Goal: Task Accomplishment & Management: Use online tool/utility

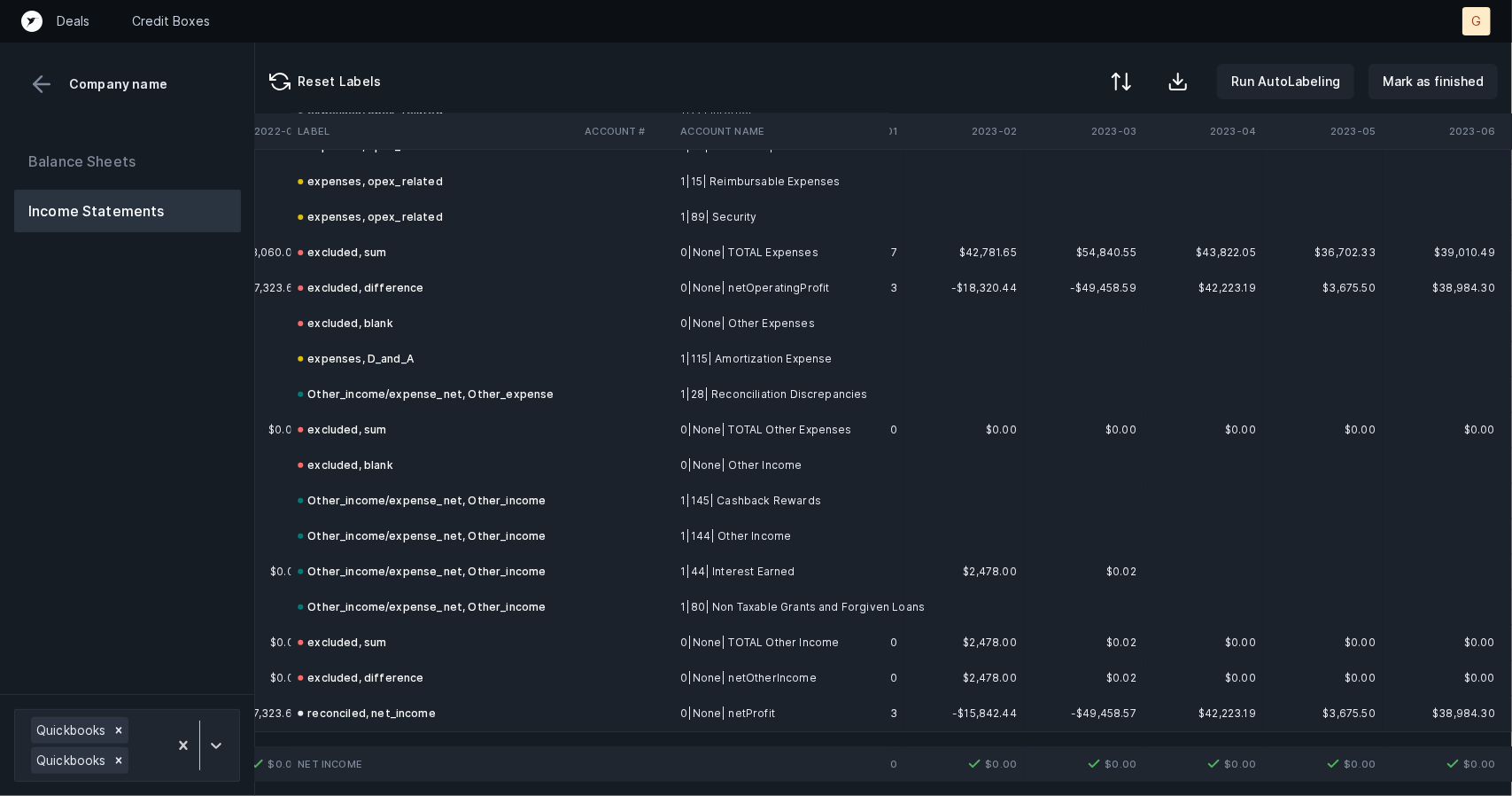
scroll to position [4904, 3465]
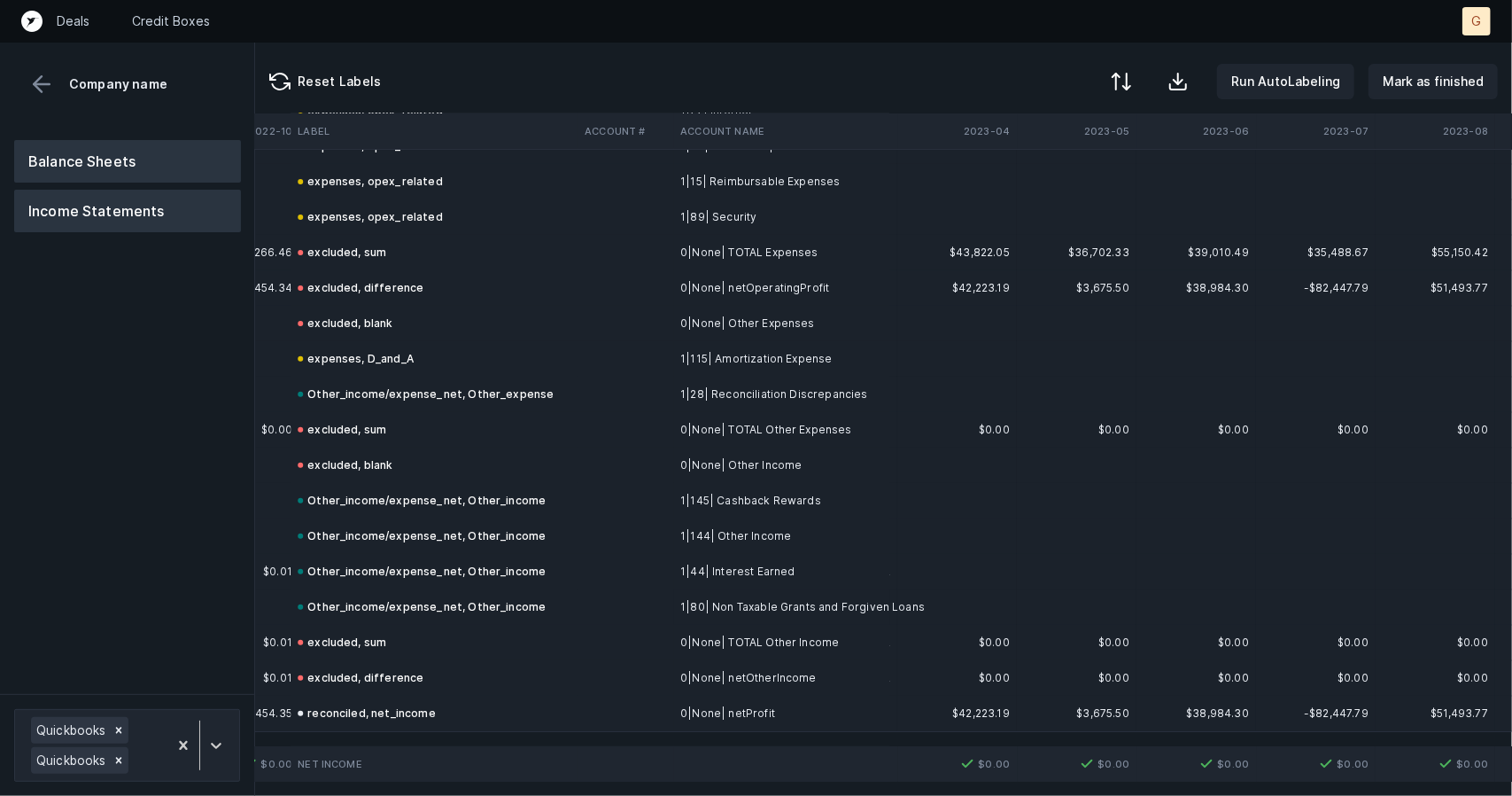
click at [103, 169] on button "Balance Sheets" at bounding box center [127, 161] width 227 height 43
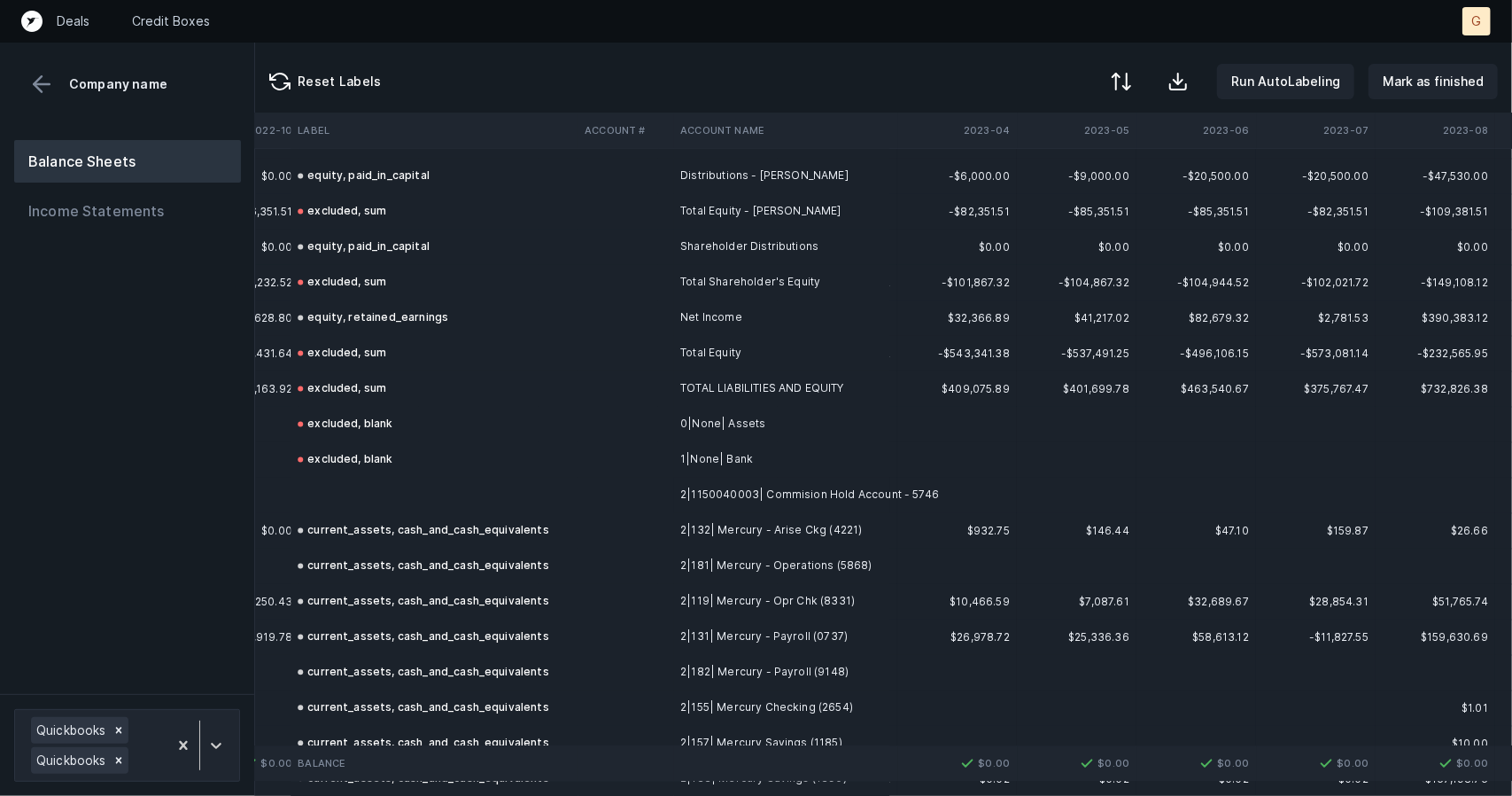
scroll to position [2327, 3465]
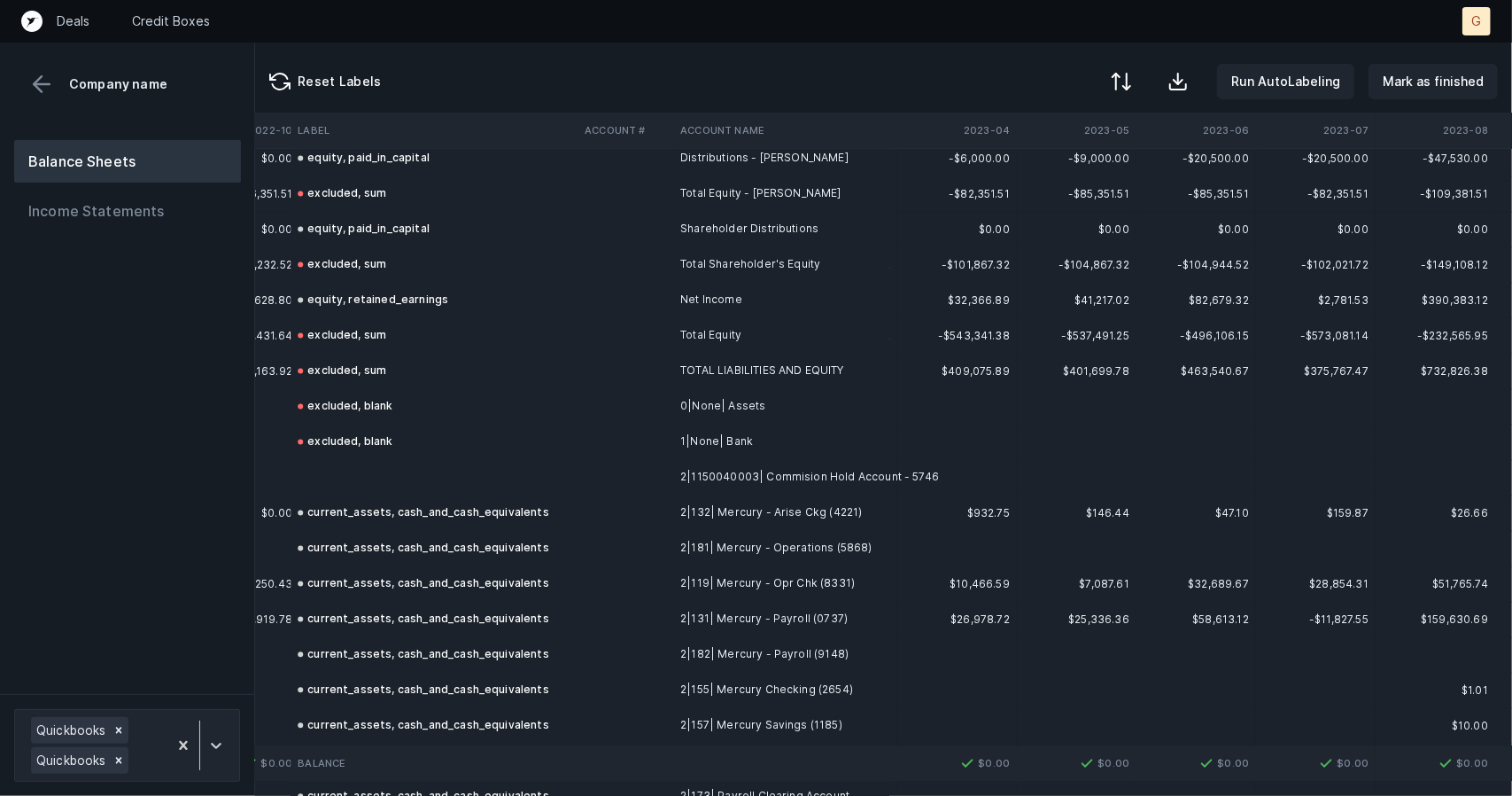
click at [358, 464] on td at bounding box center [434, 478] width 287 height 36
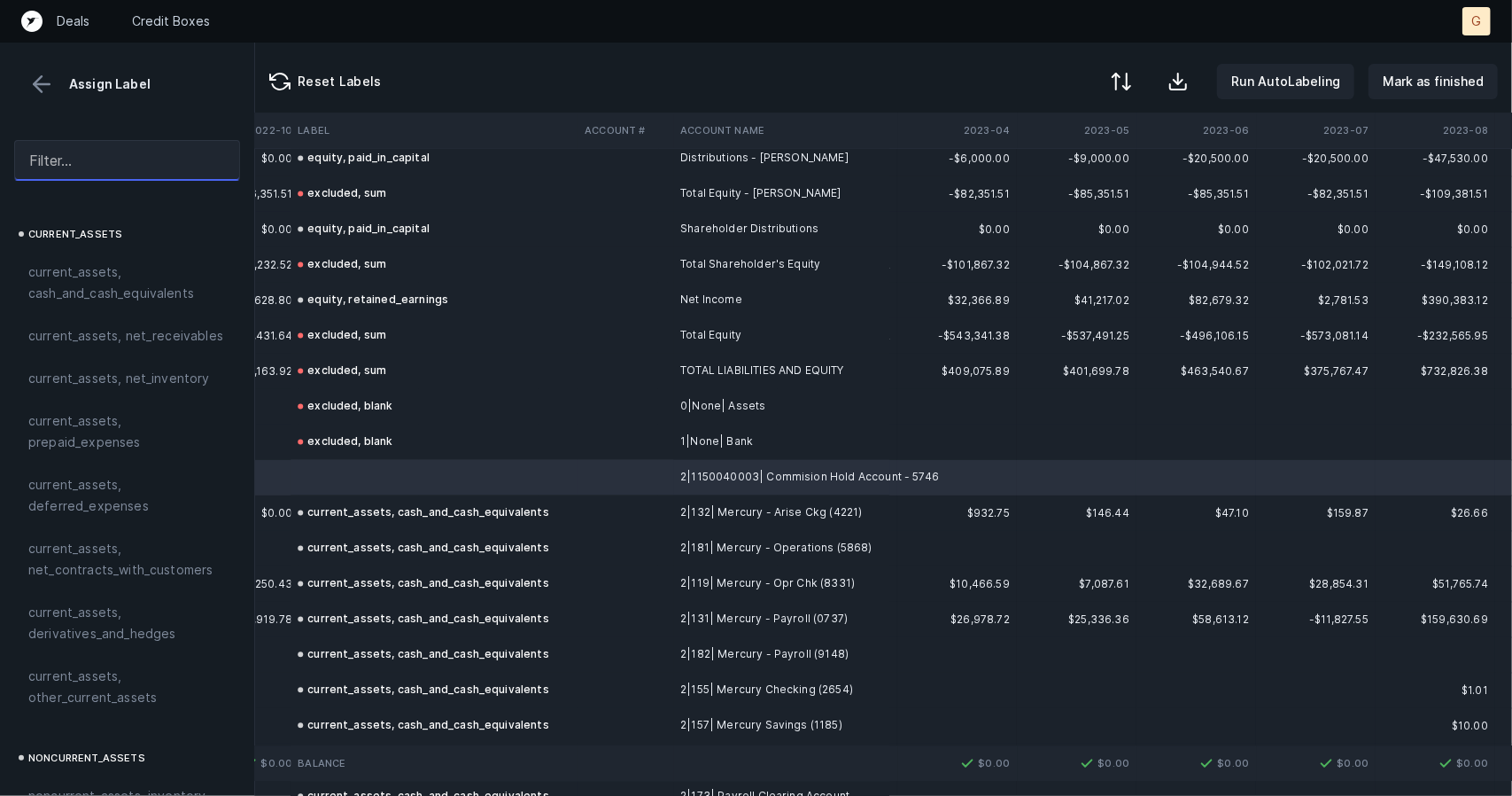
click at [85, 159] on input "text" at bounding box center [127, 160] width 226 height 41
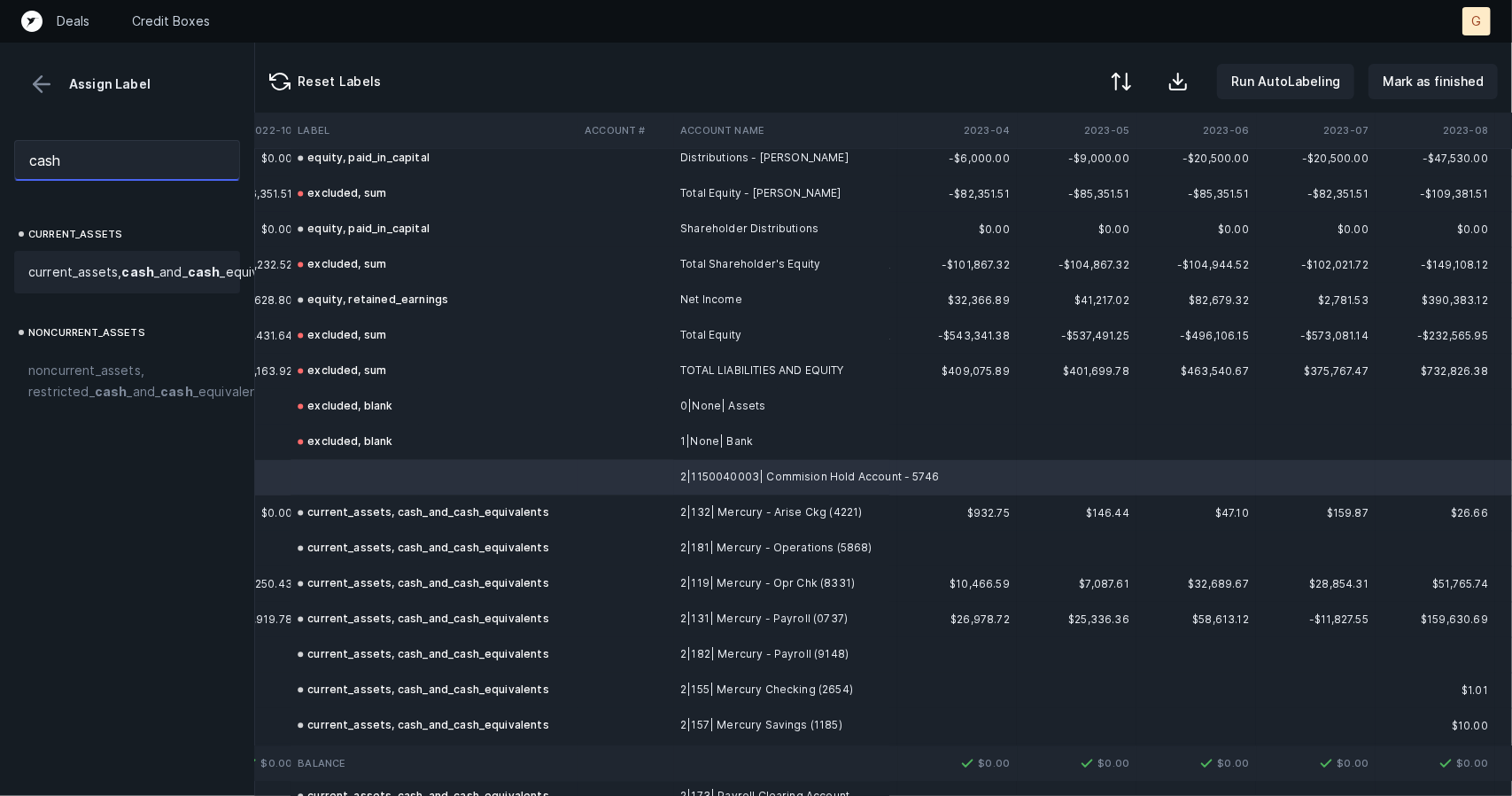
type input "cash"
click at [84, 272] on span "current_assets, cash _and_ cash _equivalents" at bounding box center [162, 272] width 267 height 21
click at [1430, 84] on p "Mark as finished" at bounding box center [1433, 82] width 101 height 21
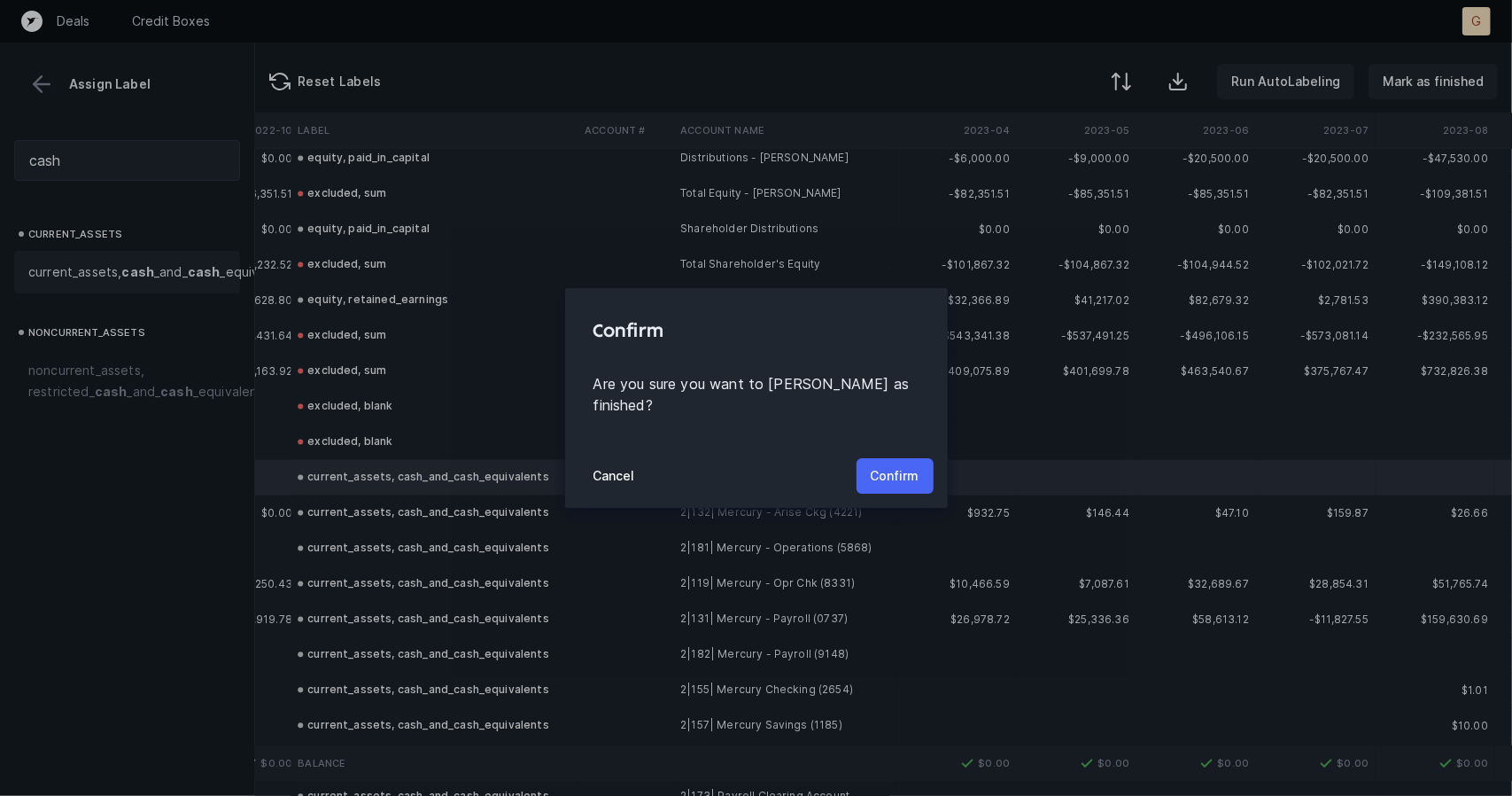
click at [898, 476] on button "Confirm" at bounding box center [895, 476] width 77 height 36
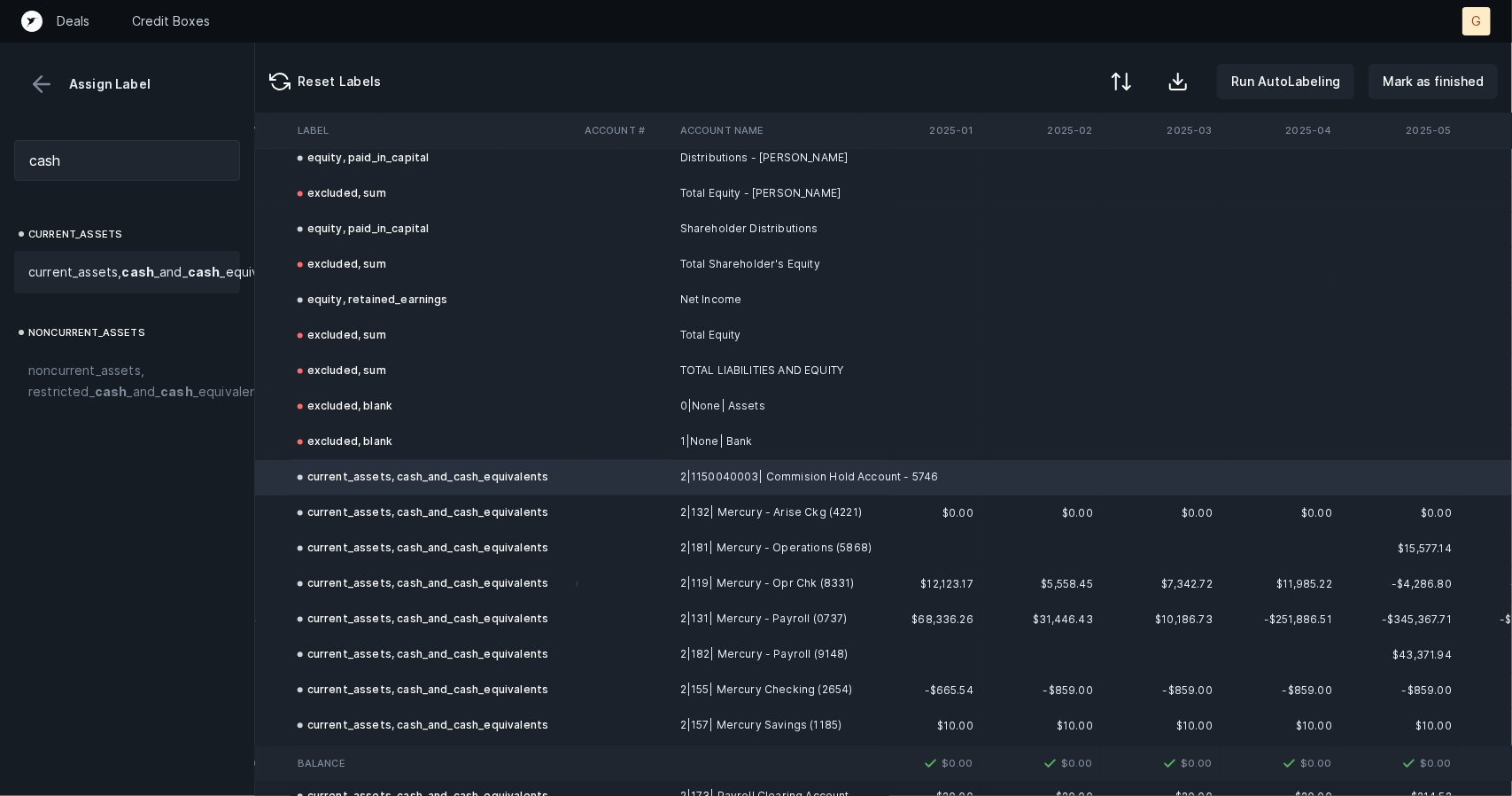
scroll to position [2327, 6452]
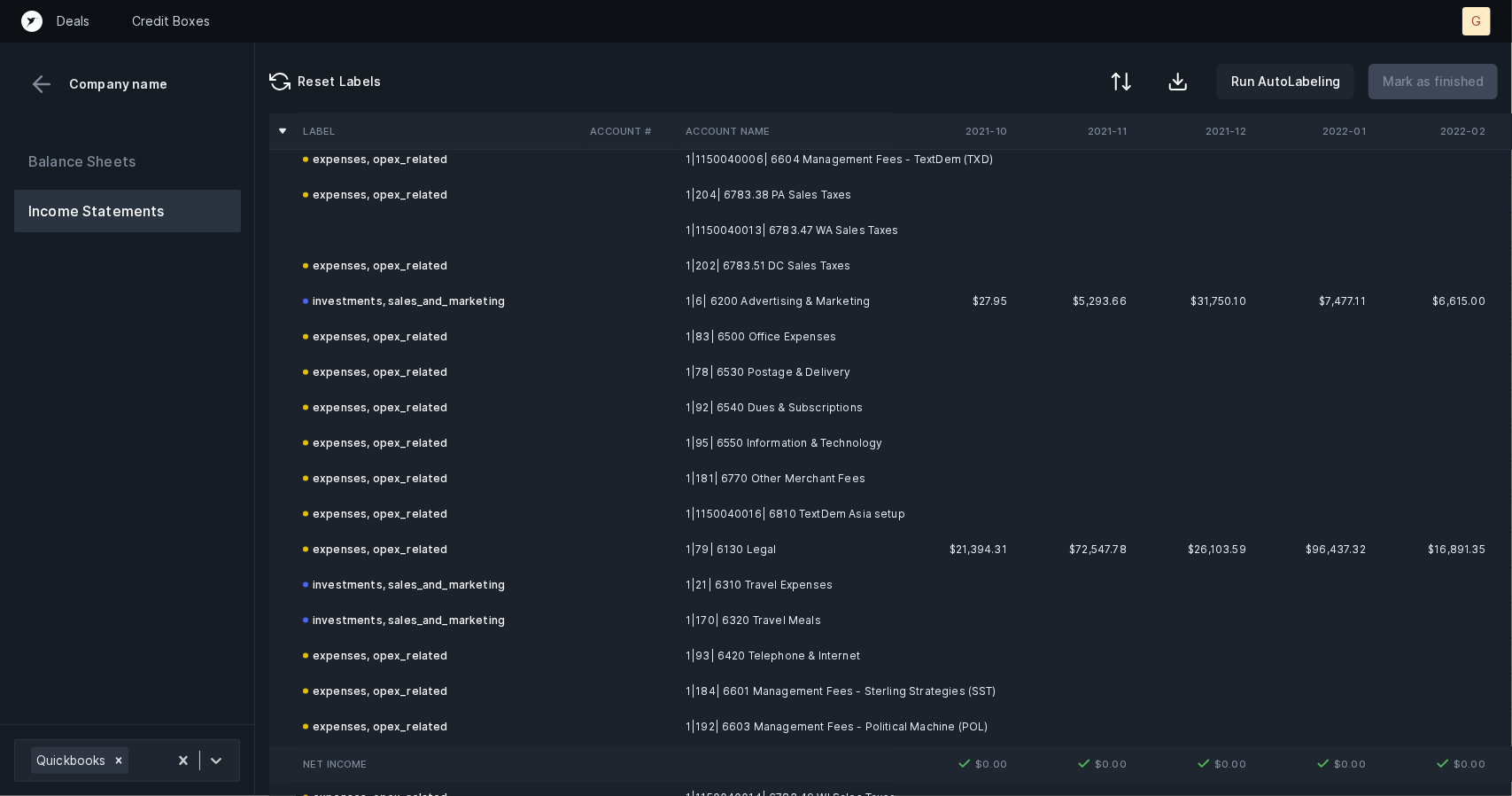
scroll to position [1440, 0]
click at [355, 223] on td at bounding box center [439, 232] width 287 height 36
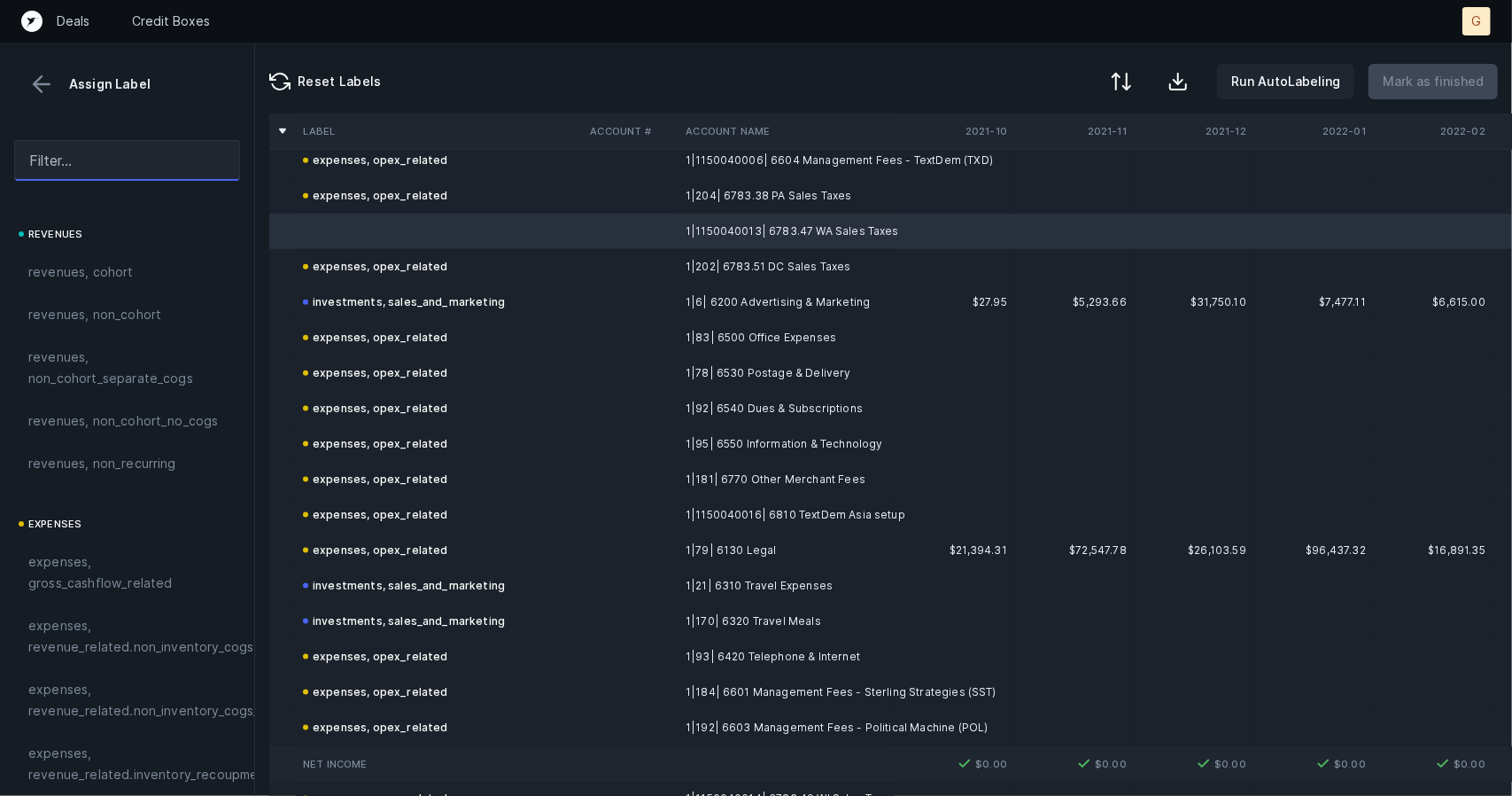
click at [140, 156] on input "text" at bounding box center [127, 160] width 226 height 41
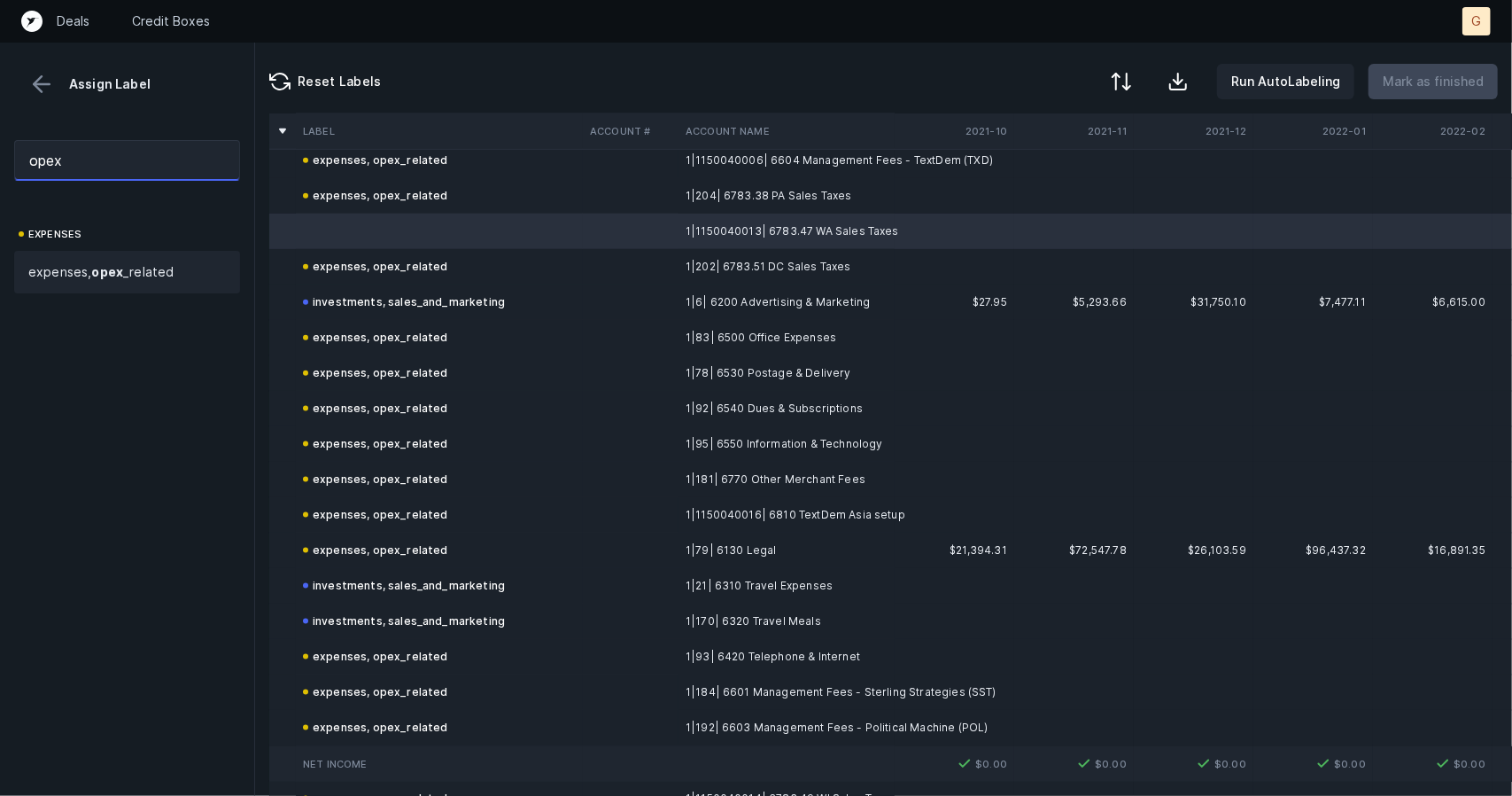
type input "opex"
click at [131, 262] on span "expenses, opex _related" at bounding box center [101, 272] width 145 height 21
click at [1453, 80] on p "Mark as finished" at bounding box center [1433, 82] width 101 height 21
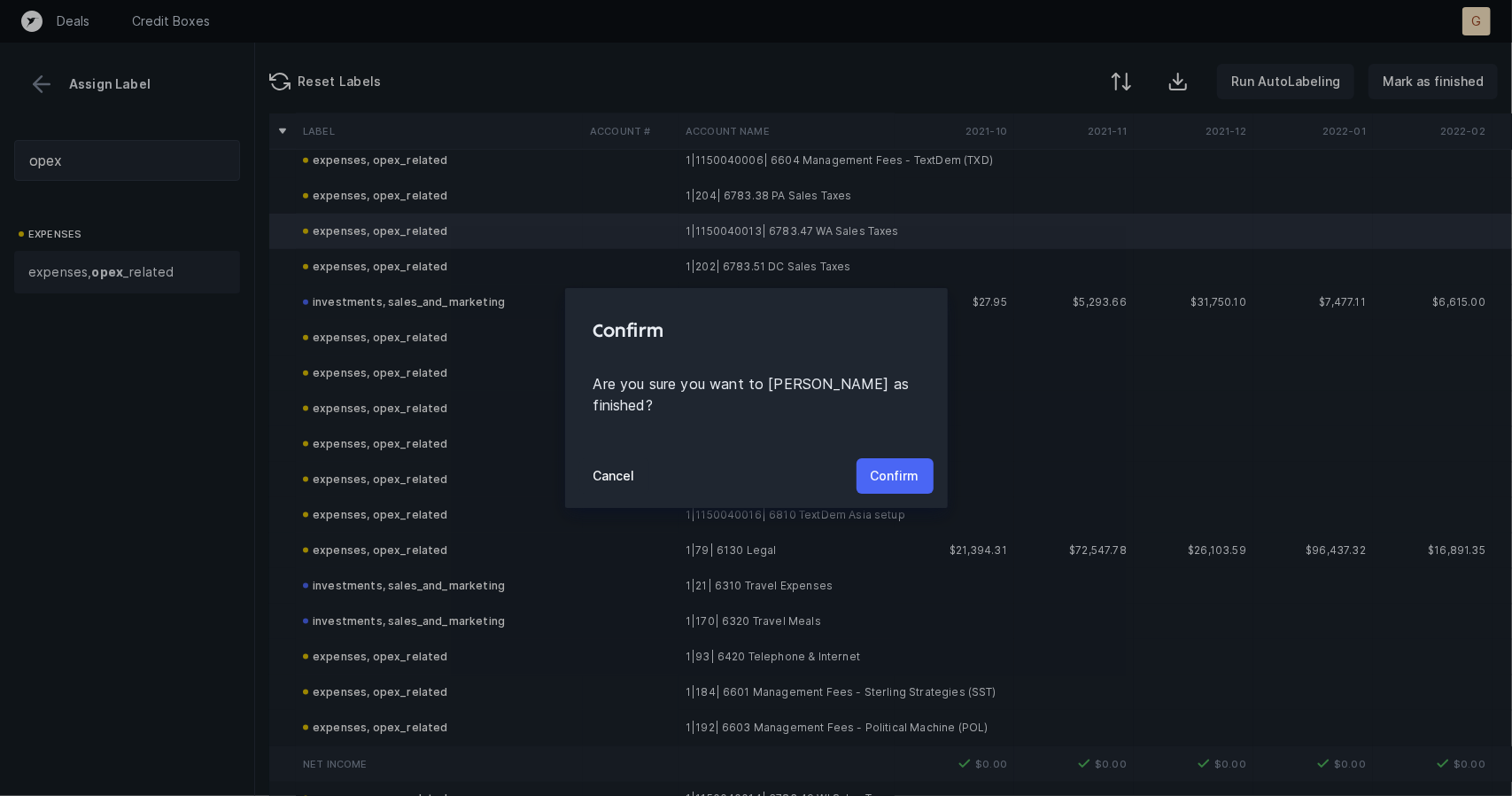
click at [910, 458] on button "Confirm" at bounding box center [895, 476] width 77 height 36
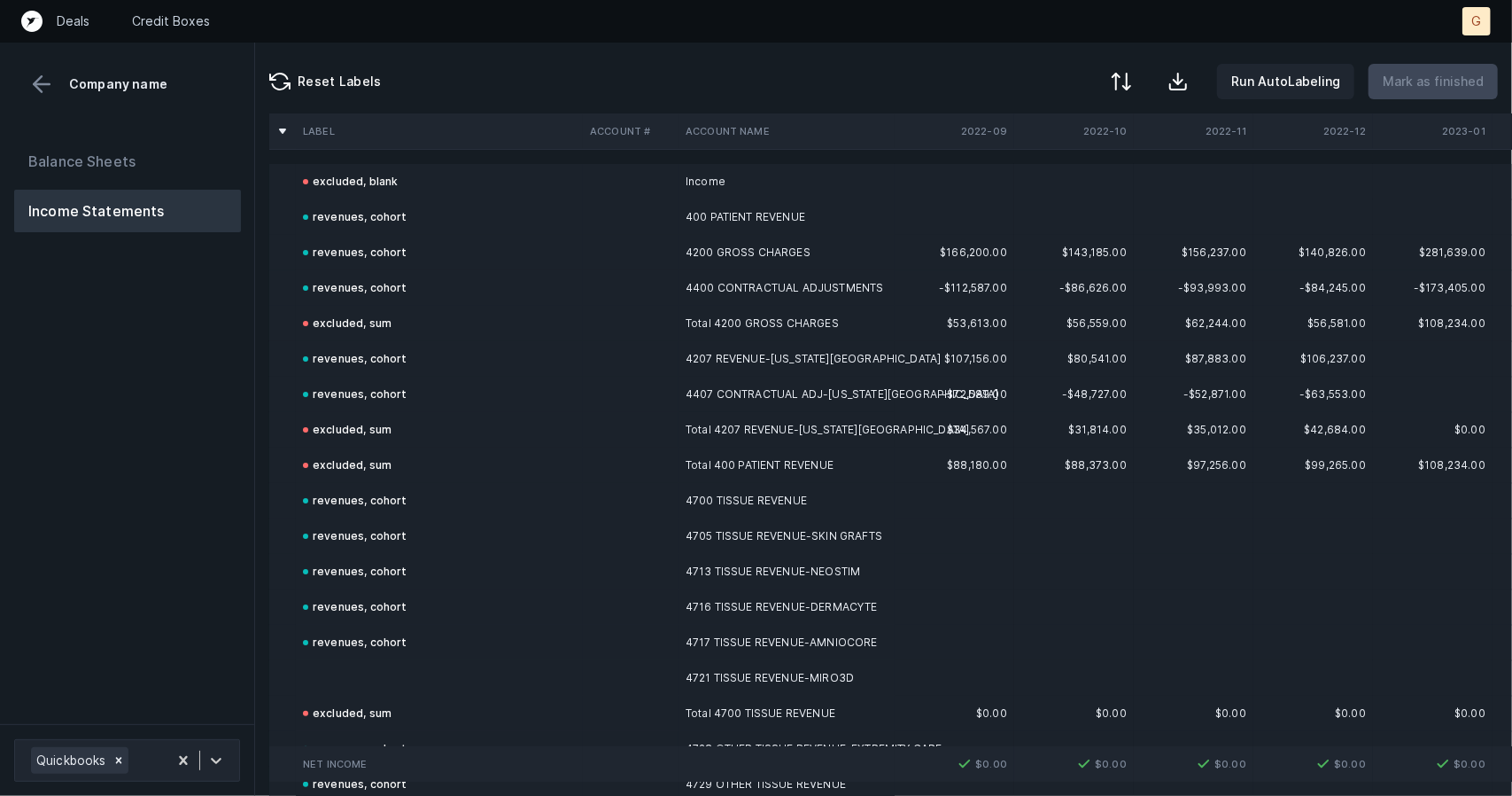
scroll to position [233, 0]
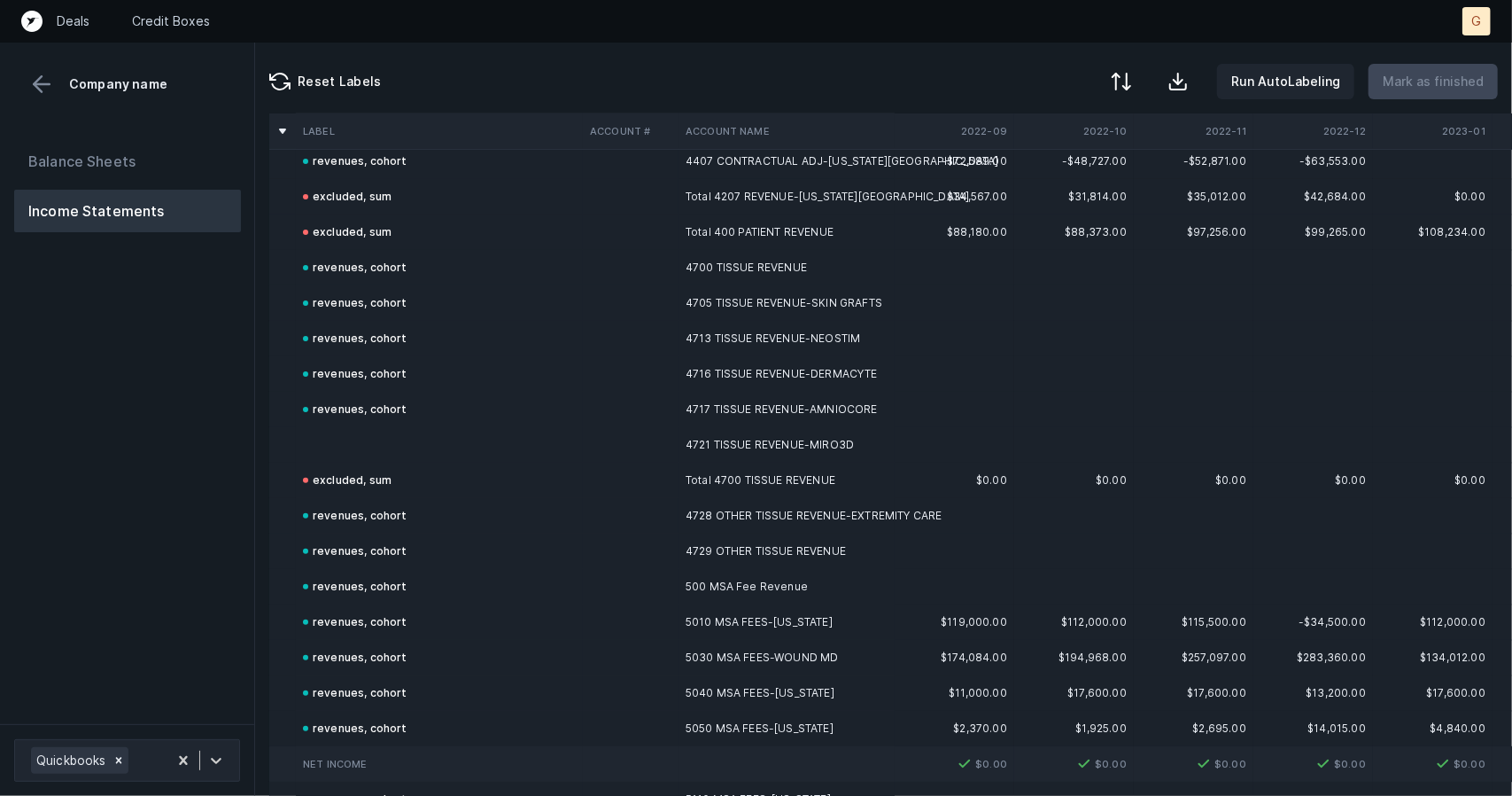
click at [388, 431] on td at bounding box center [439, 445] width 287 height 36
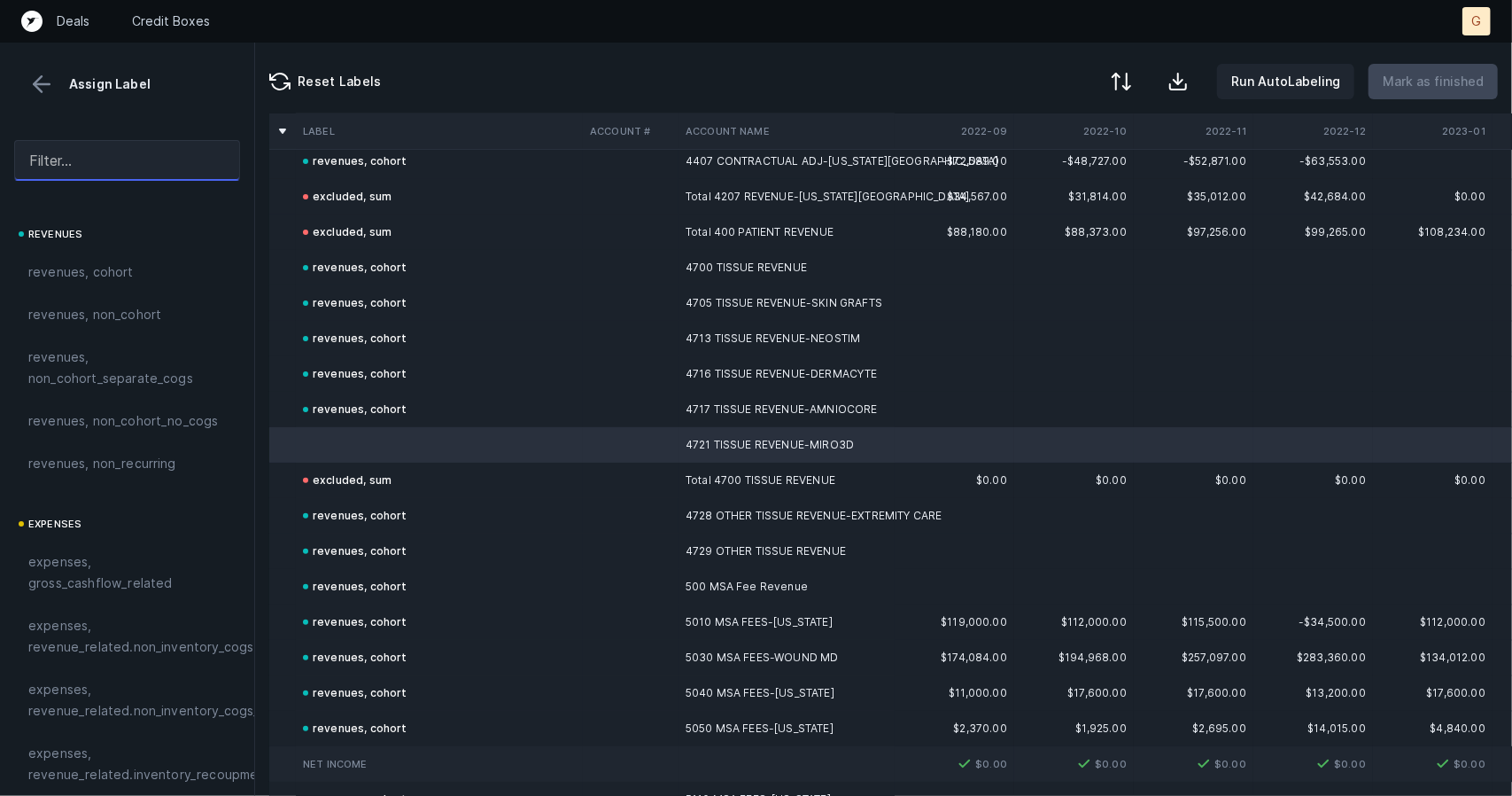
click at [88, 164] on input "text" at bounding box center [127, 160] width 226 height 41
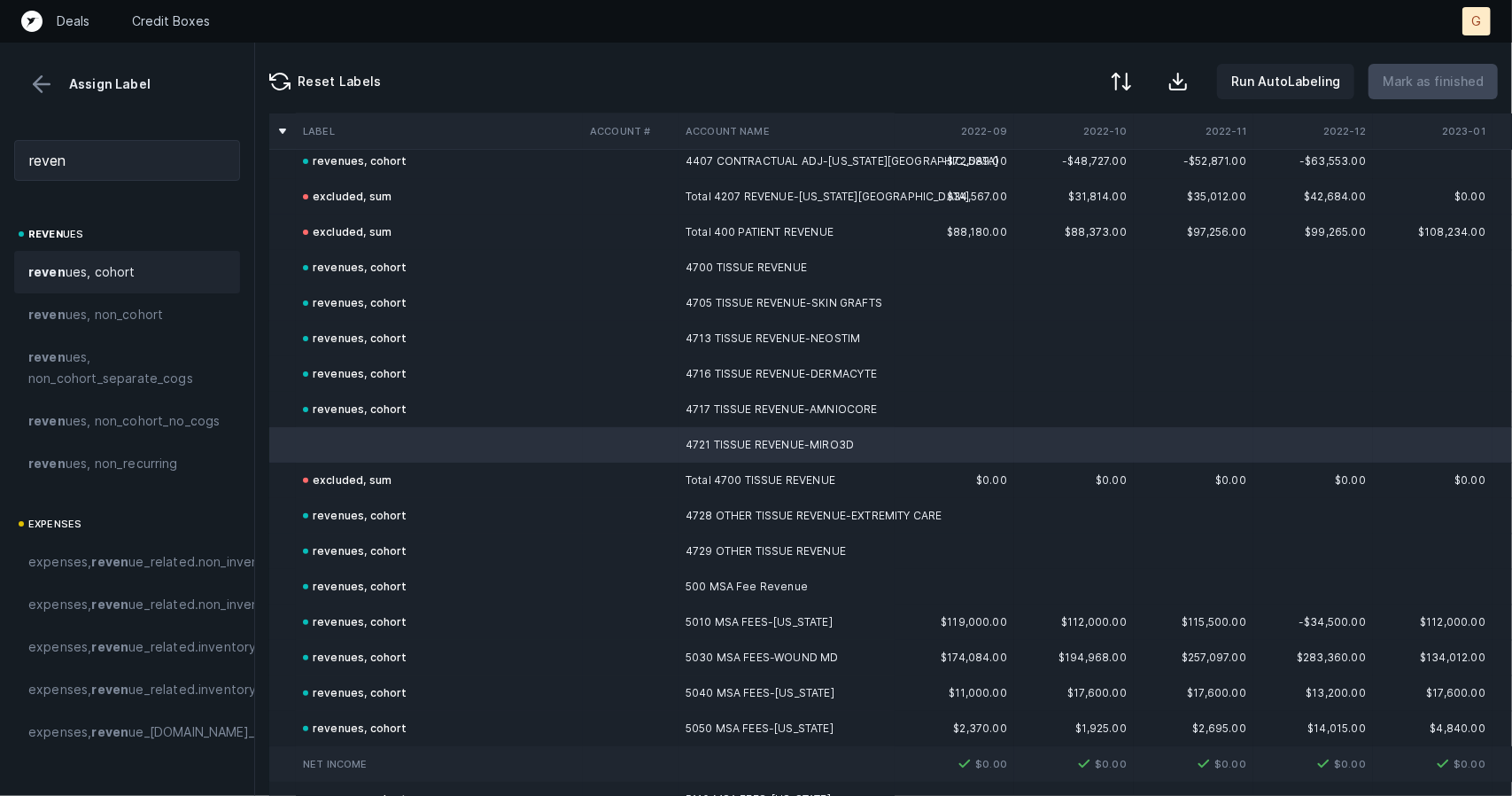
click at [104, 285] on div "reven ues, cohort" at bounding box center [127, 272] width 226 height 43
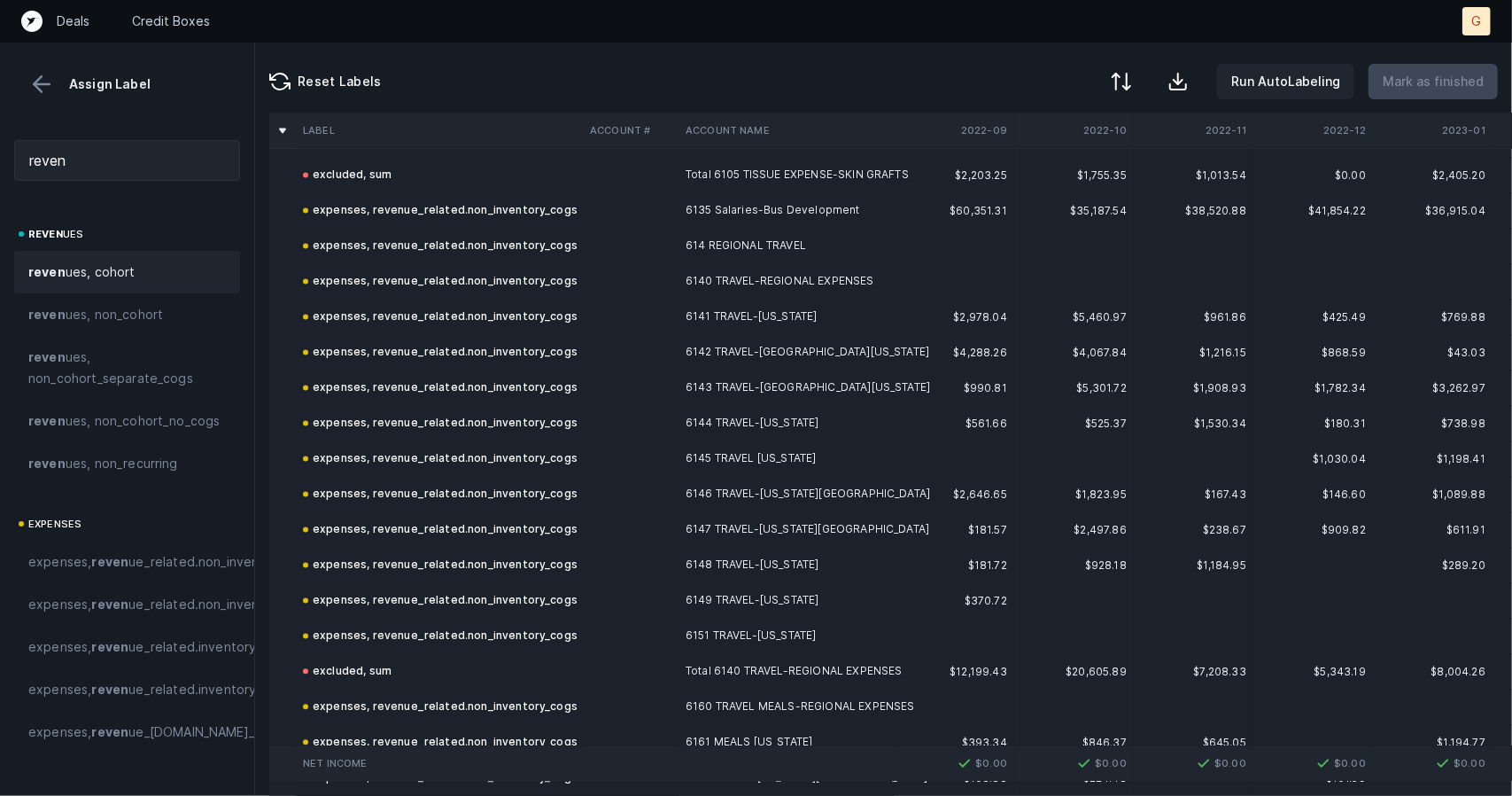
scroll to position [1851, 0]
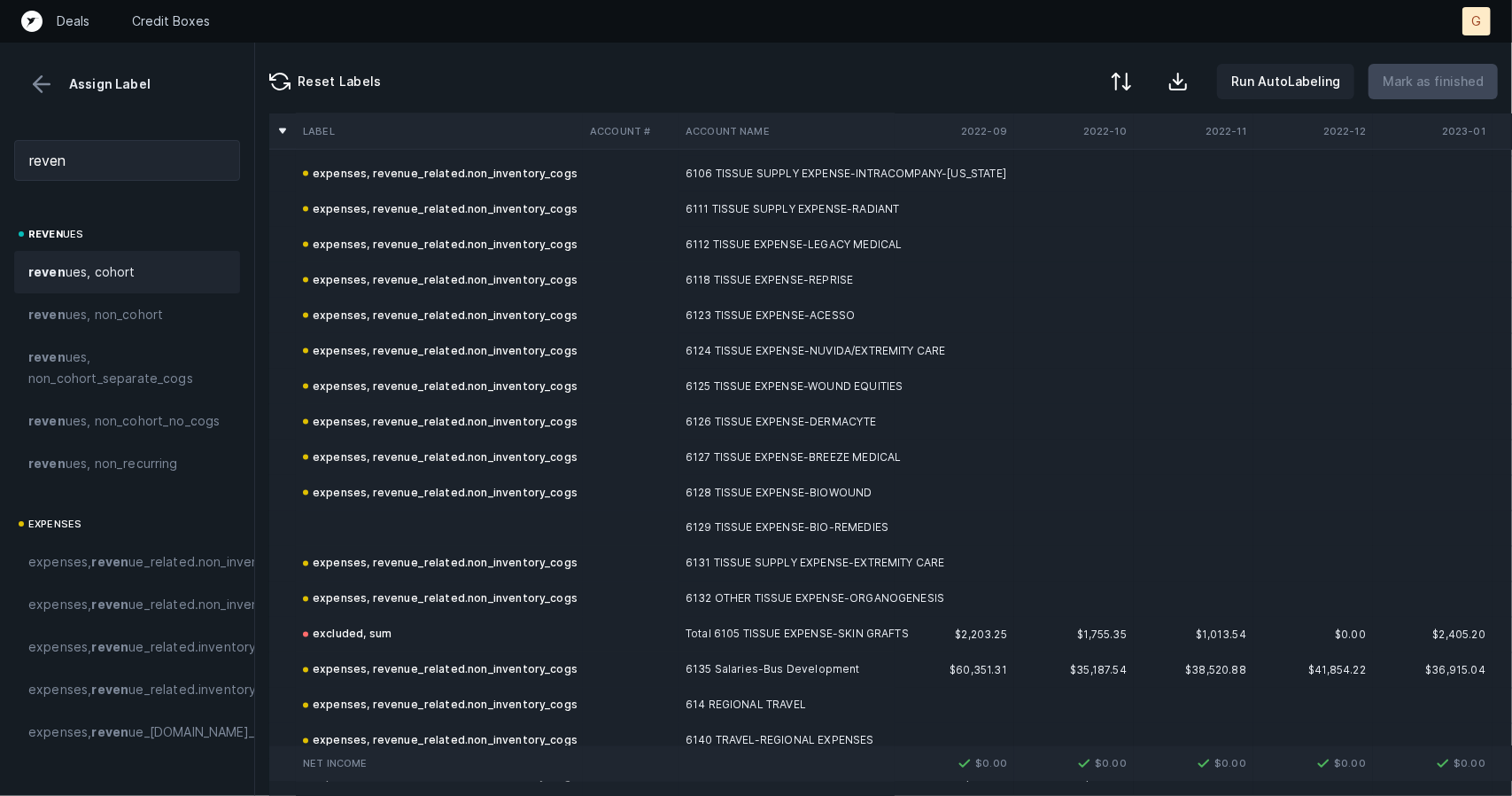
click at [442, 515] on td at bounding box center [439, 529] width 287 height 36
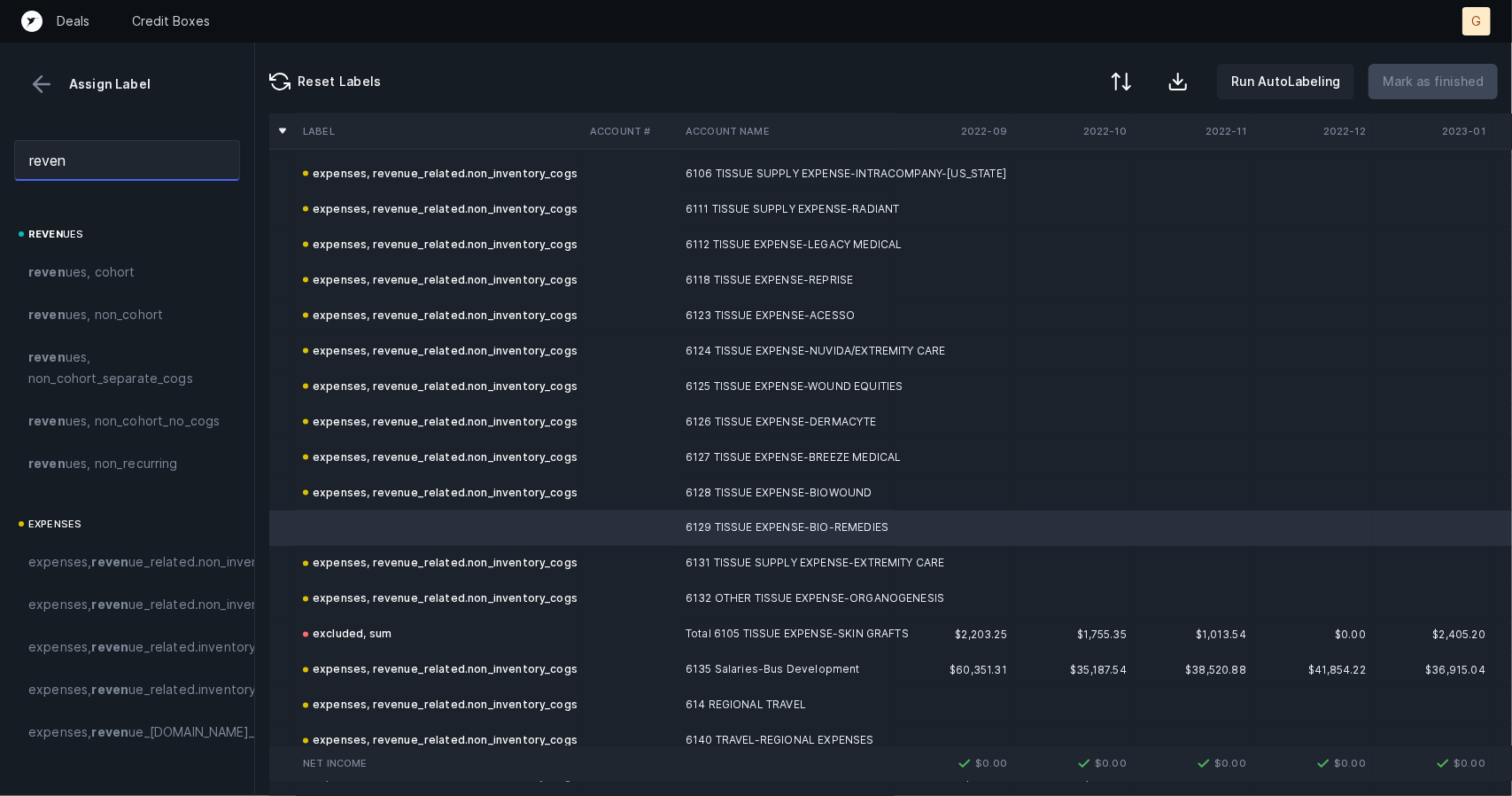
drag, startPoint x: 77, startPoint y: 160, endPoint x: 0, endPoint y: 92, distance: 102.7
click at [0, 89] on div "Assign Label reven reven ues reven ues, cohort reven ues, non_cohort reven ues,…" at bounding box center [127, 419] width 255 height 753
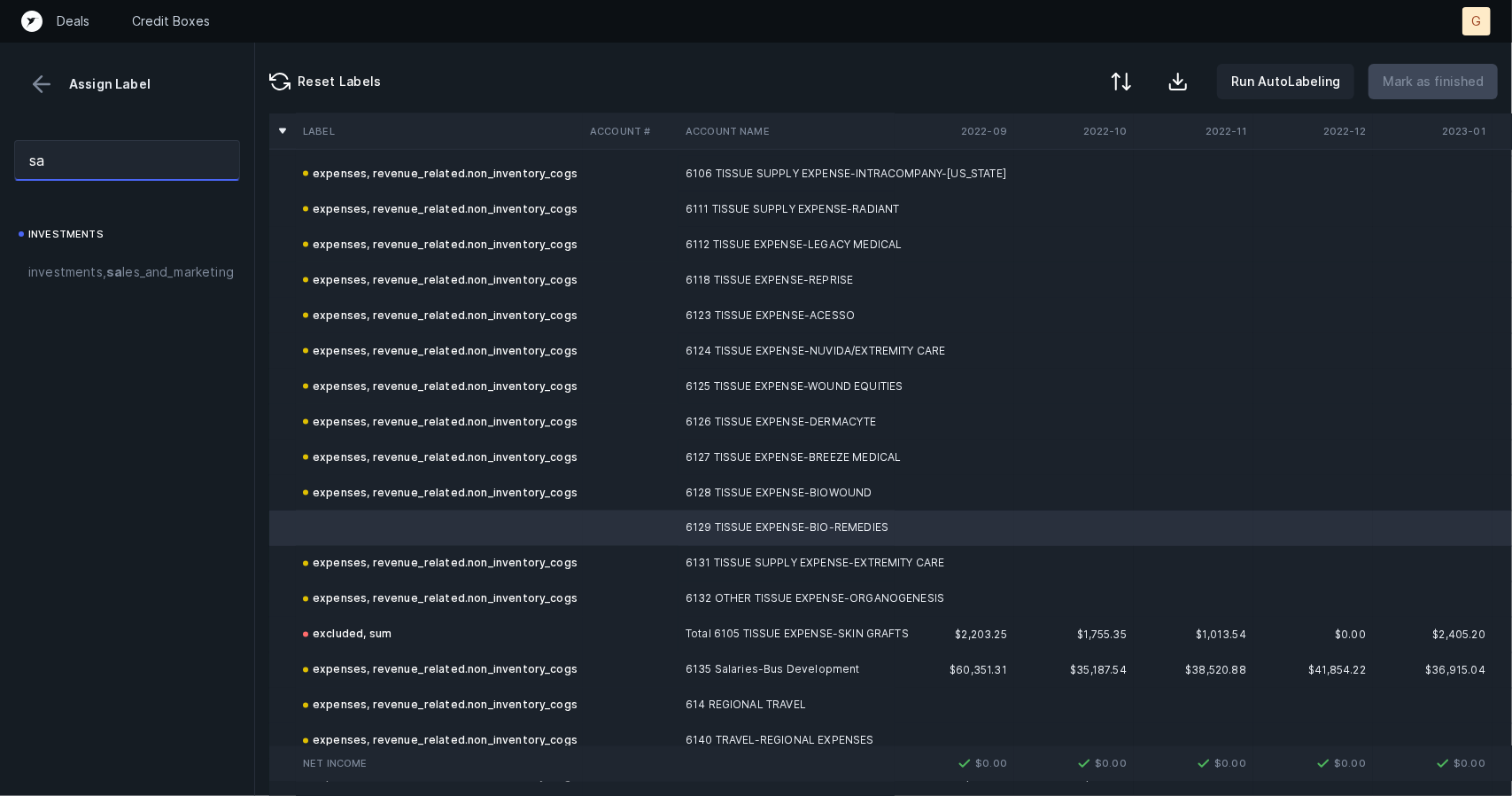
type input "s"
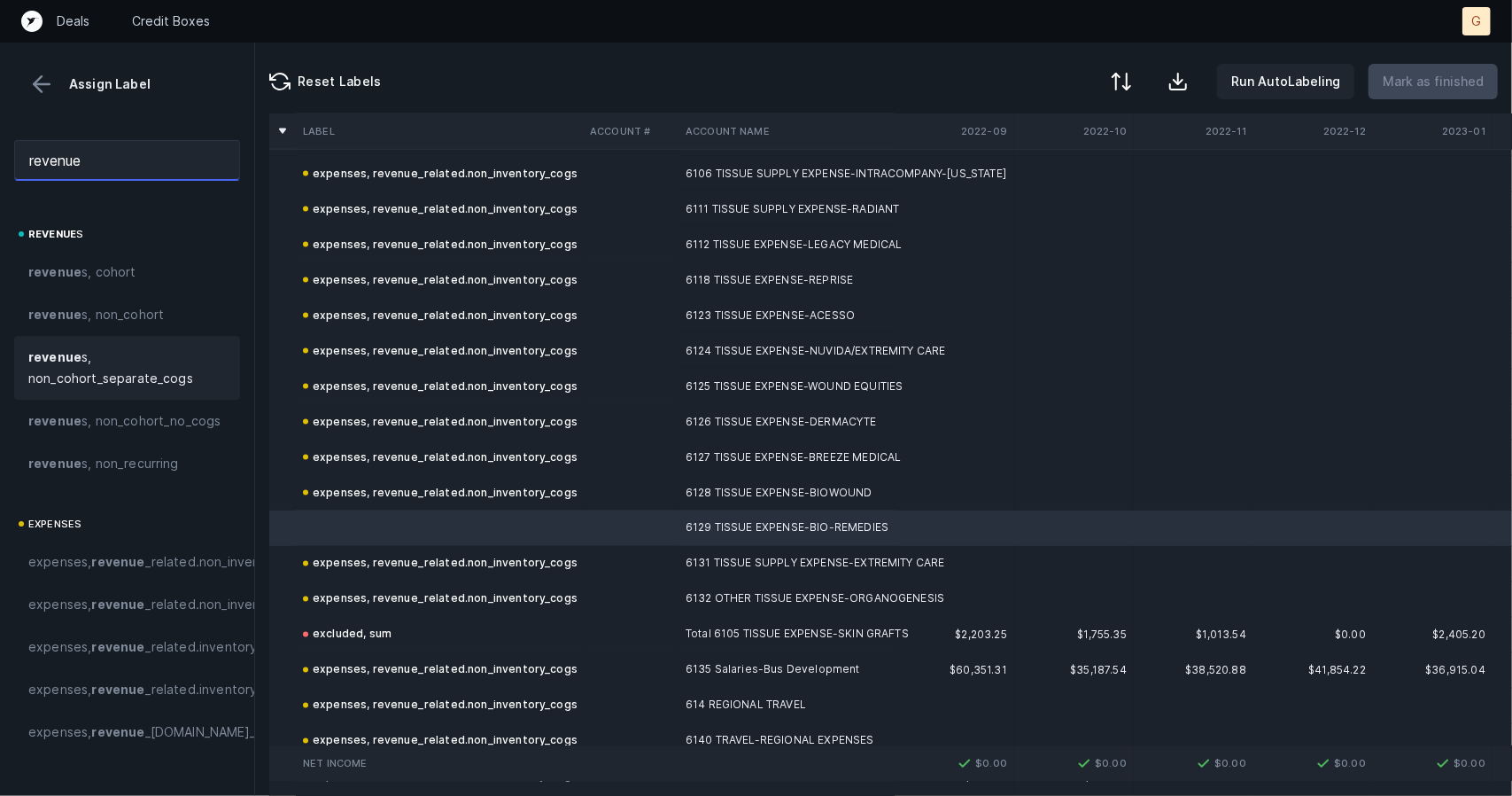
scroll to position [112, 0]
type input "revenue"
click at [88, 551] on span "expenses, revenue _related.non_inventory_cogs" at bounding box center [174, 562] width 291 height 21
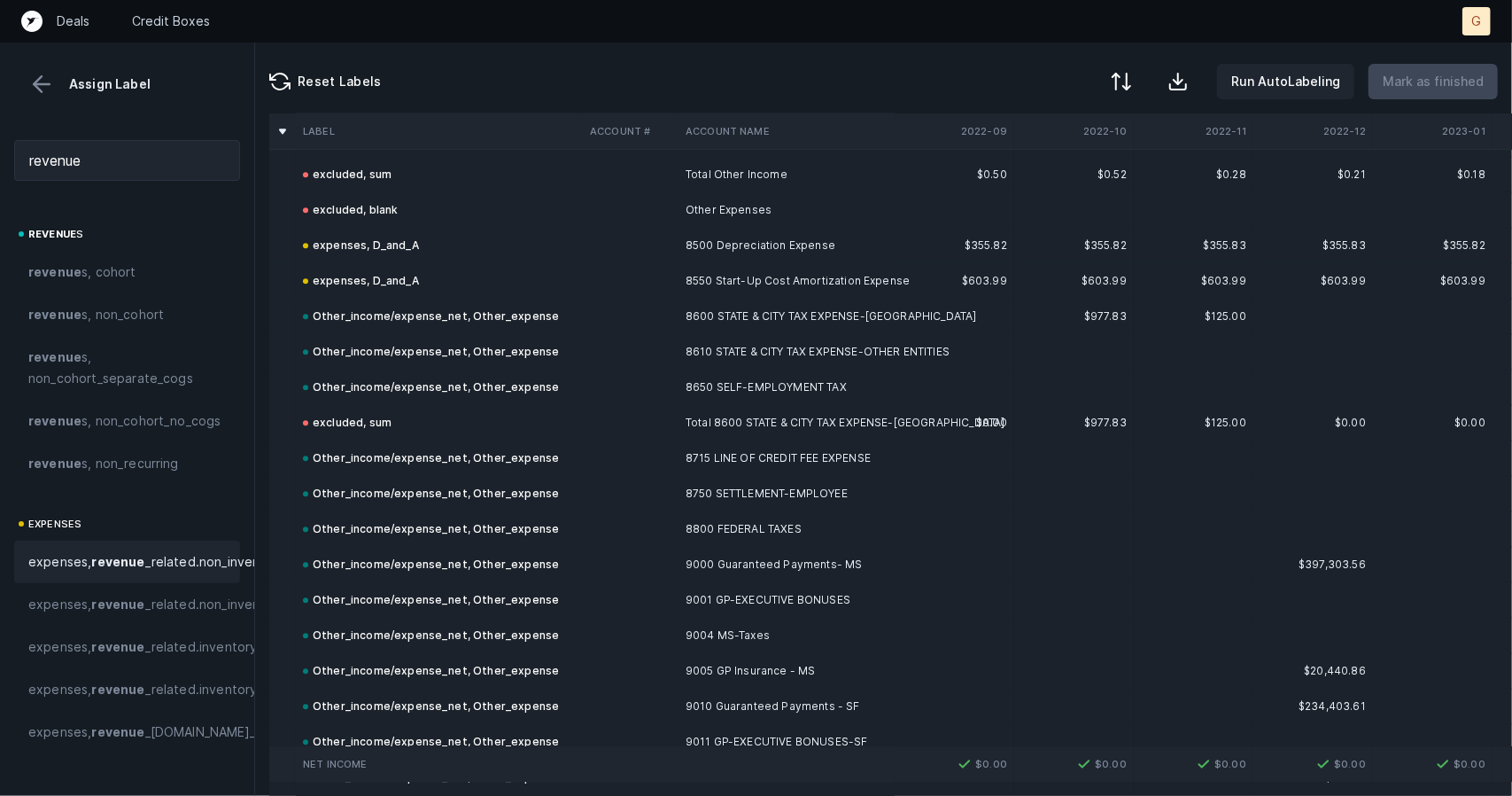
scroll to position [7634, 0]
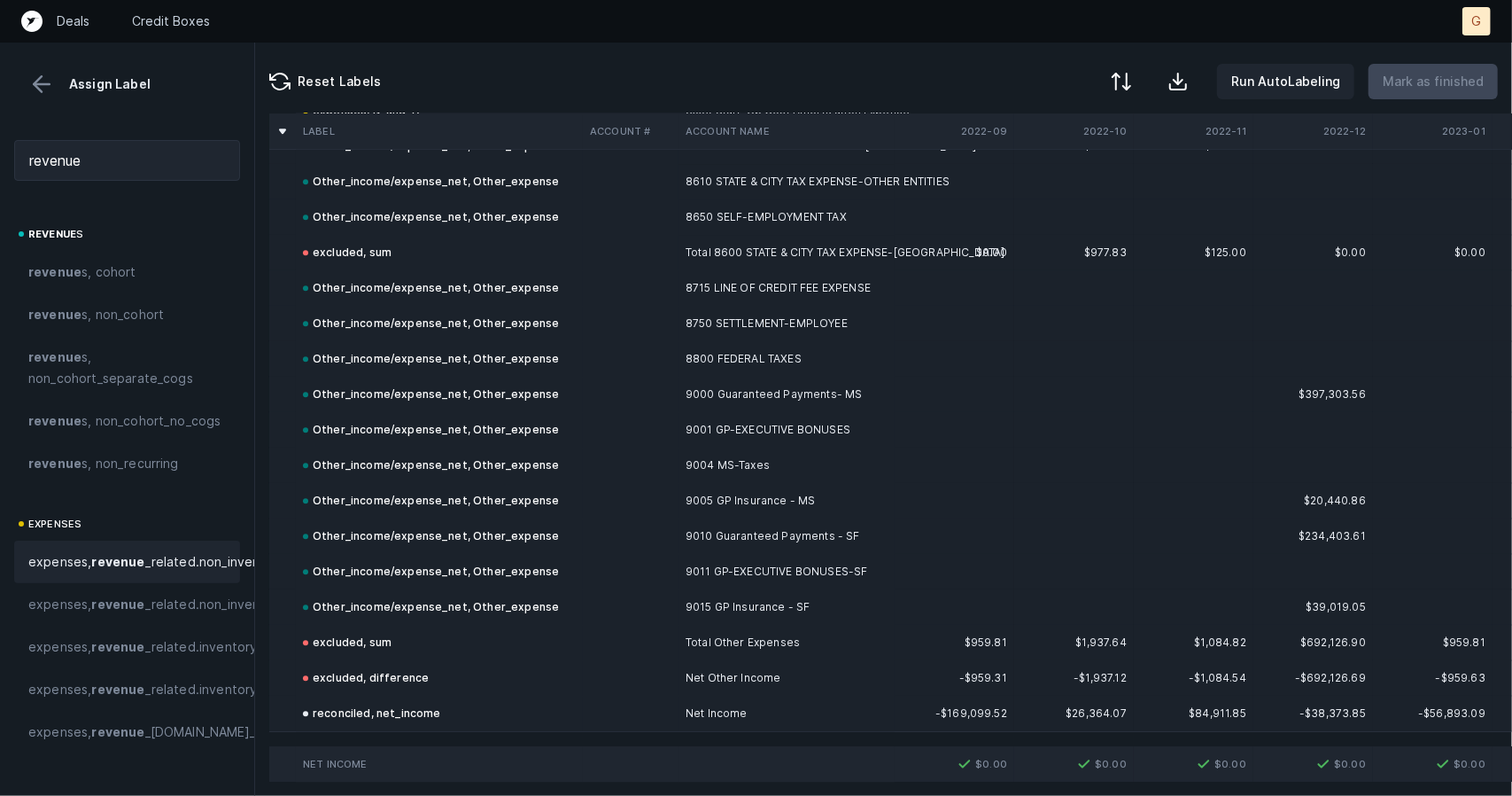
click at [45, 76] on button at bounding box center [42, 85] width 27 height 27
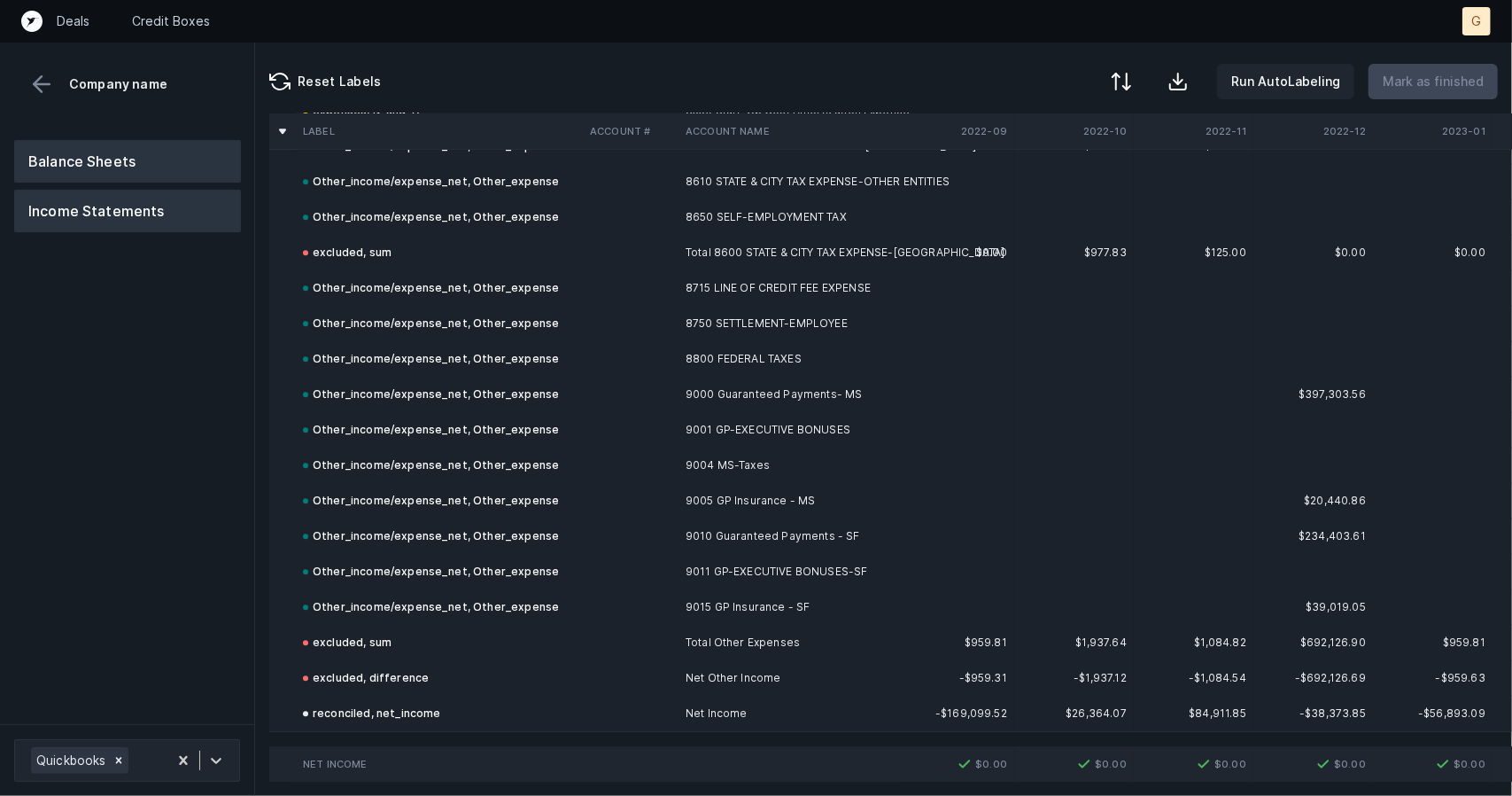
click at [174, 168] on button "Balance Sheets" at bounding box center [127, 161] width 227 height 43
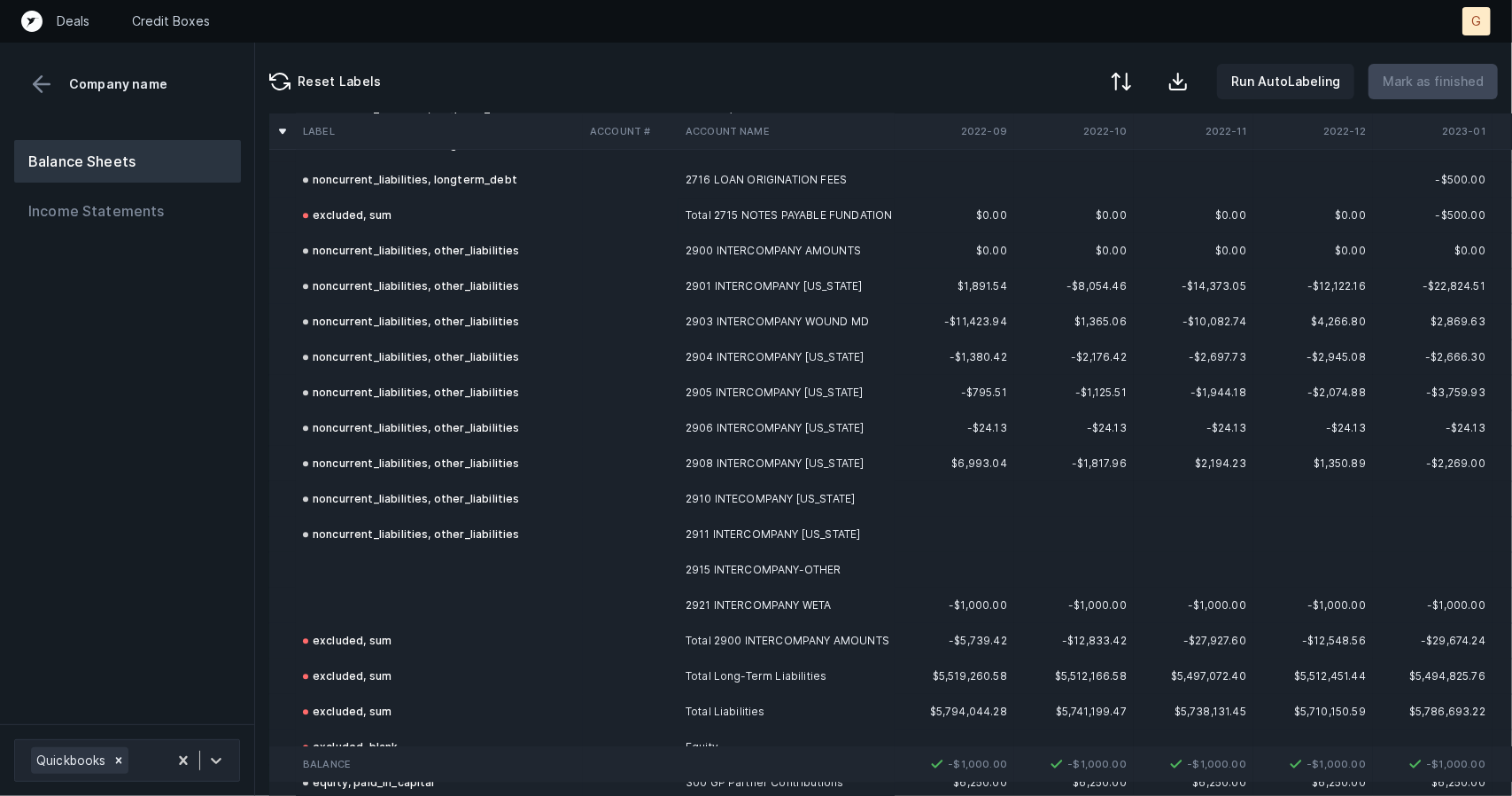
scroll to position [3073, 0]
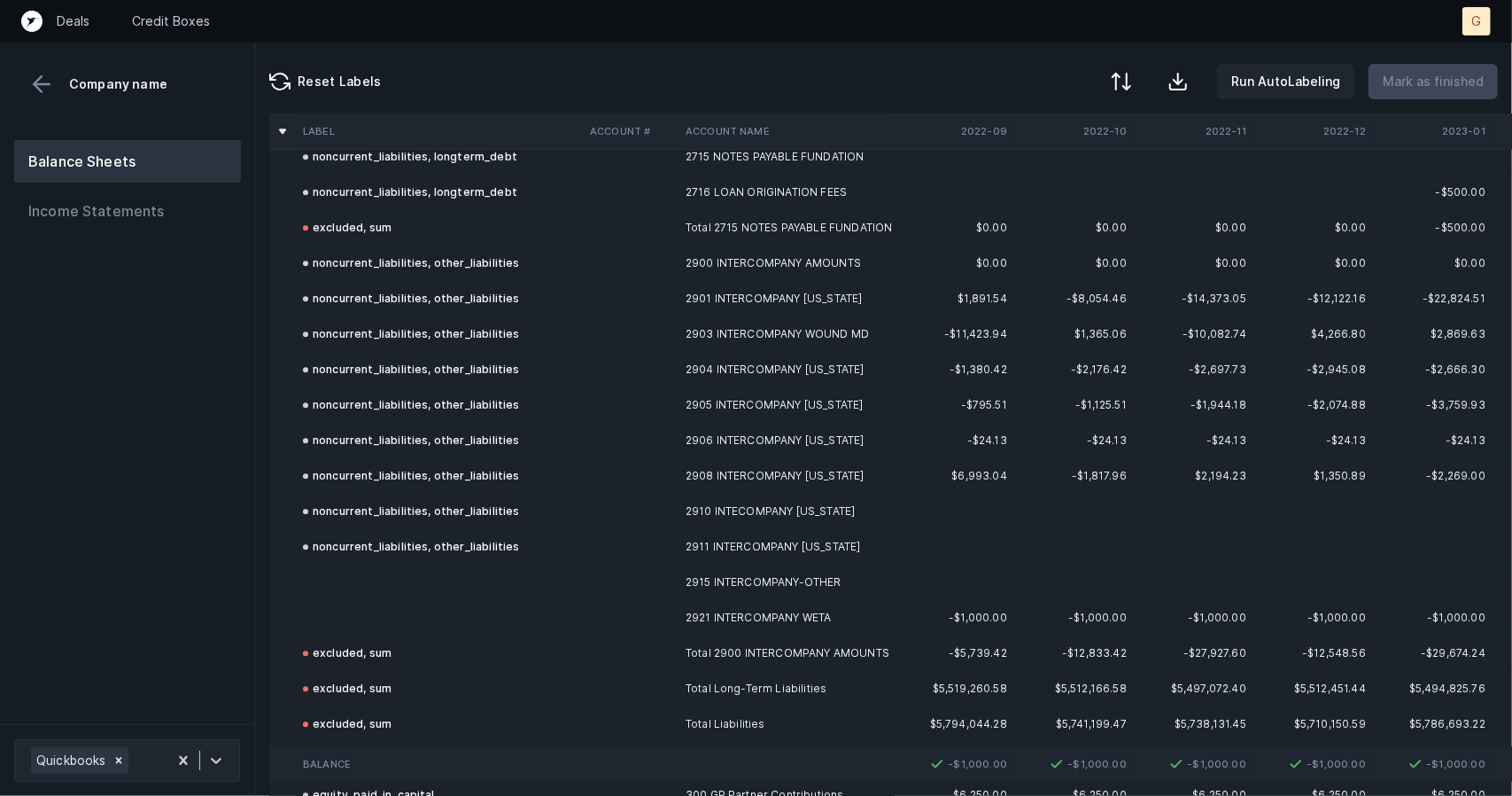
click at [364, 638] on td "excluded, sum" at bounding box center [439, 653] width 287 height 36
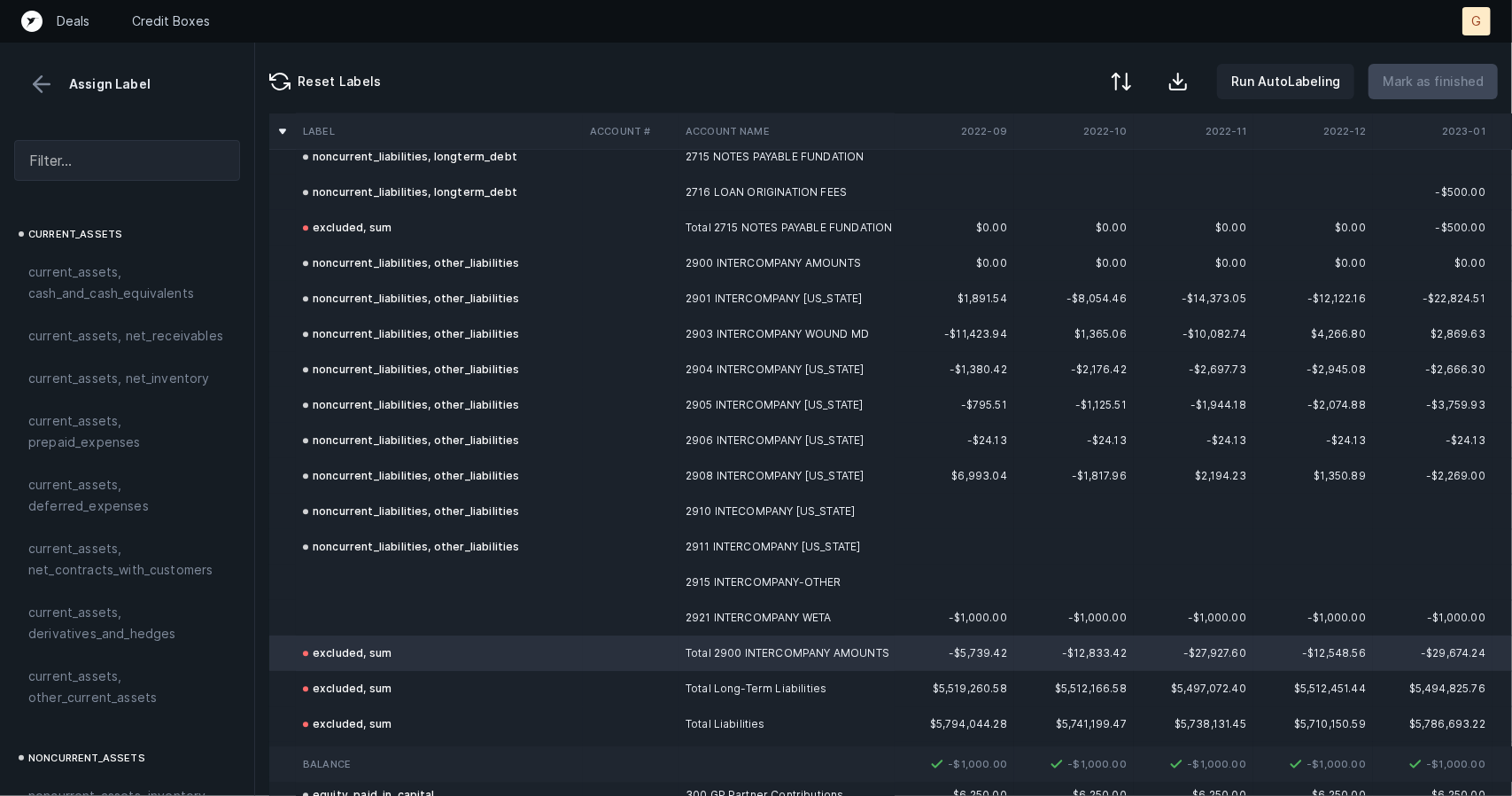
click at [365, 616] on td at bounding box center [439, 618] width 287 height 36
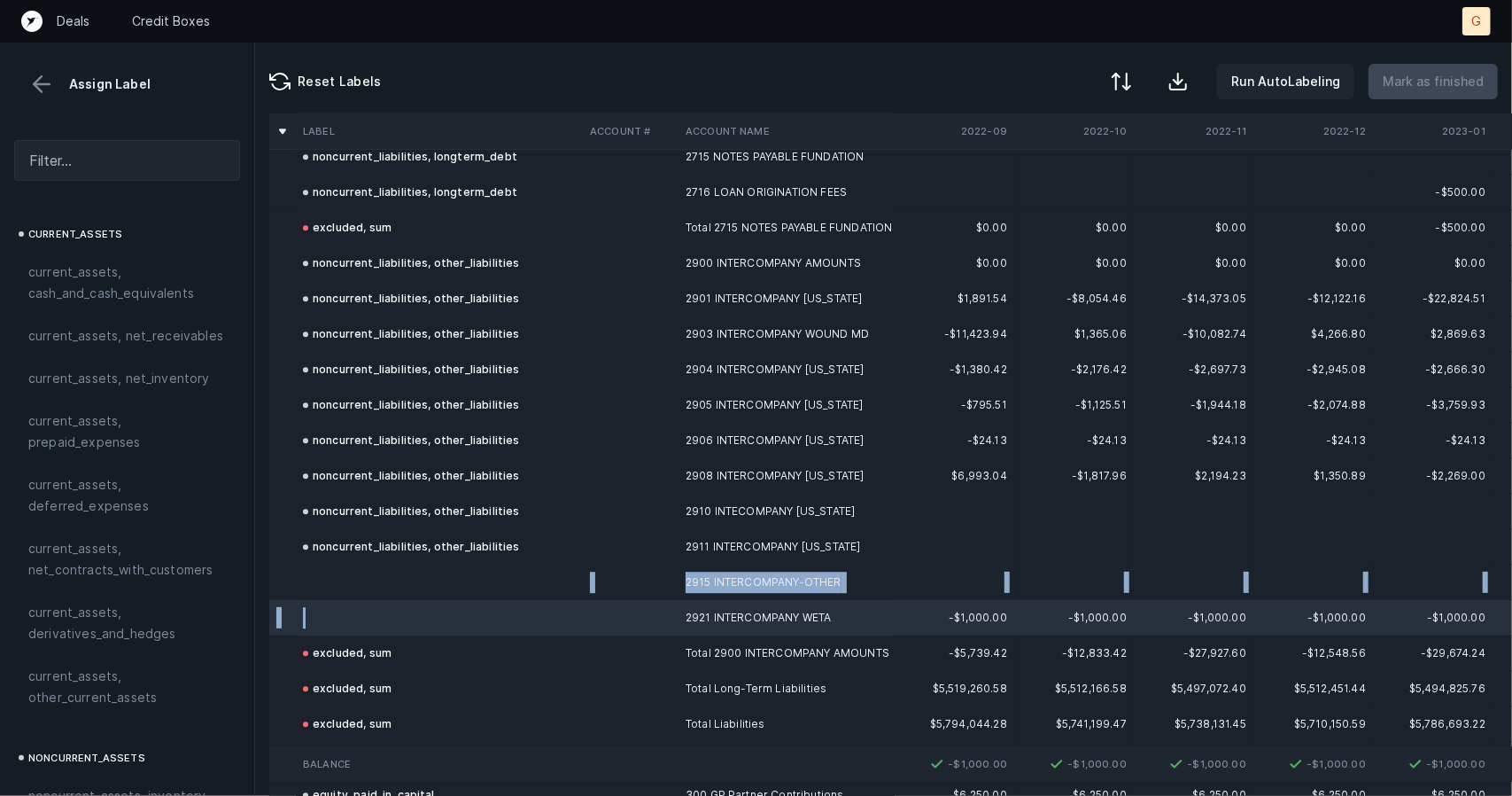
click at [354, 579] on td at bounding box center [439, 582] width 287 height 36
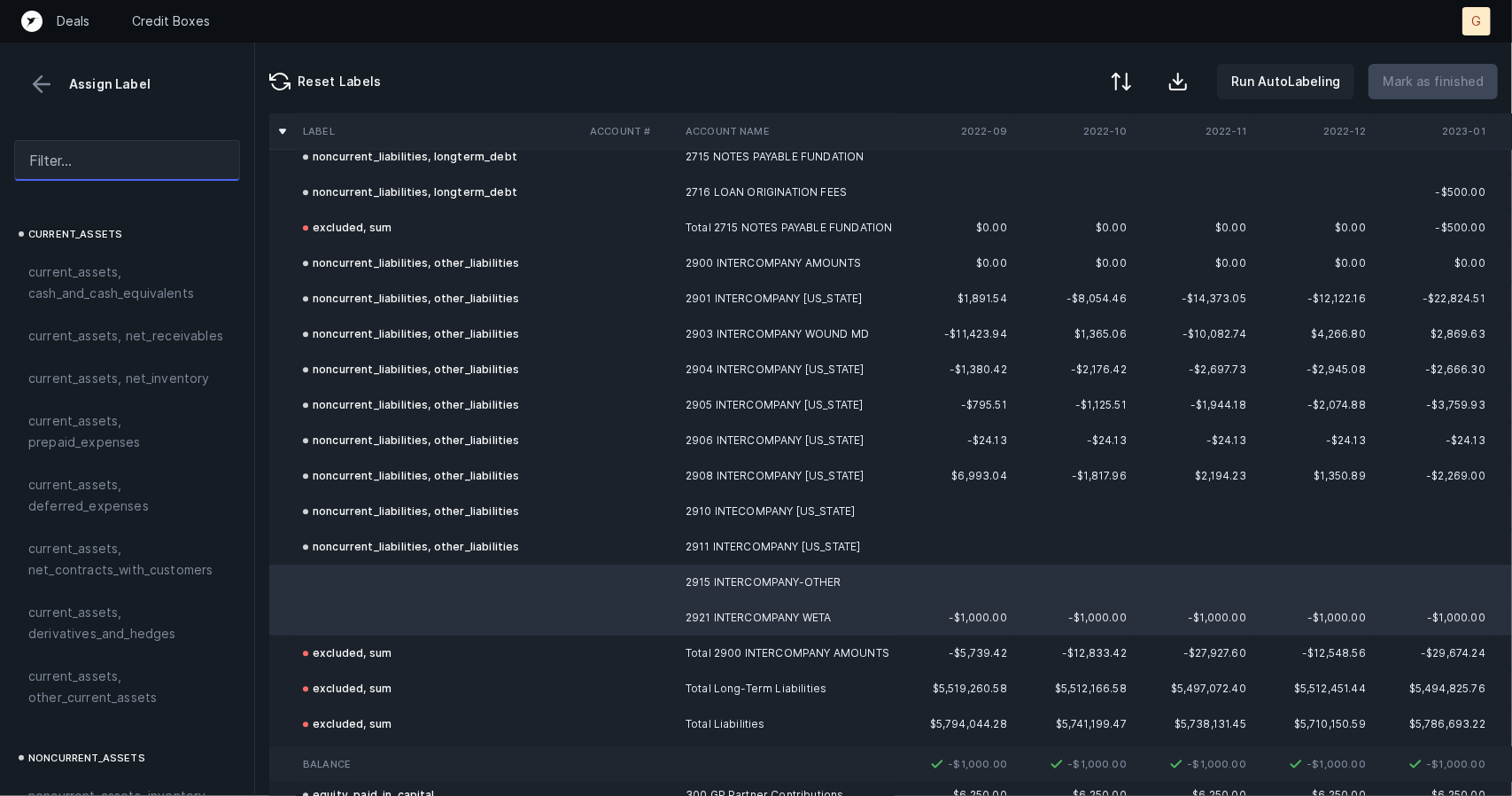
click at [111, 164] on input "text" at bounding box center [127, 160] width 226 height 41
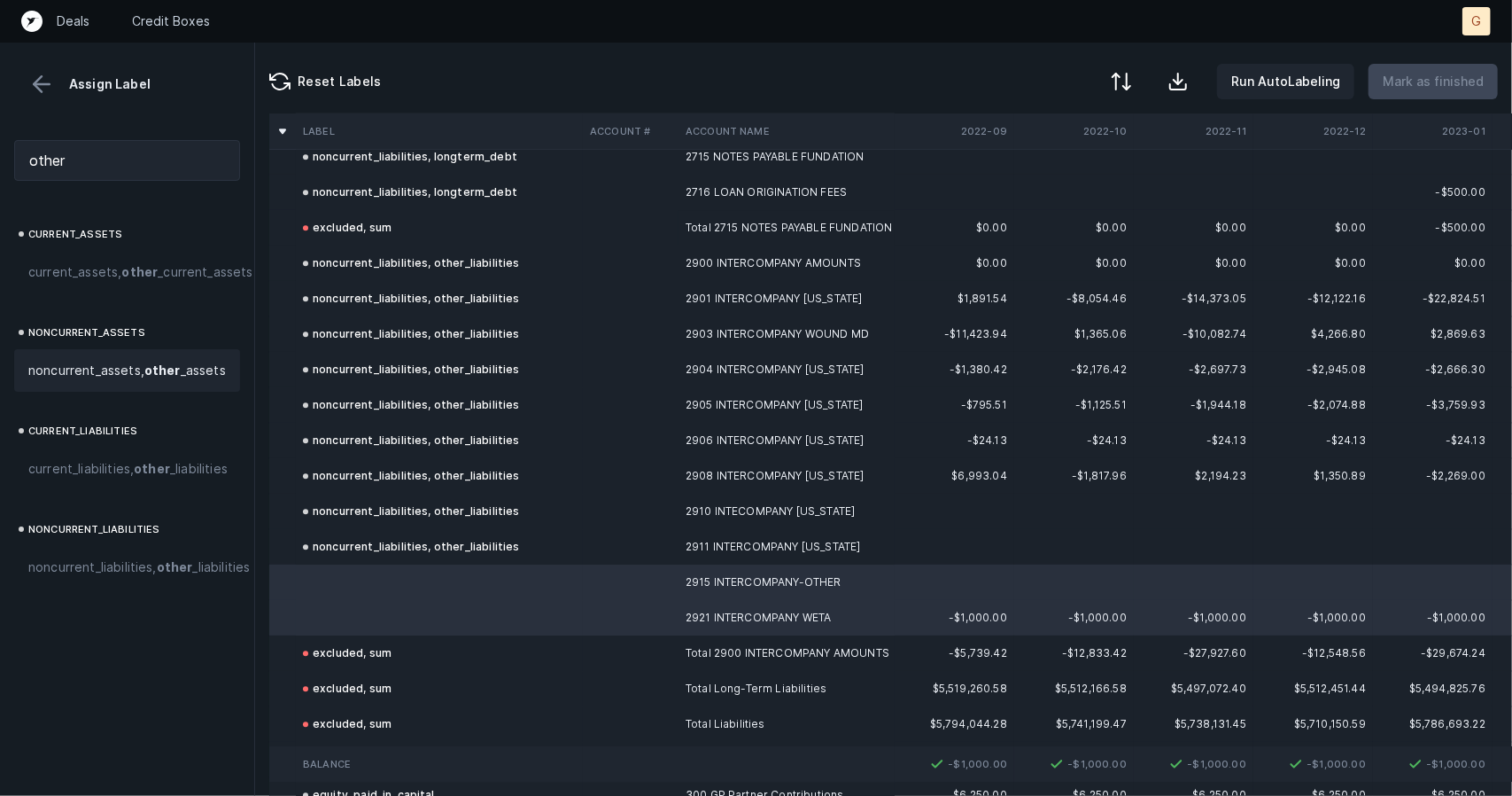
click at [102, 382] on span "noncurrent_assets, other _assets" at bounding box center [127, 371] width 198 height 21
click at [146, 480] on span "current_liabilities, other _liabilities" at bounding box center [128, 469] width 200 height 21
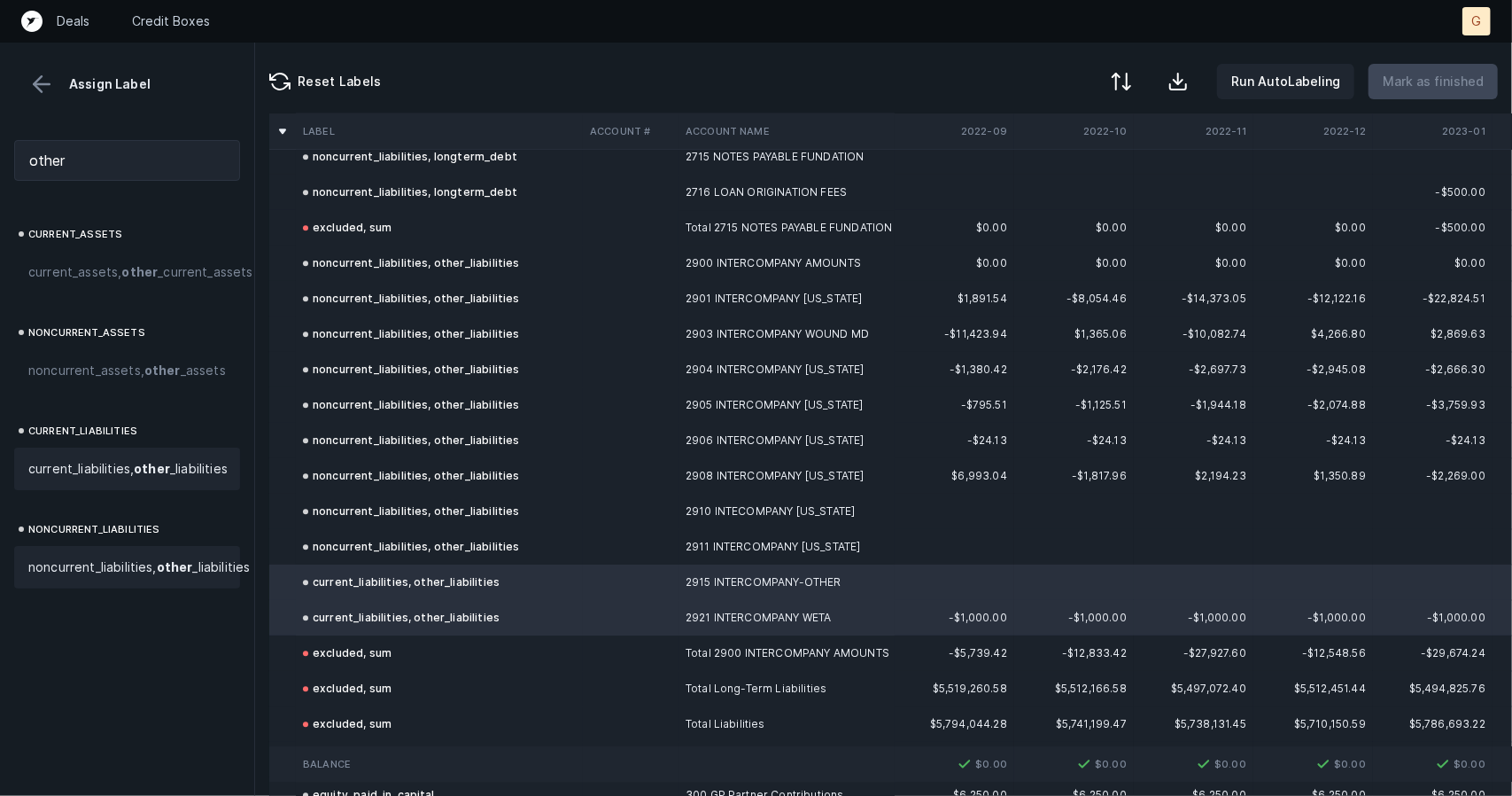
click at [118, 578] on span "noncurrent_liabilities, other _liabilities" at bounding box center [139, 567] width 222 height 21
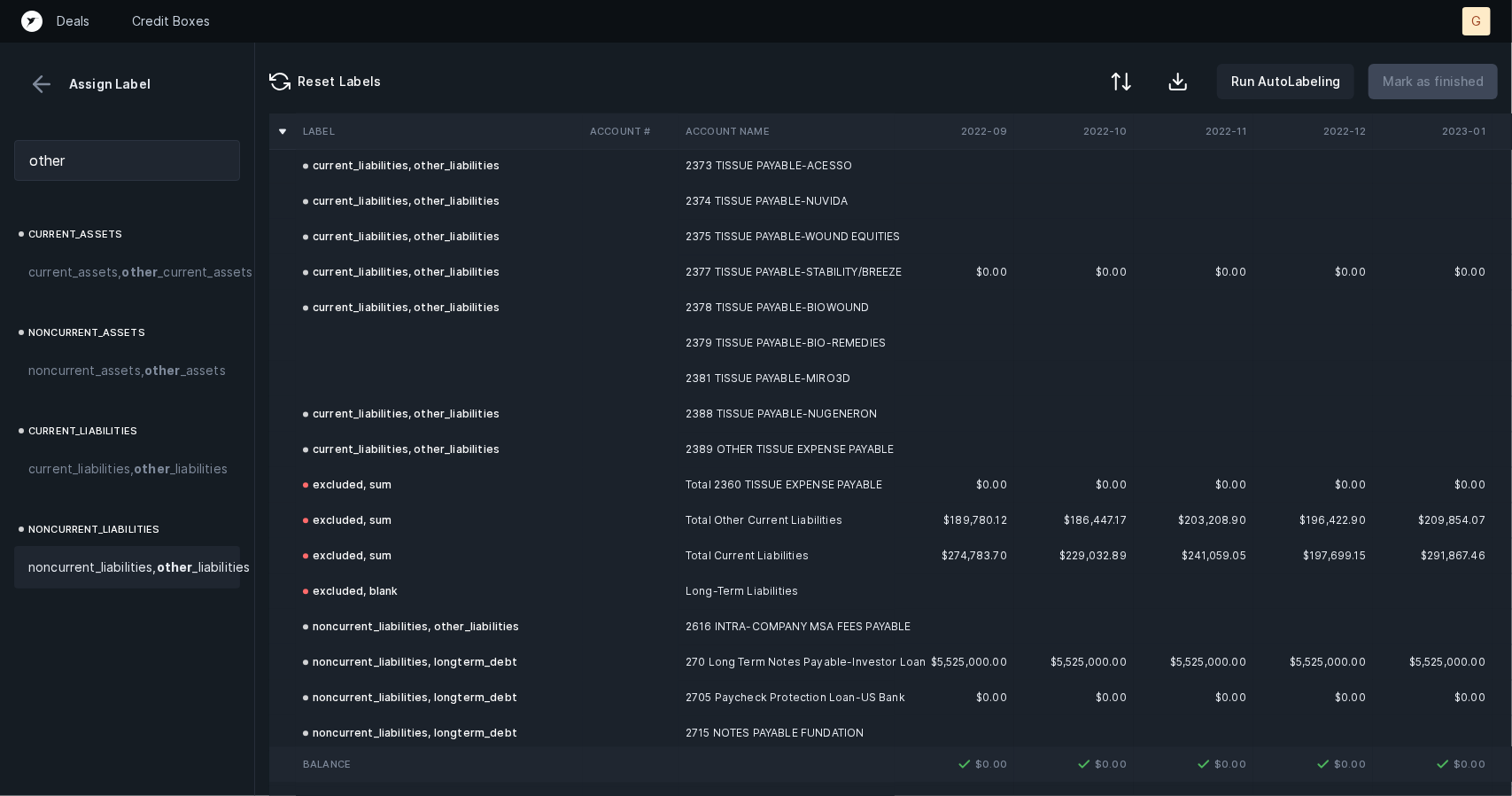
scroll to position [2421, 0]
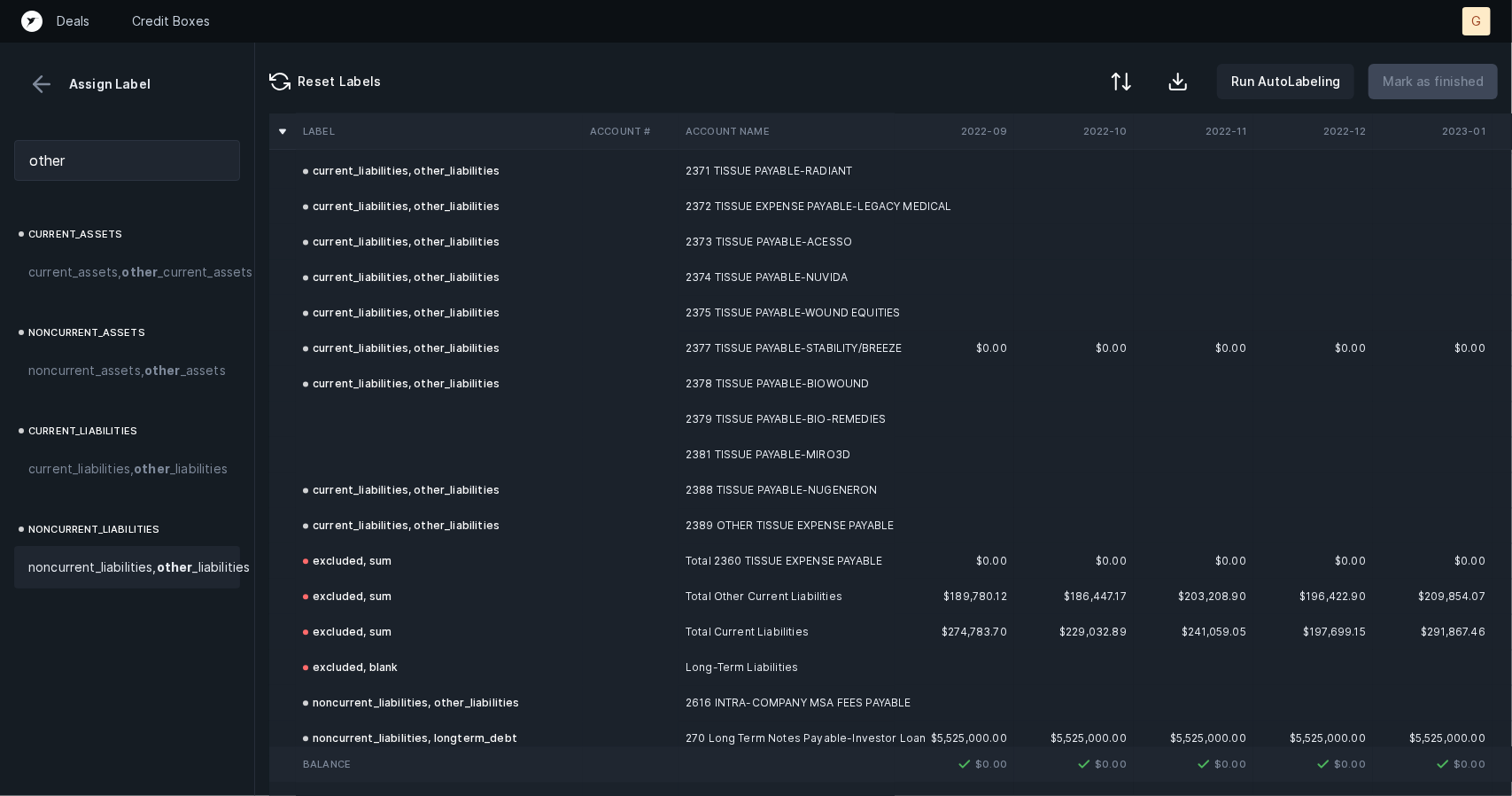
click at [420, 398] on td "current_liabilities, other_liabilities" at bounding box center [439, 384] width 287 height 36
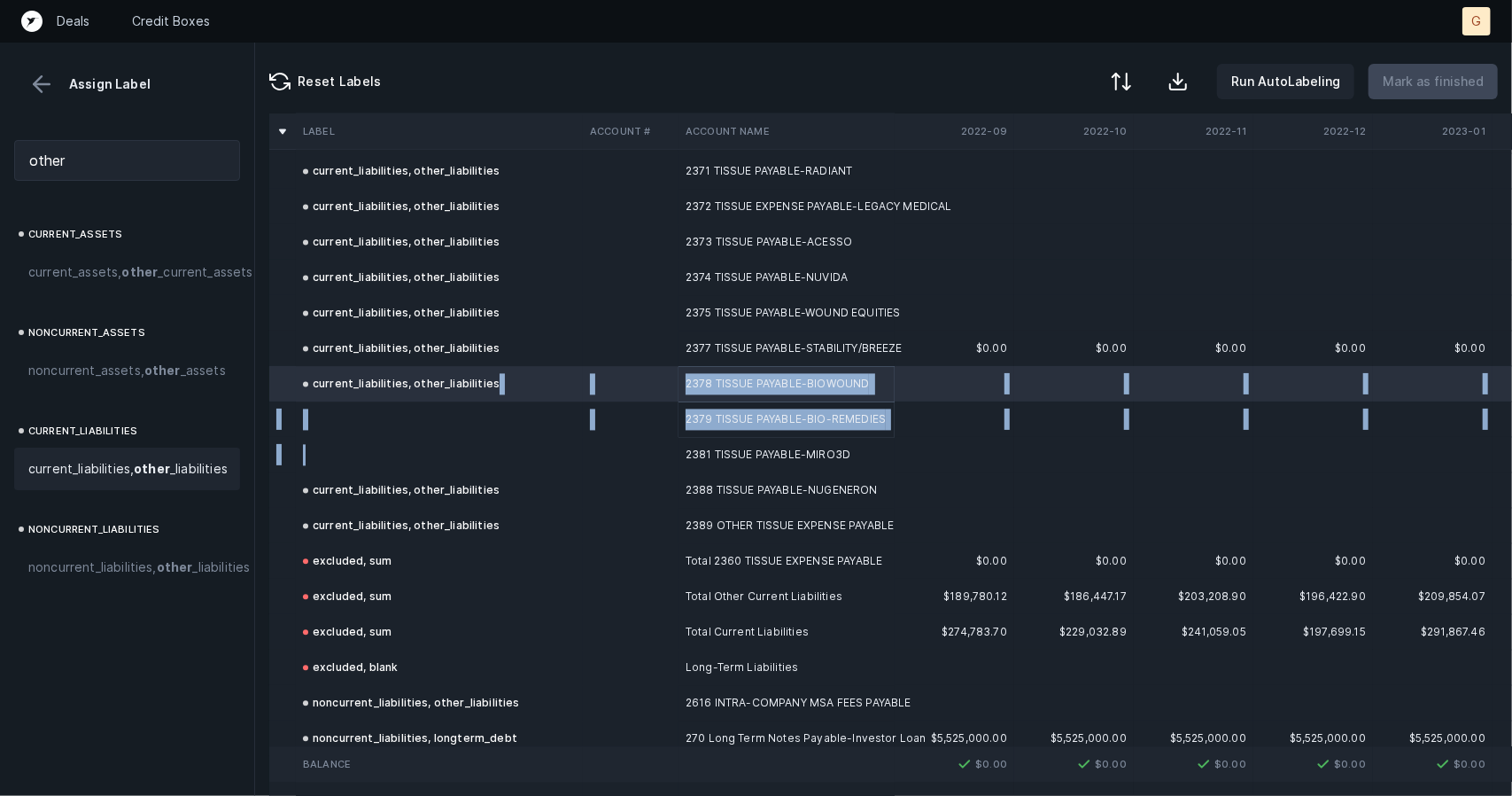
click at [397, 456] on td at bounding box center [439, 455] width 287 height 36
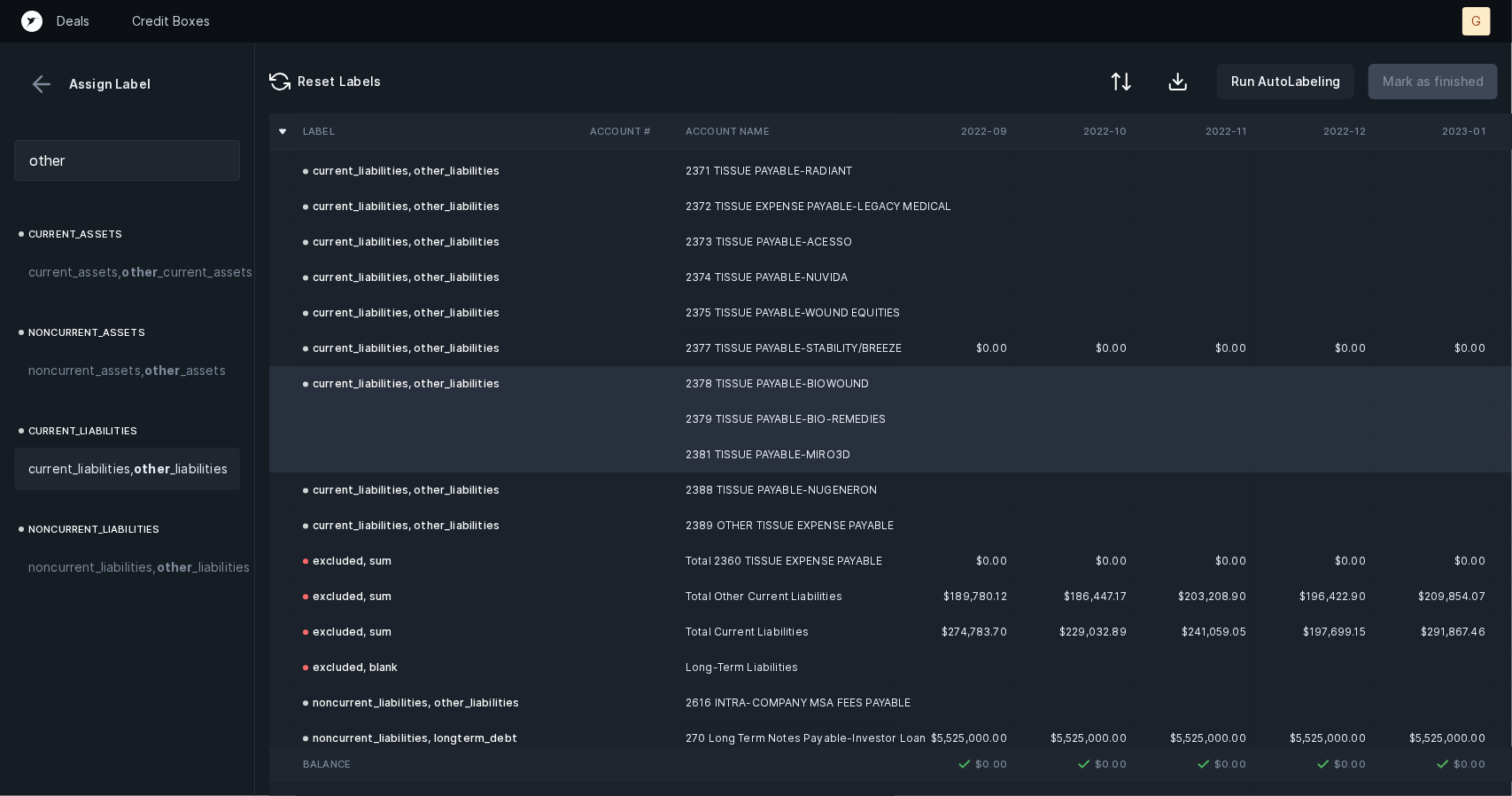
click at [109, 480] on span "current_liabilities, other _liabilities" at bounding box center [128, 469] width 200 height 21
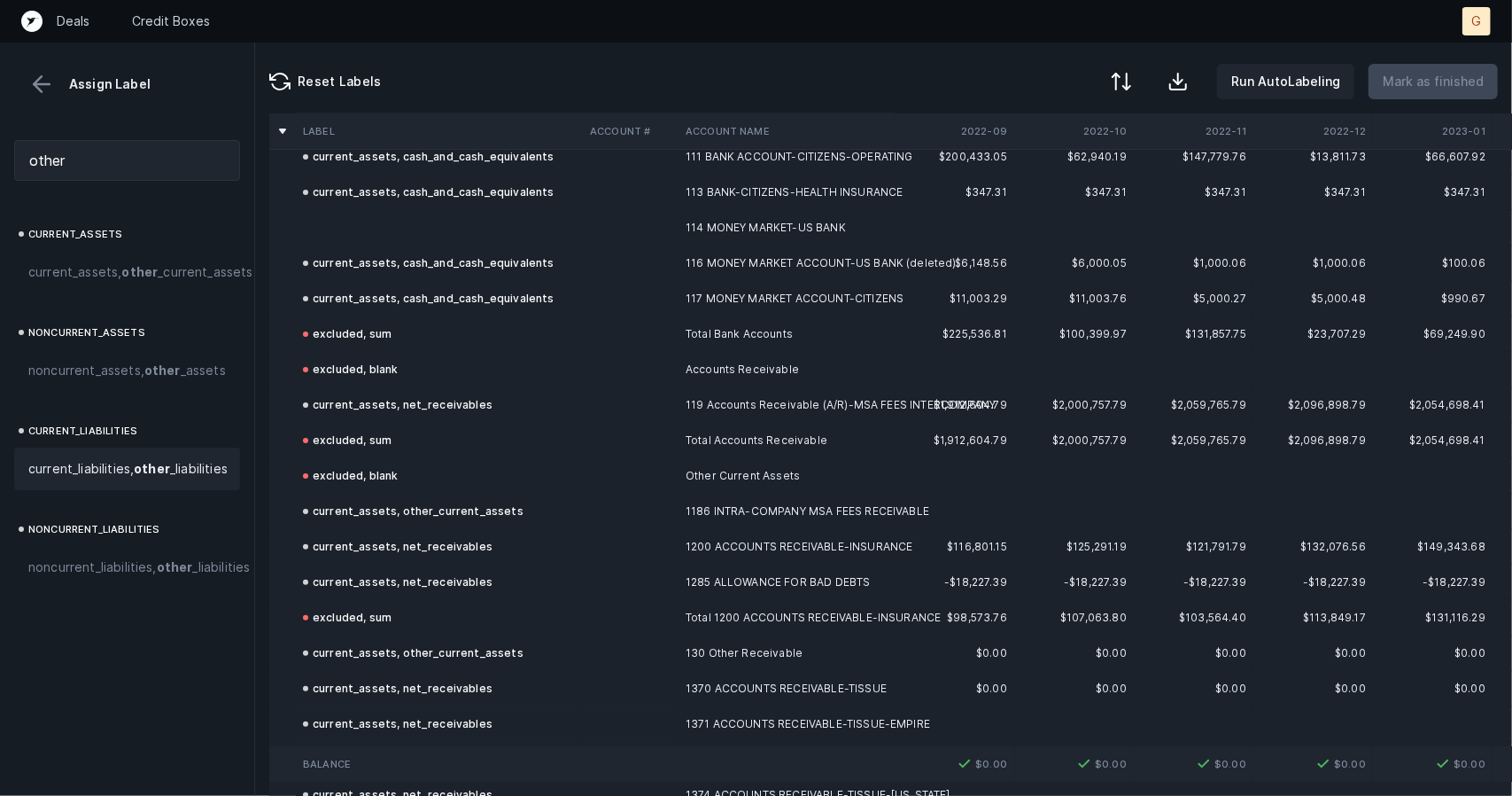
scroll to position [0, 0]
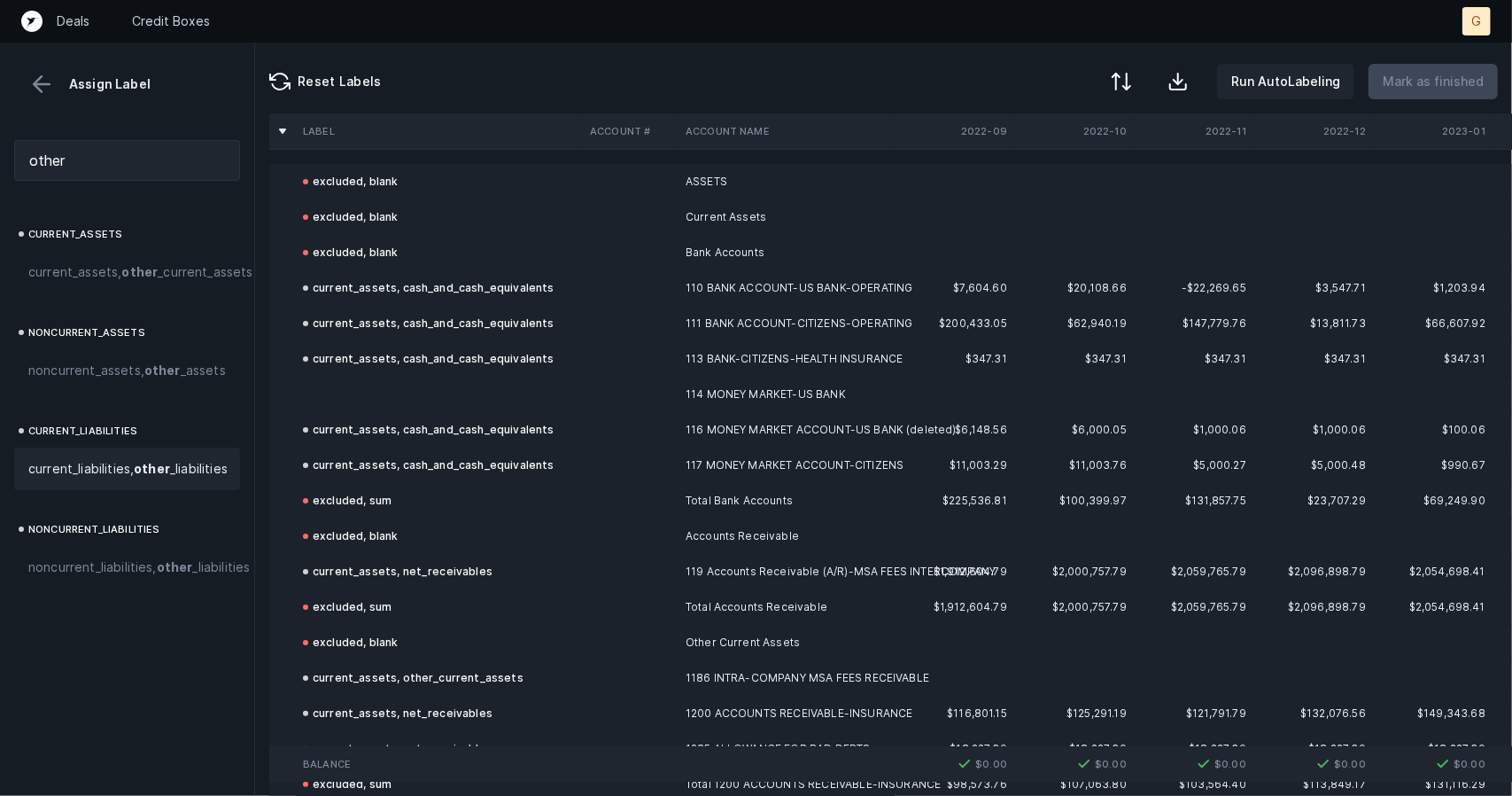
click at [412, 384] on td at bounding box center [439, 395] width 287 height 36
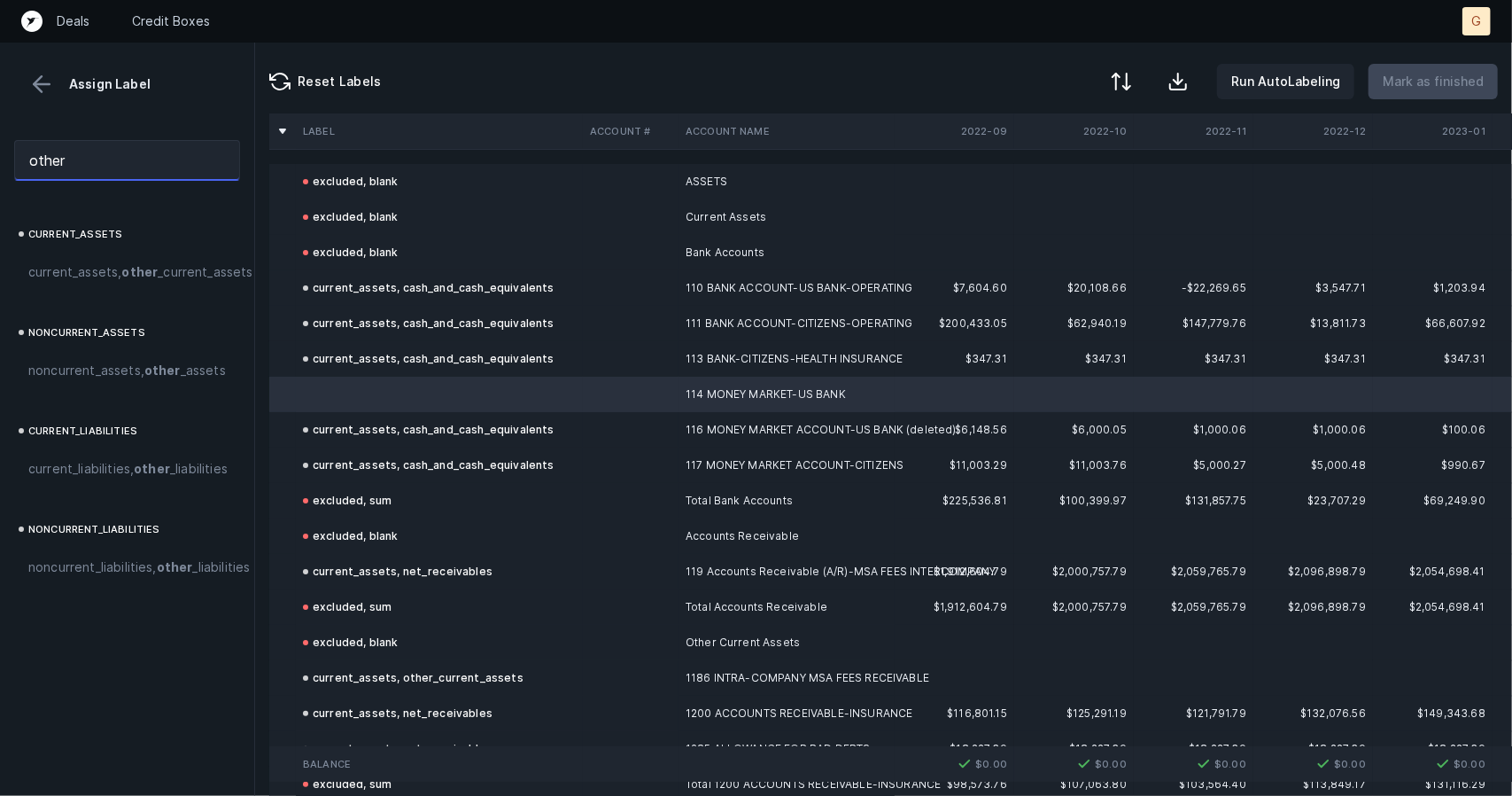
drag, startPoint x: 146, startPoint y: 168, endPoint x: 0, endPoint y: 135, distance: 149.7
click at [0, 135] on div "other" at bounding box center [127, 160] width 254 height 70
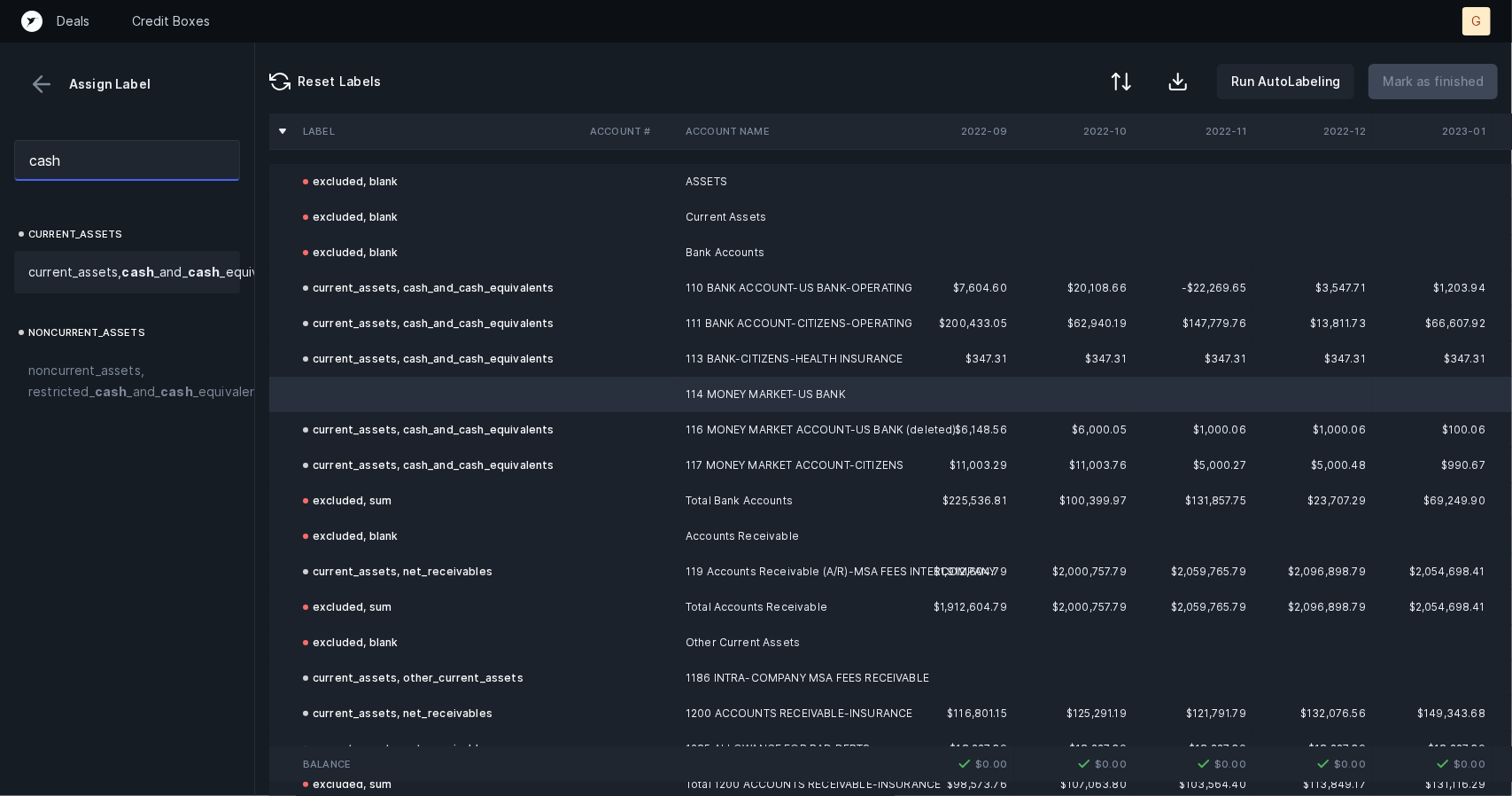
type input "cash"
click at [95, 282] on span "current_assets, cash _and_ cash _equivalents" at bounding box center [162, 272] width 267 height 21
click at [1431, 89] on p "Mark as finished" at bounding box center [1433, 82] width 101 height 21
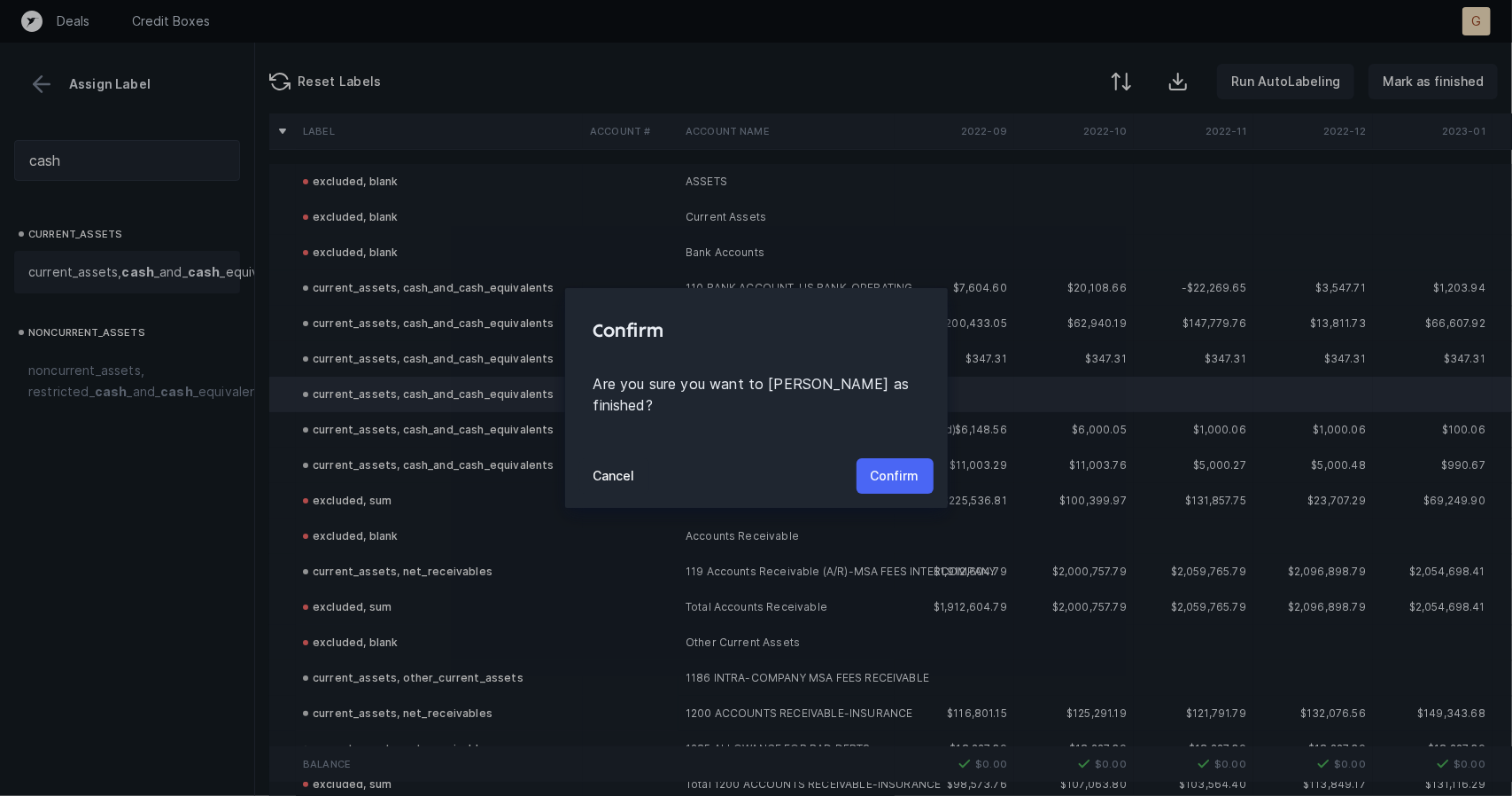
click at [897, 465] on p "Confirm" at bounding box center [895, 476] width 49 height 21
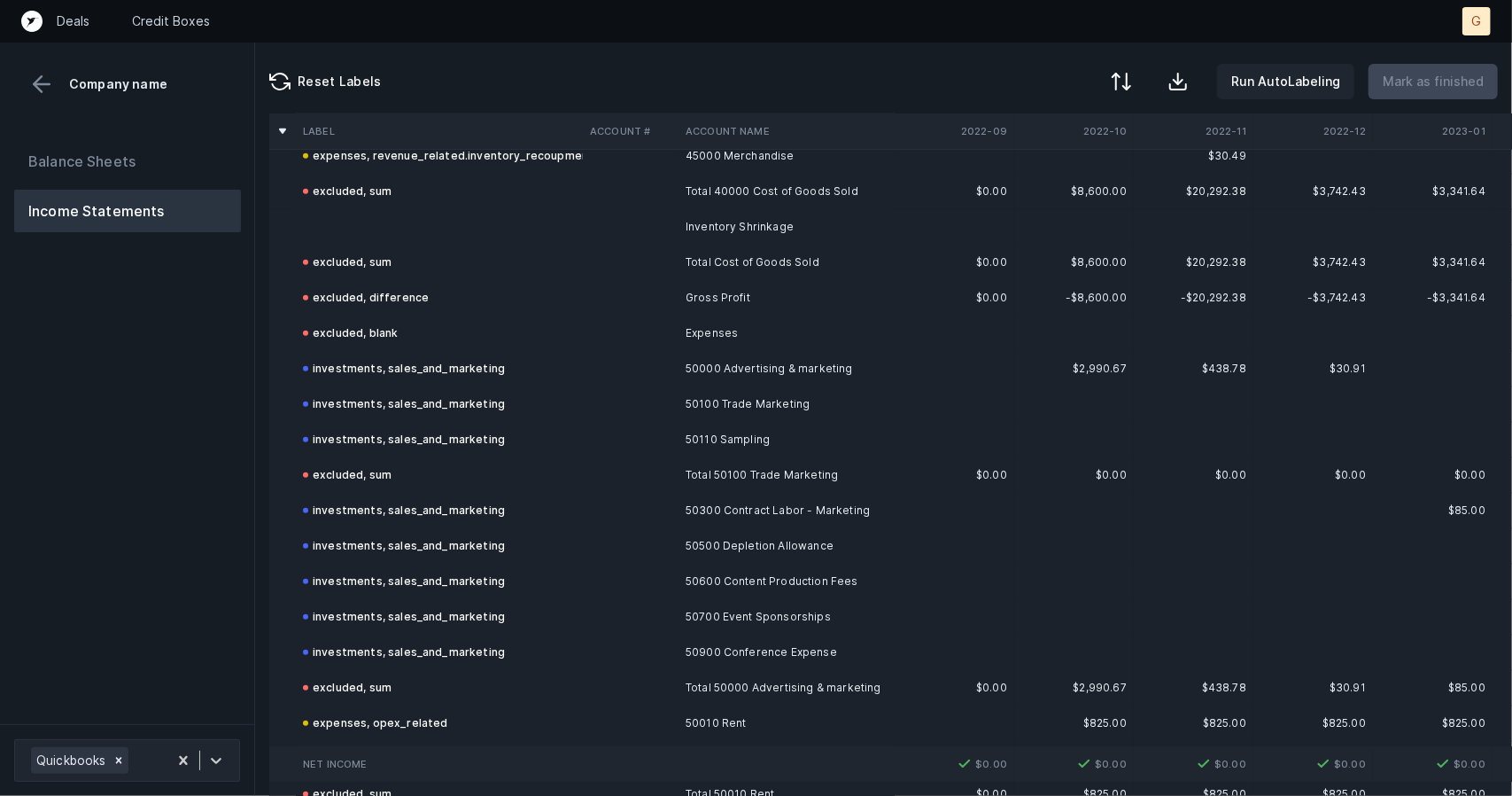
scroll to position [587, 0]
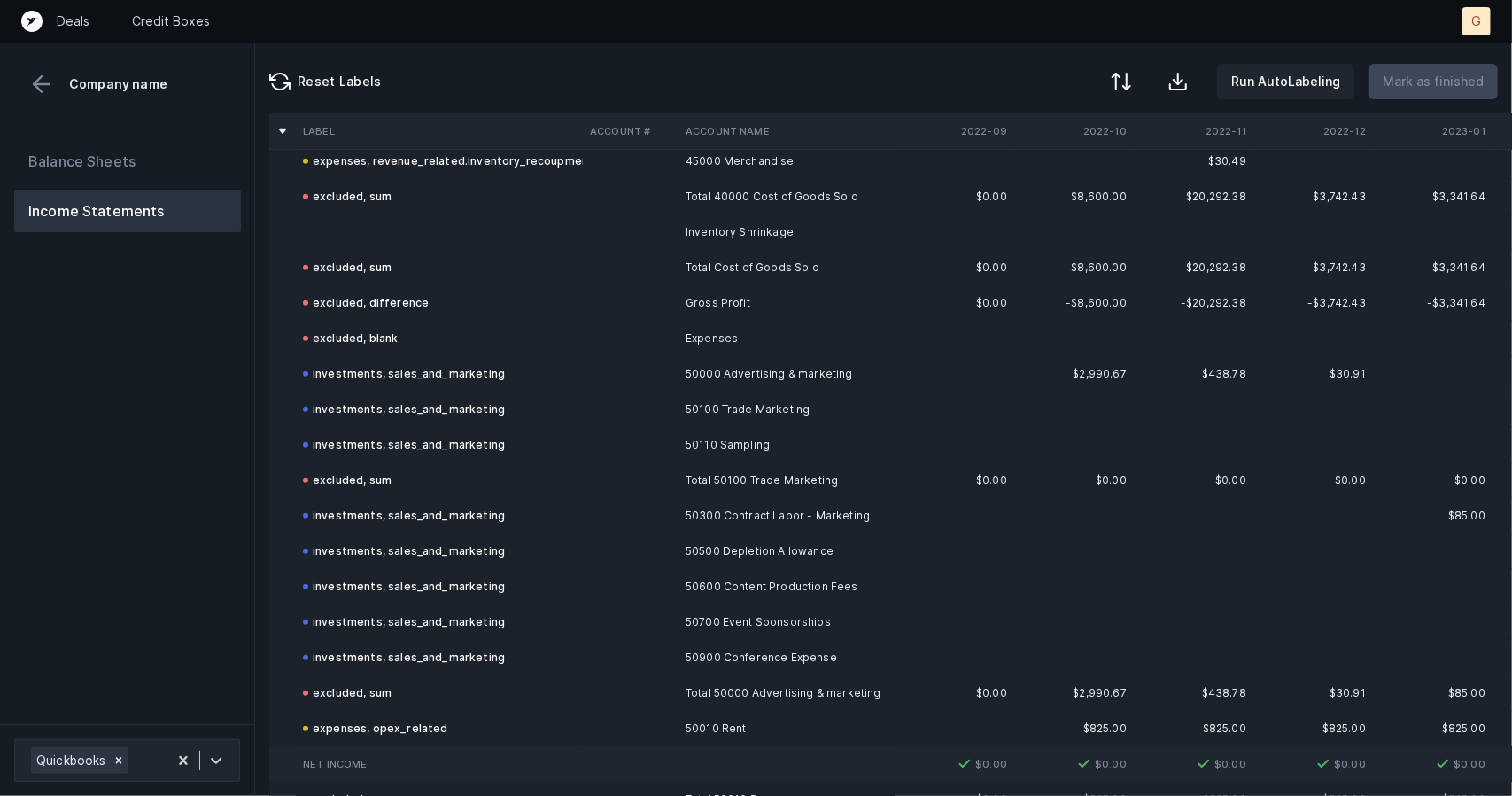
click at [374, 228] on td at bounding box center [439, 233] width 287 height 36
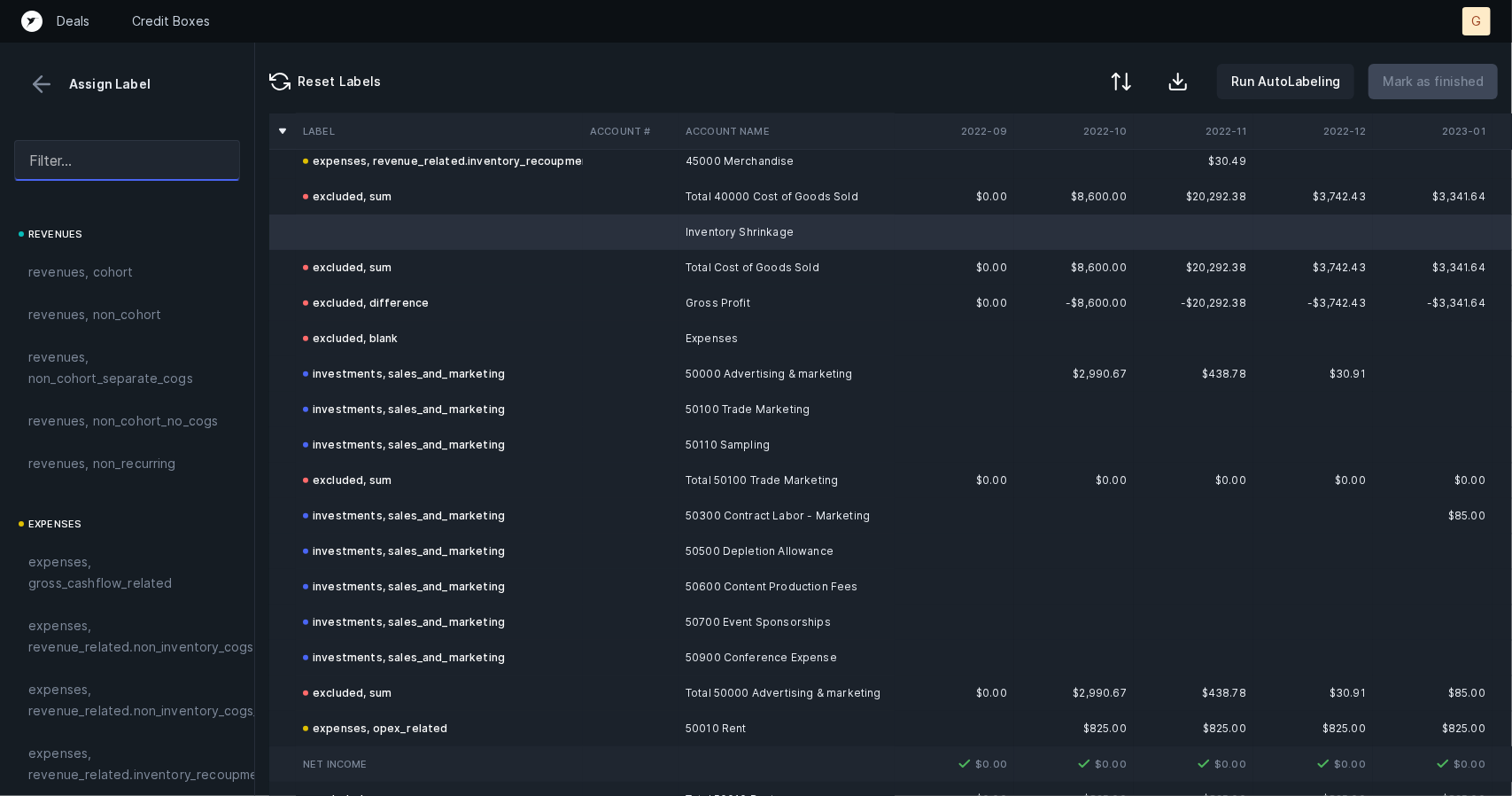
click at [122, 164] on input "text" at bounding box center [127, 160] width 226 height 41
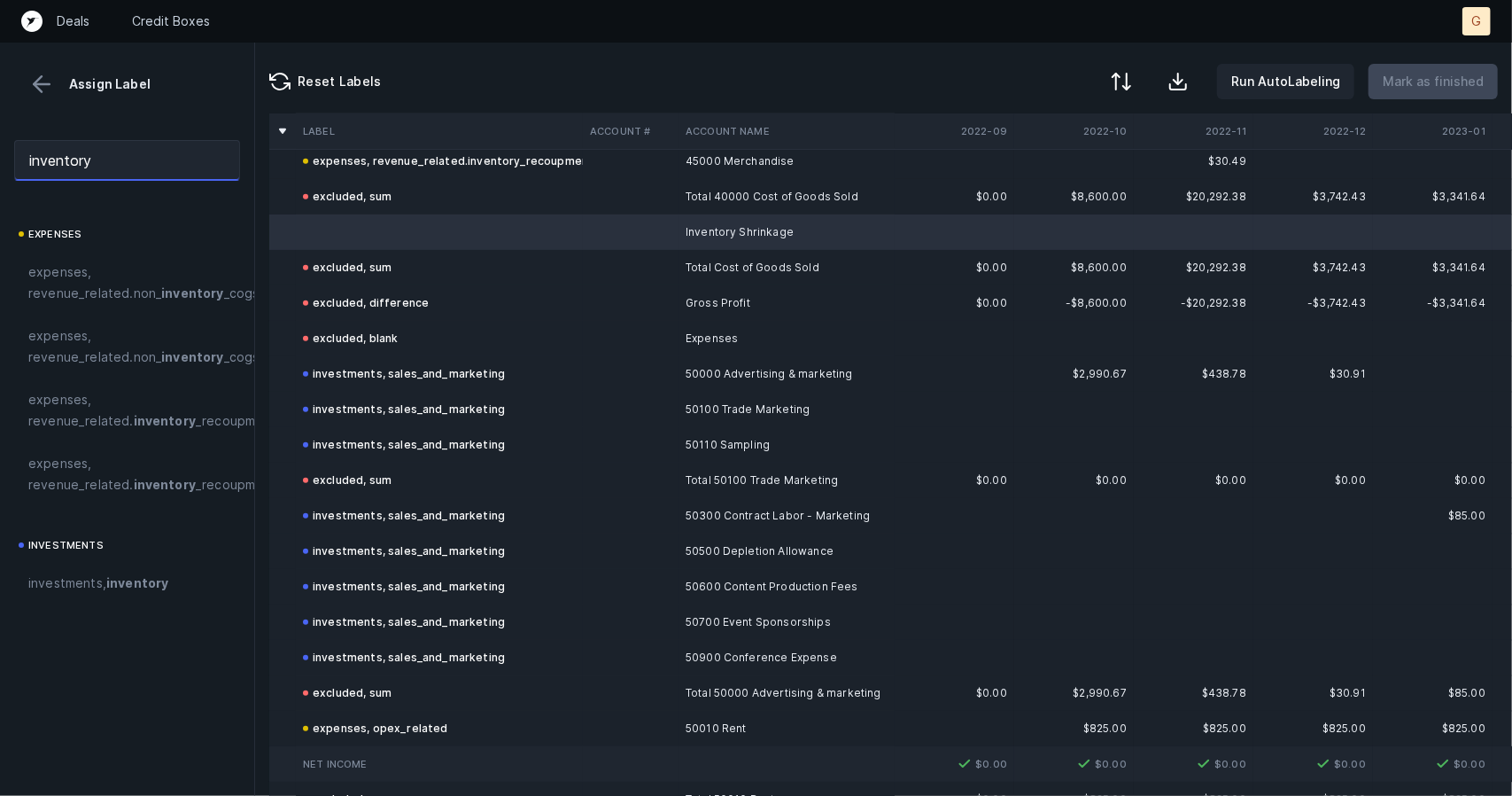
scroll to position [488, 0]
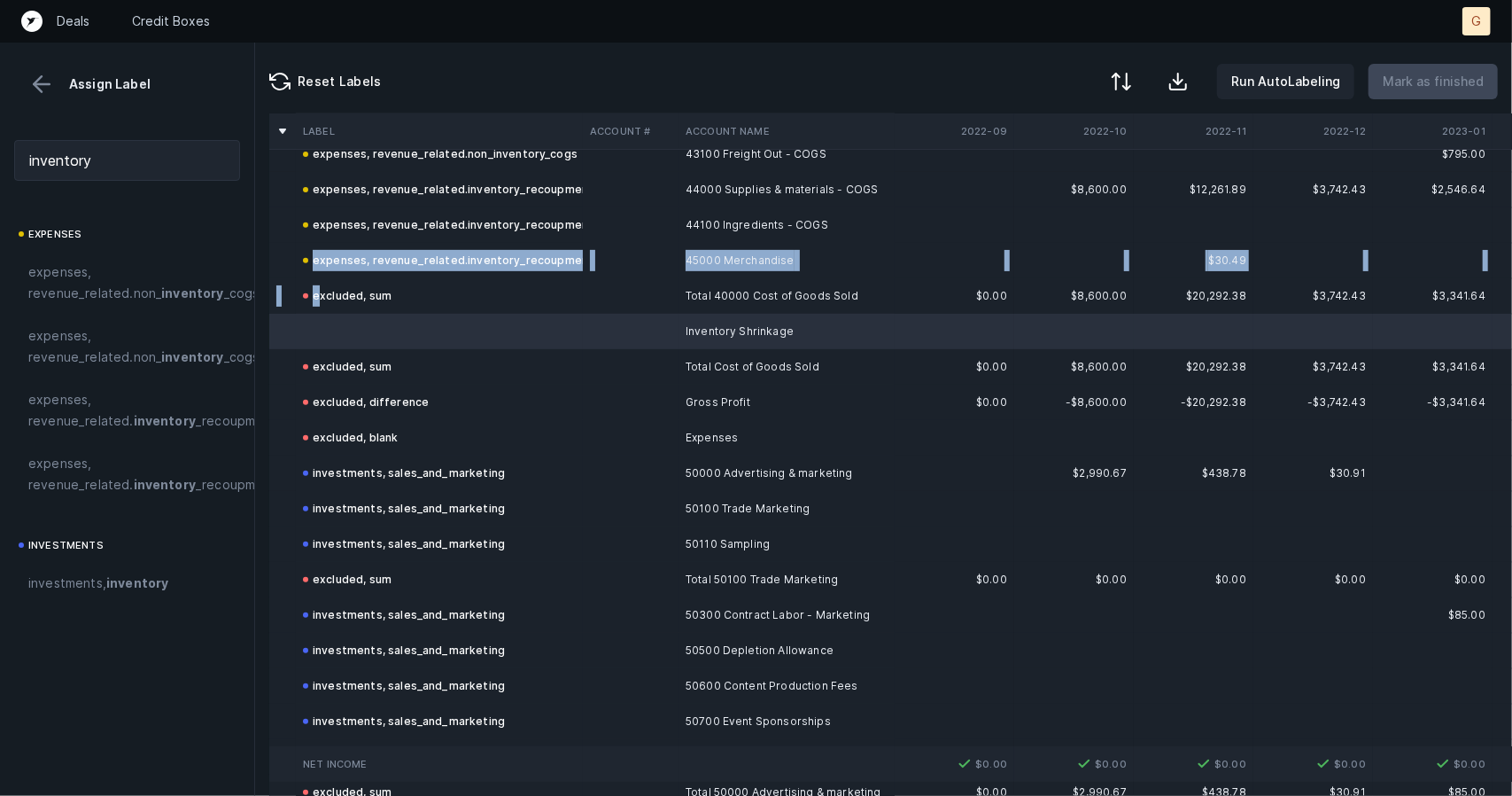
drag, startPoint x: 284, startPoint y: 274, endPoint x: 317, endPoint y: 293, distance: 38.1
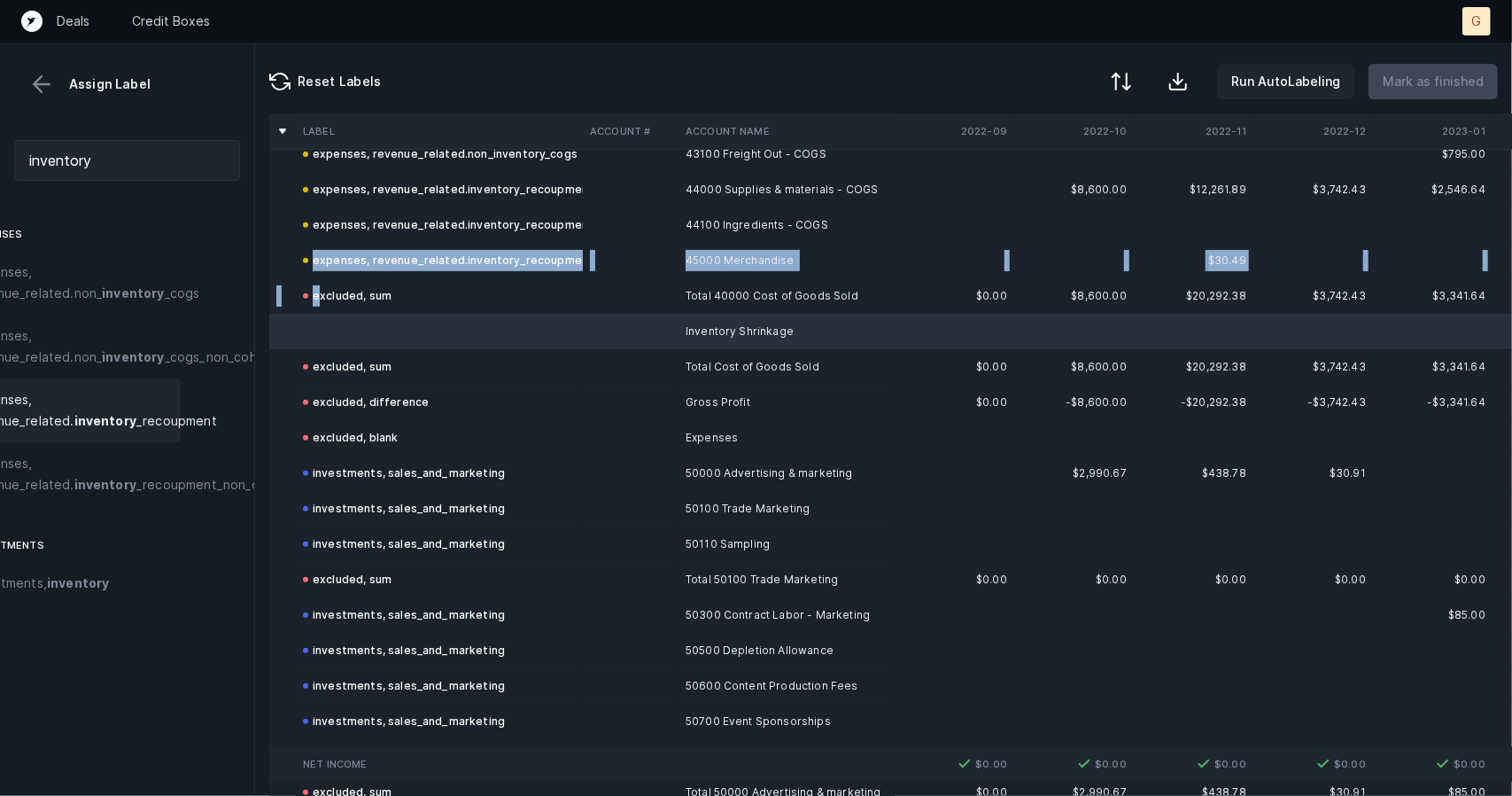
scroll to position [0, 69]
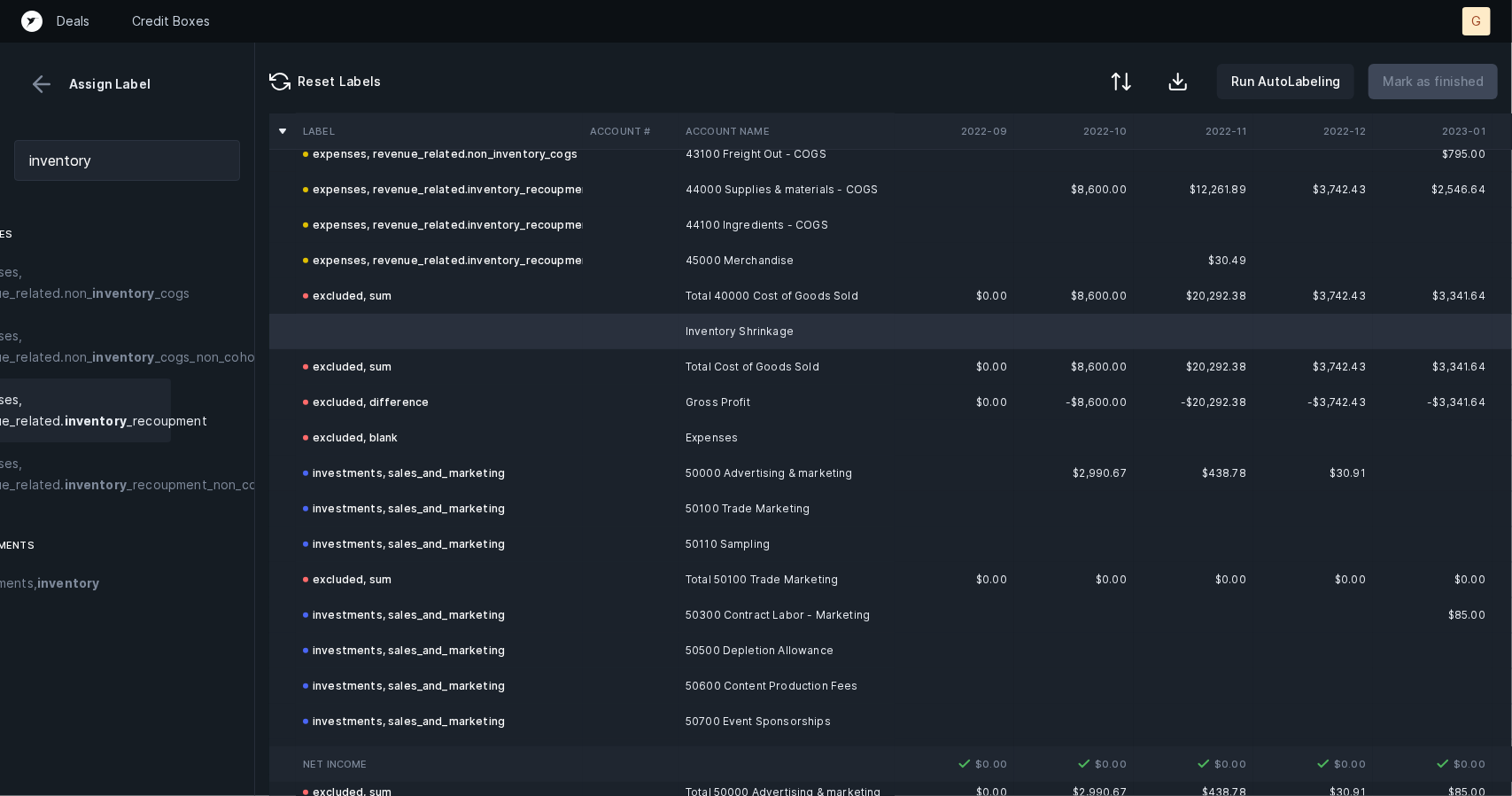
click at [90, 412] on span "expenses, revenue_related. inventory _recoupment" at bounding box center [83, 410] width 248 height 43
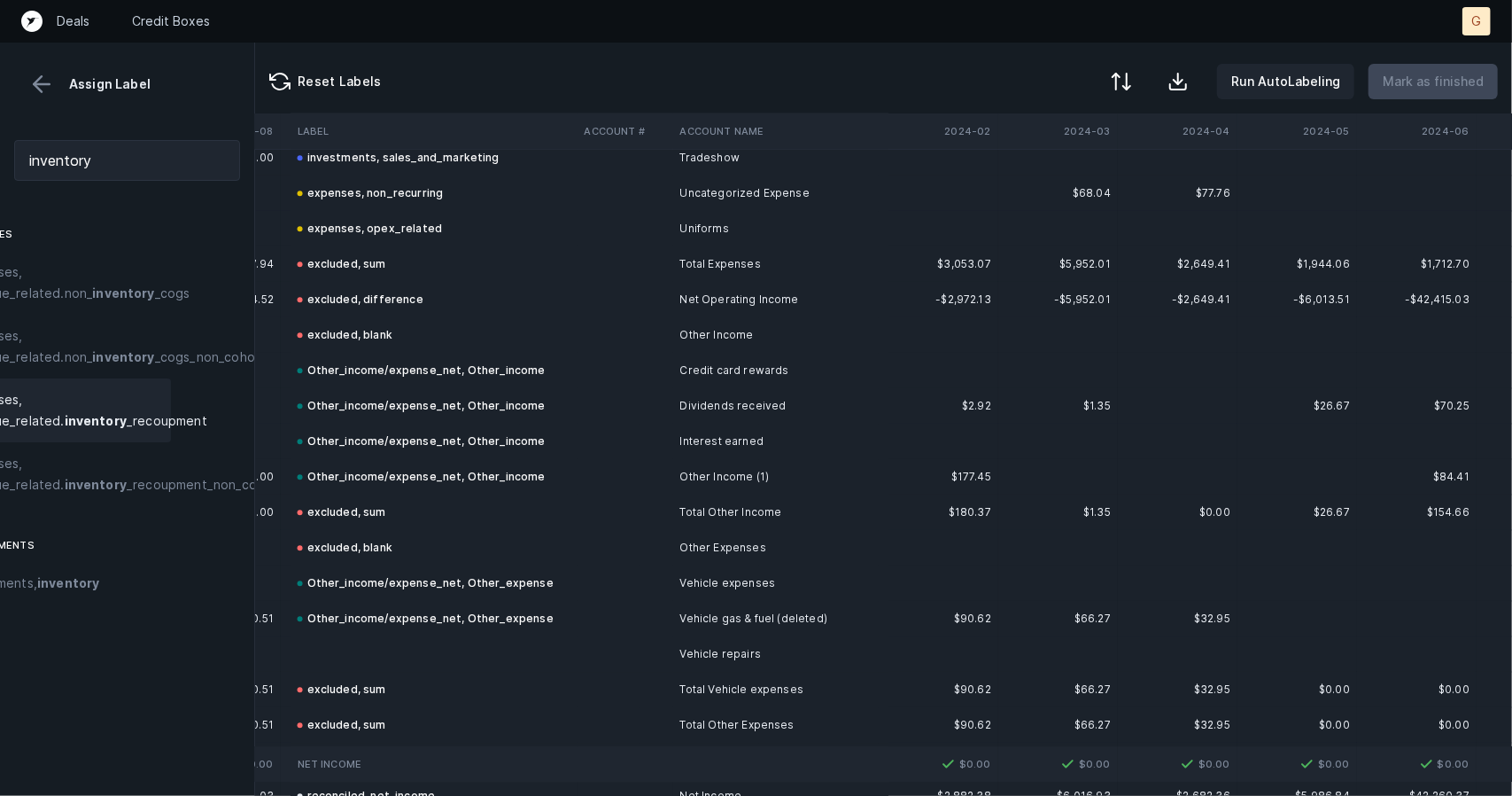
scroll to position [3309, 2049]
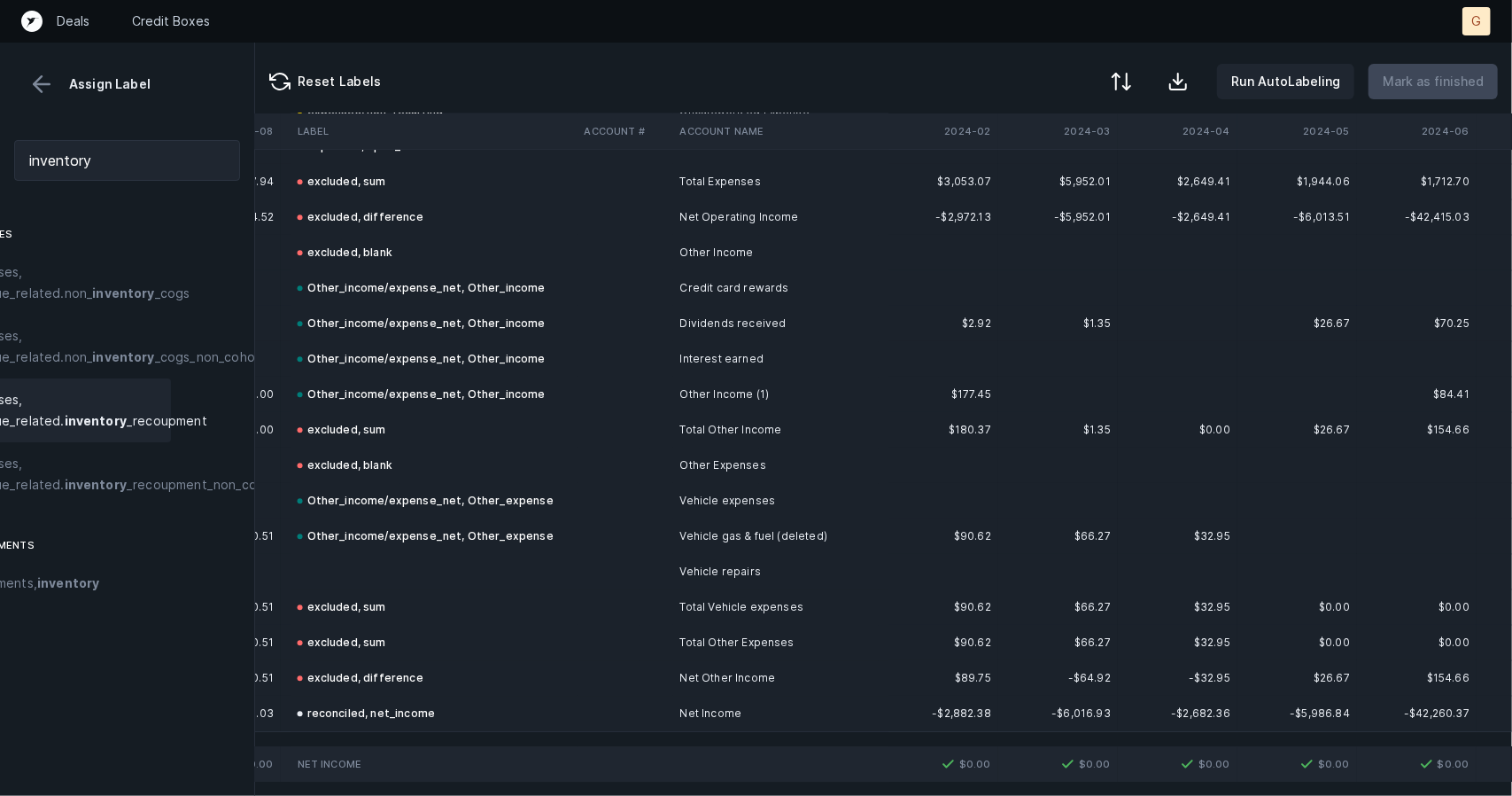
click at [365, 556] on td at bounding box center [434, 571] width 287 height 36
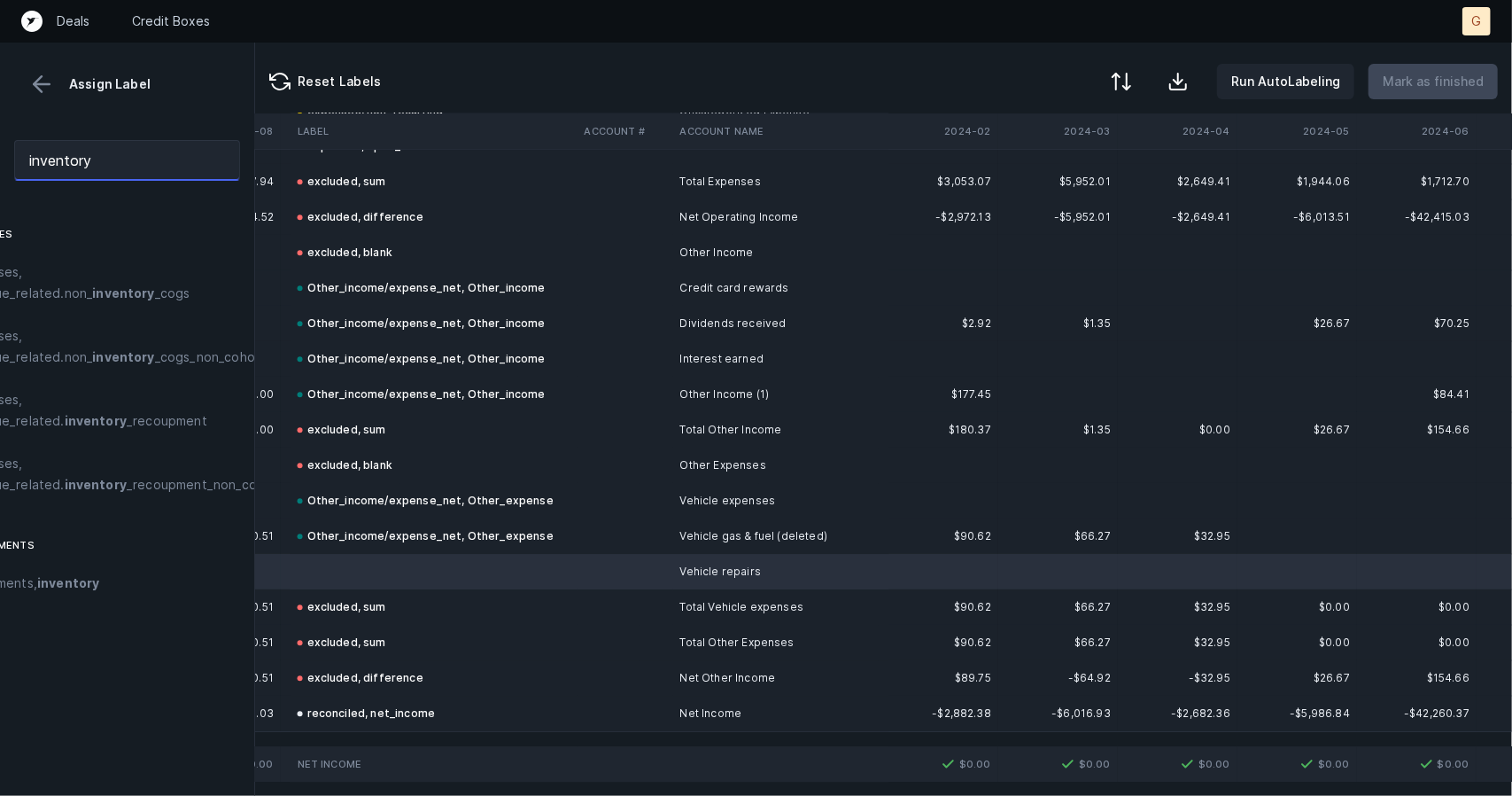
drag, startPoint x: 110, startPoint y: 156, endPoint x: 0, endPoint y: 118, distance: 116.4
click at [0, 118] on div "Assign Label inventory expenses expenses, revenue_related.non_ inventory _cogs …" at bounding box center [127, 419] width 255 height 753
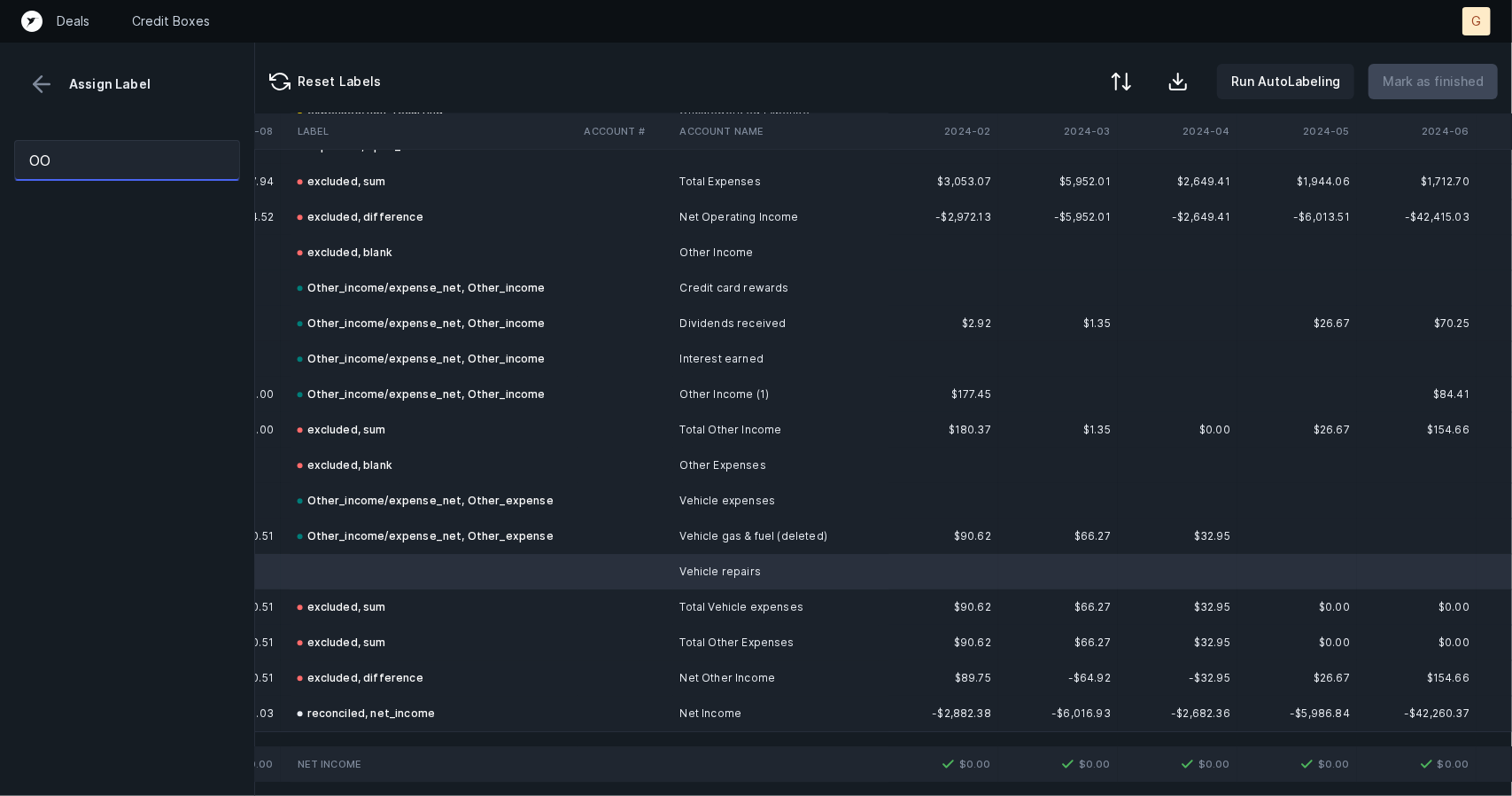
type input "O"
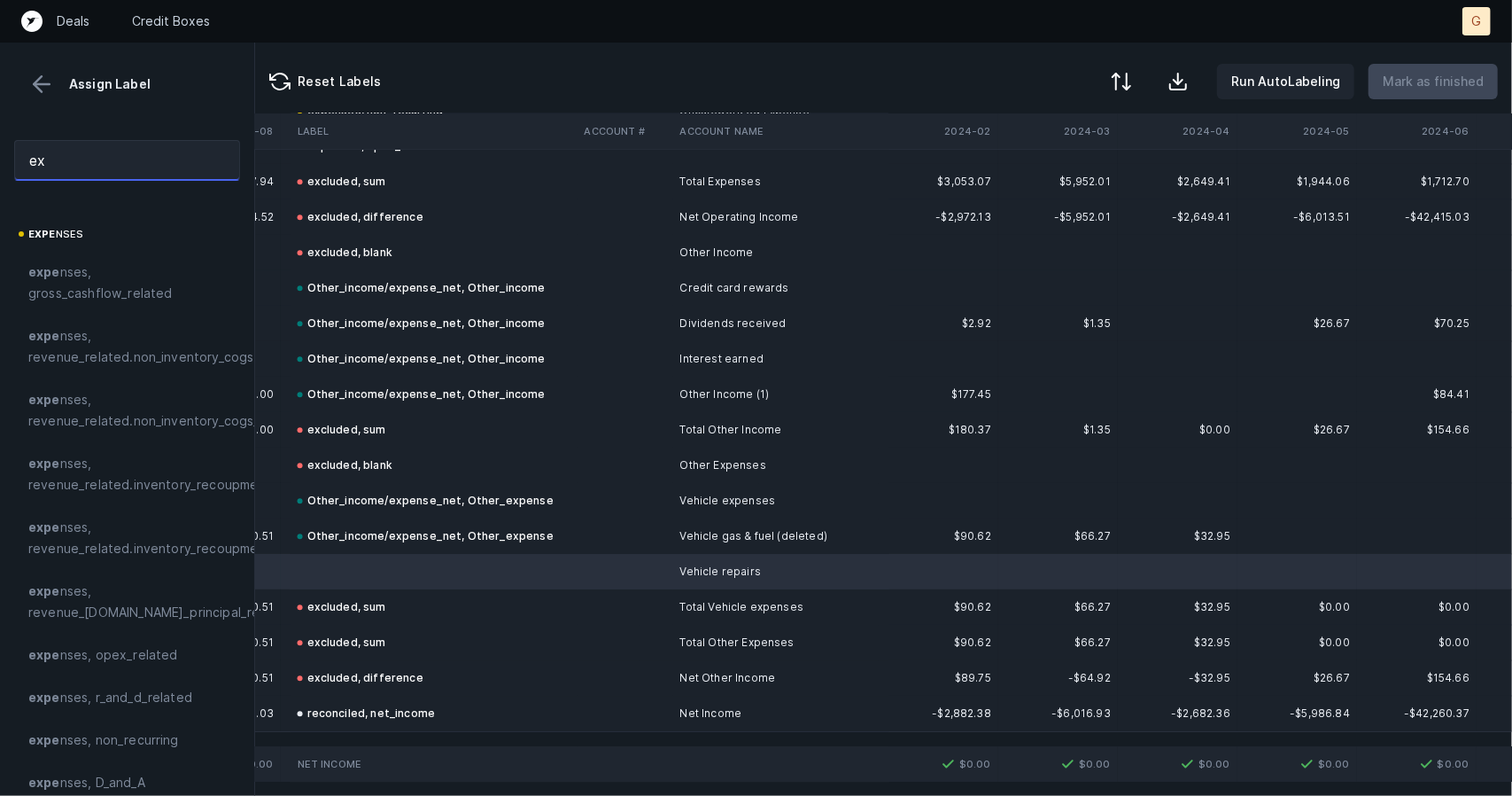
type input "e"
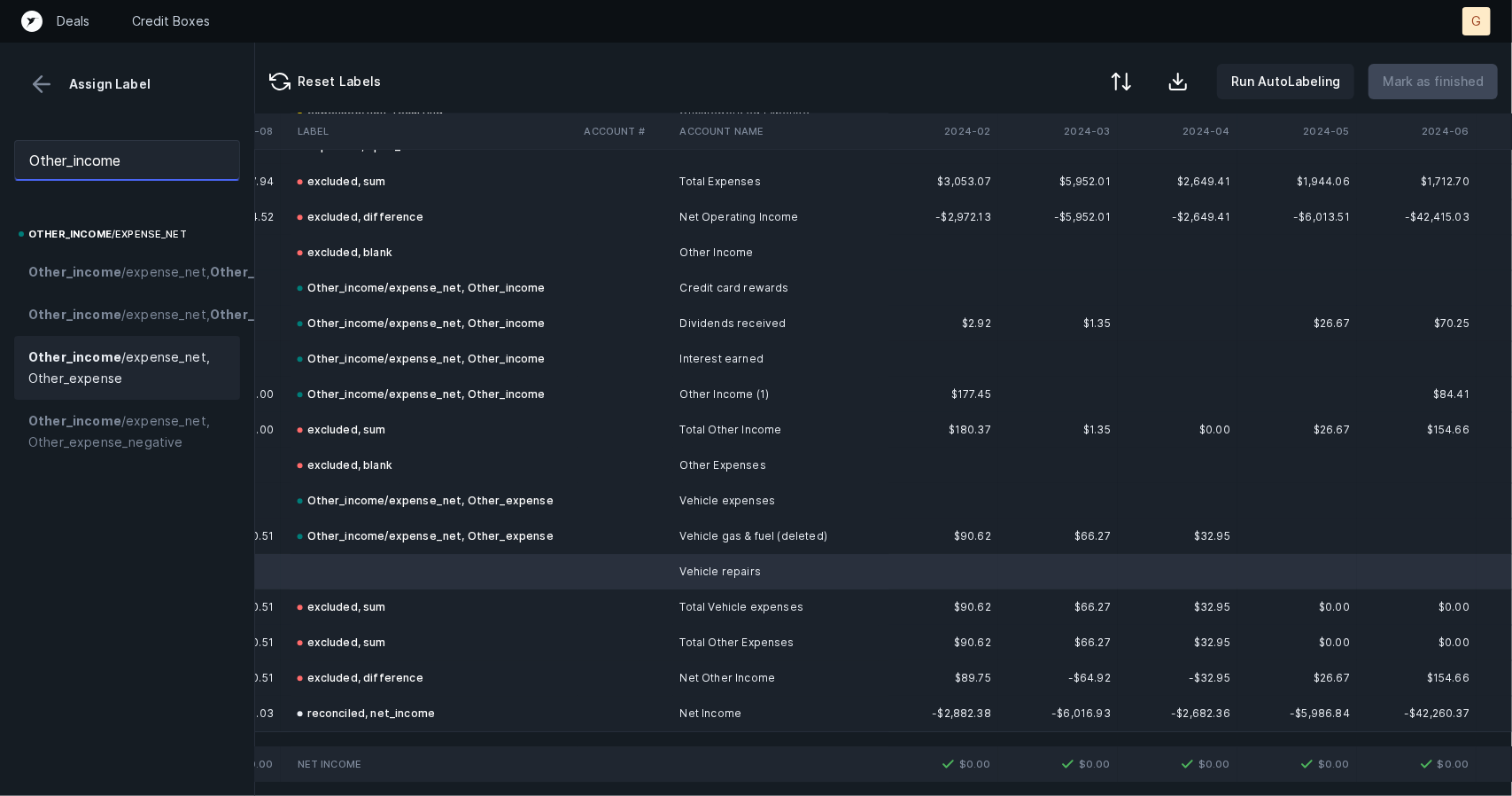
type input "Other_income"
click at [129, 389] on span "Other_income /expense_net, Other_expense" at bounding box center [127, 368] width 198 height 43
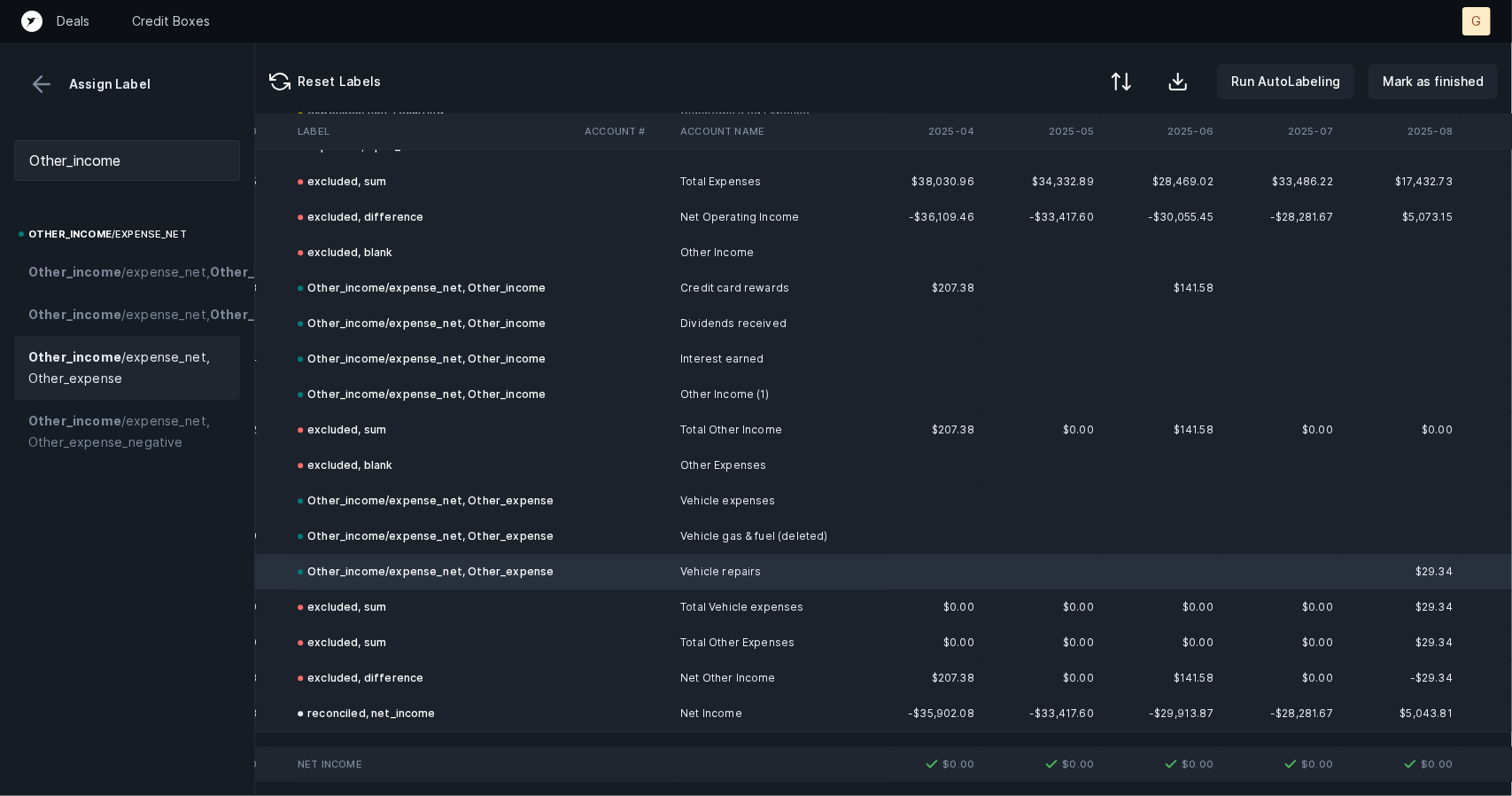
scroll to position [3309, 3821]
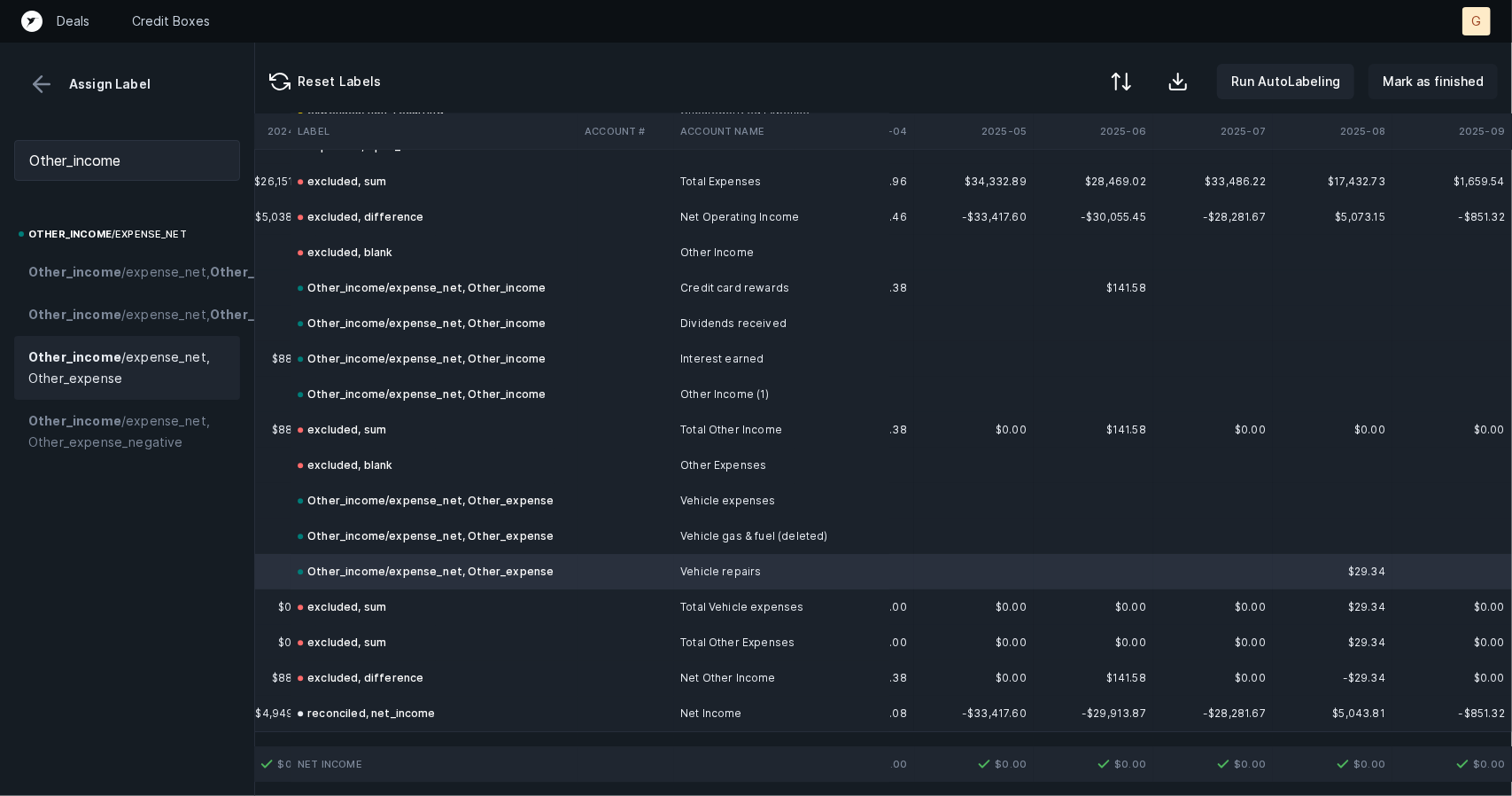
click at [1443, 77] on p "Mark as finished" at bounding box center [1433, 82] width 101 height 21
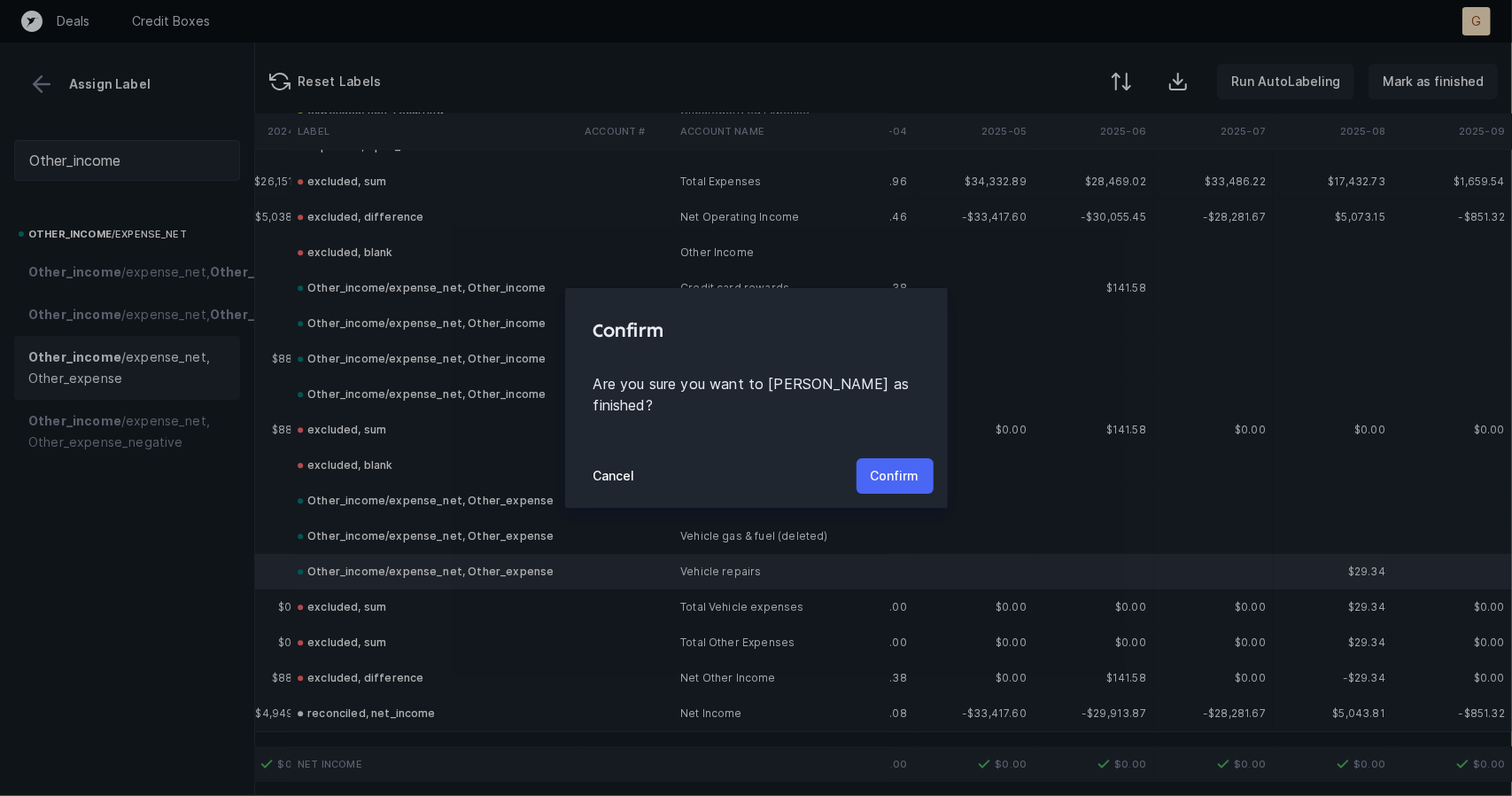
click at [906, 474] on p "Confirm" at bounding box center [895, 476] width 49 height 21
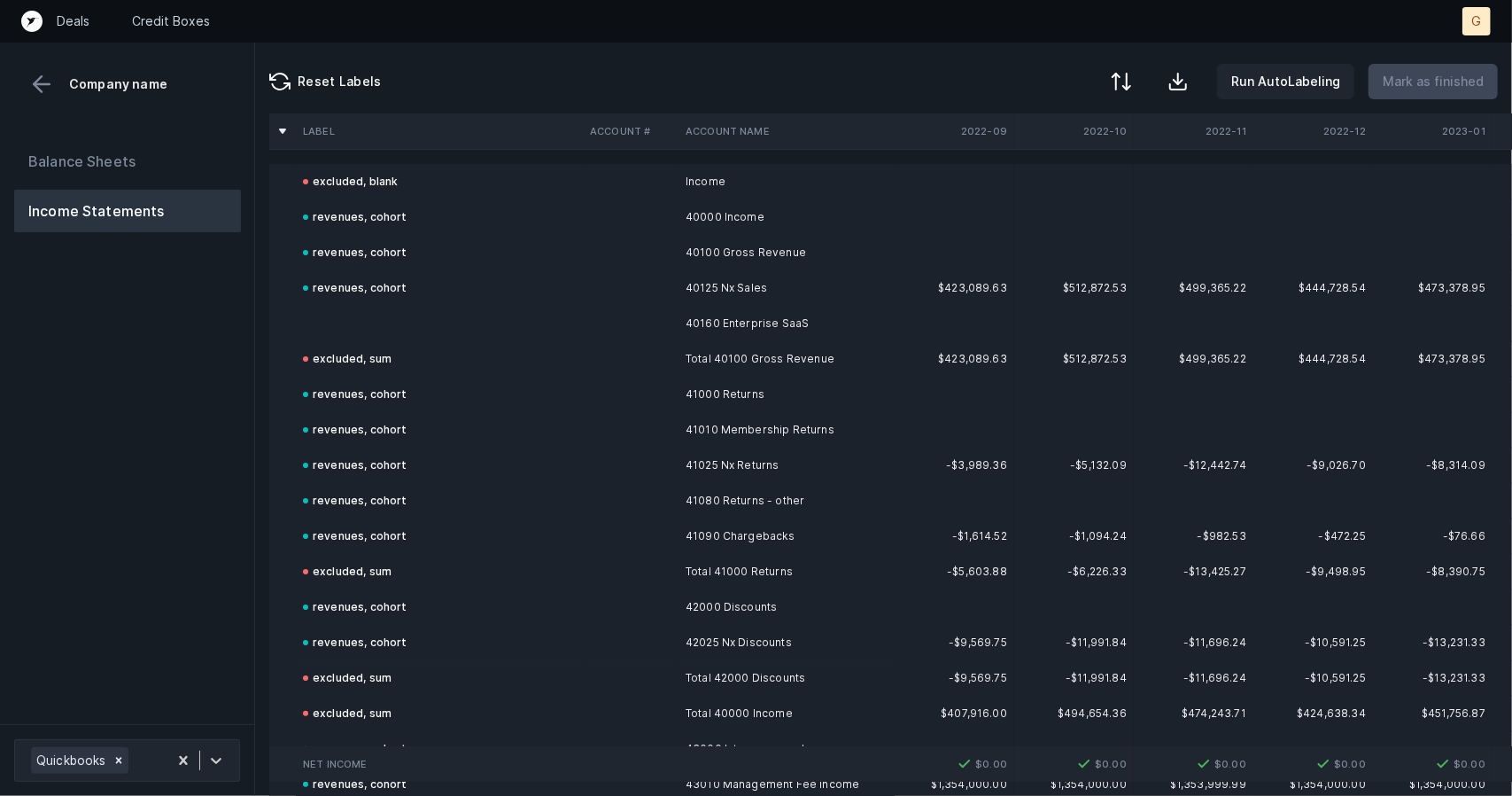
click at [354, 315] on td at bounding box center [439, 324] width 287 height 36
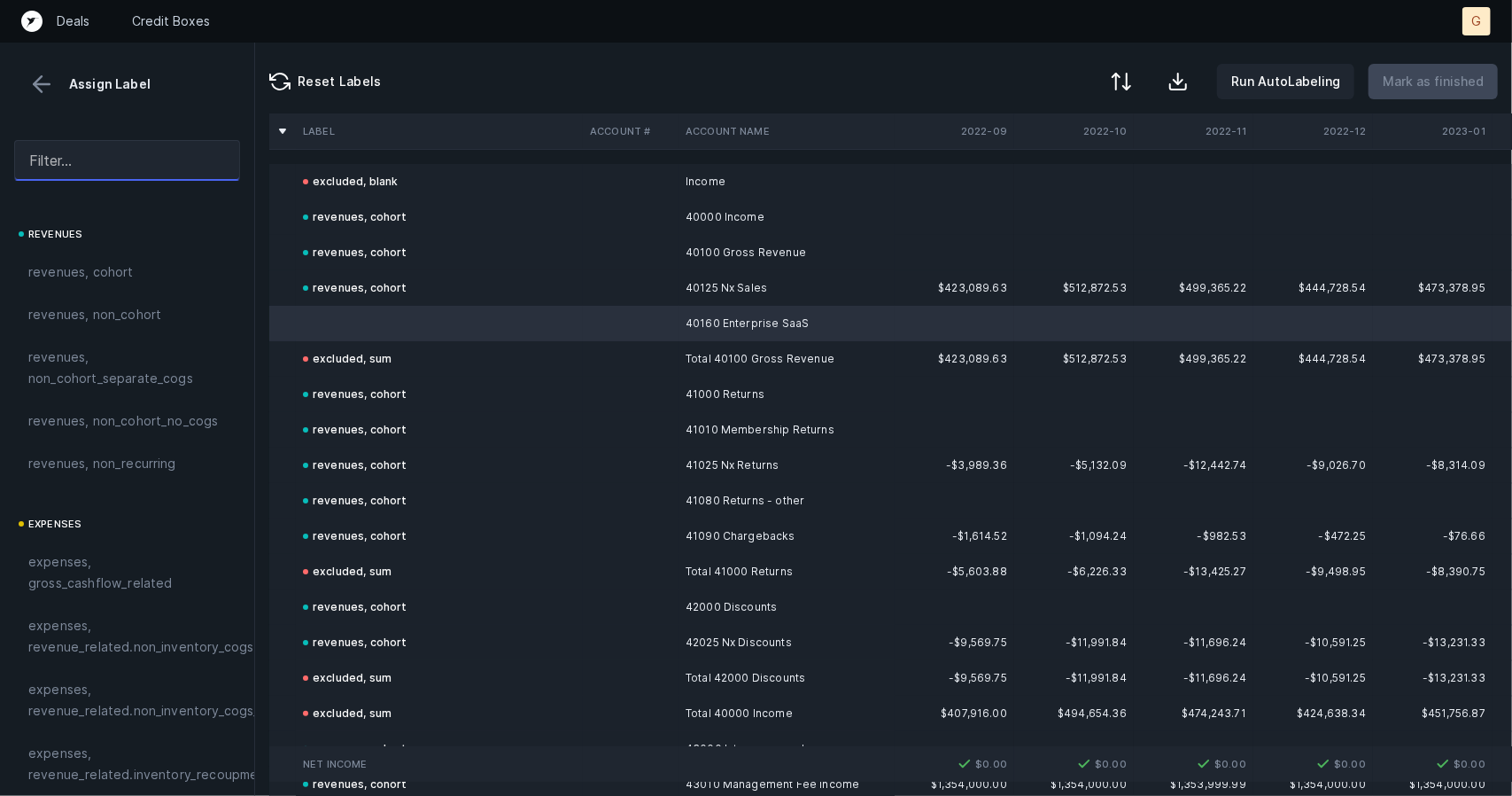
click at [122, 152] on input "text" at bounding box center [127, 160] width 226 height 41
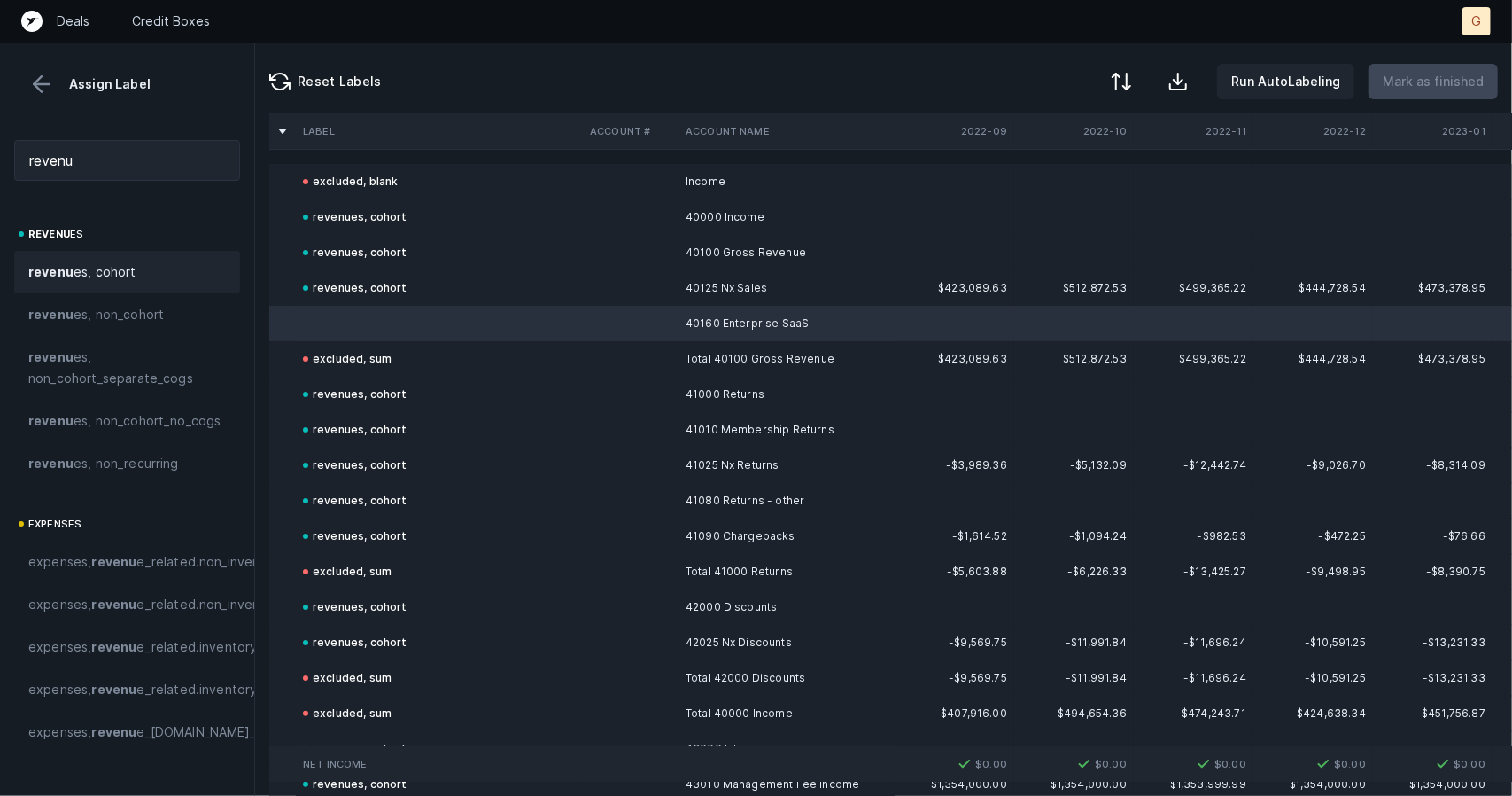
click at [102, 258] on div "revenu es, cohort" at bounding box center [127, 272] width 226 height 43
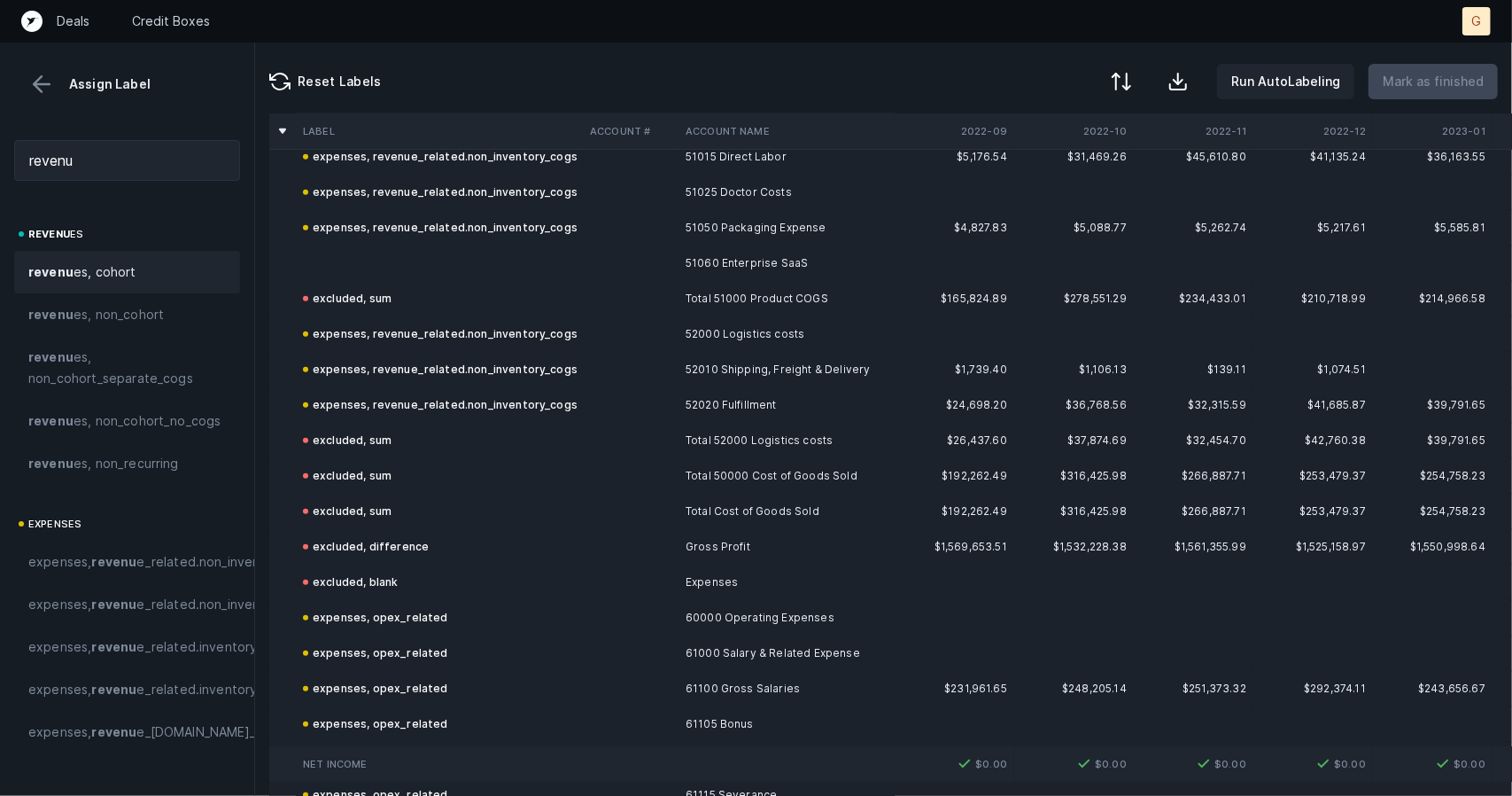
scroll to position [910, 0]
click at [411, 265] on td at bounding box center [439, 264] width 287 height 36
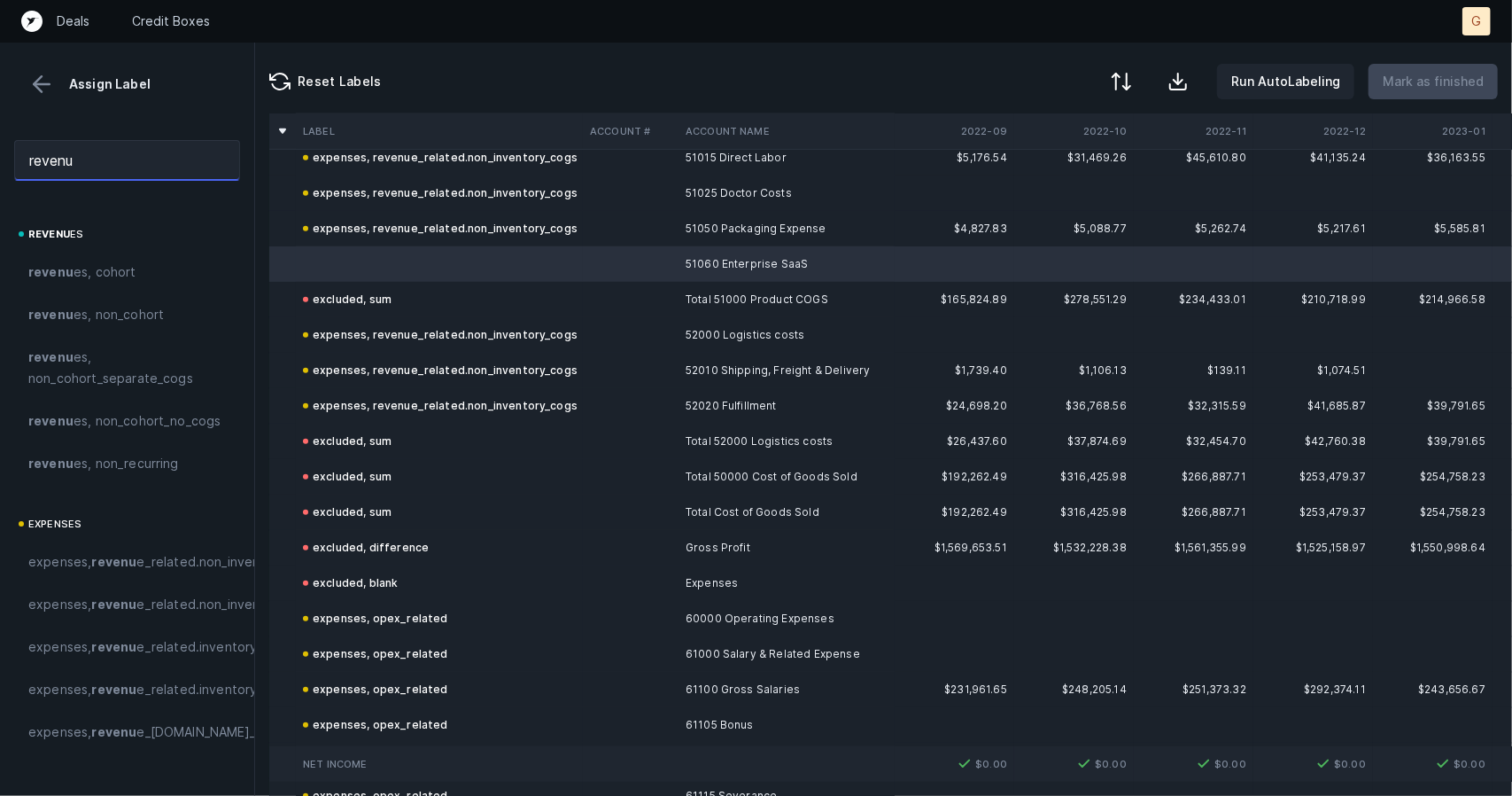
drag, startPoint x: 90, startPoint y: 159, endPoint x: 0, endPoint y: 107, distance: 103.9
click at [0, 107] on div "Assign Label revenu revenu es revenu es, cohort revenu es, non_cohort revenu es…" at bounding box center [127, 419] width 255 height 753
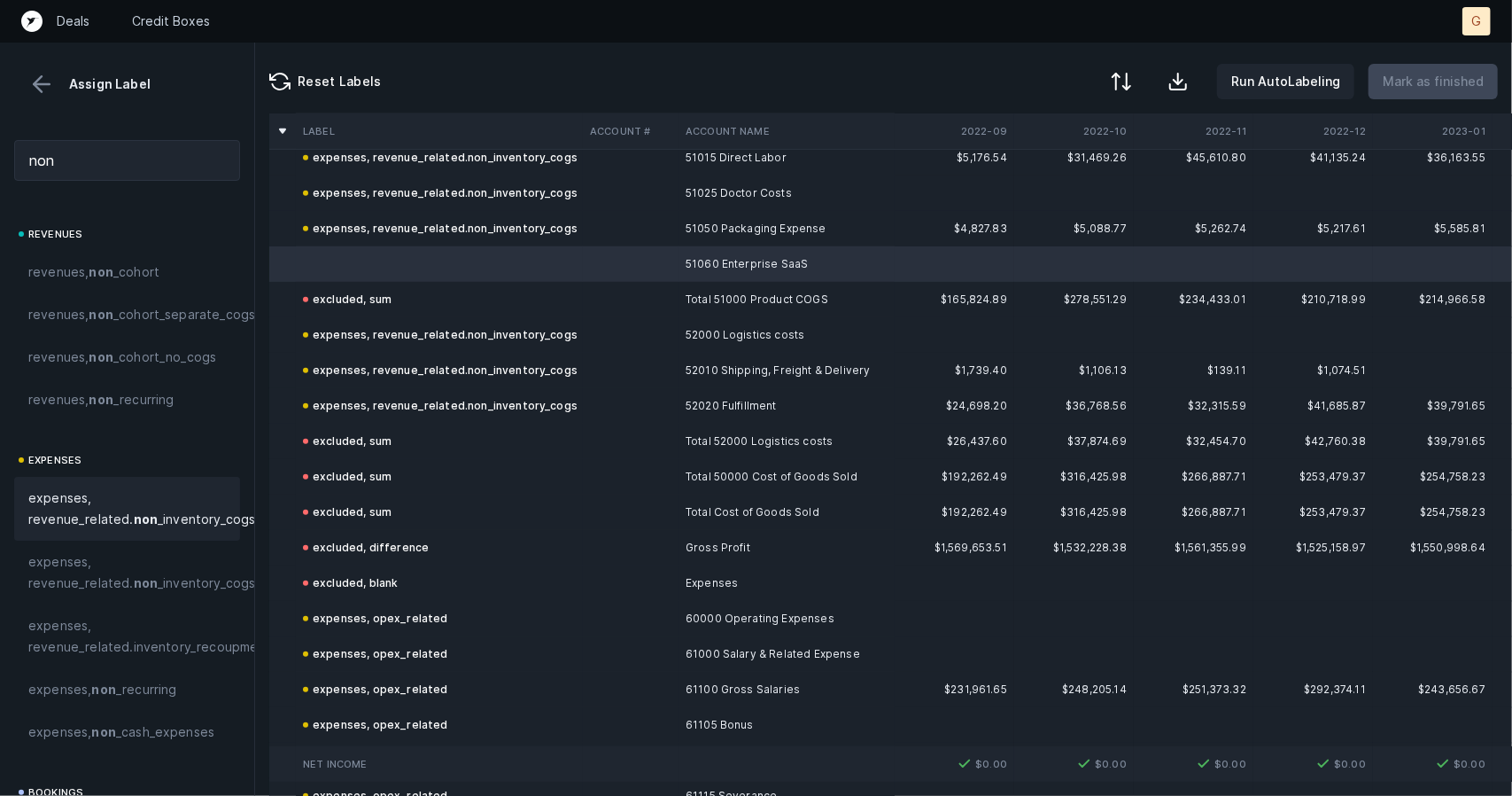
click at [93, 530] on span "expenses, revenue_related. non _inventory_cogs" at bounding box center [142, 509] width 227 height 43
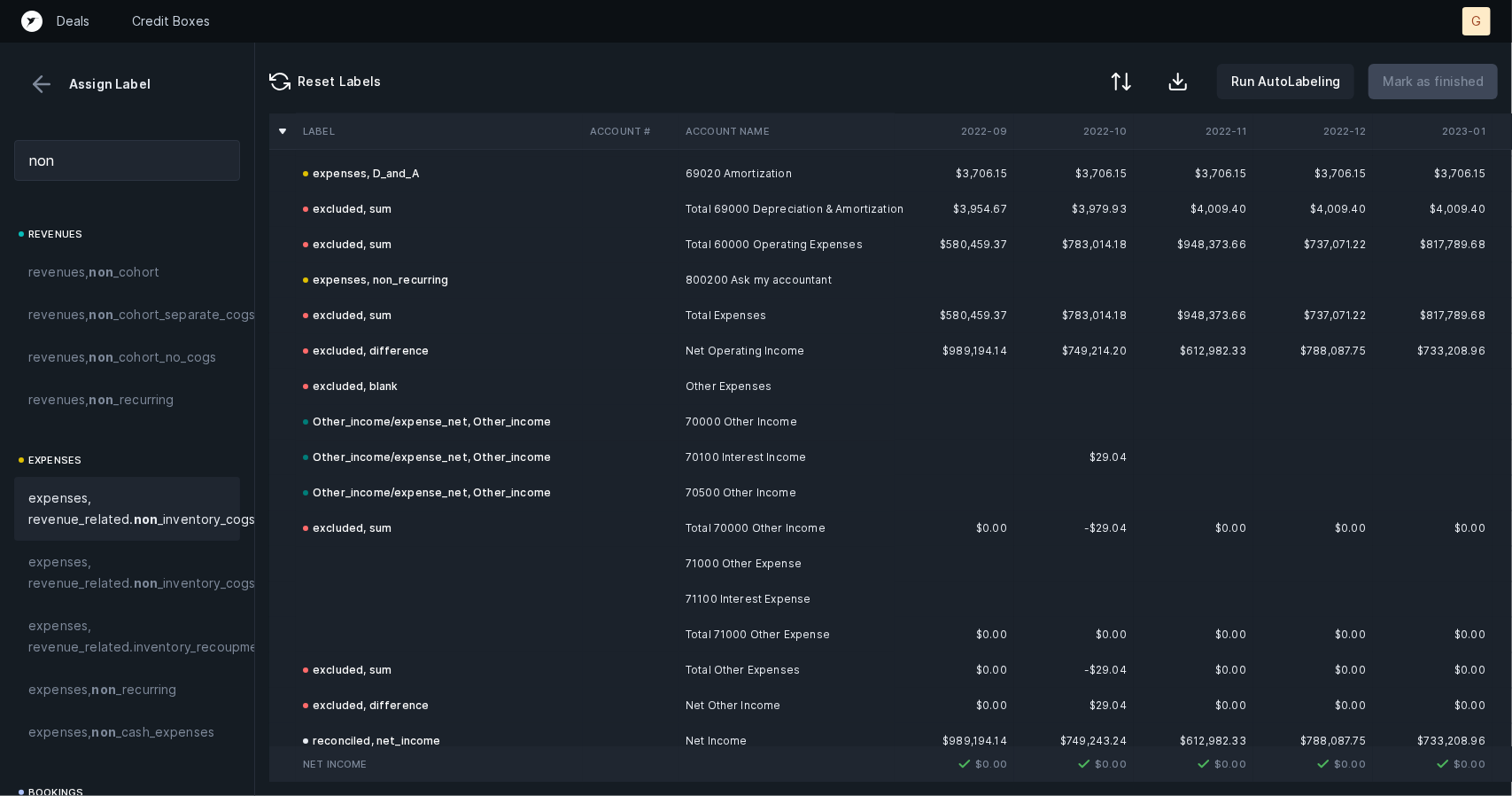
scroll to position [4089, 0]
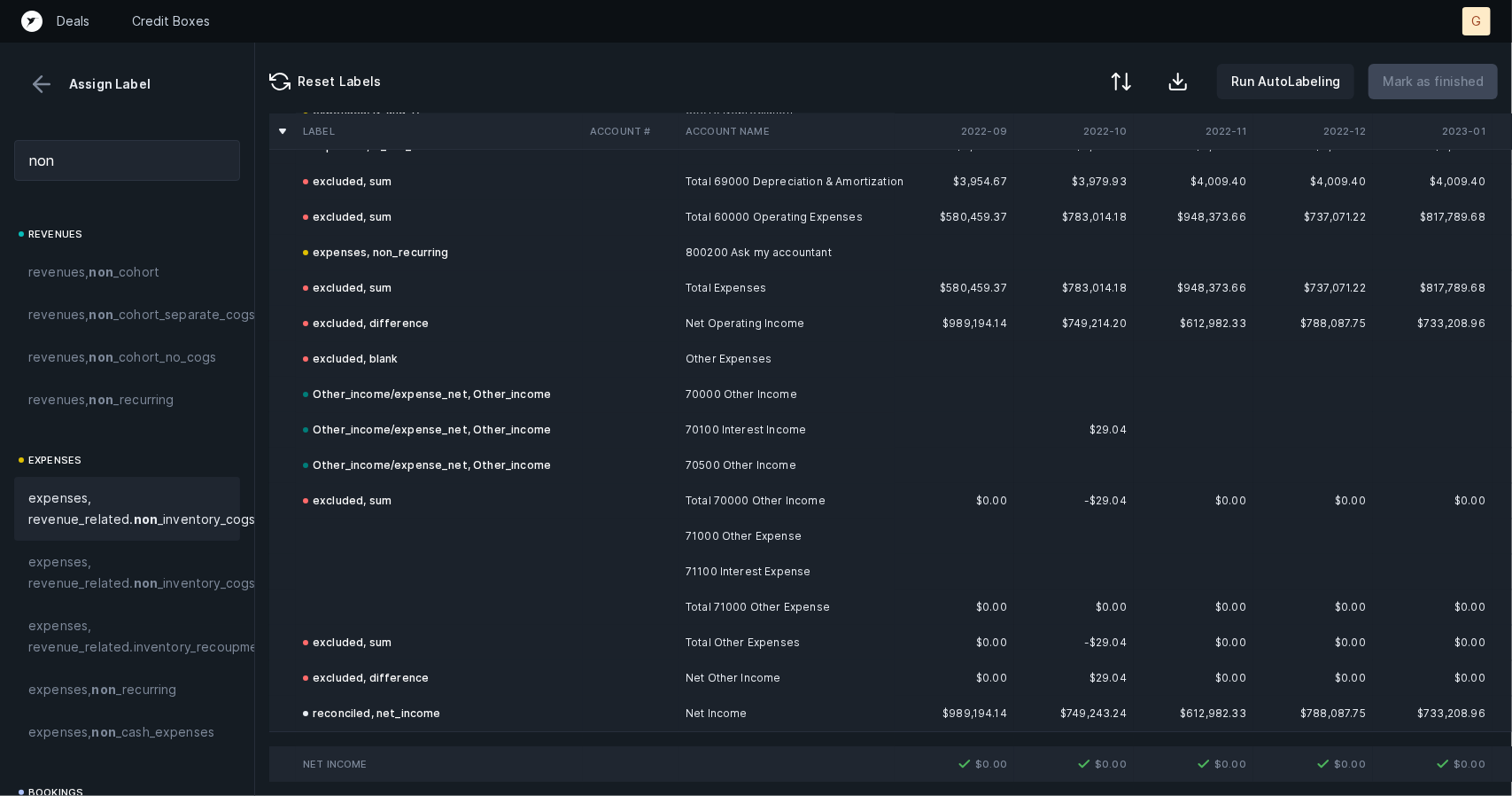
click at [352, 519] on td at bounding box center [439, 537] width 287 height 36
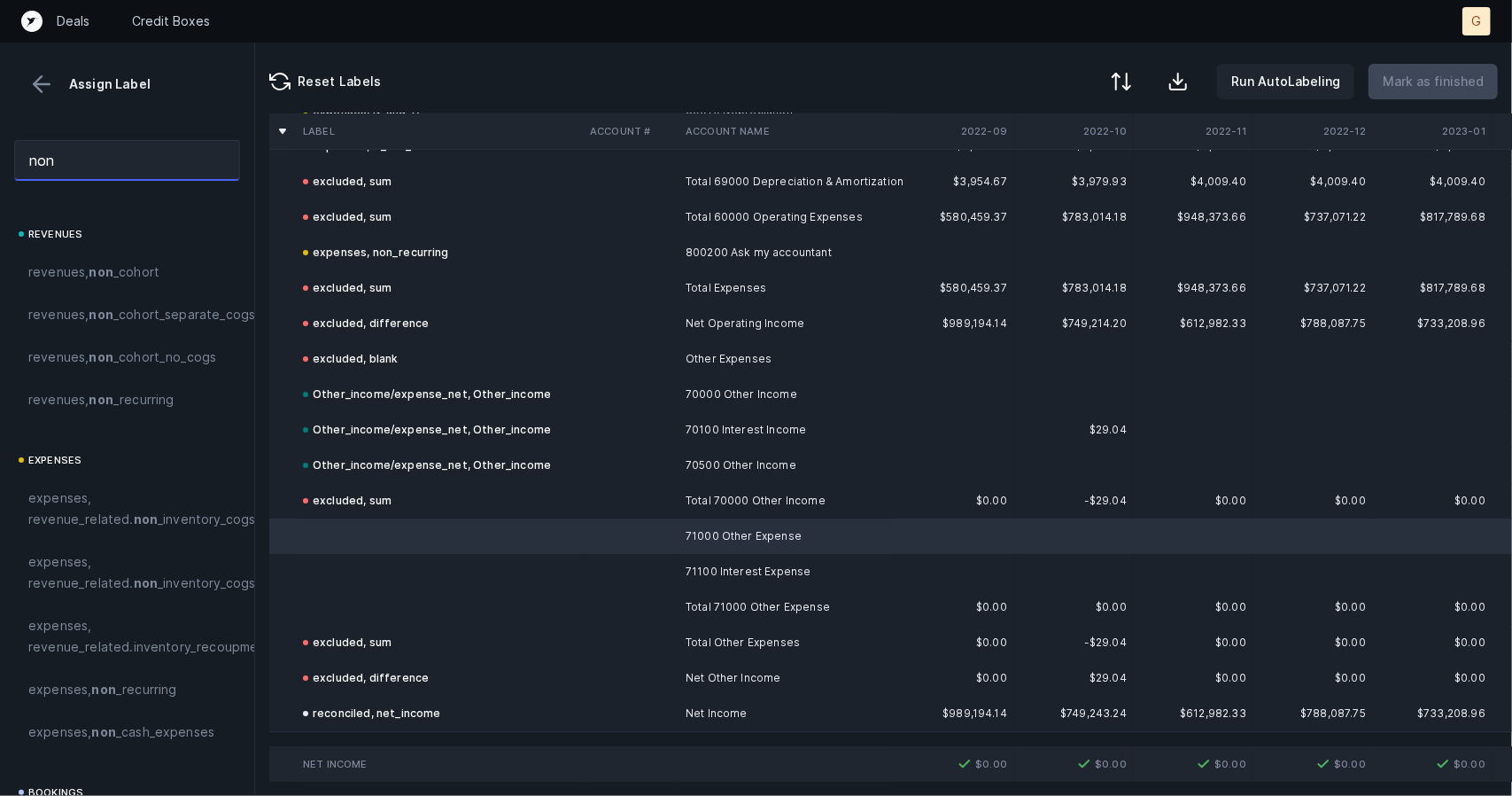
drag, startPoint x: 109, startPoint y: 154, endPoint x: 0, endPoint y: 140, distance: 109.9
click at [0, 140] on div "non" at bounding box center [127, 160] width 254 height 70
type input "E"
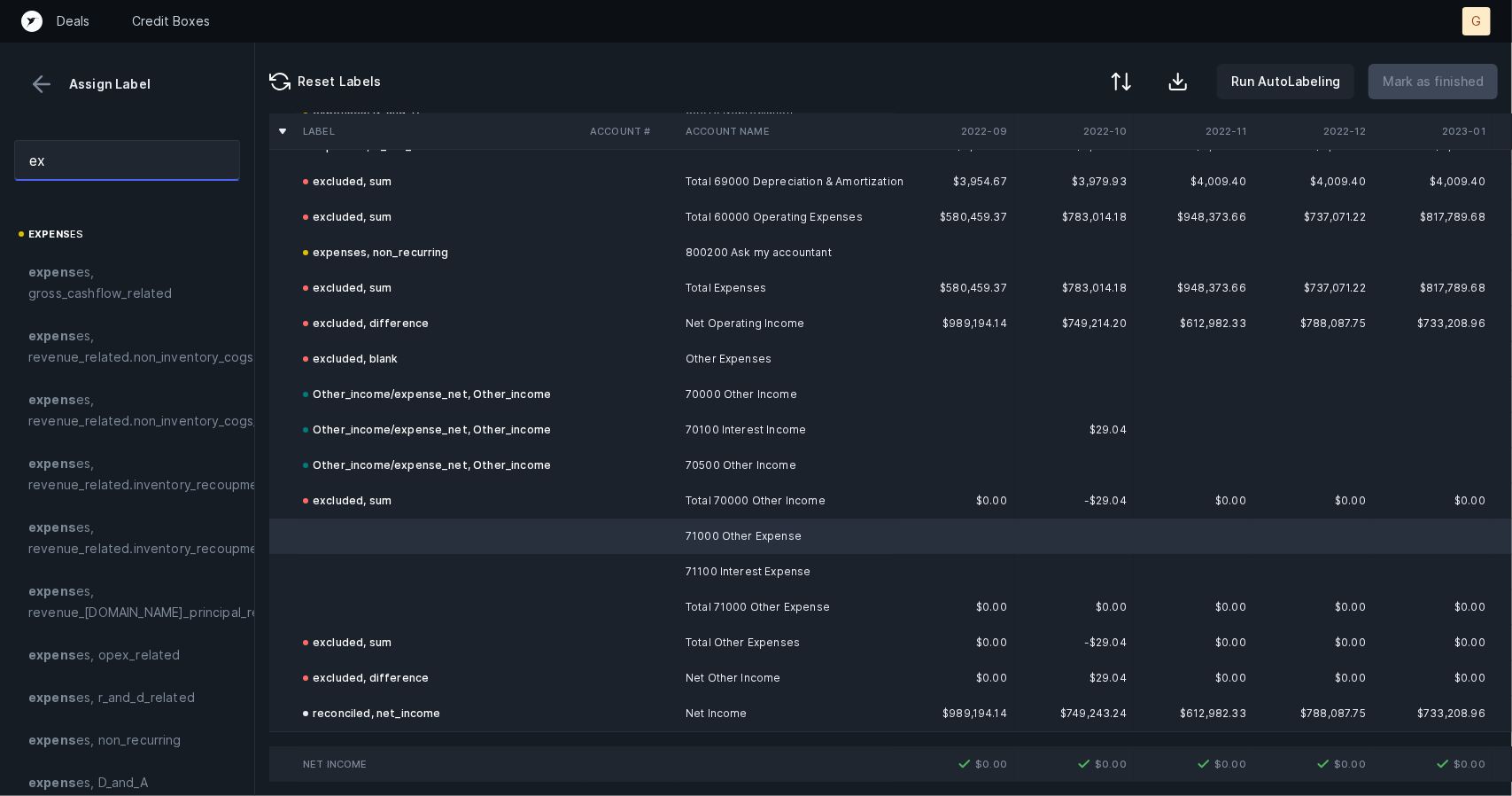
type input "e"
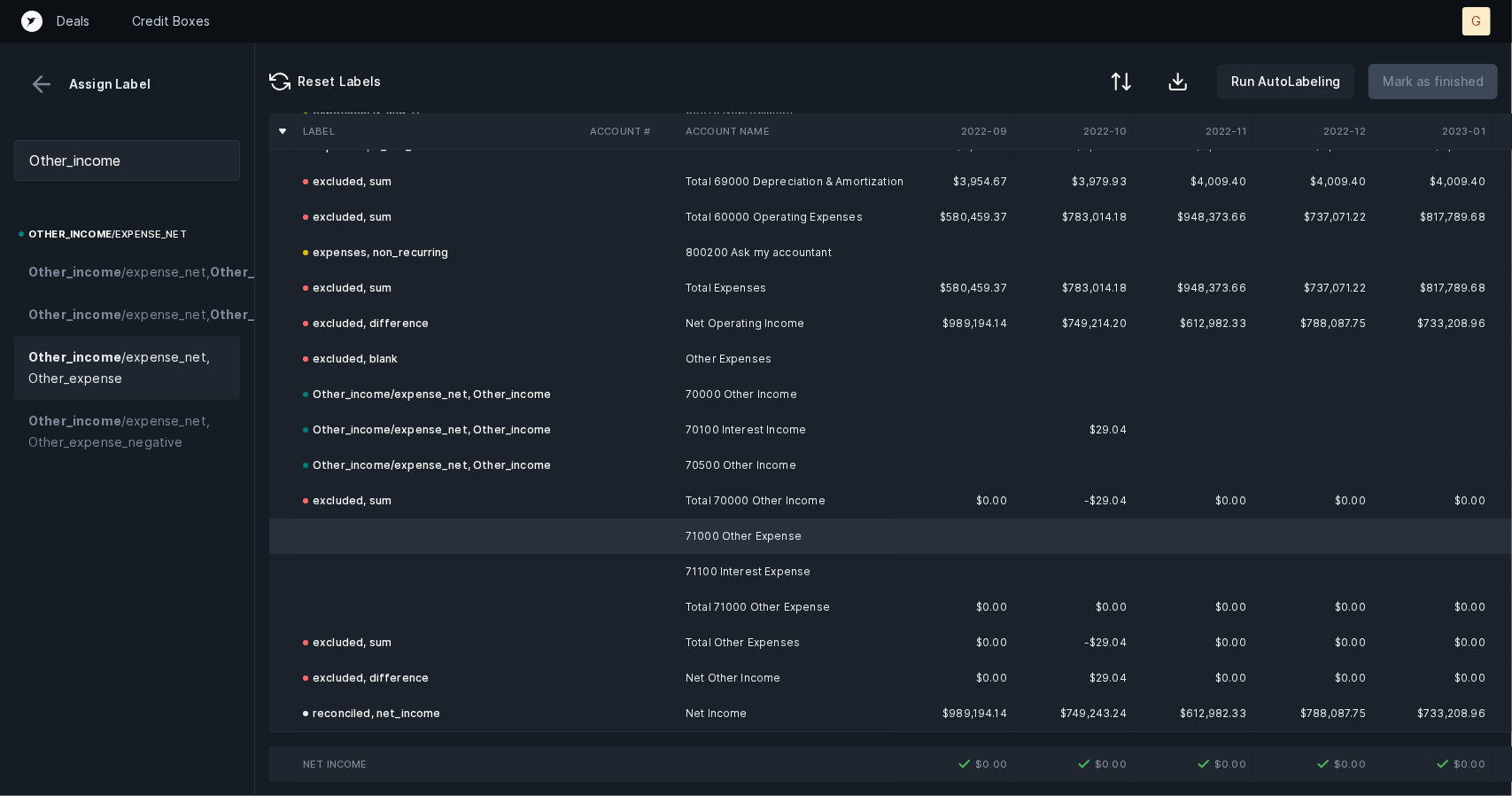
click at [89, 389] on span "Other_income /expense_net, Other_expense" at bounding box center [127, 368] width 198 height 43
click at [387, 554] on td at bounding box center [439, 571] width 287 height 36
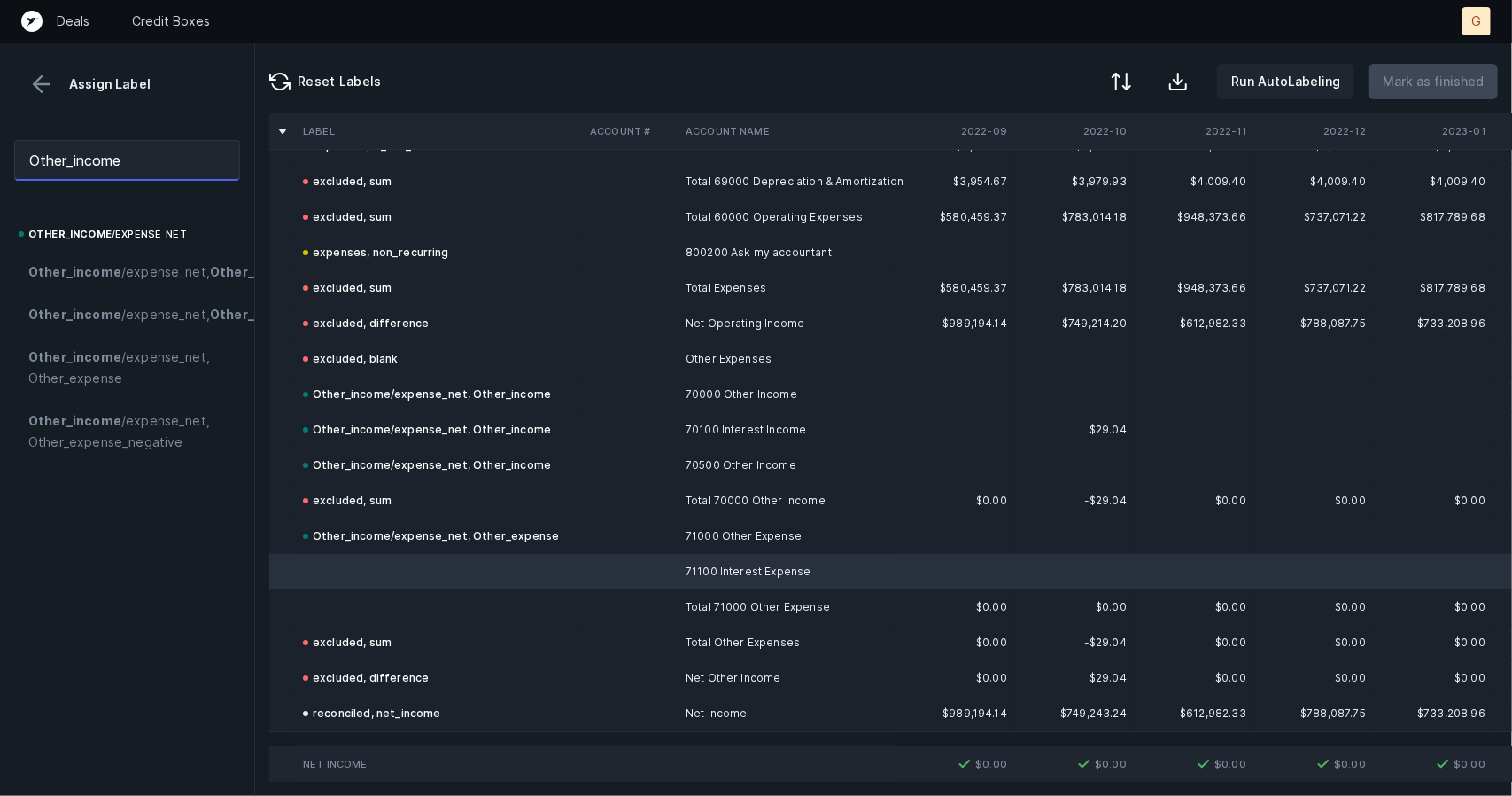
drag, startPoint x: 158, startPoint y: 167, endPoint x: 0, endPoint y: 153, distance: 158.6
click at [0, 153] on div "Other_income" at bounding box center [127, 160] width 254 height 70
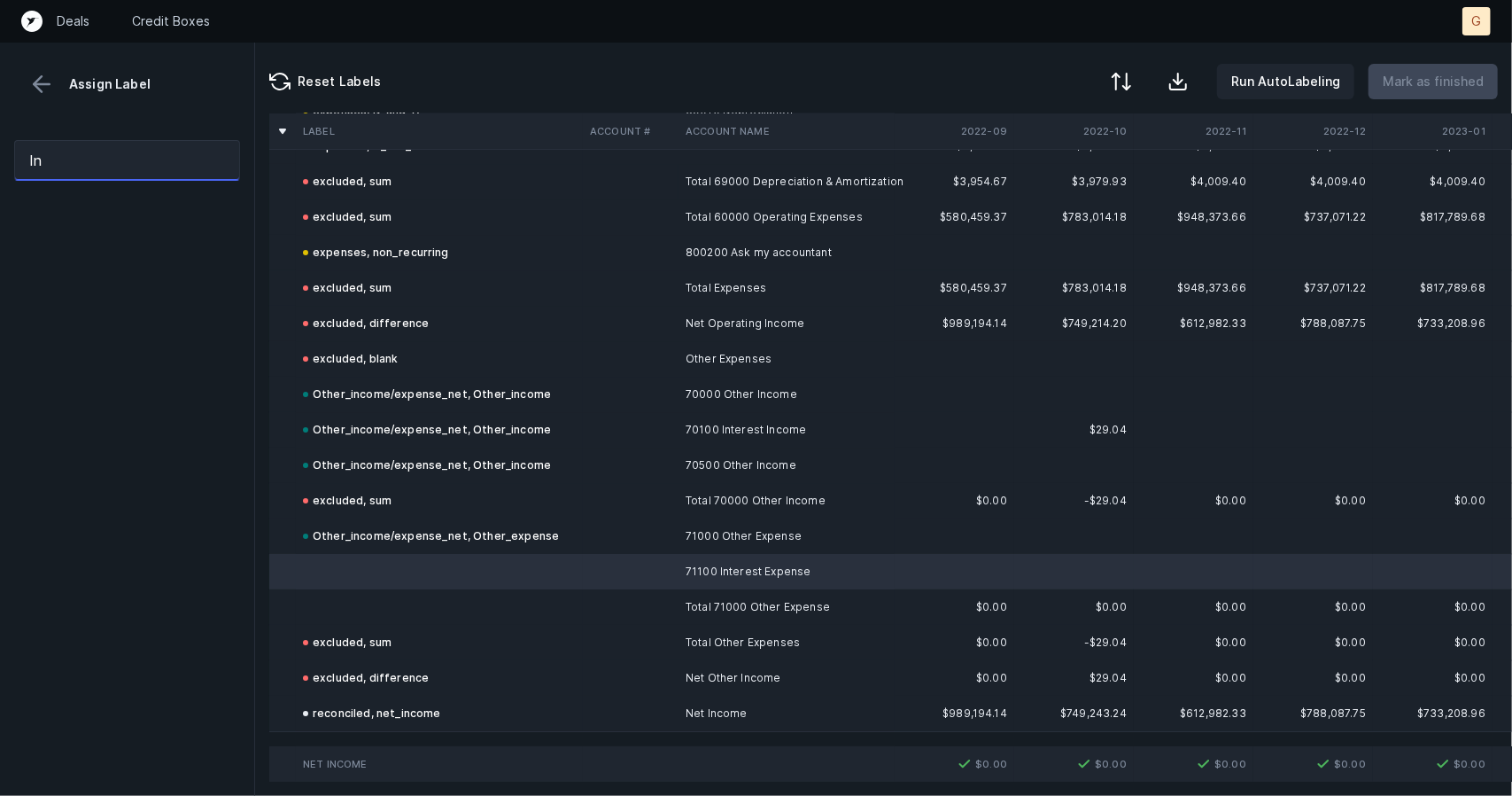
type input "I"
drag, startPoint x: 104, startPoint y: 166, endPoint x: 0, endPoint y: 106, distance: 120.1
click at [0, 106] on div "Assign Label inter financing financing, debt_services, inter est" at bounding box center [127, 419] width 255 height 753
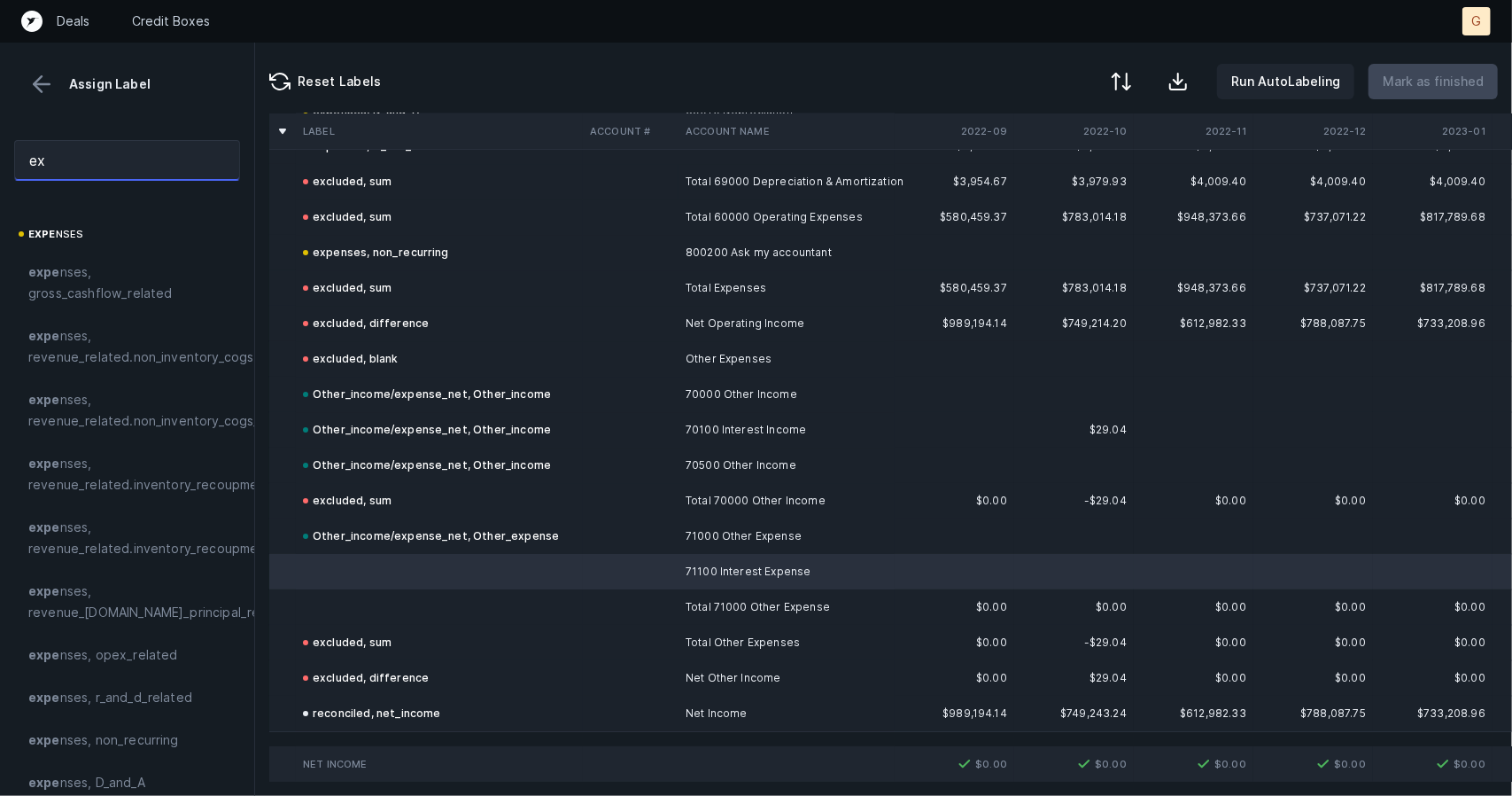
type input "e"
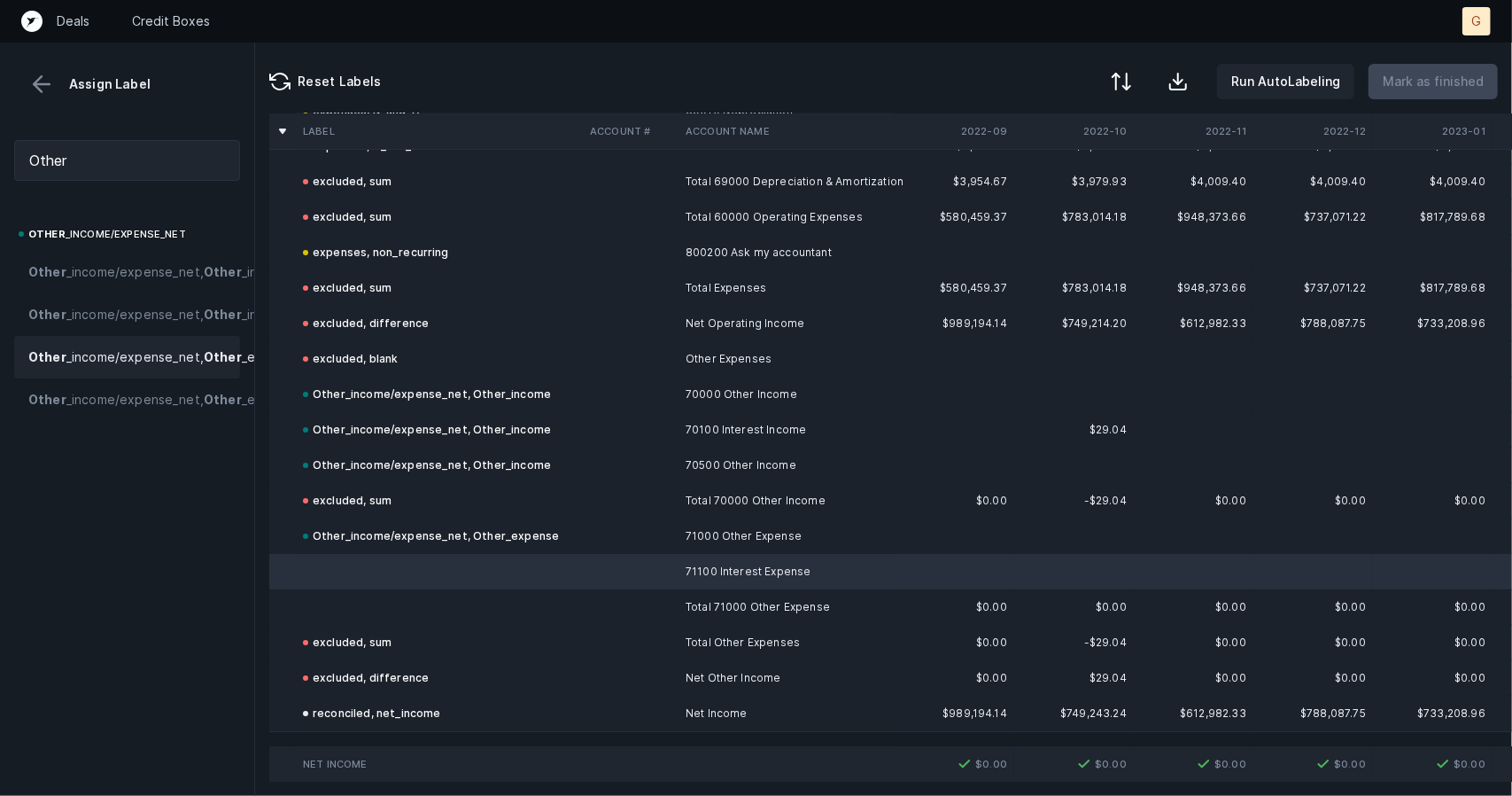
click at [62, 365] on strong "Other" at bounding box center [47, 357] width 38 height 15
click at [396, 589] on td at bounding box center [439, 607] width 287 height 36
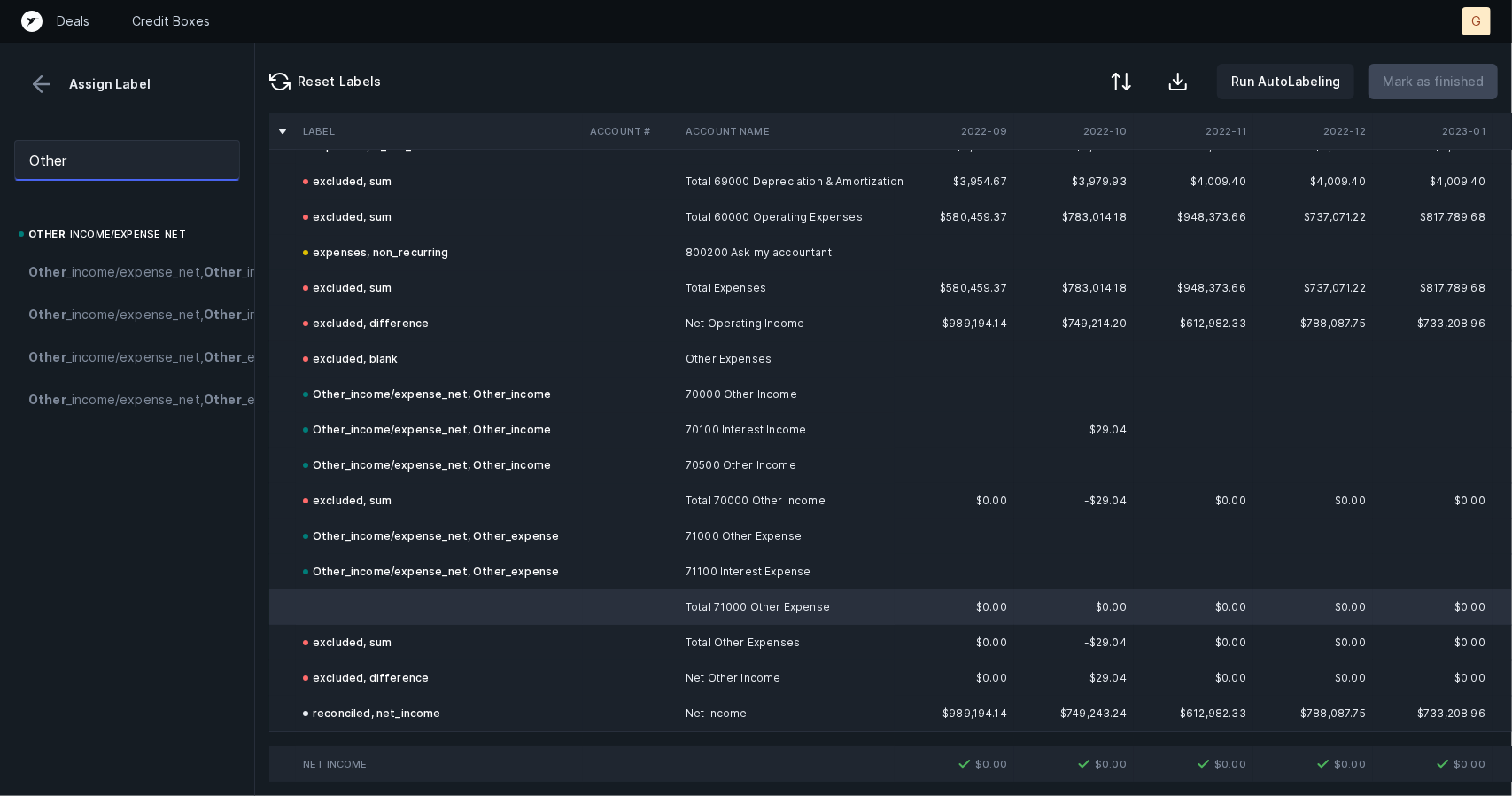
drag, startPoint x: 86, startPoint y: 169, endPoint x: 0, endPoint y: 86, distance: 119.5
click at [0, 86] on div "Assign Label Other Other _income/expense_net Other _income/expense_net, Other _…" at bounding box center [127, 419] width 255 height 753
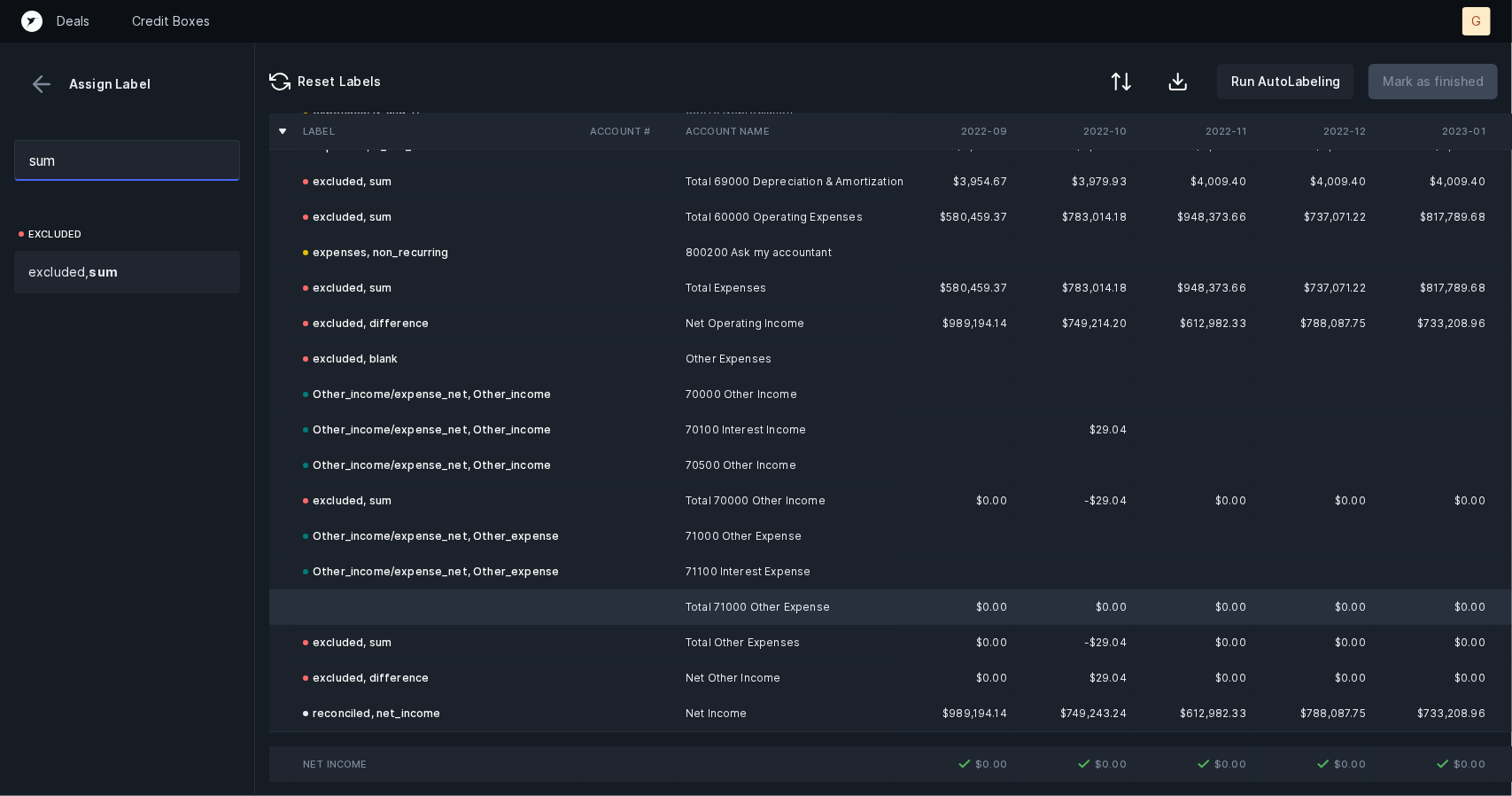
type input "sum"
click at [71, 261] on span "excluded, sum" at bounding box center [73, 272] width 89 height 21
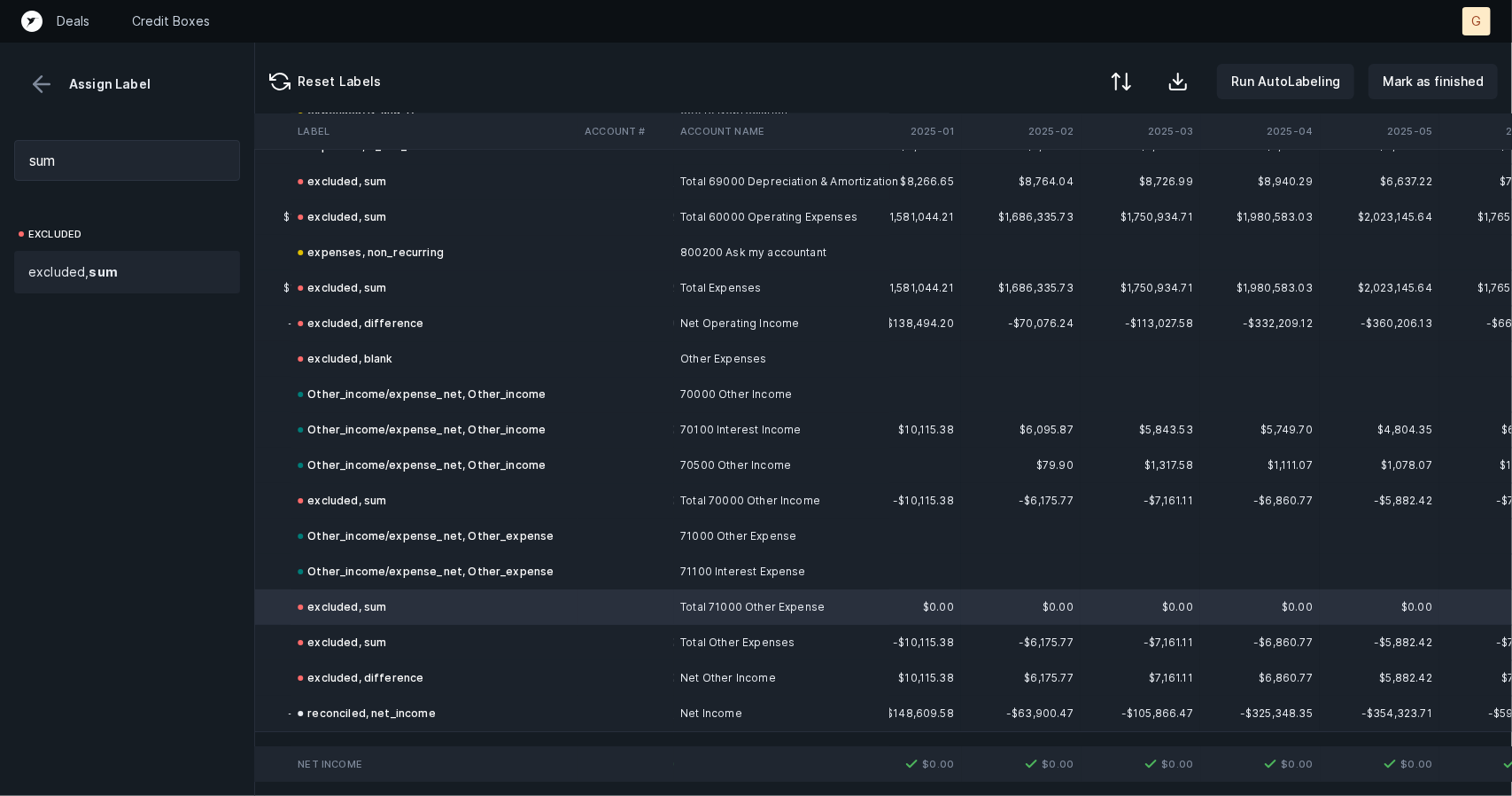
scroll to position [4089, 3821]
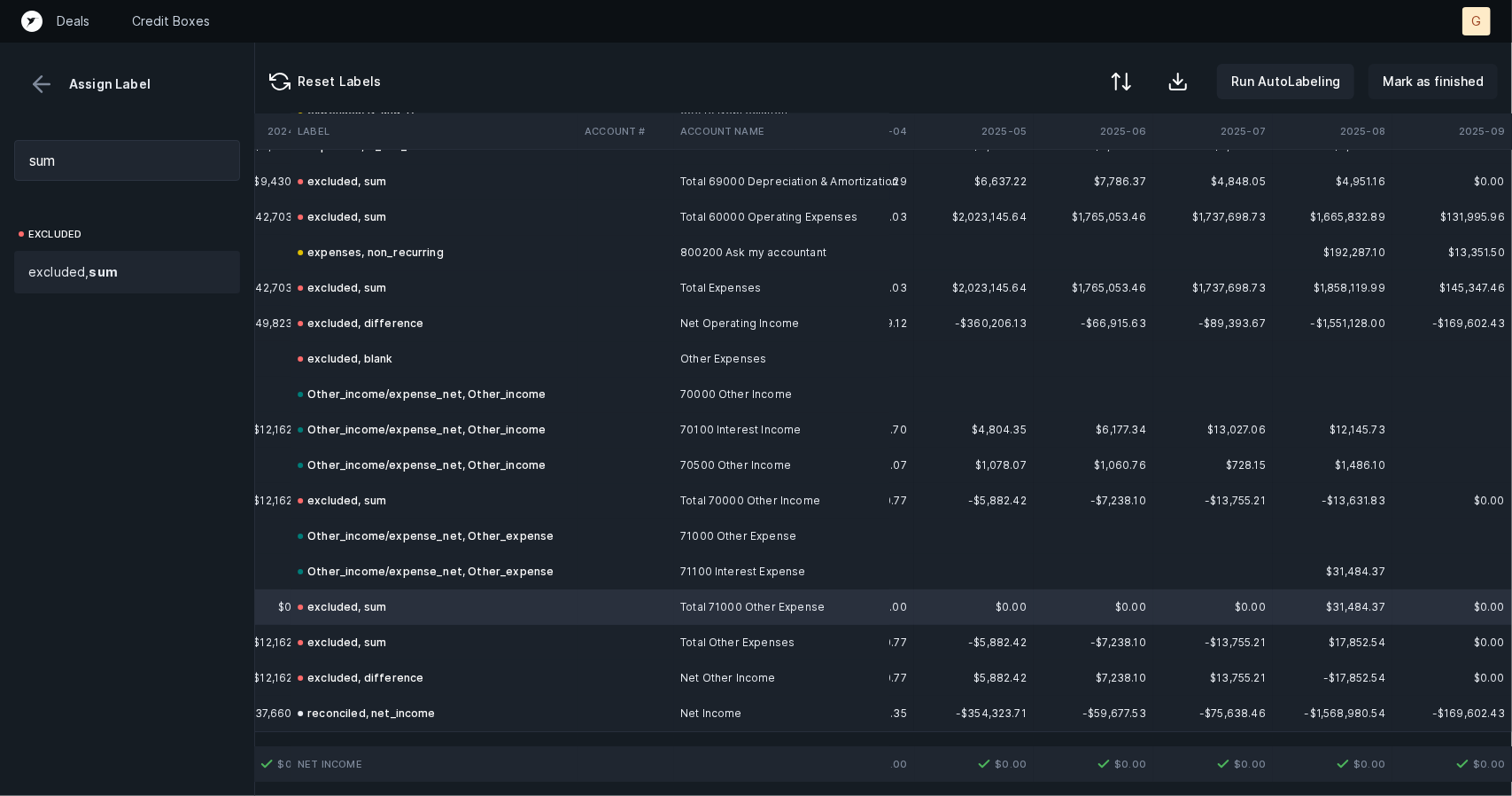
click at [1442, 76] on p "Mark as finished" at bounding box center [1433, 82] width 101 height 21
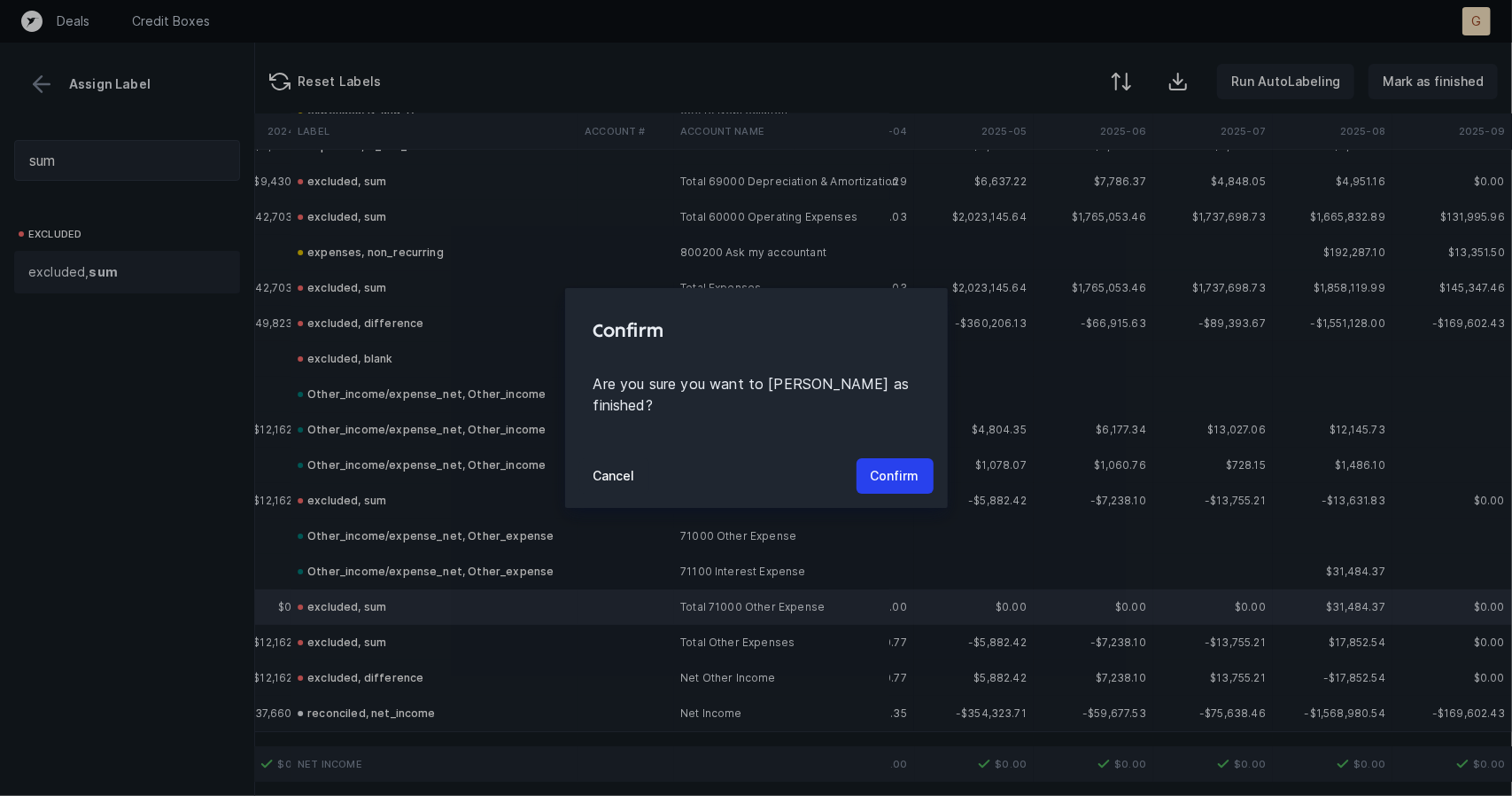
drag, startPoint x: 918, startPoint y: 453, endPoint x: 924, endPoint y: 470, distance: 18.0
click at [924, 470] on button "Confirm" at bounding box center [895, 476] width 77 height 36
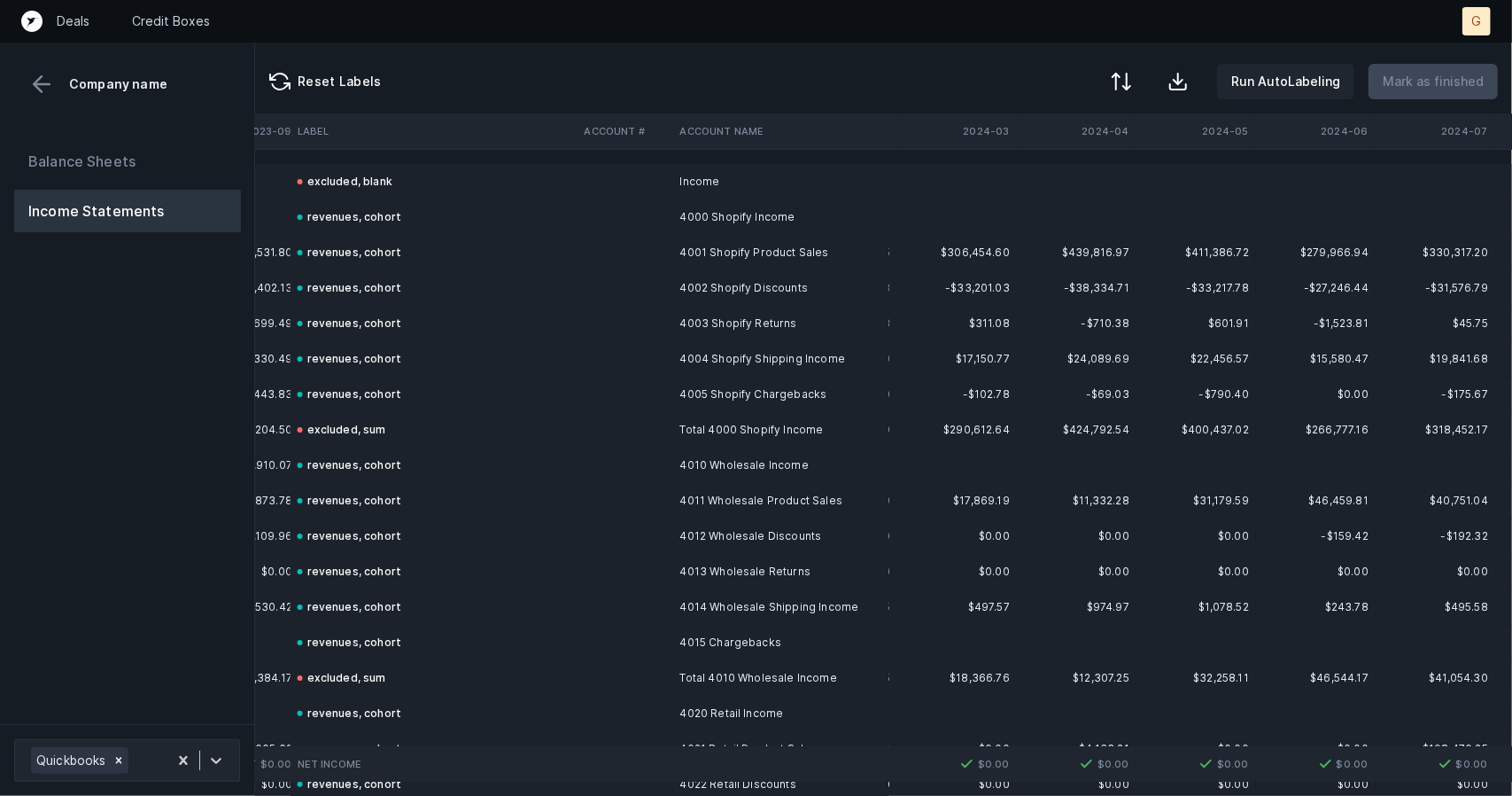
scroll to position [0, 3085]
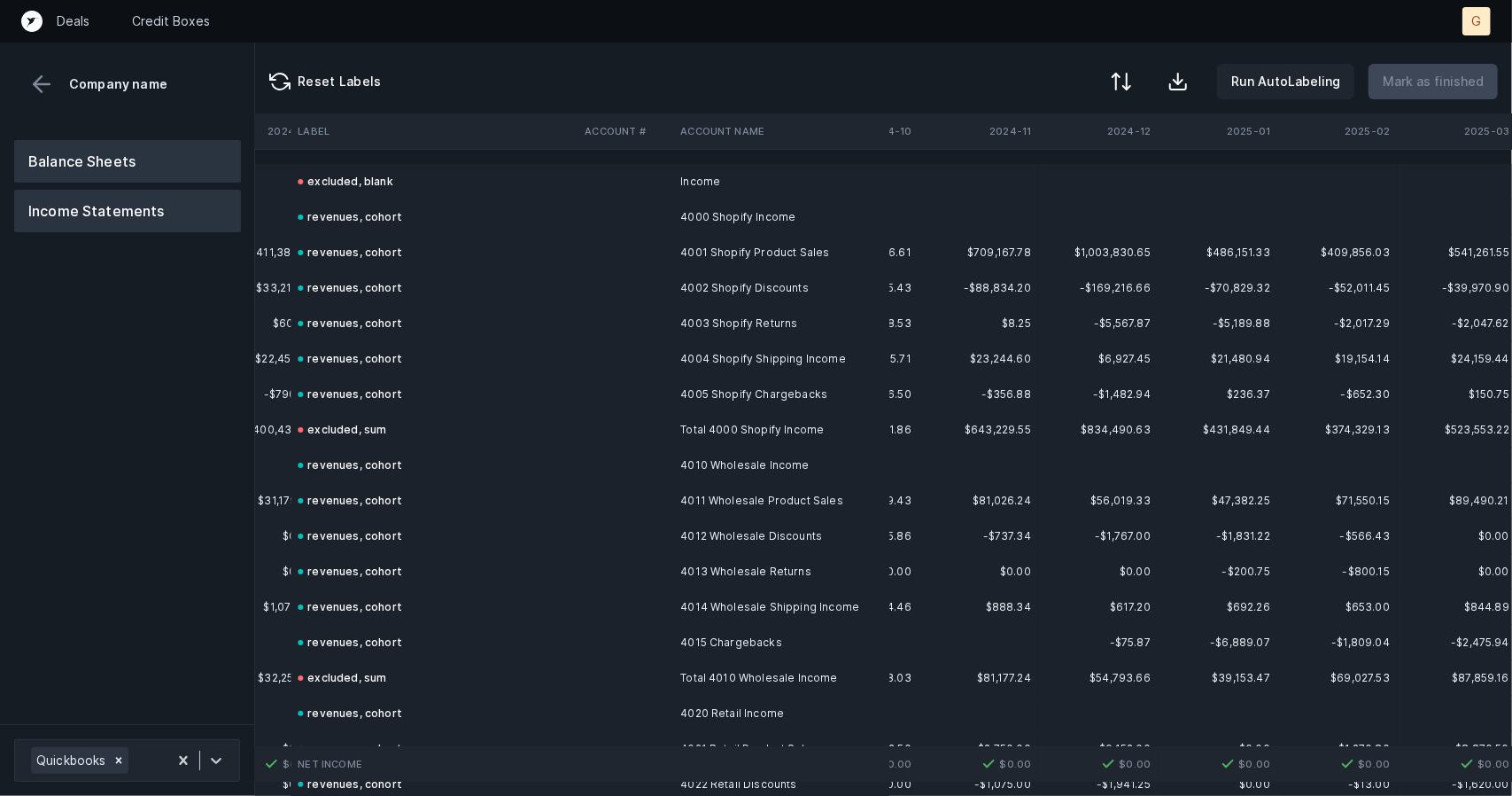
click at [152, 180] on button "Balance Sheets" at bounding box center [127, 161] width 227 height 43
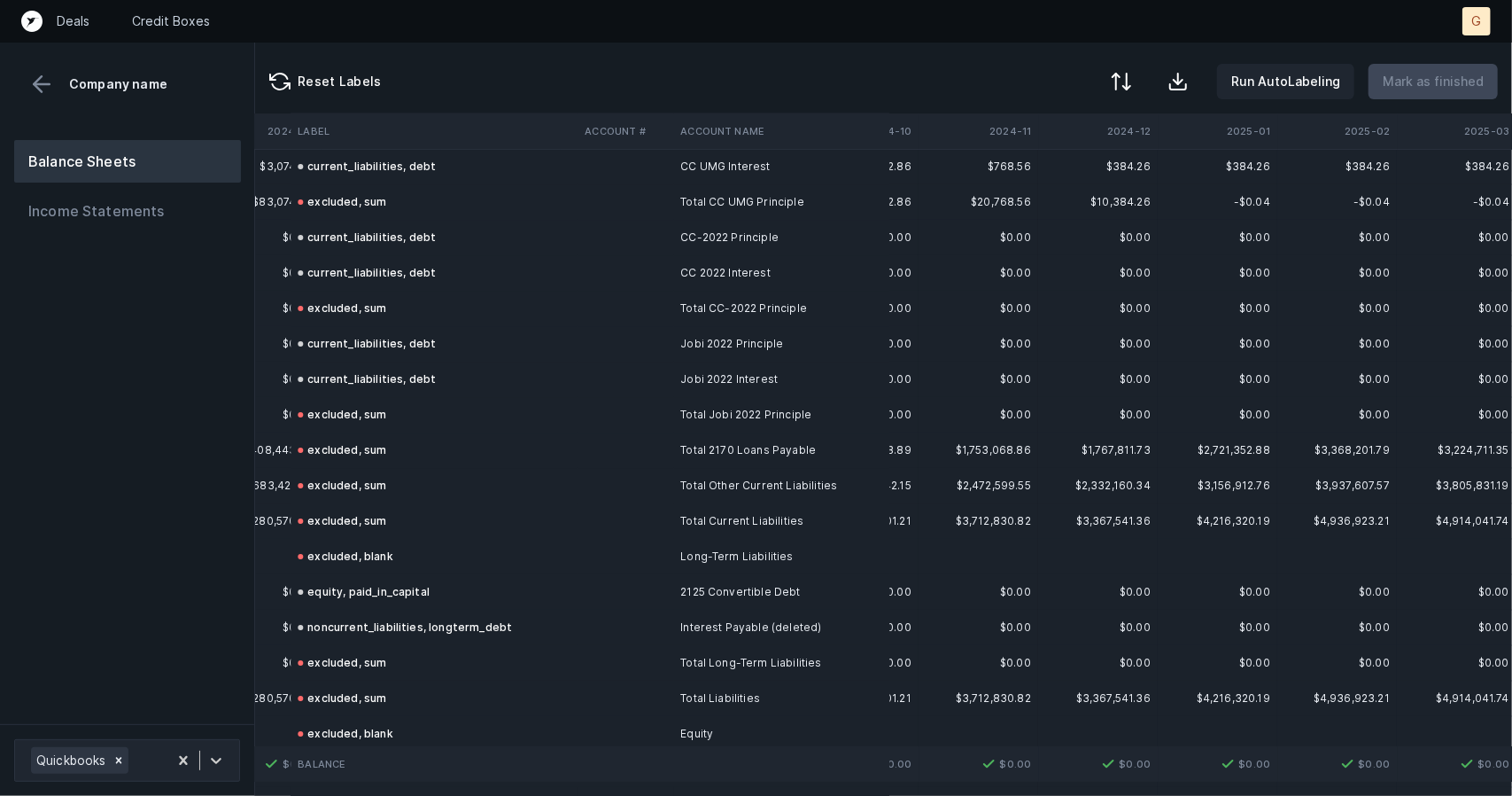
scroll to position [4444, 3085]
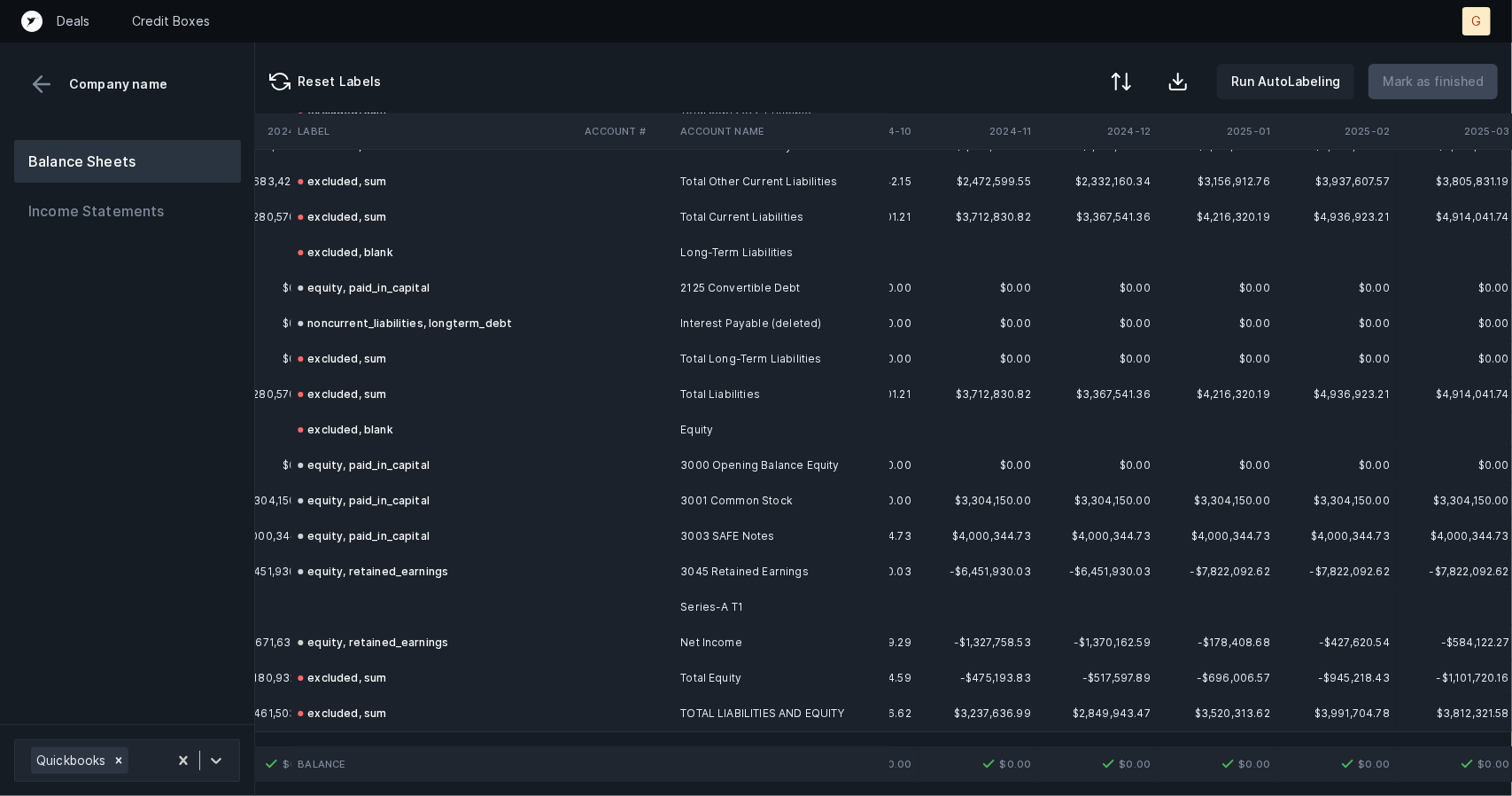
click at [331, 596] on td at bounding box center [434, 607] width 287 height 36
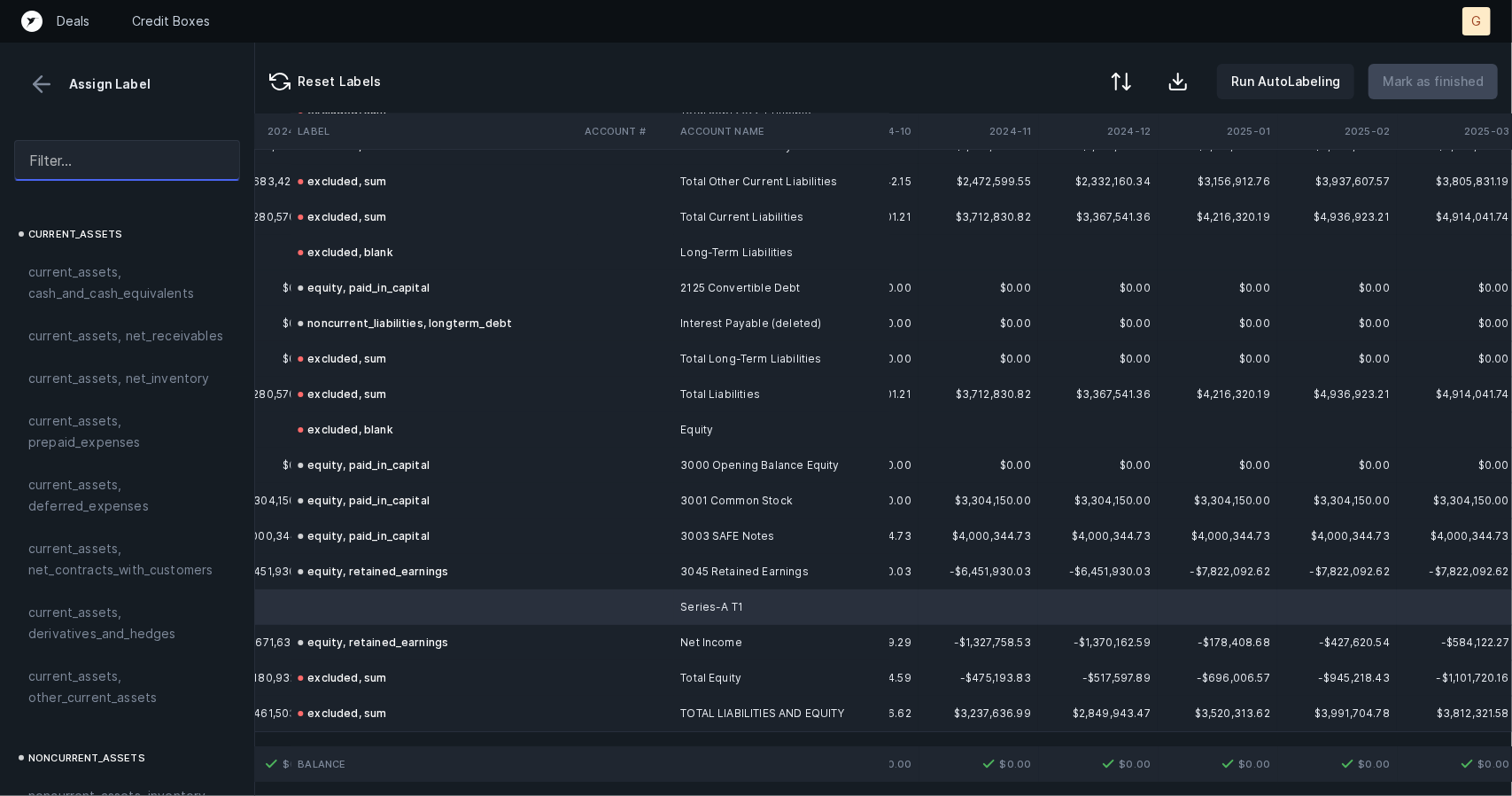
click at [85, 171] on input "text" at bounding box center [127, 160] width 226 height 41
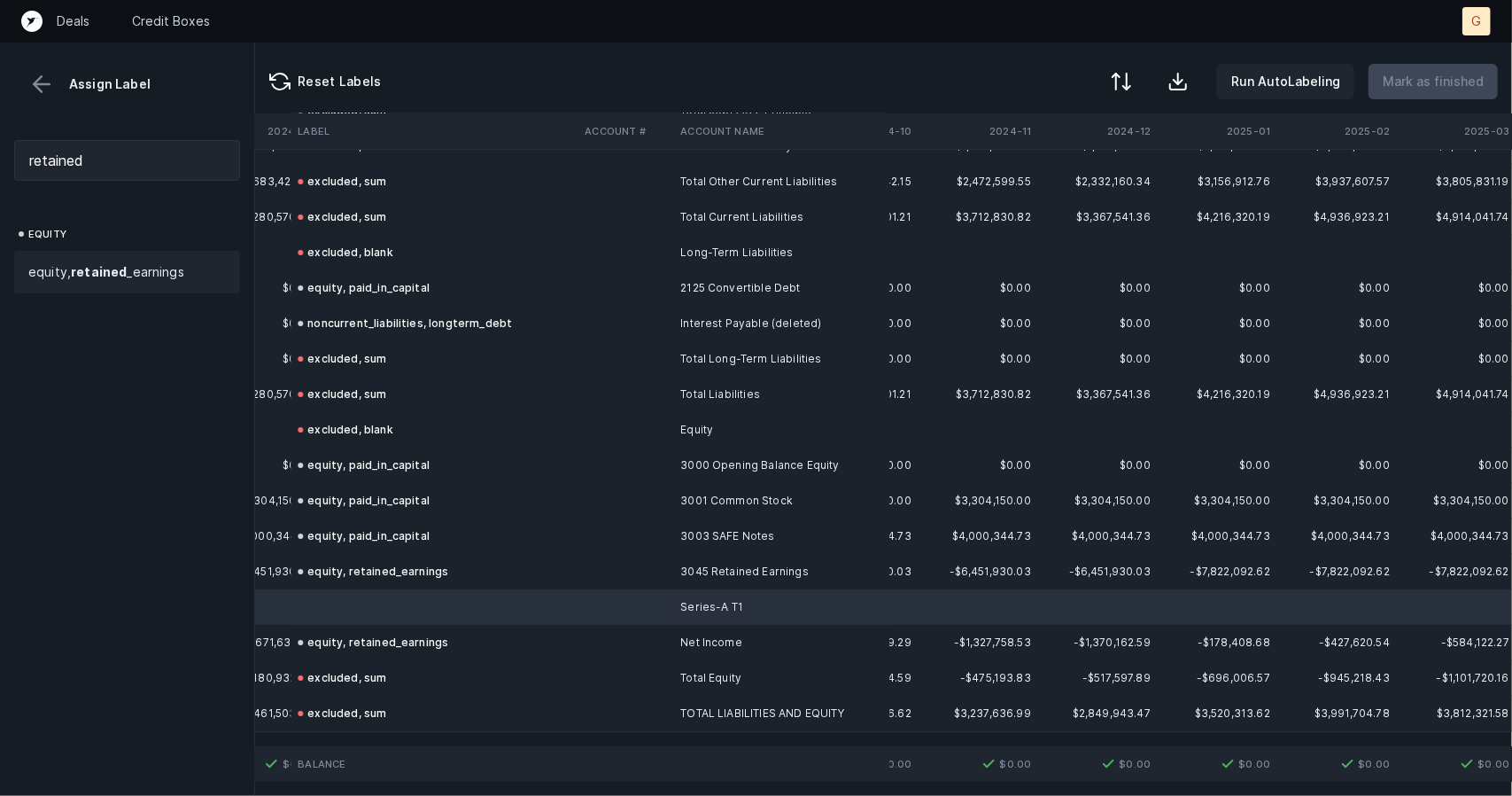
click at [88, 265] on strong "retained" at bounding box center [99, 271] width 56 height 15
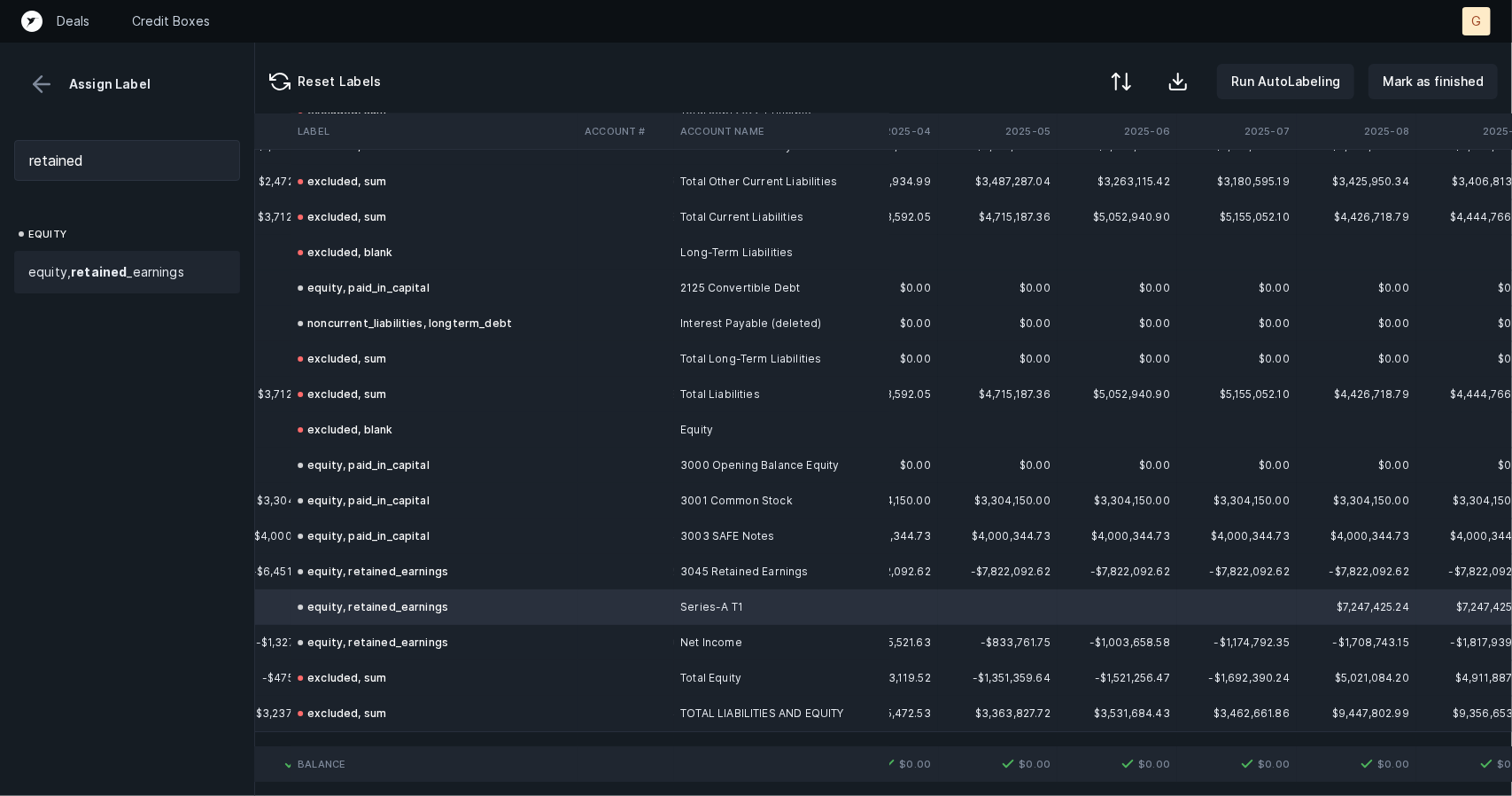
scroll to position [4444, 3821]
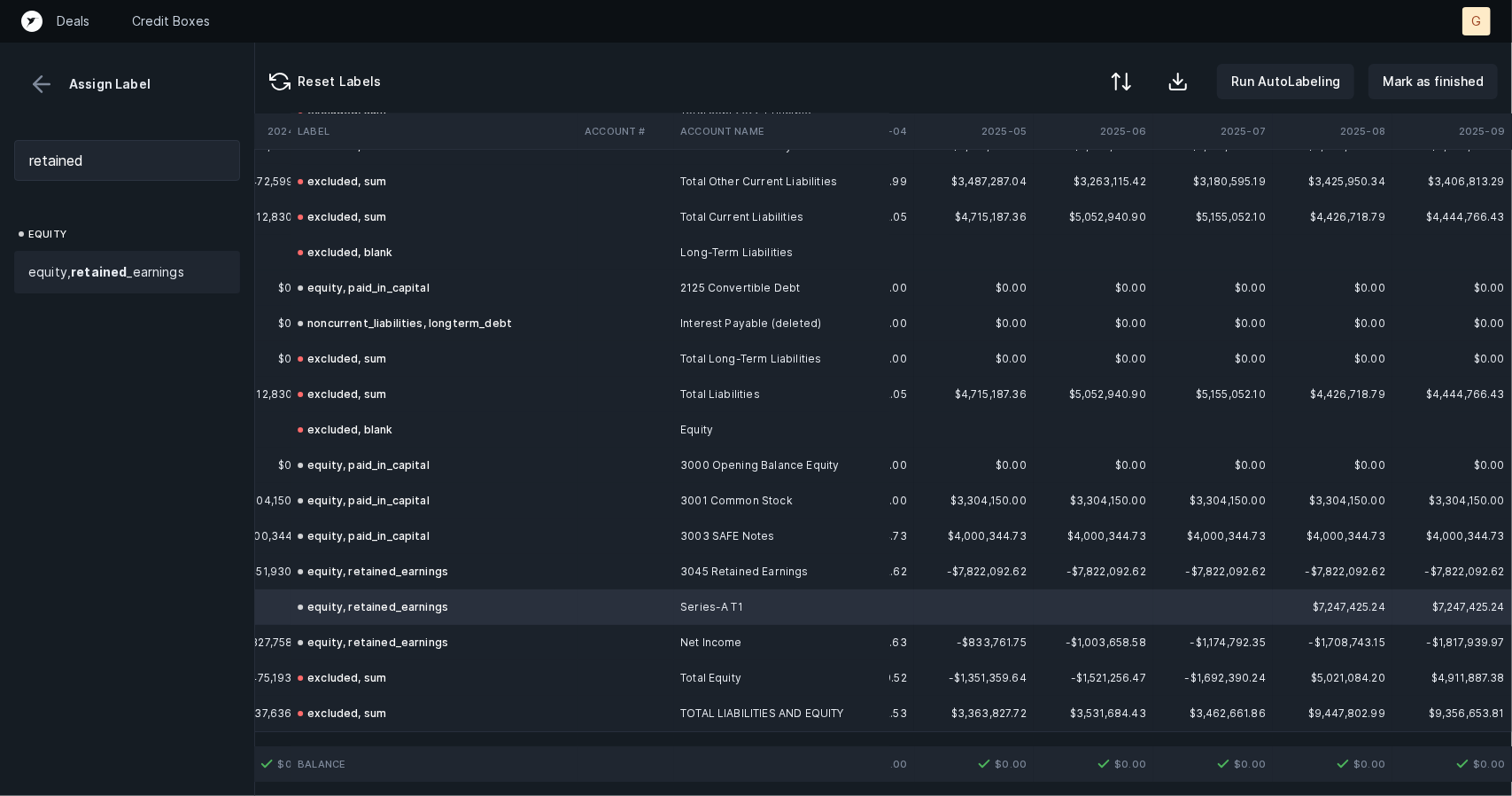
click at [66, 273] on span "equity, retained _earnings" at bounding box center [106, 272] width 156 height 21
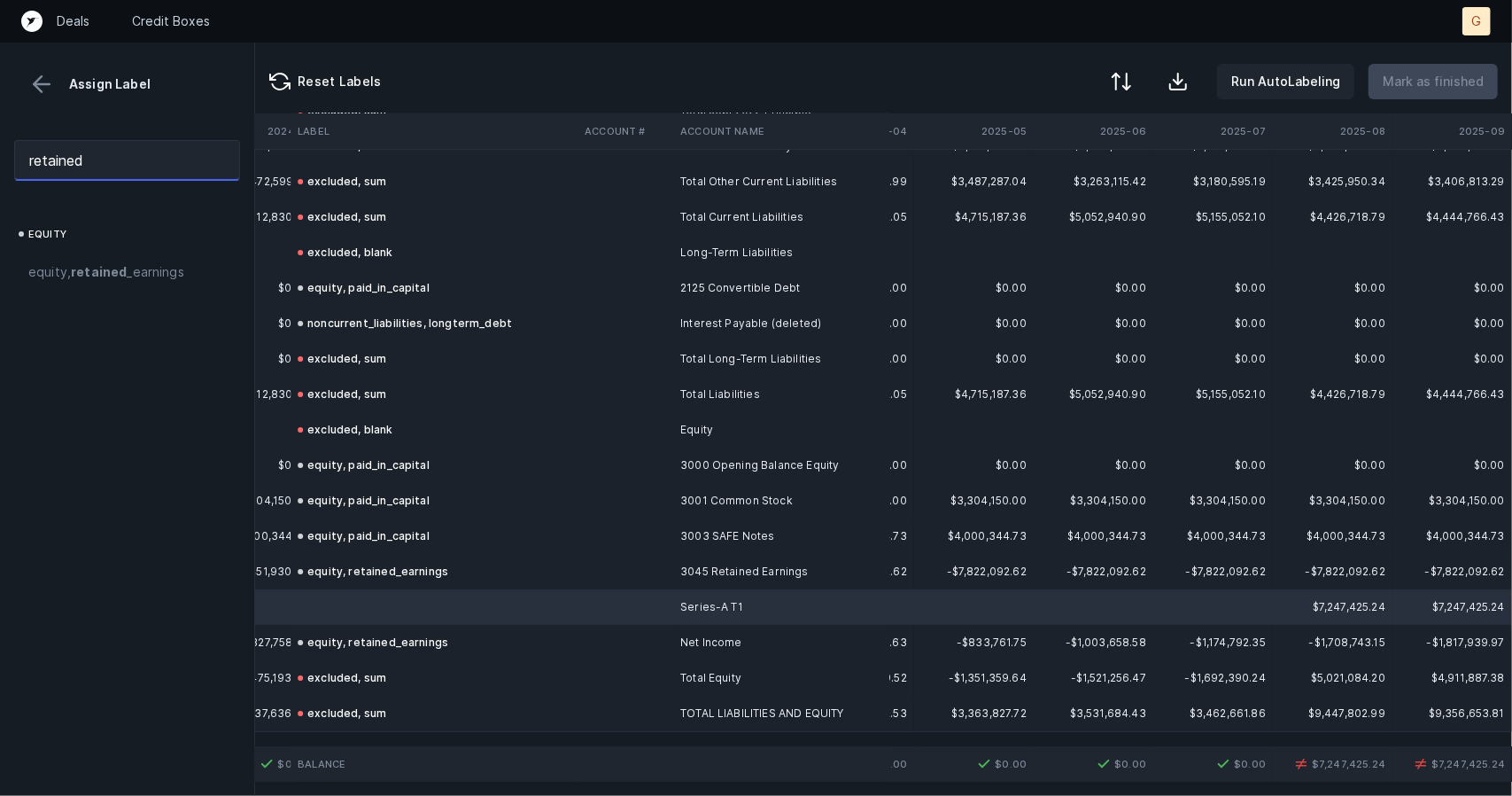
drag, startPoint x: 110, startPoint y: 164, endPoint x: 0, endPoint y: 102, distance: 126.3
click at [0, 72] on div "Assign Label retained equity equity, retained _earnings" at bounding box center [127, 419] width 255 height 753
click at [132, 261] on span "equity, retained _earnings" at bounding box center [106, 272] width 156 height 21
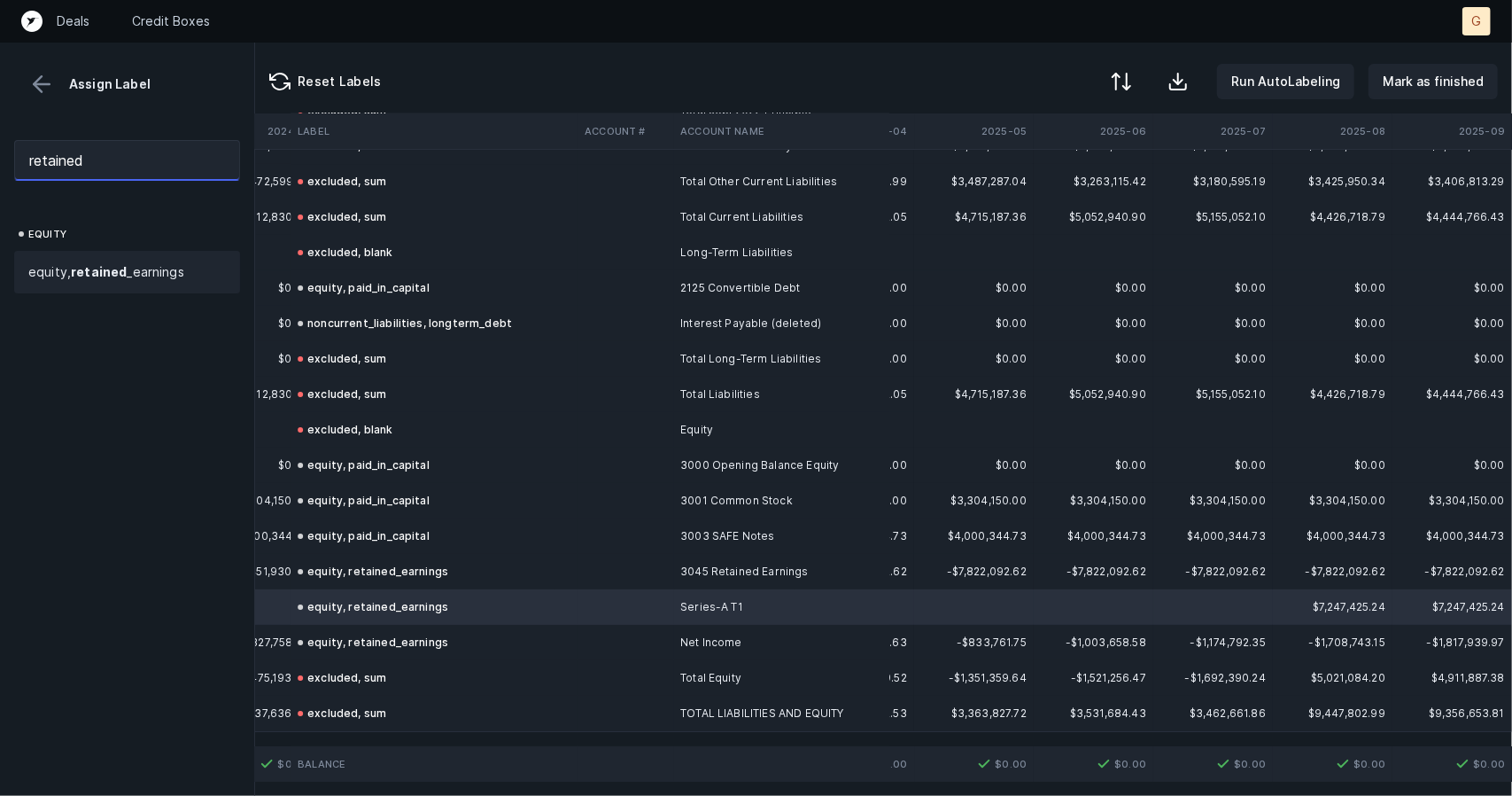
drag, startPoint x: 90, startPoint y: 155, endPoint x: 41, endPoint y: 153, distance: 49.0
click at [41, 153] on input "retained" at bounding box center [127, 160] width 226 height 41
drag, startPoint x: 106, startPoint y: 162, endPoint x: 0, endPoint y: 122, distance: 113.3
click at [0, 122] on div "Assign Label reequity" at bounding box center [127, 419] width 255 height 753
type input "equity"
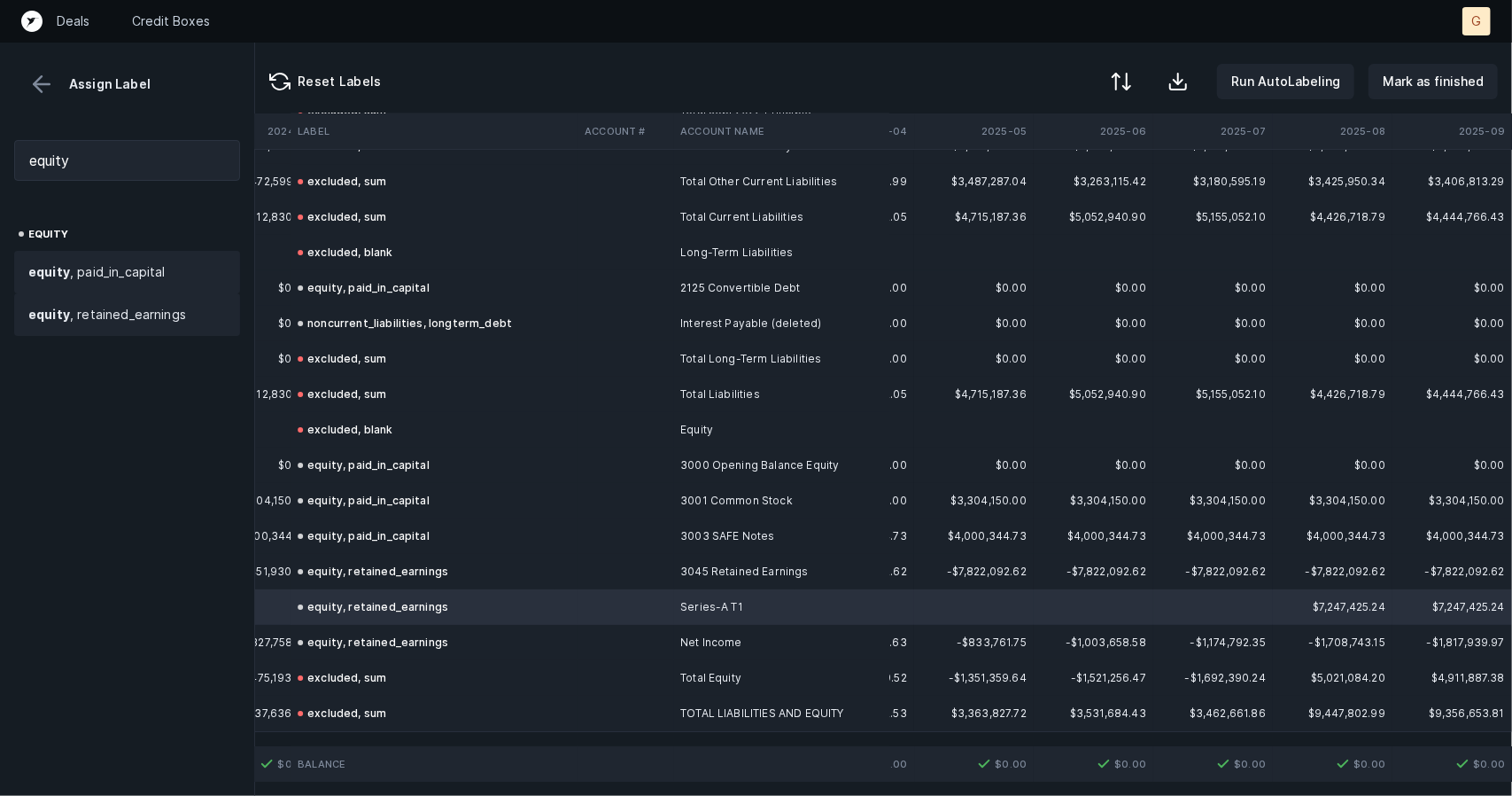
click at [117, 257] on div "equity , paid_in_capital" at bounding box center [127, 272] width 226 height 43
click at [150, 304] on span "equity , retained_earnings" at bounding box center [107, 315] width 158 height 21
click at [1419, 83] on p "Mark as finished" at bounding box center [1433, 82] width 101 height 21
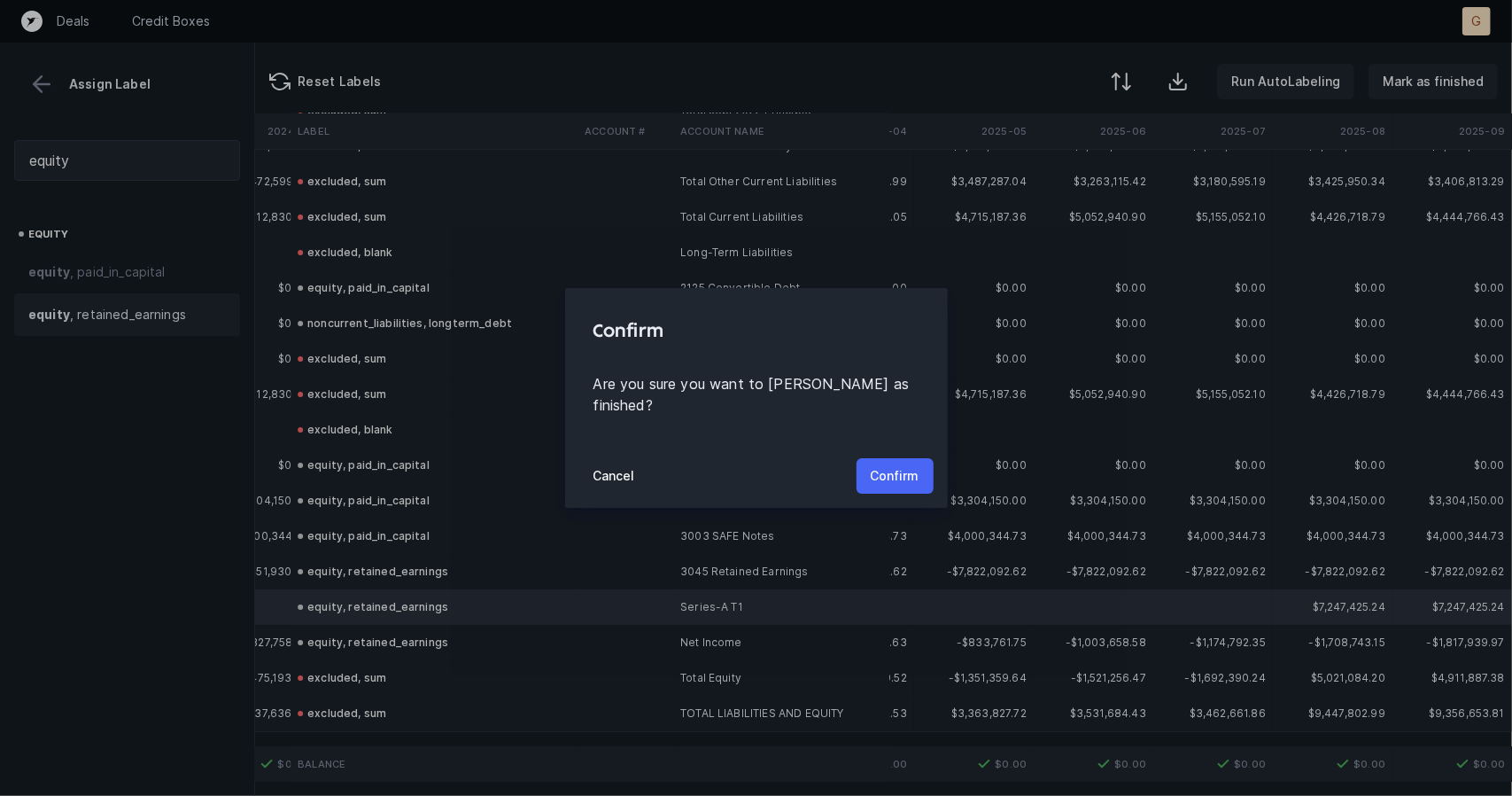
click at [900, 465] on p "Confirm" at bounding box center [895, 476] width 49 height 21
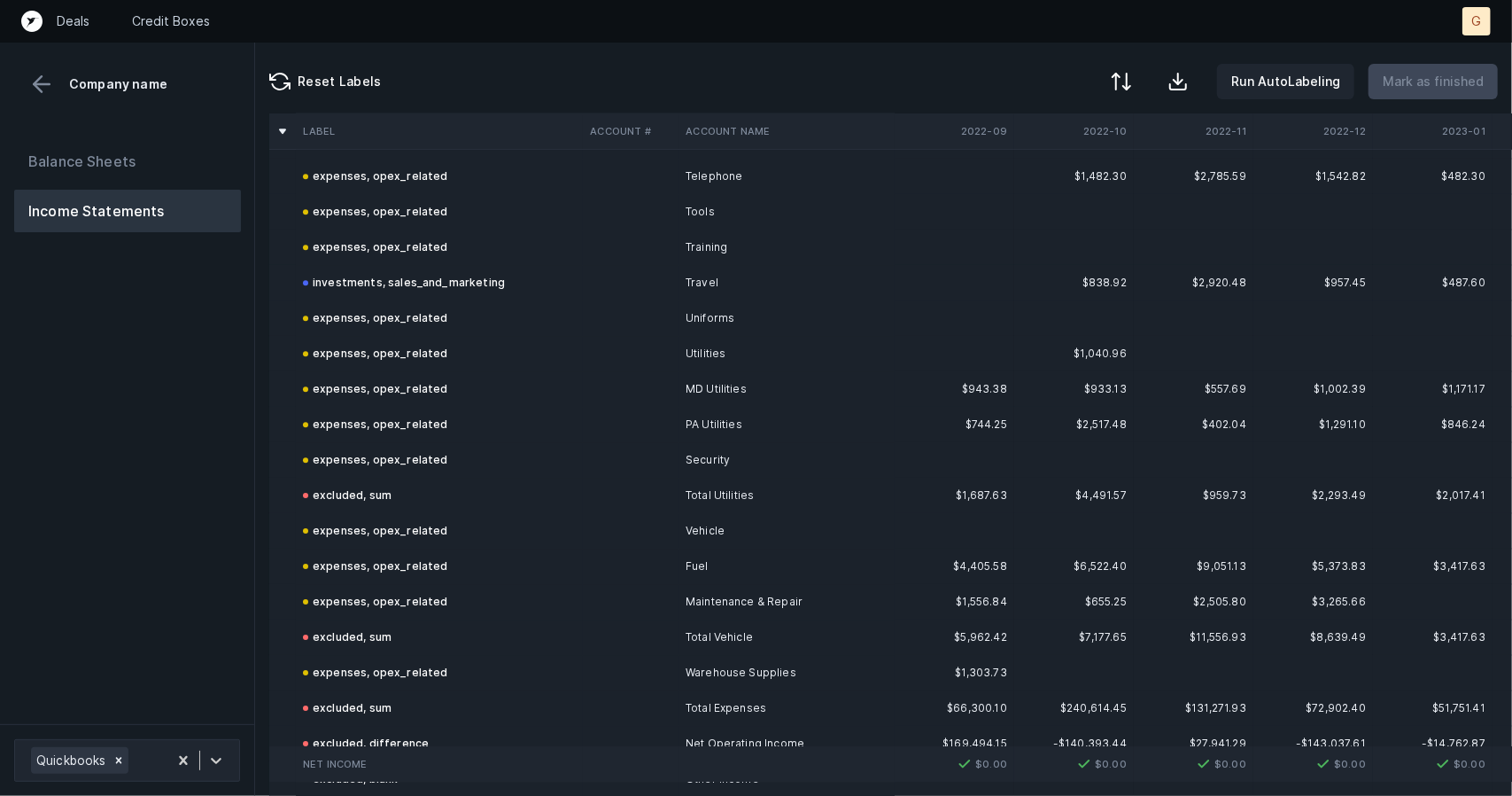
scroll to position [4089, 0]
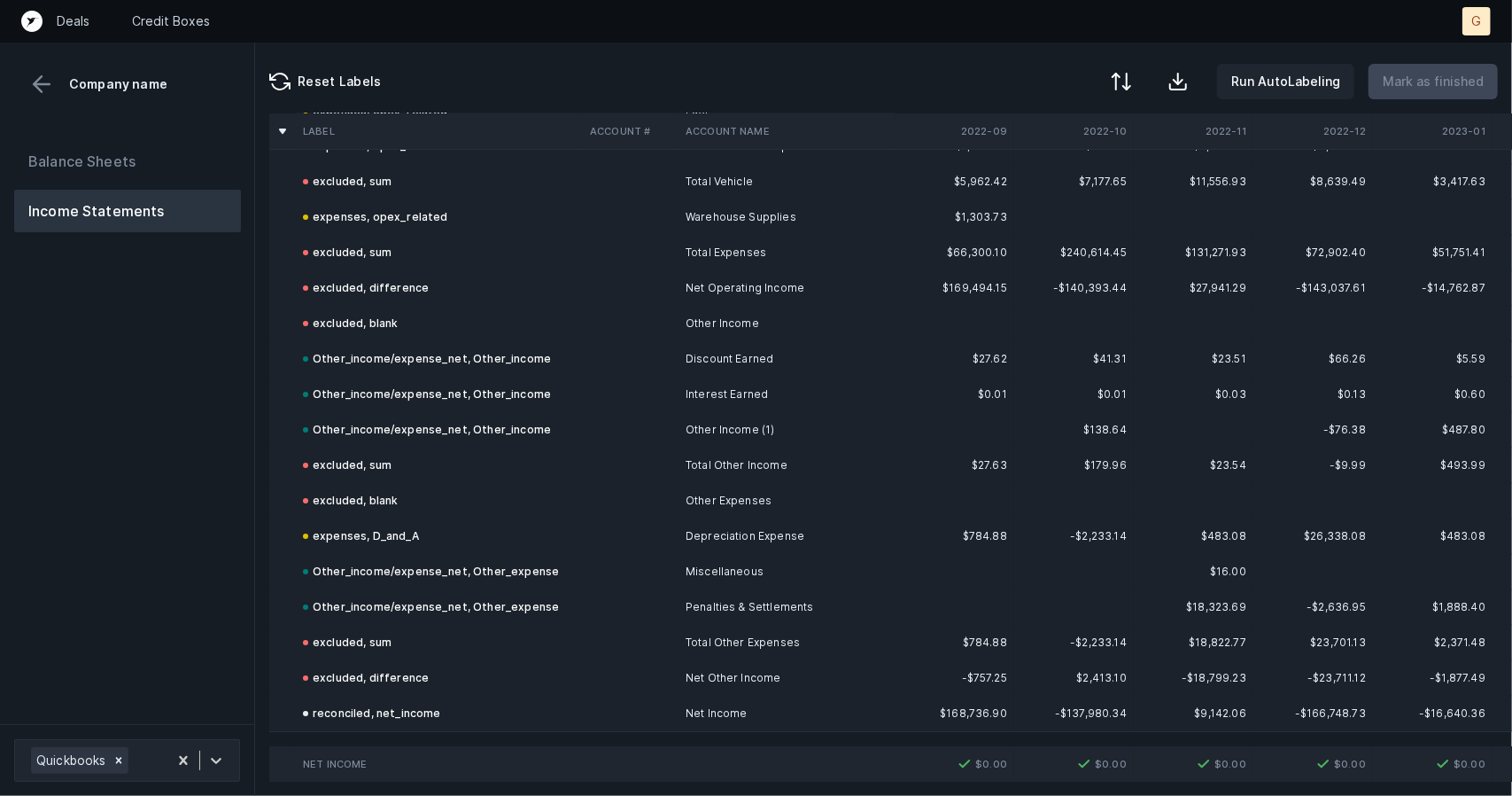
click at [74, 153] on button "Balance Sheets" at bounding box center [127, 161] width 227 height 43
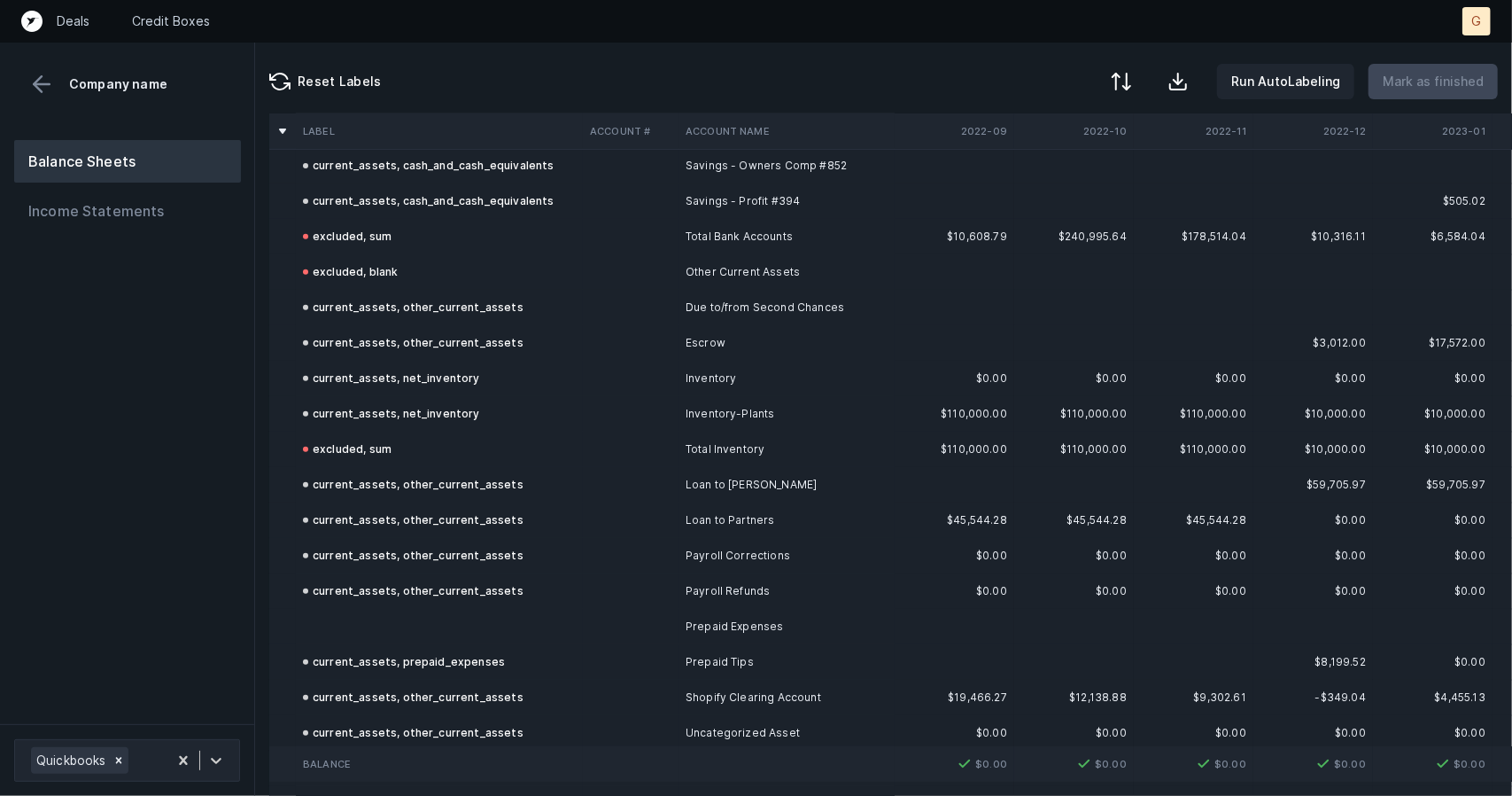
scroll to position [473, 0]
click at [356, 640] on td at bounding box center [439, 630] width 287 height 36
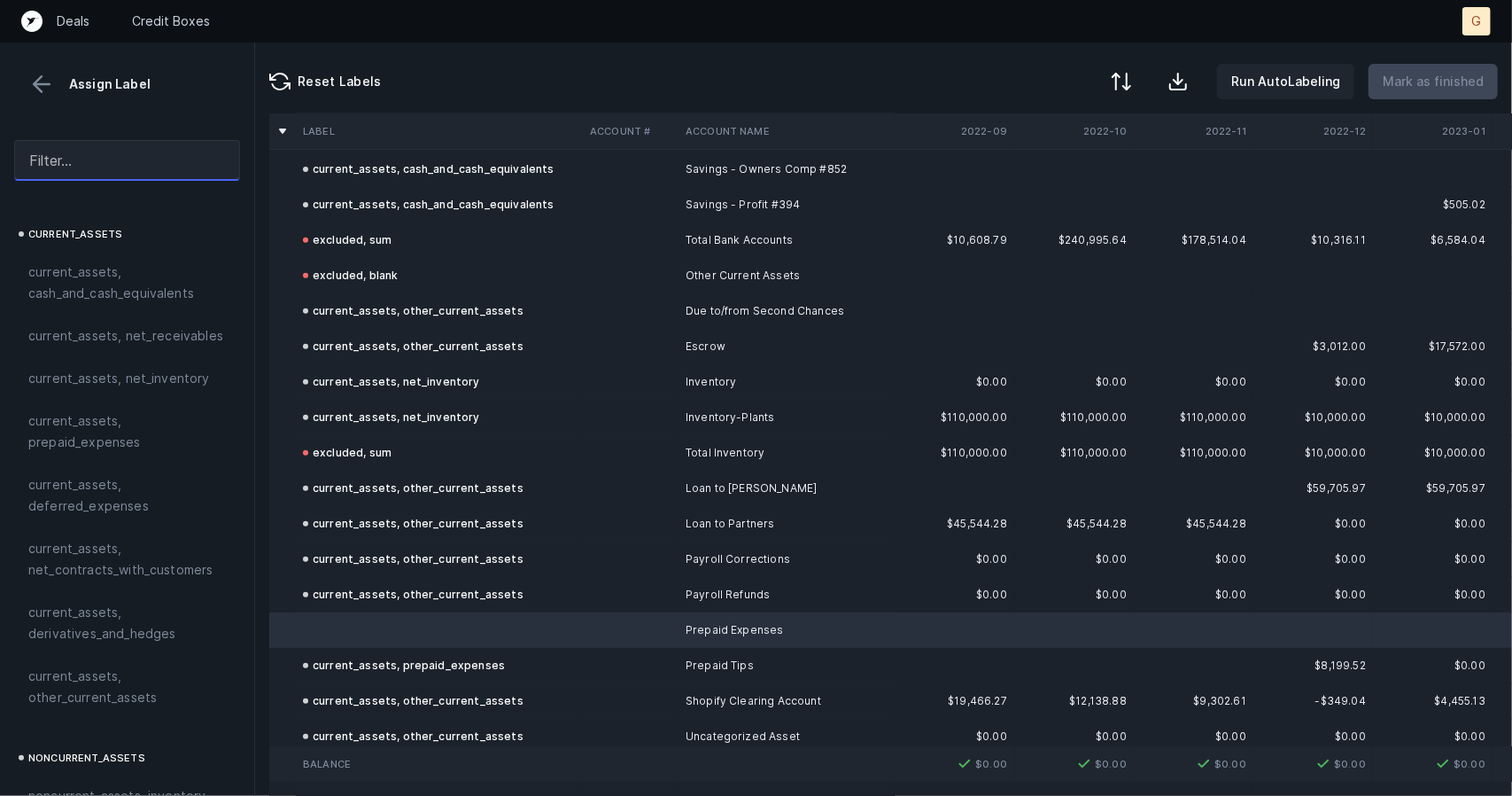
click at [119, 168] on input "text" at bounding box center [127, 160] width 226 height 41
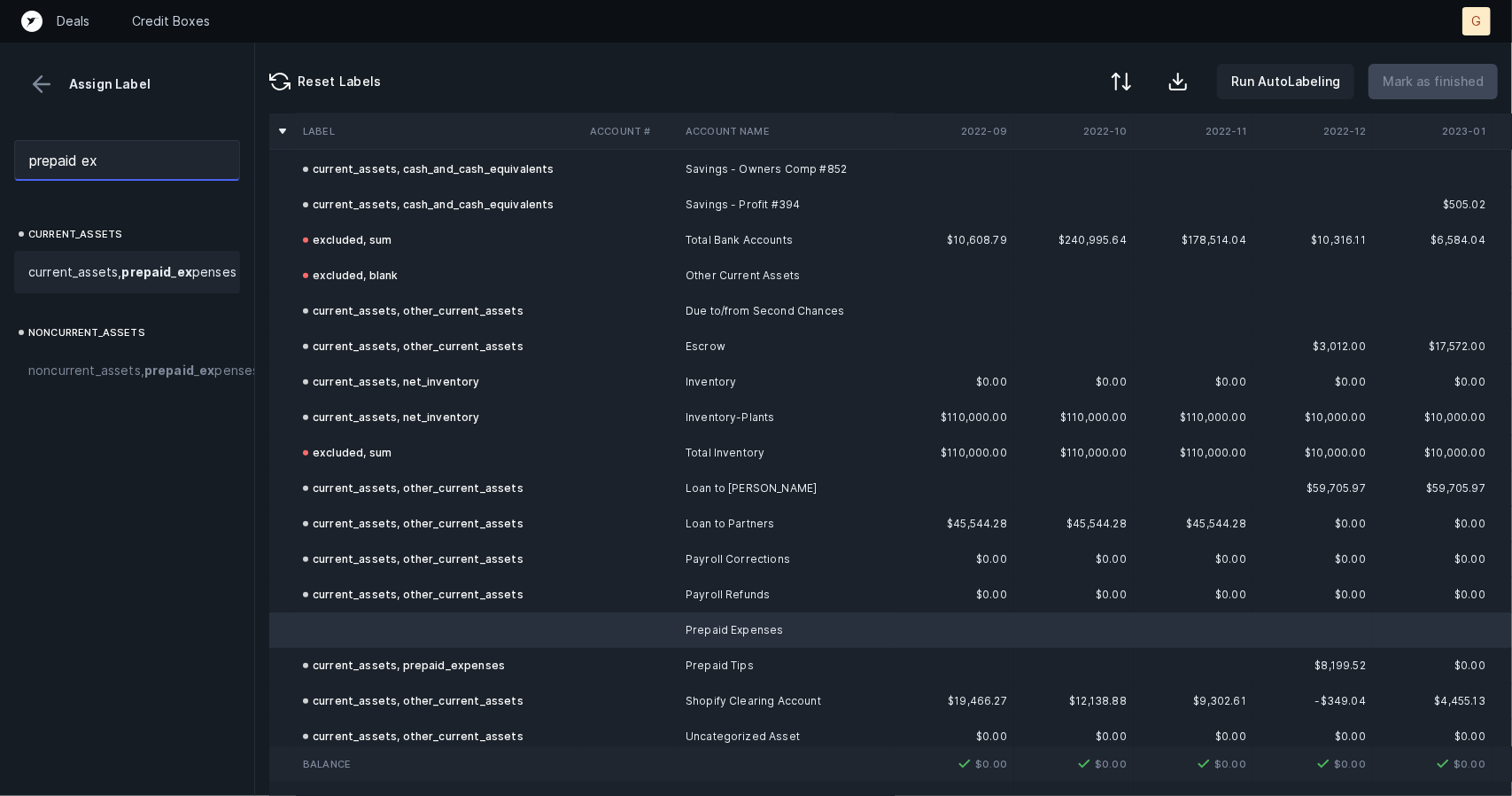
type input "prepaid ex"
click at [177, 279] on strong "ex" at bounding box center [184, 271] width 15 height 15
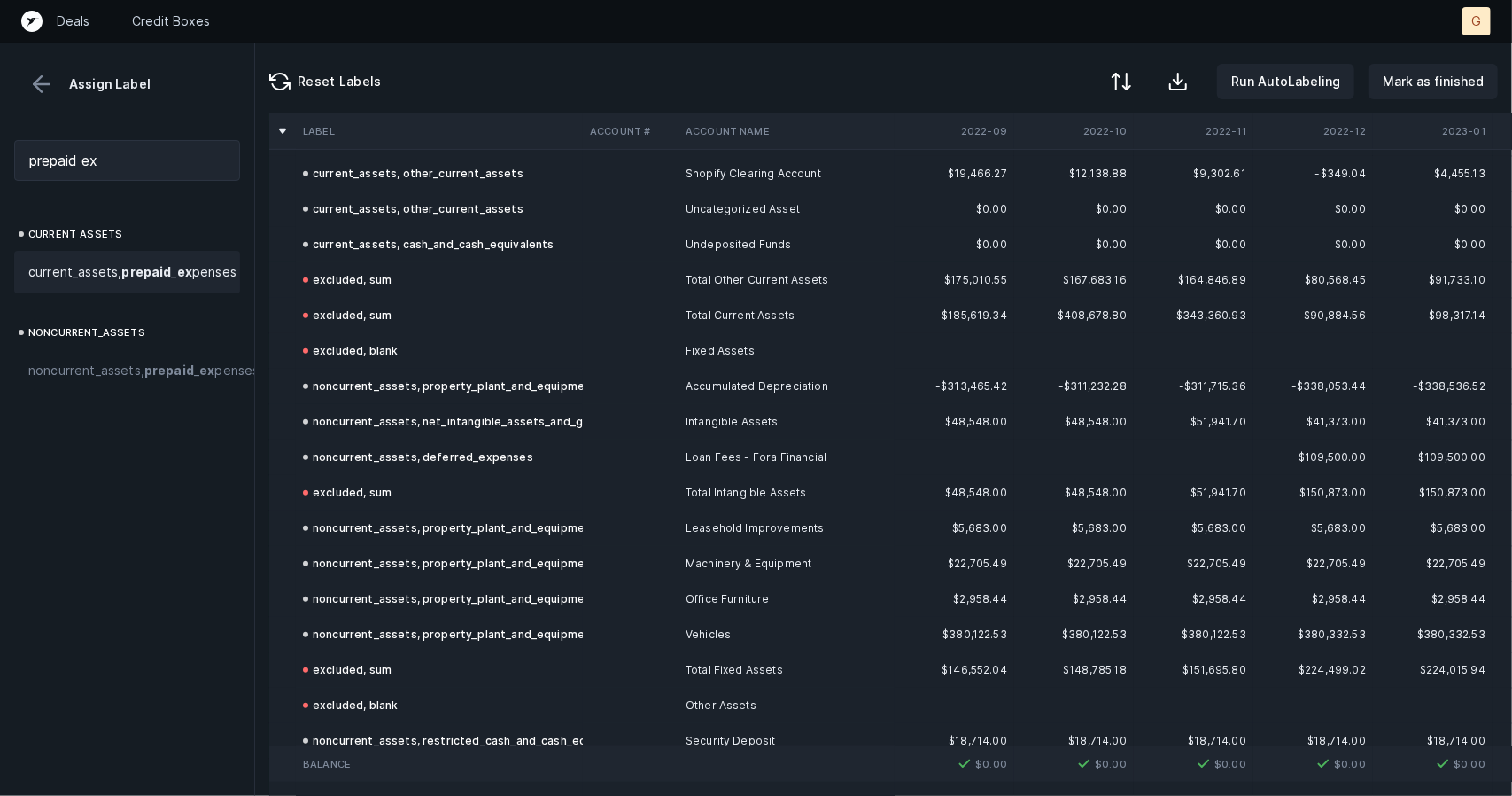
scroll to position [1001, 0]
click at [1474, 66] on button "Mark as finished" at bounding box center [1433, 82] width 129 height 36
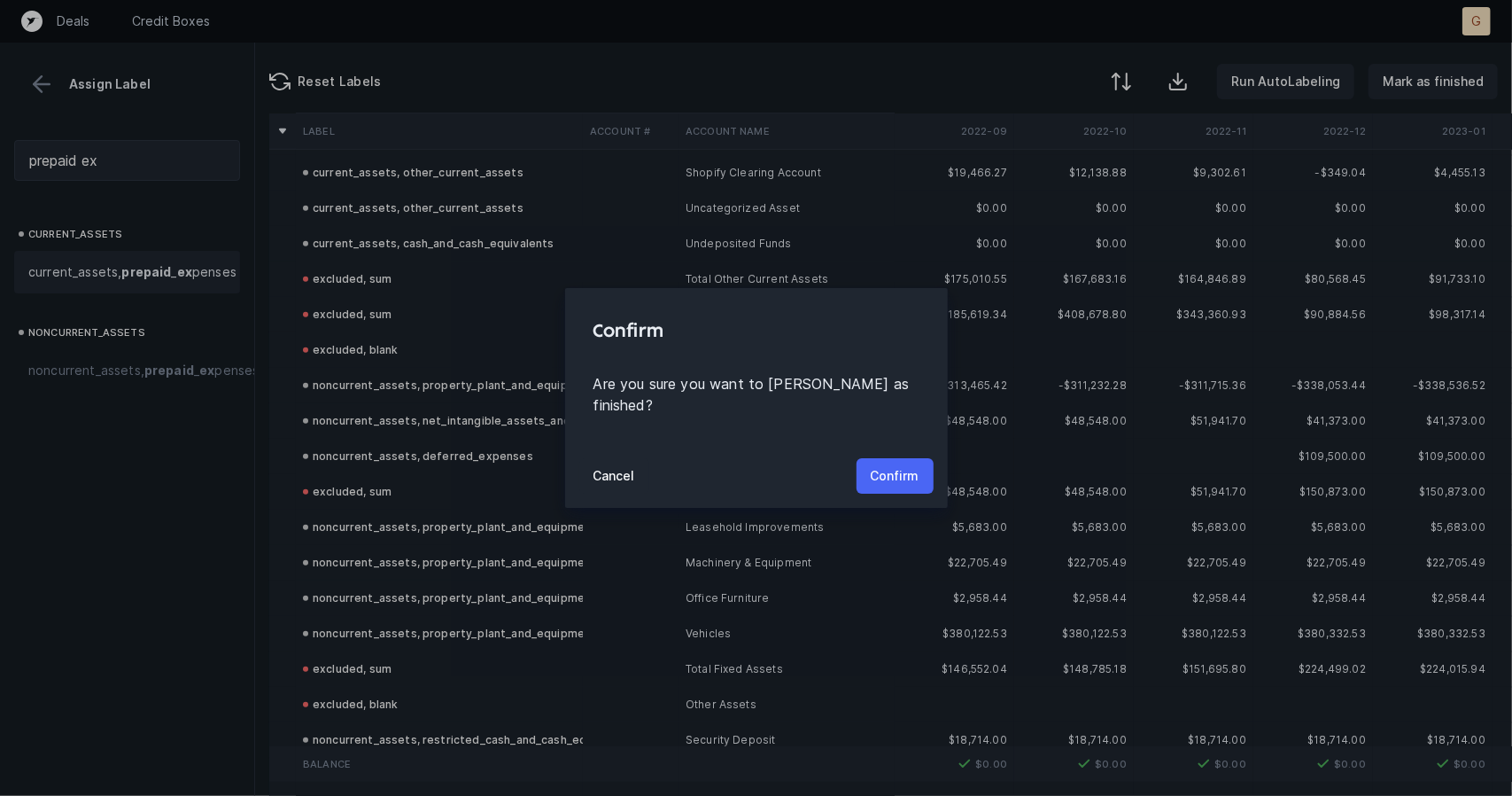
click at [884, 476] on button "Confirm" at bounding box center [895, 476] width 77 height 36
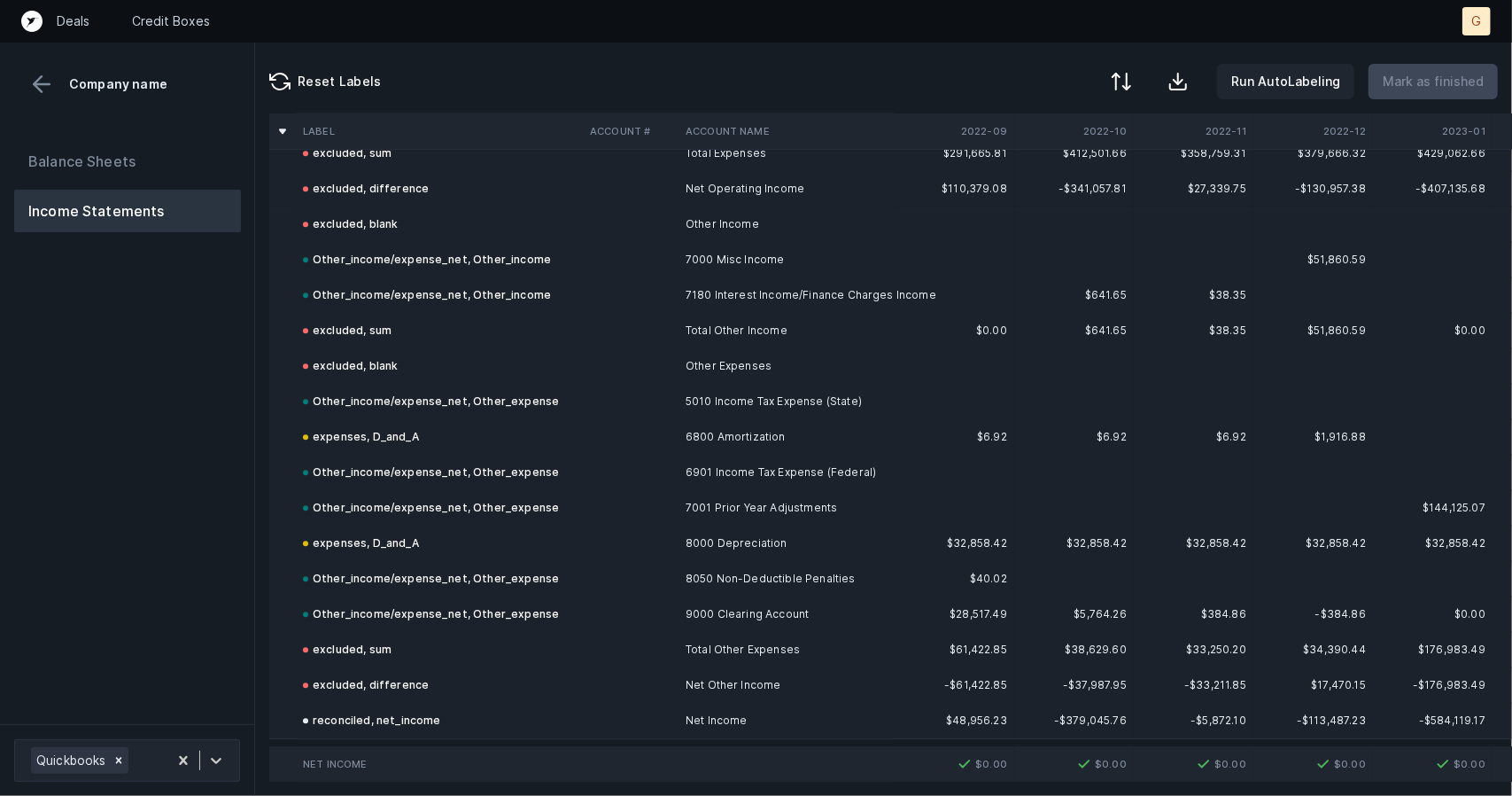
scroll to position [3274, 0]
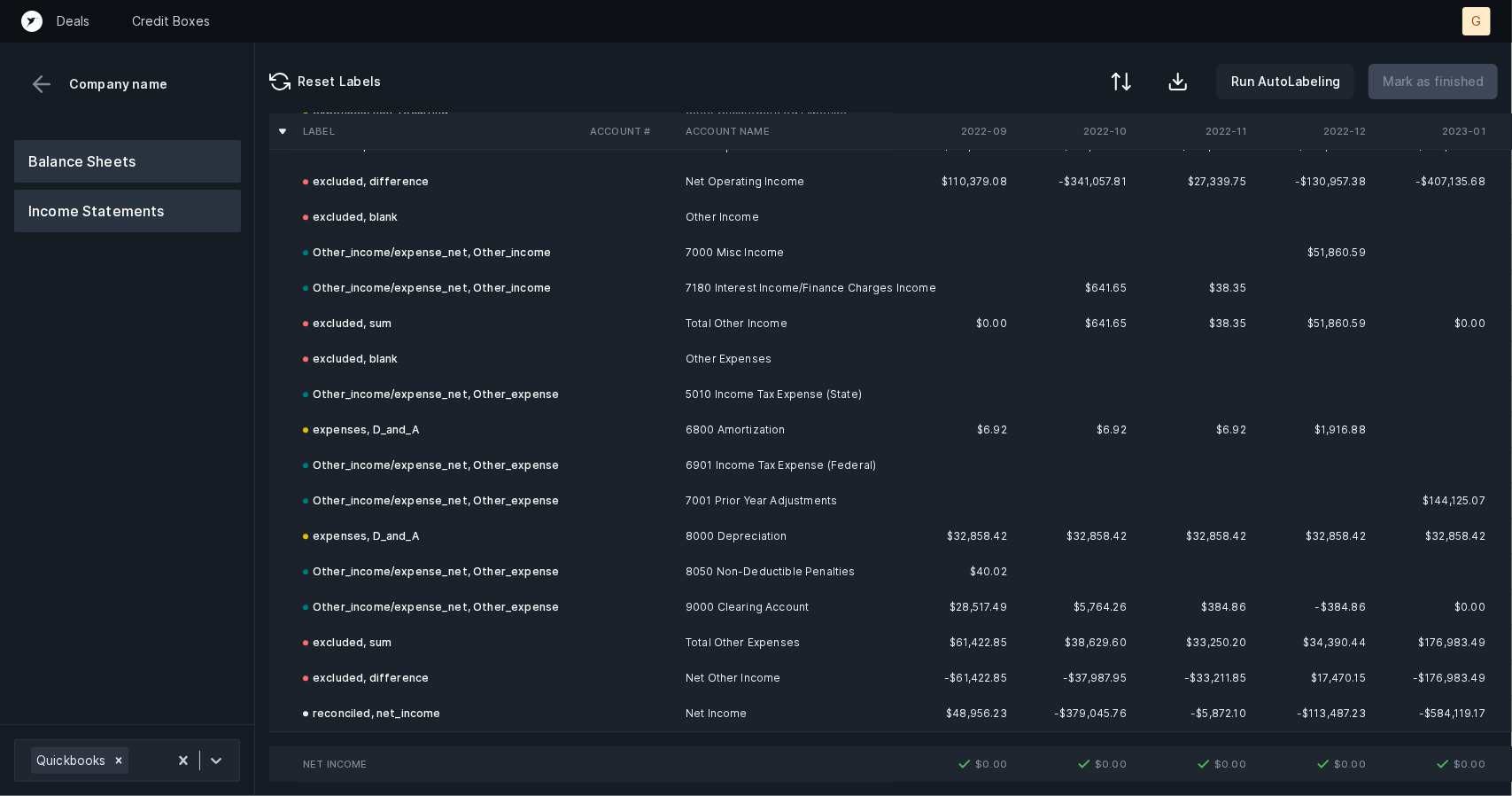
click at [200, 180] on button "Balance Sheets" at bounding box center [127, 161] width 227 height 43
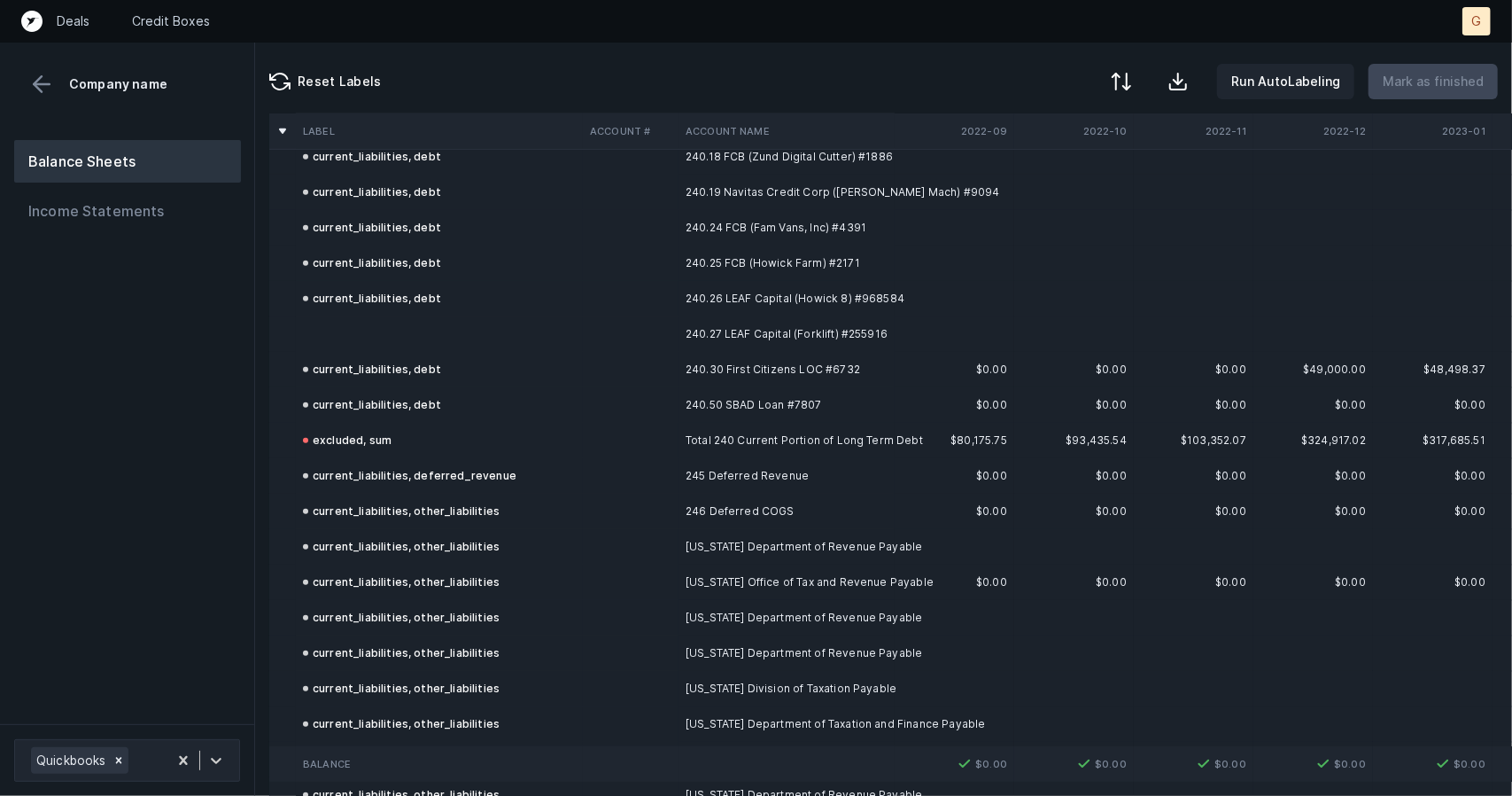
scroll to position [5285, 0]
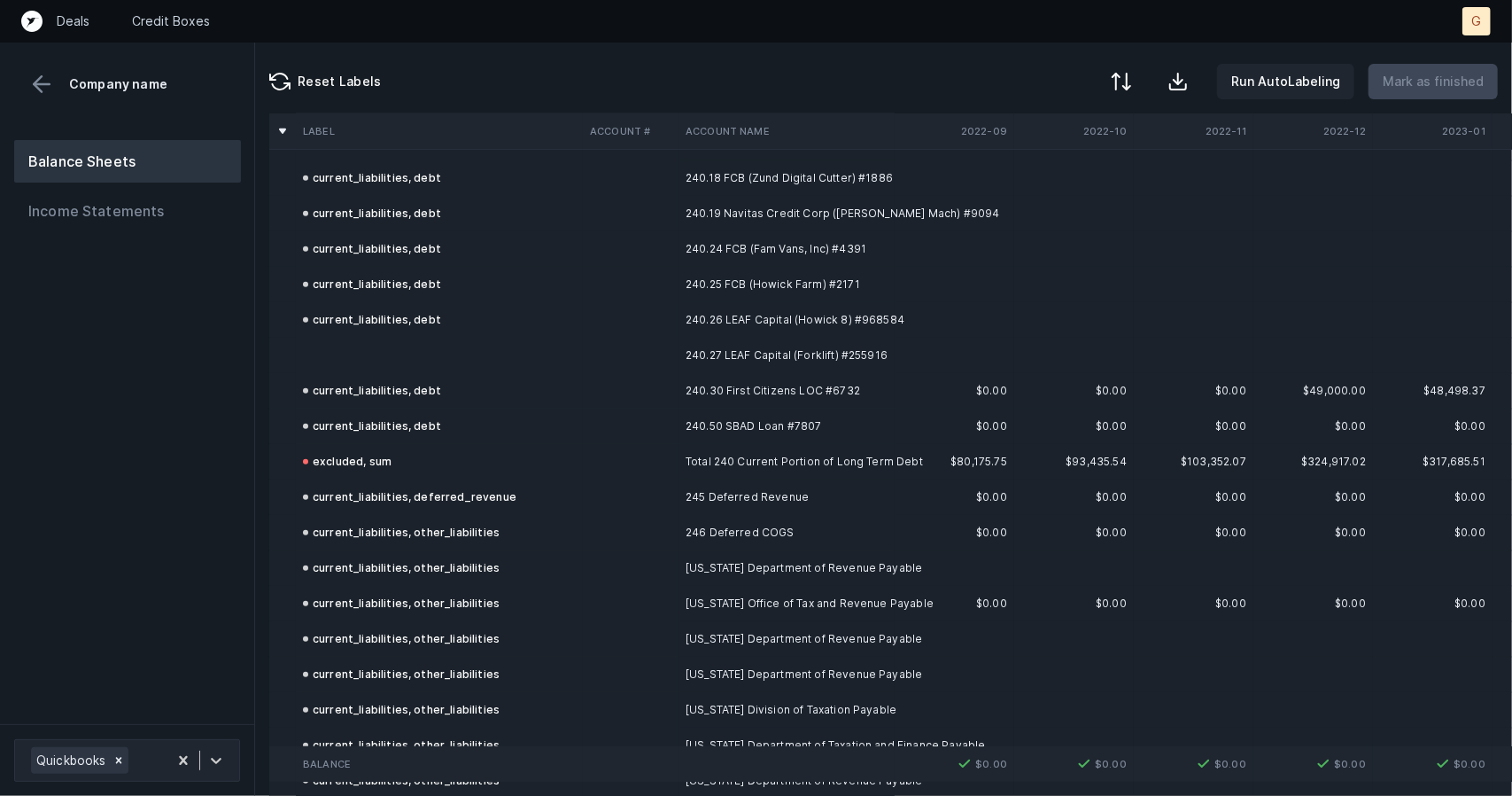
click at [346, 334] on td "current_liabilities, debt" at bounding box center [439, 320] width 287 height 36
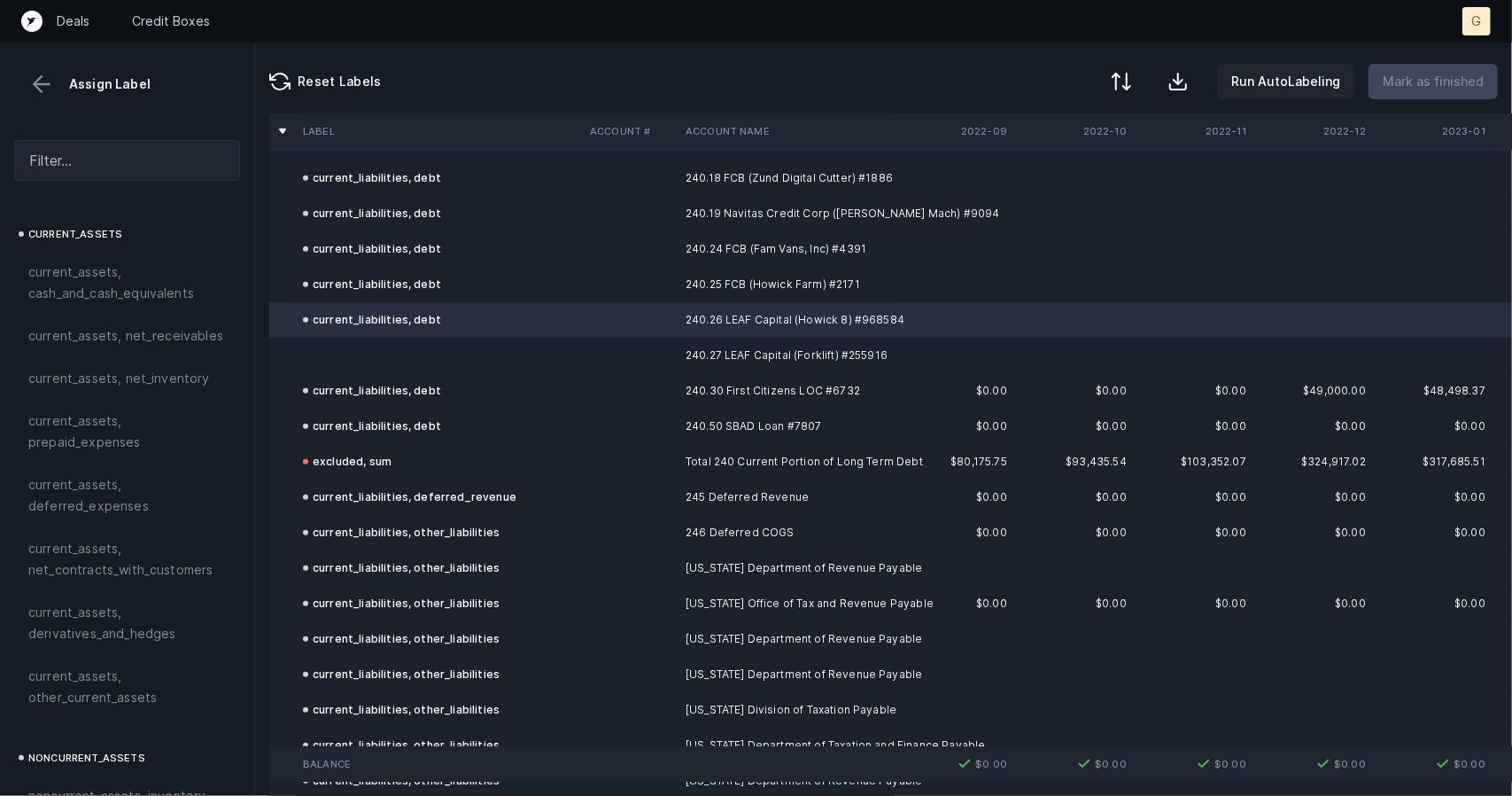
click at [312, 350] on td at bounding box center [439, 356] width 287 height 36
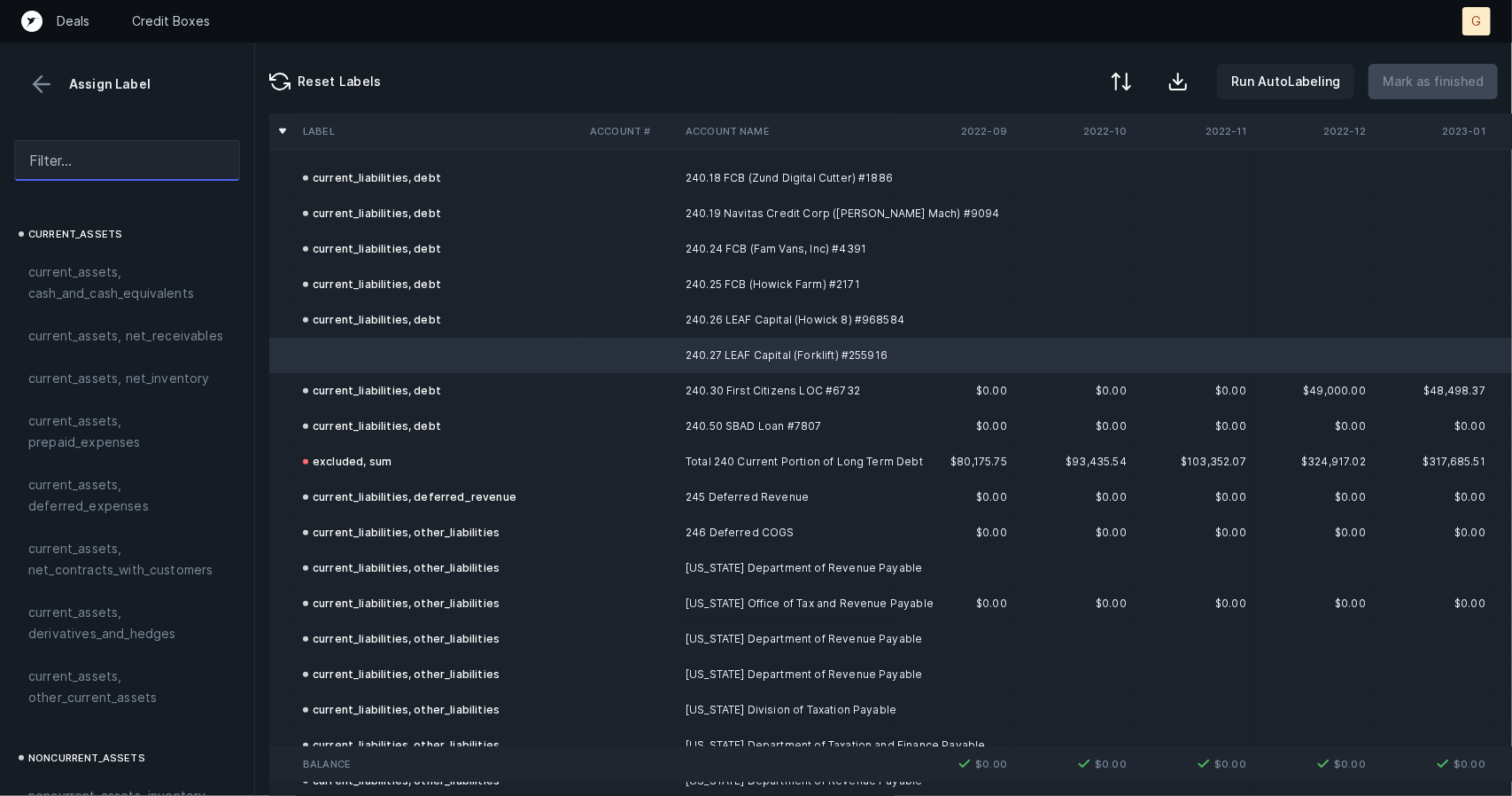
click at [85, 155] on input "text" at bounding box center [127, 160] width 226 height 41
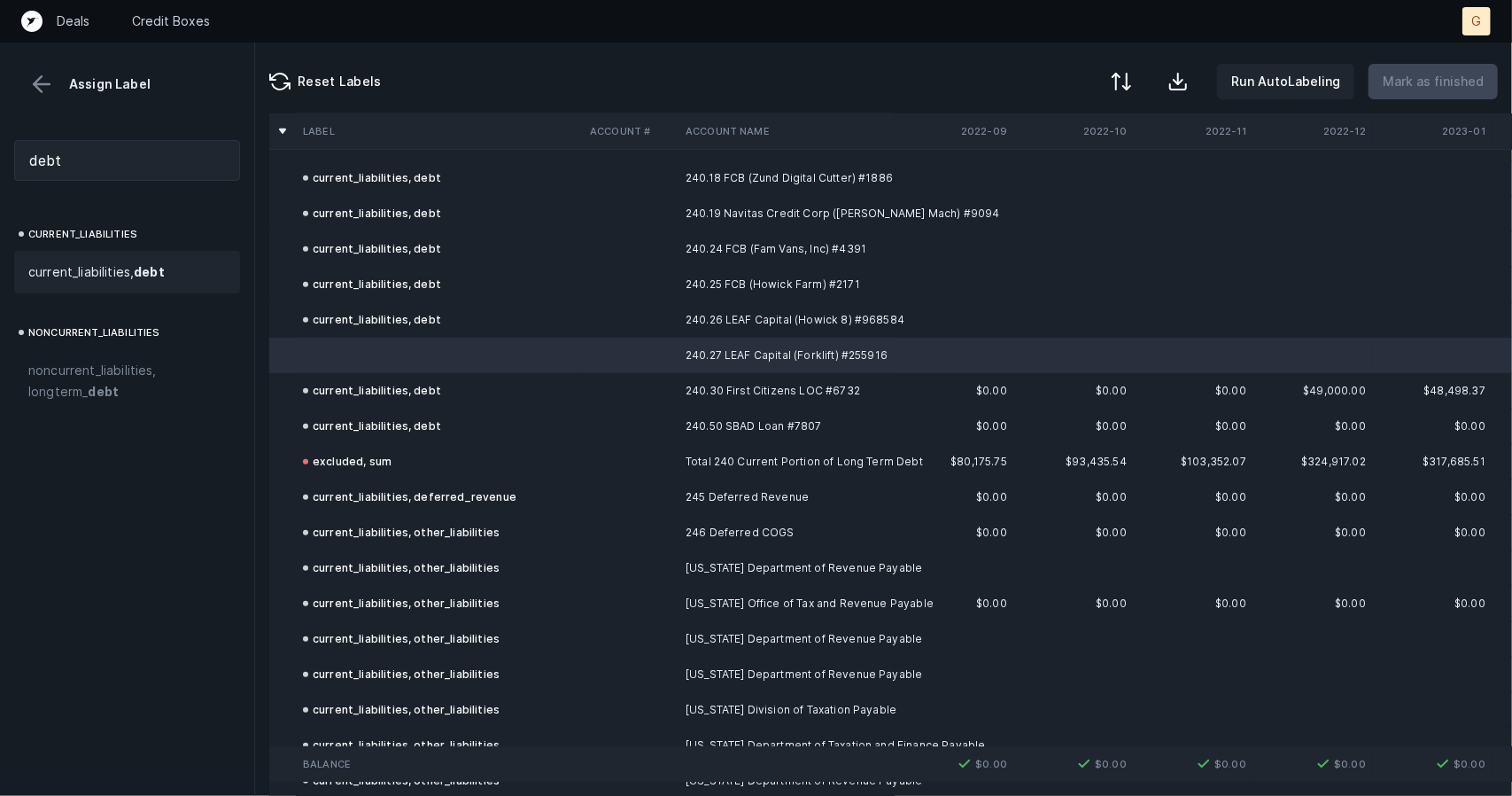
click at [91, 278] on span "current_liabilities, debt" at bounding box center [96, 272] width 136 height 21
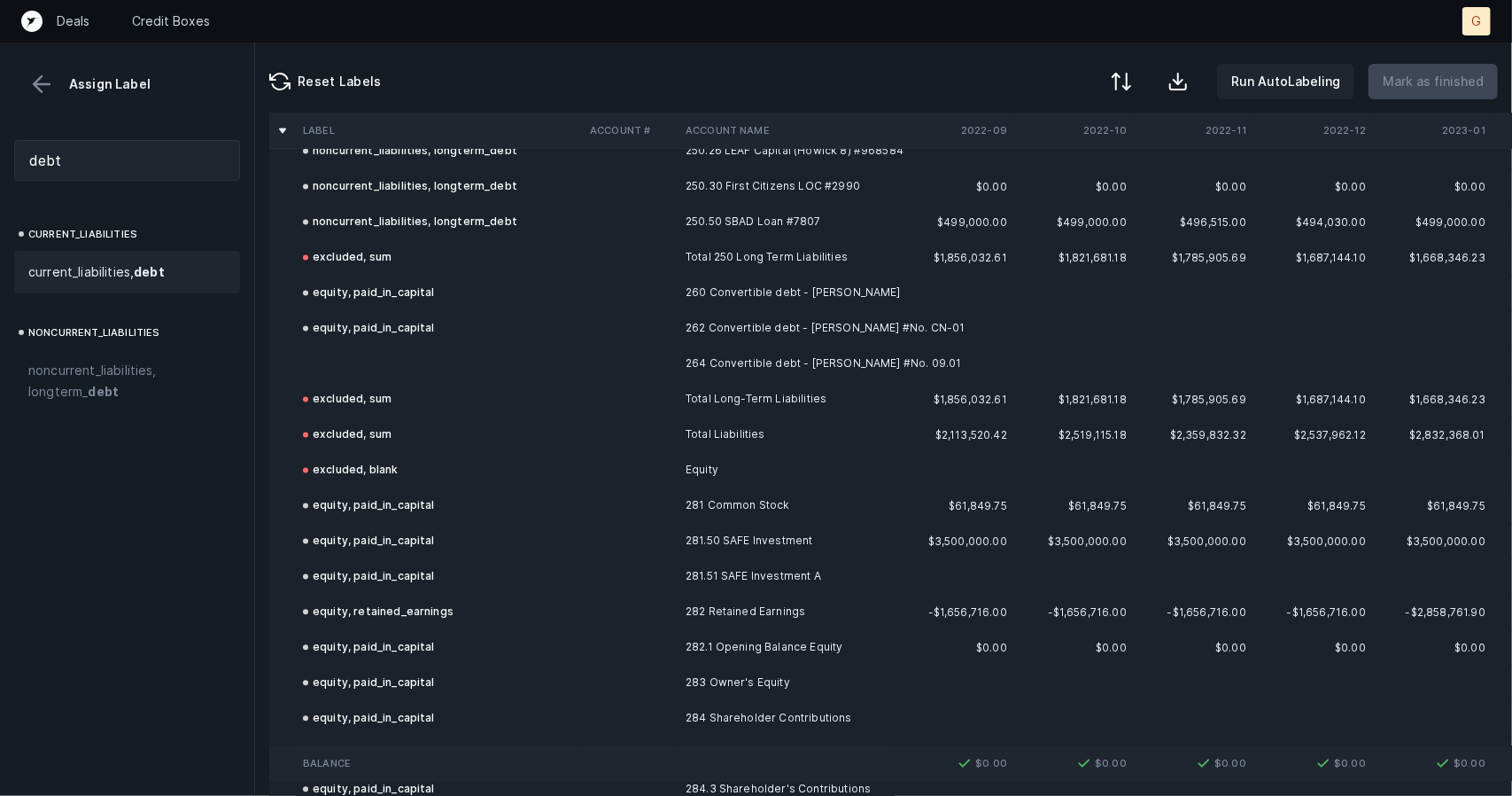
scroll to position [6906, 0]
click at [388, 352] on td at bounding box center [439, 366] width 287 height 36
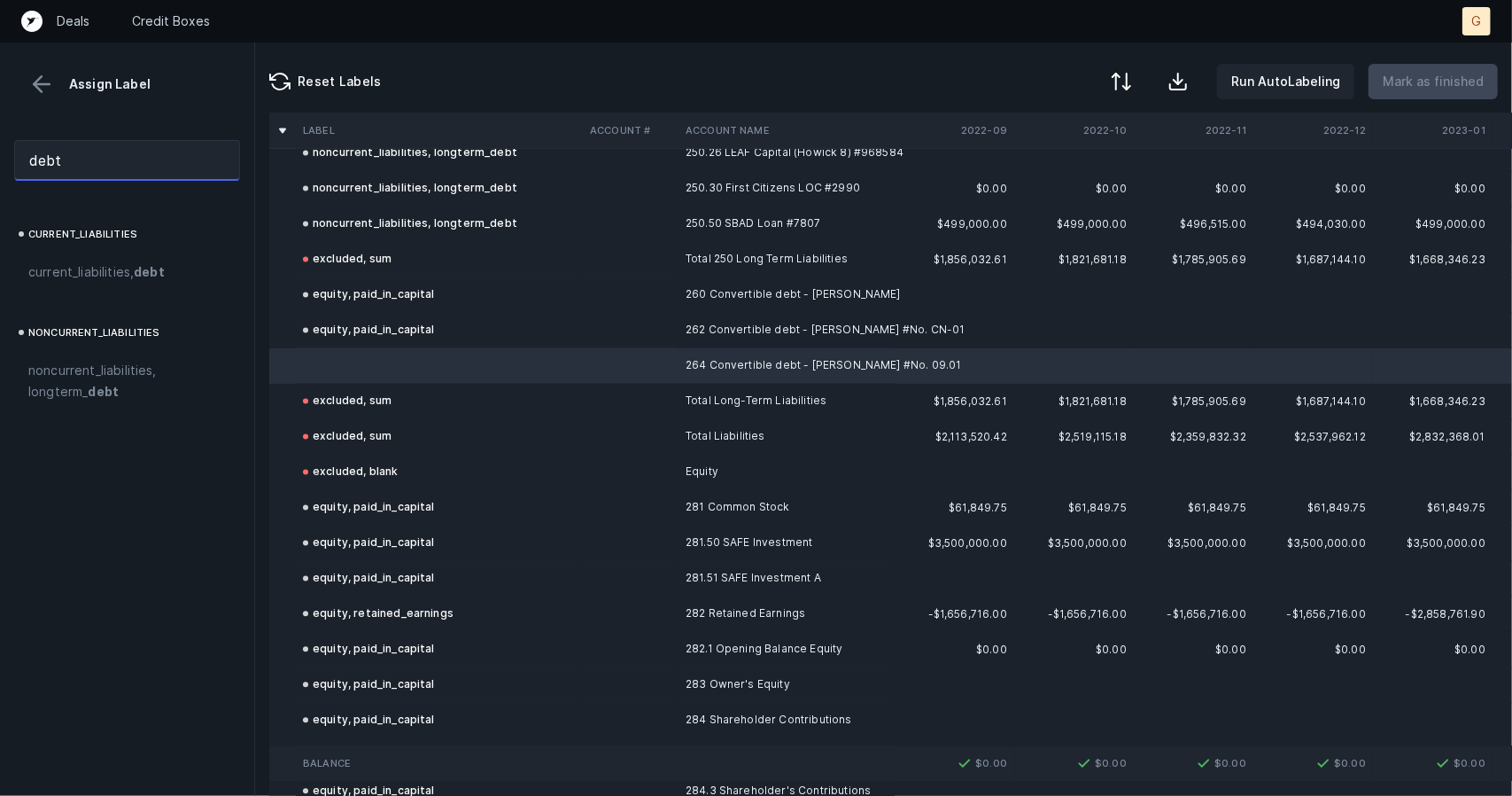
click at [50, 165] on input "debt" at bounding box center [127, 160] width 226 height 41
drag, startPoint x: 117, startPoint y: 157, endPoint x: 0, endPoint y: 141, distance: 118.1
click at [0, 144] on div "debt" at bounding box center [127, 160] width 254 height 70
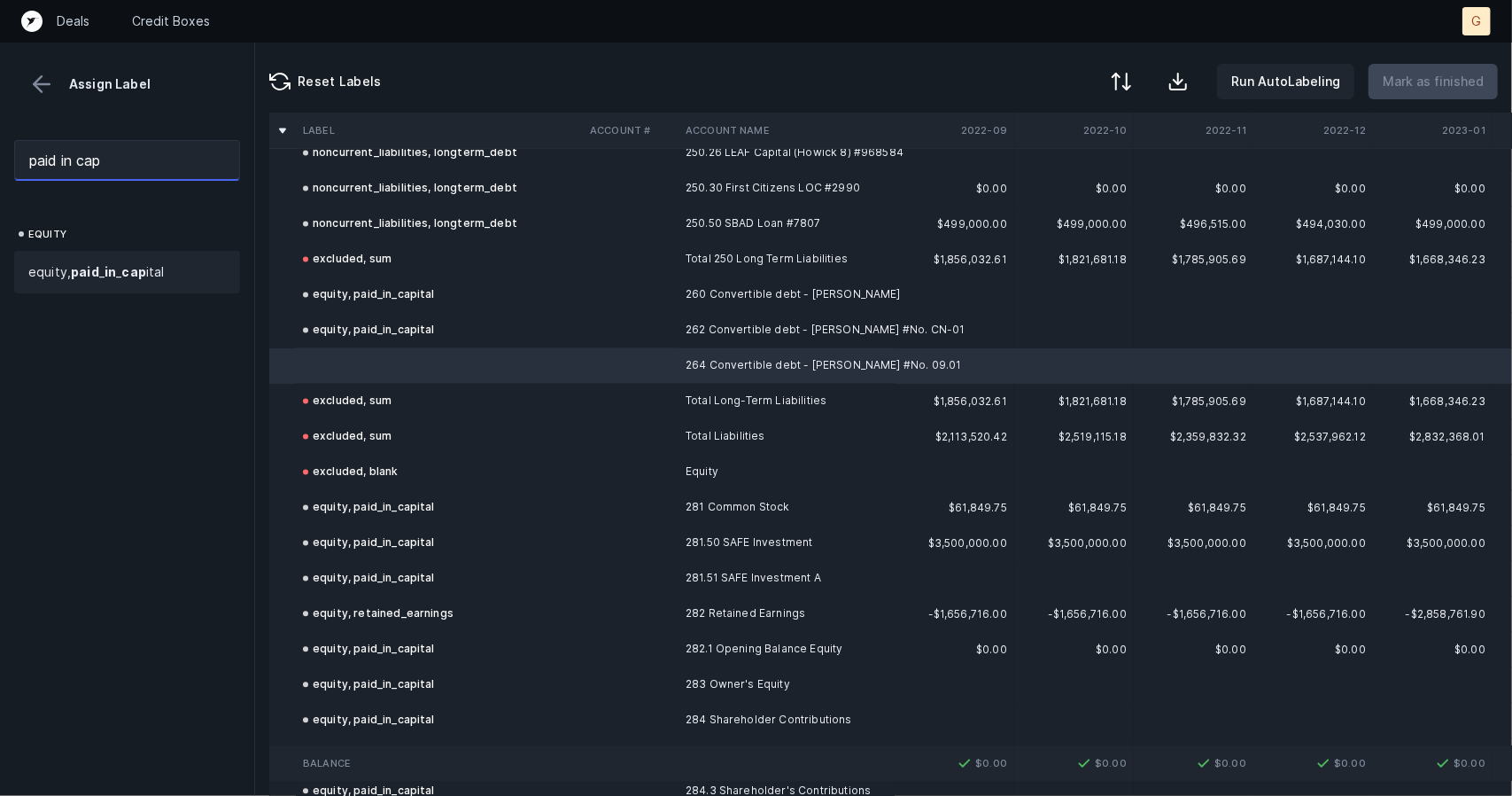
type input "paid in cap"
click at [98, 284] on div "equity, paid _ in _ cap ital" at bounding box center [127, 272] width 226 height 43
click at [1425, 82] on p "Mark as finished" at bounding box center [1433, 82] width 101 height 21
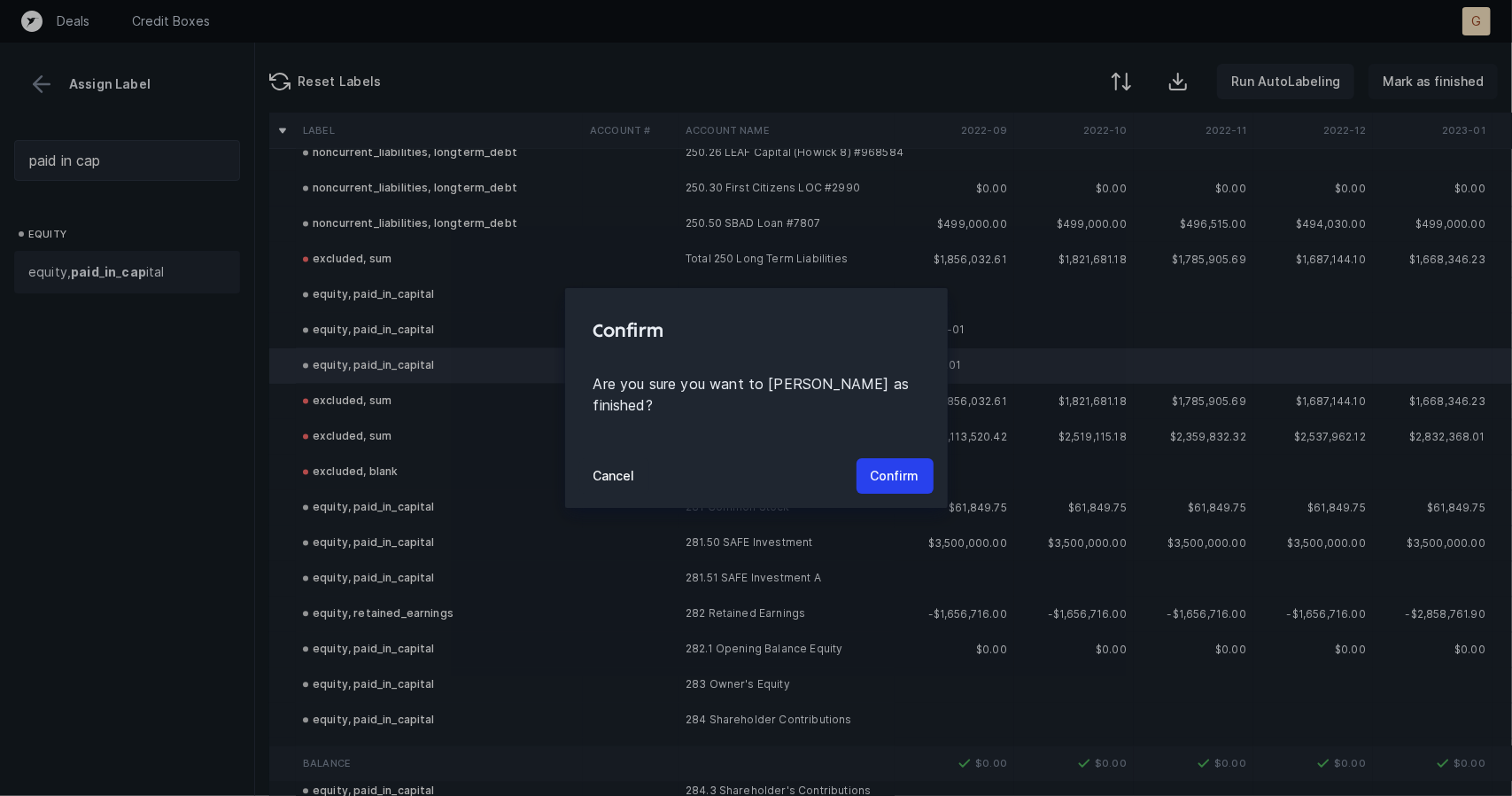
click at [861, 476] on button "Confirm" at bounding box center [895, 476] width 77 height 36
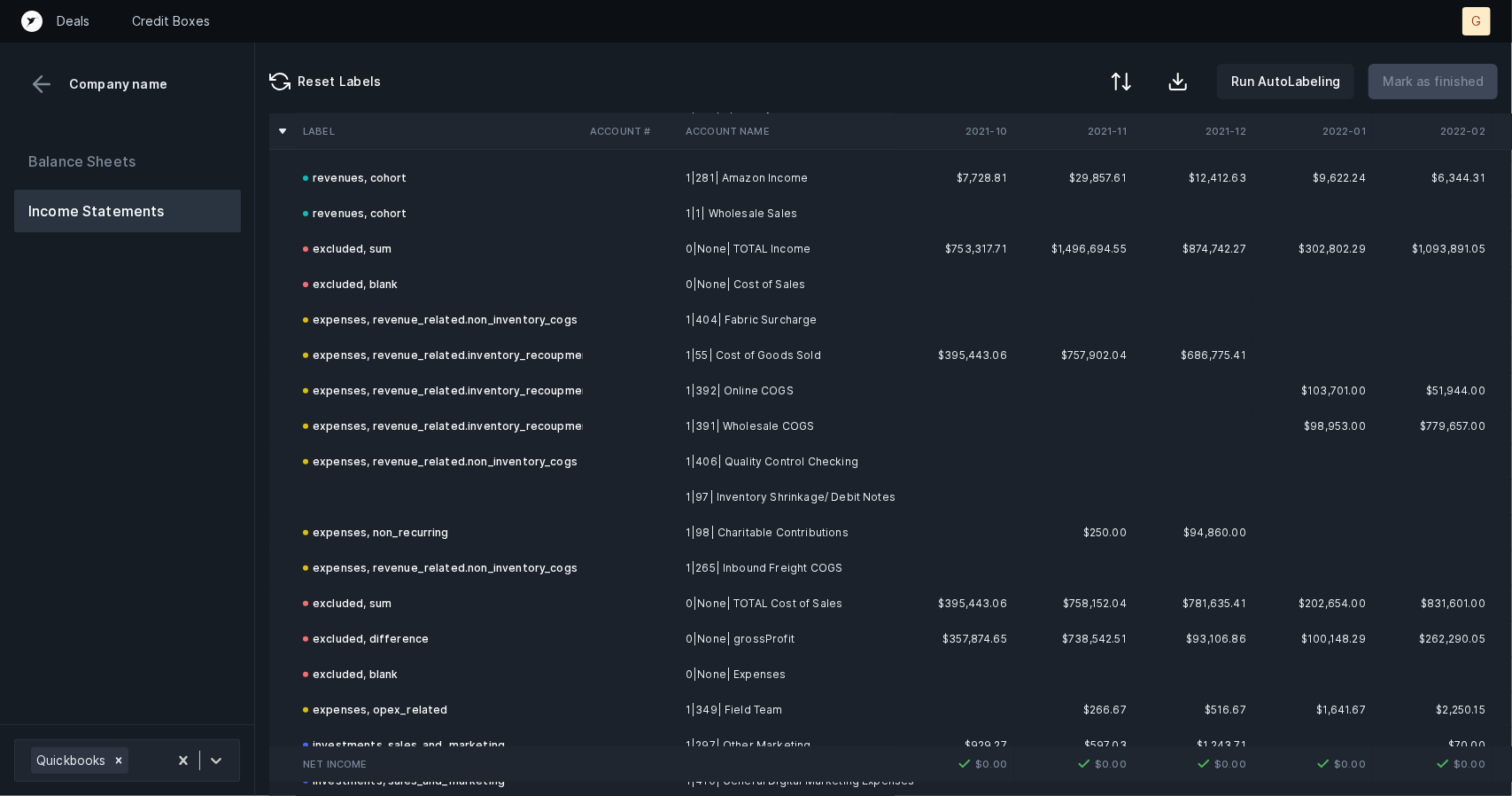
scroll to position [361, 0]
click at [430, 481] on td at bounding box center [439, 495] width 287 height 36
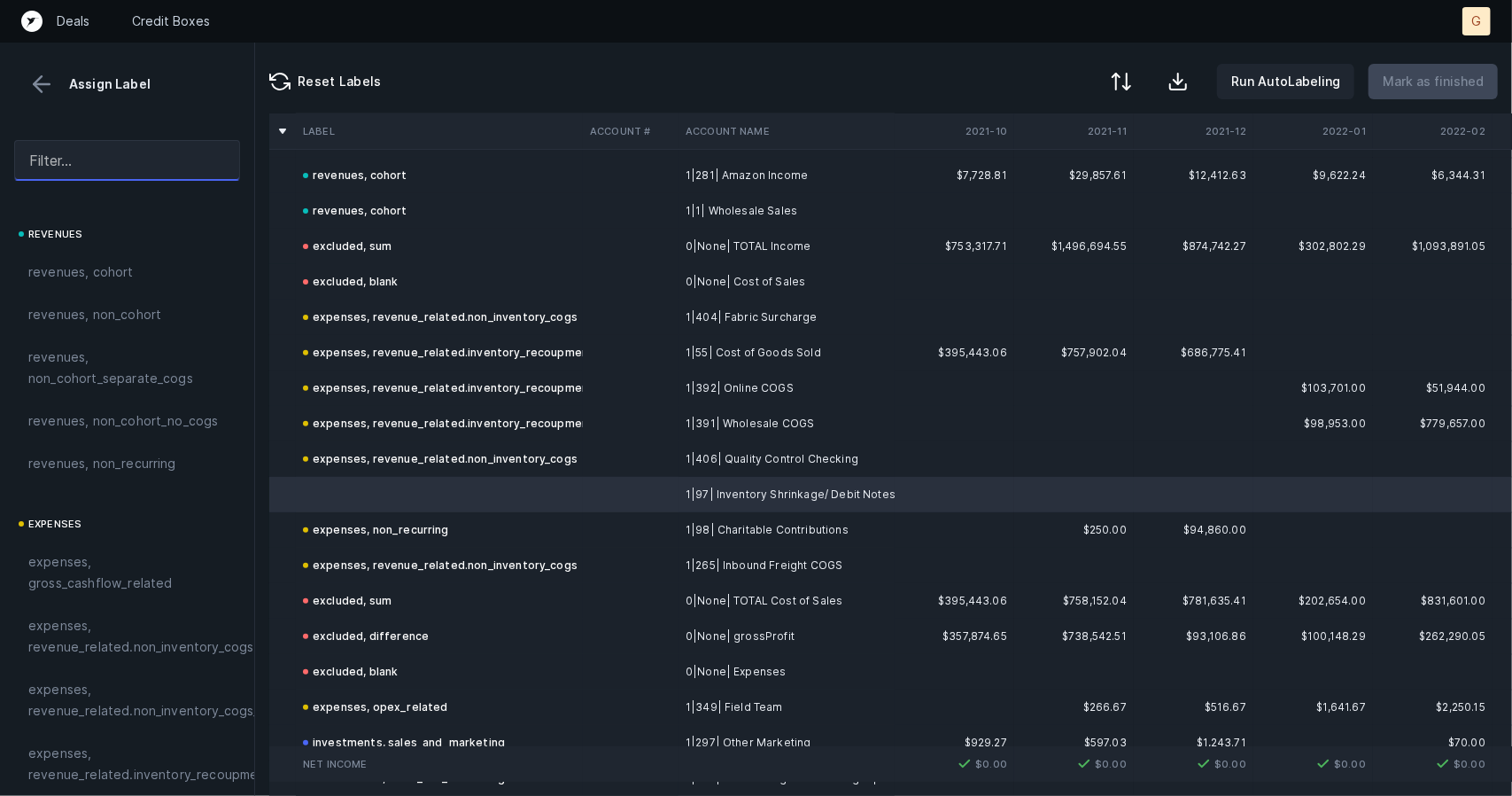
click at [84, 159] on input "text" at bounding box center [127, 160] width 226 height 41
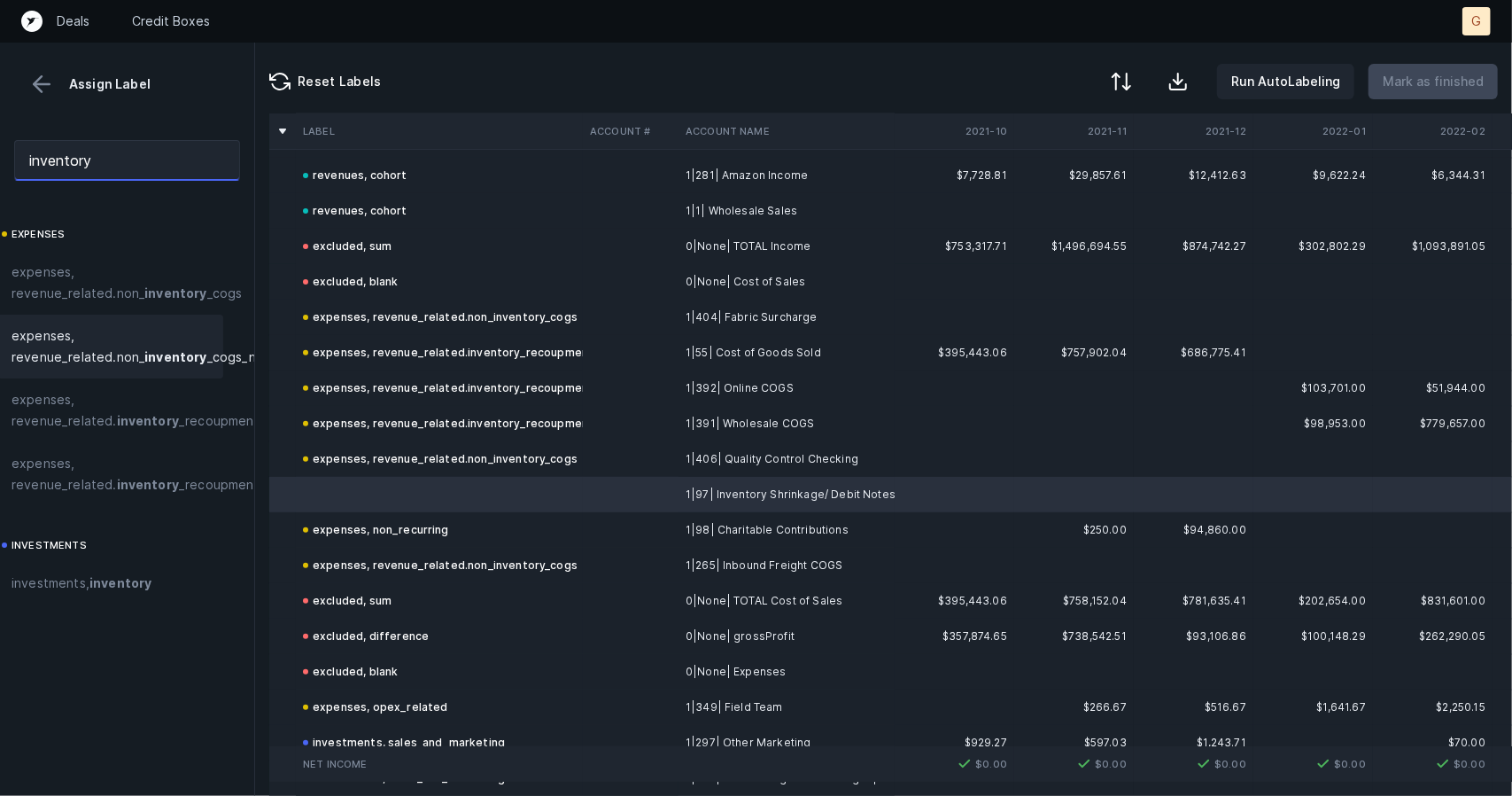
scroll to position [0, 20]
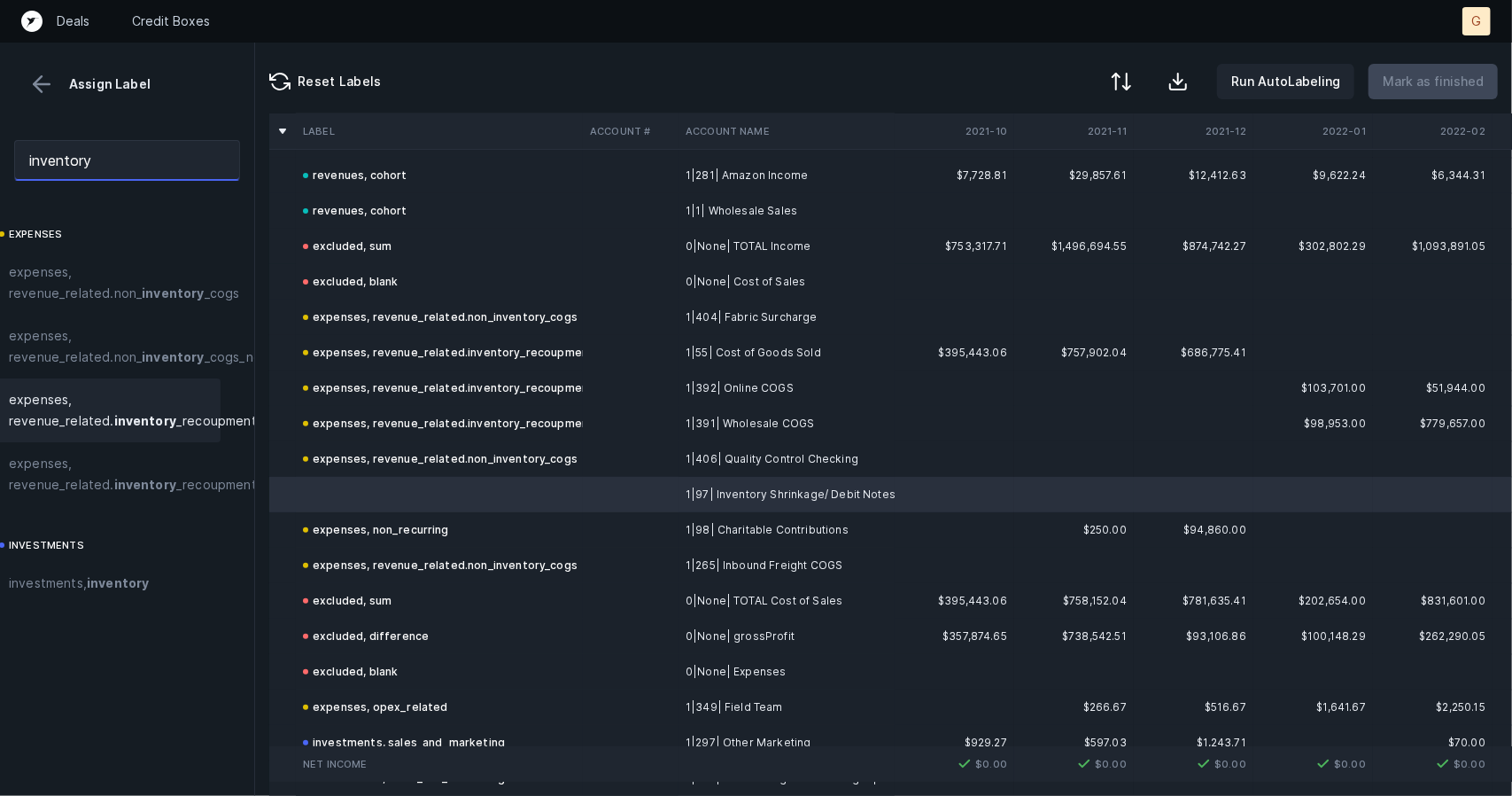
type input "inventory"
click at [103, 412] on span "expenses, revenue_related. inventory _recoupment" at bounding box center [133, 410] width 248 height 43
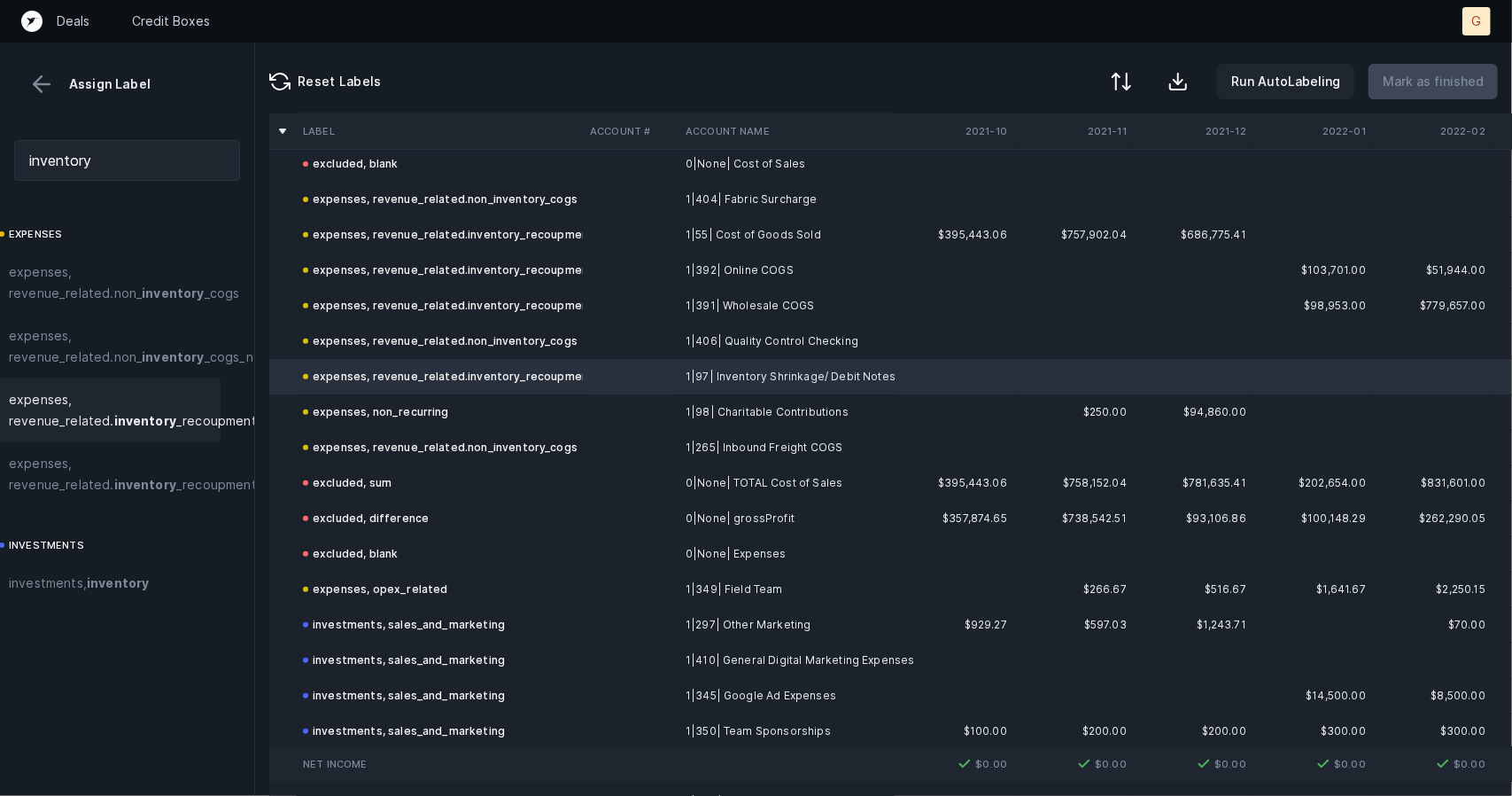
scroll to position [0, 0]
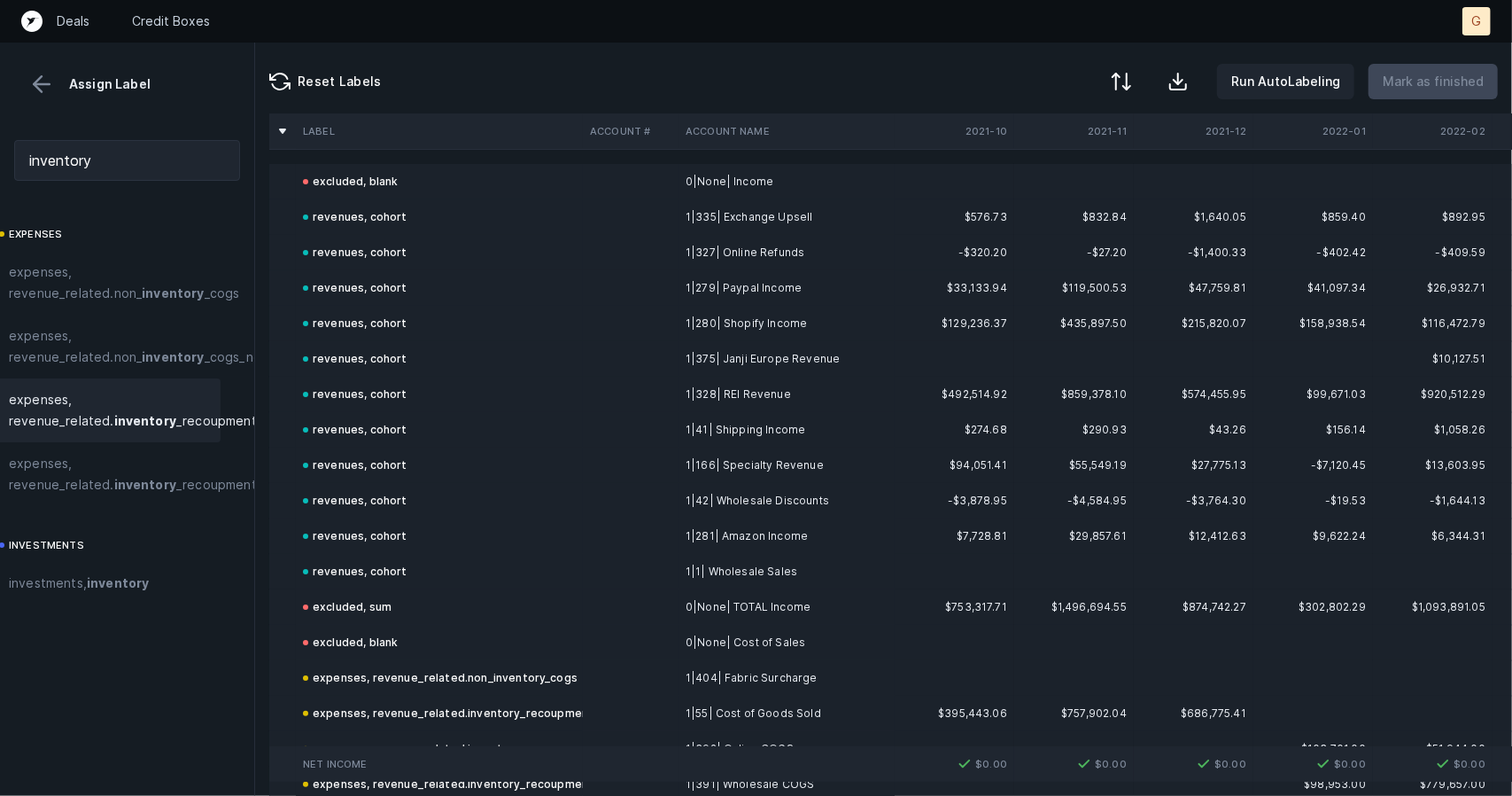
click at [48, 94] on button at bounding box center [42, 85] width 27 height 27
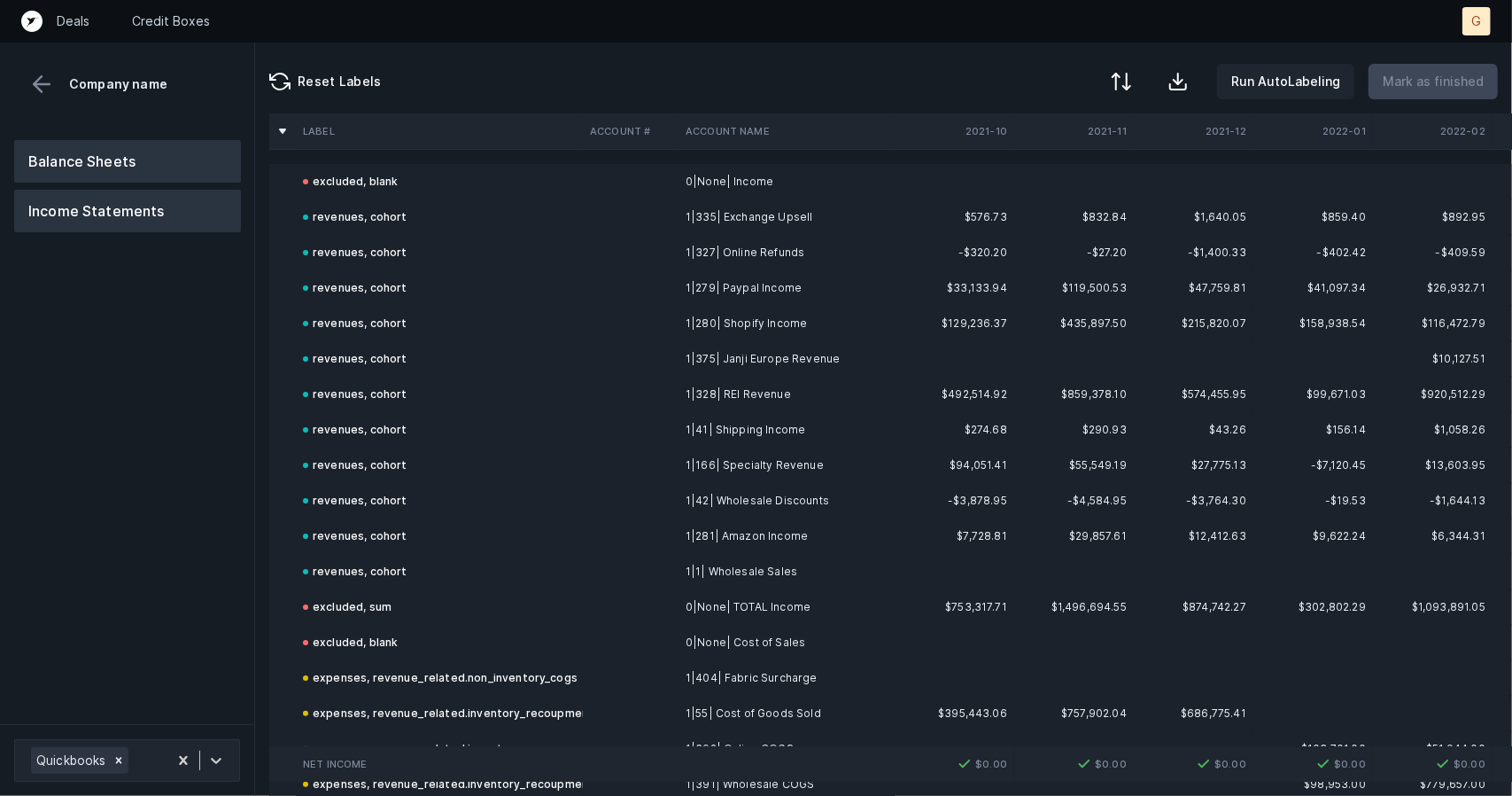
click at [90, 150] on button "Balance Sheets" at bounding box center [127, 161] width 227 height 43
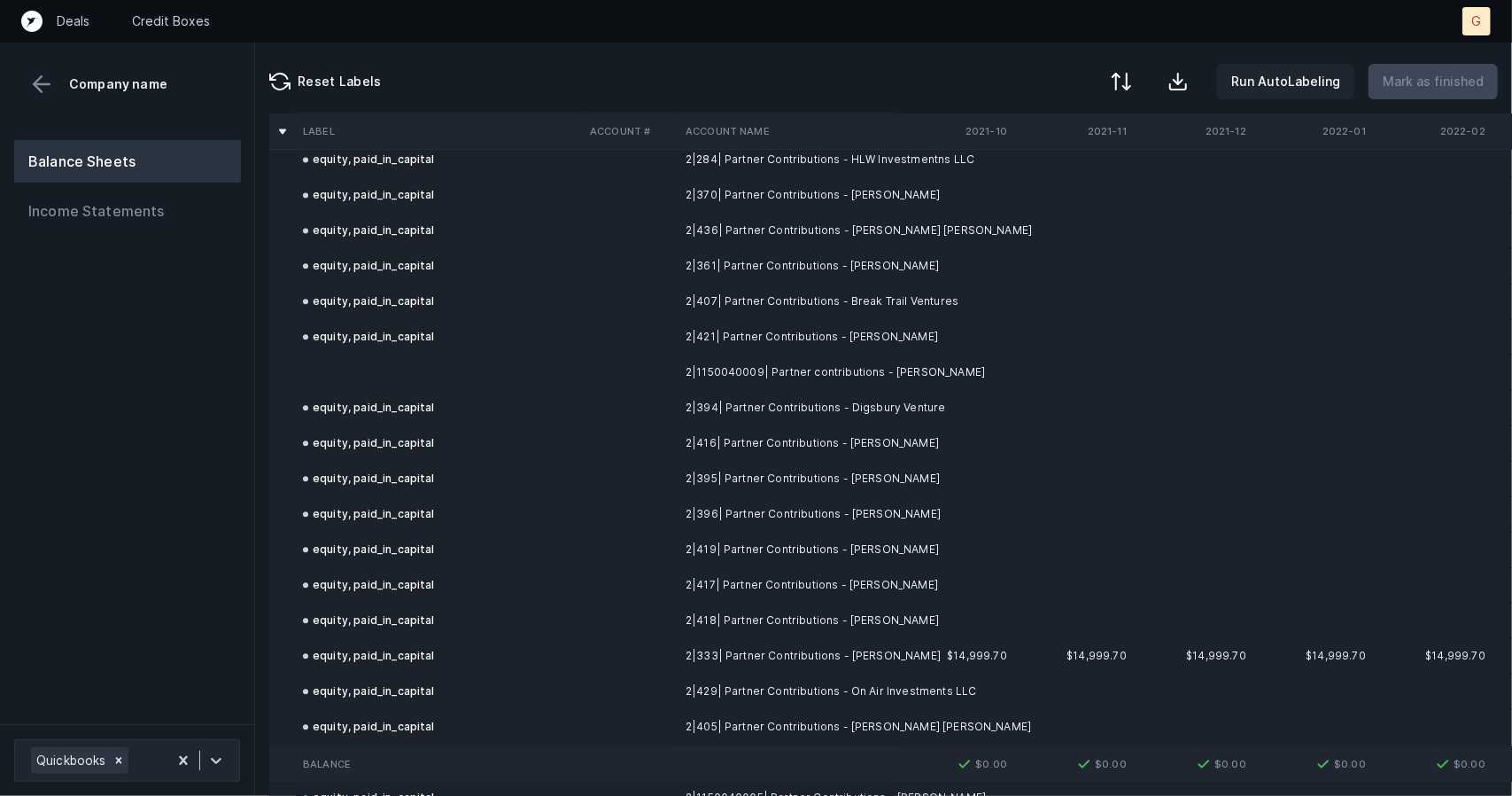
scroll to position [2718, 0]
click at [380, 375] on td at bounding box center [439, 371] width 287 height 36
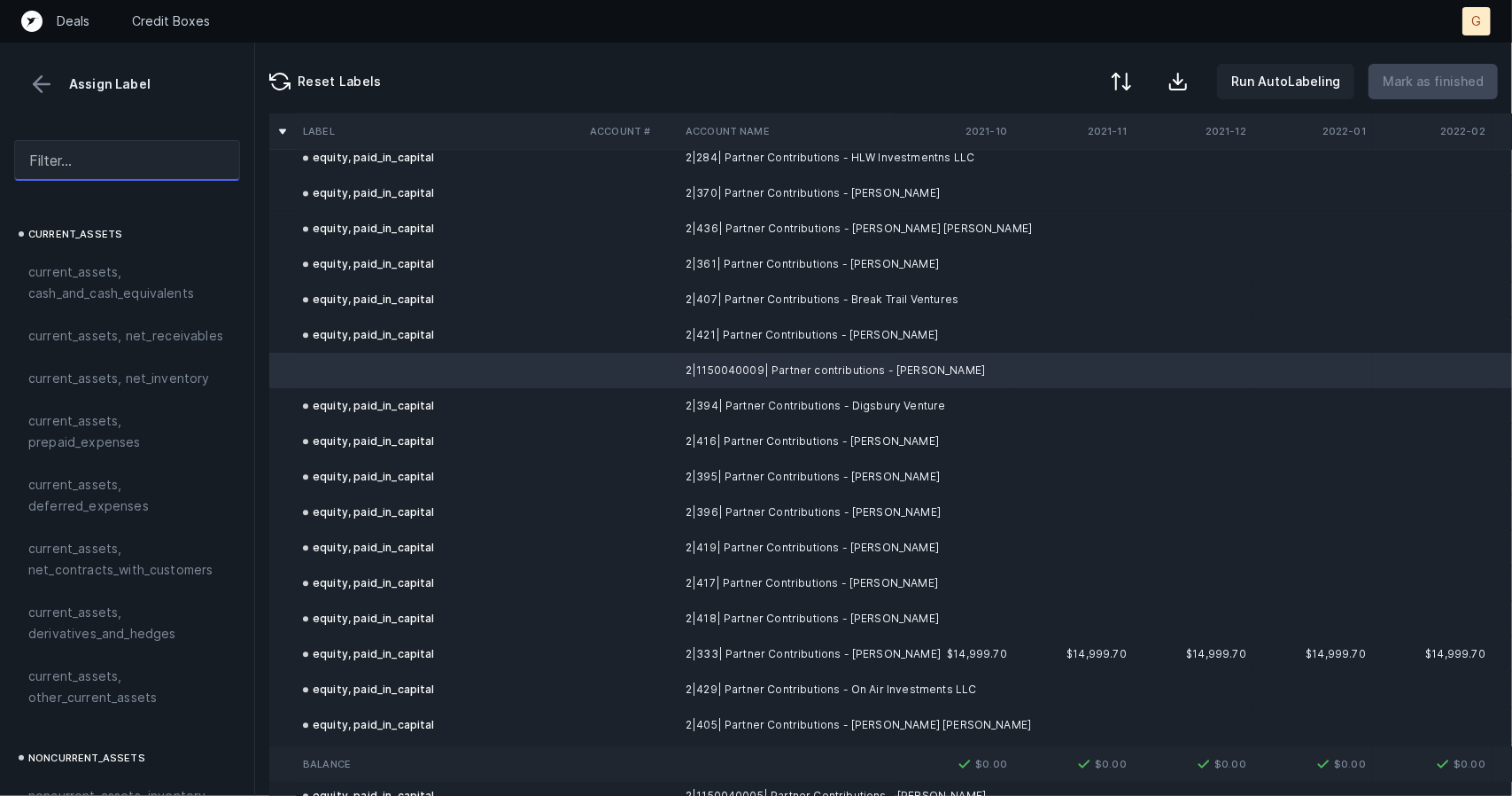
click at [77, 165] on input "text" at bounding box center [127, 160] width 226 height 41
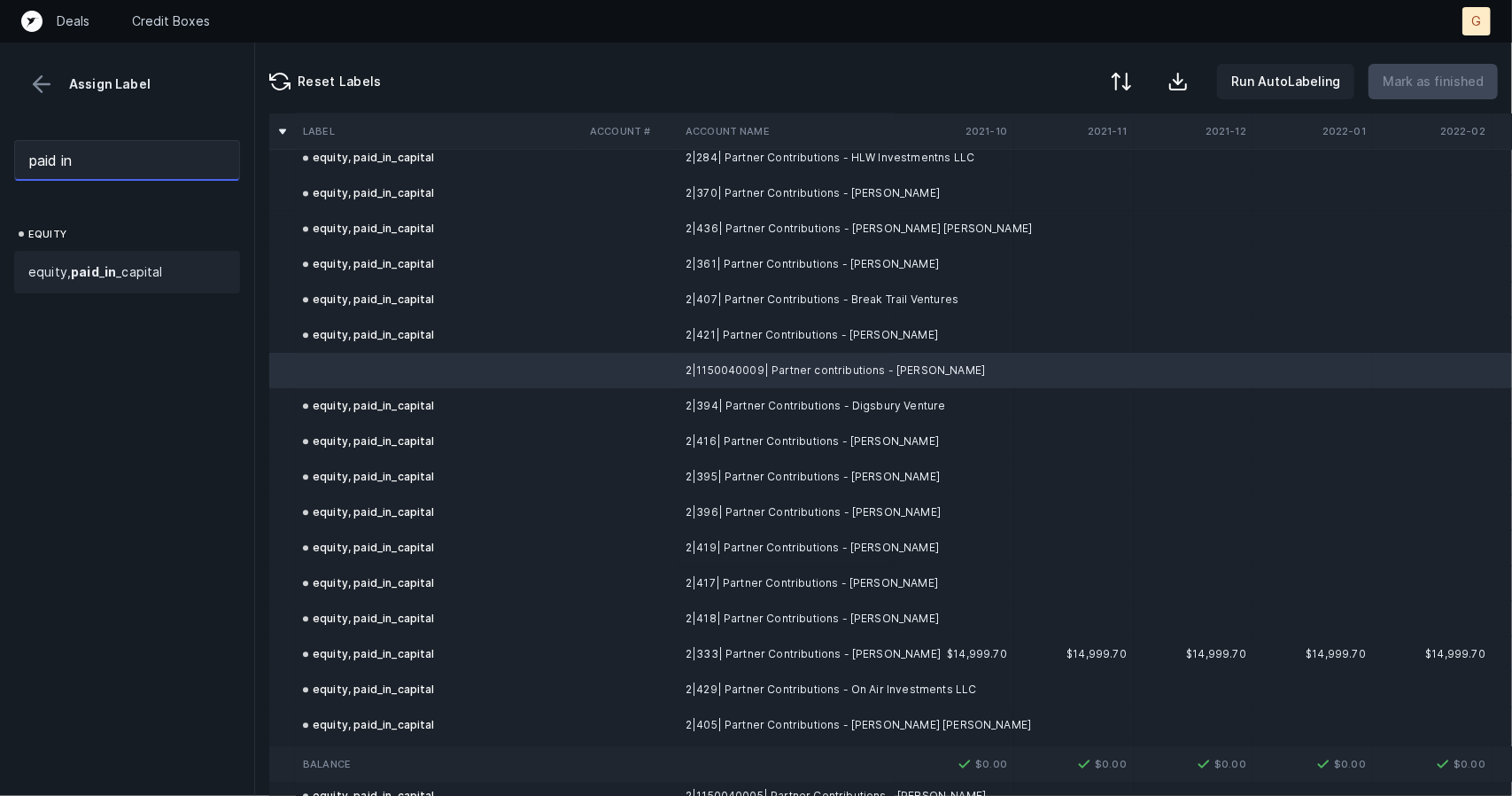
type input "paid in"
click at [119, 270] on span "equity, paid _ in _capital" at bounding box center [95, 272] width 135 height 21
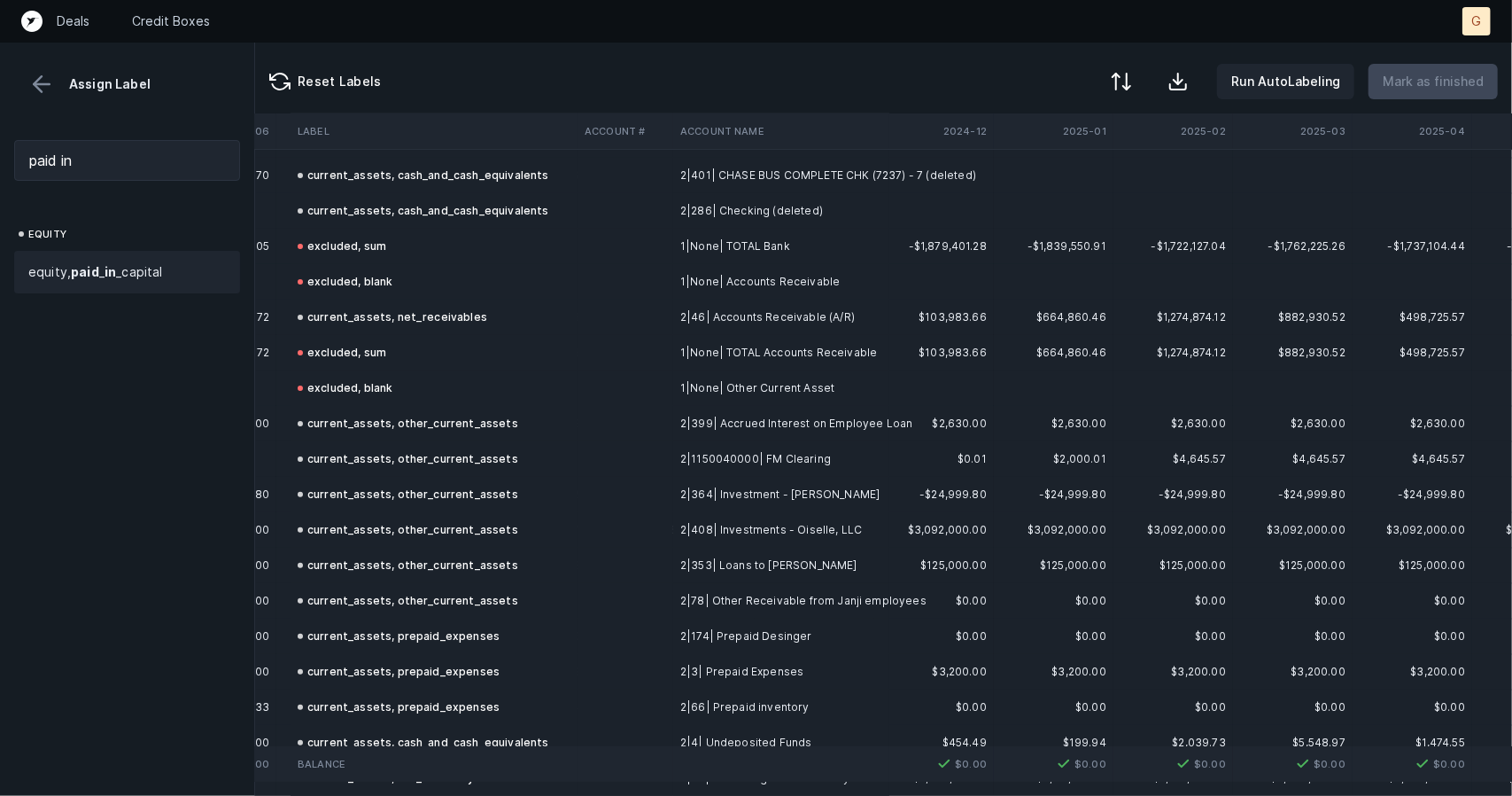
scroll to position [219, 5136]
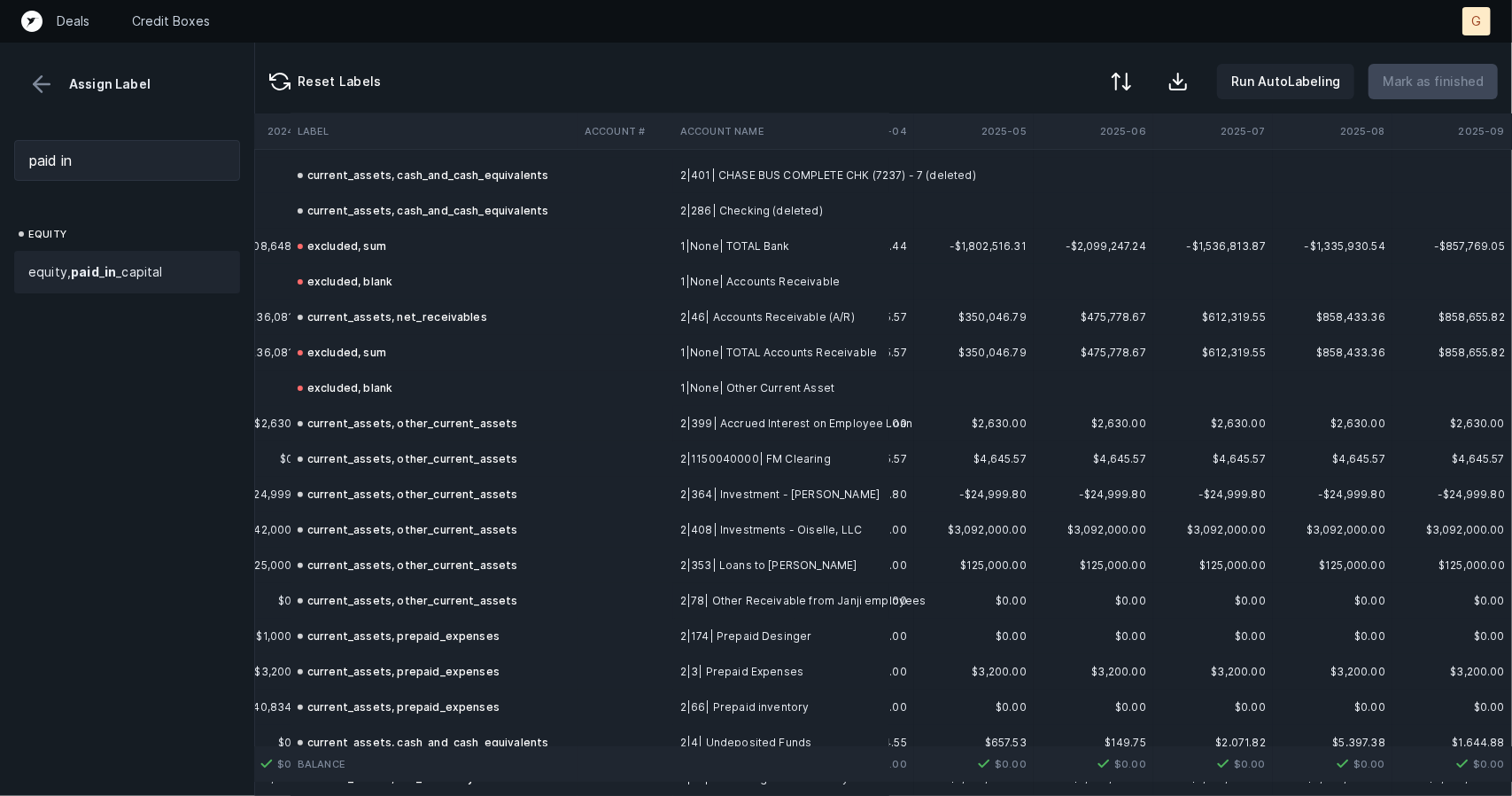
click at [40, 67] on div "Assign Label" at bounding box center [127, 70] width 254 height 55
click at [45, 86] on button at bounding box center [42, 85] width 27 height 27
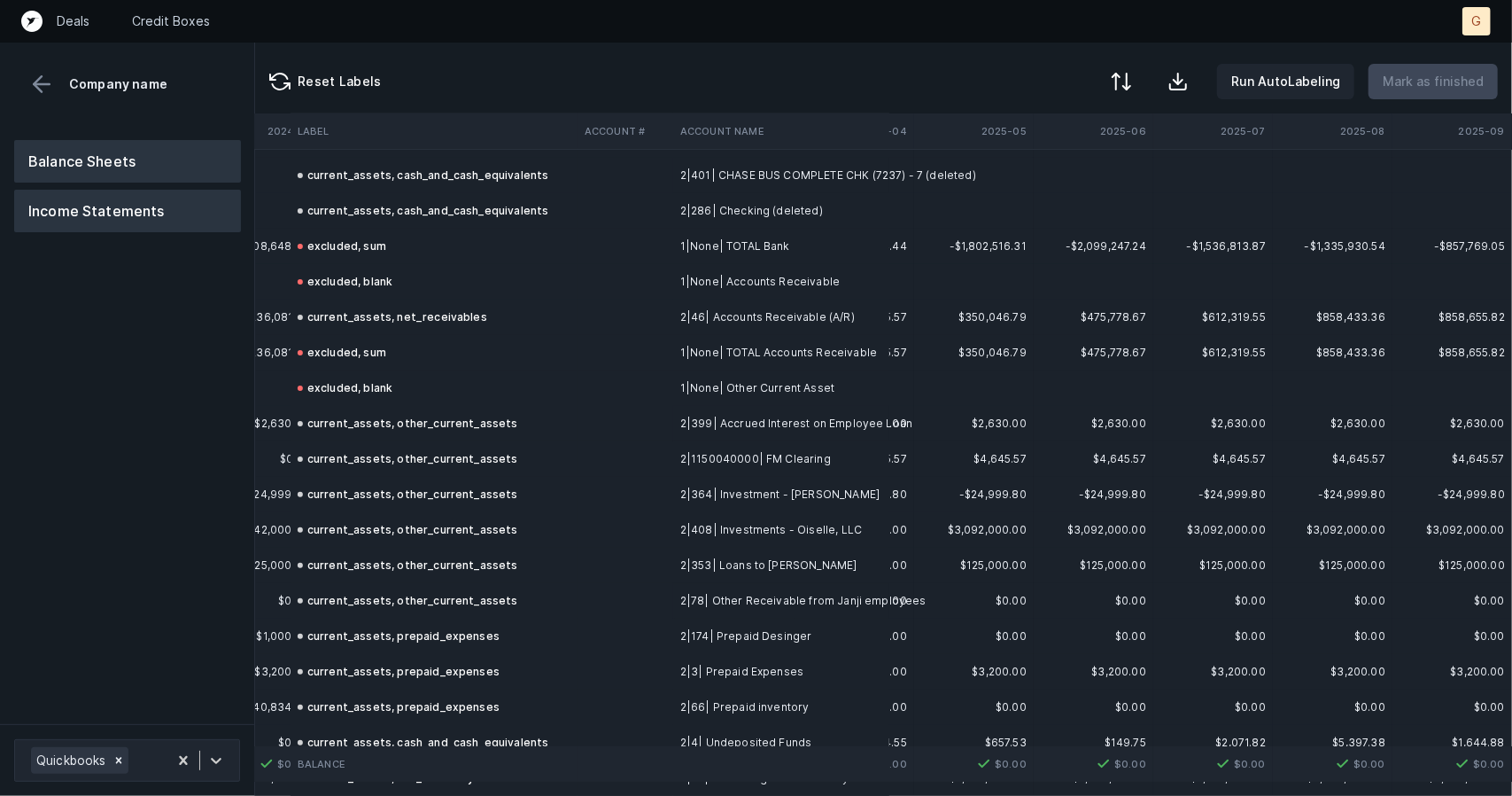
click at [86, 210] on button "Income Statements" at bounding box center [127, 211] width 227 height 43
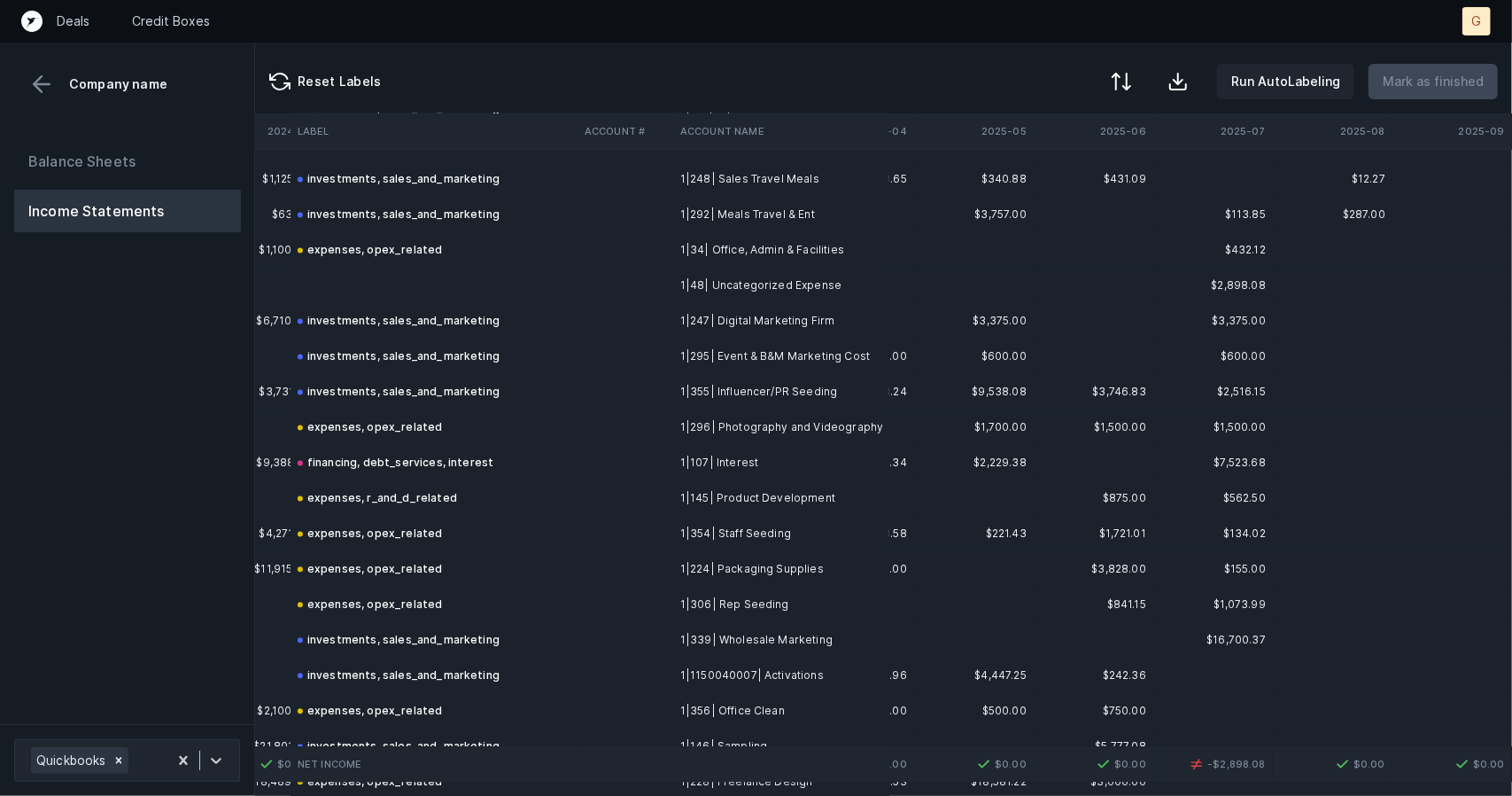
scroll to position [2359, 5136]
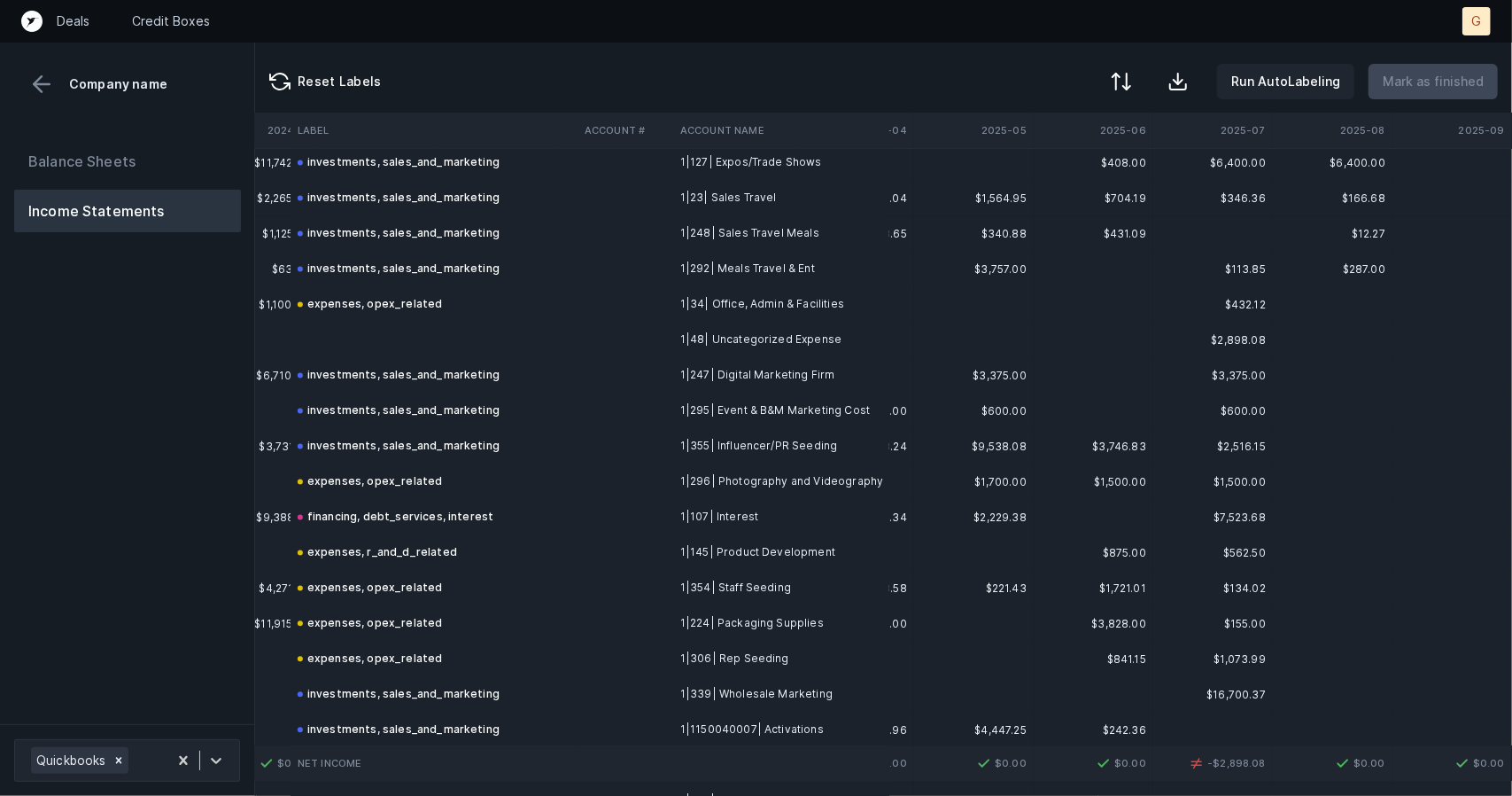
click at [340, 341] on td at bounding box center [434, 341] width 287 height 36
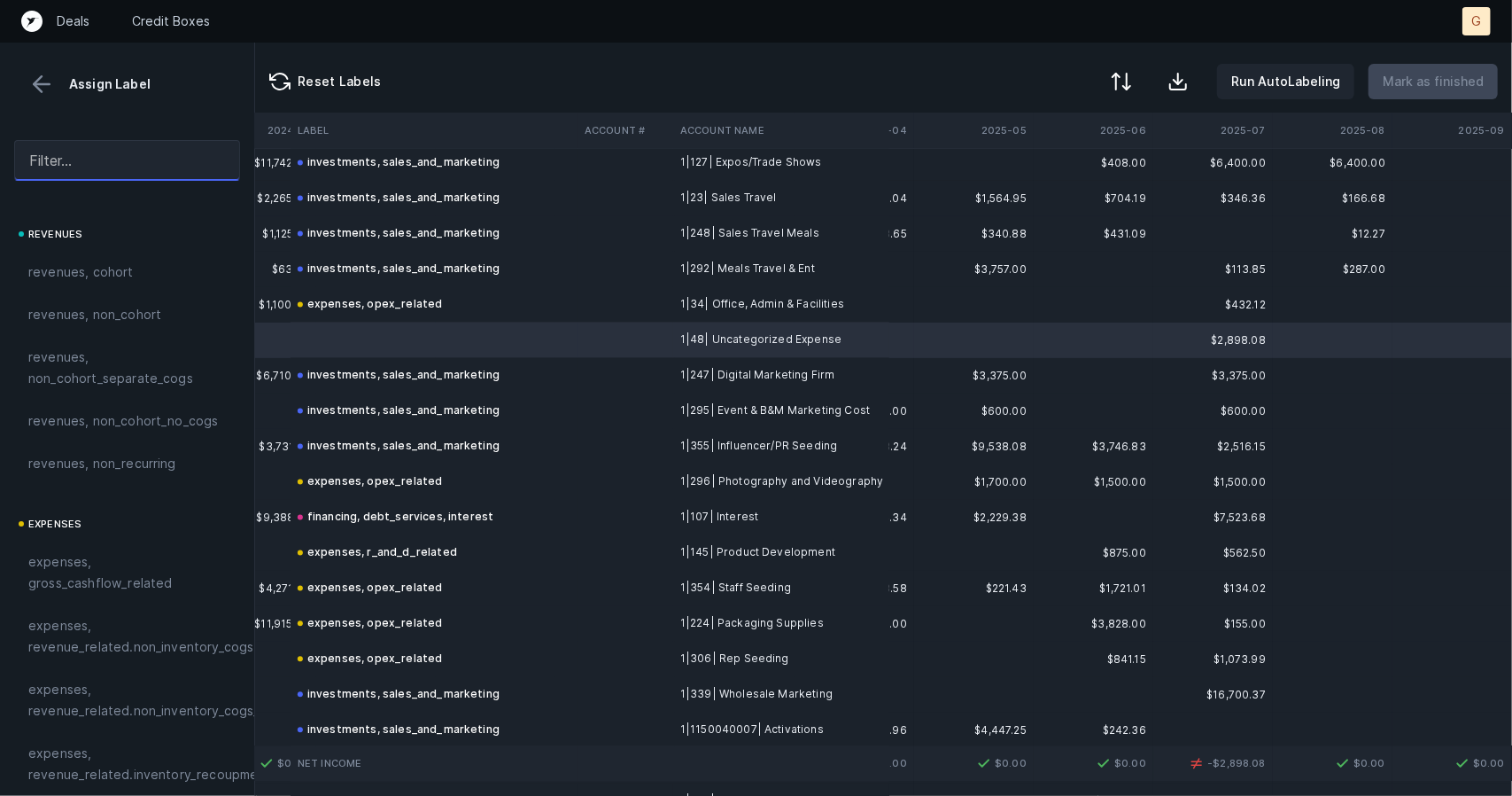
click at [105, 161] on input "text" at bounding box center [127, 160] width 226 height 41
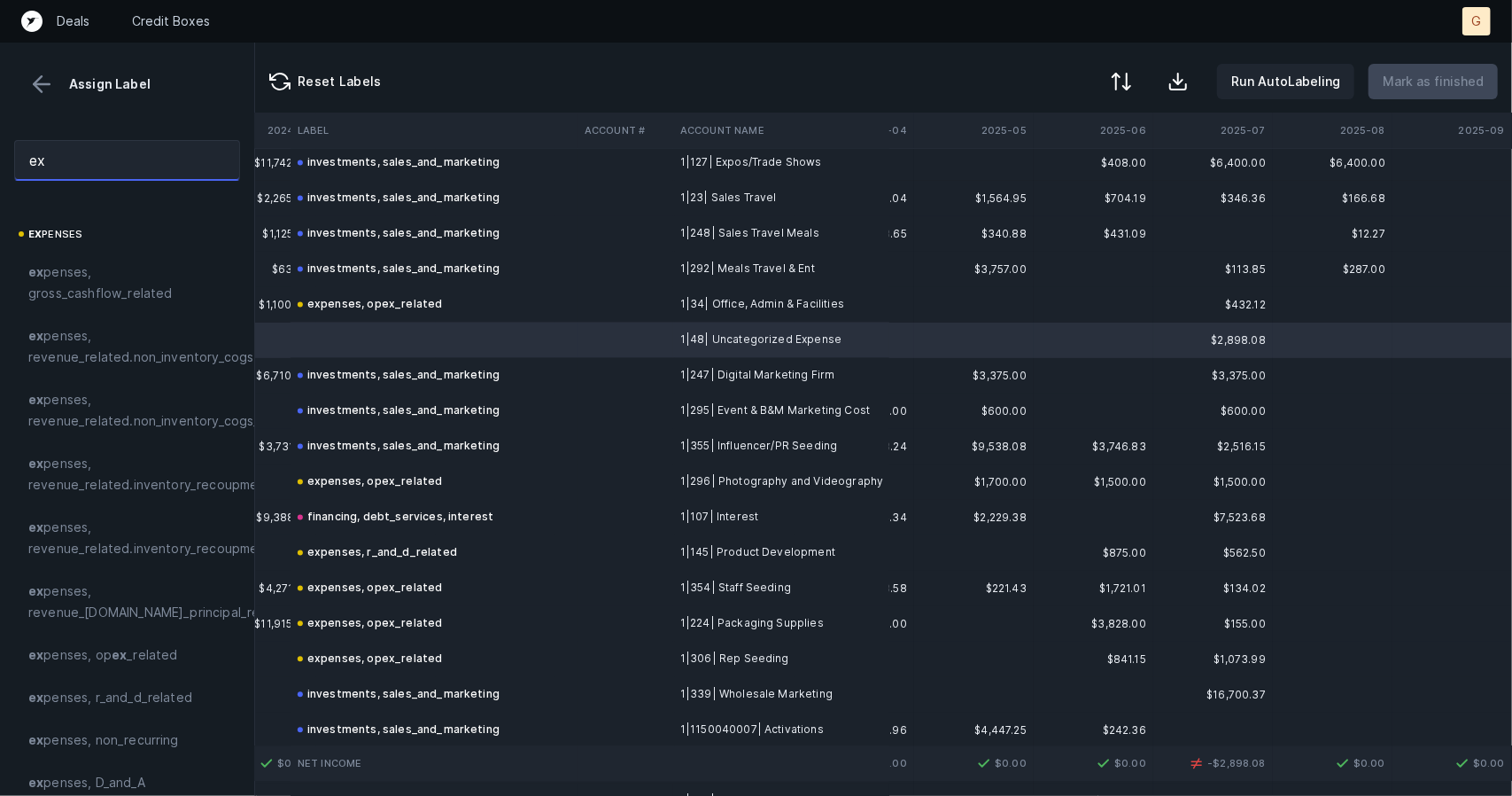
type input "e"
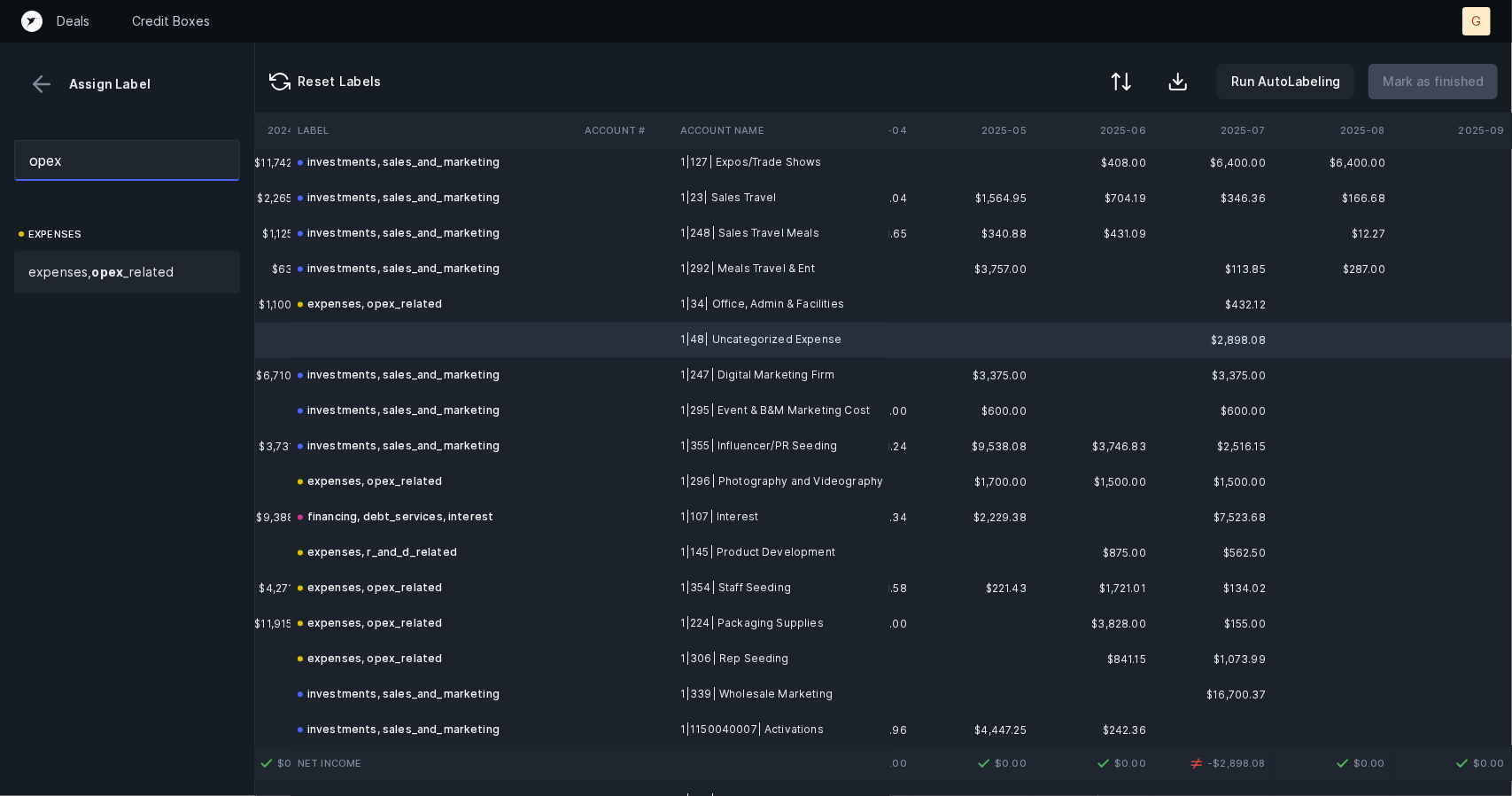
type input "opex"
click at [95, 261] on span "expenses, opex _related" at bounding box center [101, 272] width 145 height 21
click at [1431, 85] on p "Mark as finished" at bounding box center [1433, 82] width 101 height 21
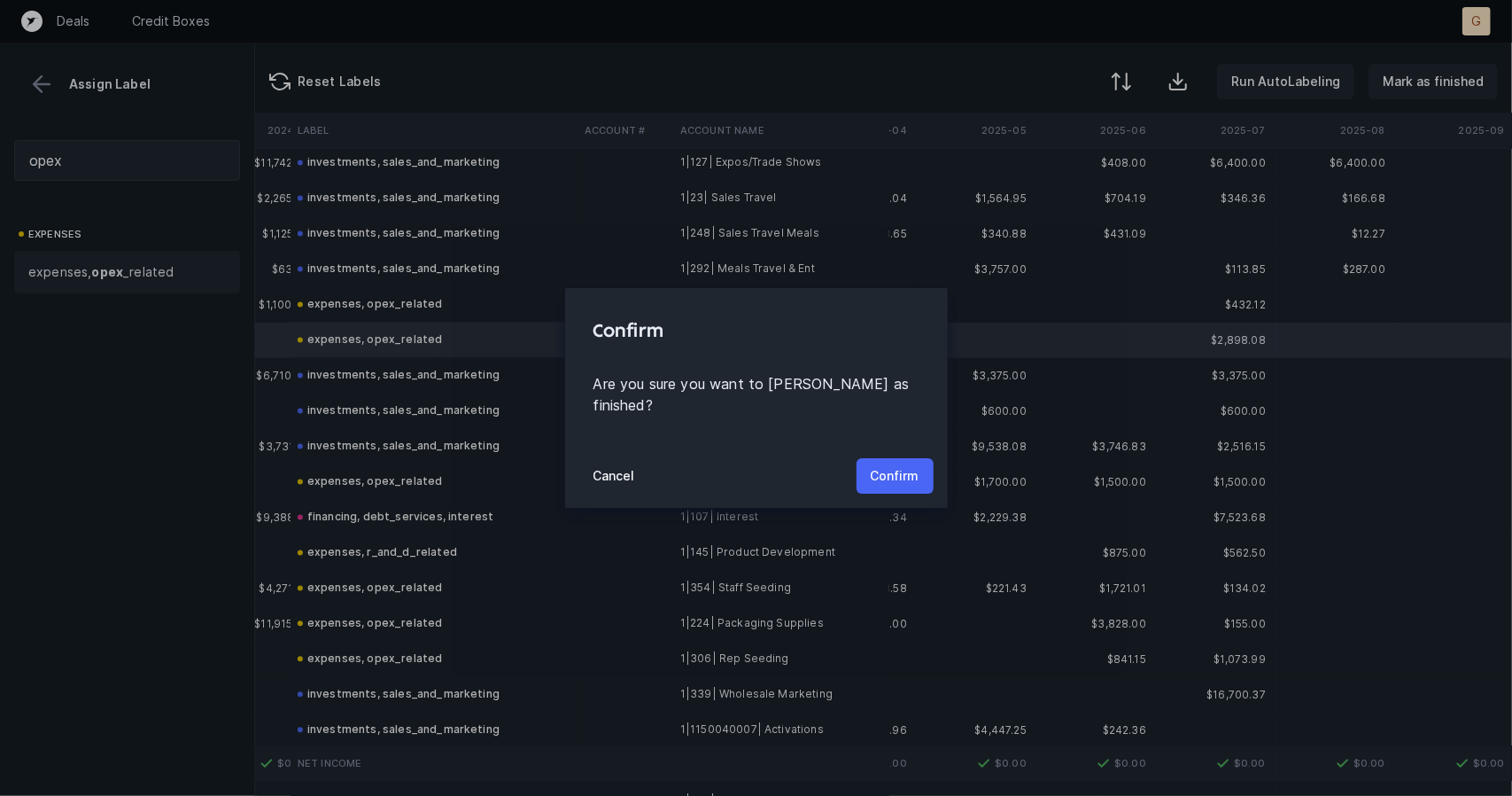
click at [895, 465] on p "Confirm" at bounding box center [895, 476] width 49 height 21
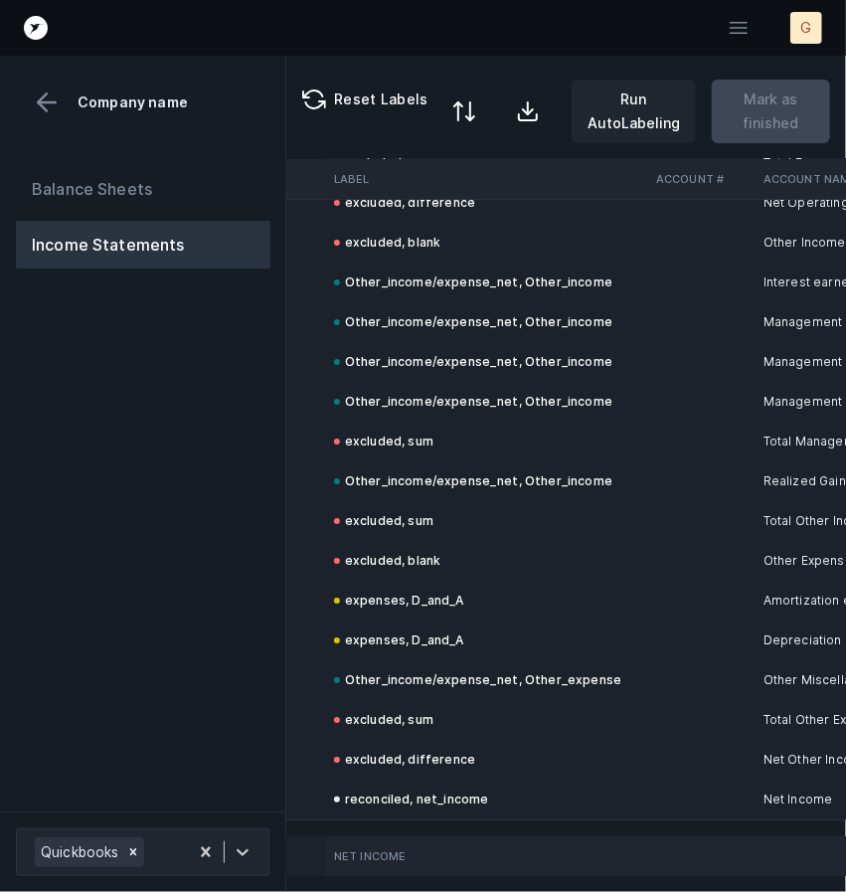
scroll to position [4779, 288]
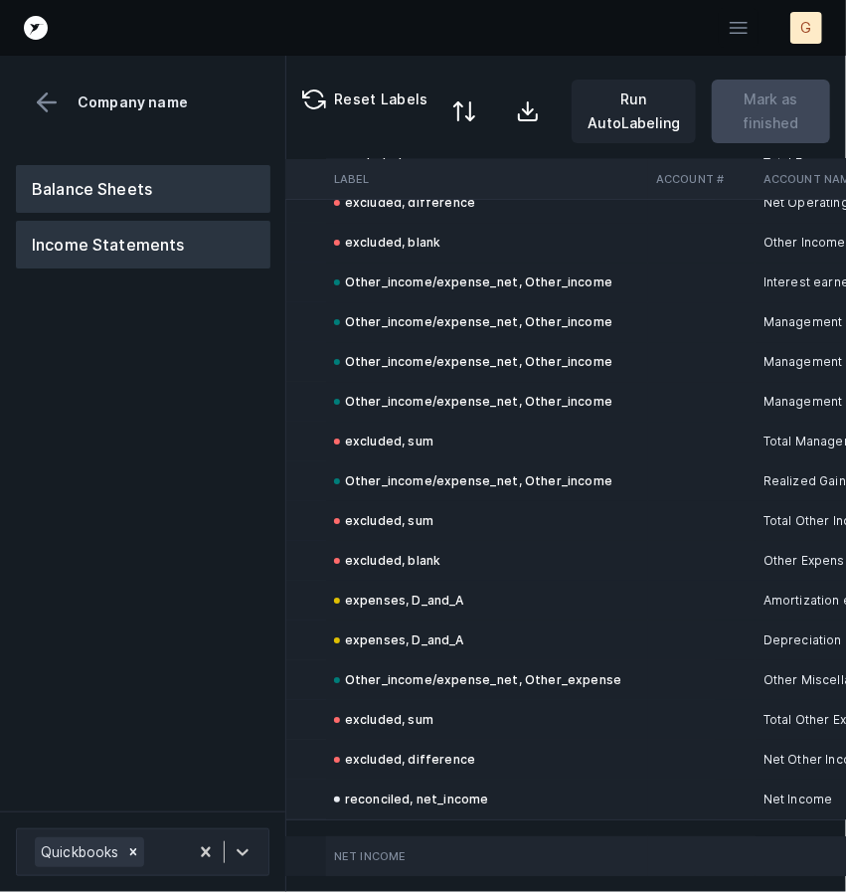
click at [183, 198] on button "Balance Sheets" at bounding box center [143, 189] width 255 height 48
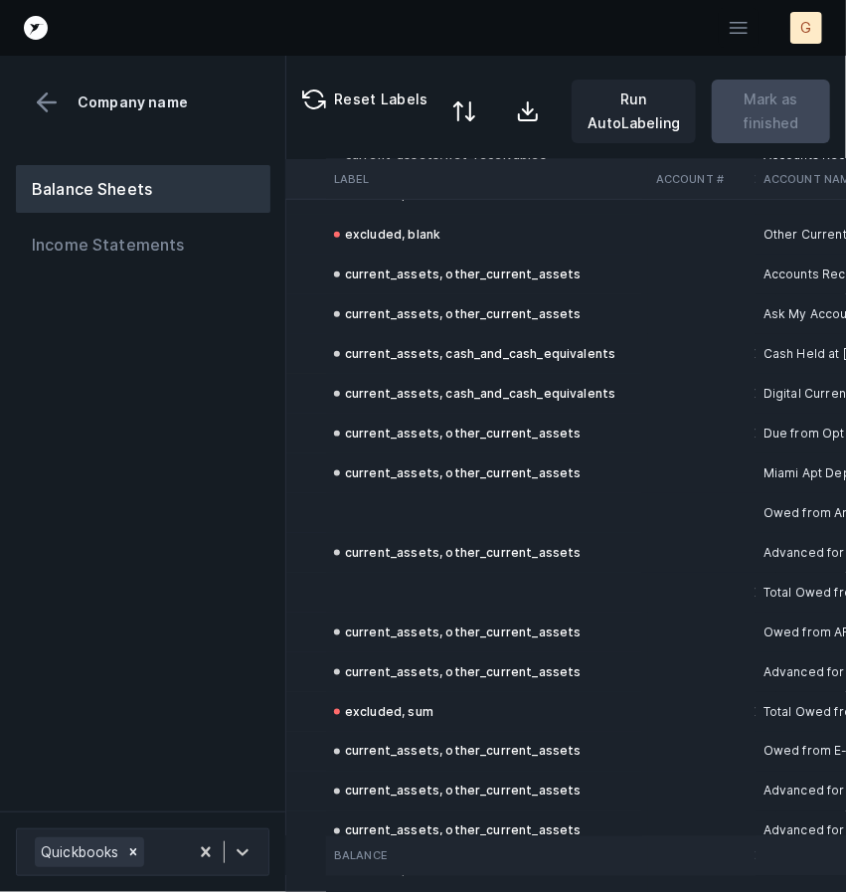
scroll to position [679, 362]
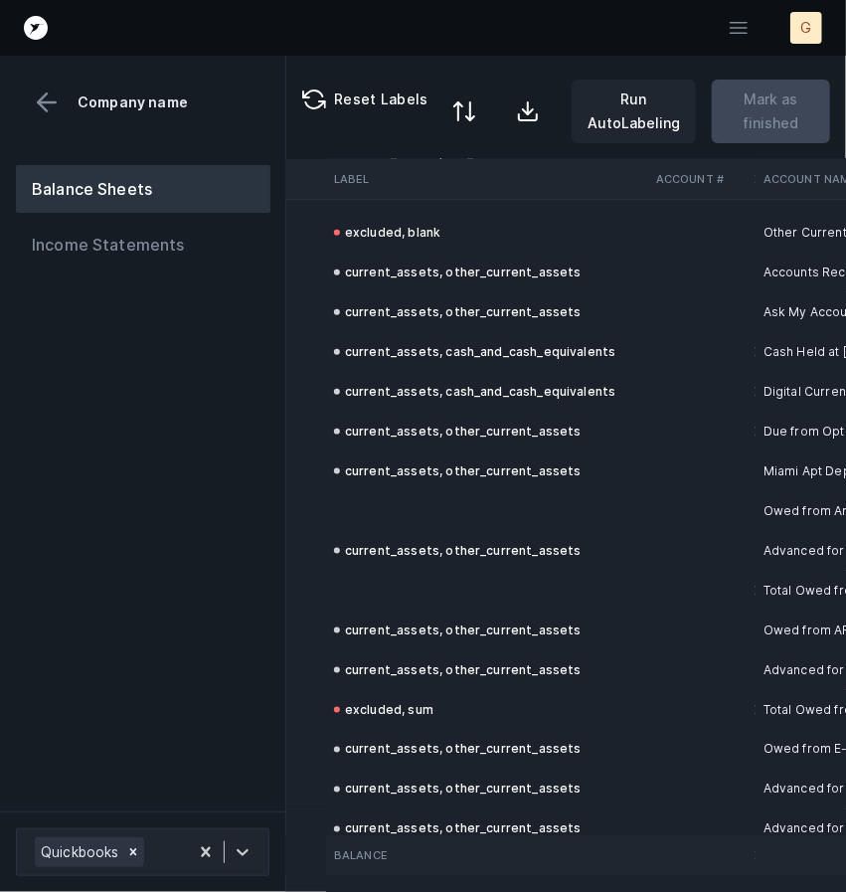
click at [447, 588] on td at bounding box center [487, 591] width 322 height 40
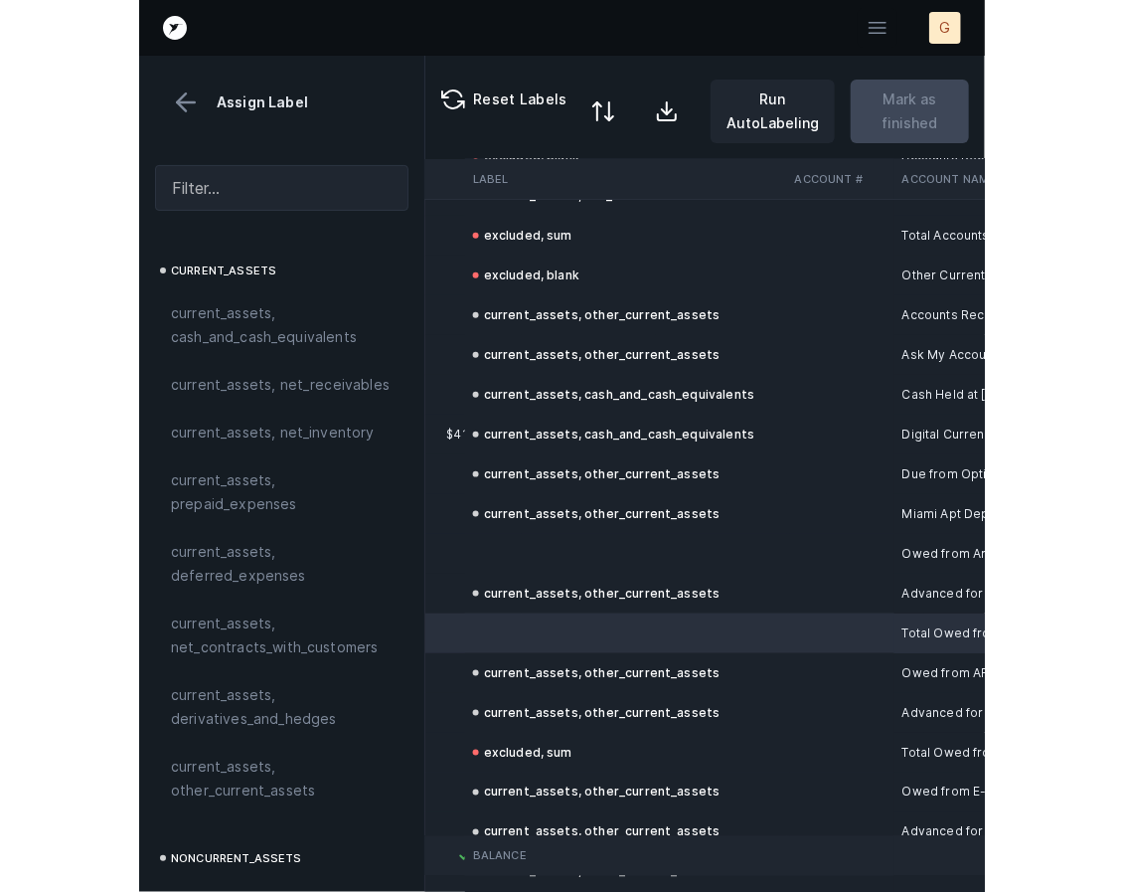
scroll to position [636, 1021]
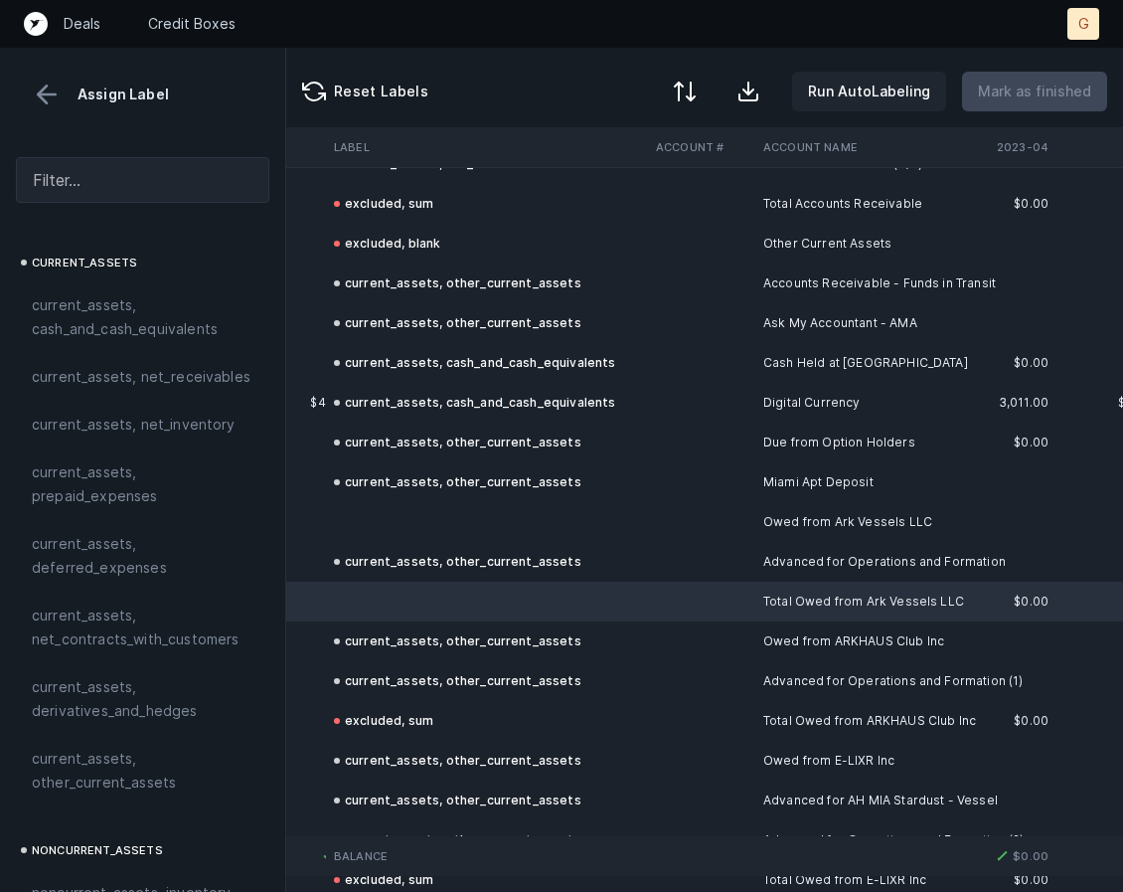
click at [427, 597] on td at bounding box center [487, 602] width 322 height 40
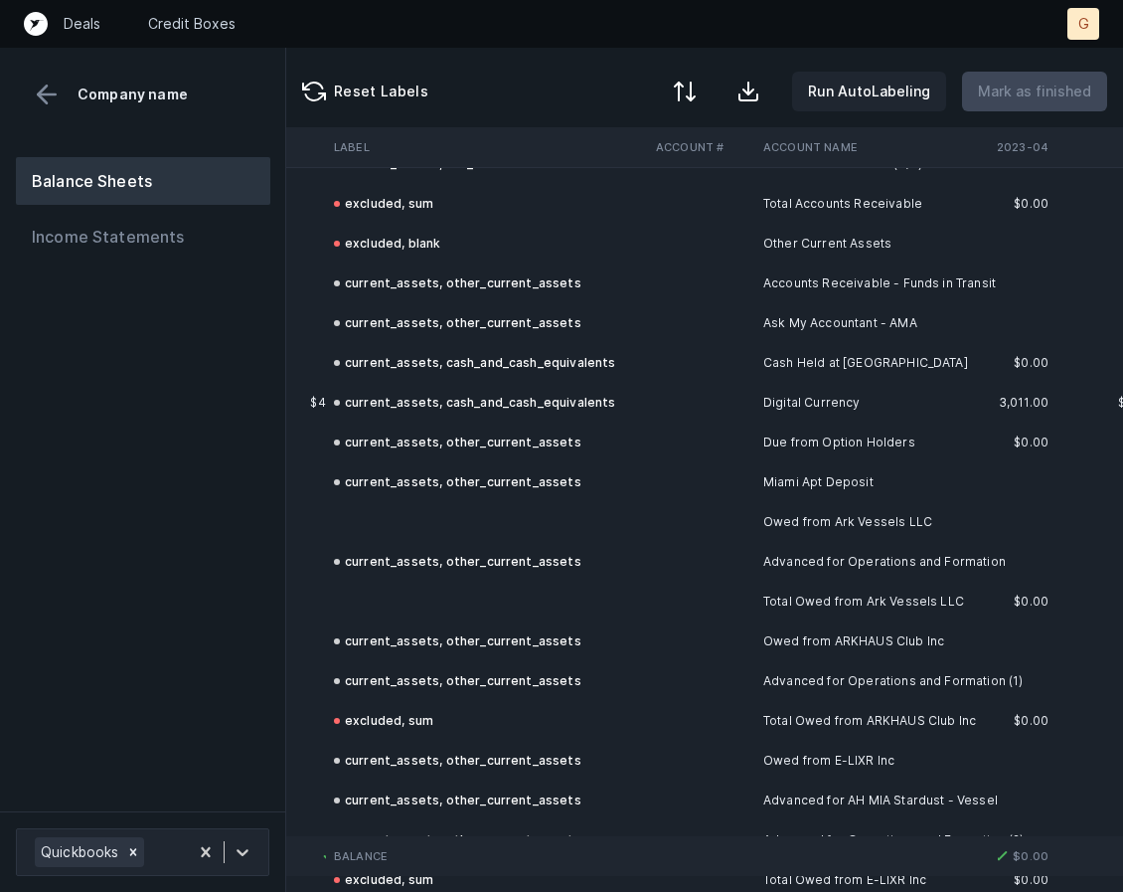
click at [52, 81] on button at bounding box center [47, 95] width 30 height 30
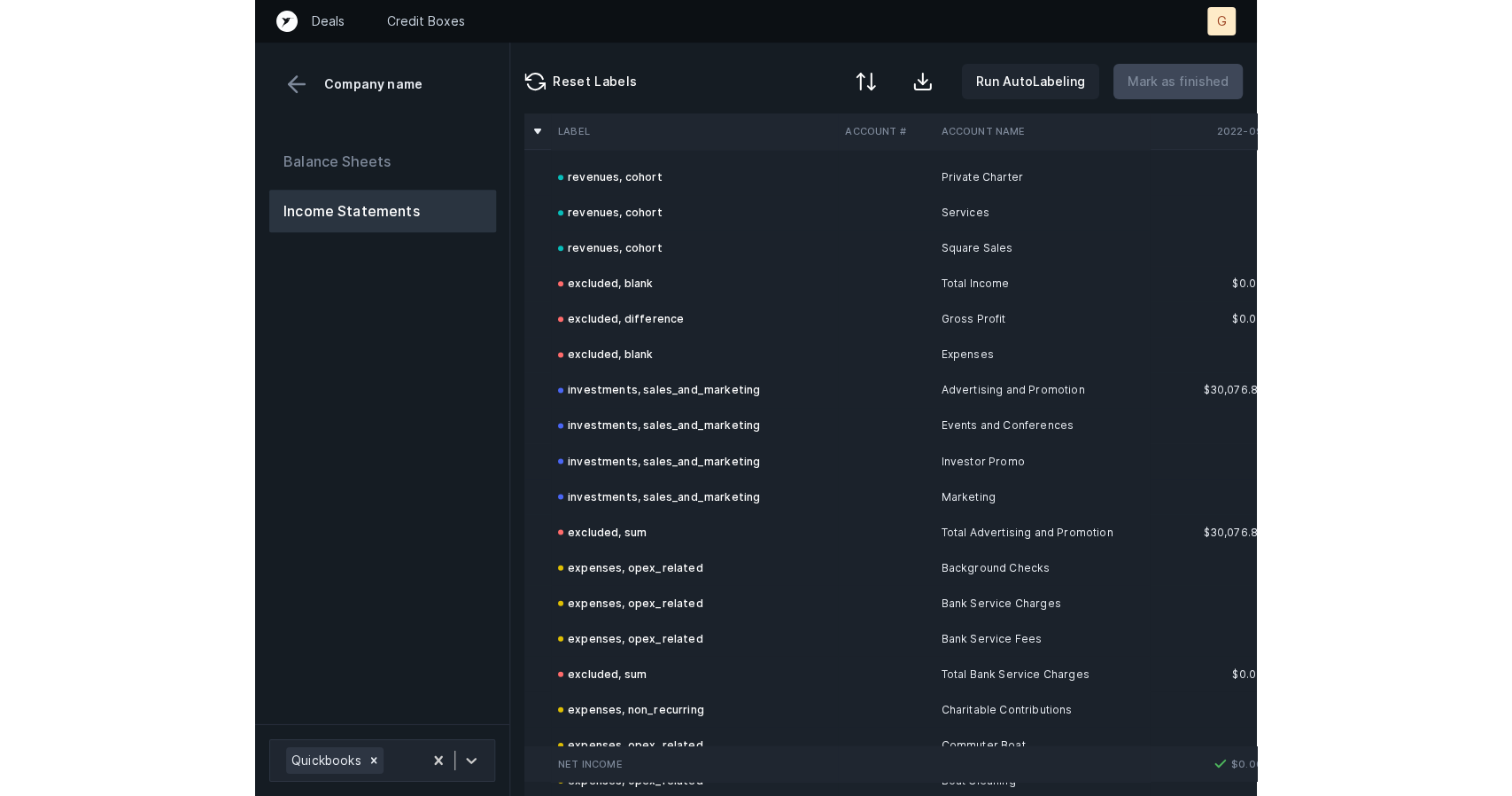
scroll to position [86, 0]
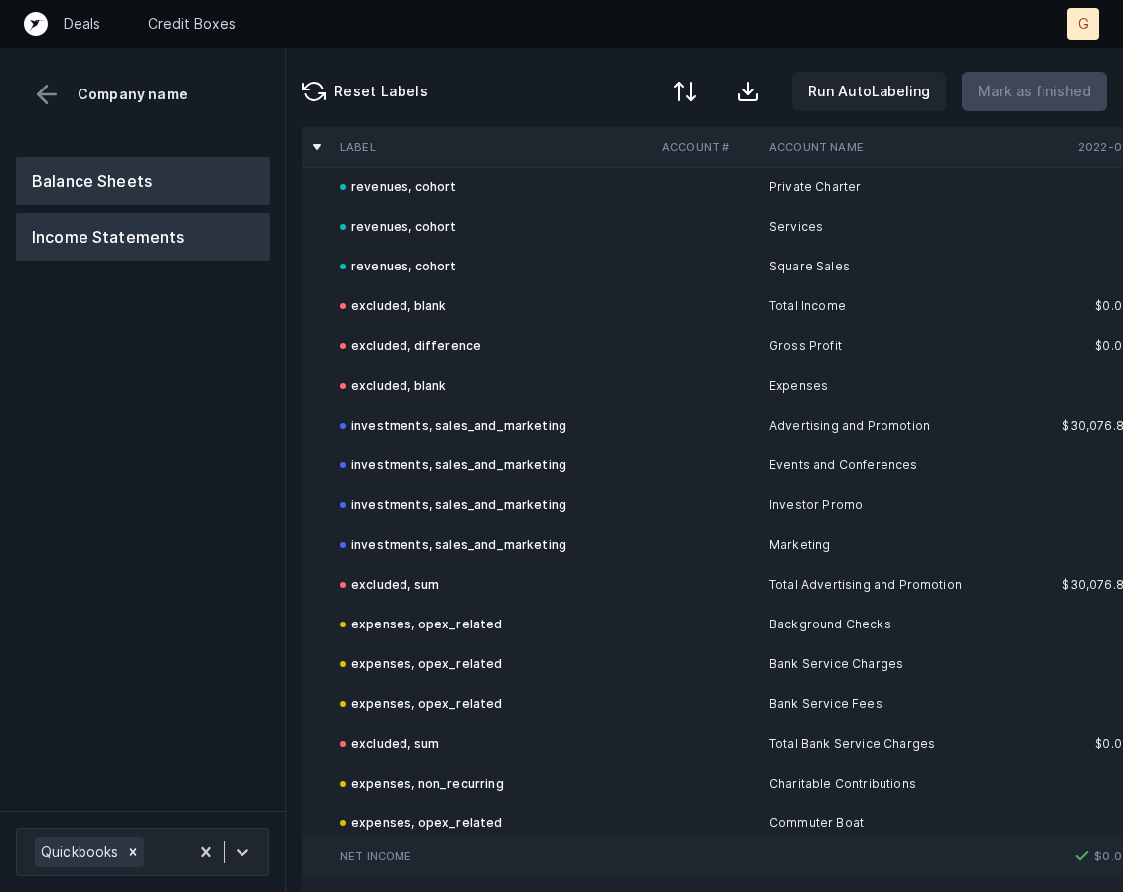
click at [109, 182] on button "Balance Sheets" at bounding box center [143, 181] width 255 height 48
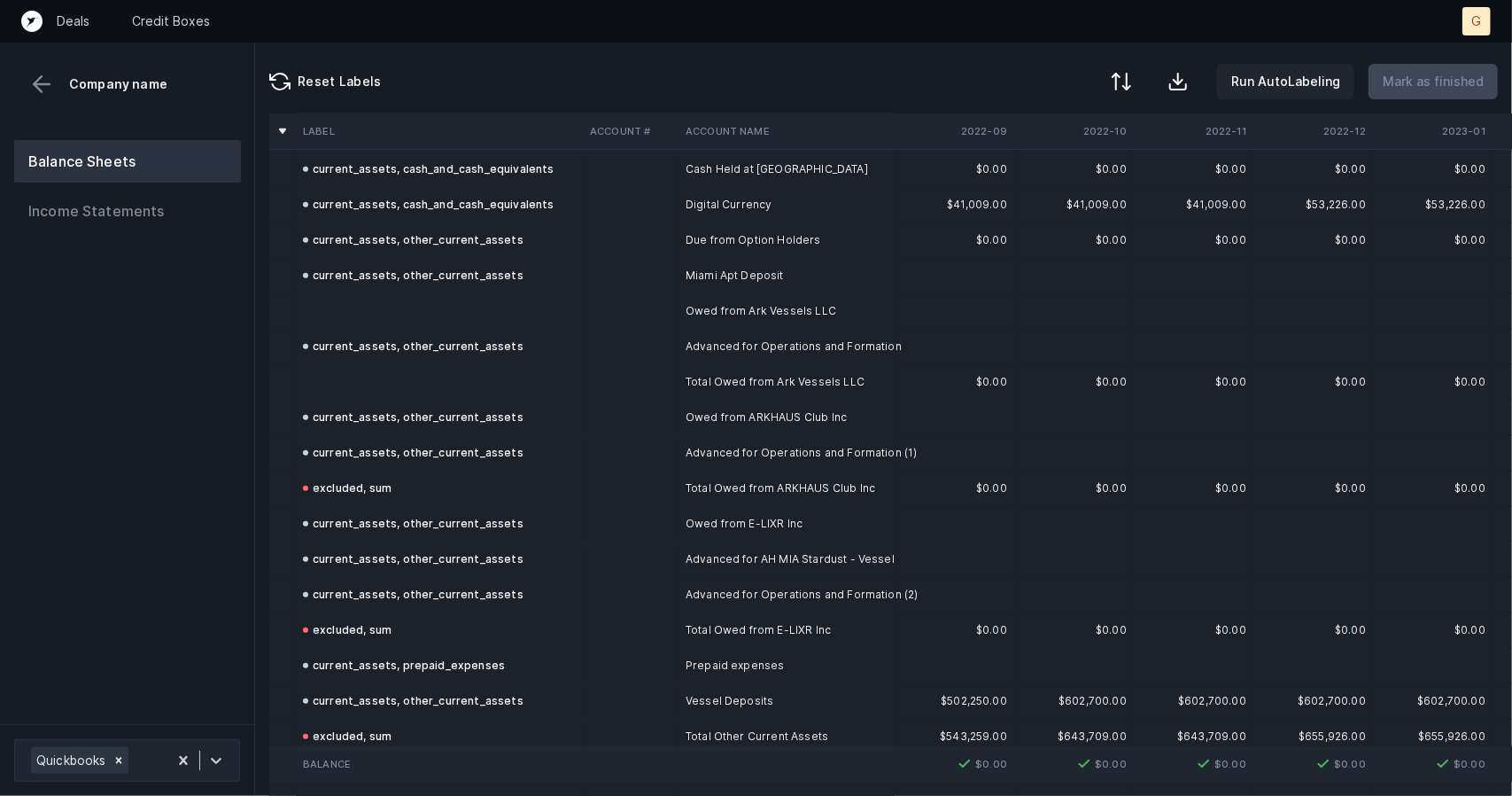
scroll to position [718, 0]
click at [349, 313] on td at bounding box center [439, 314] width 287 height 36
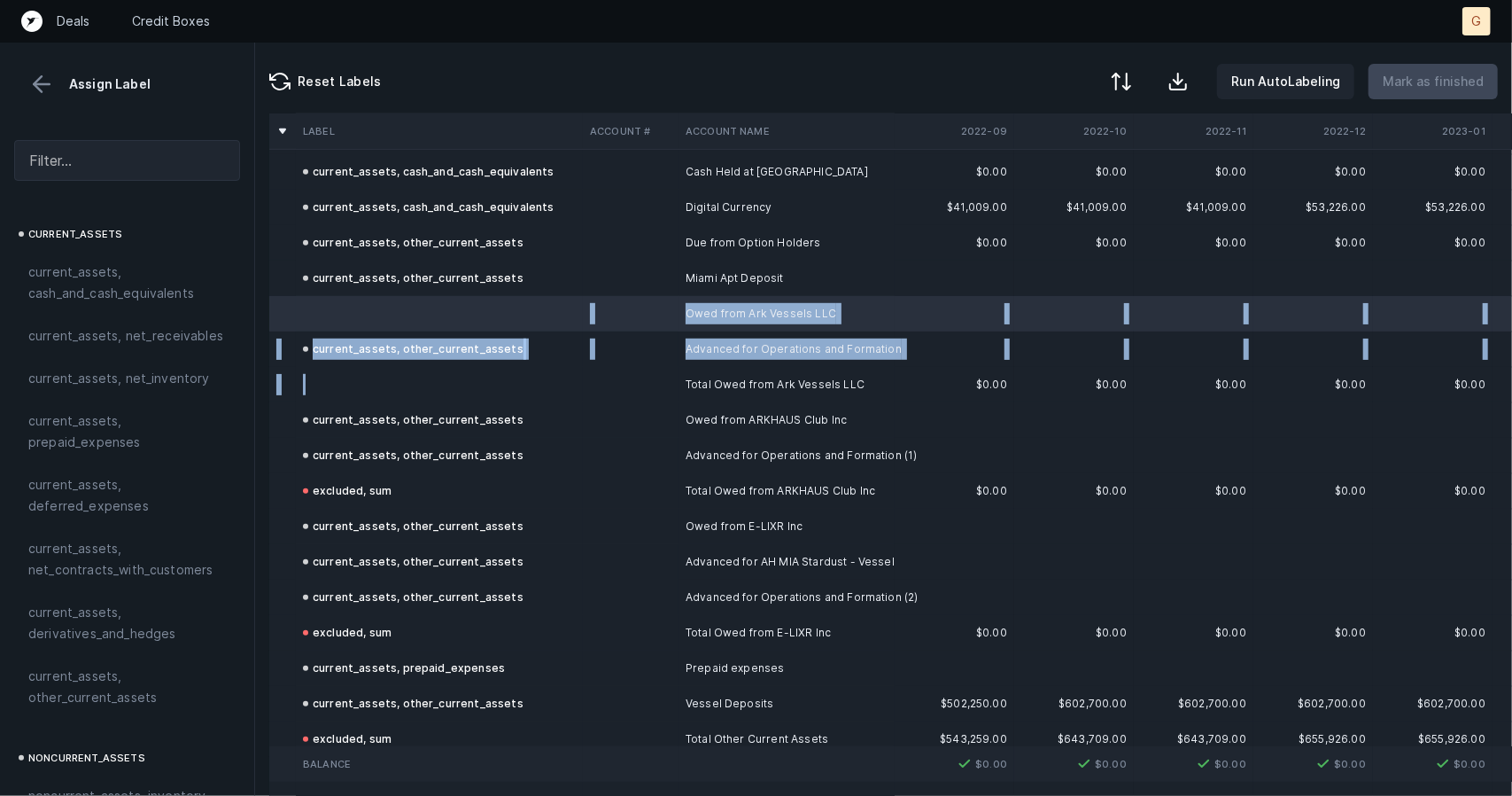
click at [328, 377] on td at bounding box center [439, 385] width 287 height 36
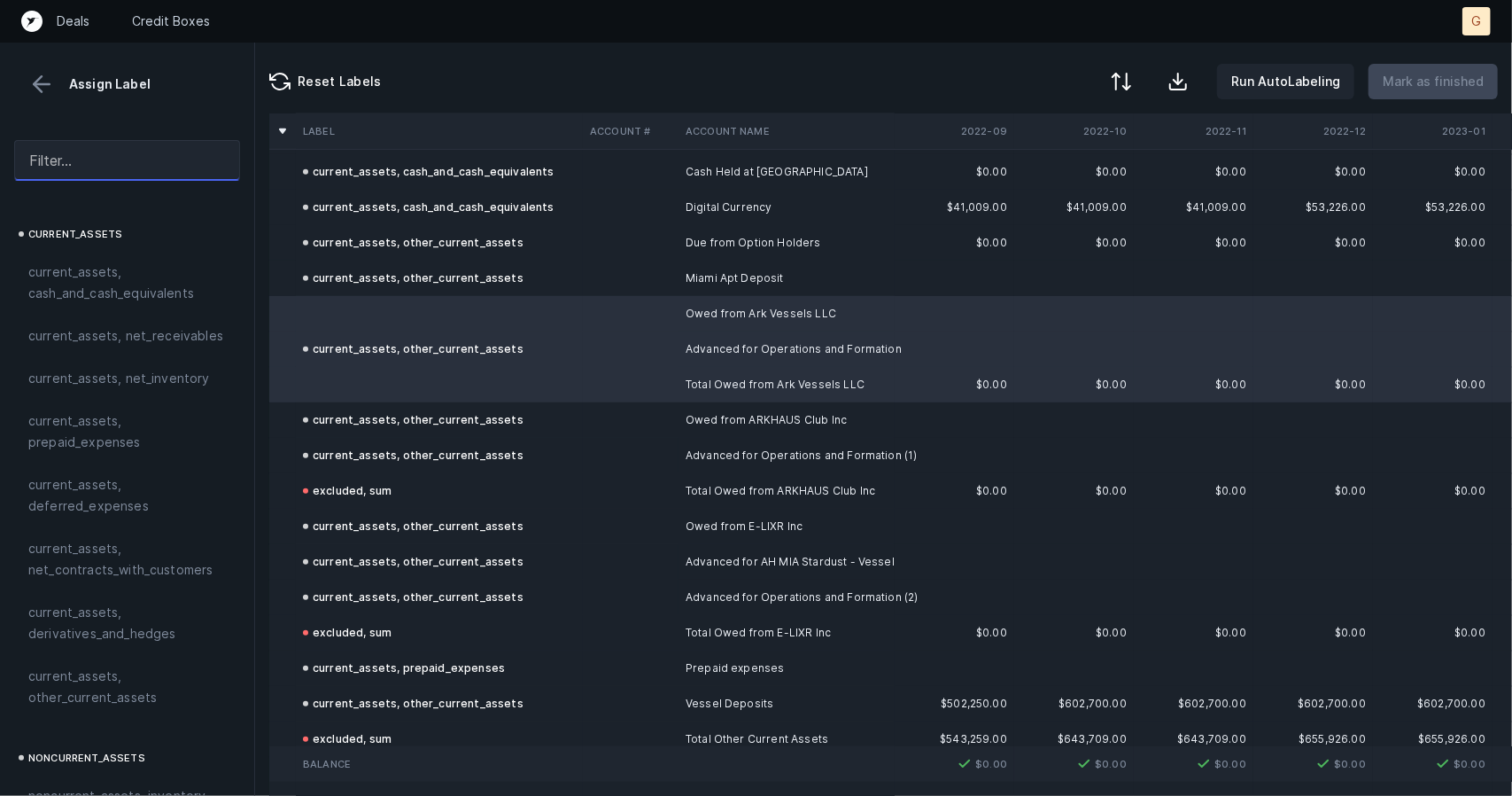
click at [113, 162] on input "text" at bounding box center [127, 160] width 226 height 41
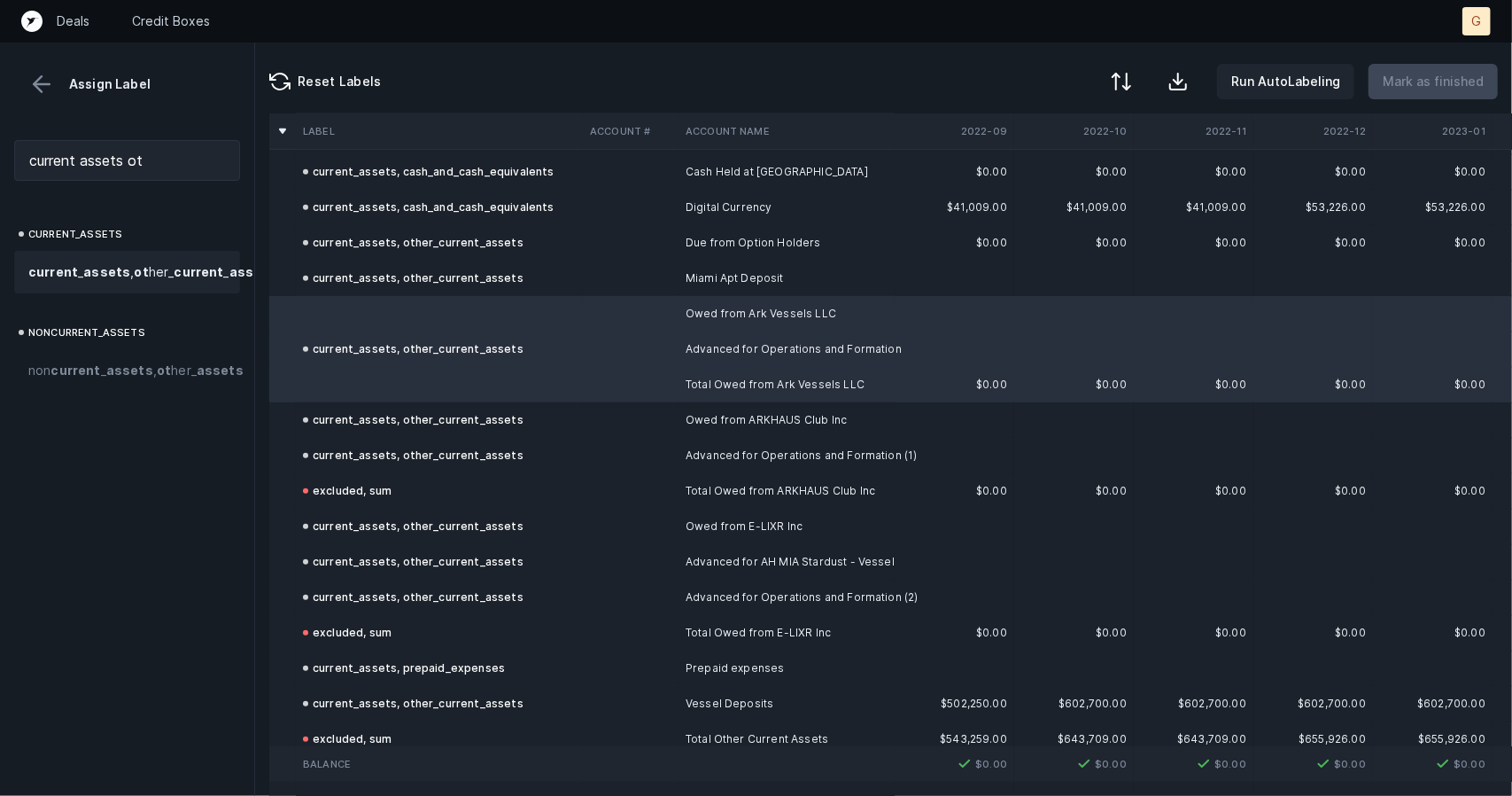
click at [122, 265] on span "current _ assets , ot her_ current _ assets" at bounding box center [152, 272] width 248 height 21
click at [1000, 77] on p "Mark as finished" at bounding box center [1433, 82] width 101 height 21
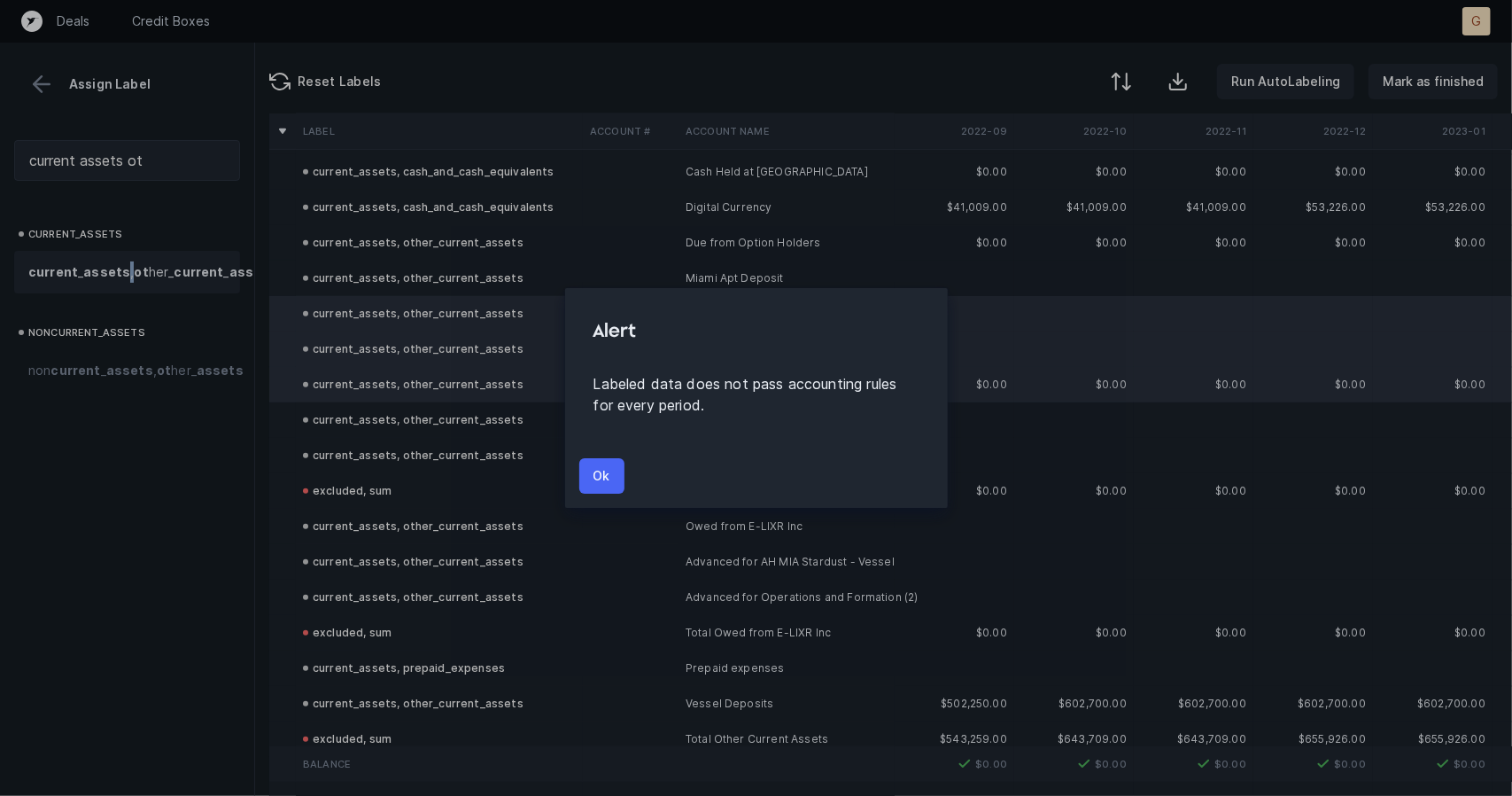
click at [602, 472] on p "Ok" at bounding box center [601, 476] width 17 height 21
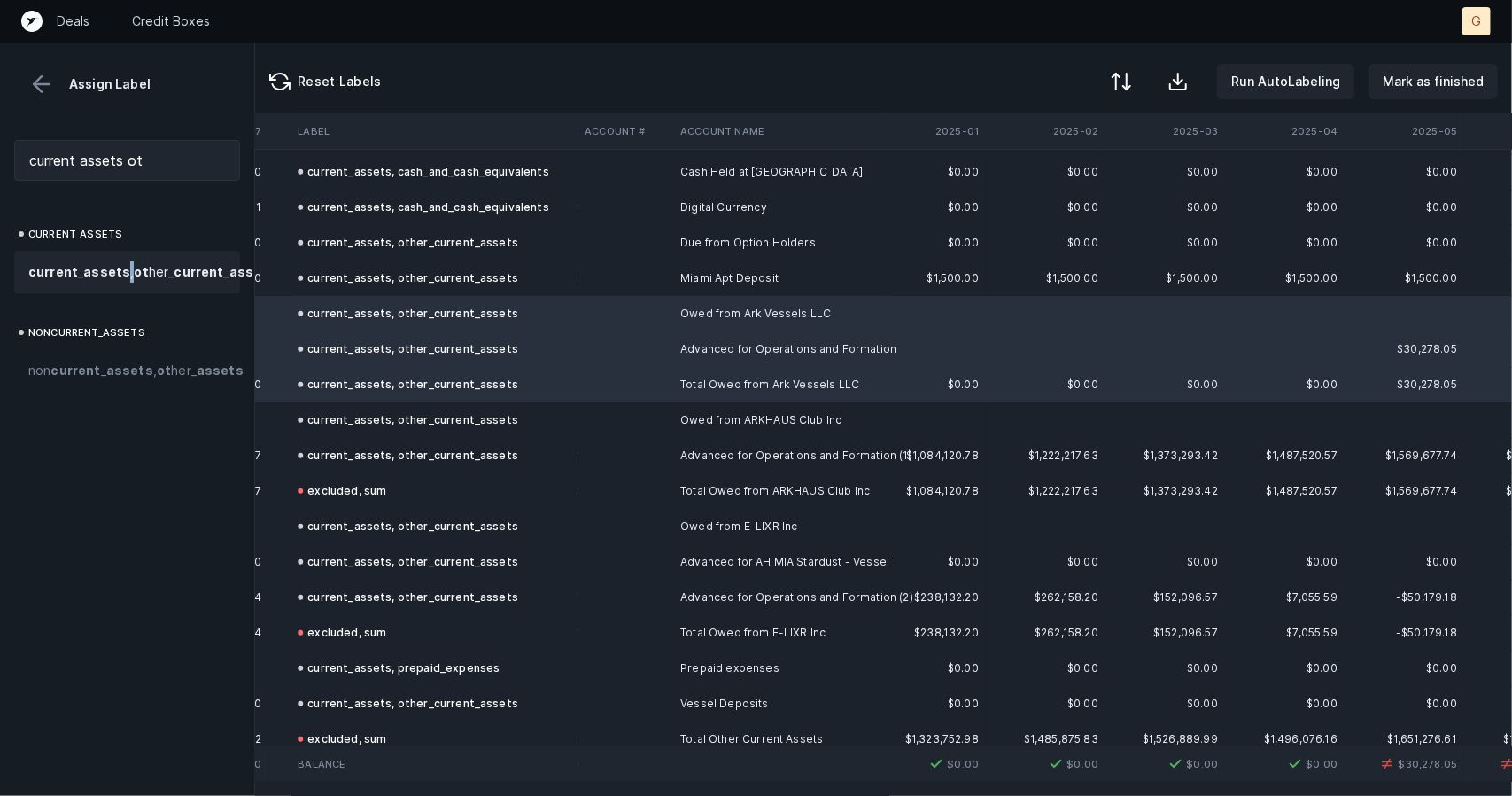
scroll to position [718, 3821]
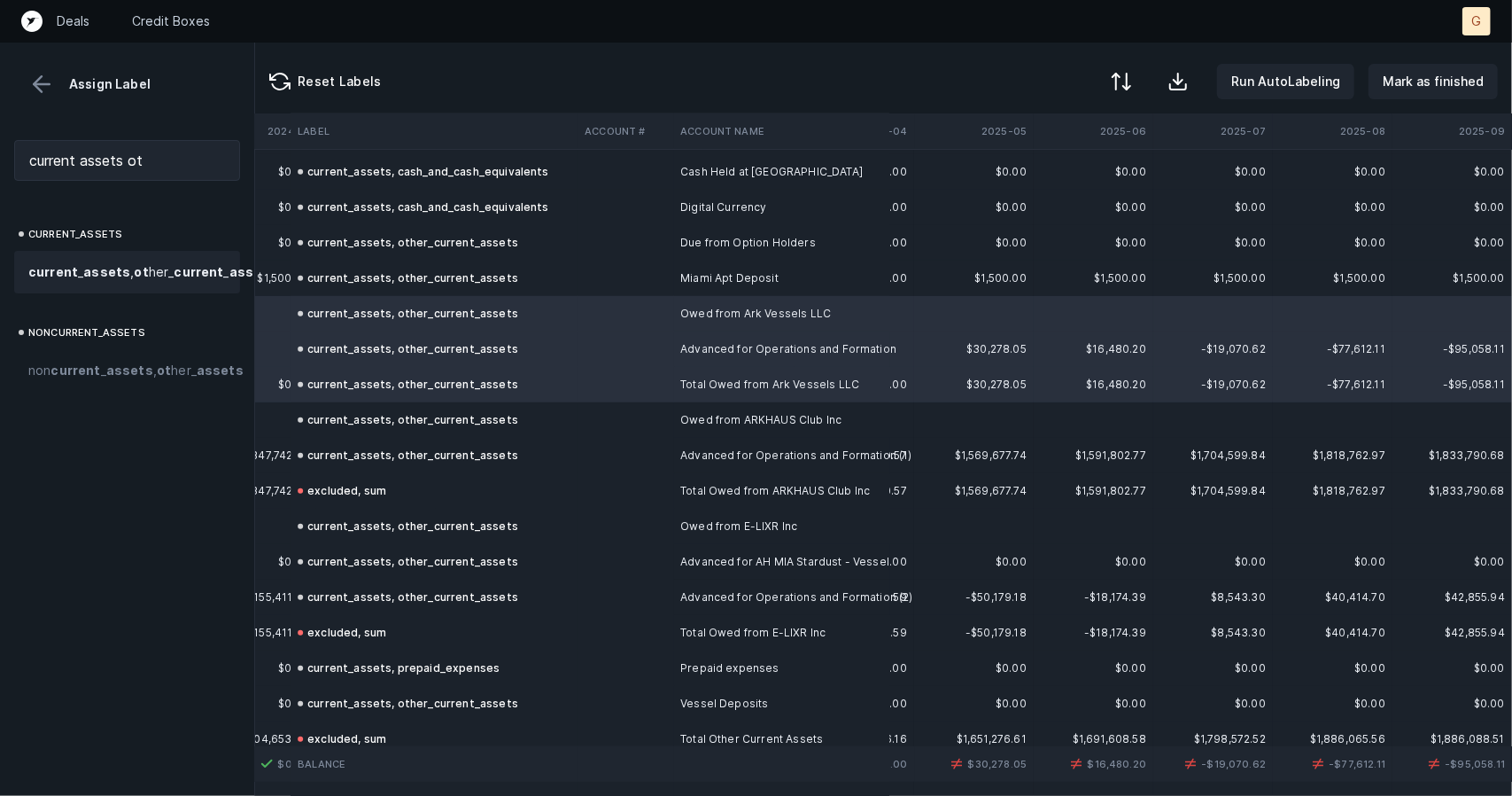
click at [371, 394] on td "current_assets, other_current_assets" at bounding box center [434, 385] width 287 height 36
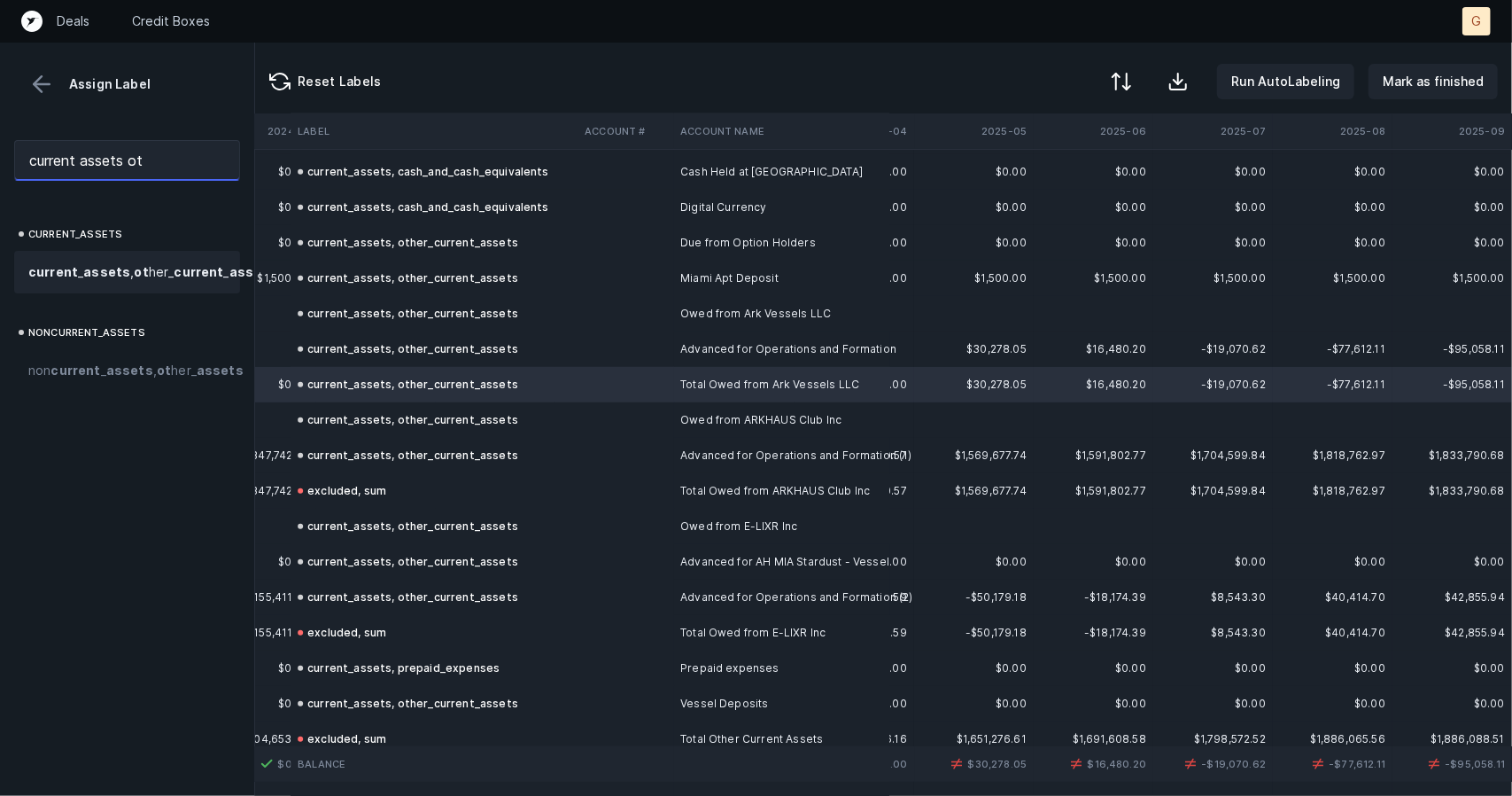
drag, startPoint x: 176, startPoint y: 152, endPoint x: 0, endPoint y: 82, distance: 189.4
click at [0, 82] on div "Assign Label current assets ot current_assets current _ assets , ot her_ curren…" at bounding box center [127, 419] width 255 height 753
type input "sum"
click at [58, 262] on span "excluded, sum" at bounding box center [73, 272] width 89 height 21
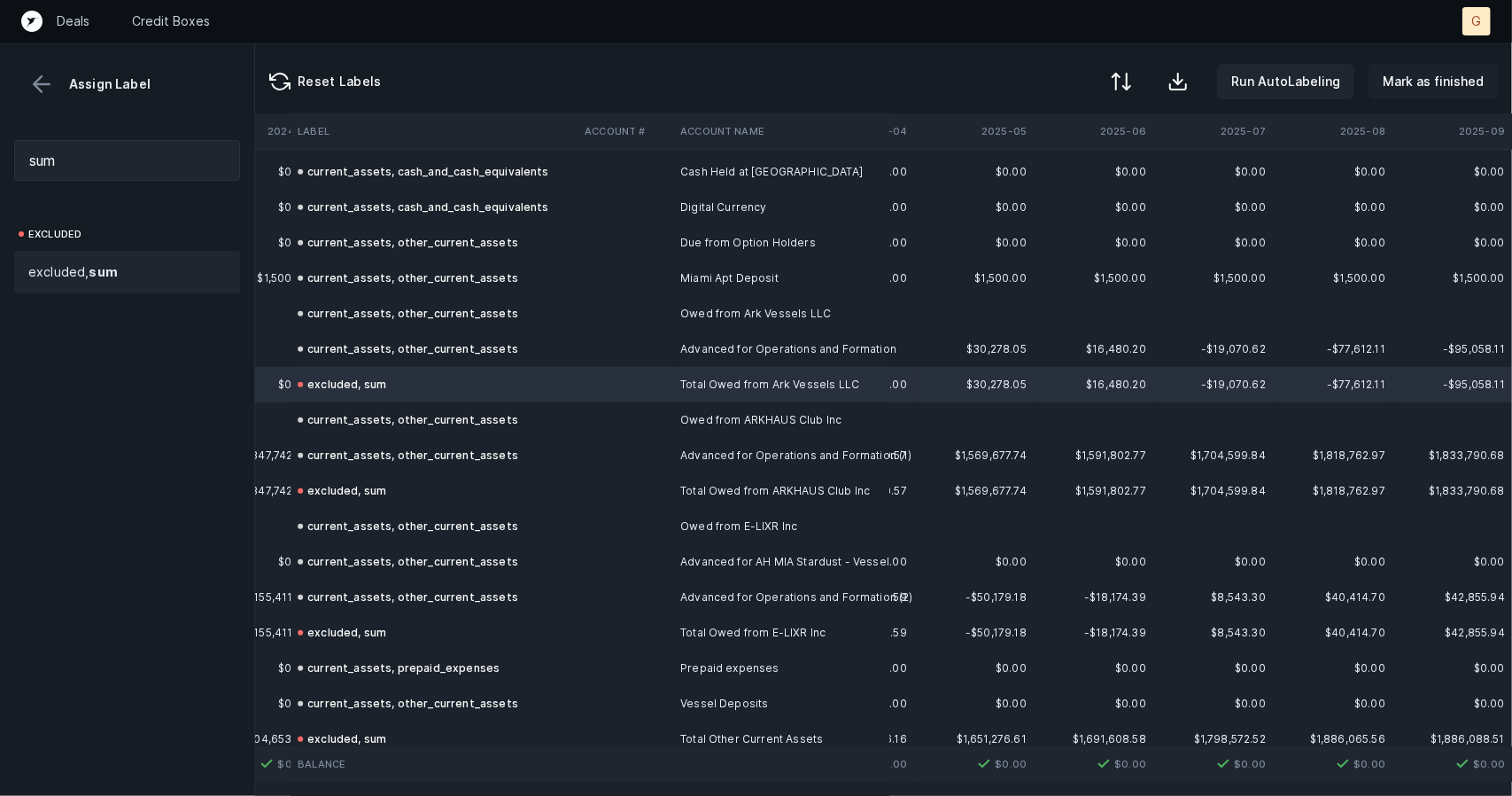
click at [1000, 78] on p "Mark as finished" at bounding box center [1433, 82] width 101 height 21
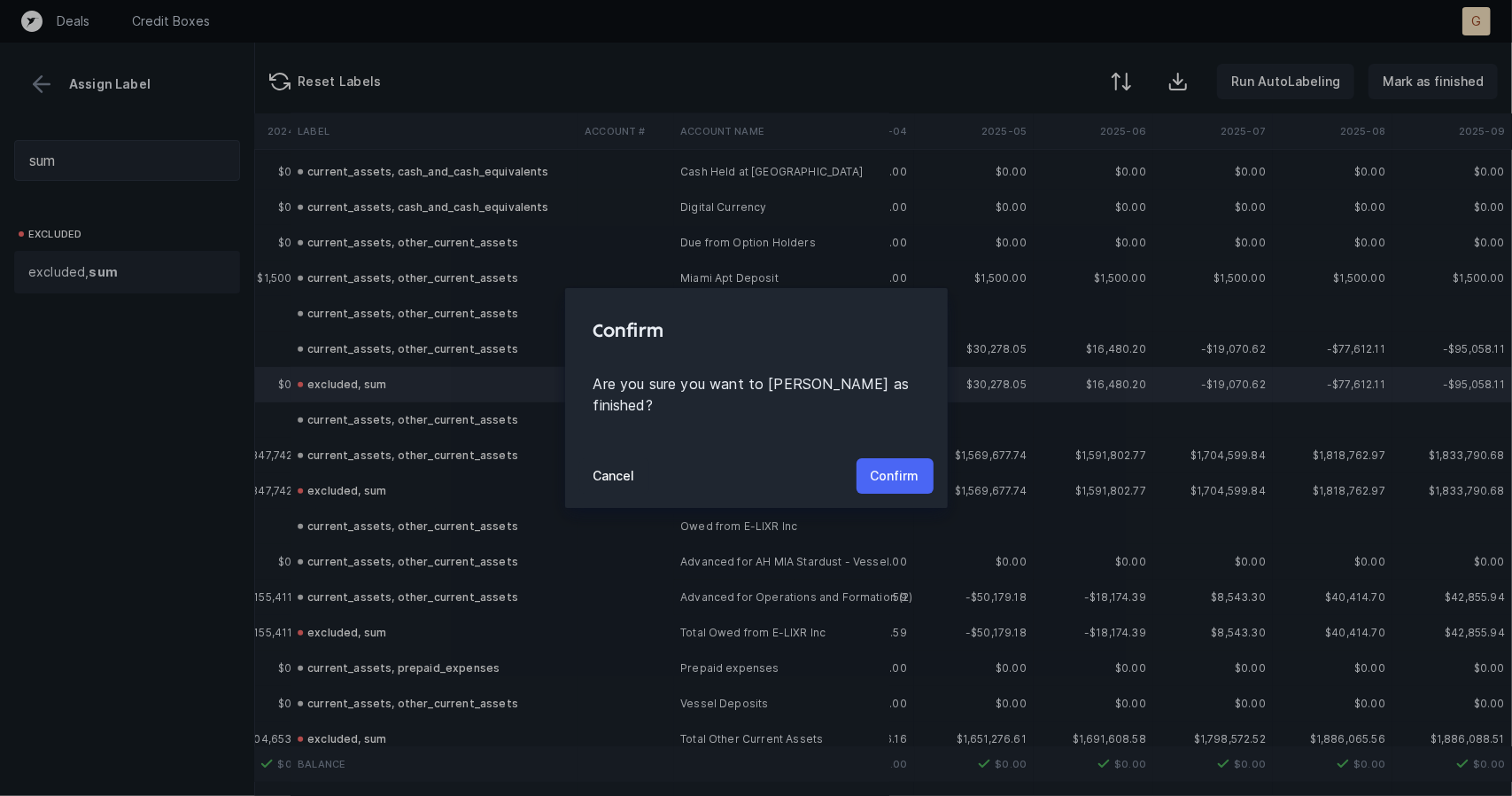
click at [900, 458] on button "Confirm" at bounding box center [895, 476] width 77 height 36
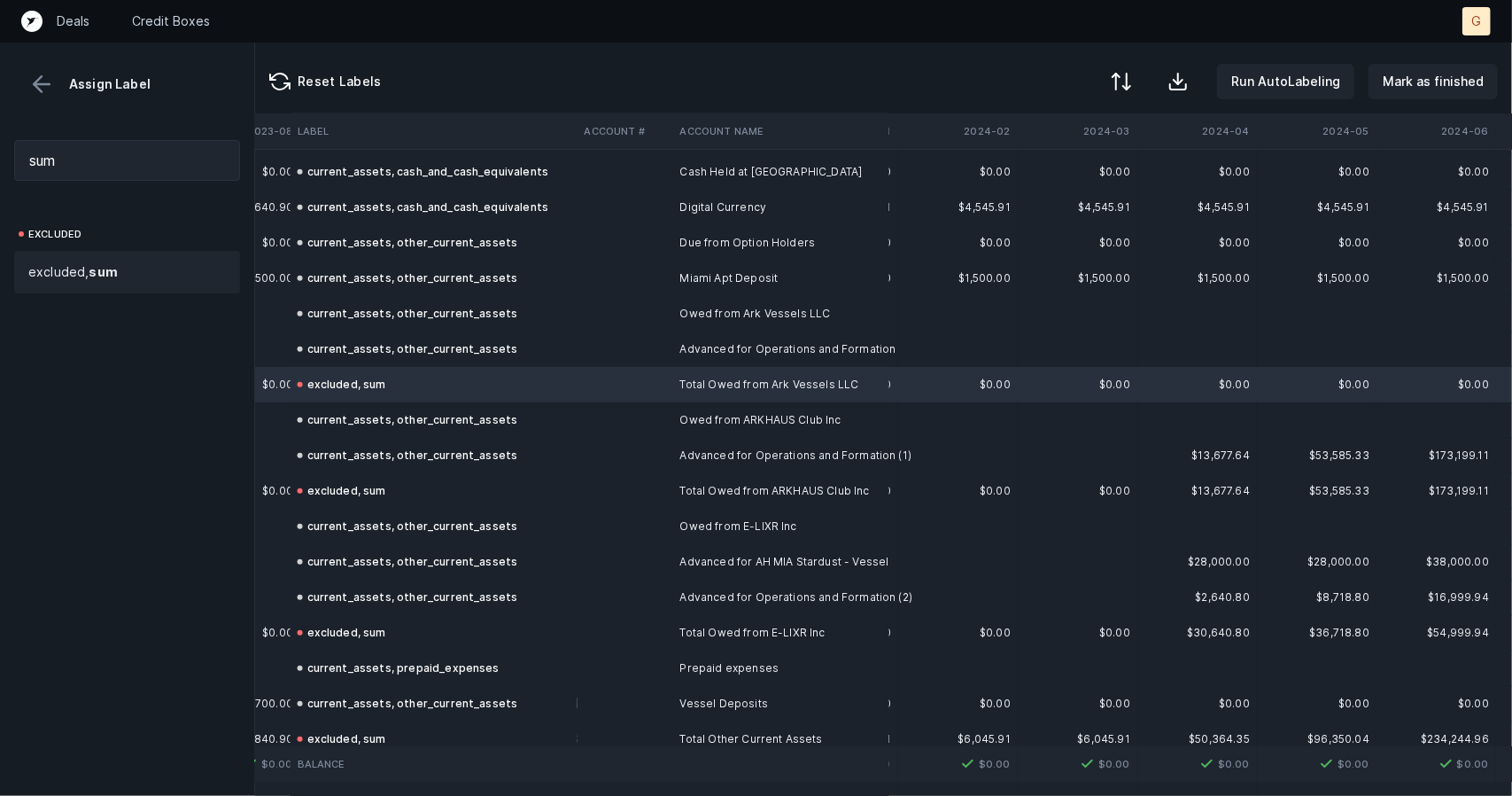
scroll to position [718, 2001]
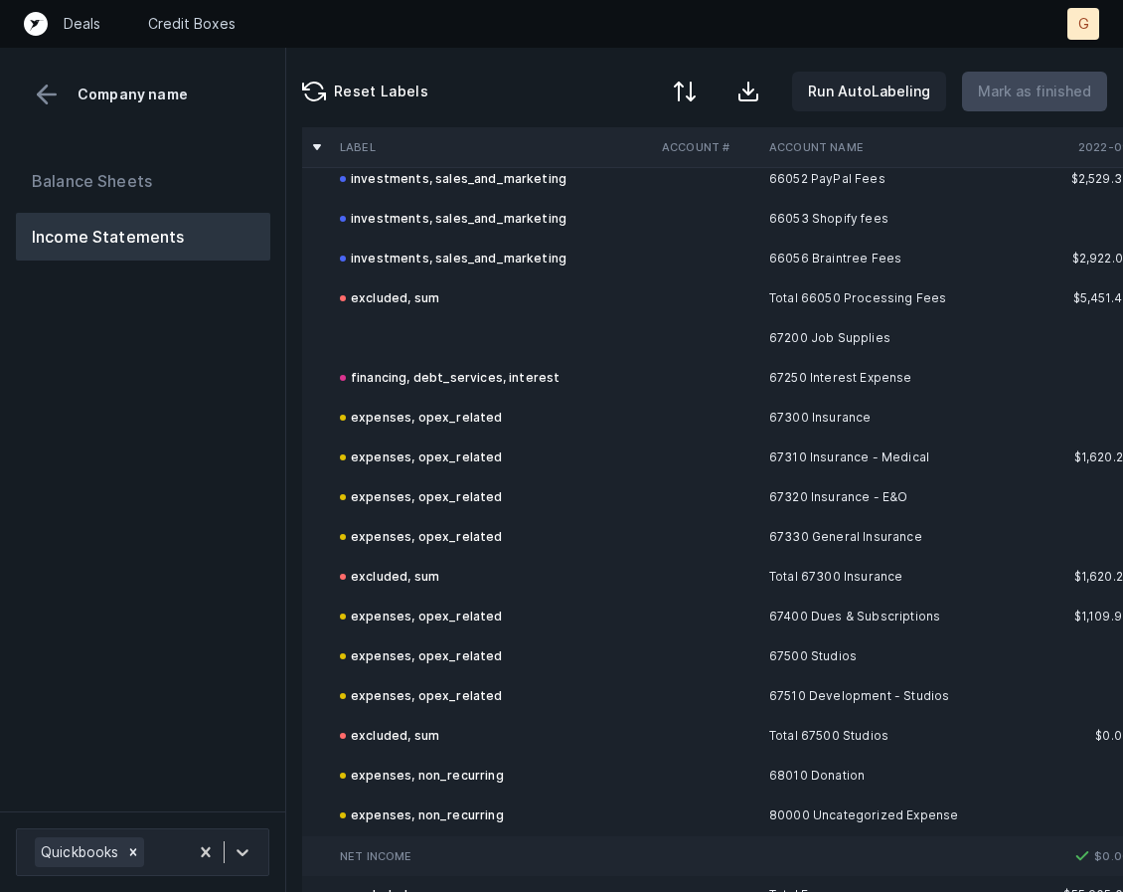
scroll to position [3244, 0]
click at [410, 339] on td at bounding box center [493, 340] width 322 height 40
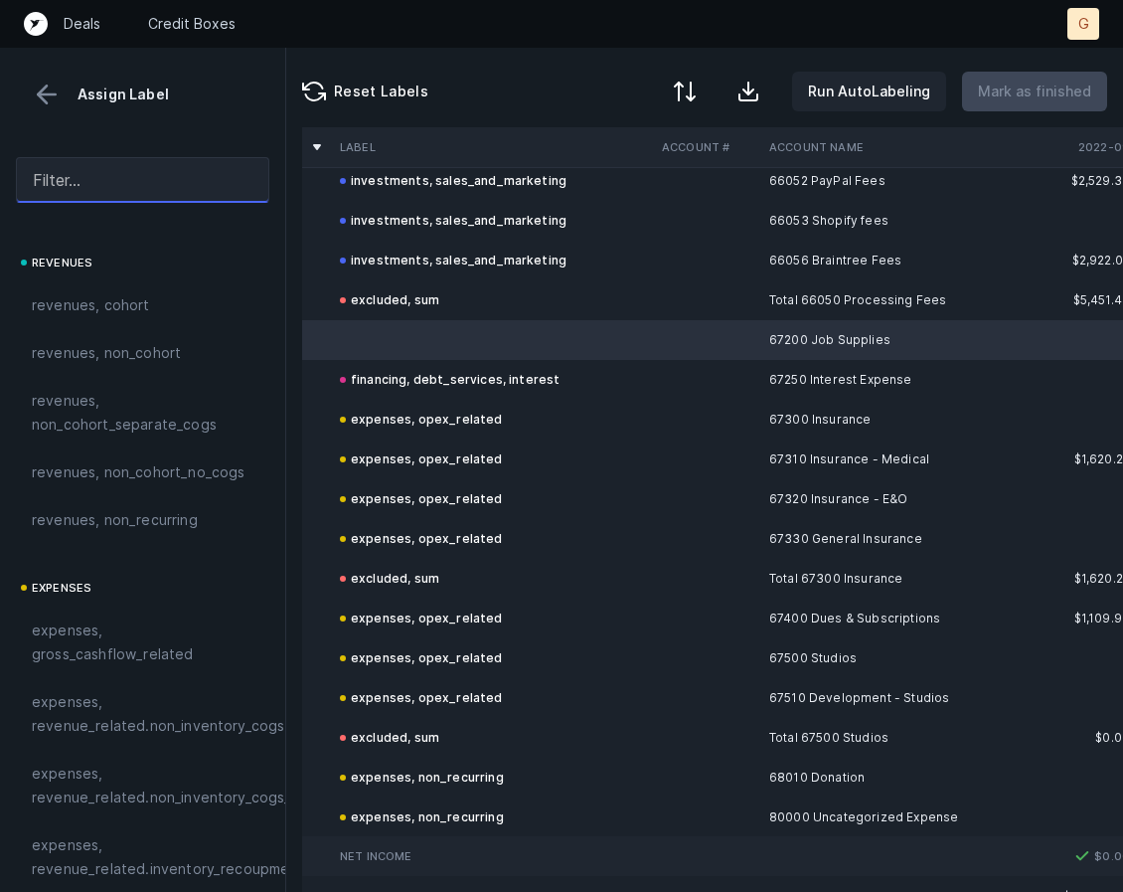
click at [122, 177] on input "text" at bounding box center [143, 180] width 254 height 46
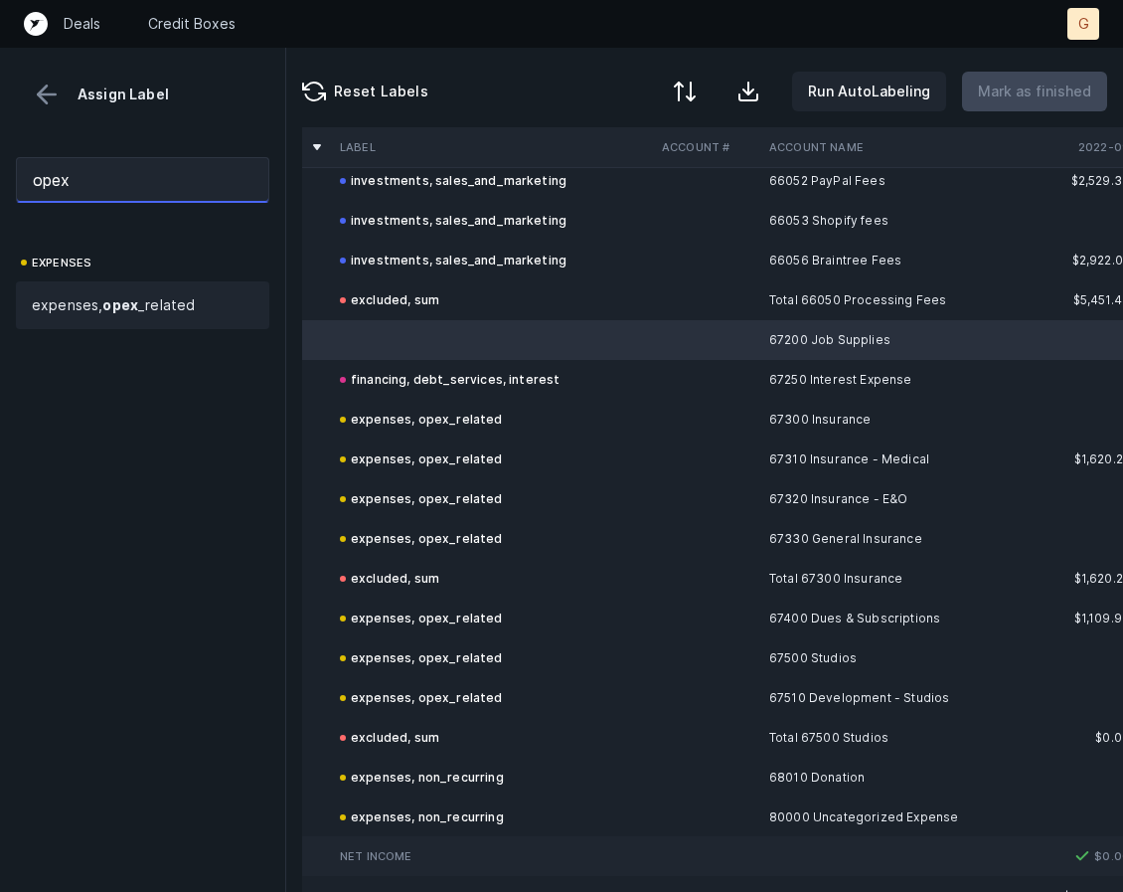
type input "opex"
click at [114, 313] on span "expenses, opex _related" at bounding box center [113, 305] width 163 height 24
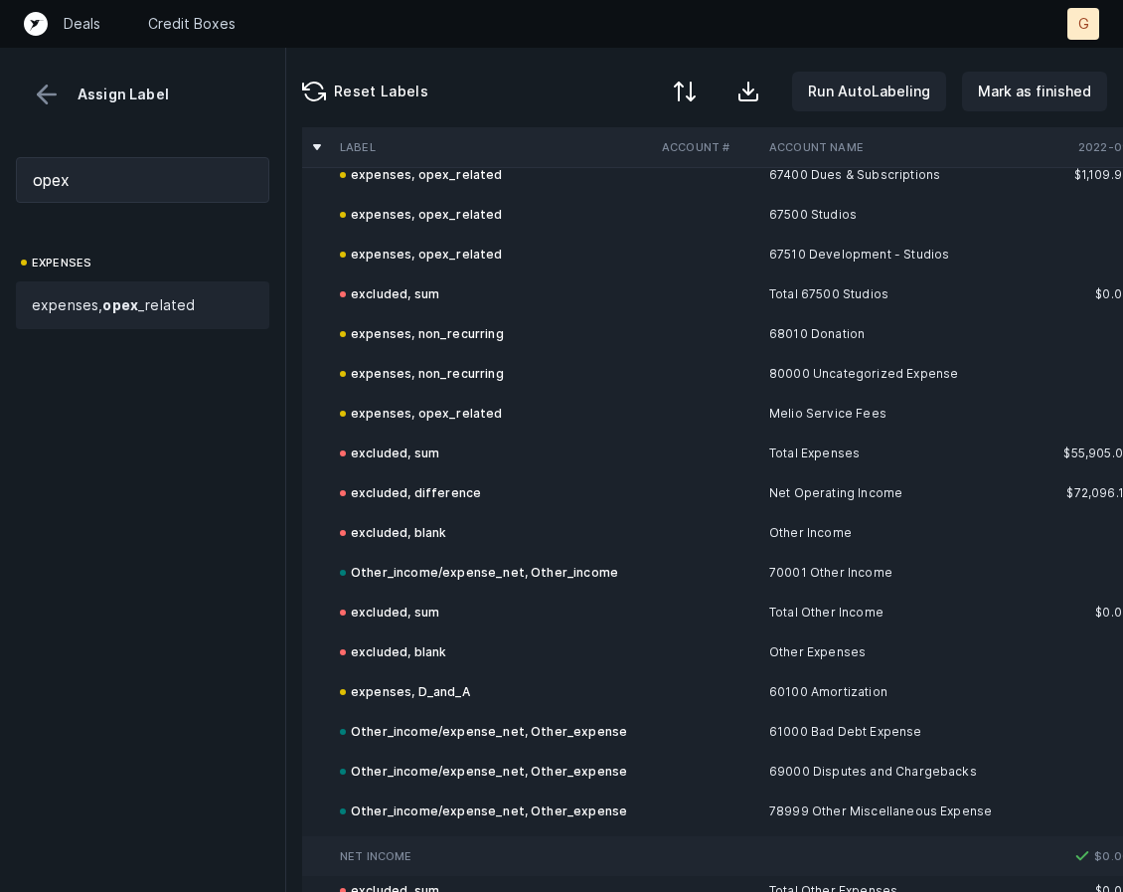
scroll to position [3717, 0]
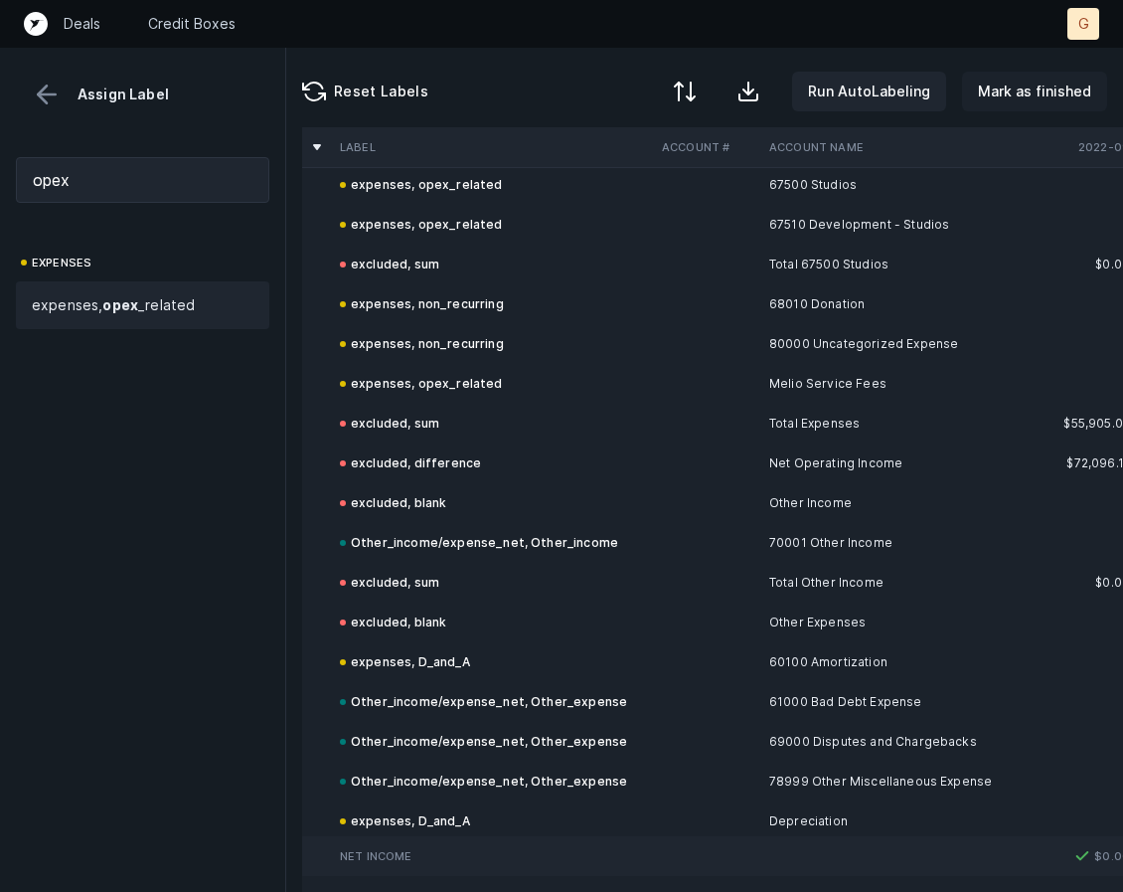
click at [1040, 88] on p "Mark as finished" at bounding box center [1034, 92] width 113 height 24
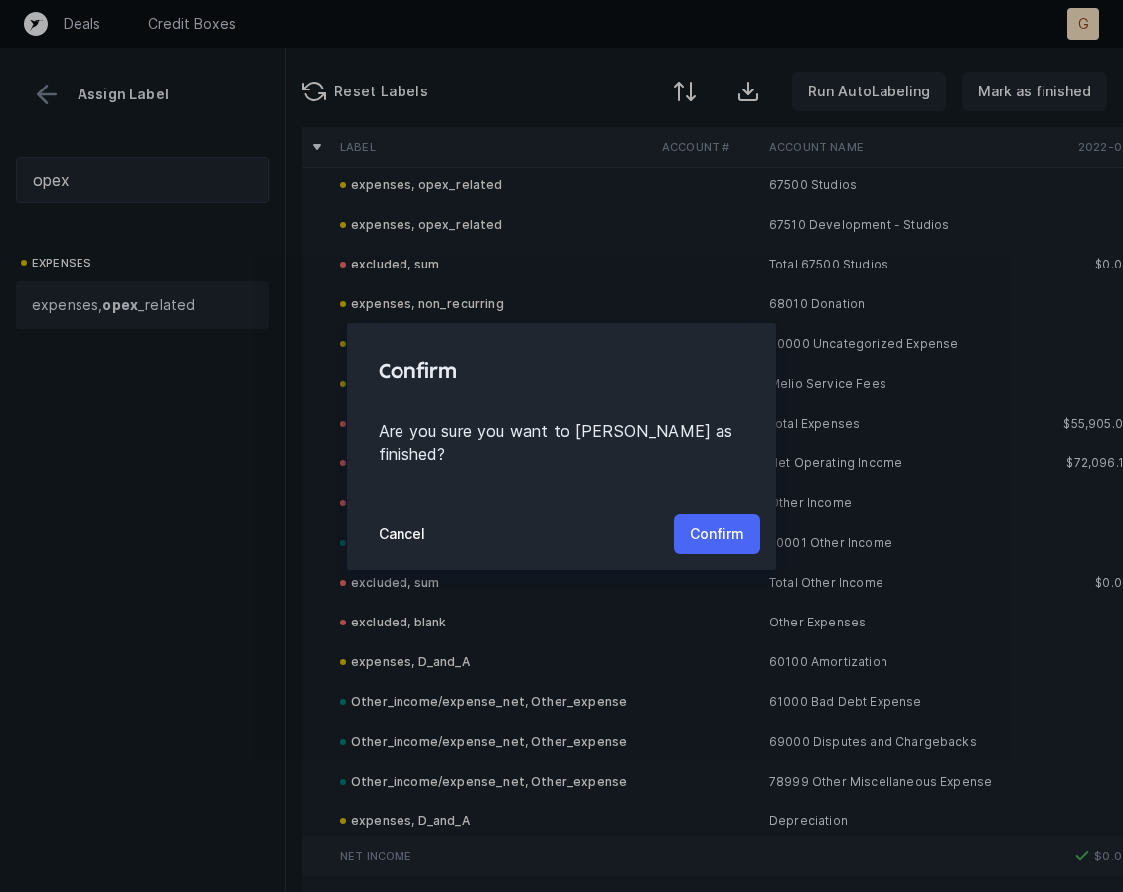
click at [700, 532] on p "Confirm" at bounding box center [717, 534] width 55 height 24
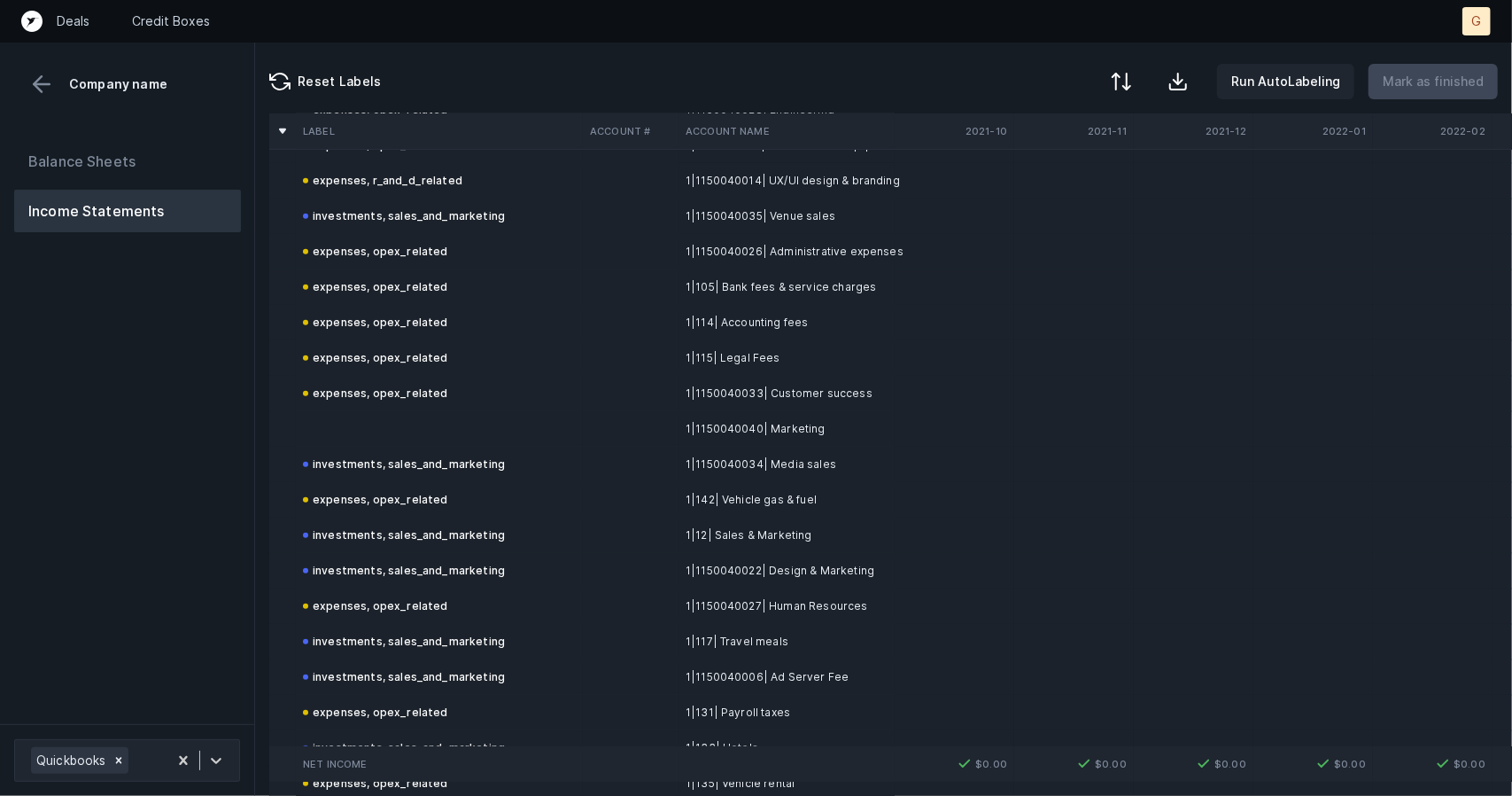
scroll to position [973, 0]
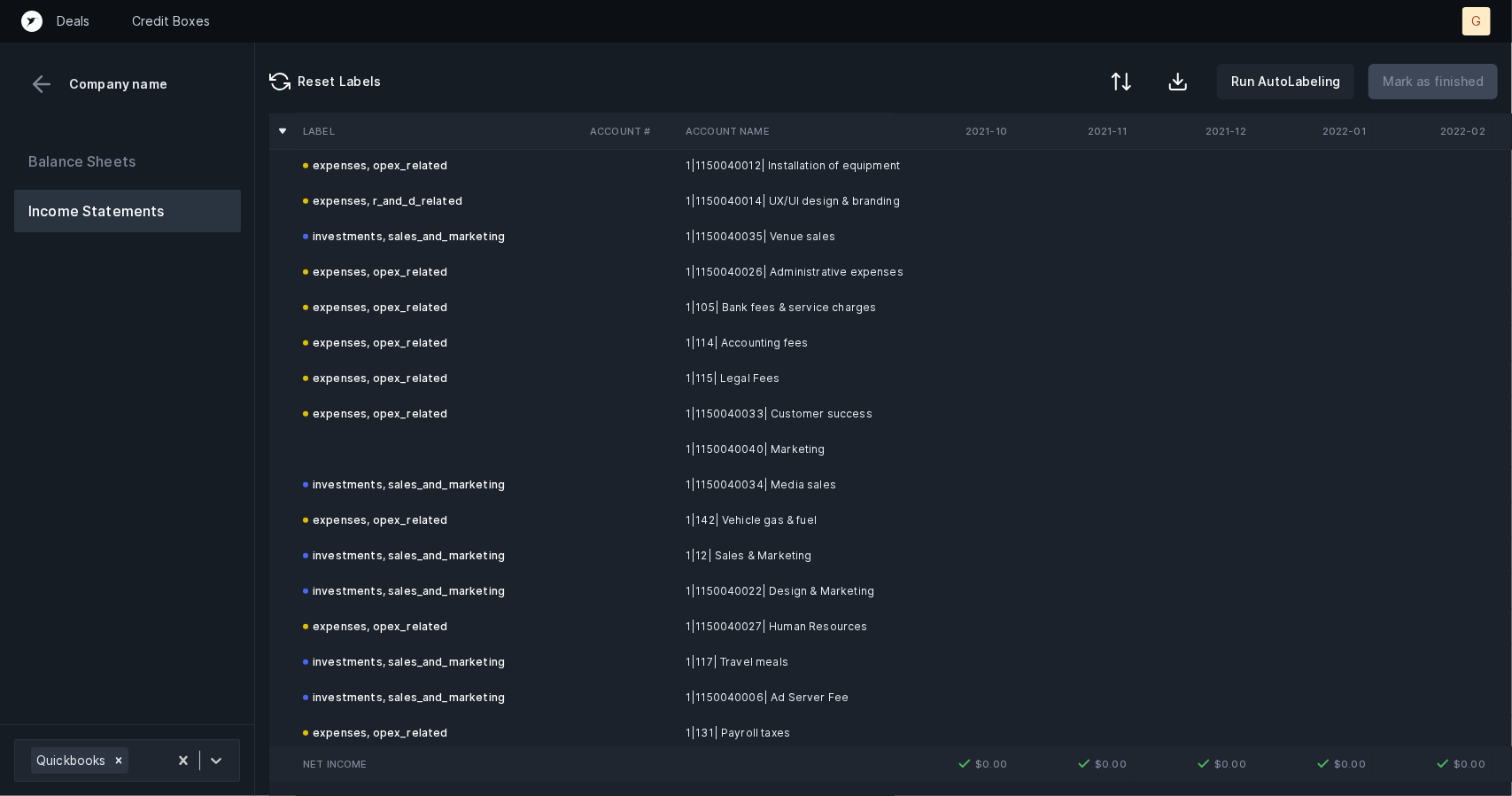
click at [346, 414] on div "expenses, opex_related" at bounding box center [375, 414] width 145 height 21
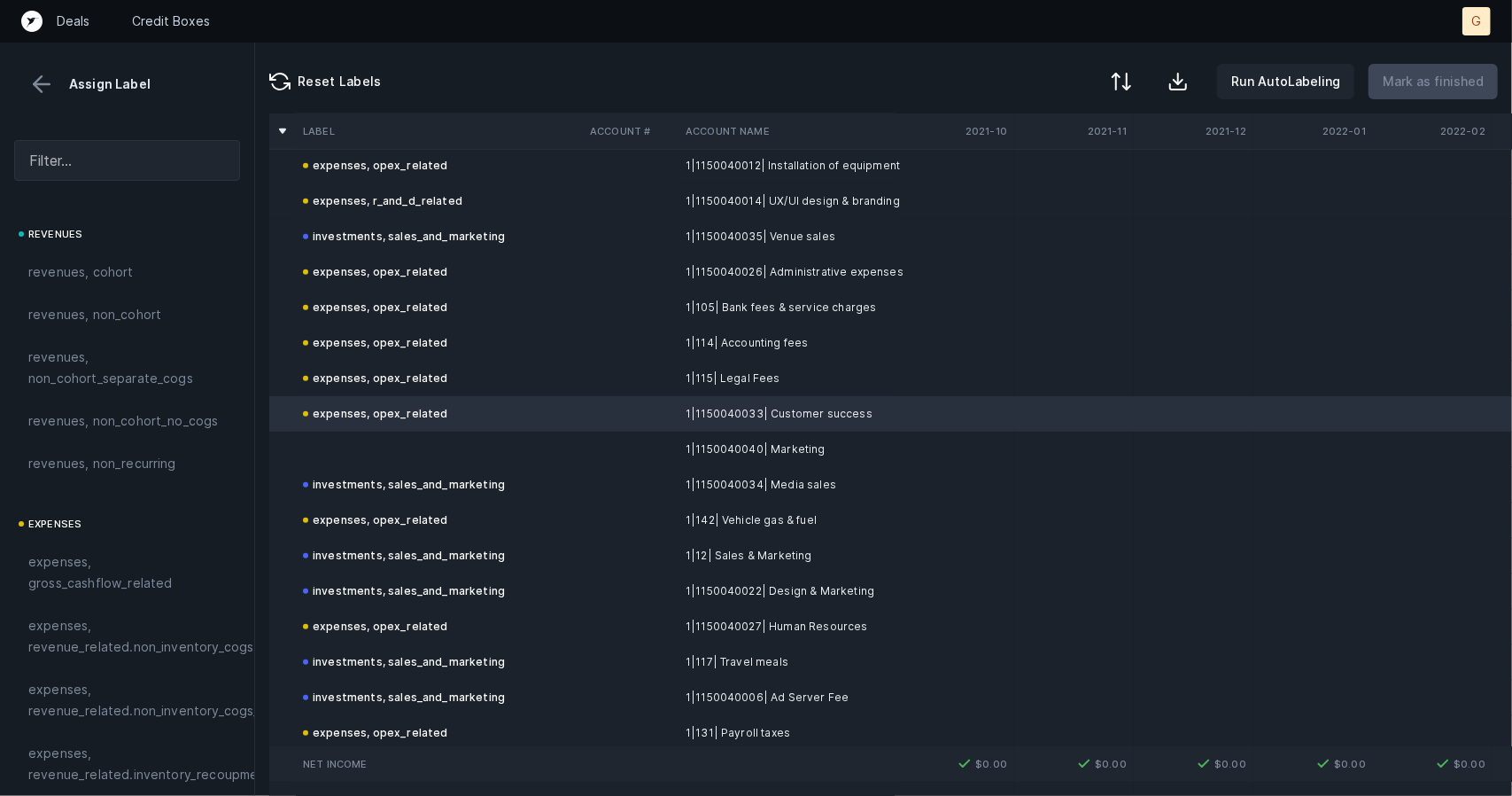
click at [369, 440] on td at bounding box center [439, 449] width 287 height 36
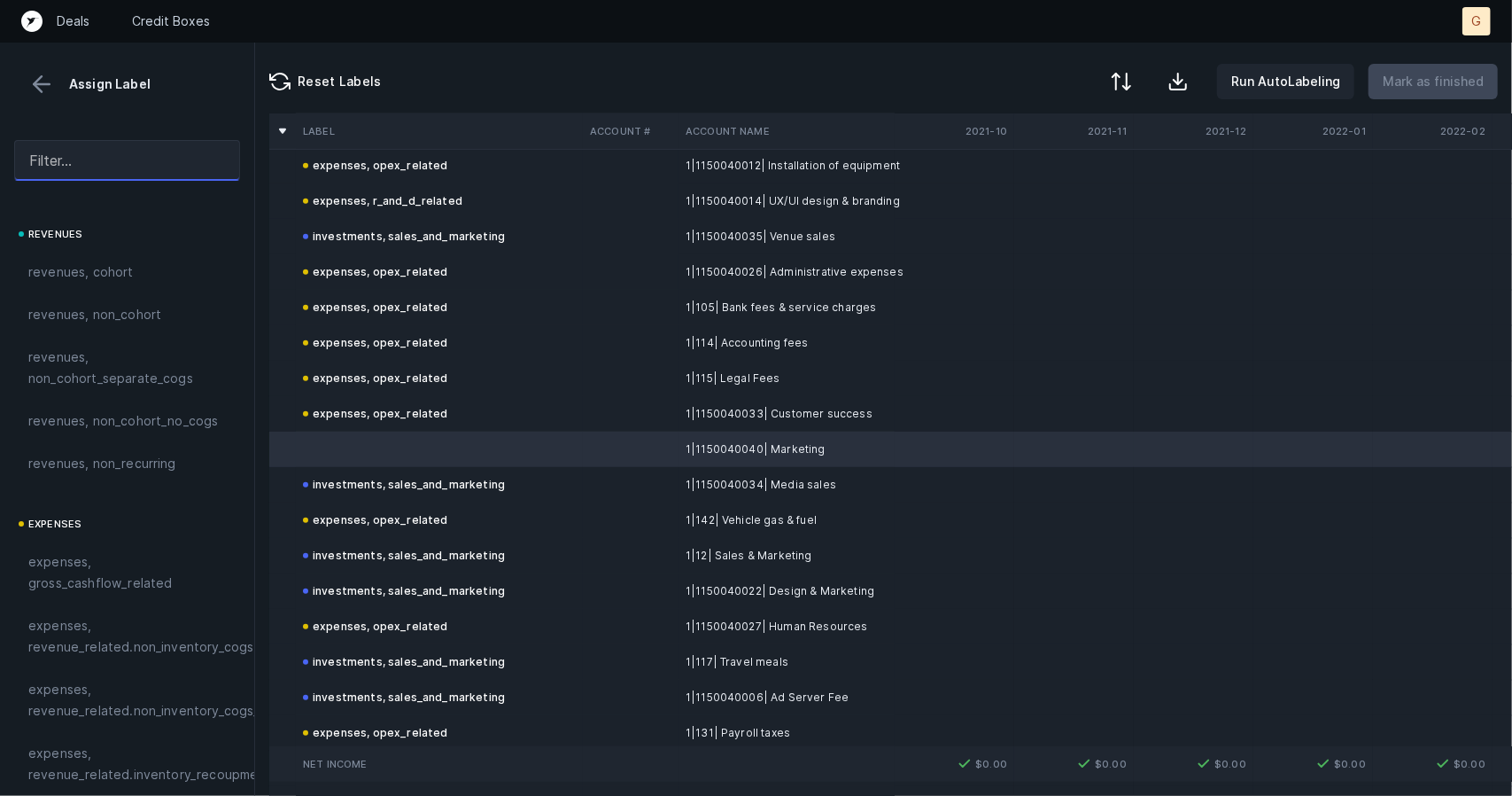
click at [143, 177] on input "text" at bounding box center [127, 160] width 226 height 41
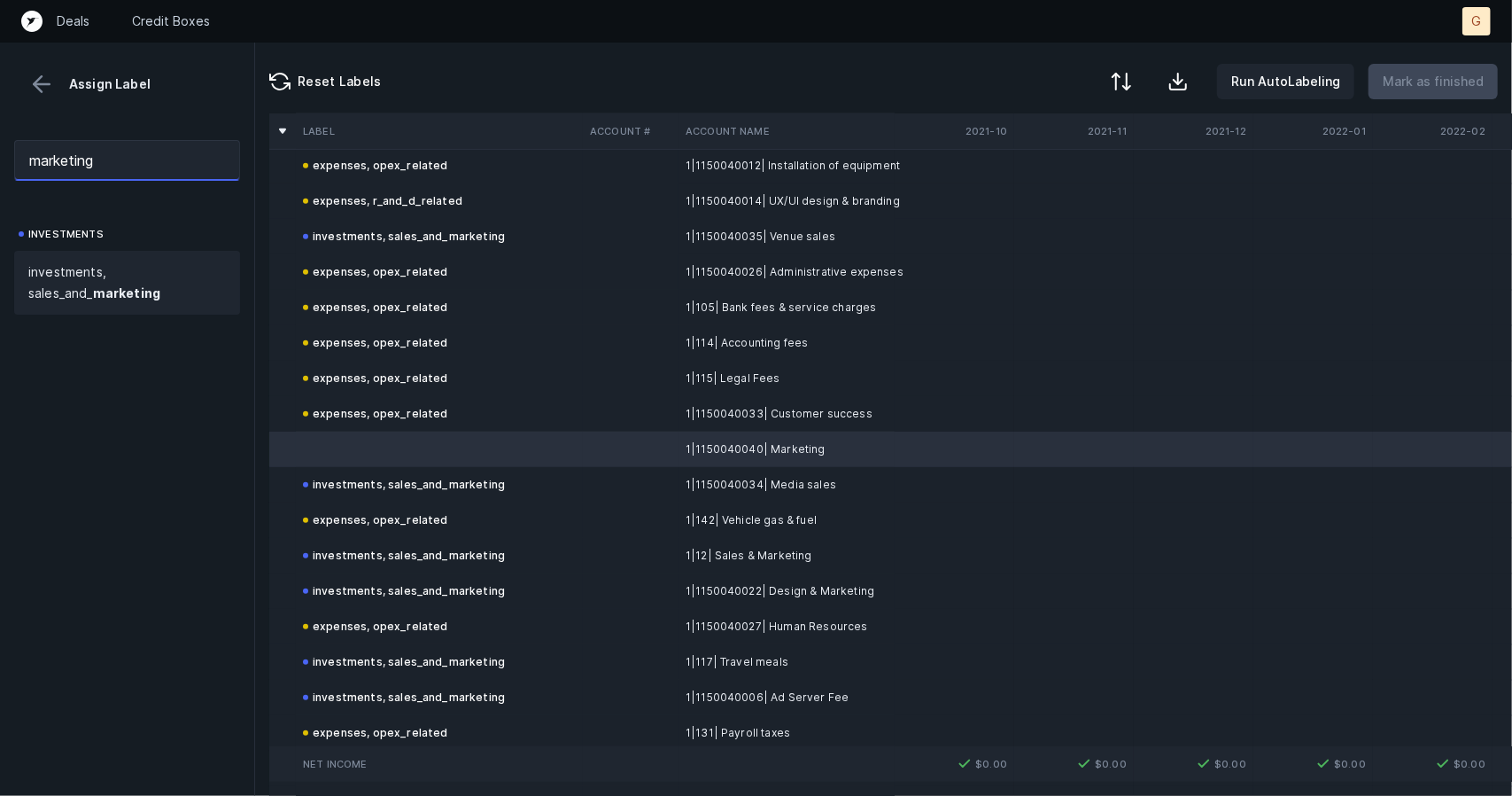
type input "marketing"
click at [100, 272] on span "investments, sales_and_ marketing" at bounding box center [127, 283] width 198 height 43
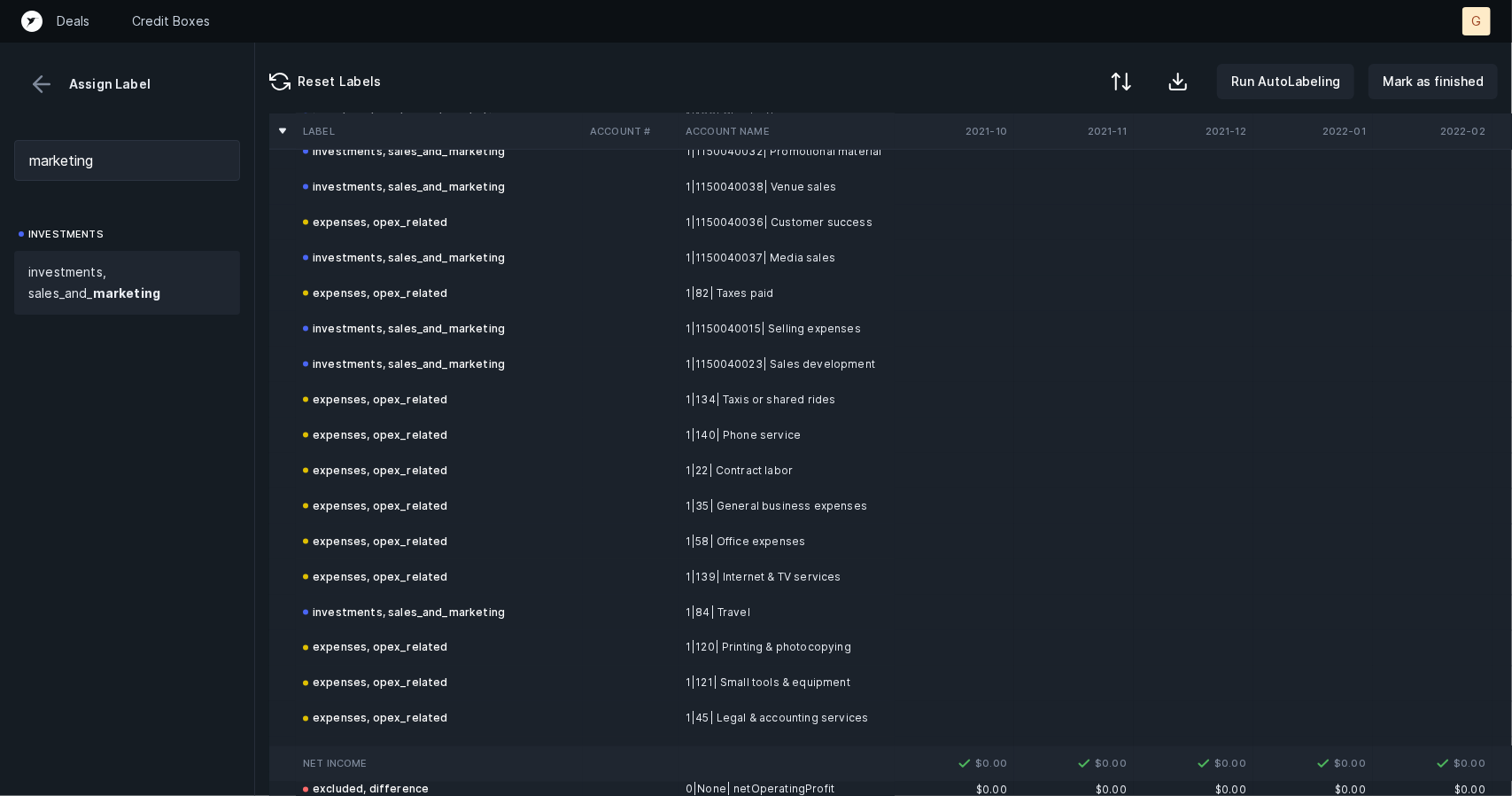
scroll to position [1749, 0]
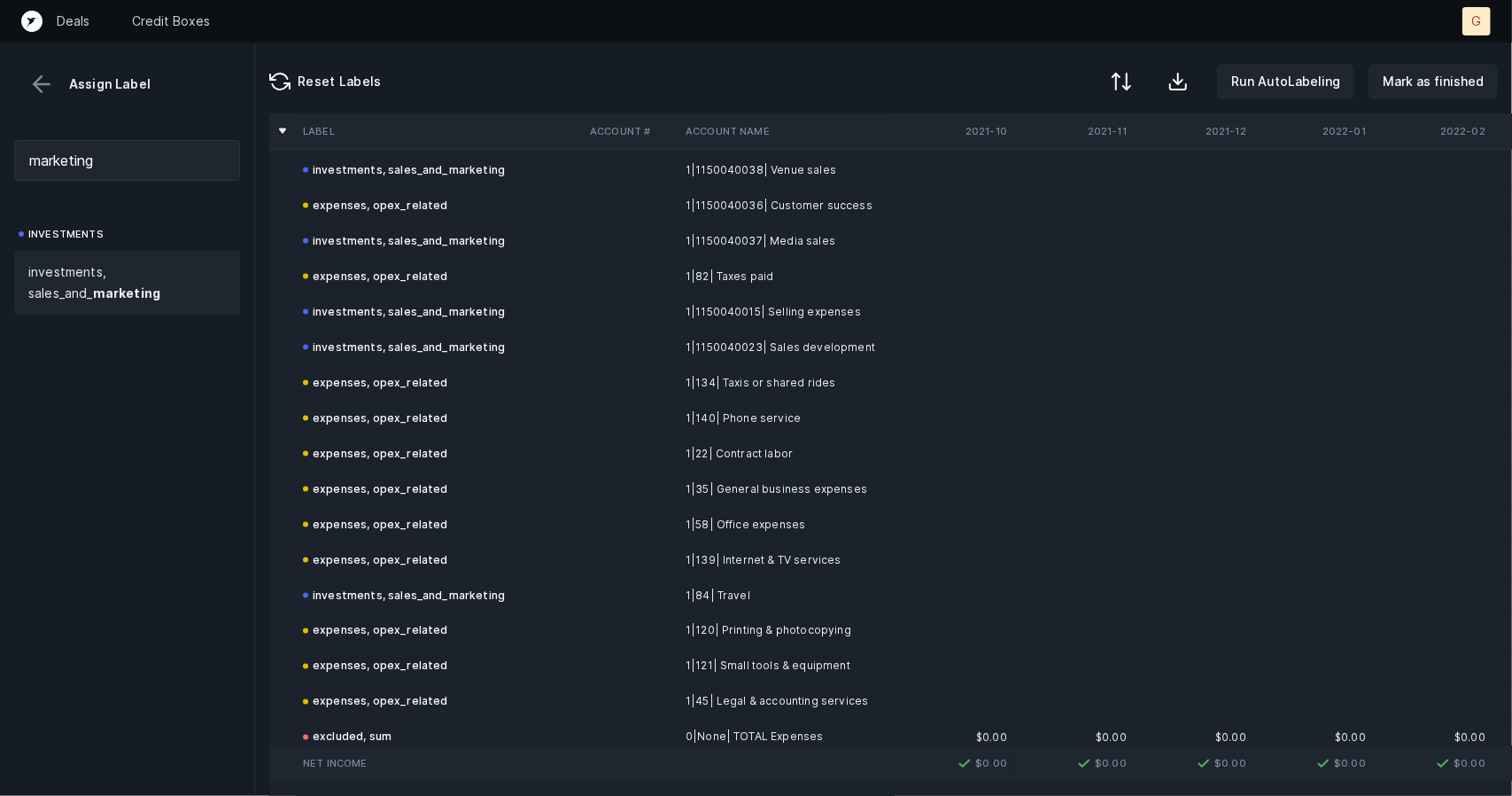
click at [1448, 107] on div "Reset Labels Run AutoLabeling Mark as finished" at bounding box center [883, 78] width 1257 height 71
click at [1446, 91] on p "Mark as finished" at bounding box center [1433, 82] width 101 height 21
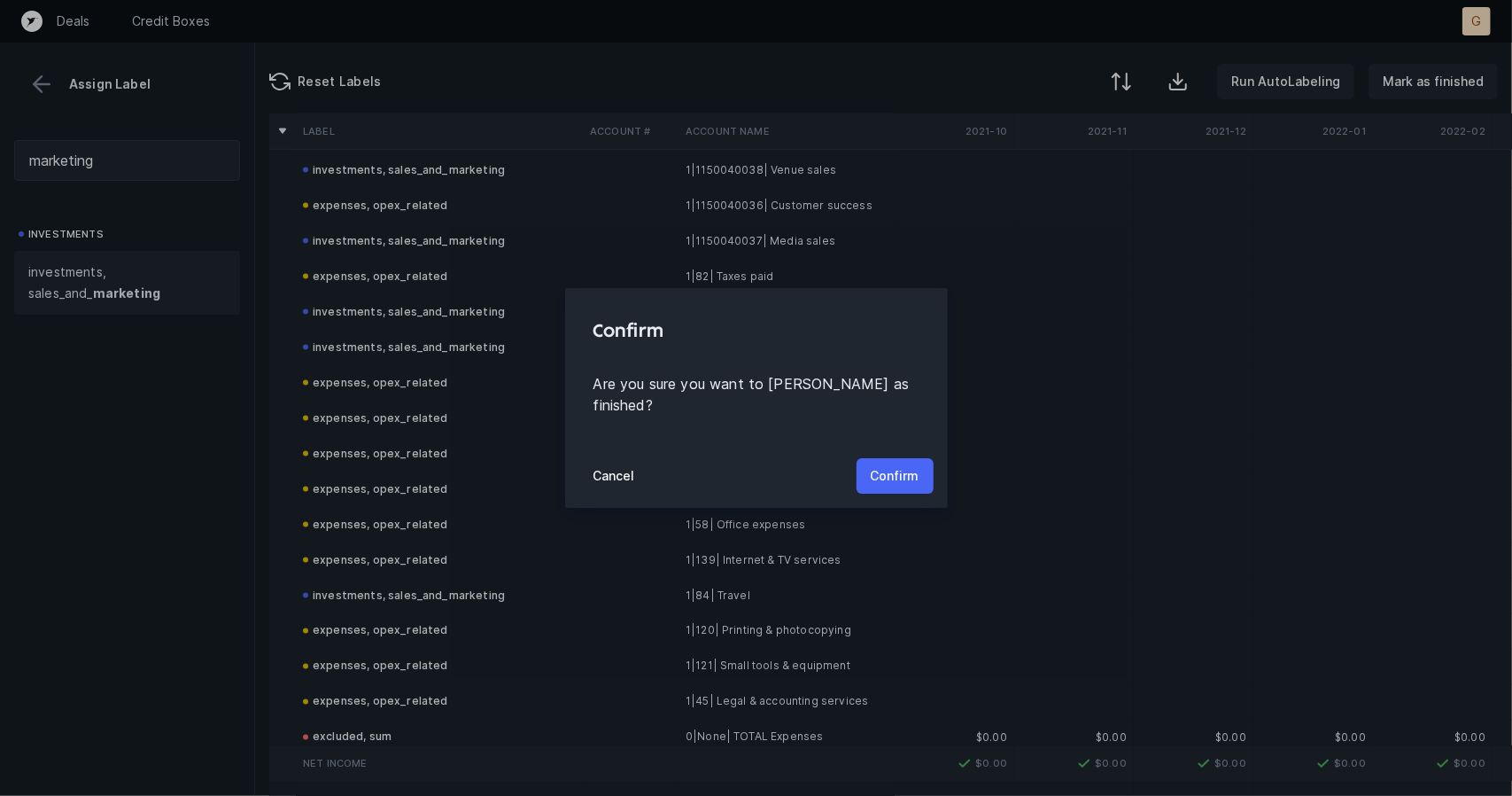
click at [889, 465] on p "Confirm" at bounding box center [895, 476] width 49 height 21
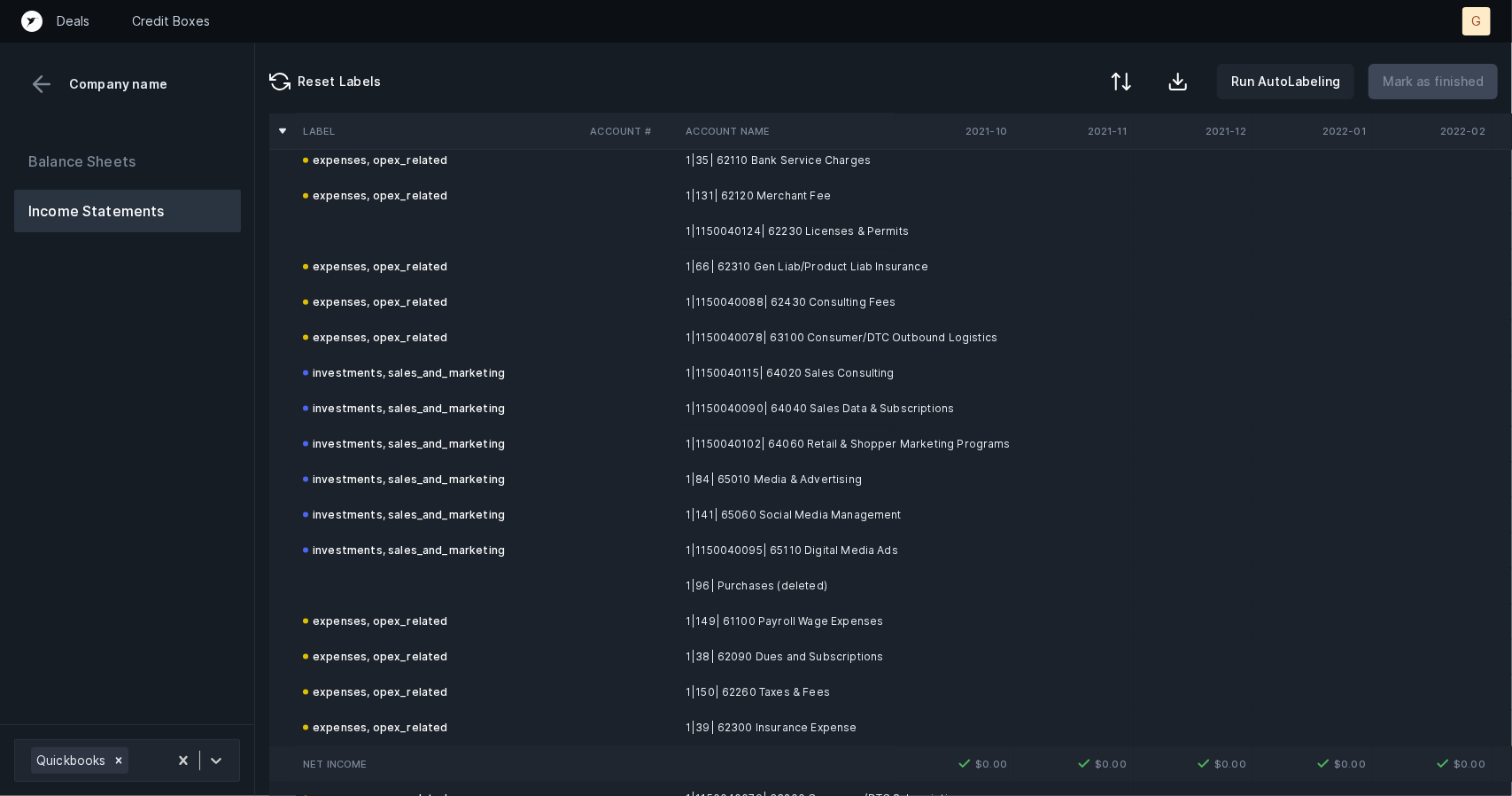
scroll to position [1454, 0]
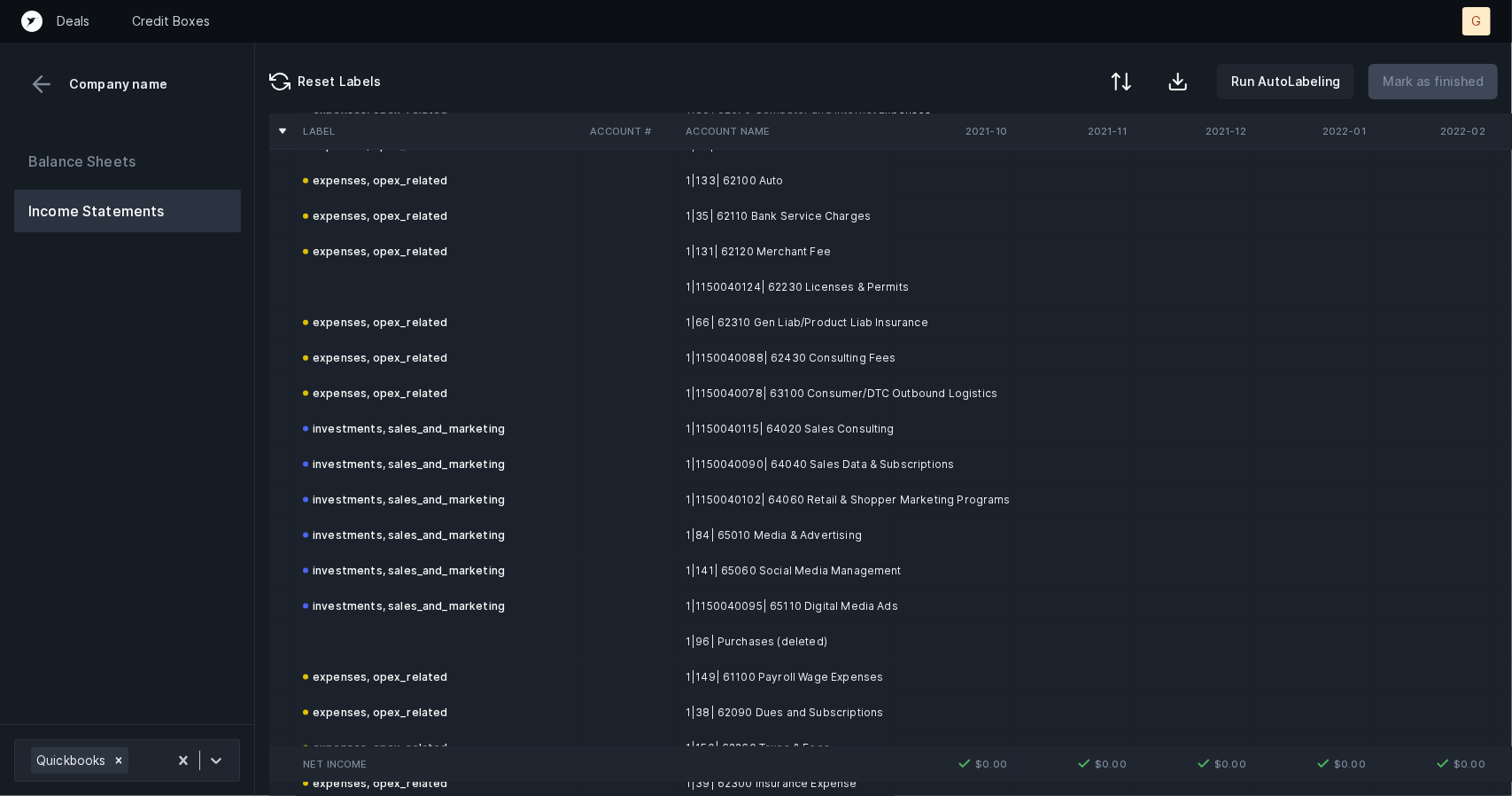
click at [418, 288] on td at bounding box center [439, 287] width 287 height 36
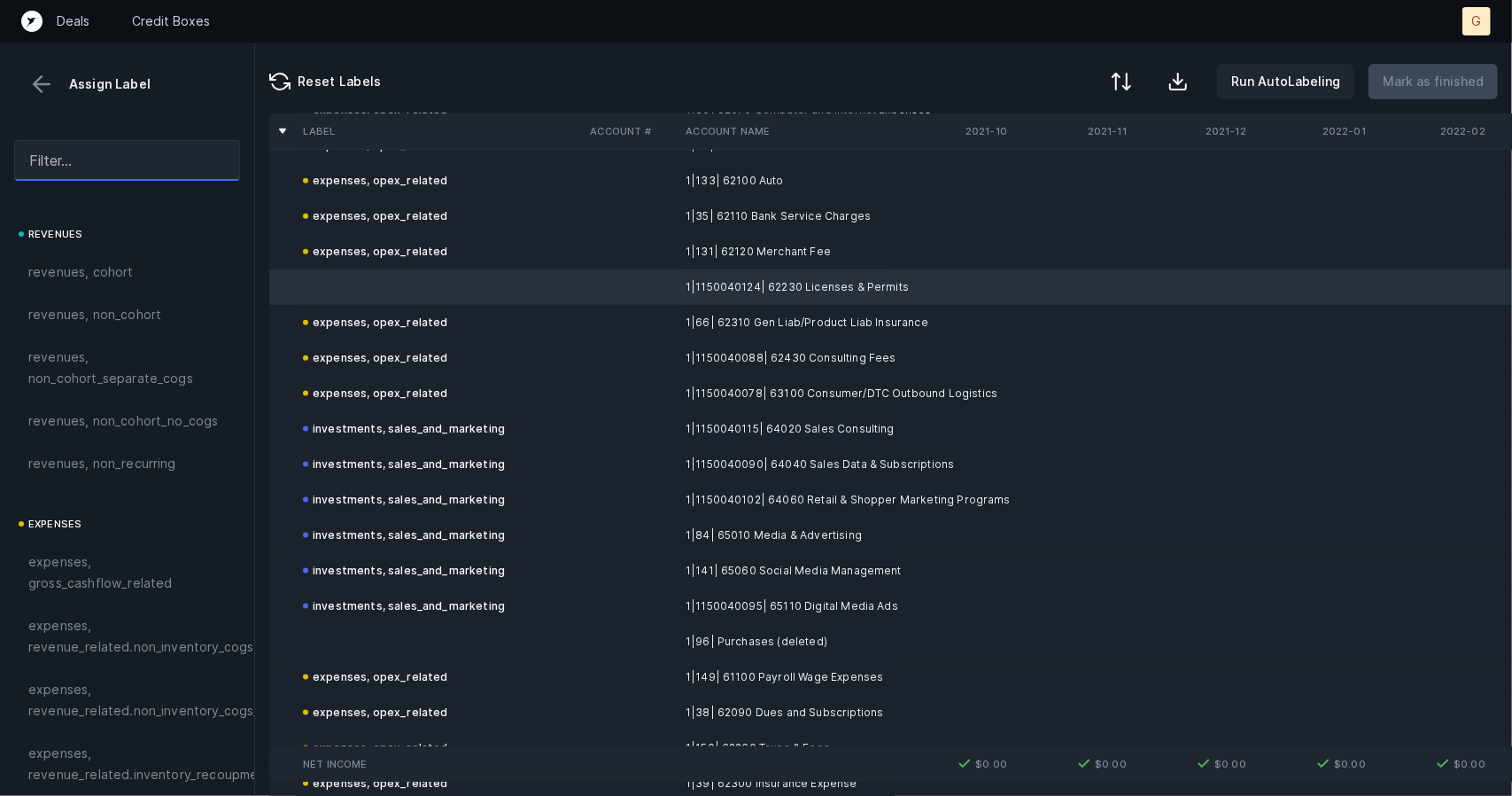
click at [99, 155] on input "text" at bounding box center [127, 160] width 226 height 41
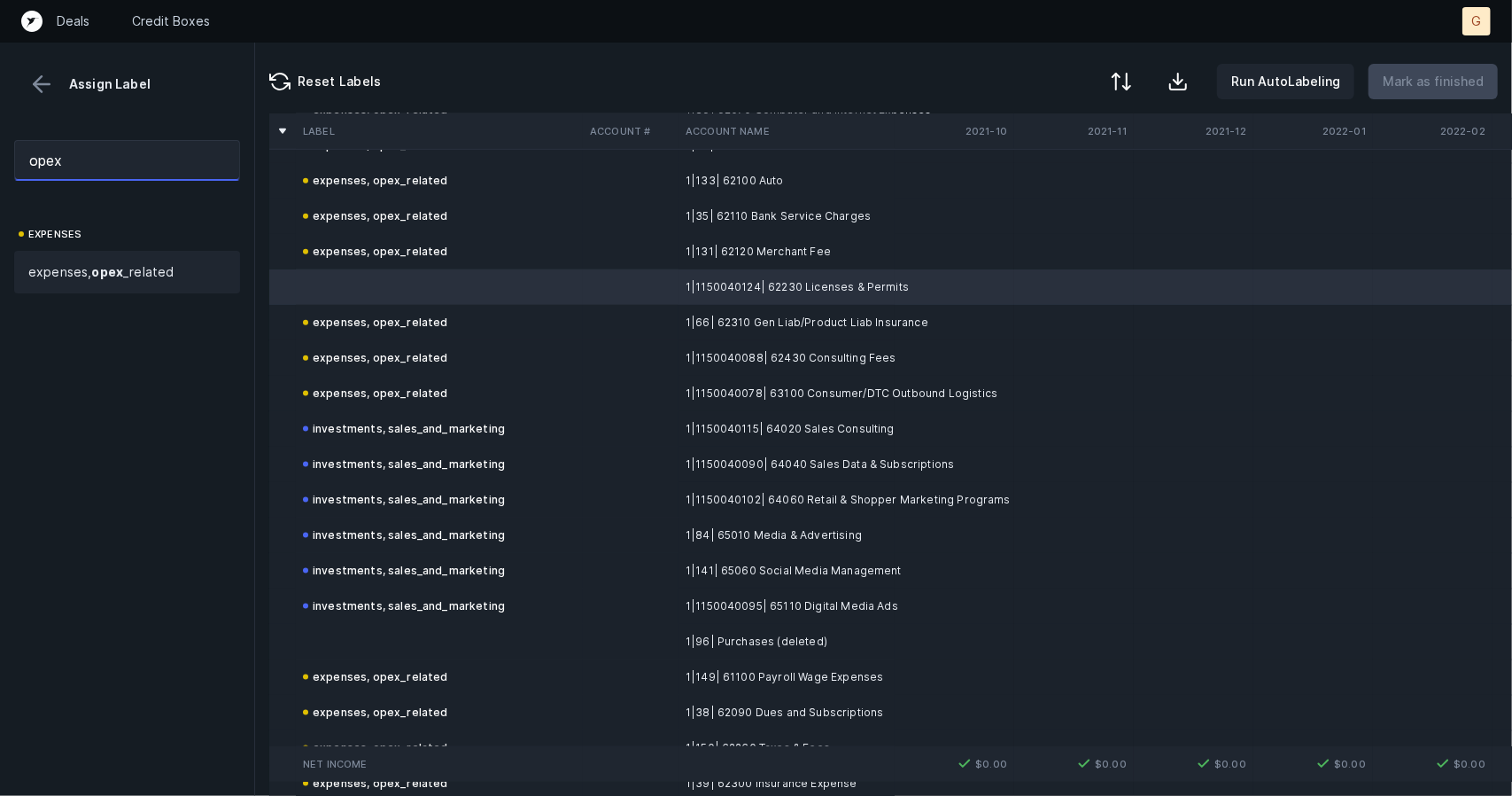
type input "opex"
click at [83, 273] on span "expenses, opex _related" at bounding box center [101, 272] width 145 height 21
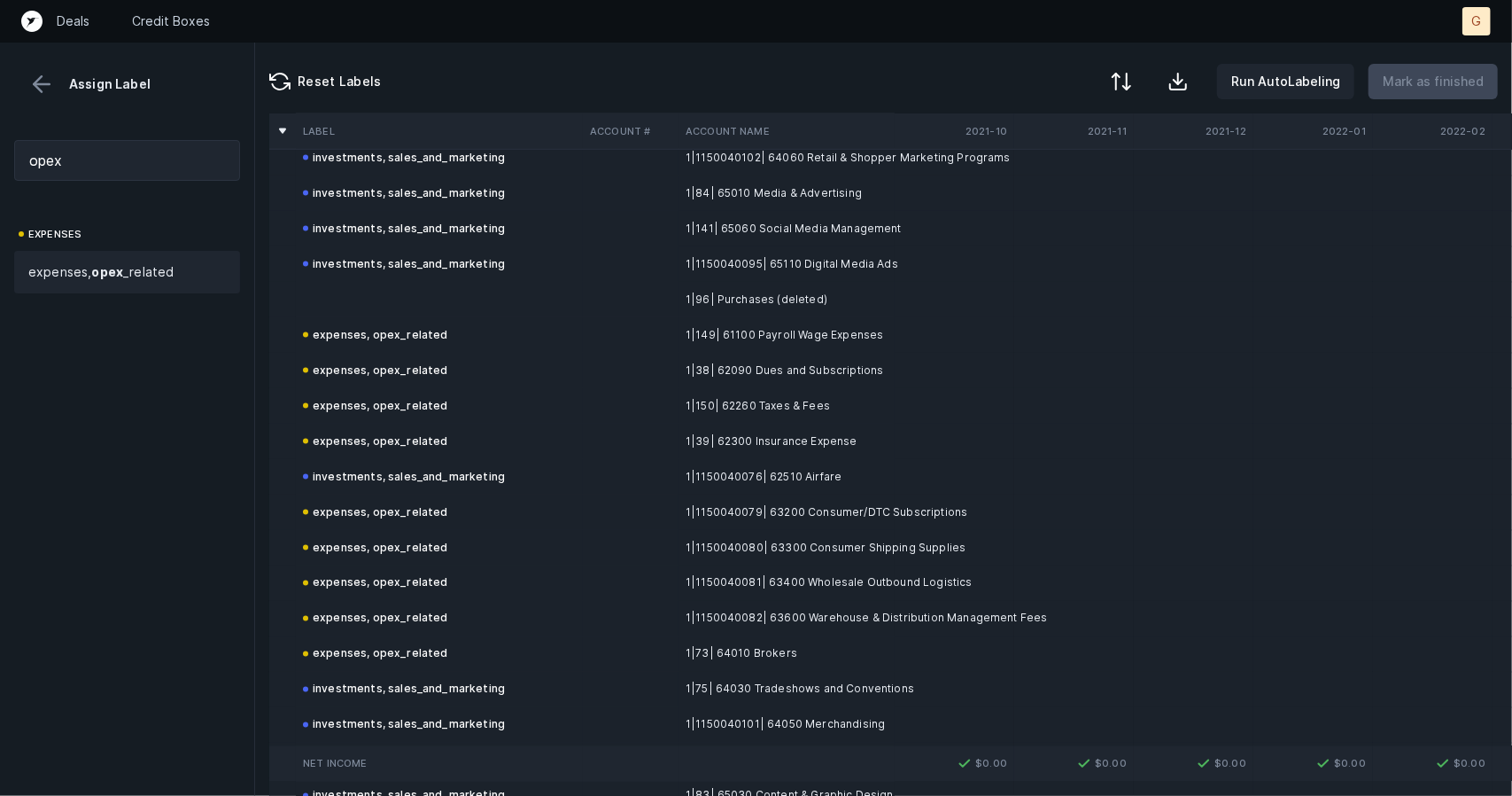
scroll to position [1797, 0]
click at [429, 299] on td at bounding box center [439, 299] width 287 height 36
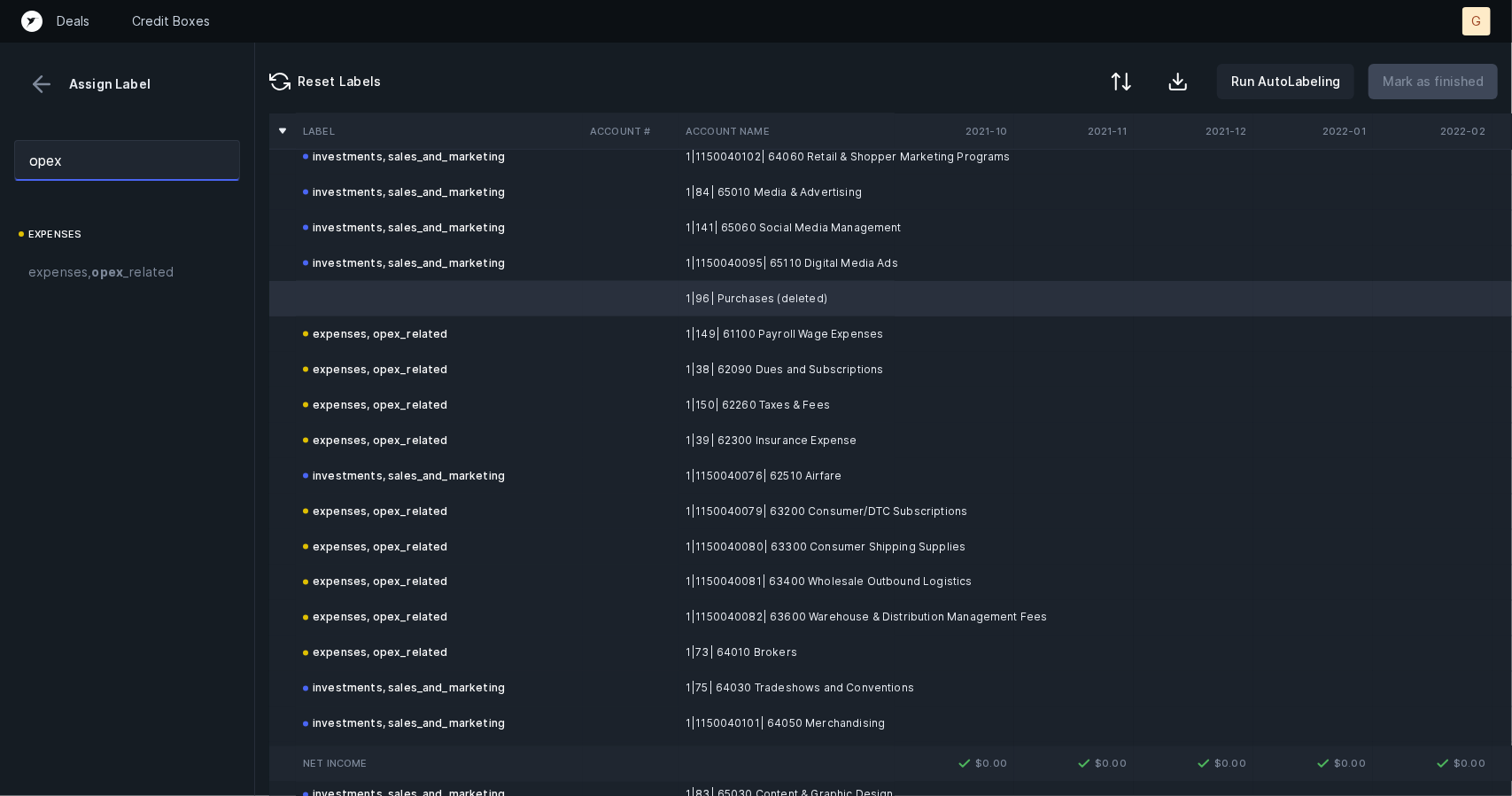
click at [94, 152] on input "opex" at bounding box center [127, 160] width 226 height 41
click at [119, 264] on strong "opex" at bounding box center [107, 271] width 32 height 15
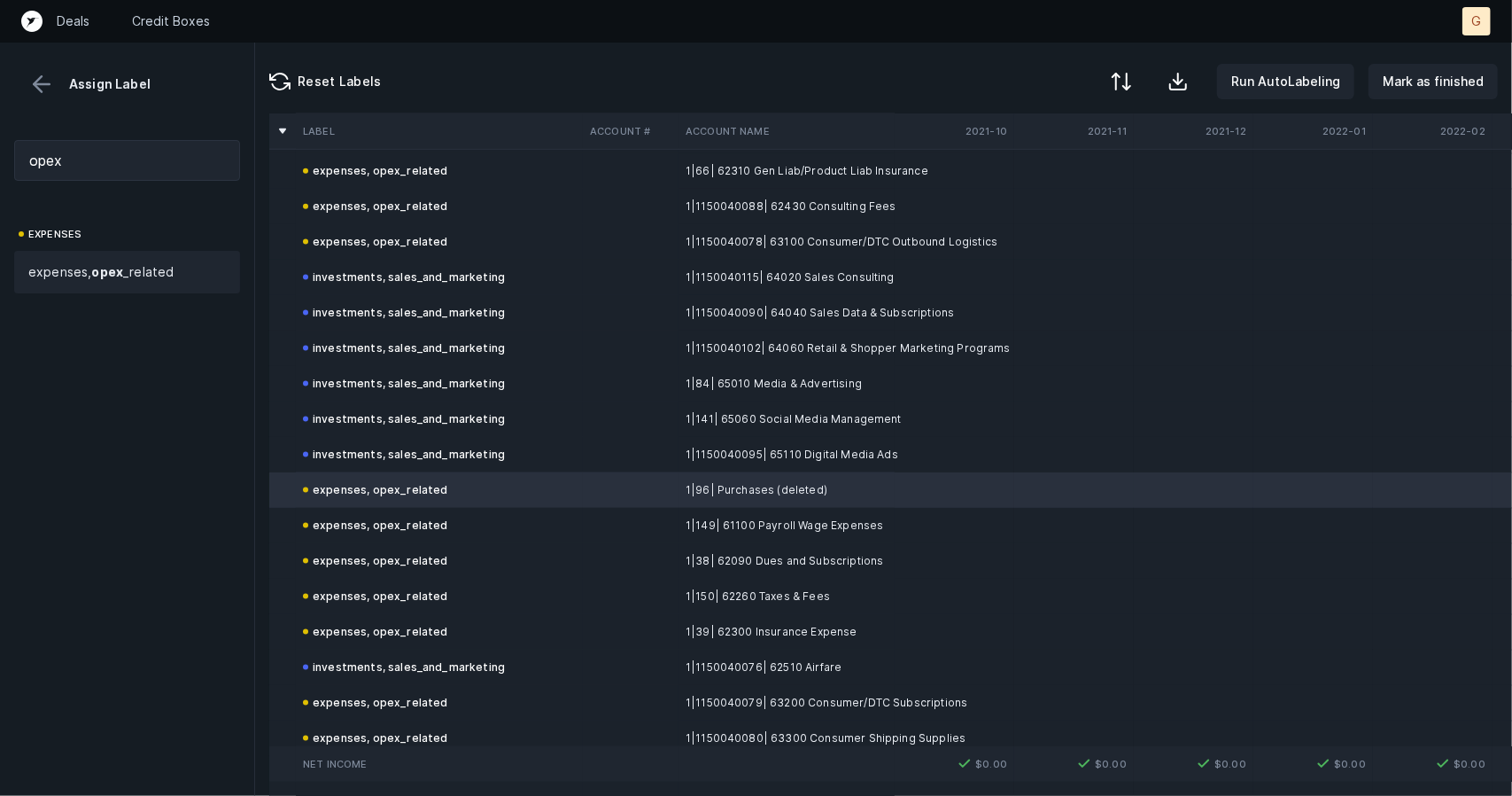
scroll to position [1618, 0]
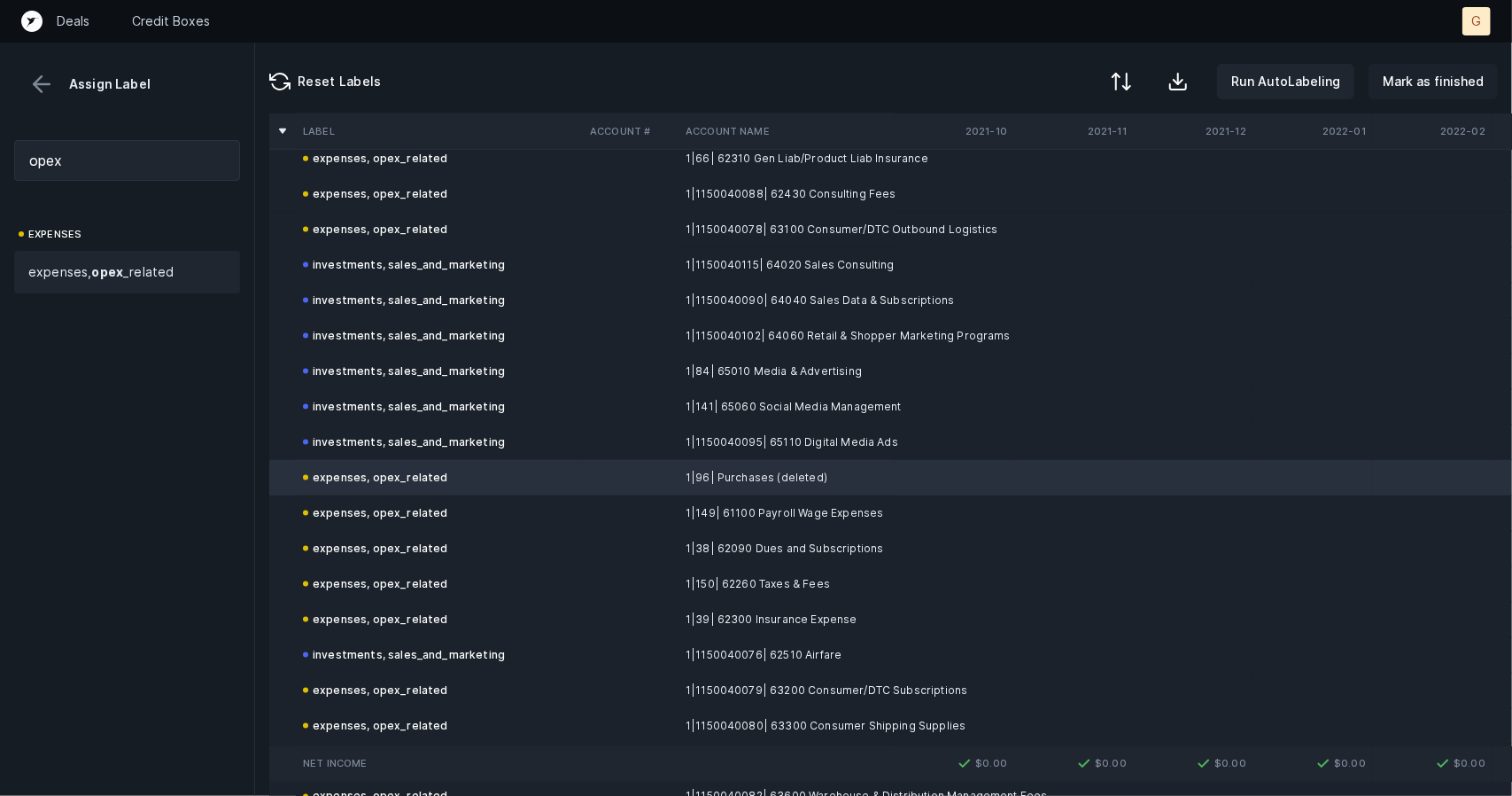
click at [1435, 83] on p "Mark as finished" at bounding box center [1433, 82] width 101 height 21
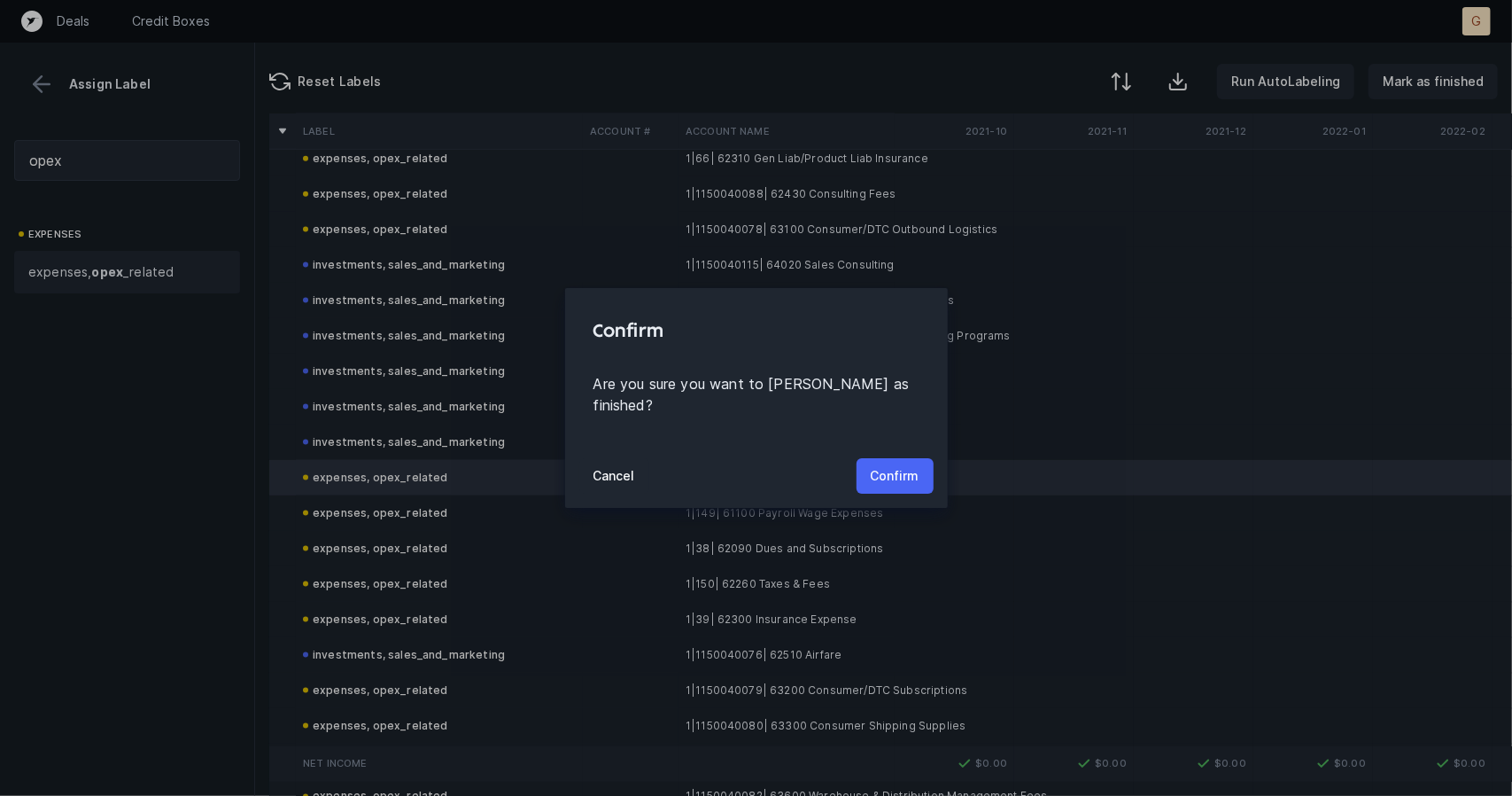
click at [903, 465] on p "Confirm" at bounding box center [895, 476] width 49 height 21
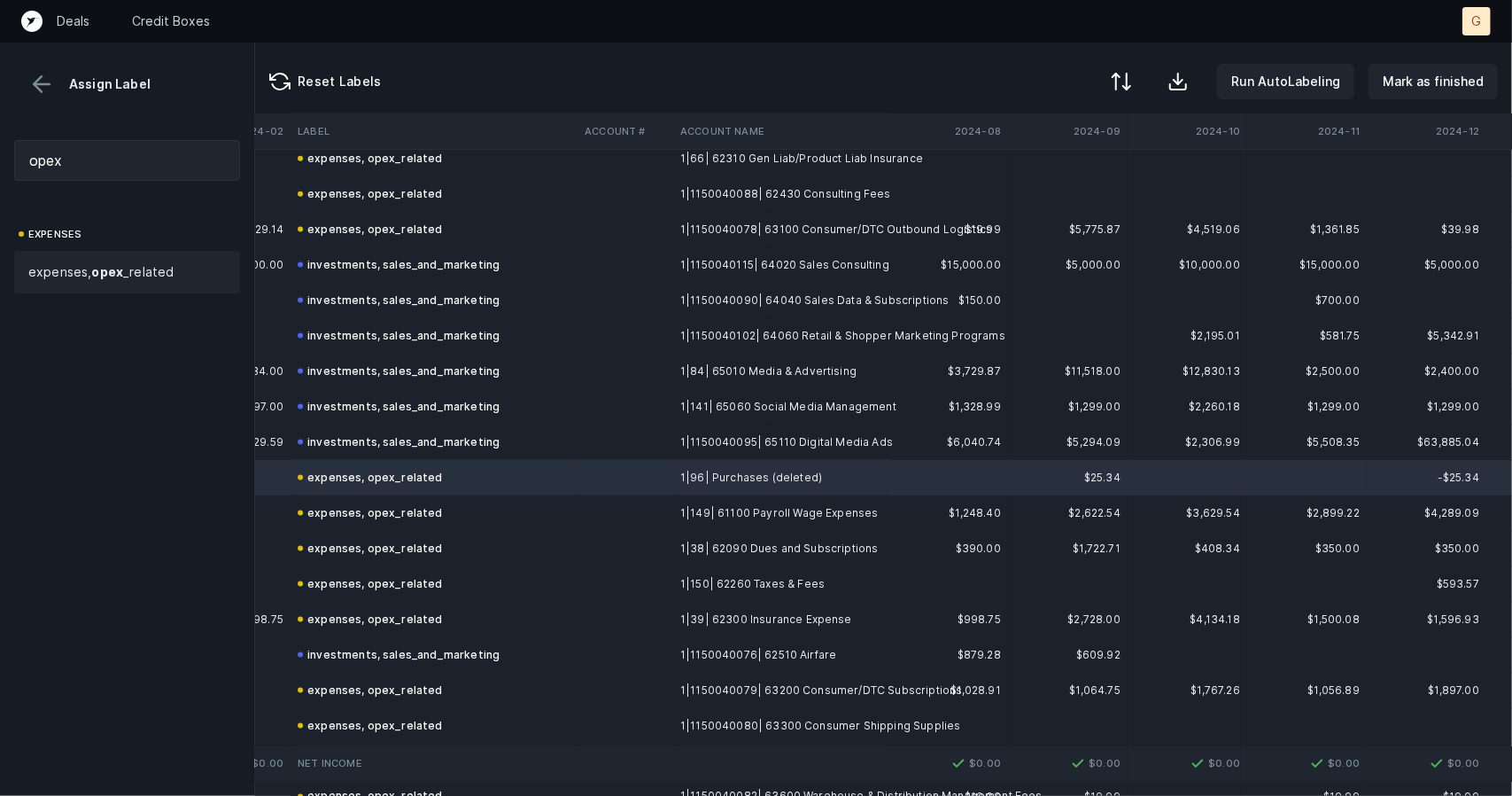
scroll to position [1618, 4318]
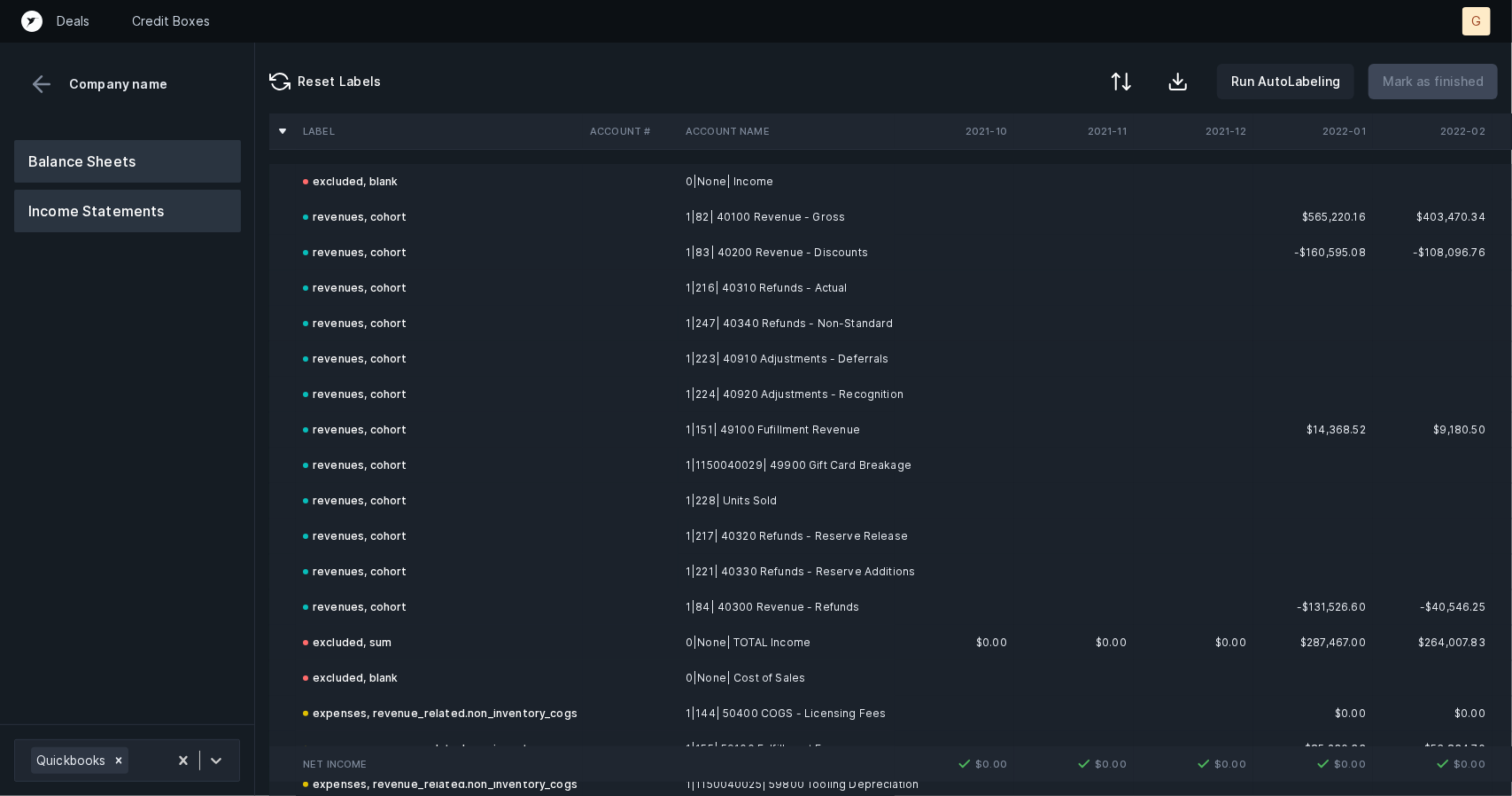
click at [119, 152] on button "Balance Sheets" at bounding box center [127, 161] width 227 height 43
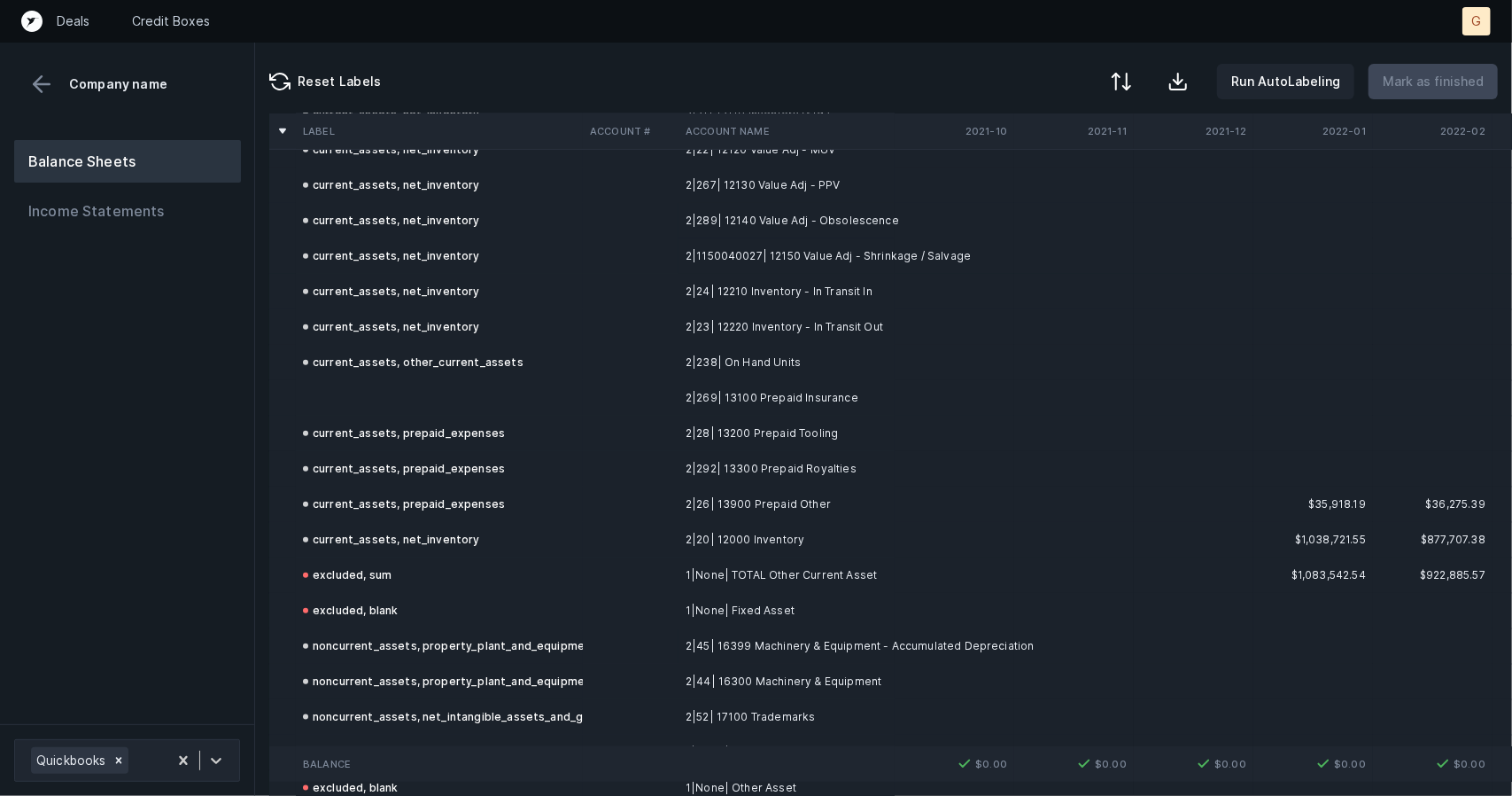
scroll to position [1129, 0]
click at [380, 387] on td at bounding box center [439, 400] width 287 height 36
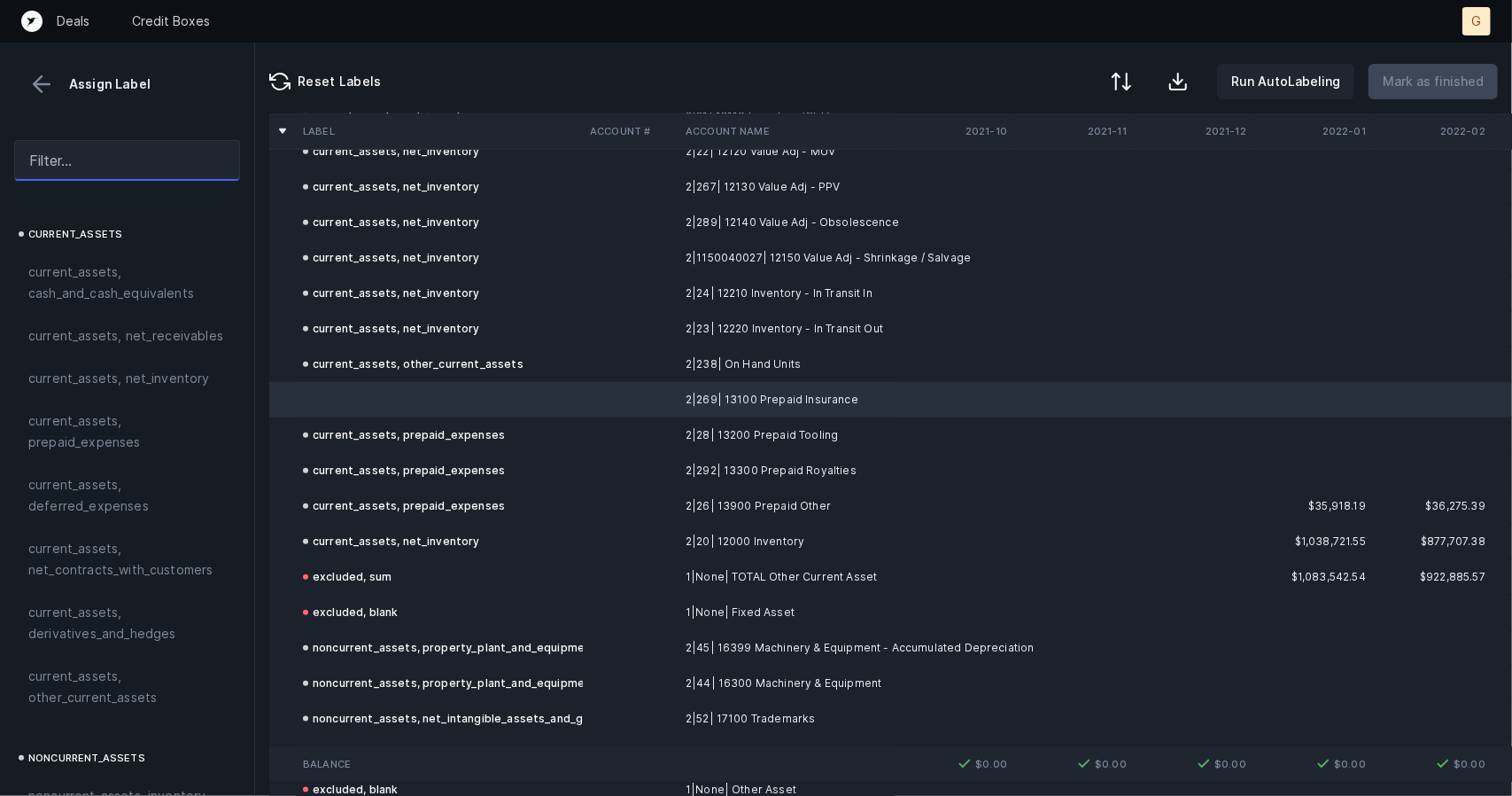
click at [105, 172] on input "text" at bounding box center [127, 160] width 226 height 41
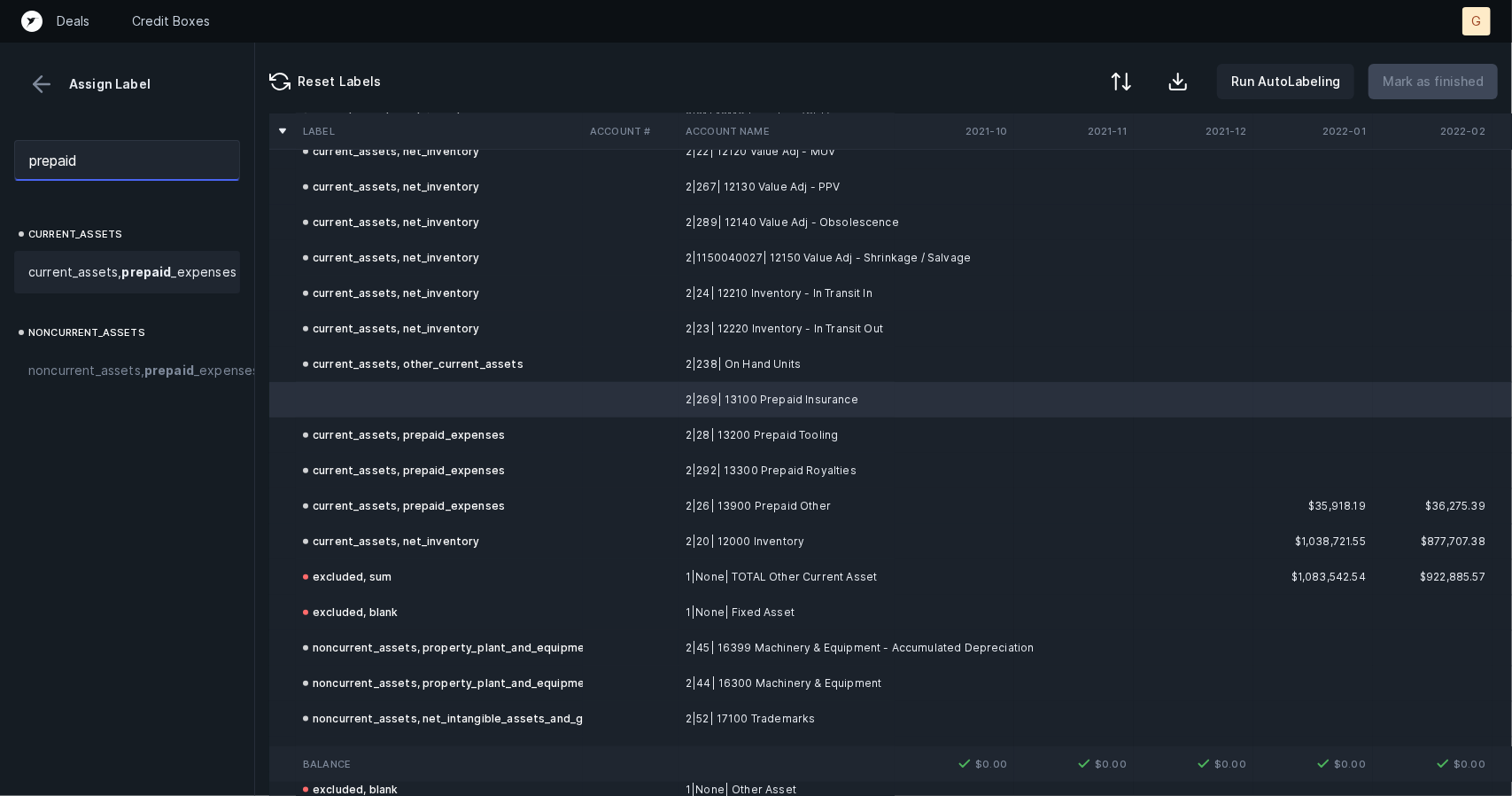
type input "prepaid"
click at [99, 274] on span "current_assets, prepaid _expenses" at bounding box center [133, 272] width 208 height 21
click at [1479, 86] on p "Mark as finished" at bounding box center [1433, 82] width 101 height 21
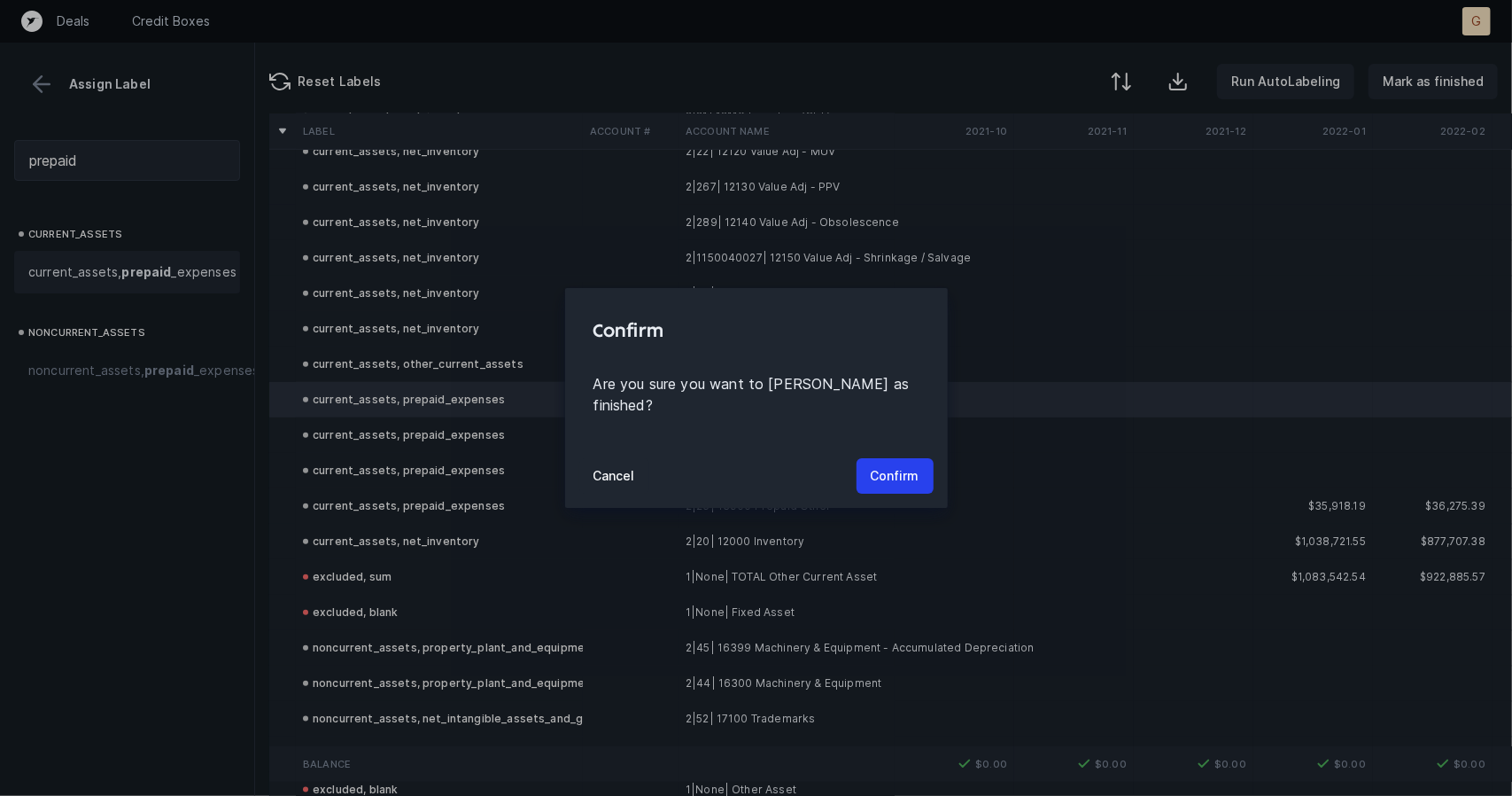
click at [924, 472] on button "Confirm" at bounding box center [895, 476] width 77 height 36
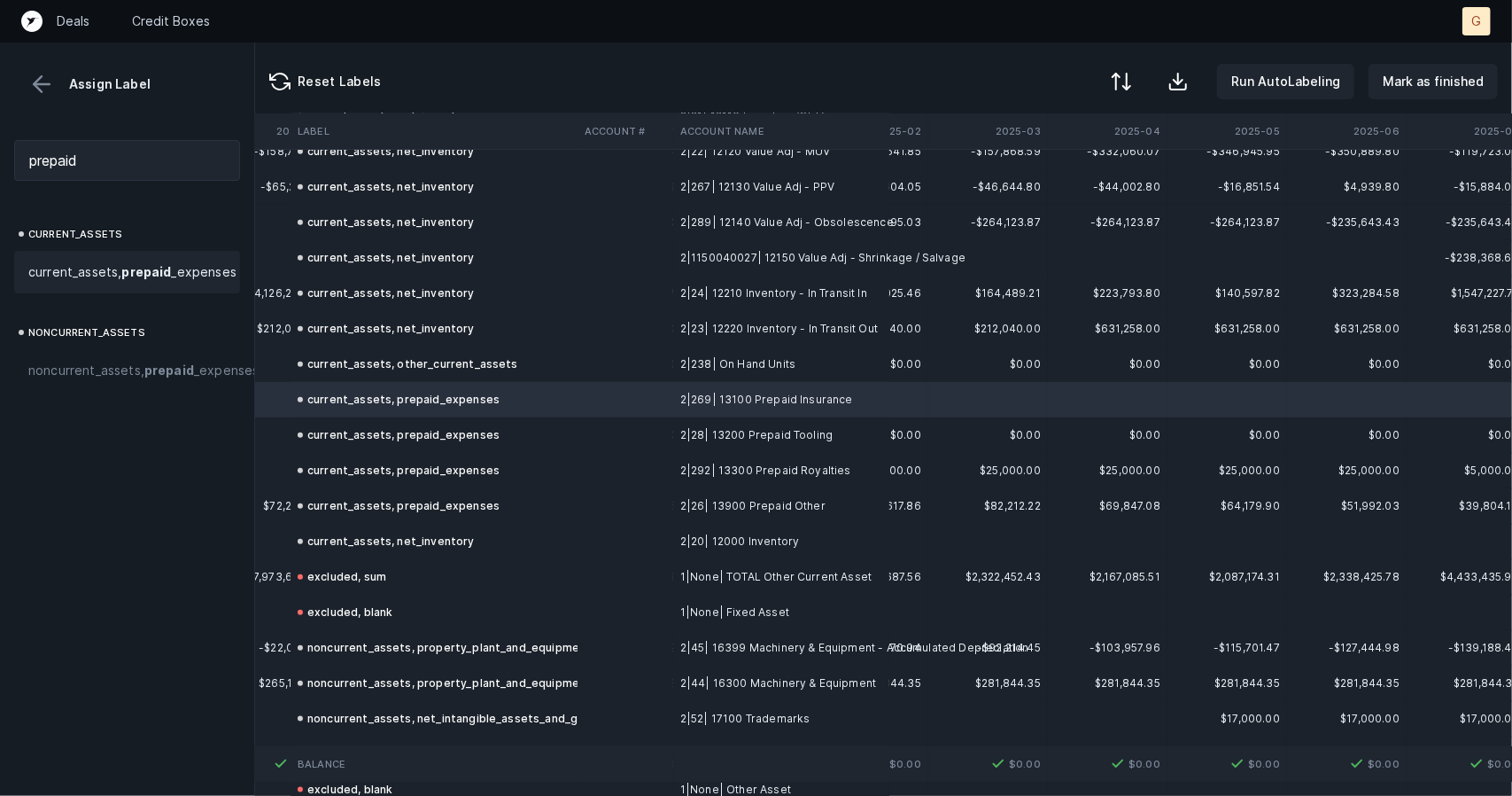
scroll to position [1129, 4888]
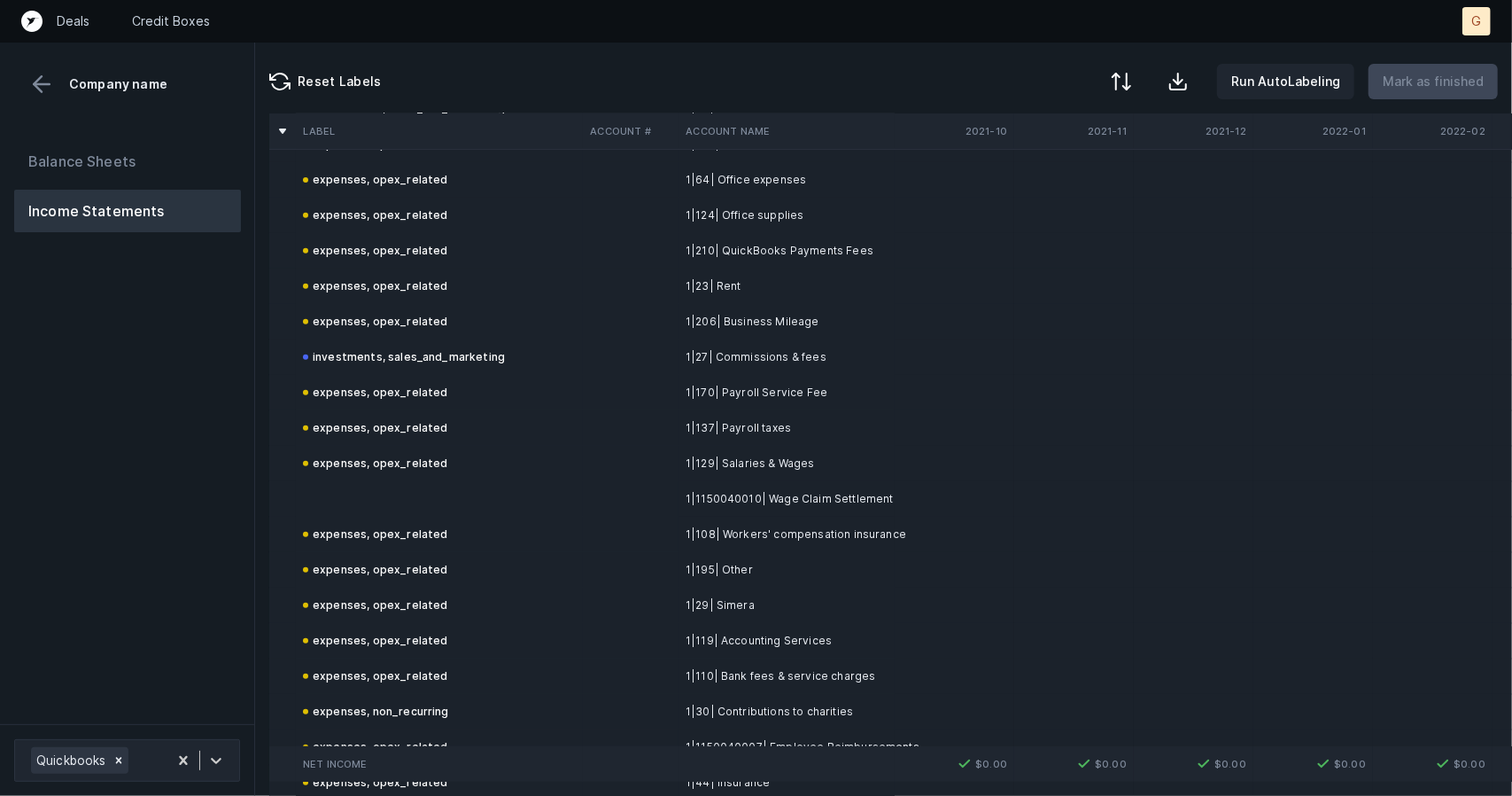
scroll to position [496, 0]
click at [423, 478] on td "expenses, opex_related" at bounding box center [439, 465] width 287 height 36
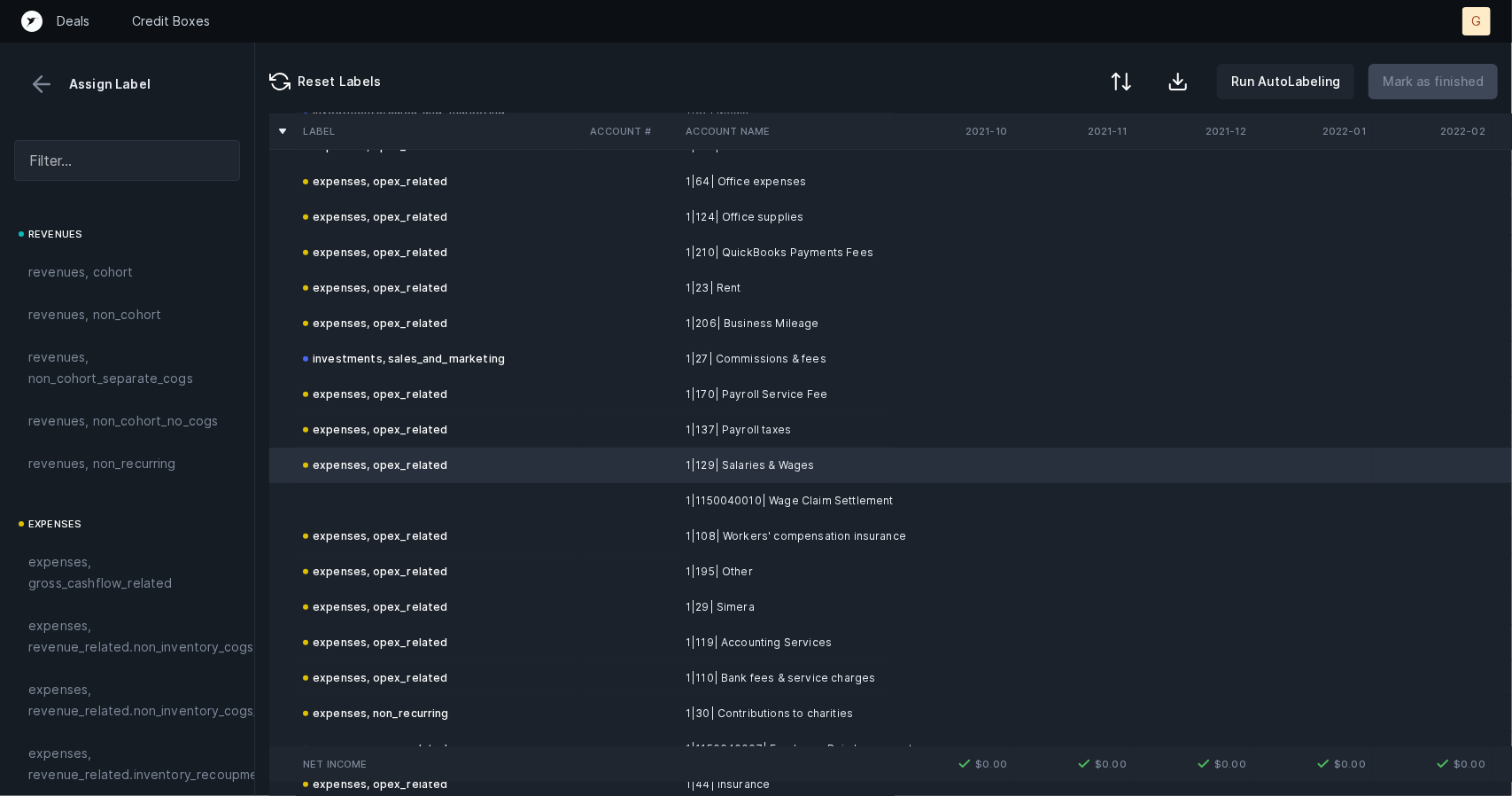
click at [388, 499] on td at bounding box center [439, 501] width 287 height 36
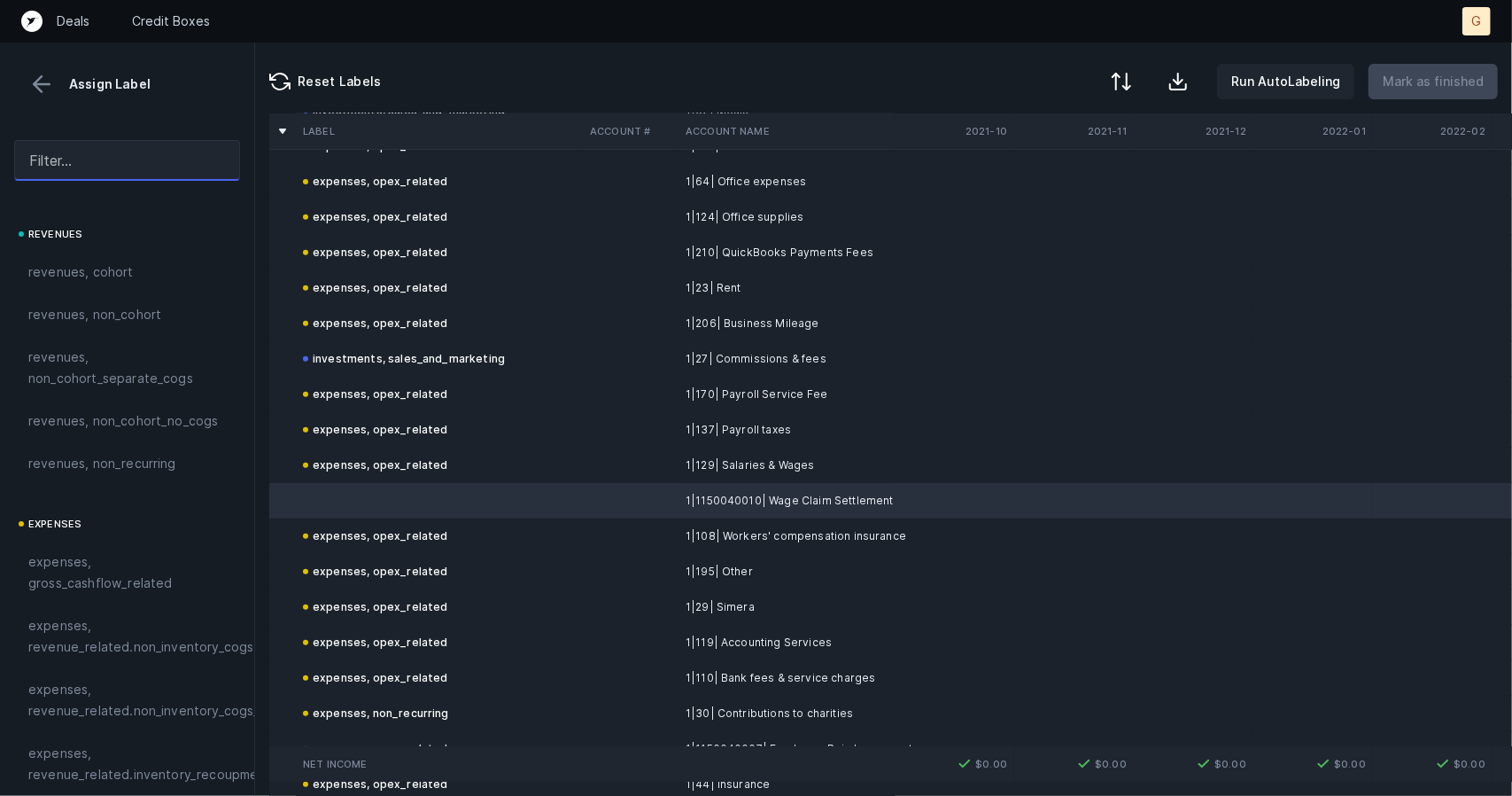
click at [90, 146] on input "text" at bounding box center [127, 160] width 226 height 41
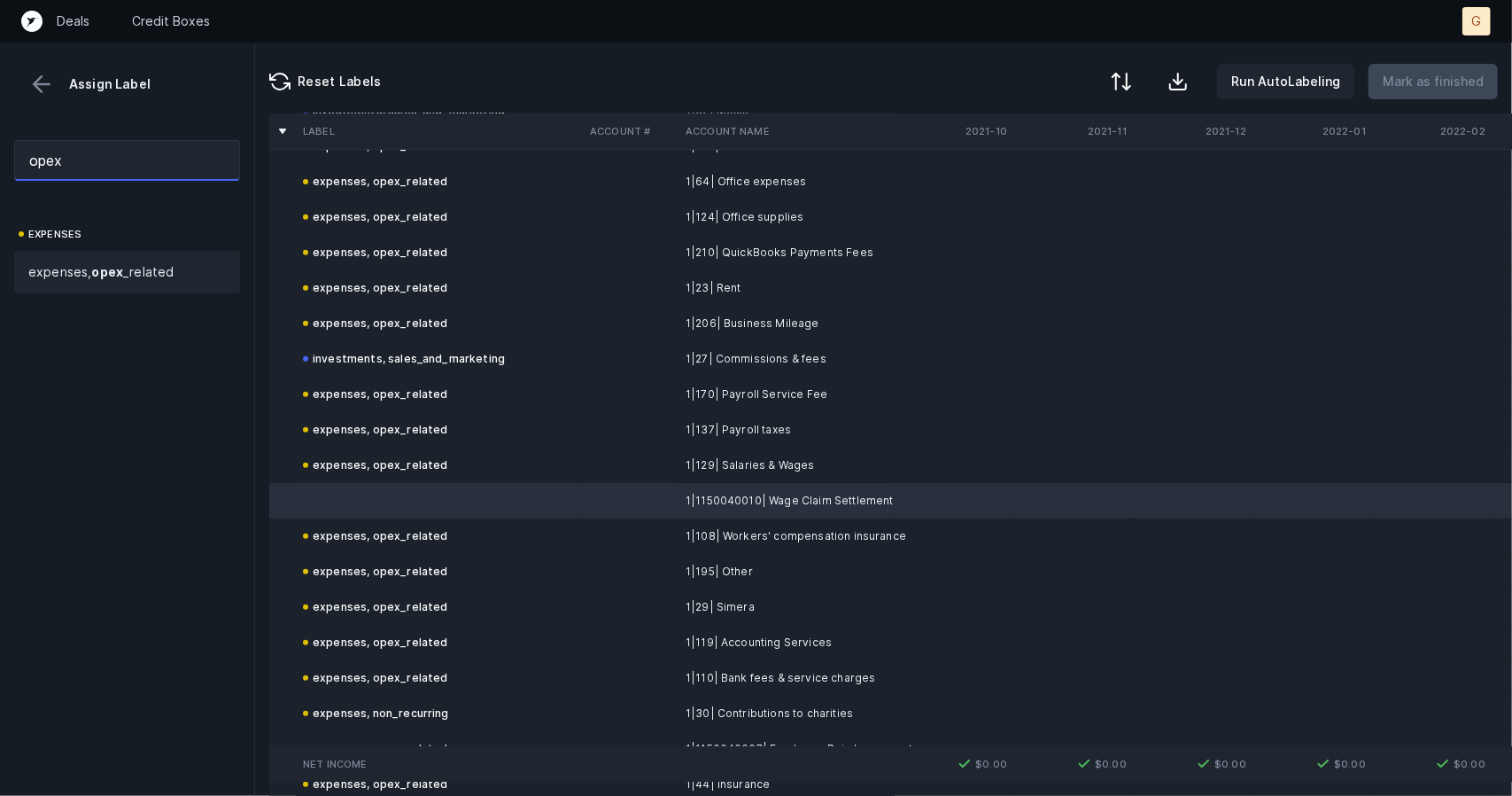
type input "opex"
click at [106, 259] on div "expenses, opex _related" at bounding box center [127, 272] width 226 height 43
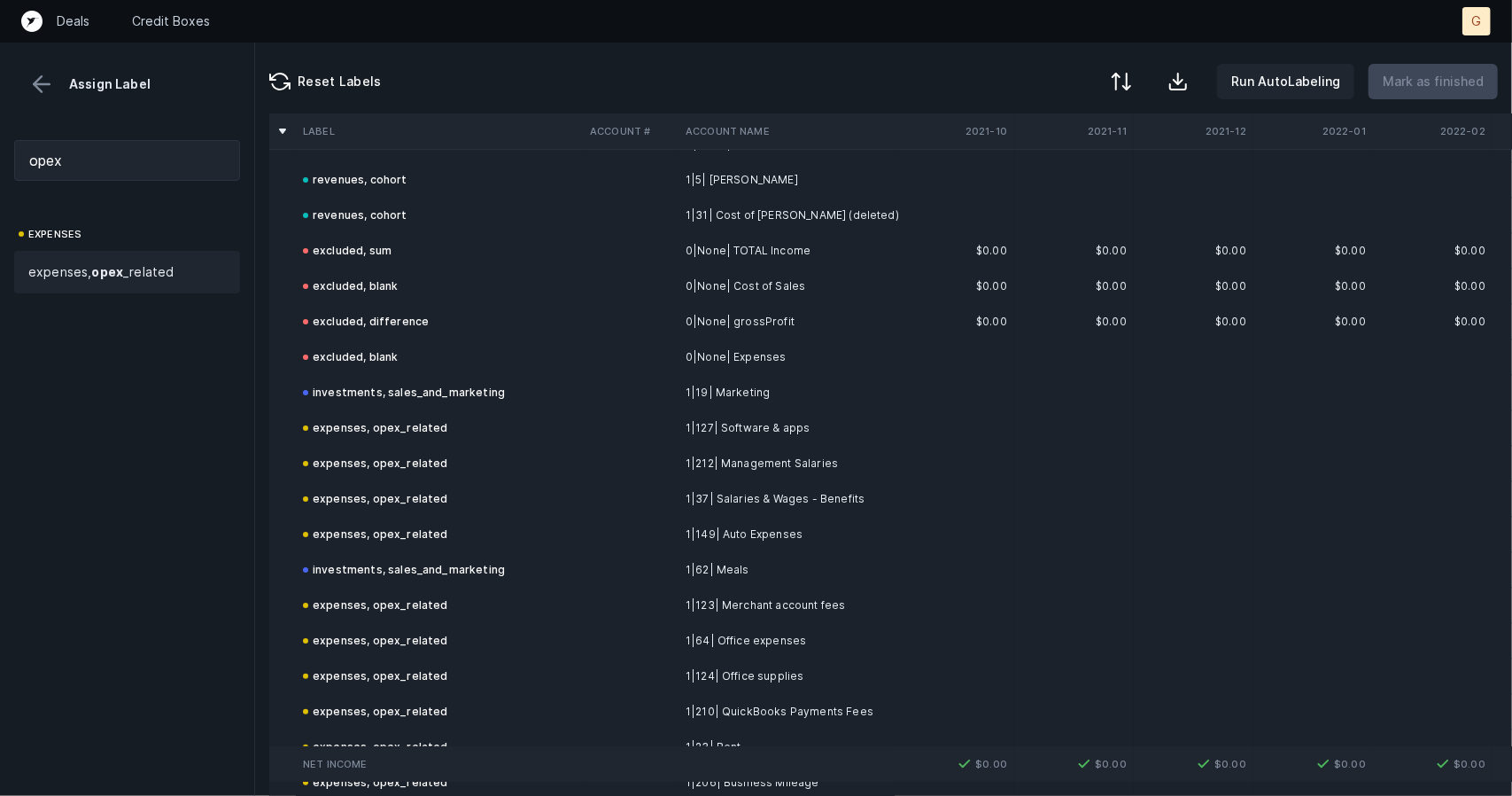
scroll to position [0, 0]
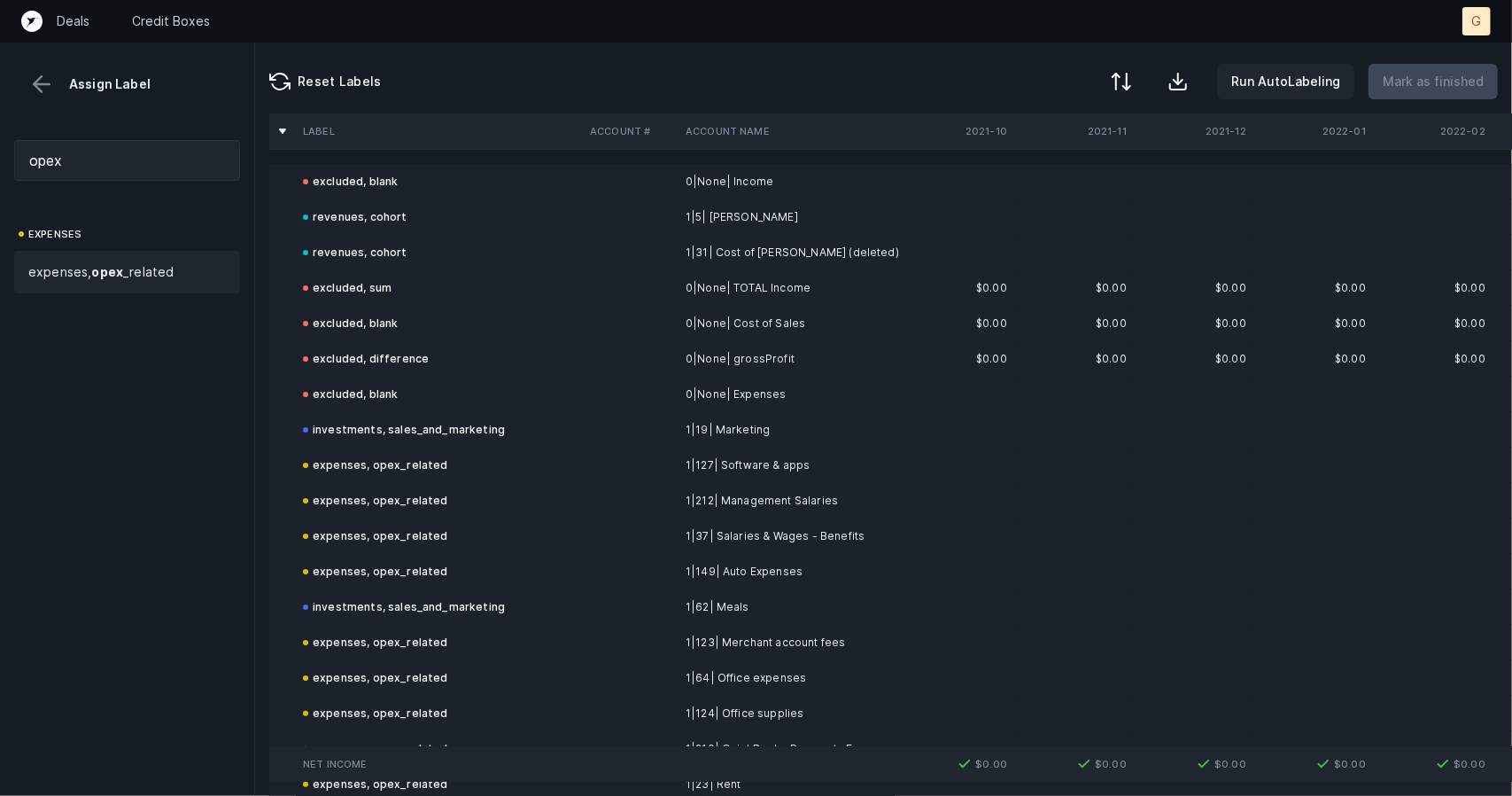
click at [46, 81] on button at bounding box center [42, 85] width 27 height 27
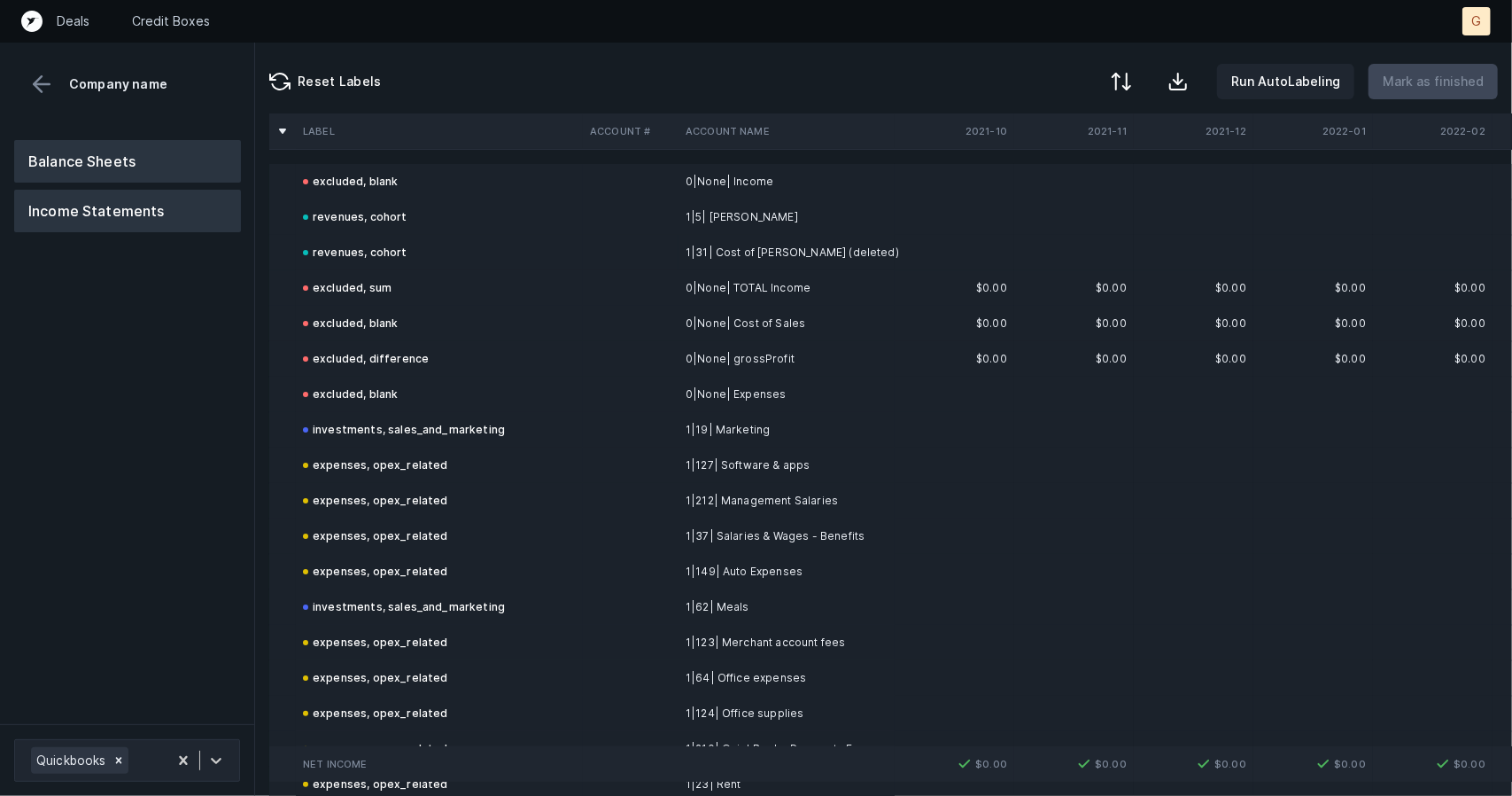
click at [120, 163] on button "Balance Sheets" at bounding box center [127, 161] width 227 height 43
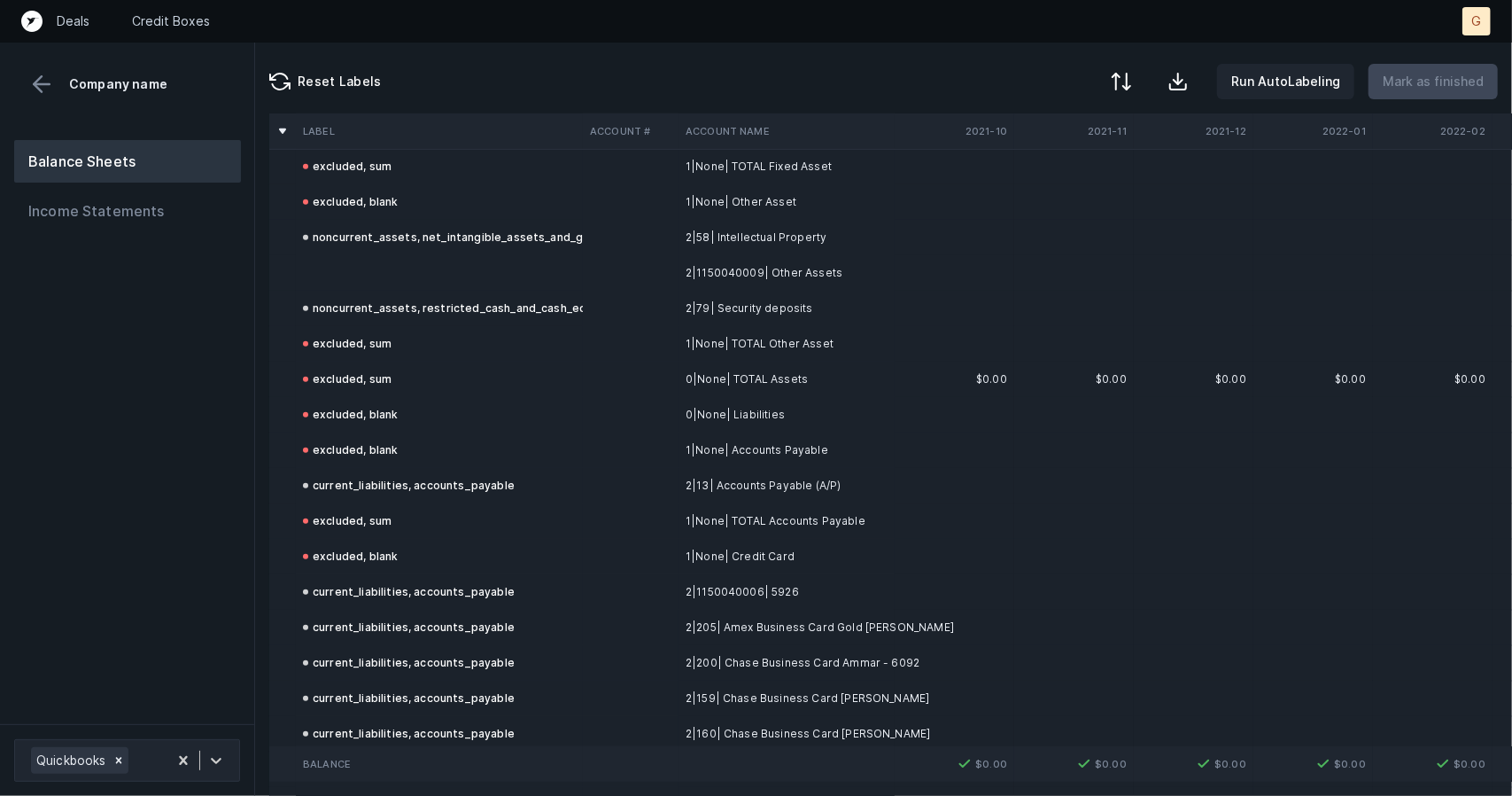
scroll to position [689, 0]
click at [407, 268] on td at bounding box center [439, 273] width 287 height 36
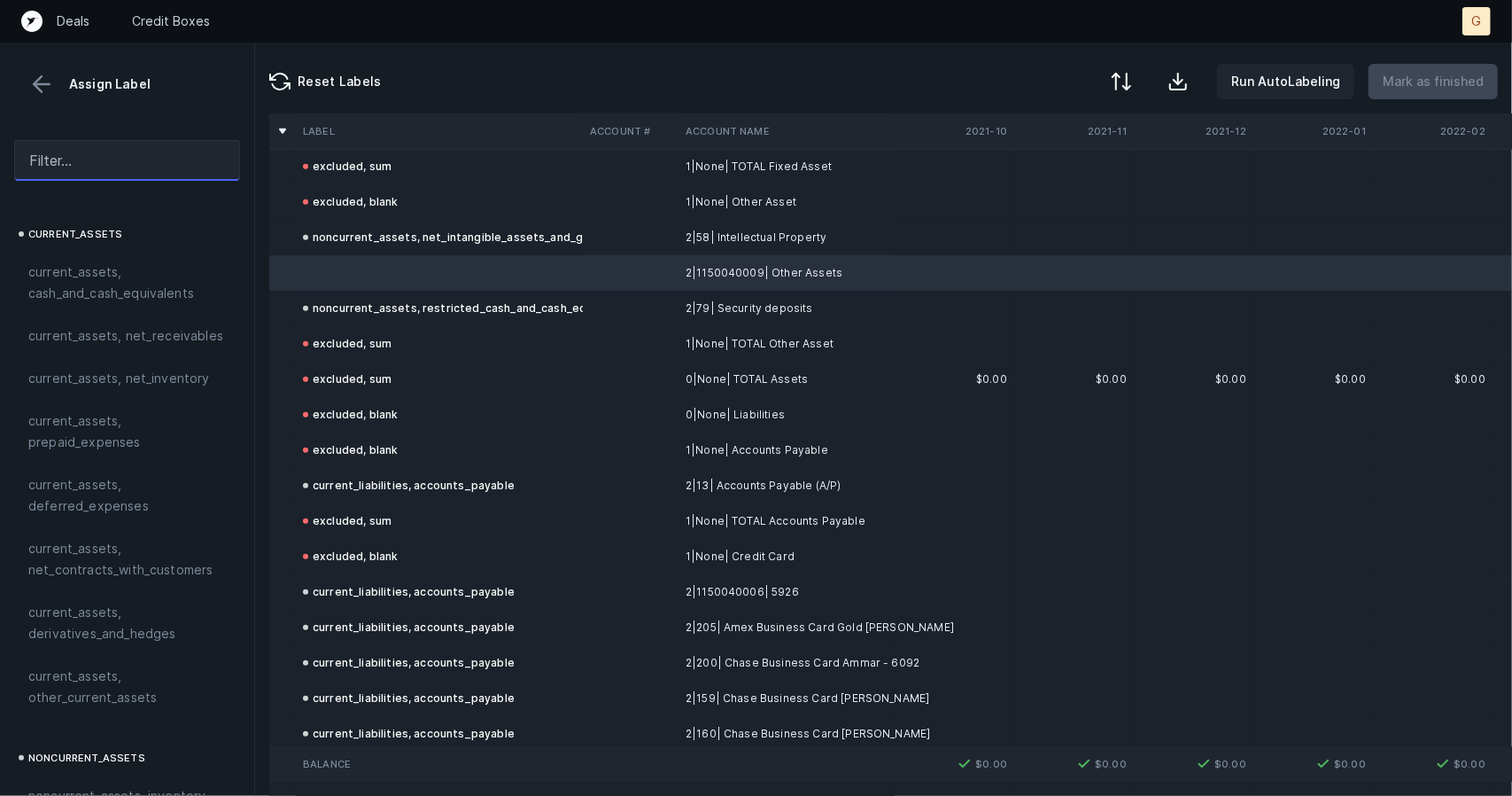
click at [143, 162] on input "text" at bounding box center [127, 160] width 226 height 41
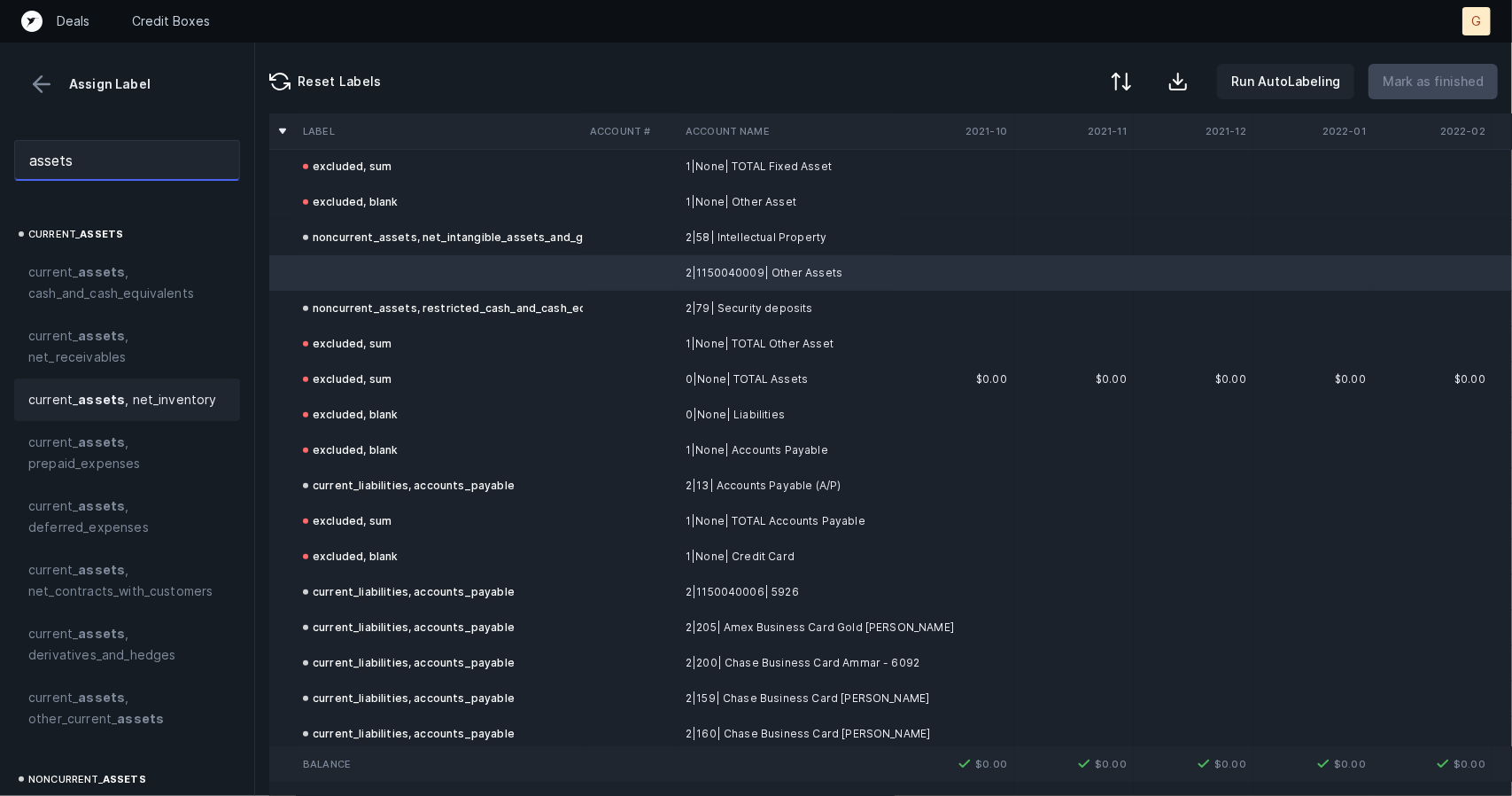
scroll to position [95, 0]
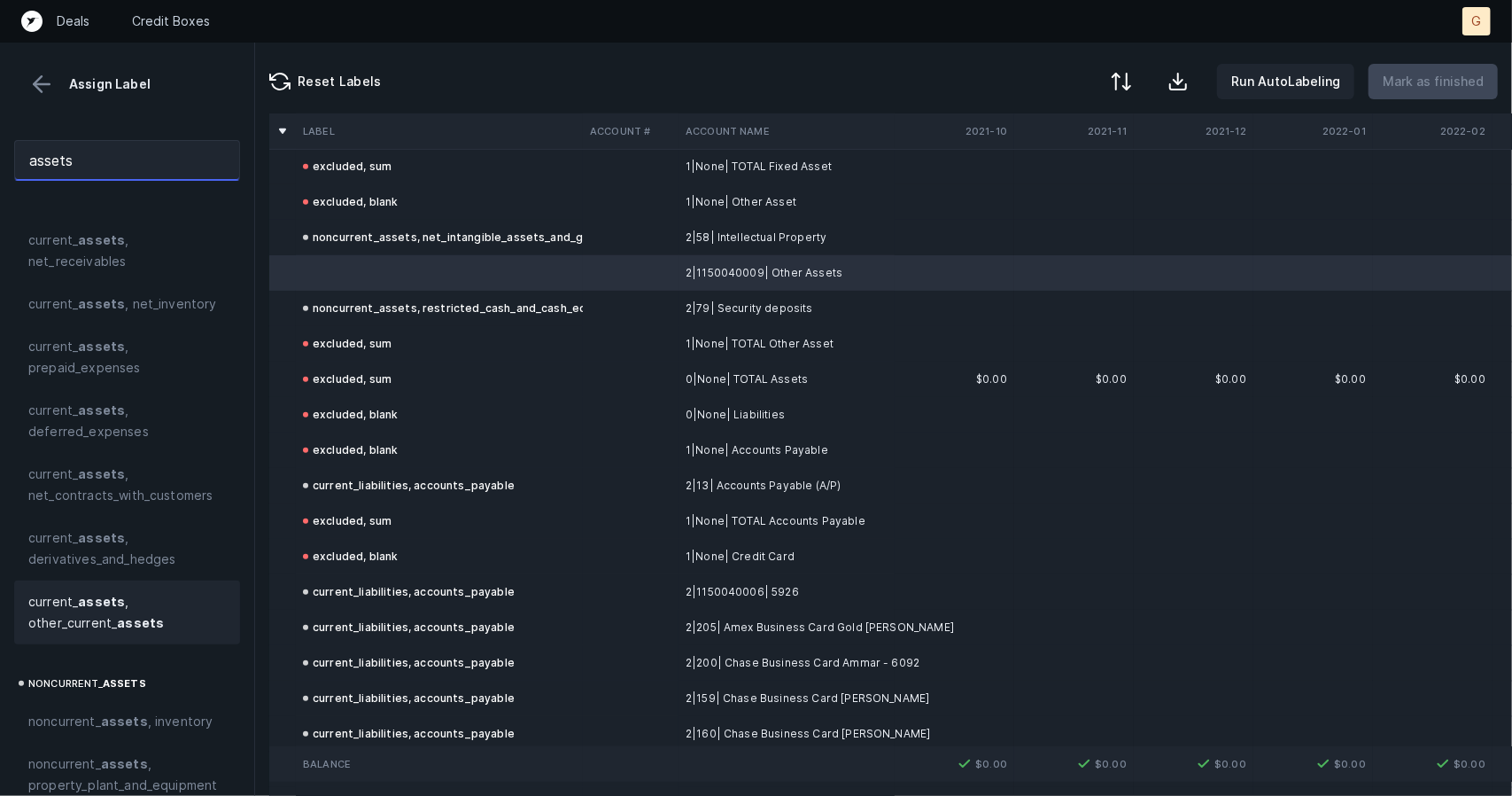
type input "assets"
click at [73, 581] on div "current_ assets , other_current_ assets" at bounding box center [127, 612] width 226 height 64
click at [1450, 78] on p "Mark as finished" at bounding box center [1433, 82] width 101 height 21
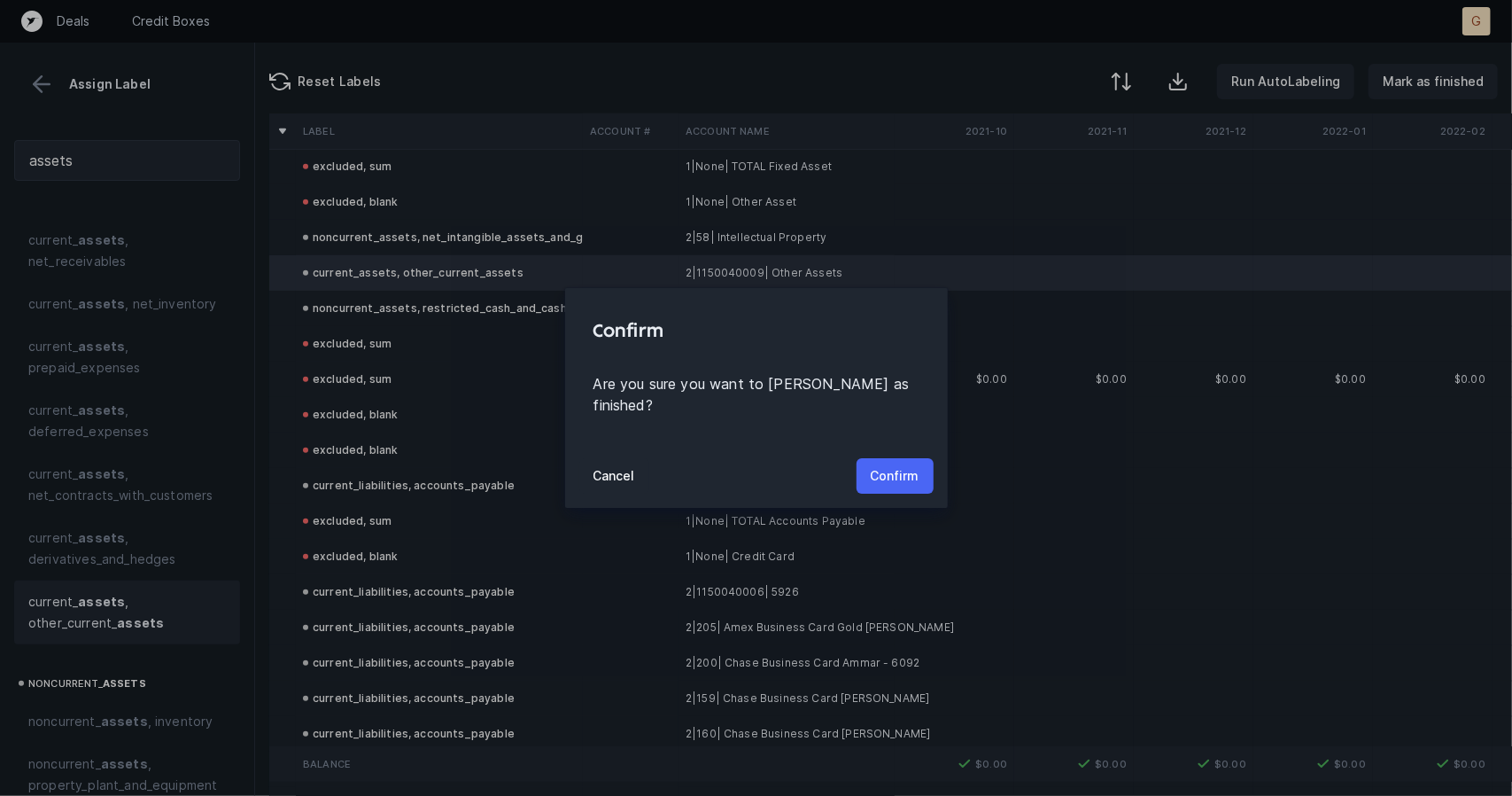
click at [880, 465] on p "Confirm" at bounding box center [895, 476] width 49 height 21
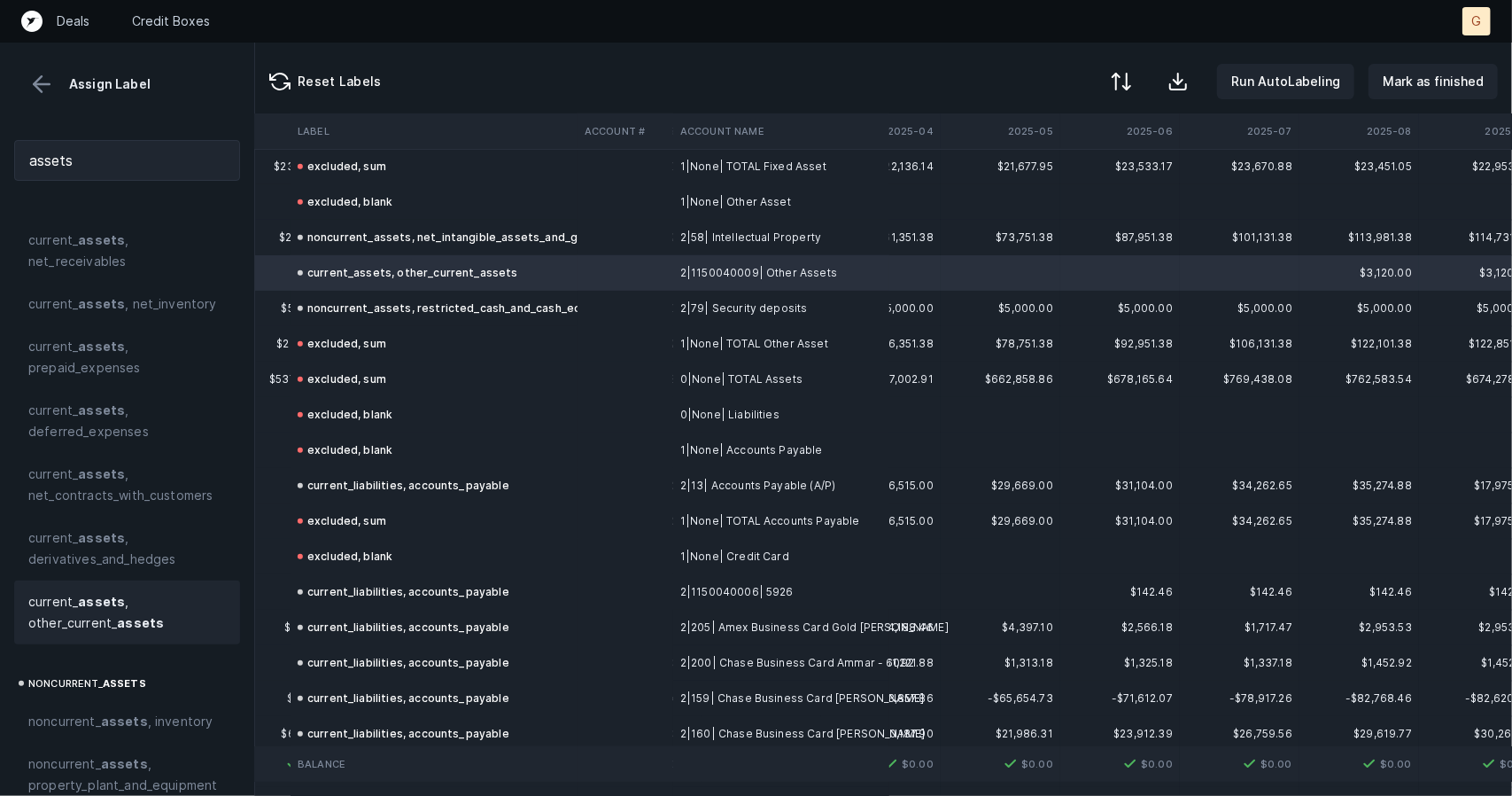
scroll to position [689, 5136]
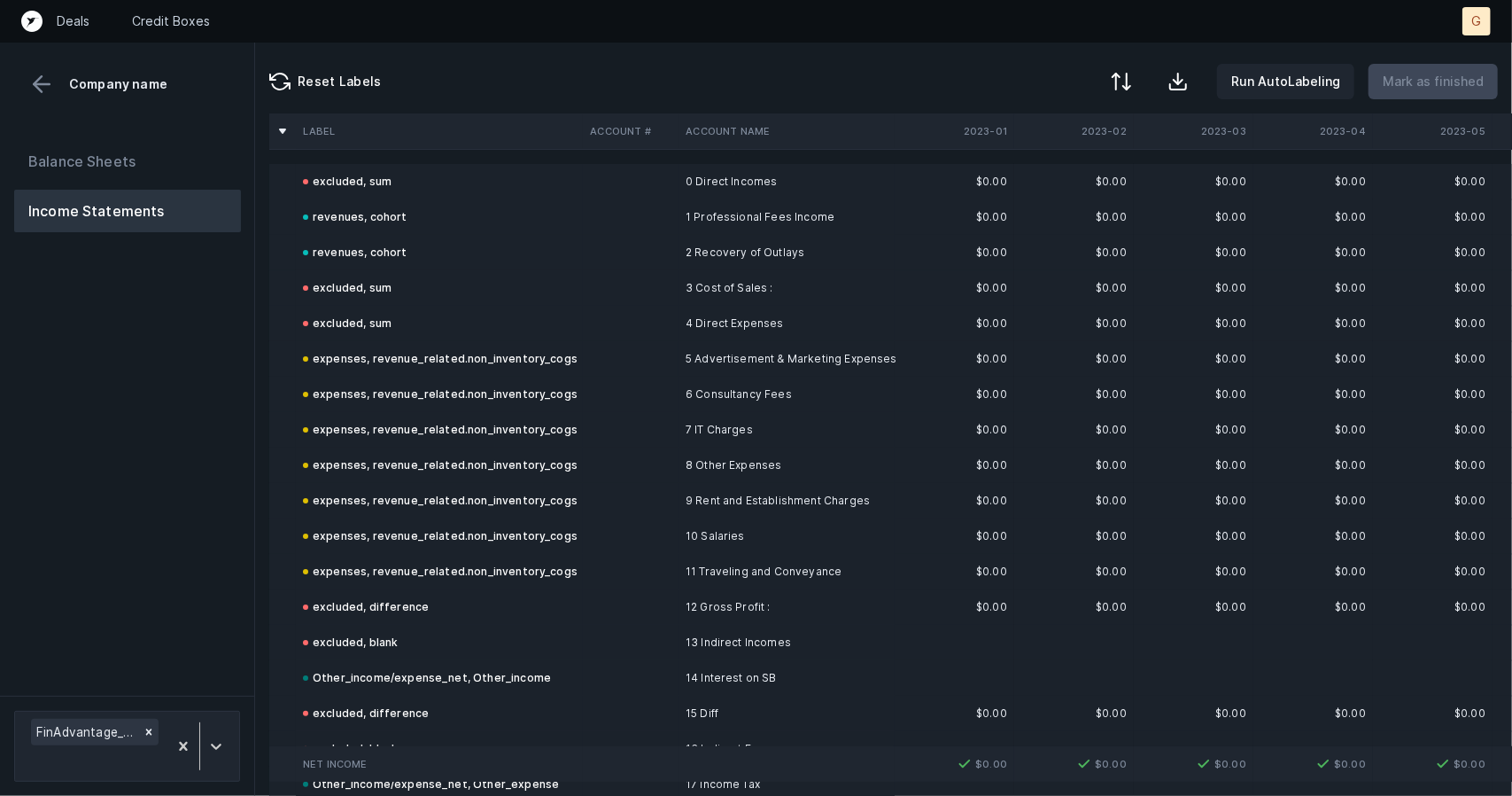
scroll to position [119, 0]
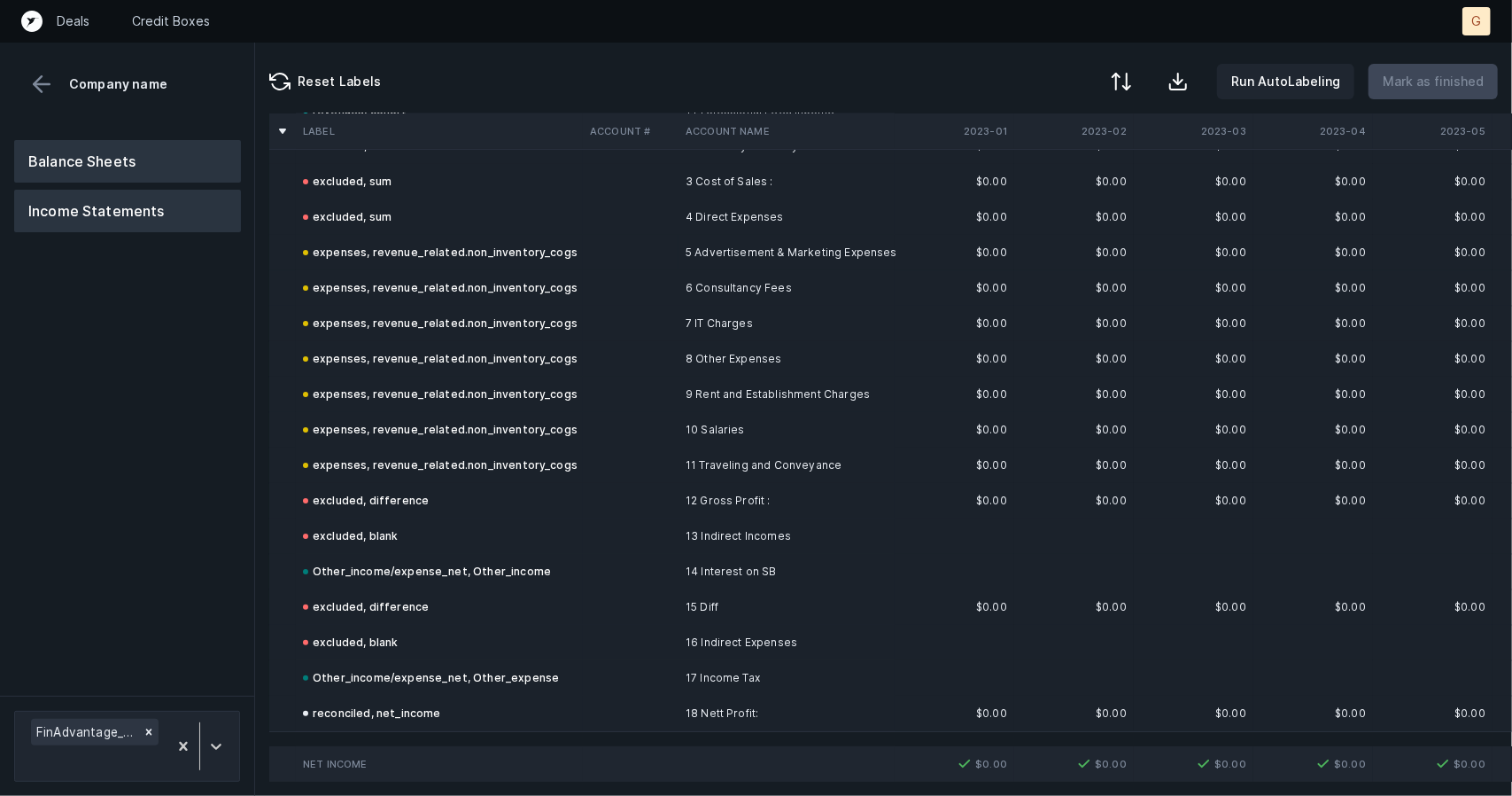
click at [135, 167] on button "Balance Sheets" at bounding box center [127, 161] width 227 height 43
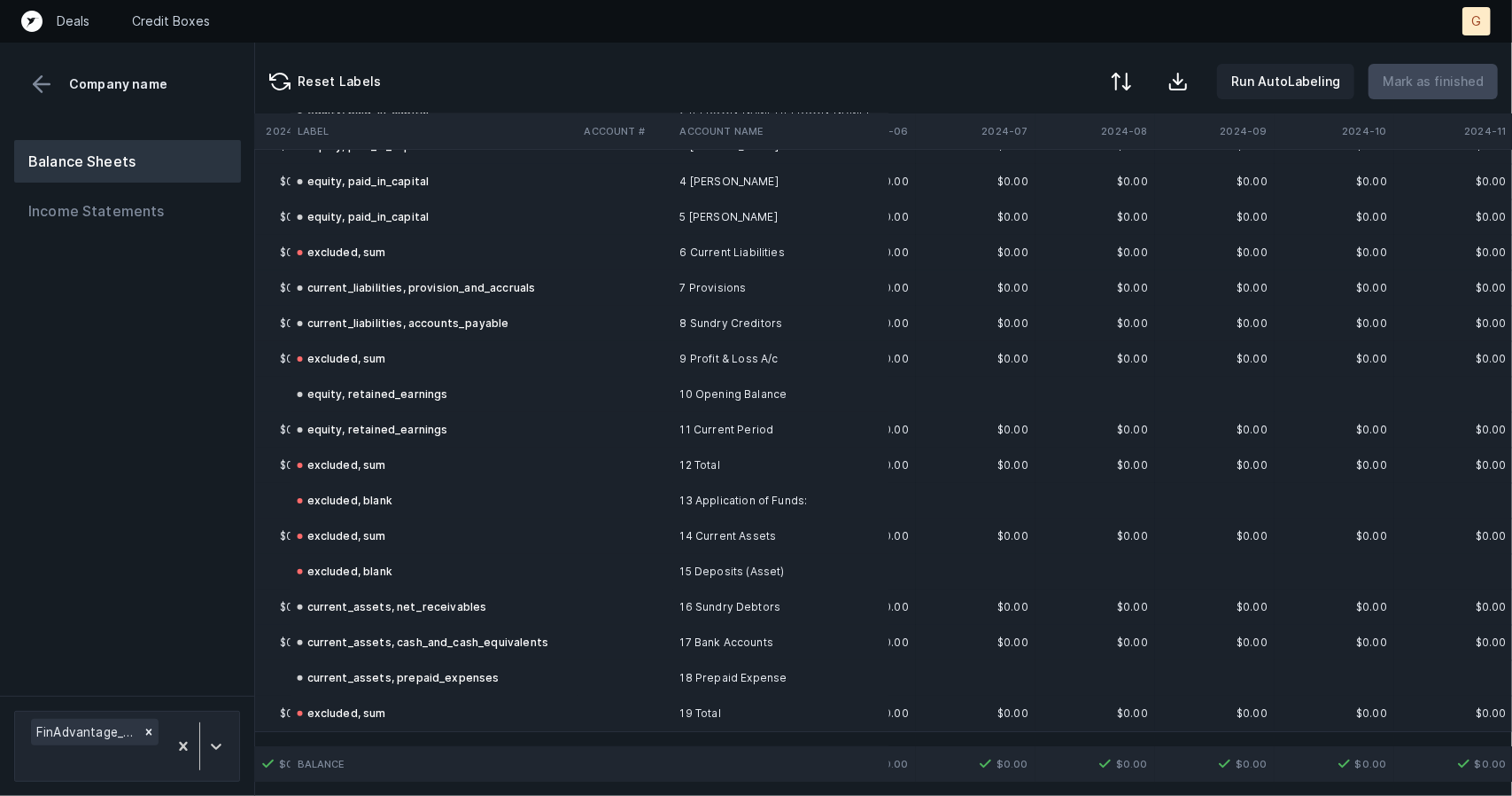
scroll to position [154, 2266]
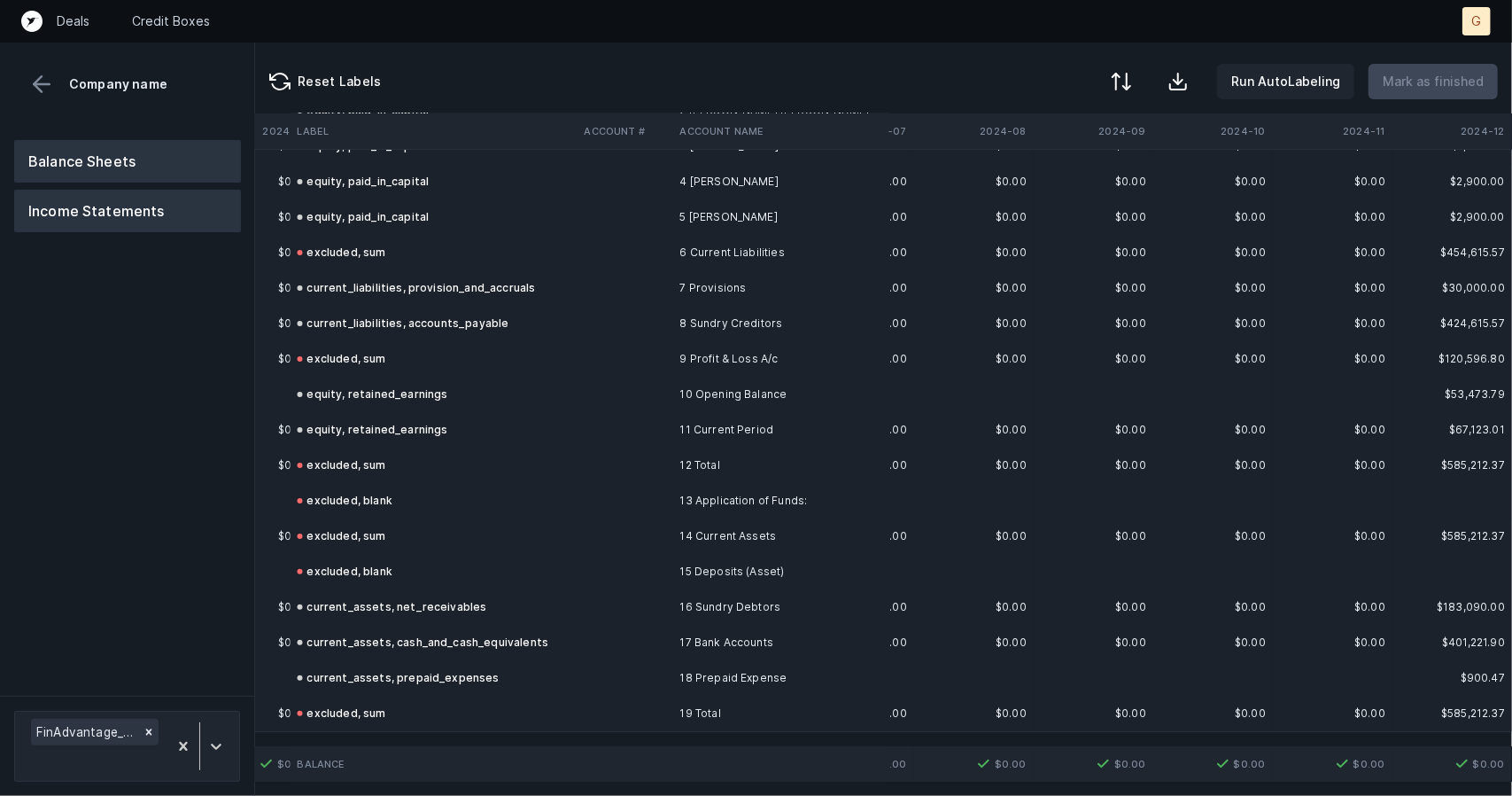
click at [101, 193] on button "Income Statements" at bounding box center [127, 211] width 227 height 43
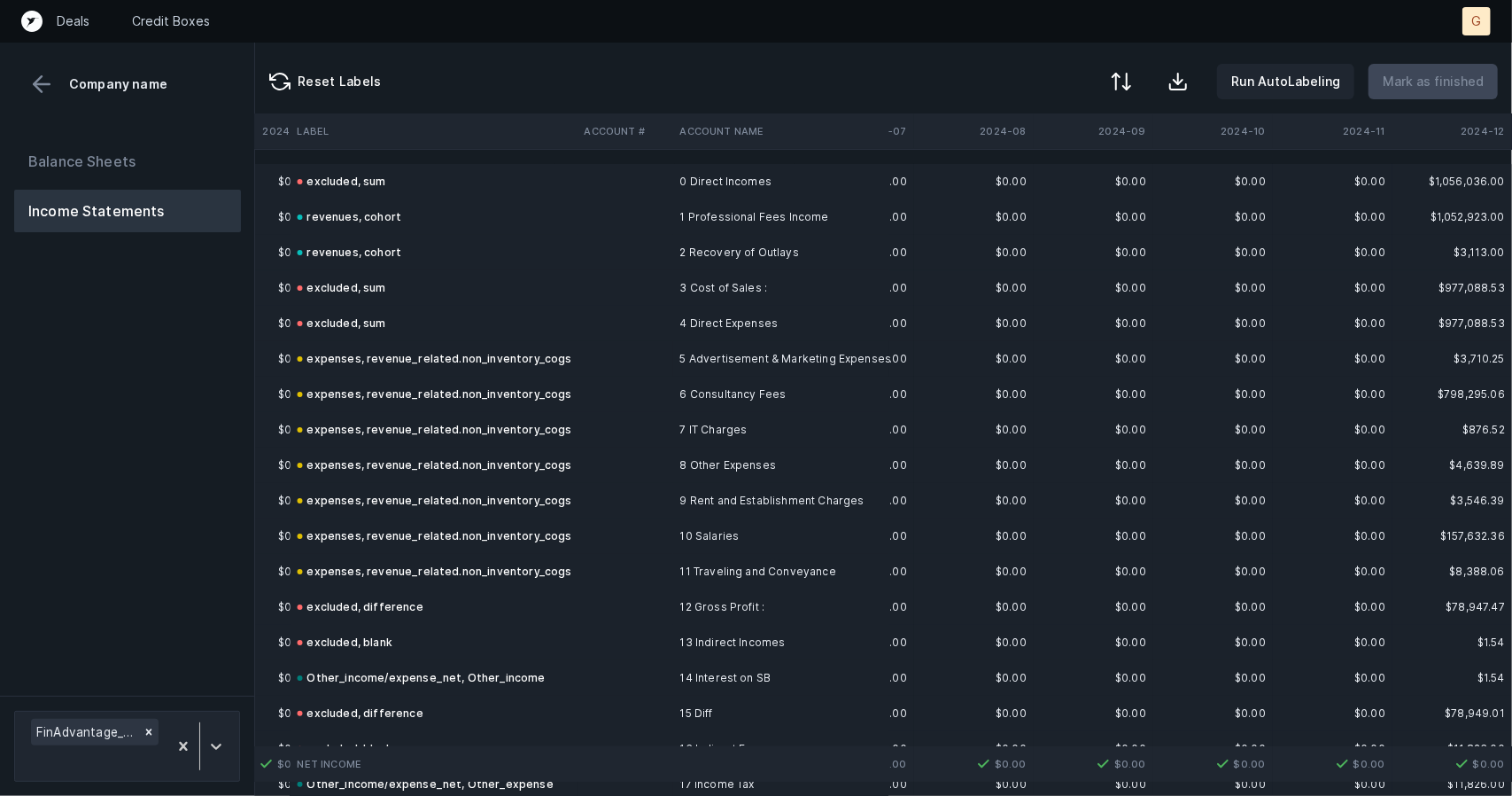
scroll to position [119, 2266]
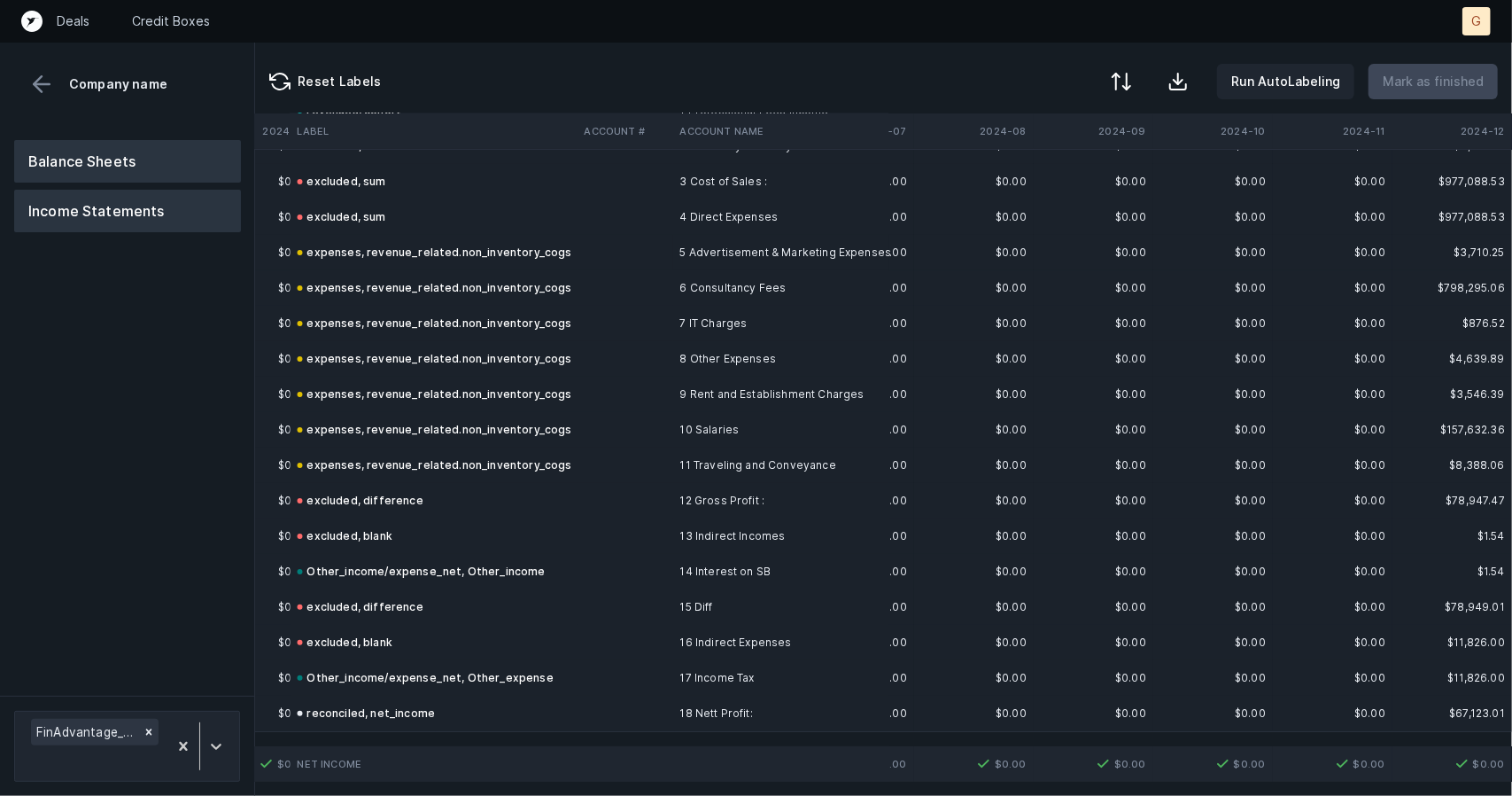
click at [156, 169] on button "Balance Sheets" at bounding box center [127, 161] width 227 height 43
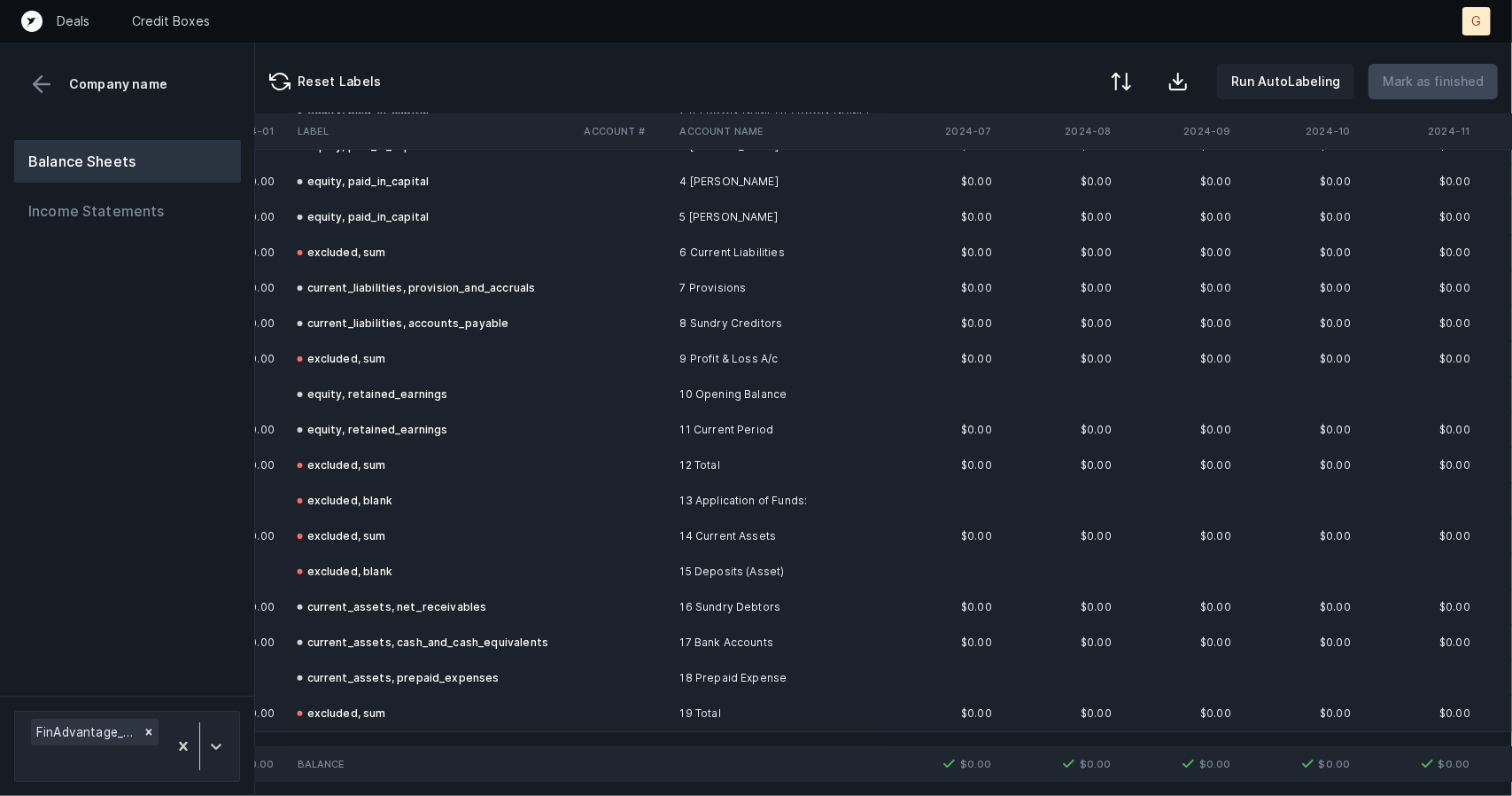
scroll to position [154, 2266]
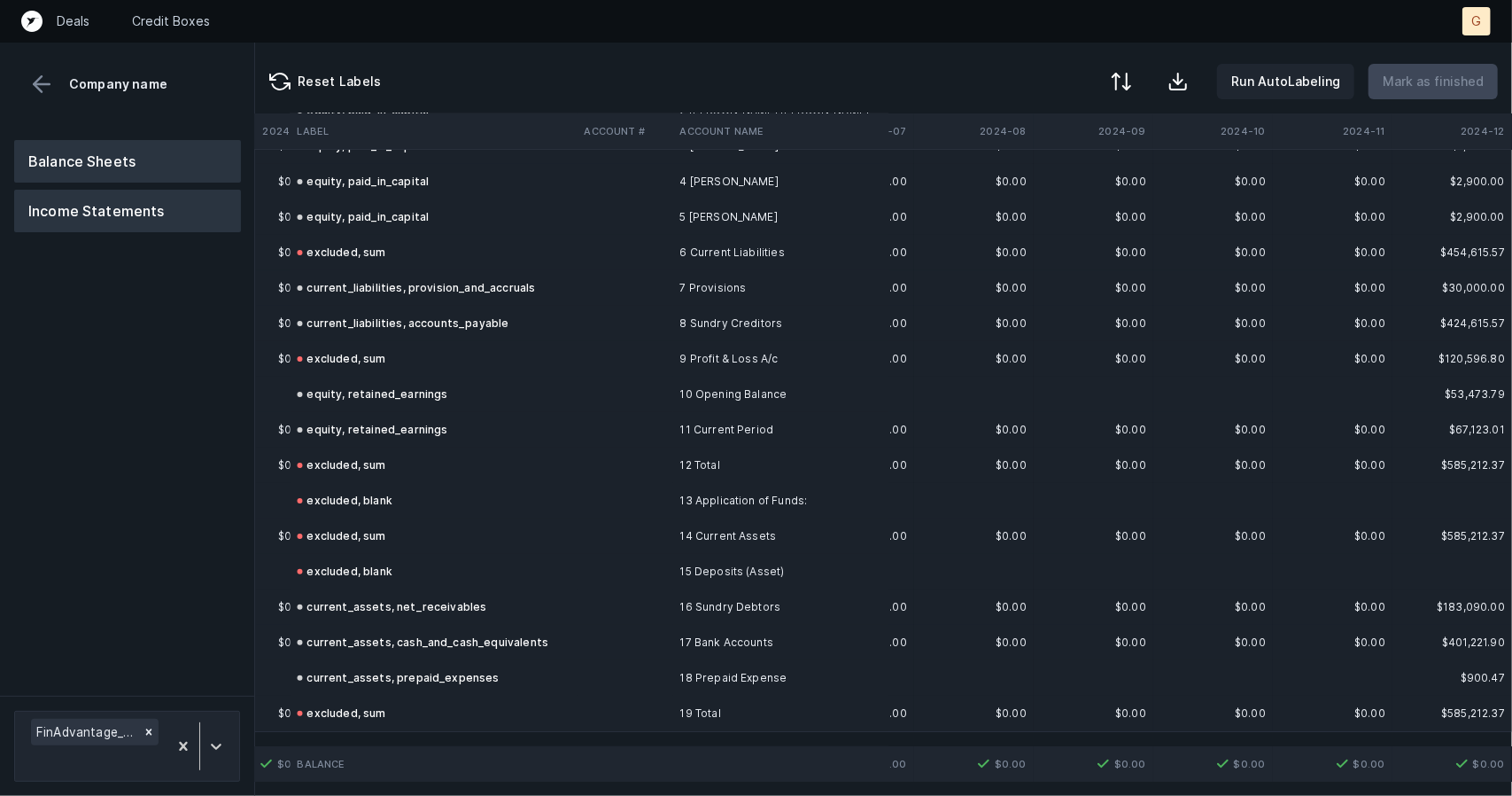
click at [122, 221] on button "Income Statements" at bounding box center [127, 211] width 227 height 43
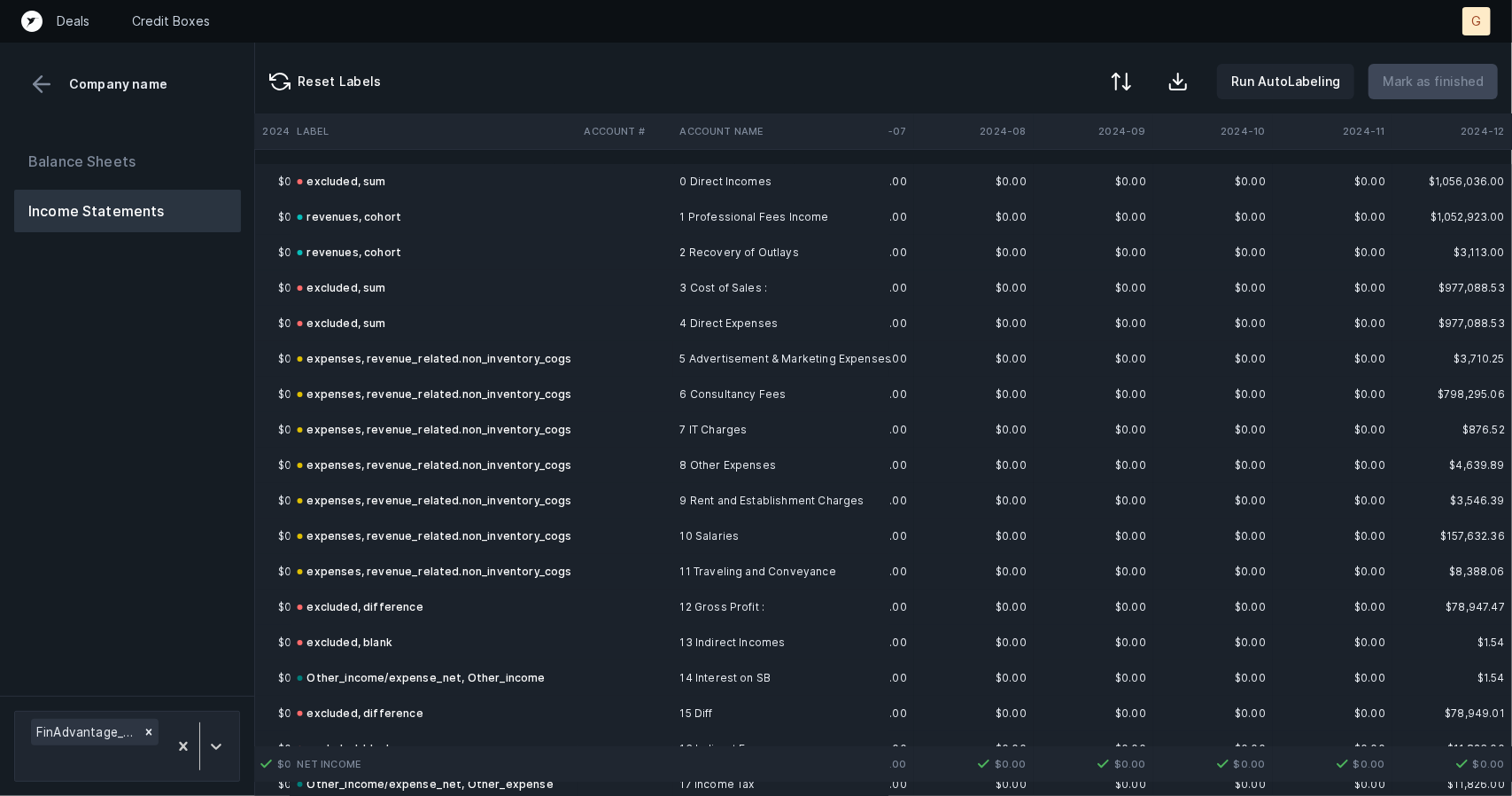
scroll to position [119, 2266]
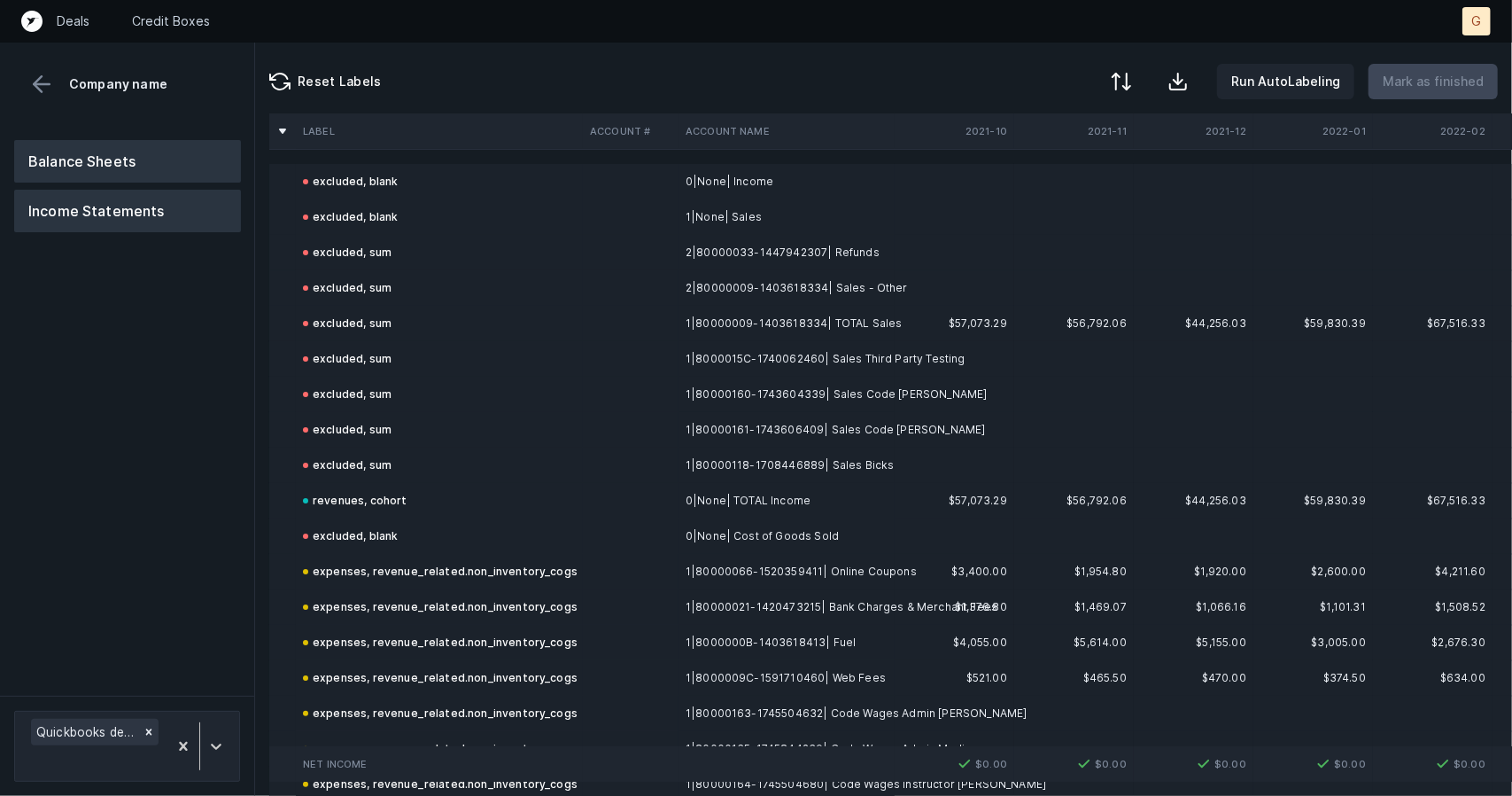
click at [158, 177] on button "Balance Sheets" at bounding box center [127, 161] width 227 height 43
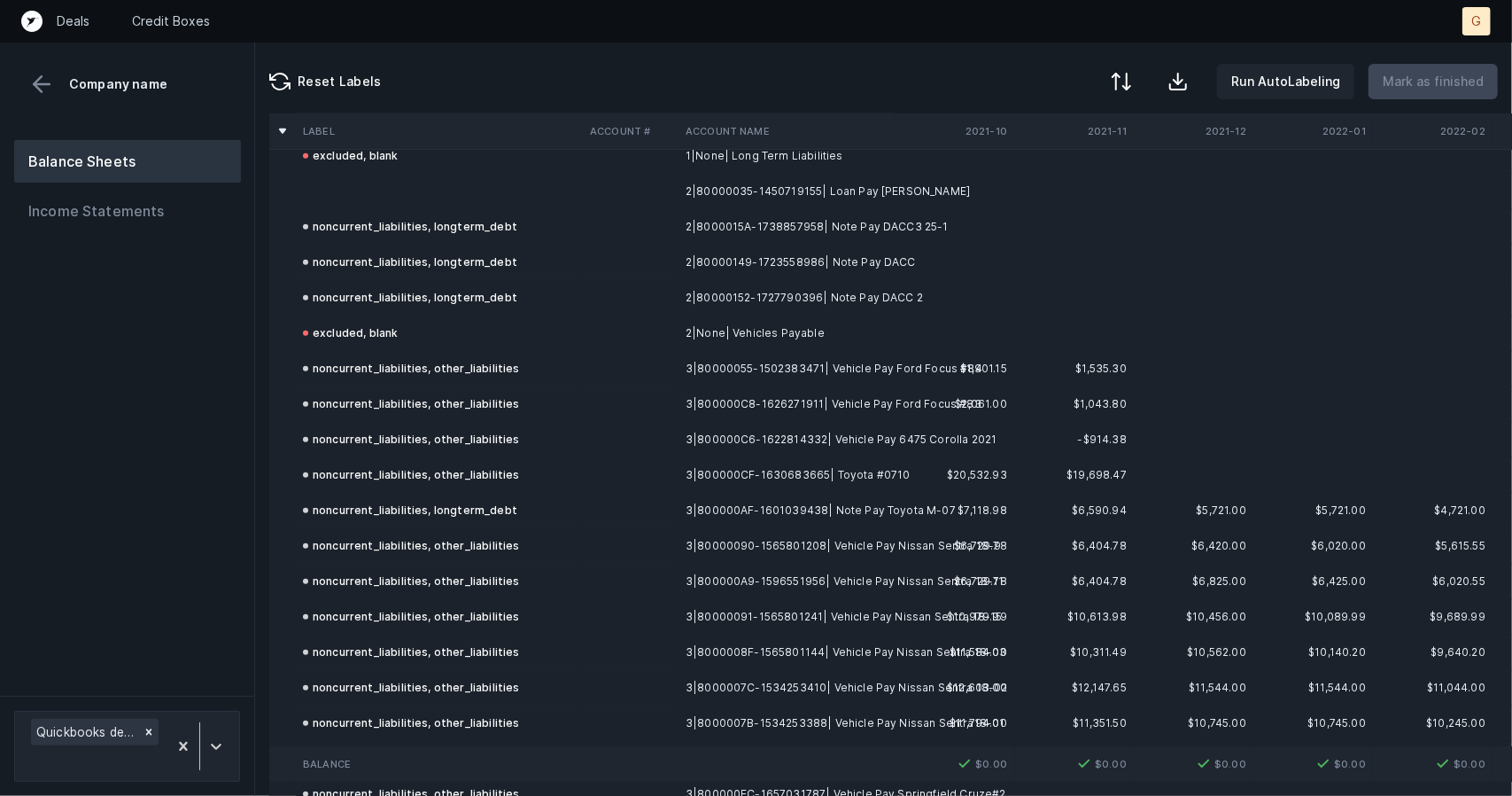
scroll to position [5416, 0]
click at [367, 209] on td "noncurrent_liabilities, longterm_debt" at bounding box center [439, 226] width 287 height 36
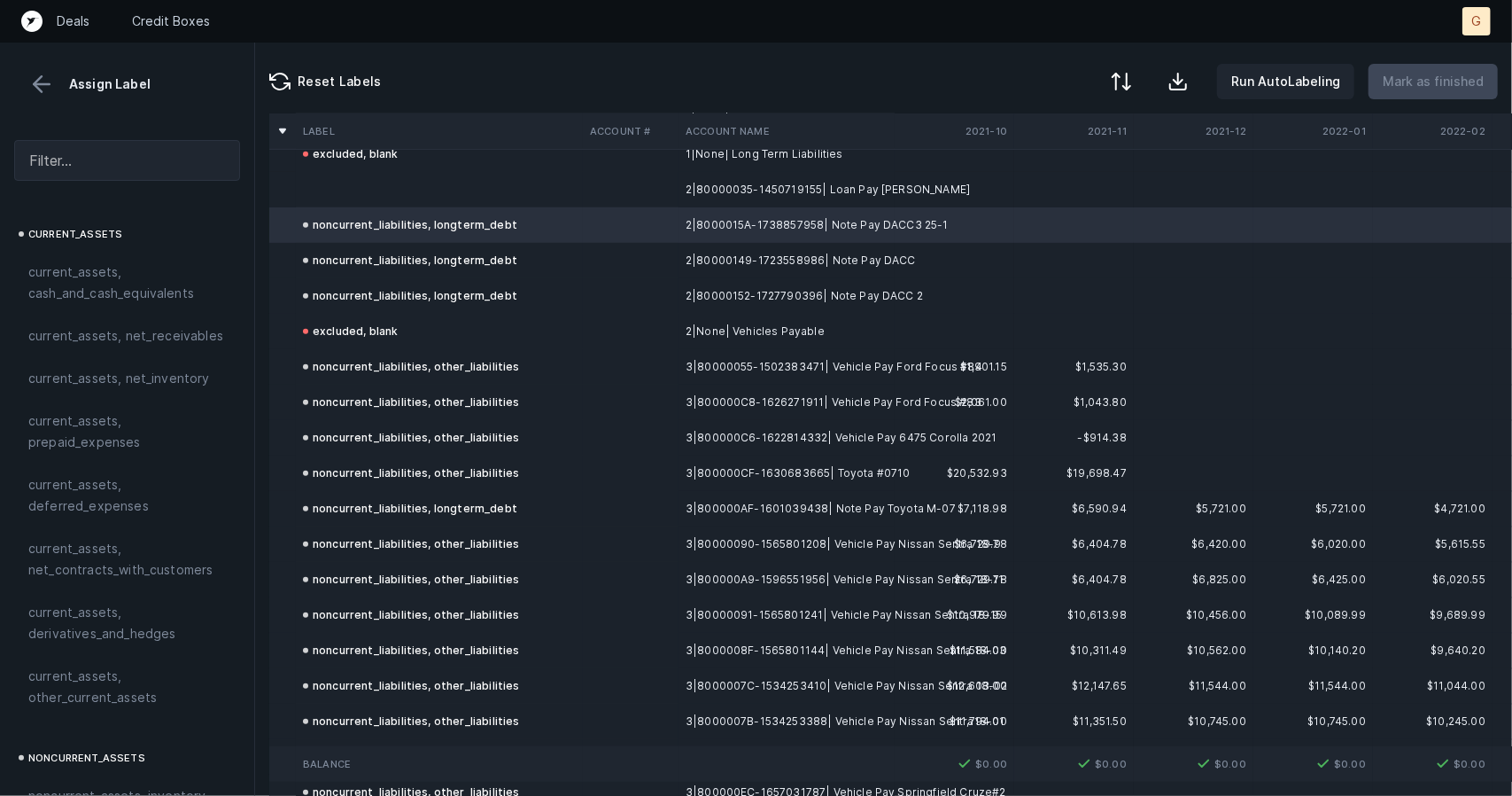
click at [376, 184] on td at bounding box center [439, 190] width 287 height 36
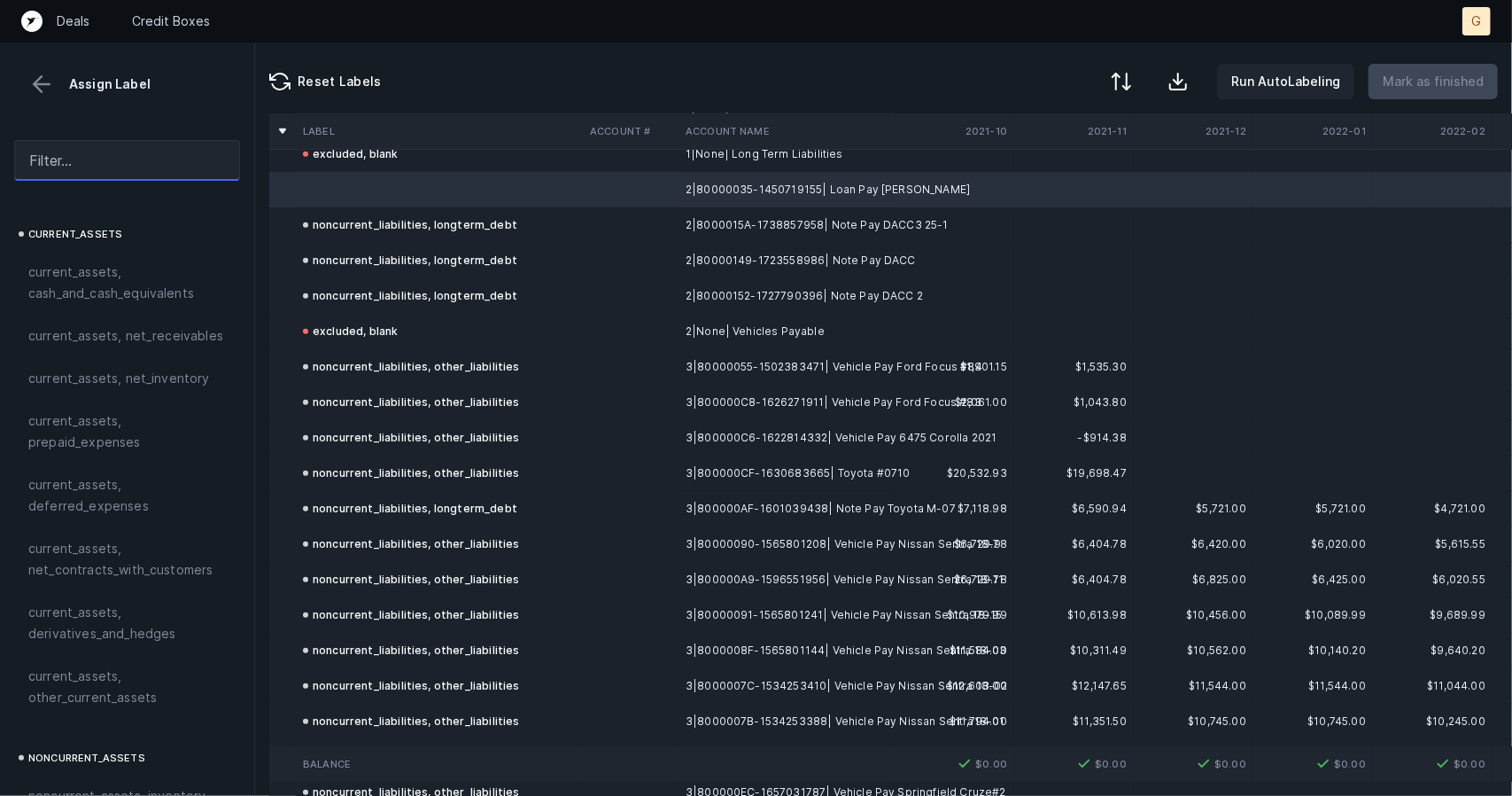
click at [105, 157] on input "text" at bounding box center [127, 160] width 226 height 41
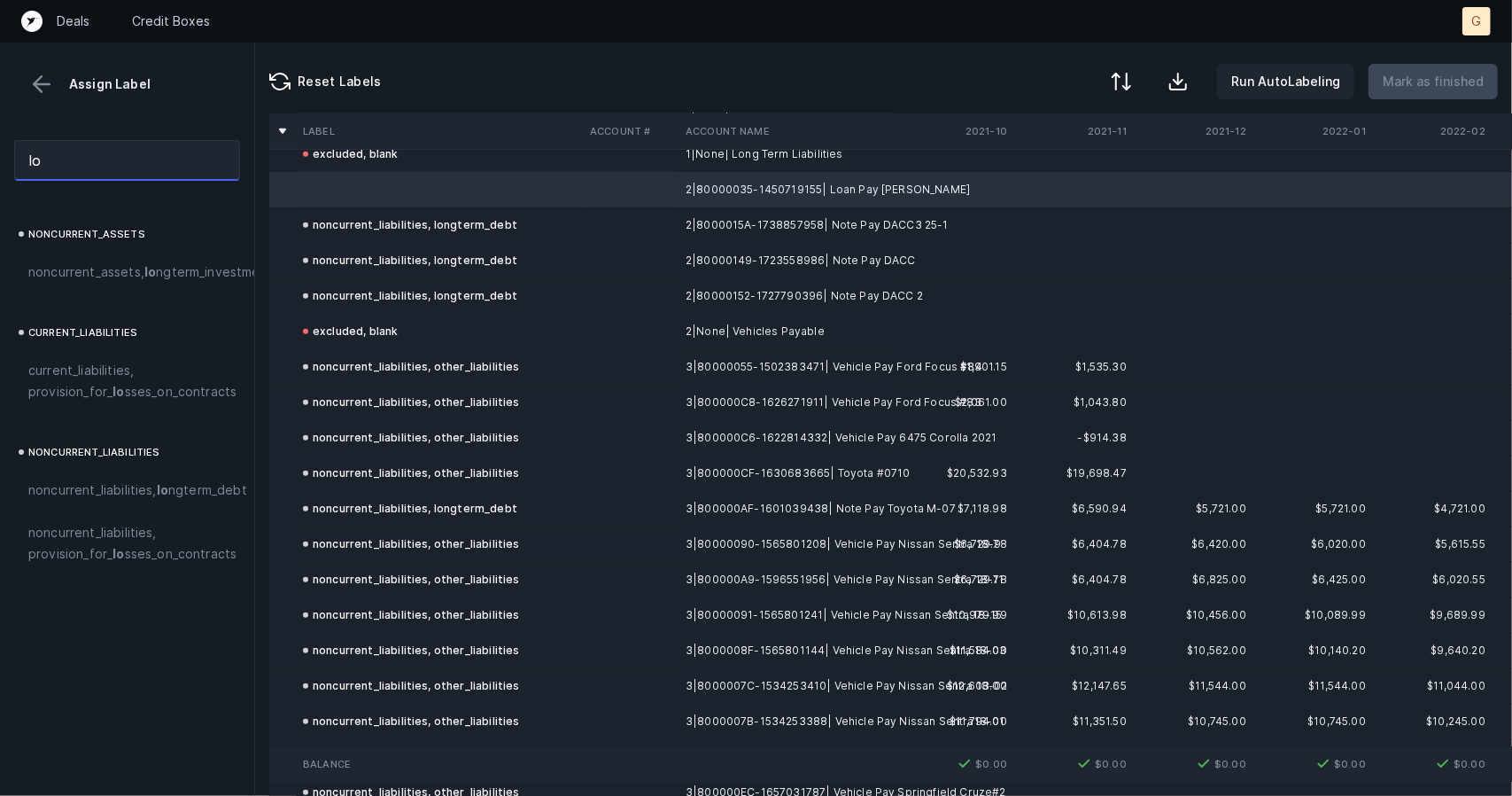
type input "l"
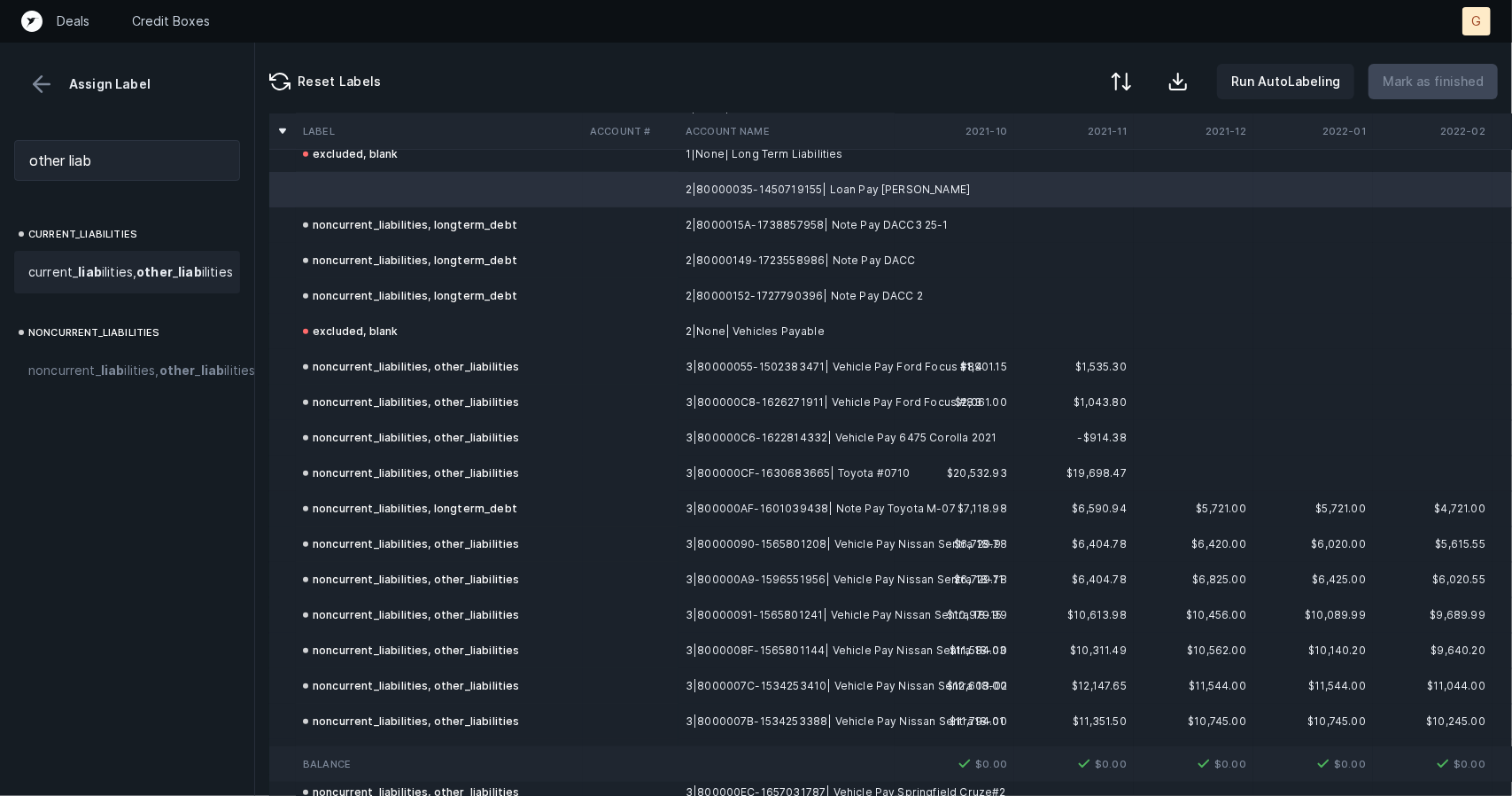
click at [136, 279] on strong "other" at bounding box center [154, 271] width 37 height 15
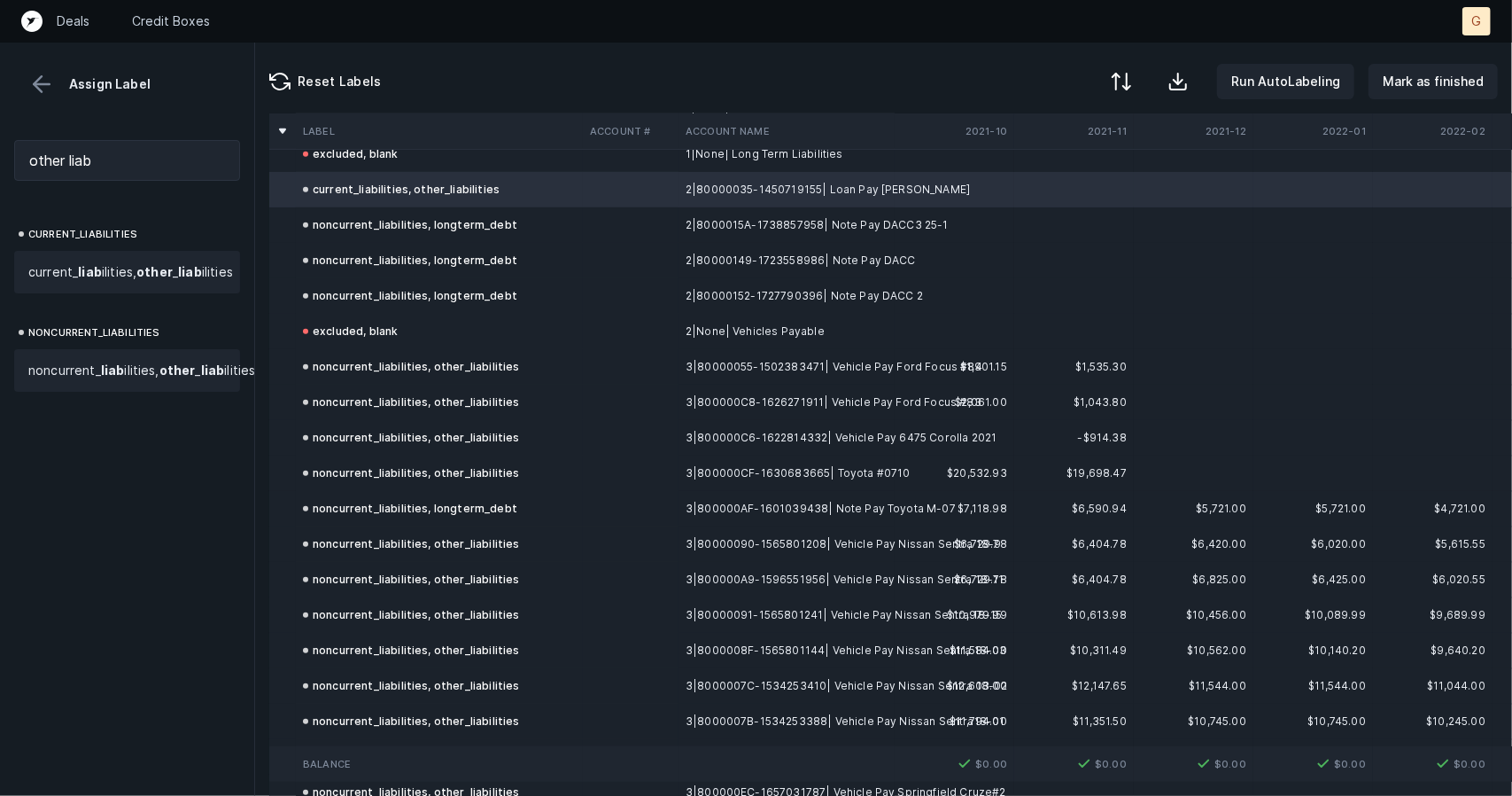
click at [115, 378] on strong "liab" at bounding box center [112, 370] width 24 height 15
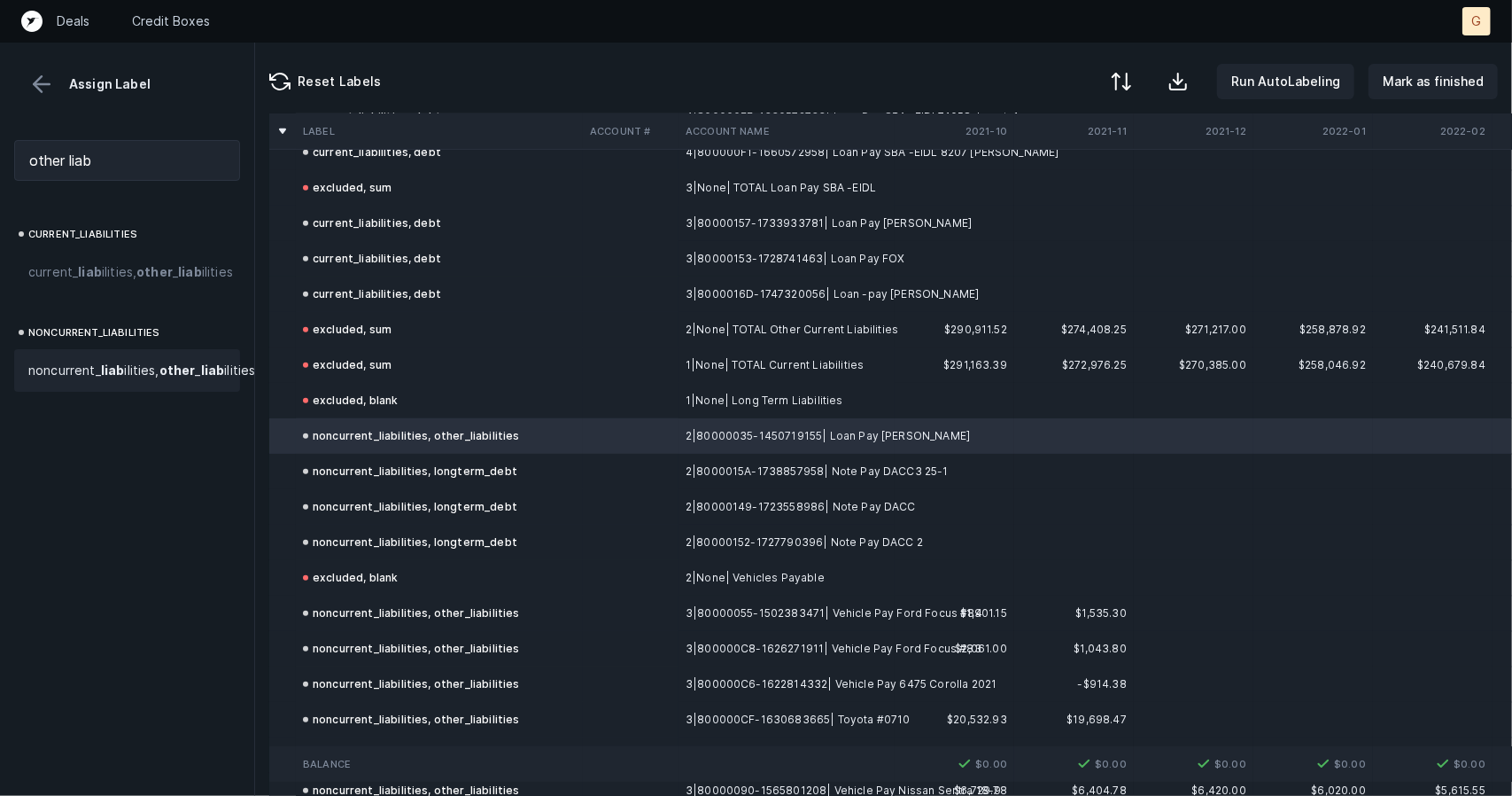
scroll to position [5166, 0]
click at [99, 283] on span "current_ liab ilities, other _ liab ilities" at bounding box center [131, 272] width 205 height 21
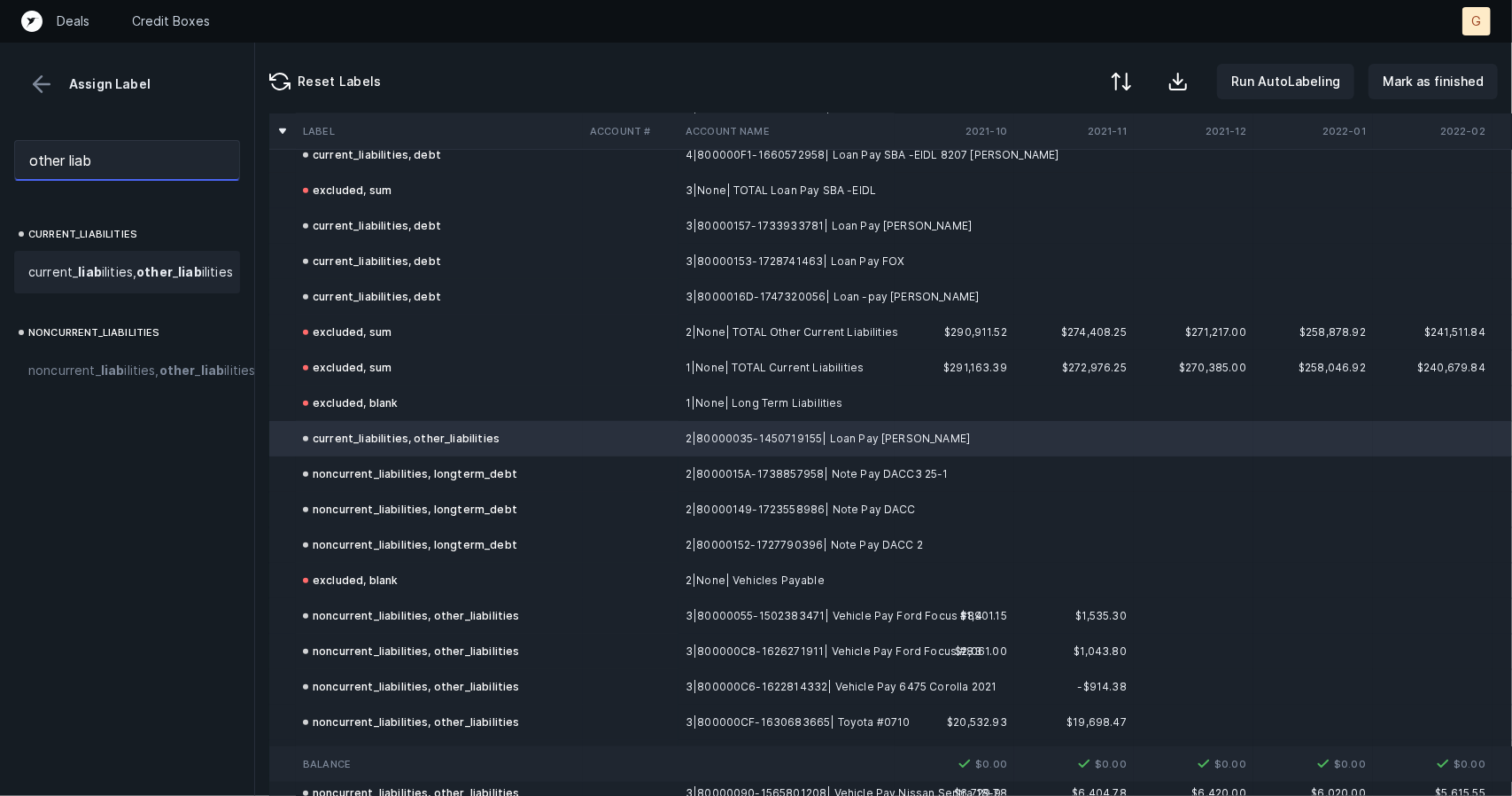
drag, startPoint x: 155, startPoint y: 160, endPoint x: 0, endPoint y: 151, distance: 155.3
click at [0, 151] on div "other liab" at bounding box center [127, 160] width 254 height 70
type input "debt"
click at [79, 281] on span "current_liabilities, debt" at bounding box center [96, 272] width 136 height 21
click at [1391, 93] on button "Mark as finished" at bounding box center [1433, 82] width 129 height 36
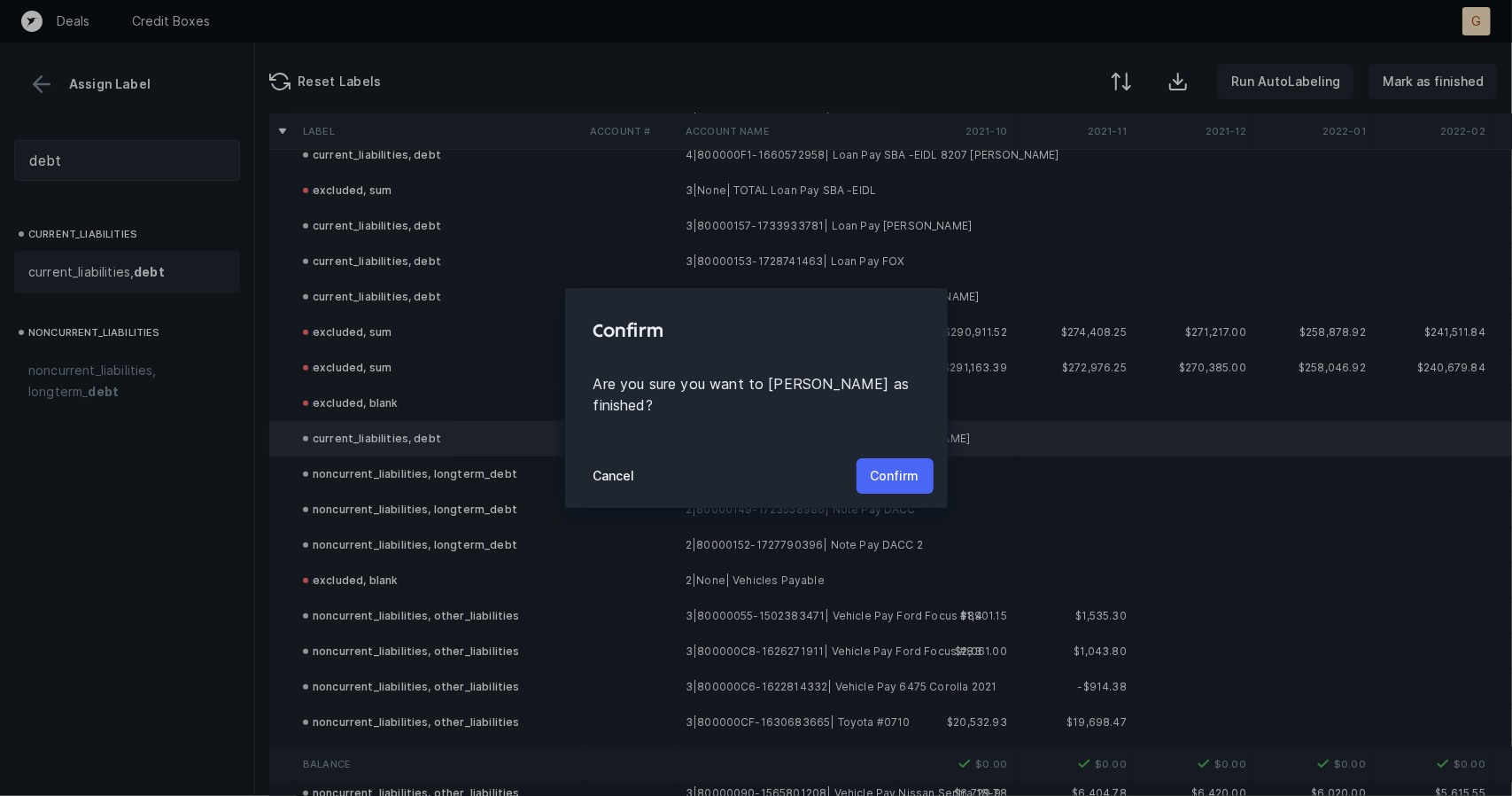
click at [893, 465] on p "Confirm" at bounding box center [895, 476] width 49 height 21
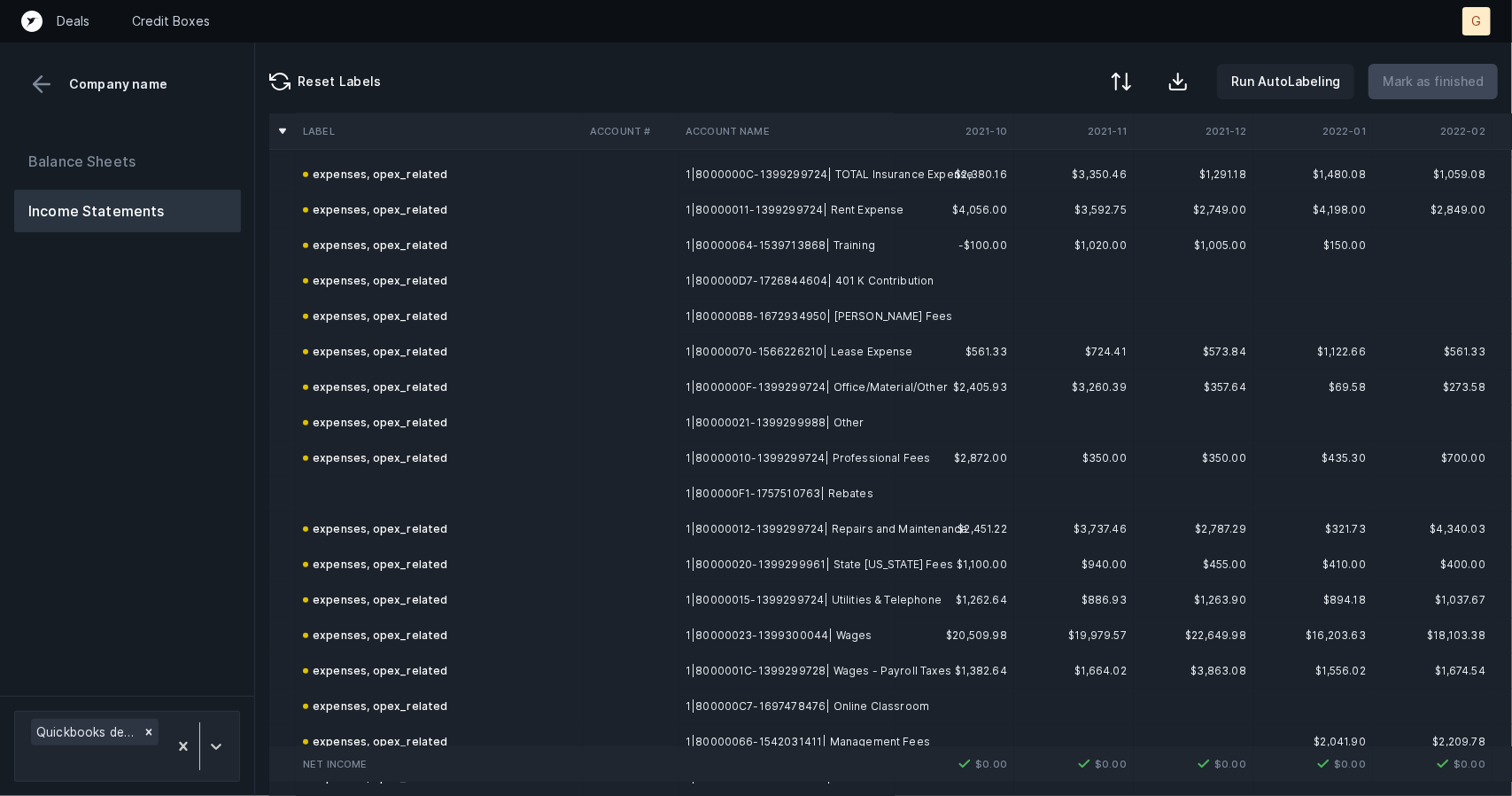
scroll to position [695, 0]
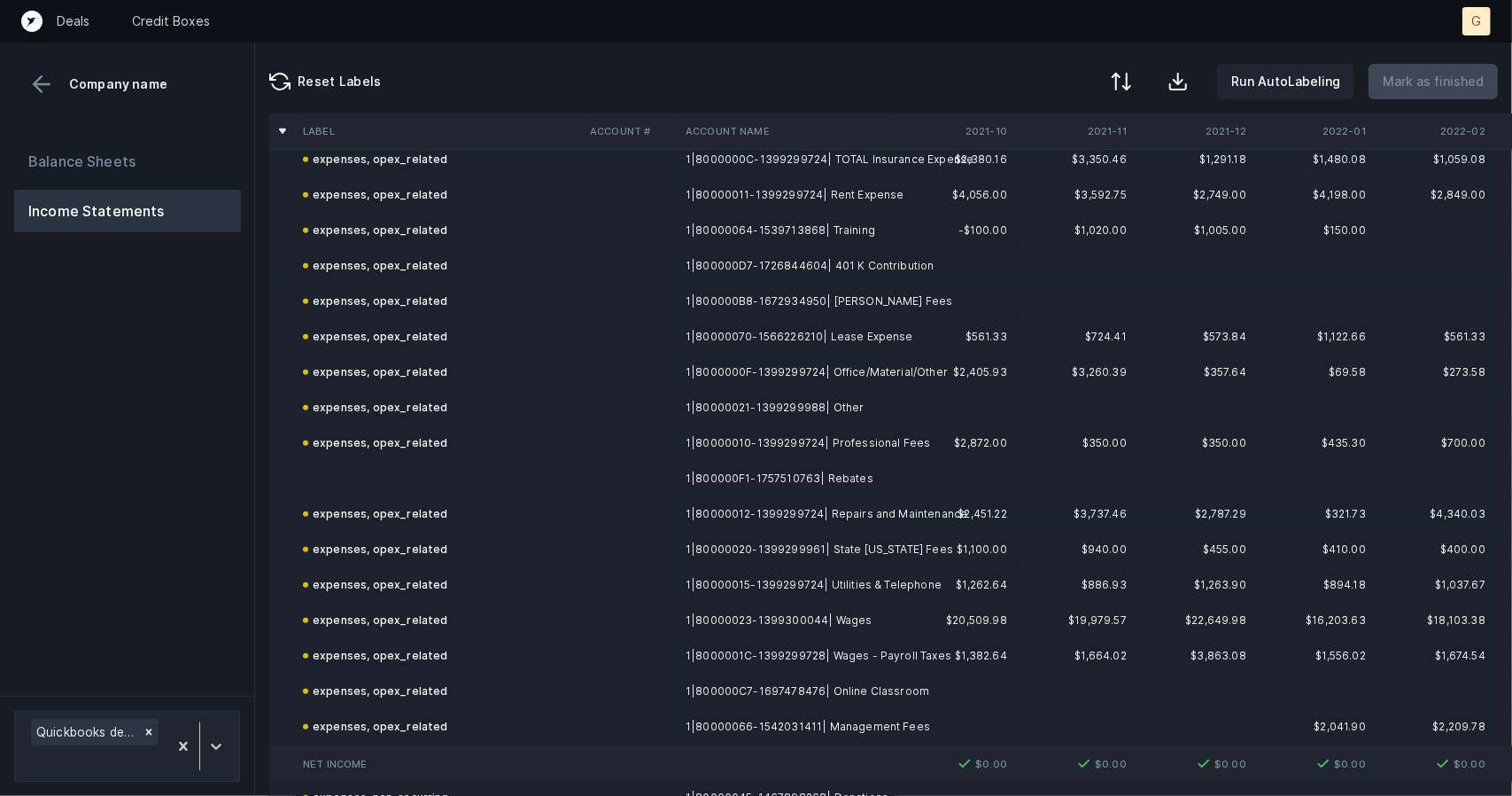
click at [361, 487] on td at bounding box center [439, 479] width 287 height 36
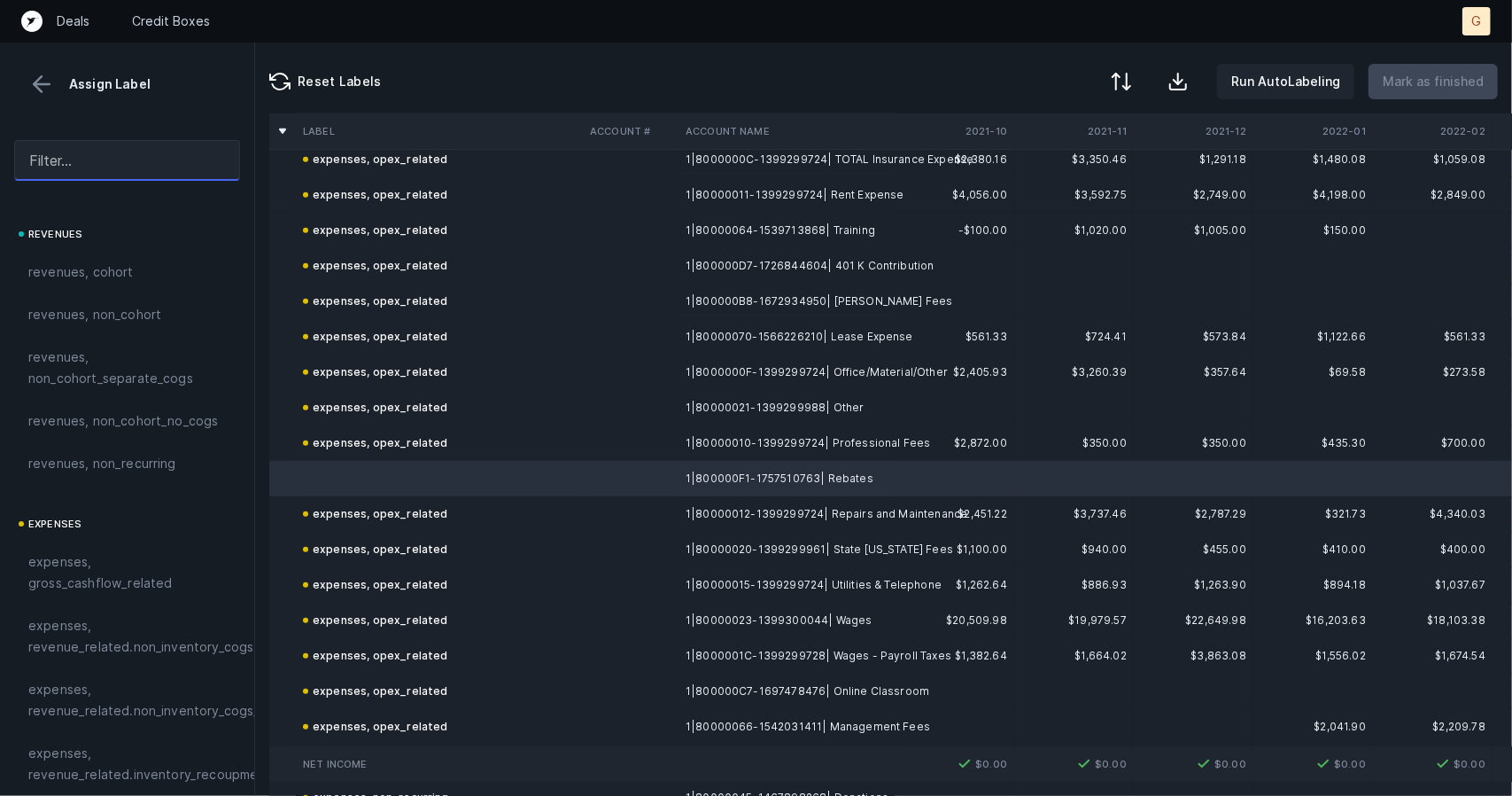
click at [89, 168] on input "text" at bounding box center [127, 160] width 226 height 41
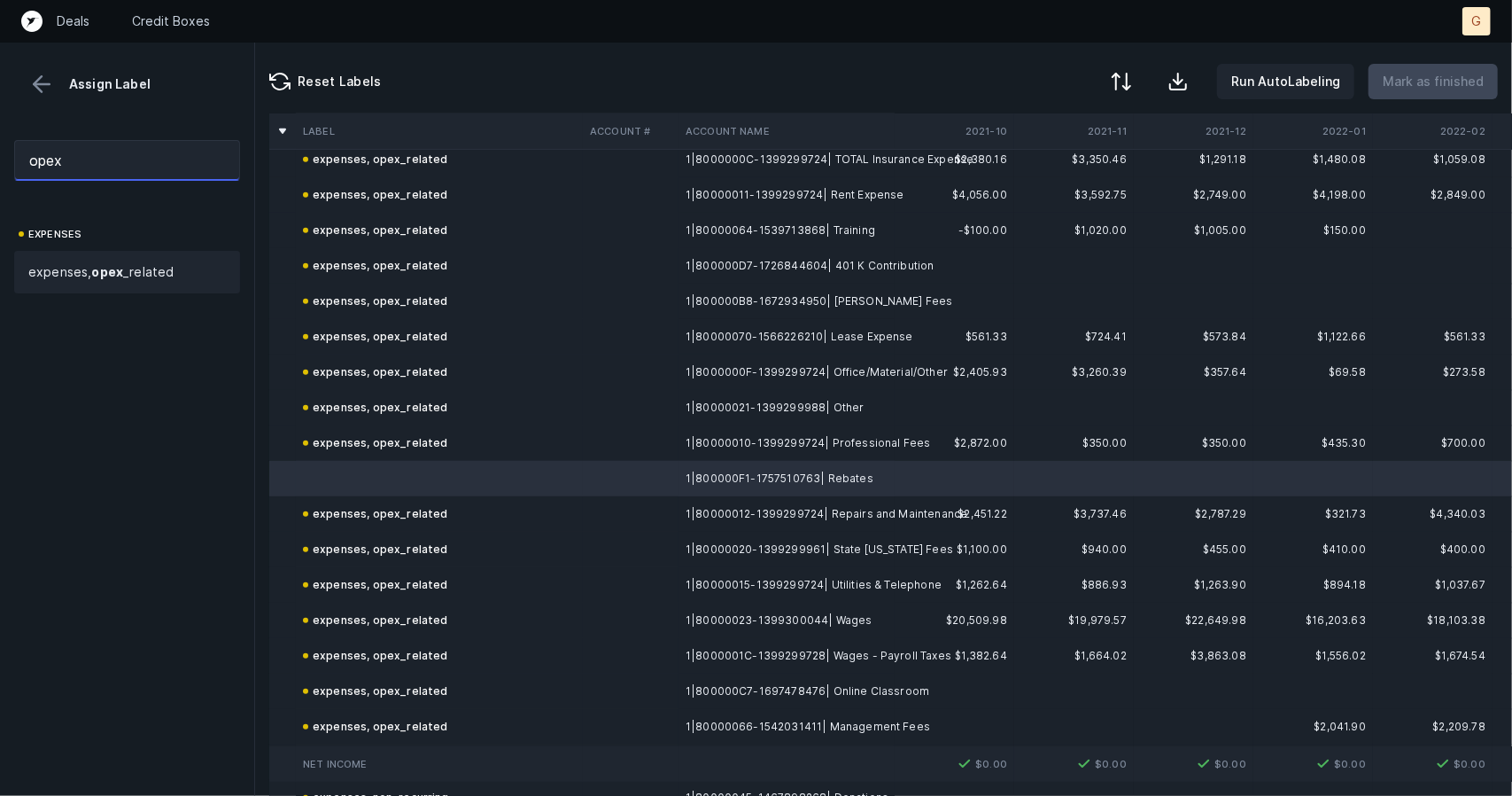
type input "opex"
click at [93, 254] on div "expenses, opex _related" at bounding box center [127, 272] width 226 height 43
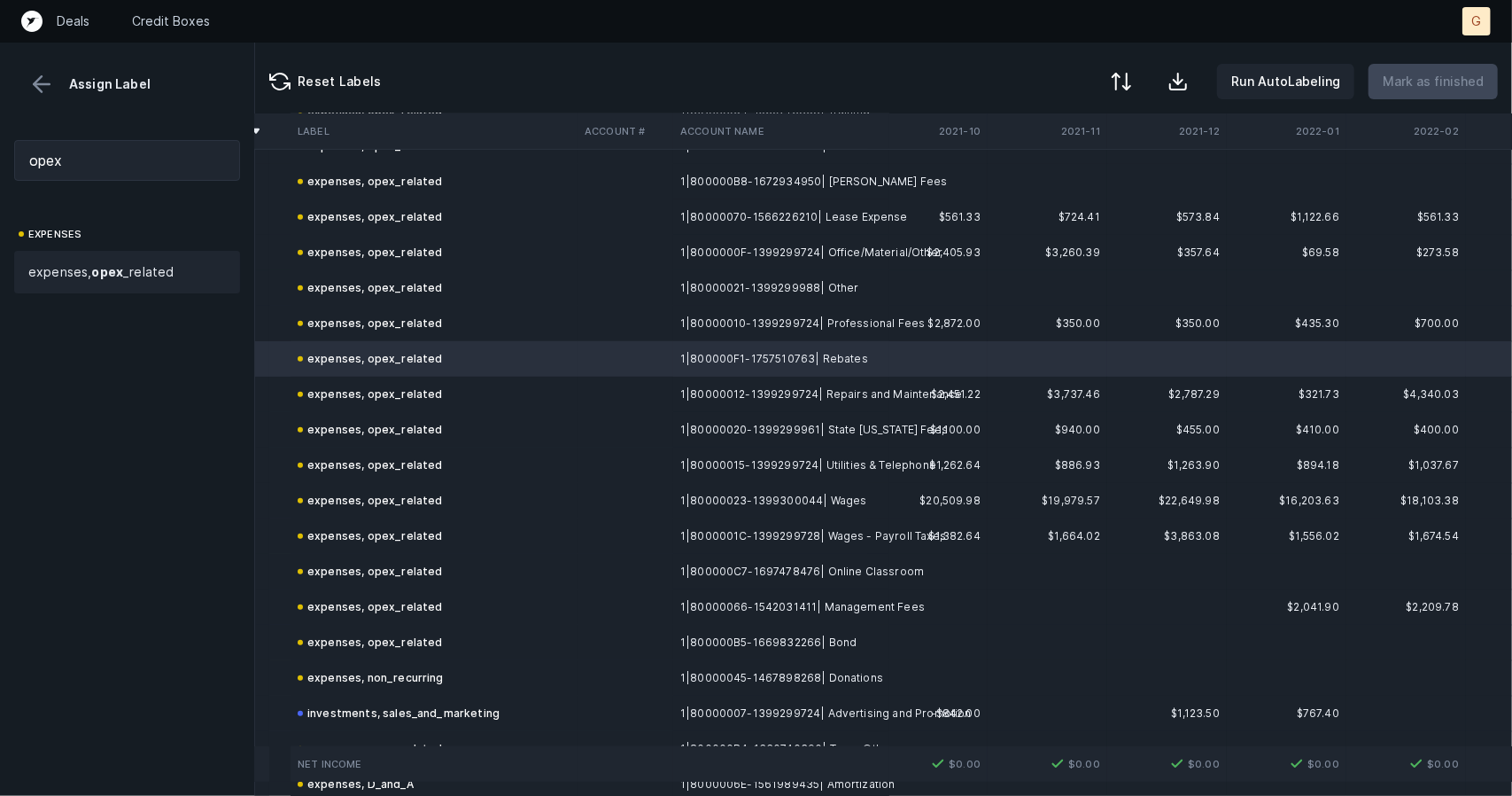
scroll to position [1607, 27]
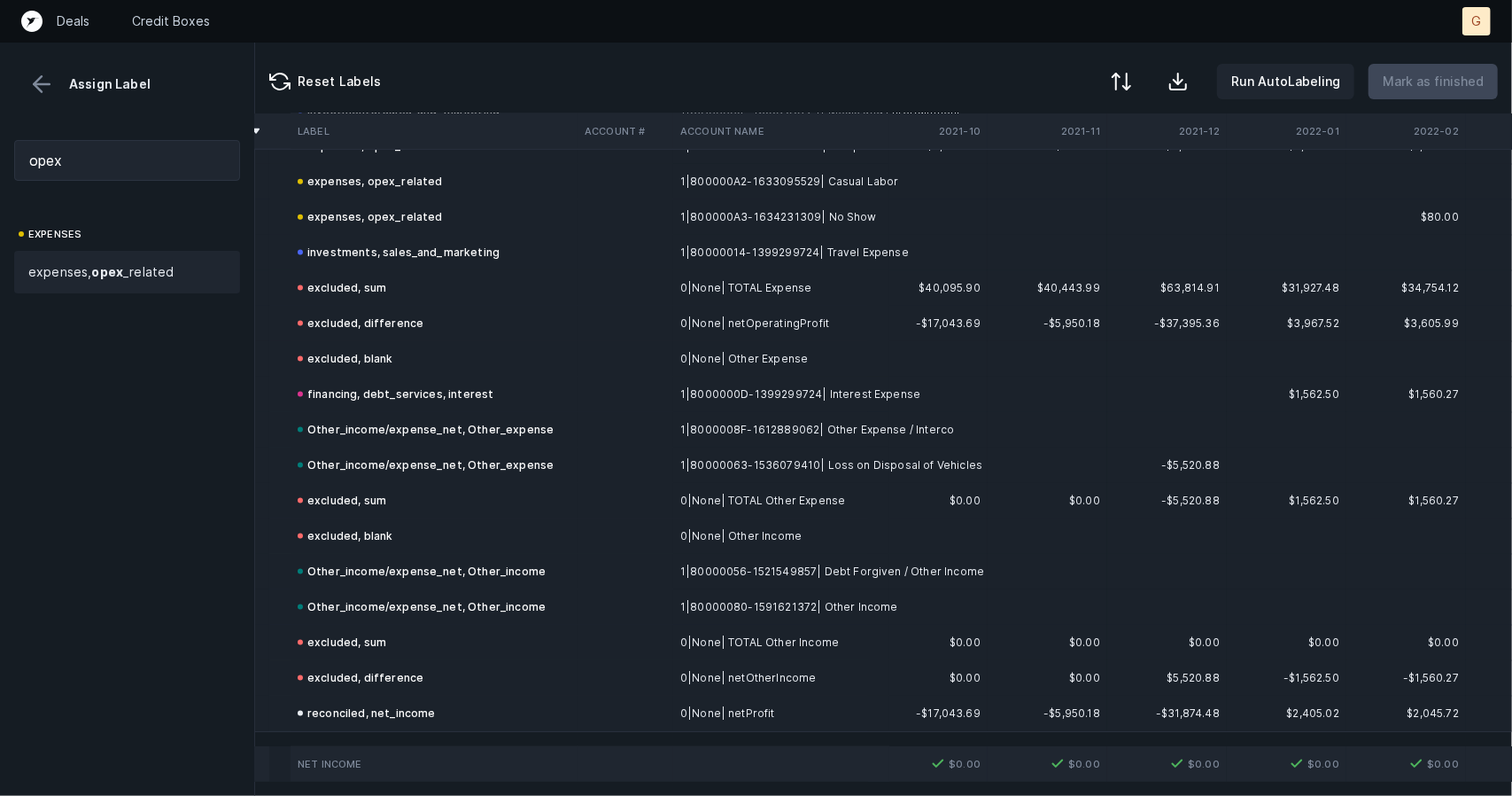
click at [37, 71] on button at bounding box center [42, 85] width 27 height 27
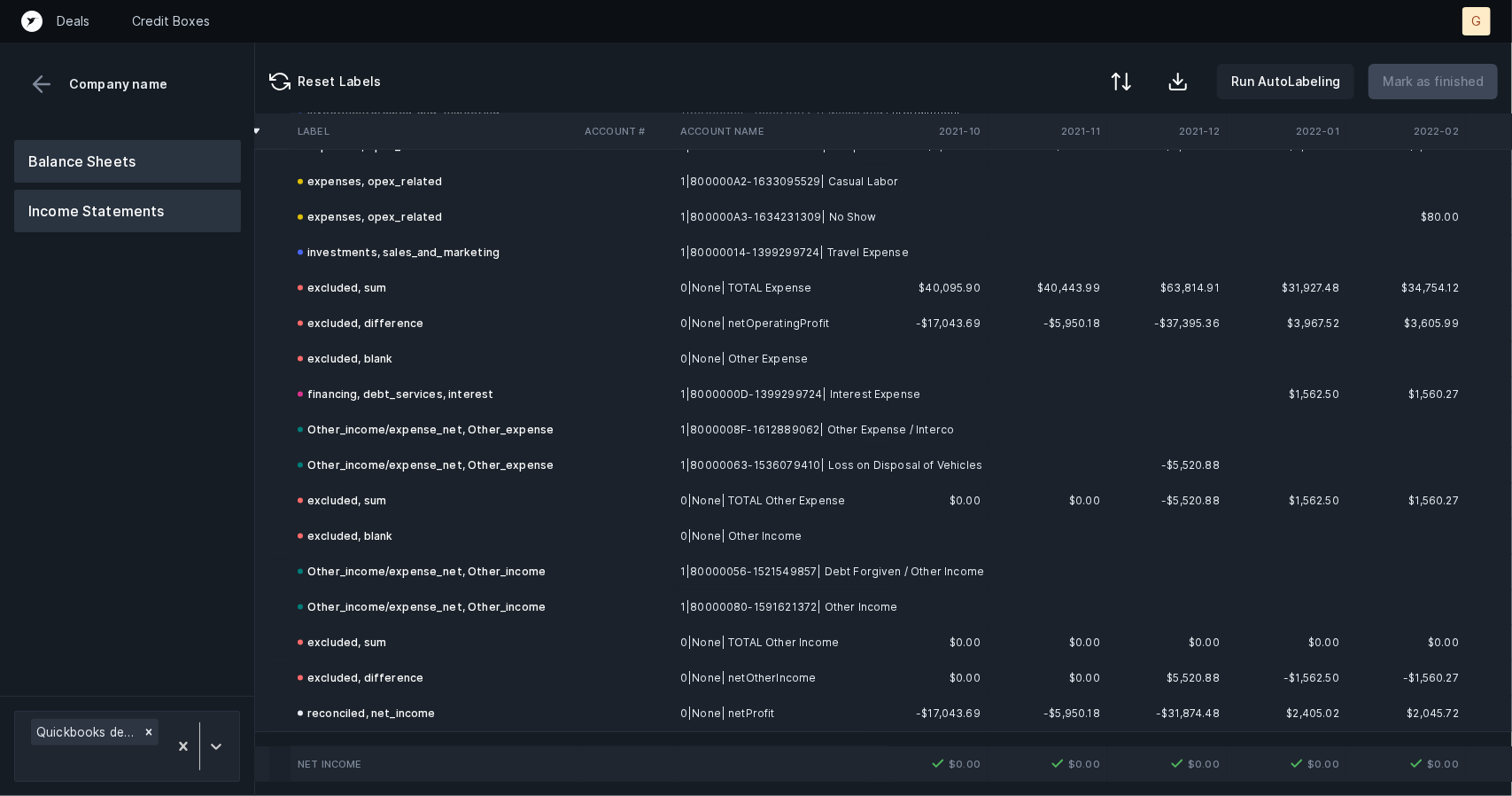
click at [132, 174] on button "Balance Sheets" at bounding box center [127, 161] width 227 height 43
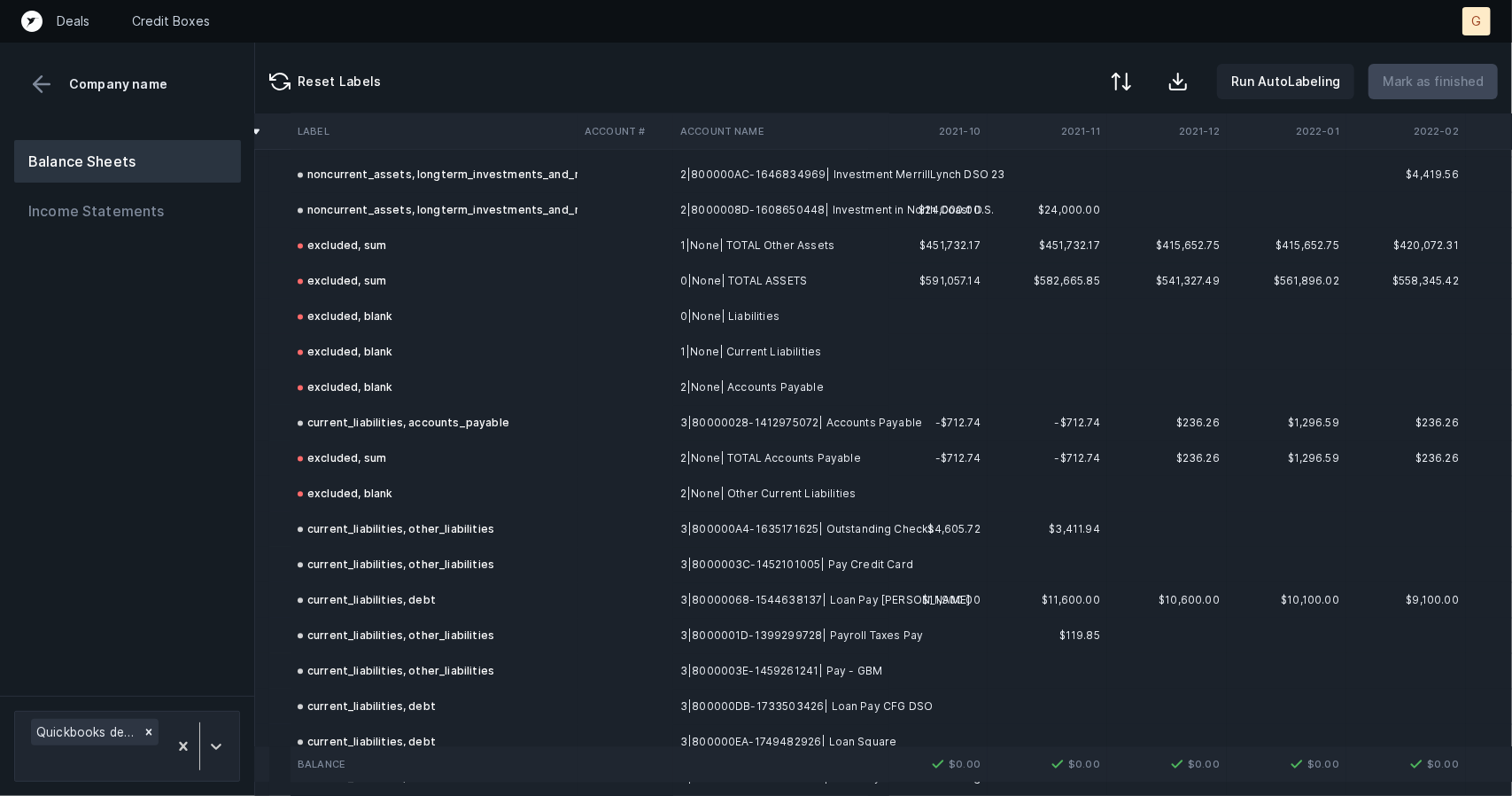
scroll to position [2889, 27]
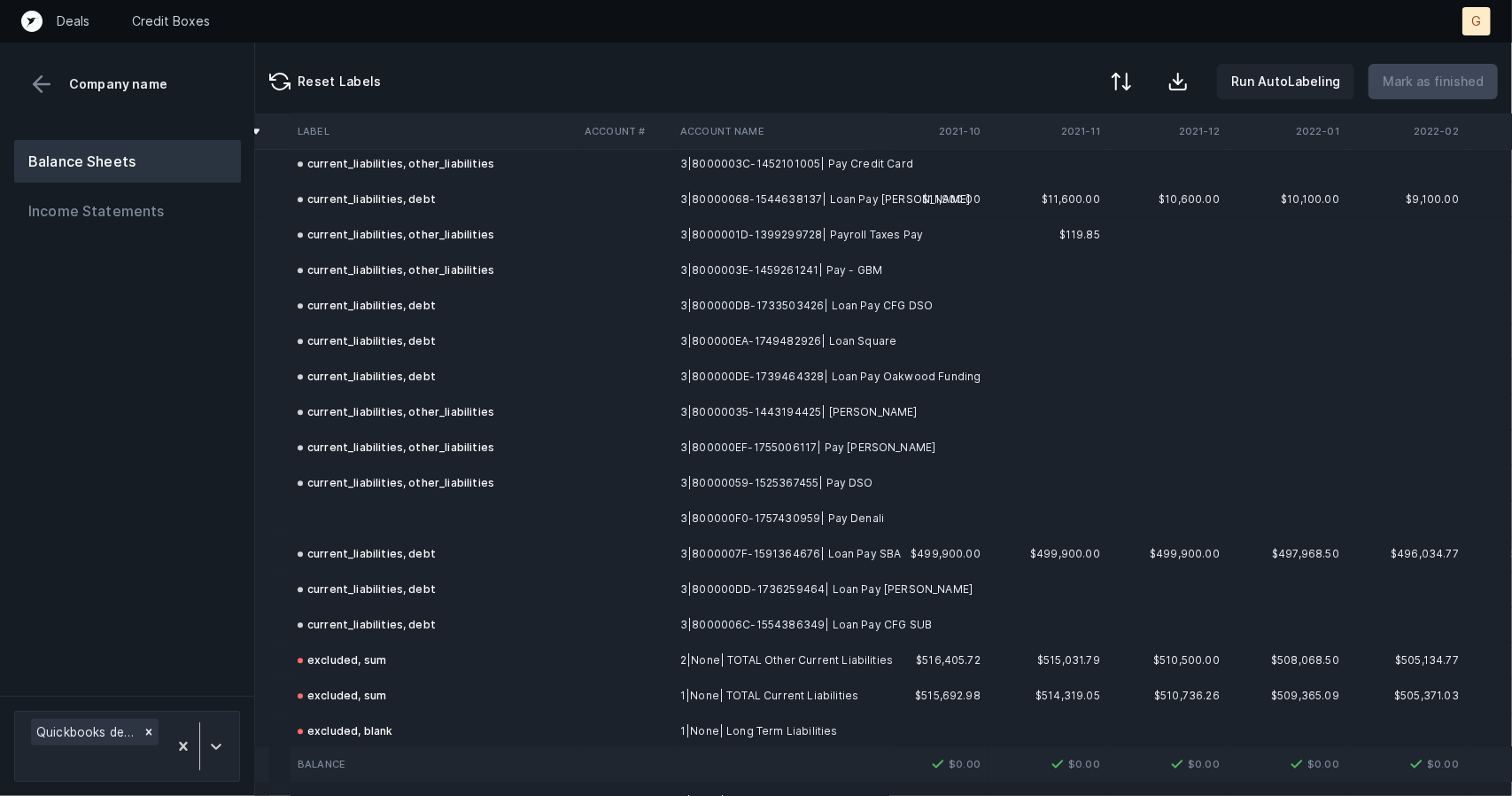
click at [367, 498] on td "current_liabilities, other_liabilities" at bounding box center [434, 483] width 287 height 36
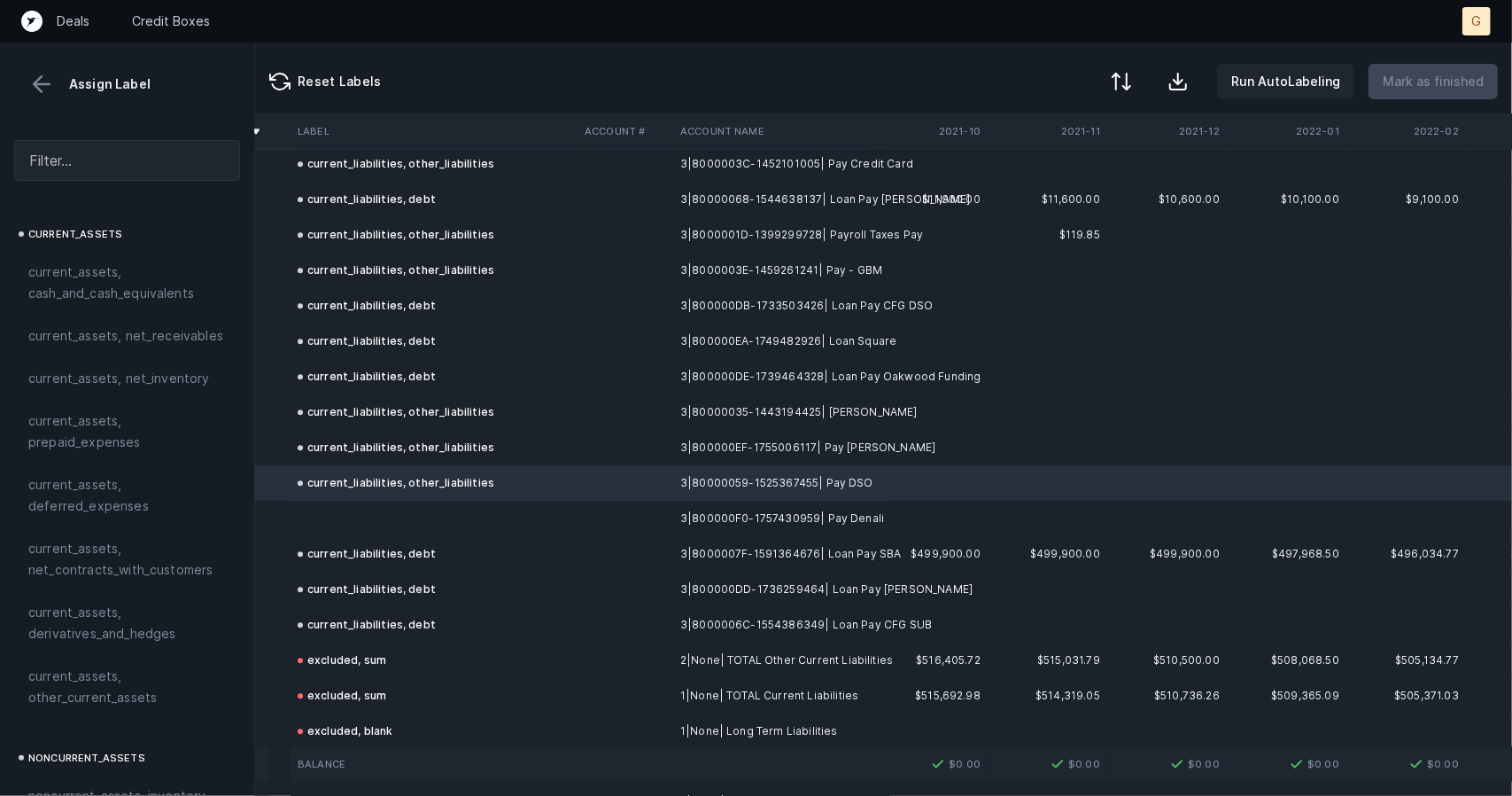
click at [389, 531] on td at bounding box center [434, 519] width 287 height 36
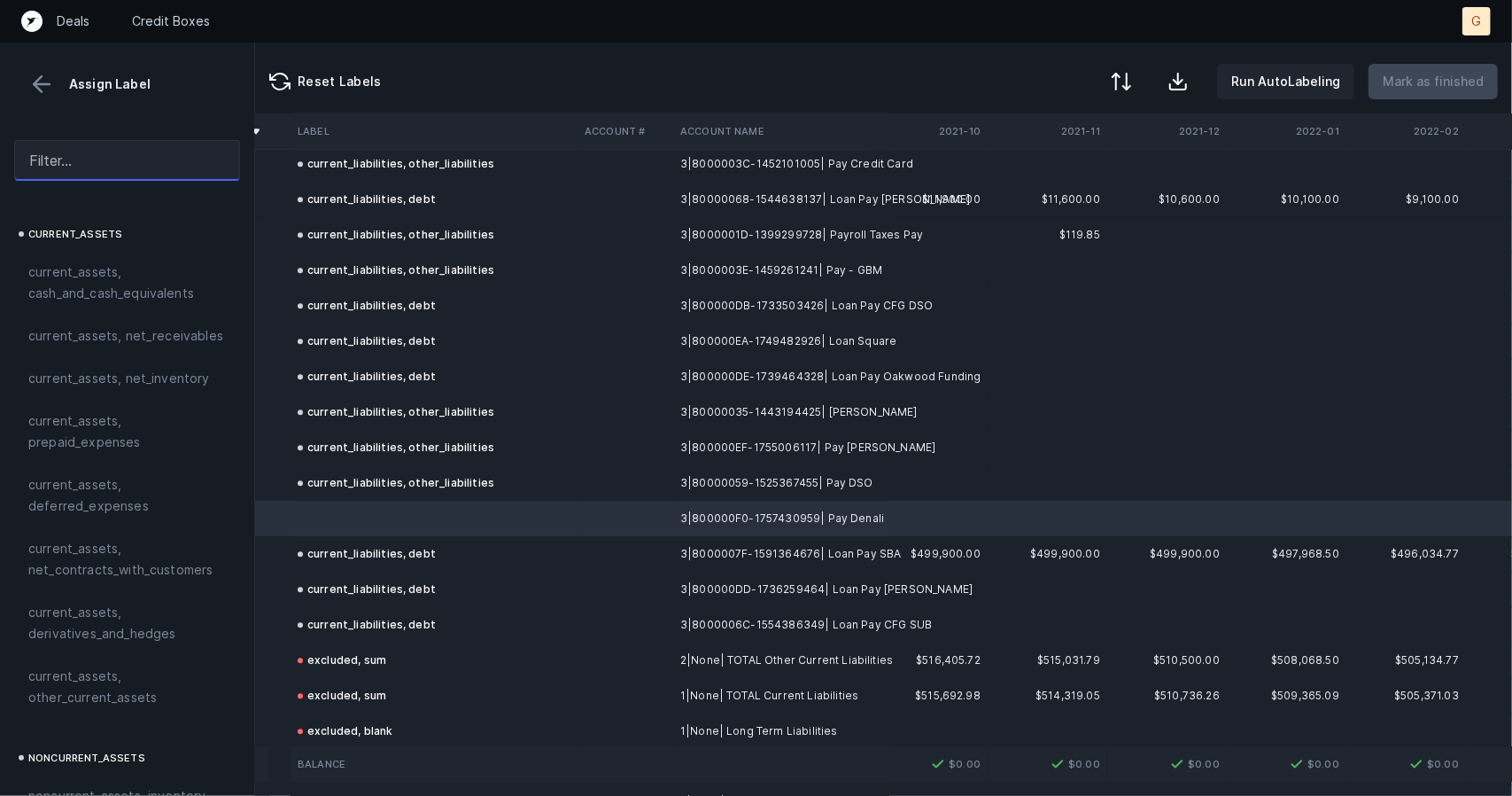
click at [111, 153] on input "text" at bounding box center [127, 160] width 226 height 41
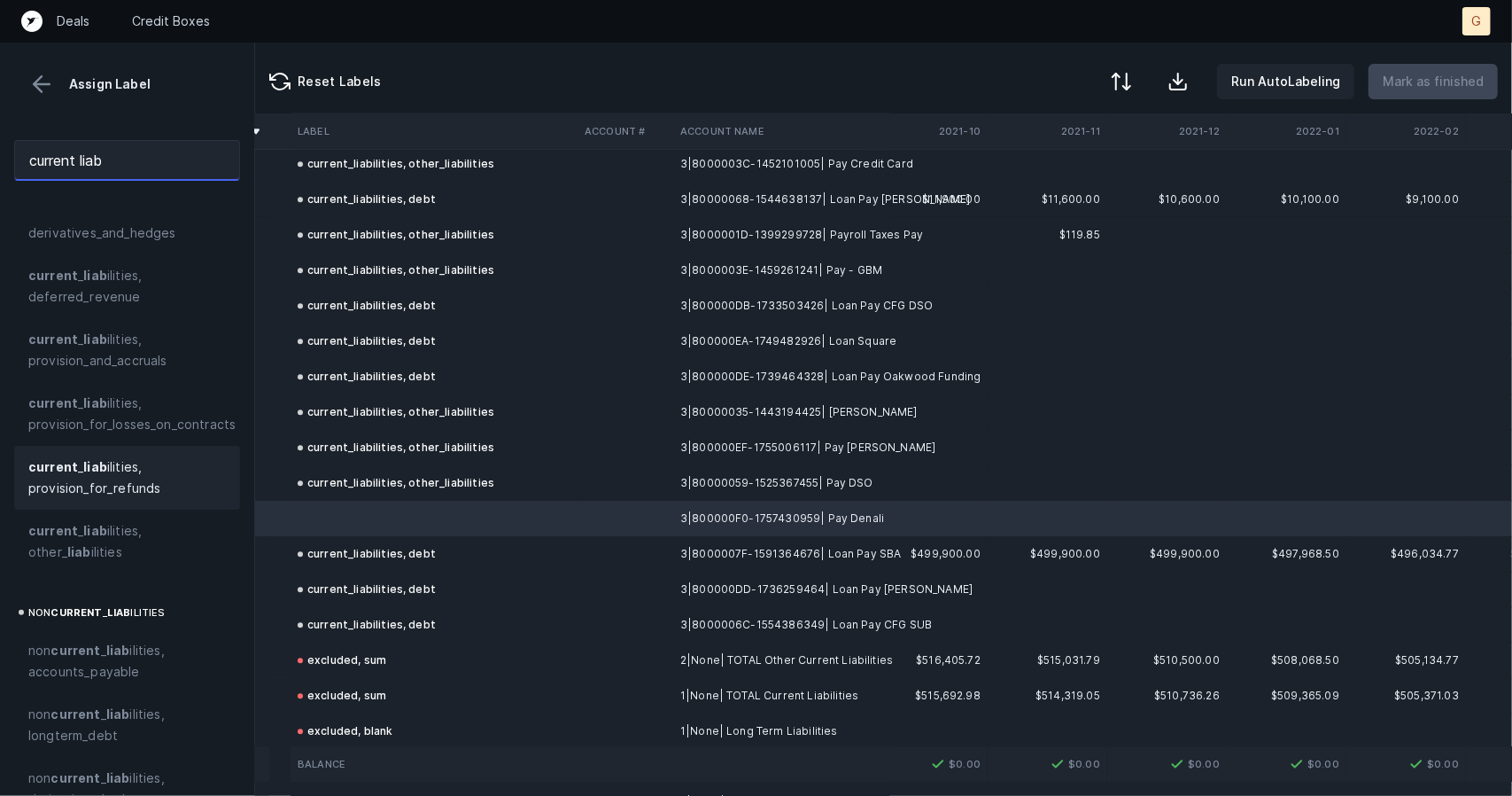
scroll to position [171, 0]
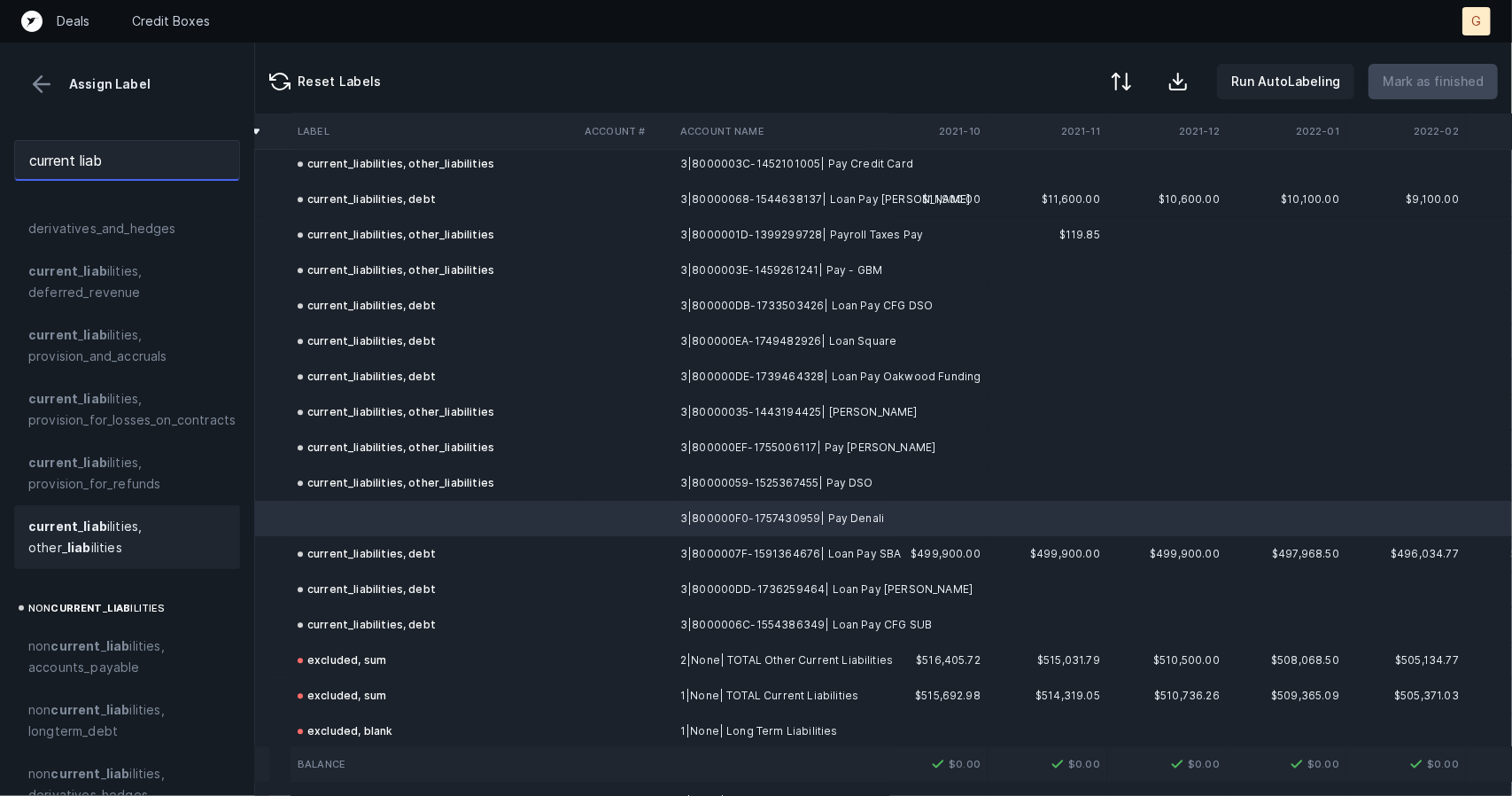
type input "current liab"
click at [77, 526] on span "current _ liab ilities, other_ liab ilities" at bounding box center [127, 538] width 198 height 43
click at [1463, 77] on p "Mark as finished" at bounding box center [1433, 82] width 101 height 21
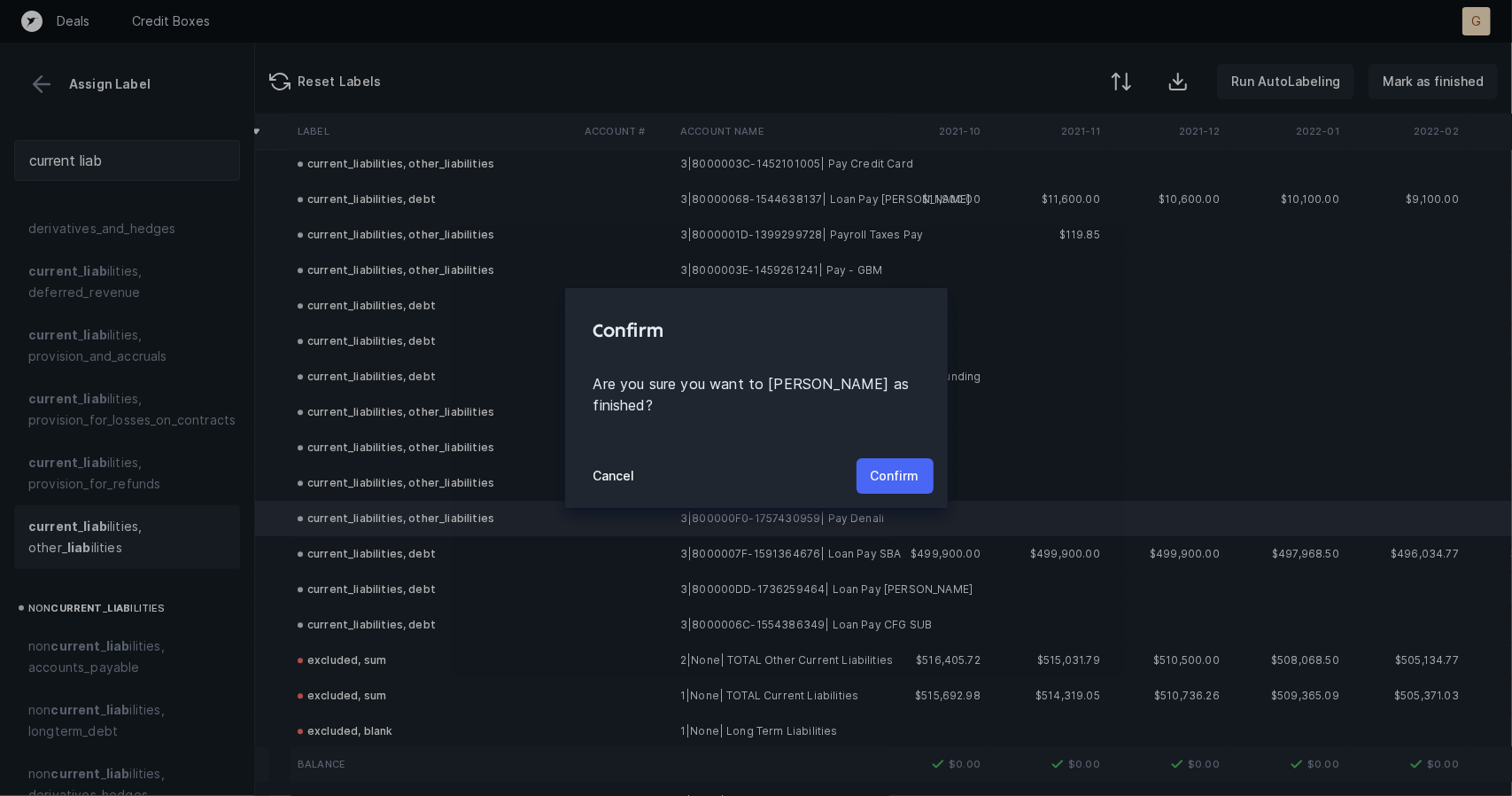
click at [913, 458] on button "Confirm" at bounding box center [895, 476] width 77 height 36
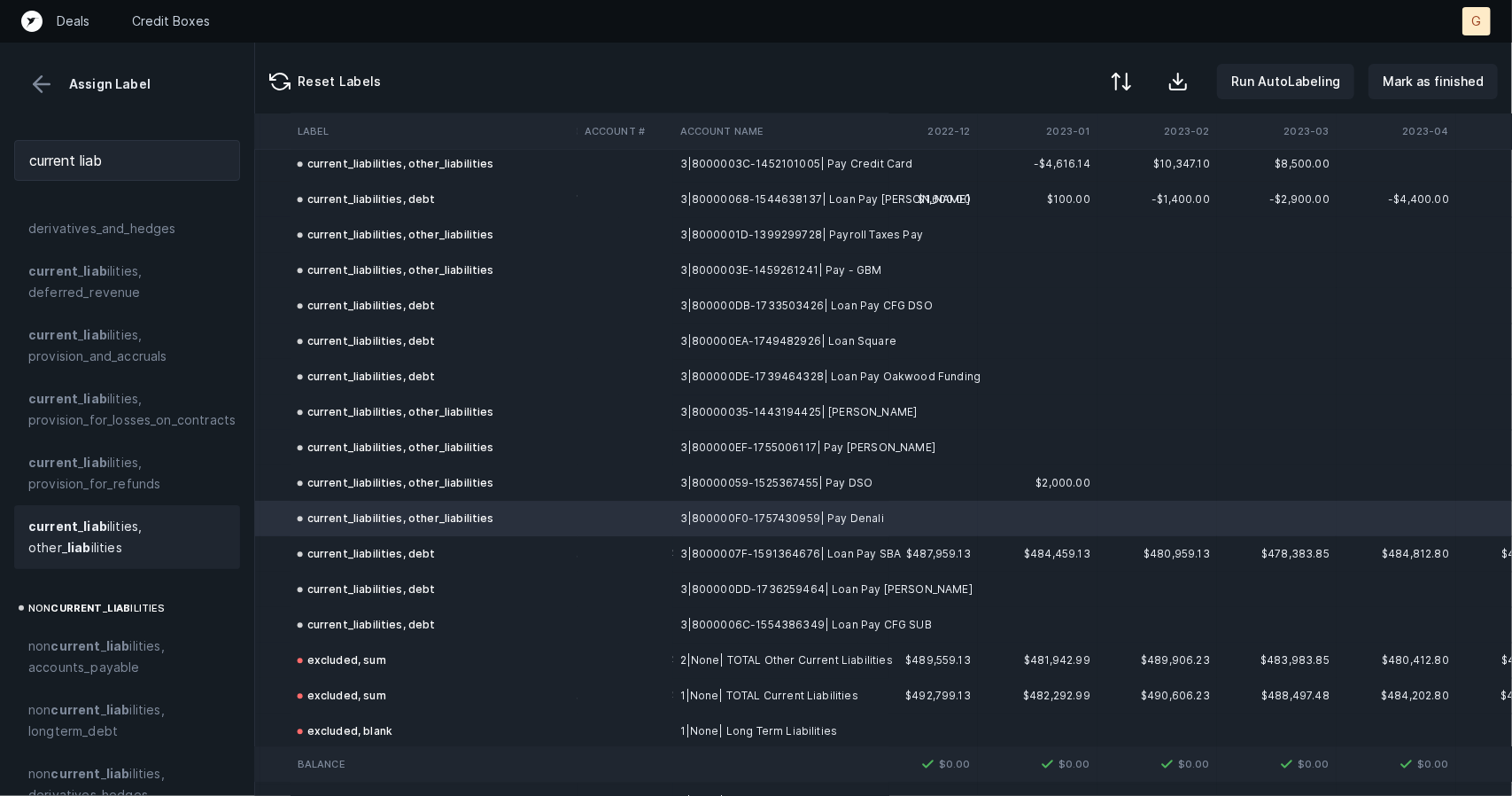
scroll to position [2889, 1855]
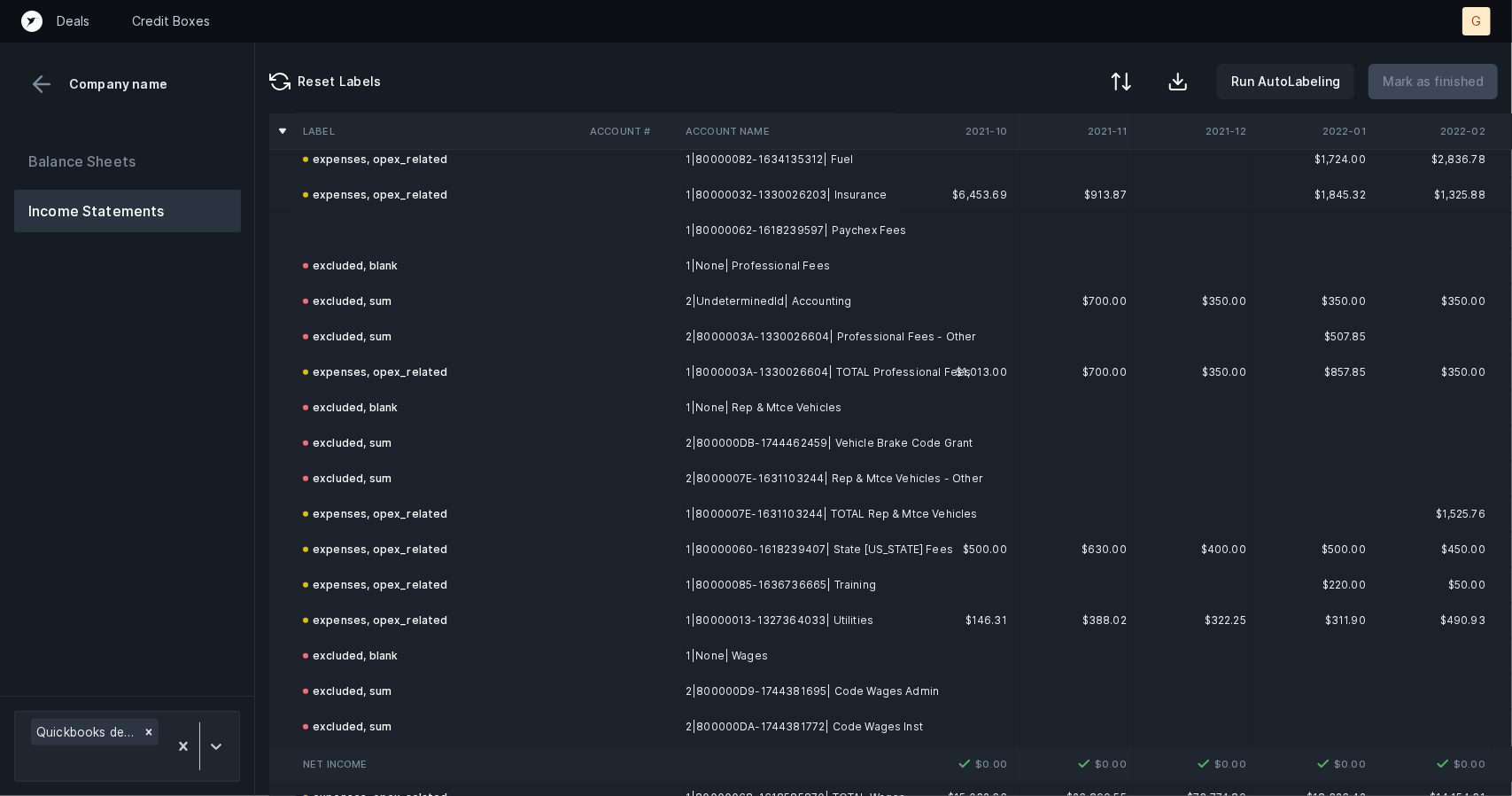
scroll to position [760, 0]
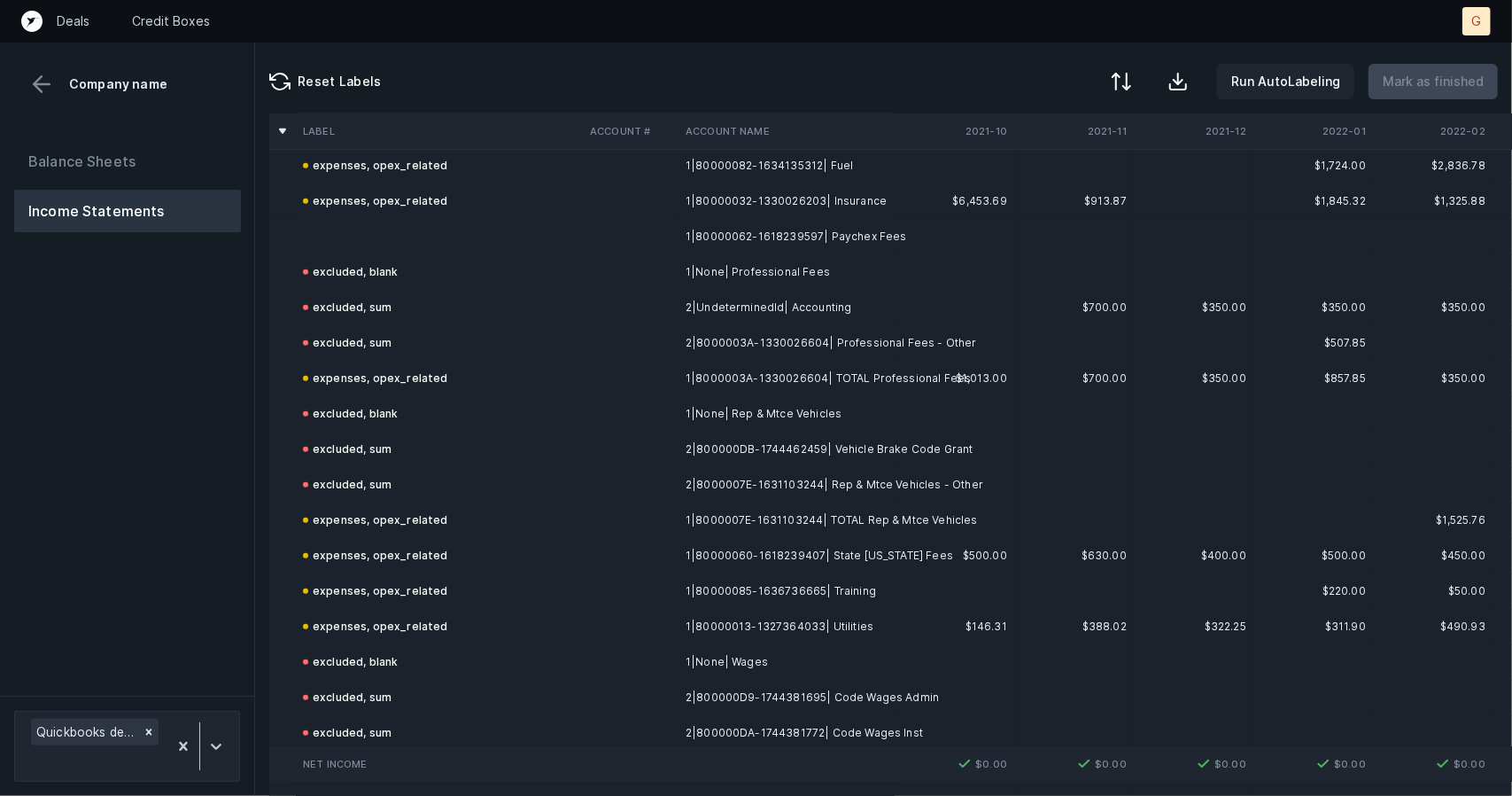
click at [386, 236] on td at bounding box center [439, 237] width 287 height 36
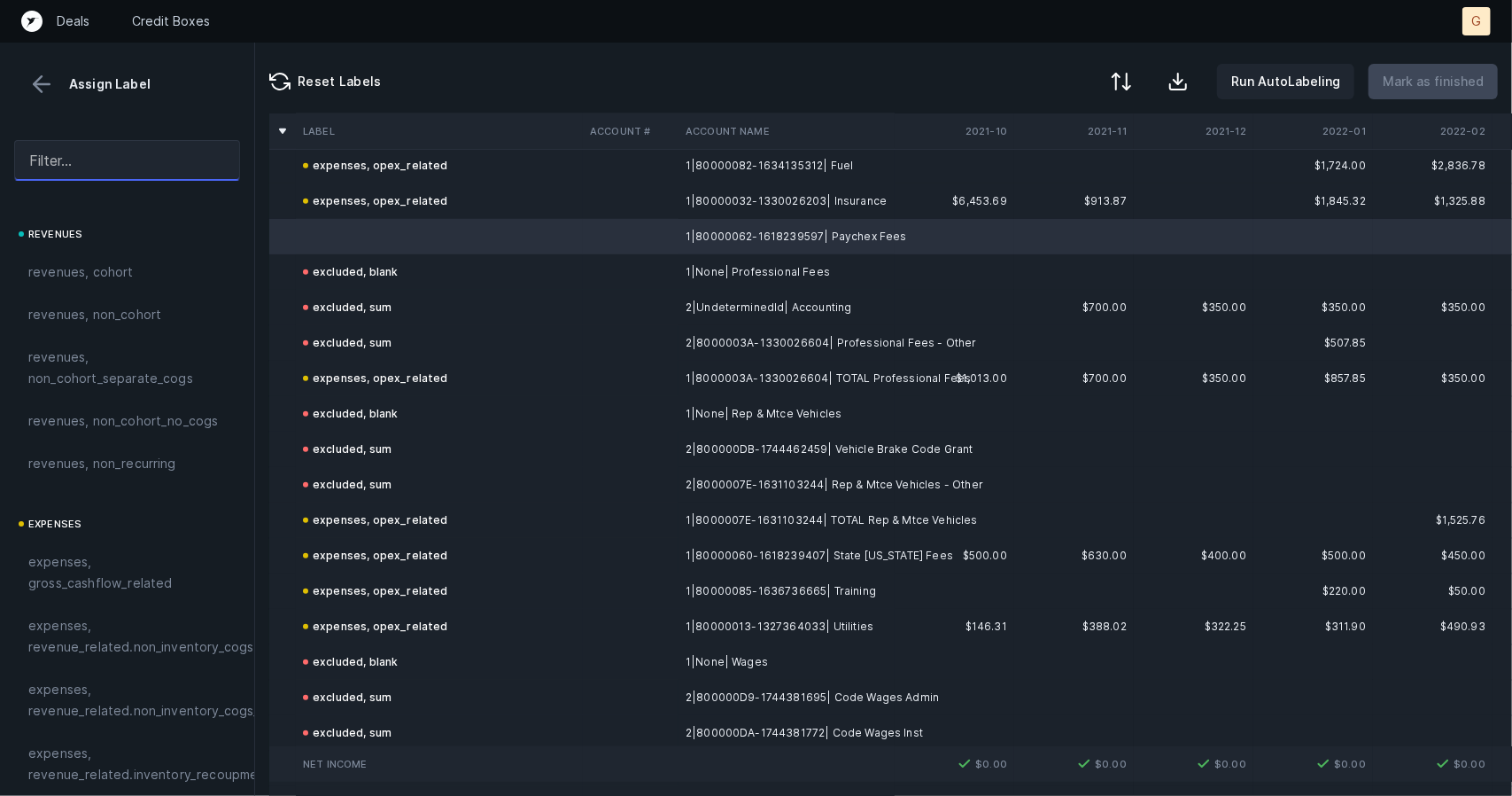
click at [99, 155] on input "text" at bounding box center [127, 160] width 226 height 41
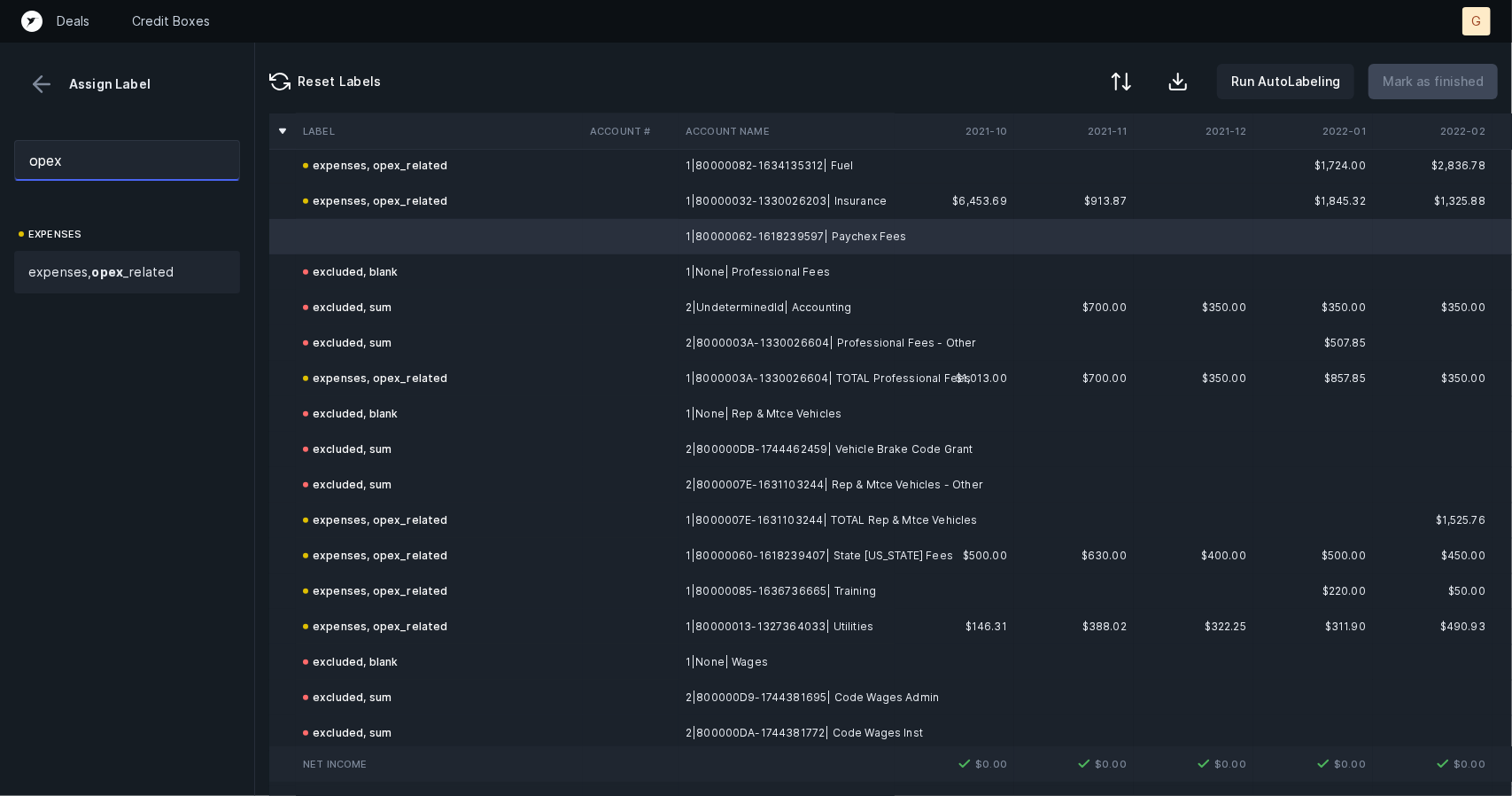
type input "opex"
click at [71, 265] on span "expenses, opex _related" at bounding box center [101, 272] width 145 height 21
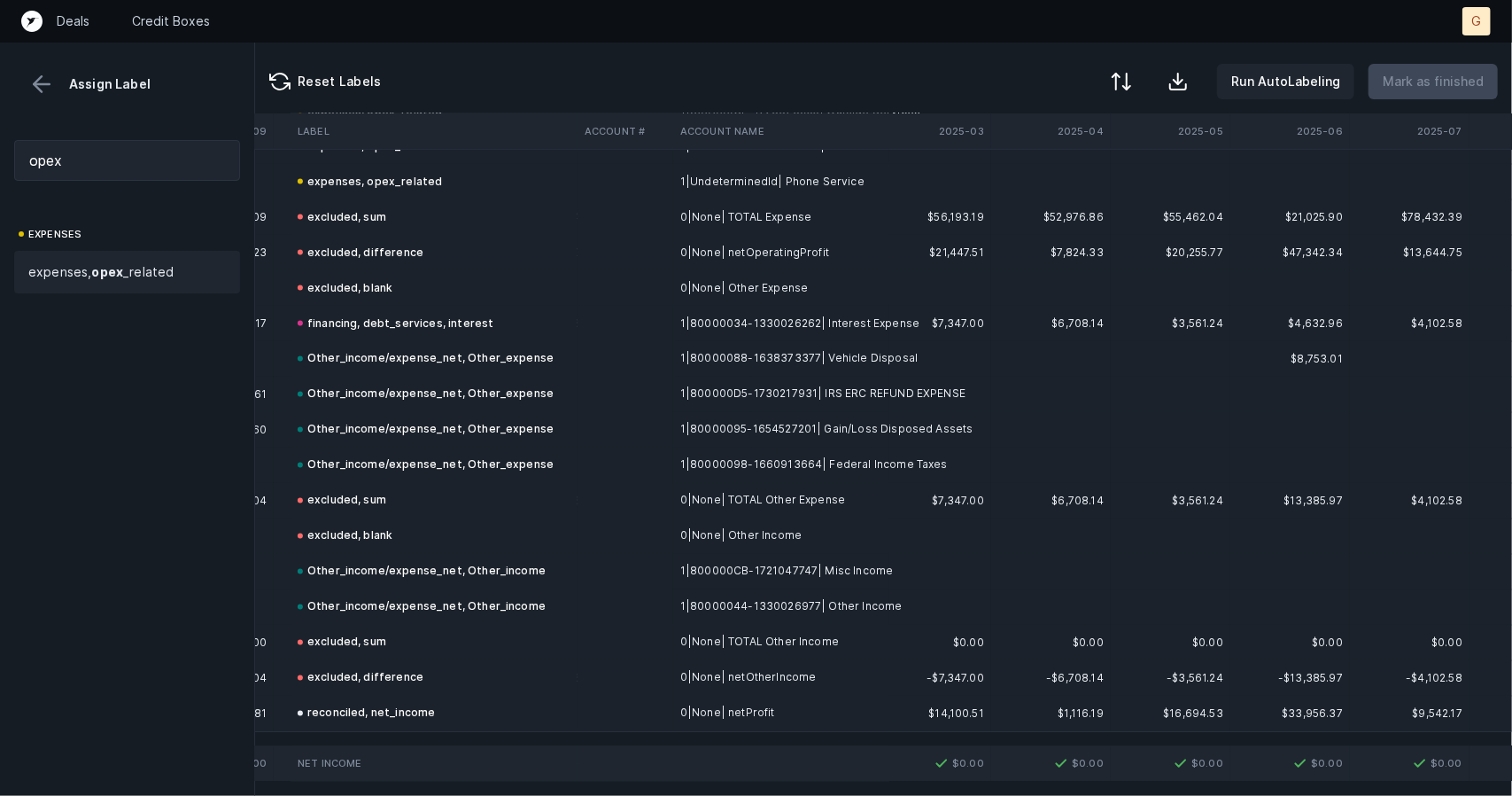
scroll to position [2033, 4769]
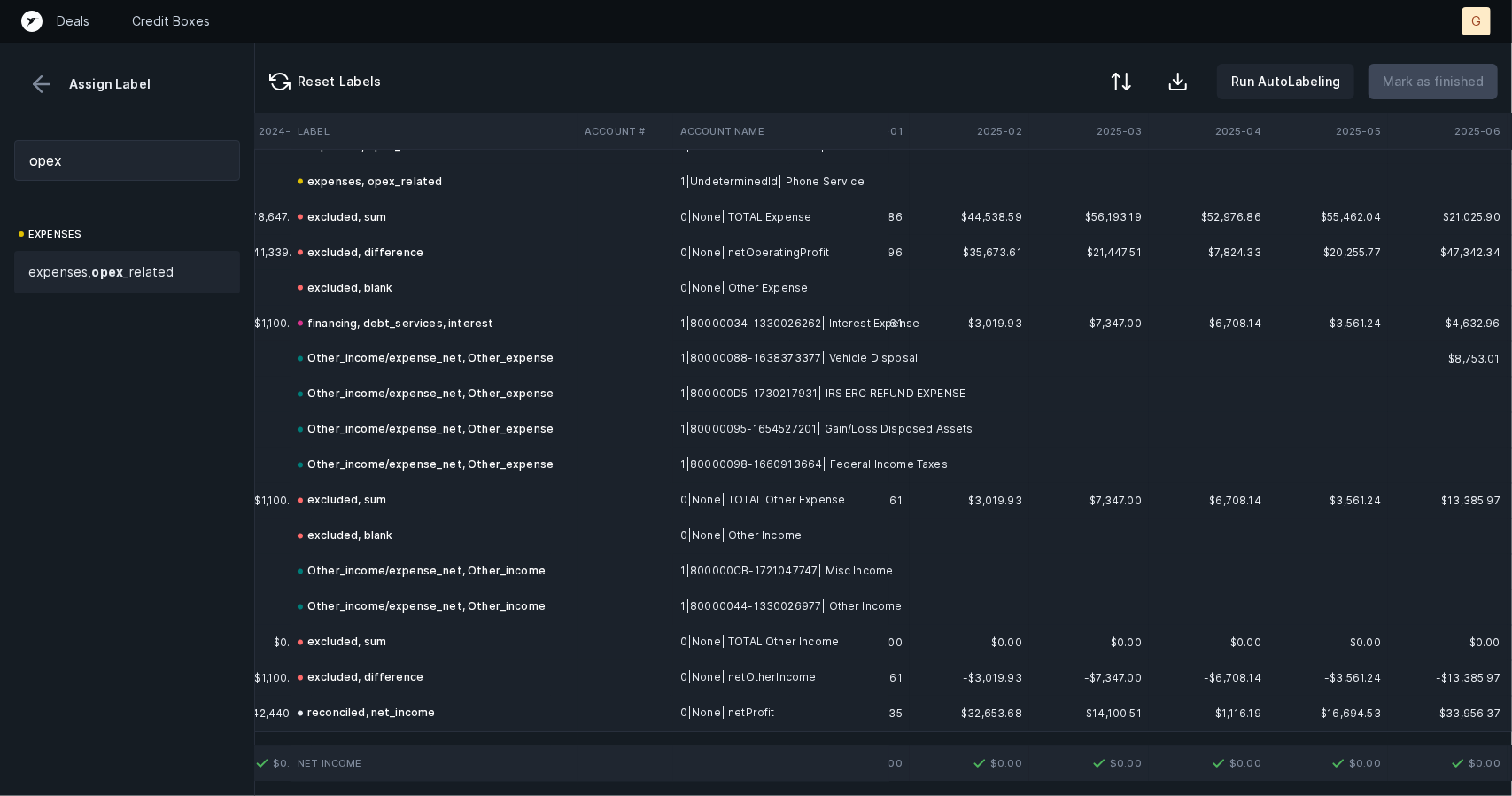
click at [28, 90] on div "Assign Label" at bounding box center [127, 85] width 226 height 27
click at [35, 84] on button at bounding box center [42, 85] width 27 height 27
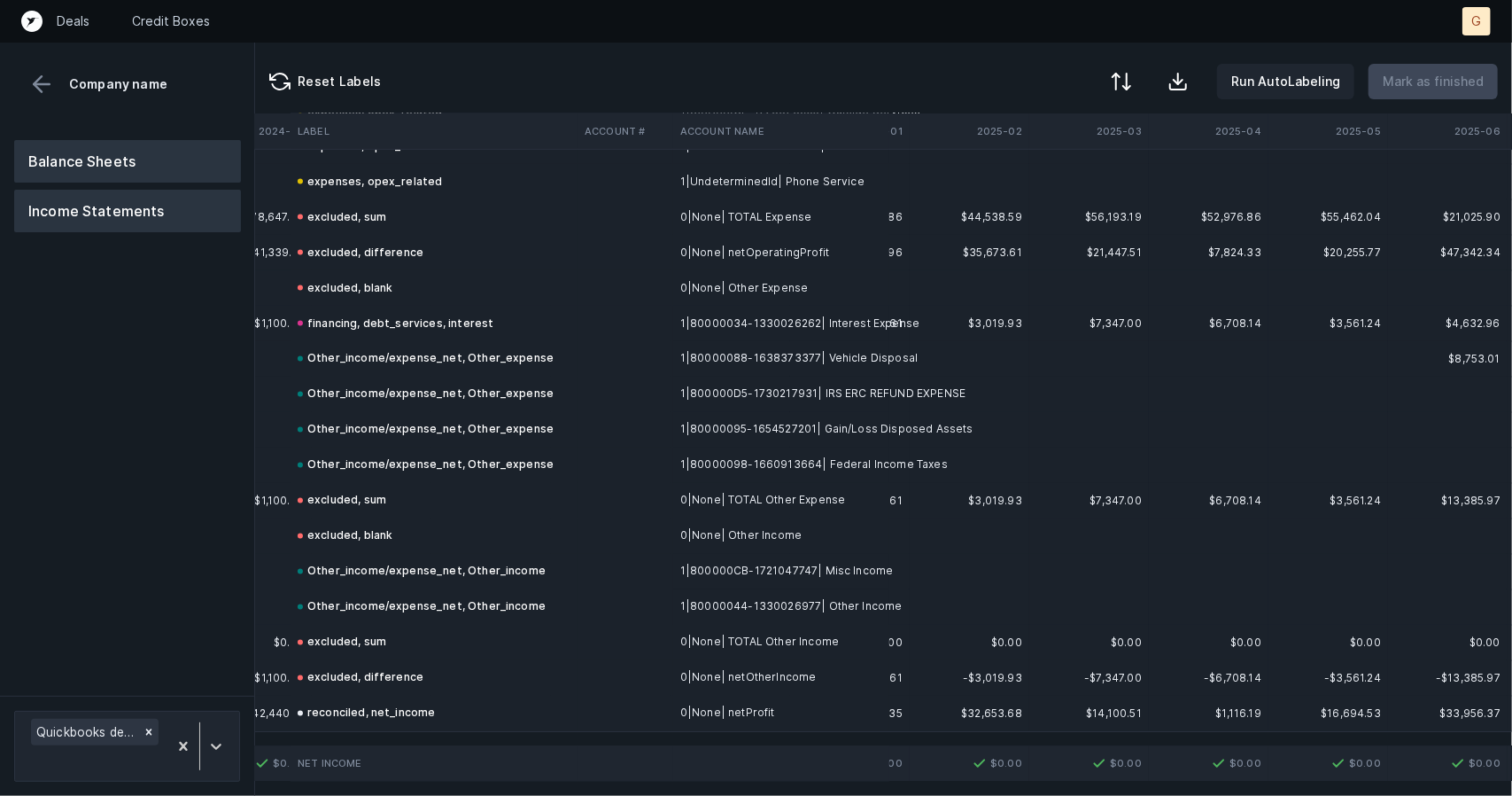
click at [71, 176] on button "Balance Sheets" at bounding box center [127, 161] width 227 height 43
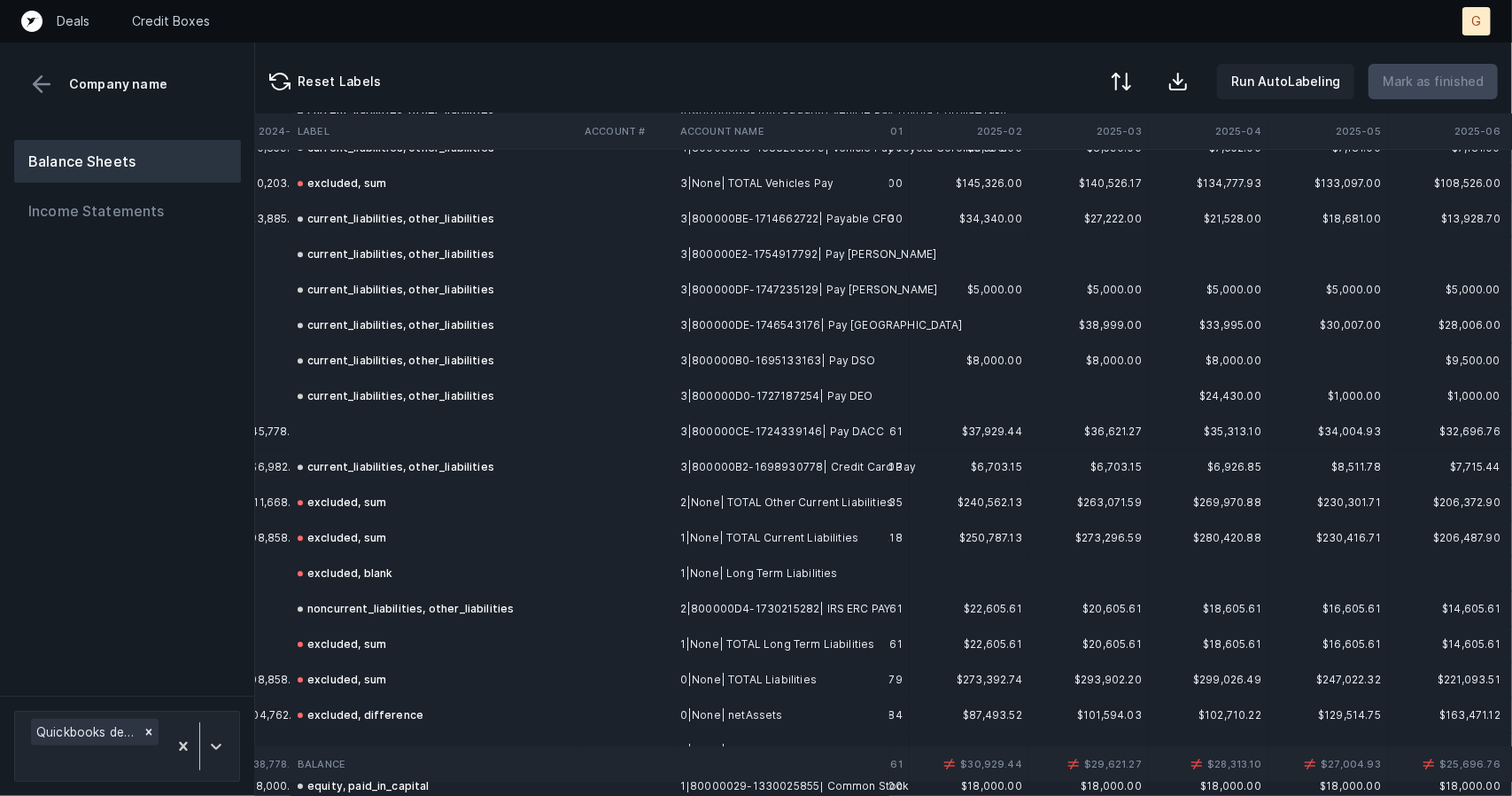
scroll to position [3540, 4769]
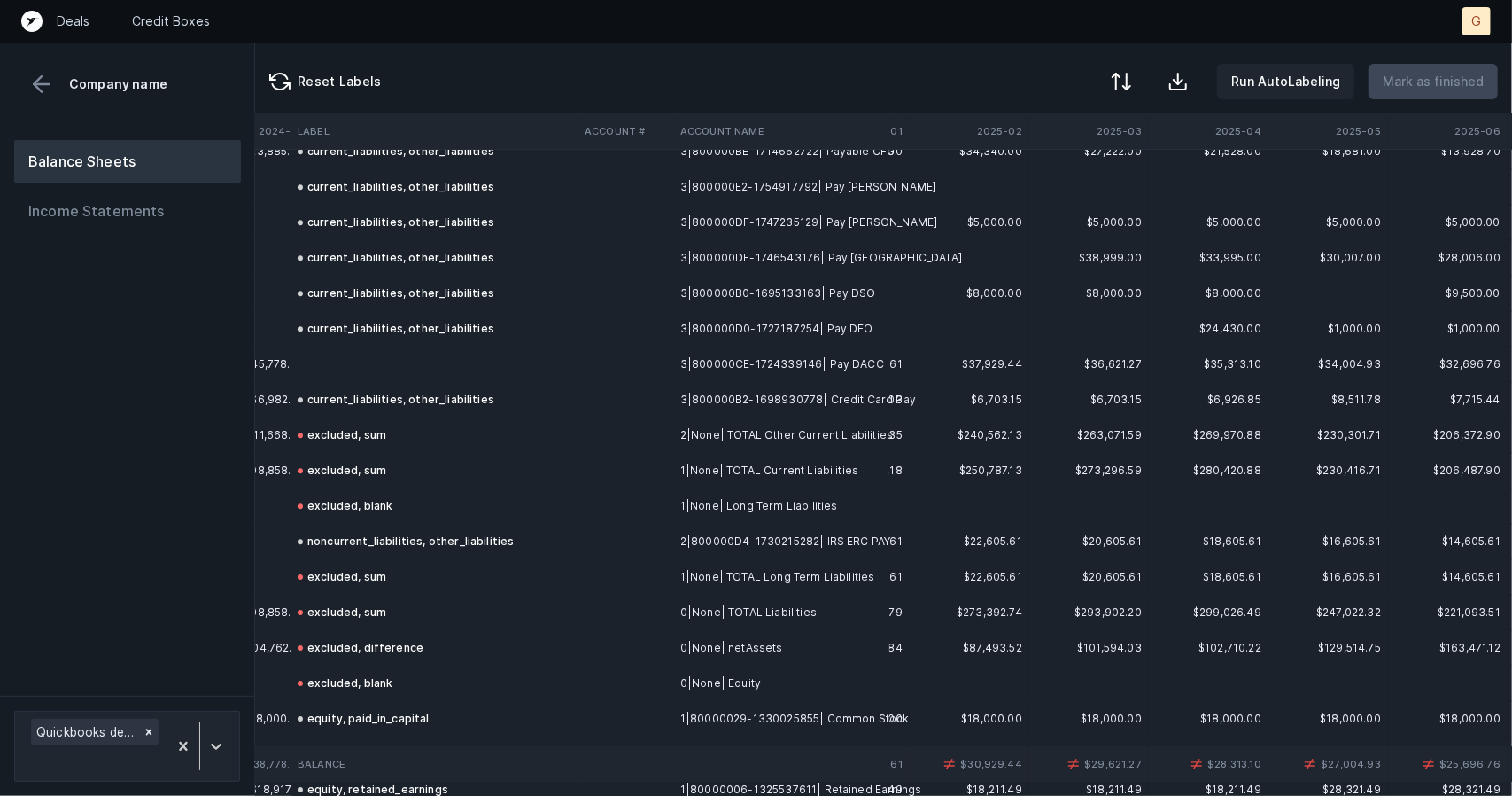
click at [347, 348] on td at bounding box center [434, 365] width 287 height 36
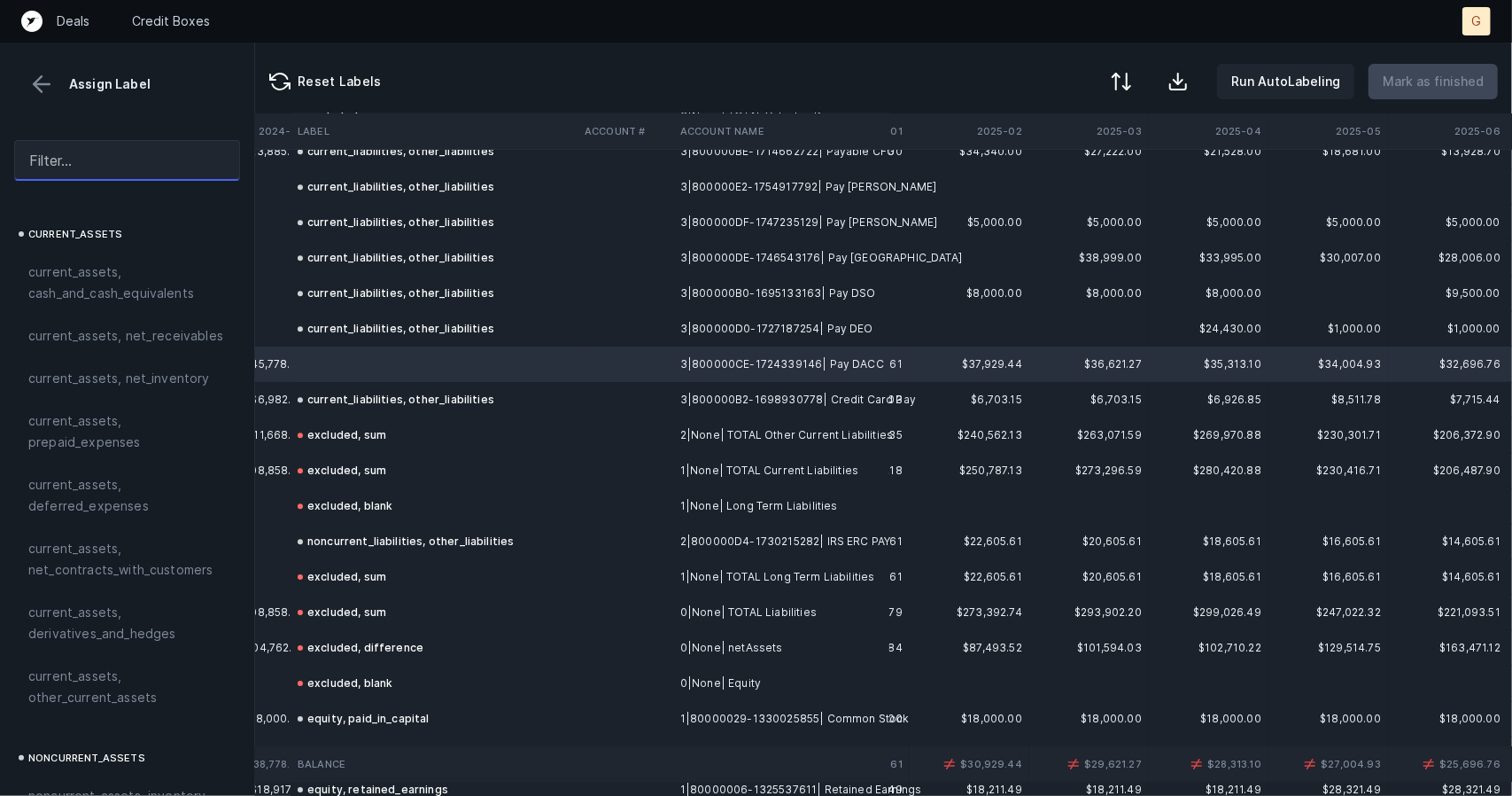
click at [147, 166] on input "text" at bounding box center [127, 160] width 226 height 41
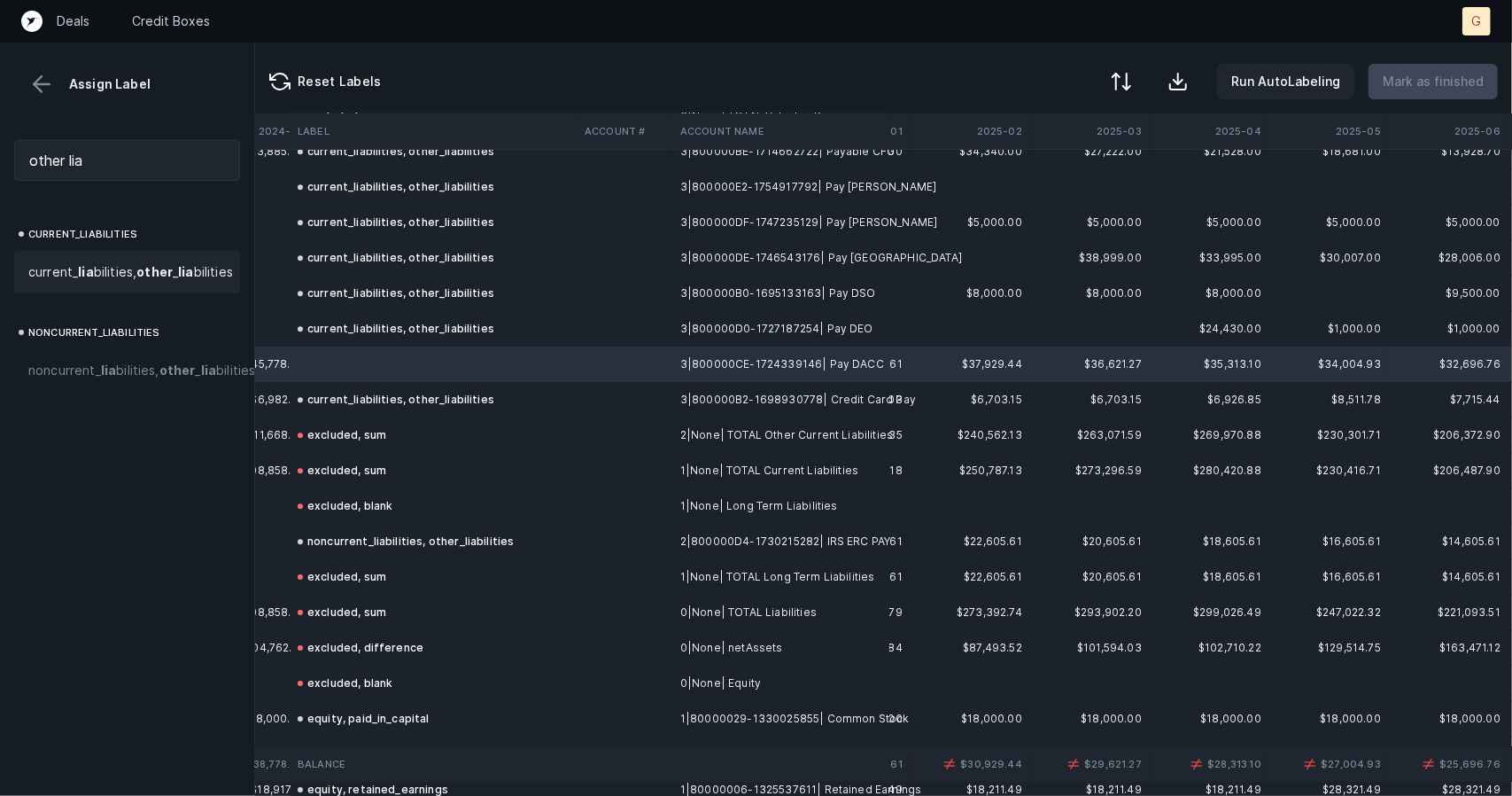
click at [108, 275] on span "current_ lia bilities, other _ lia bilities" at bounding box center [131, 272] width 205 height 21
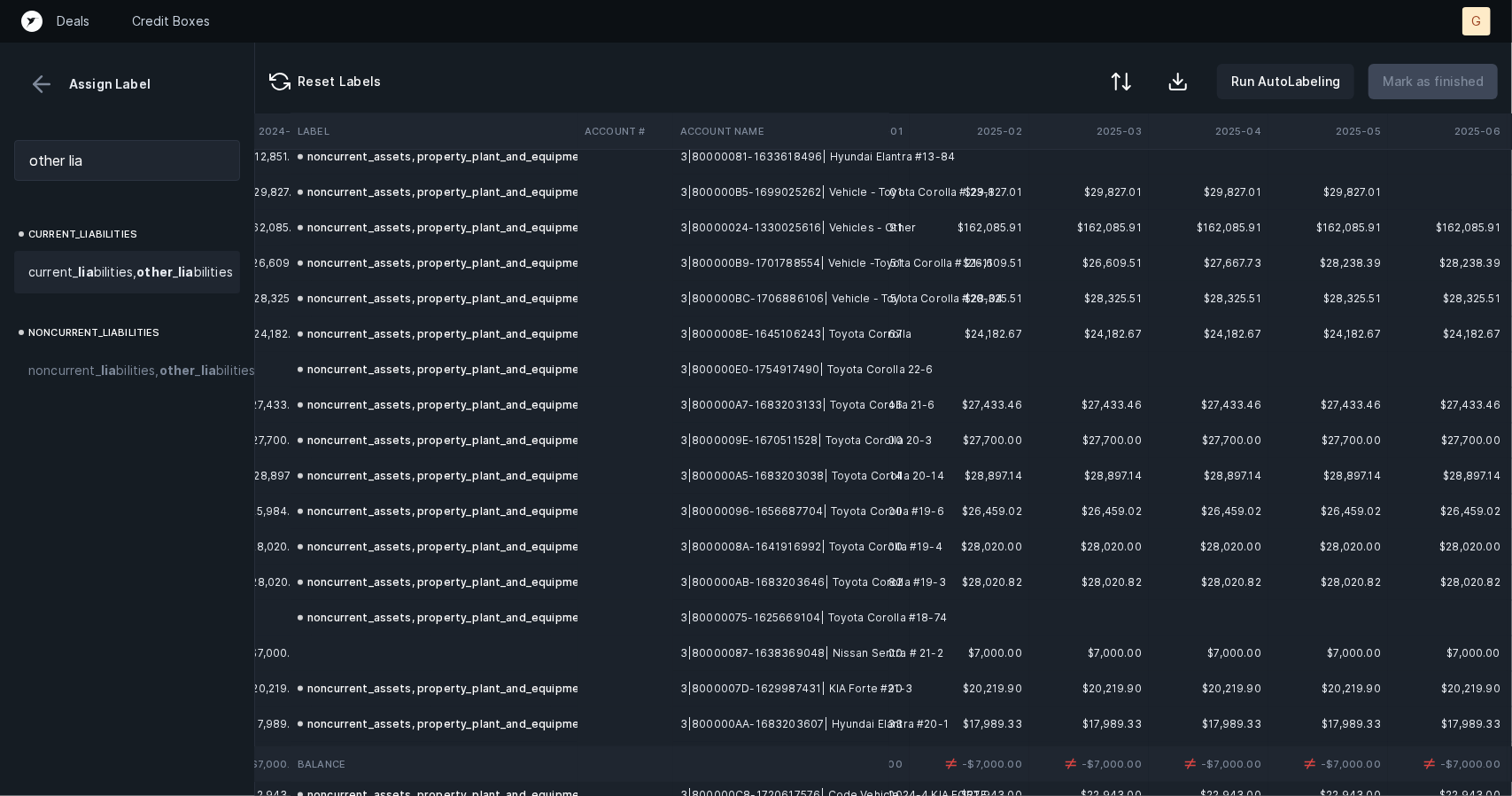
scroll to position [1155, 4769]
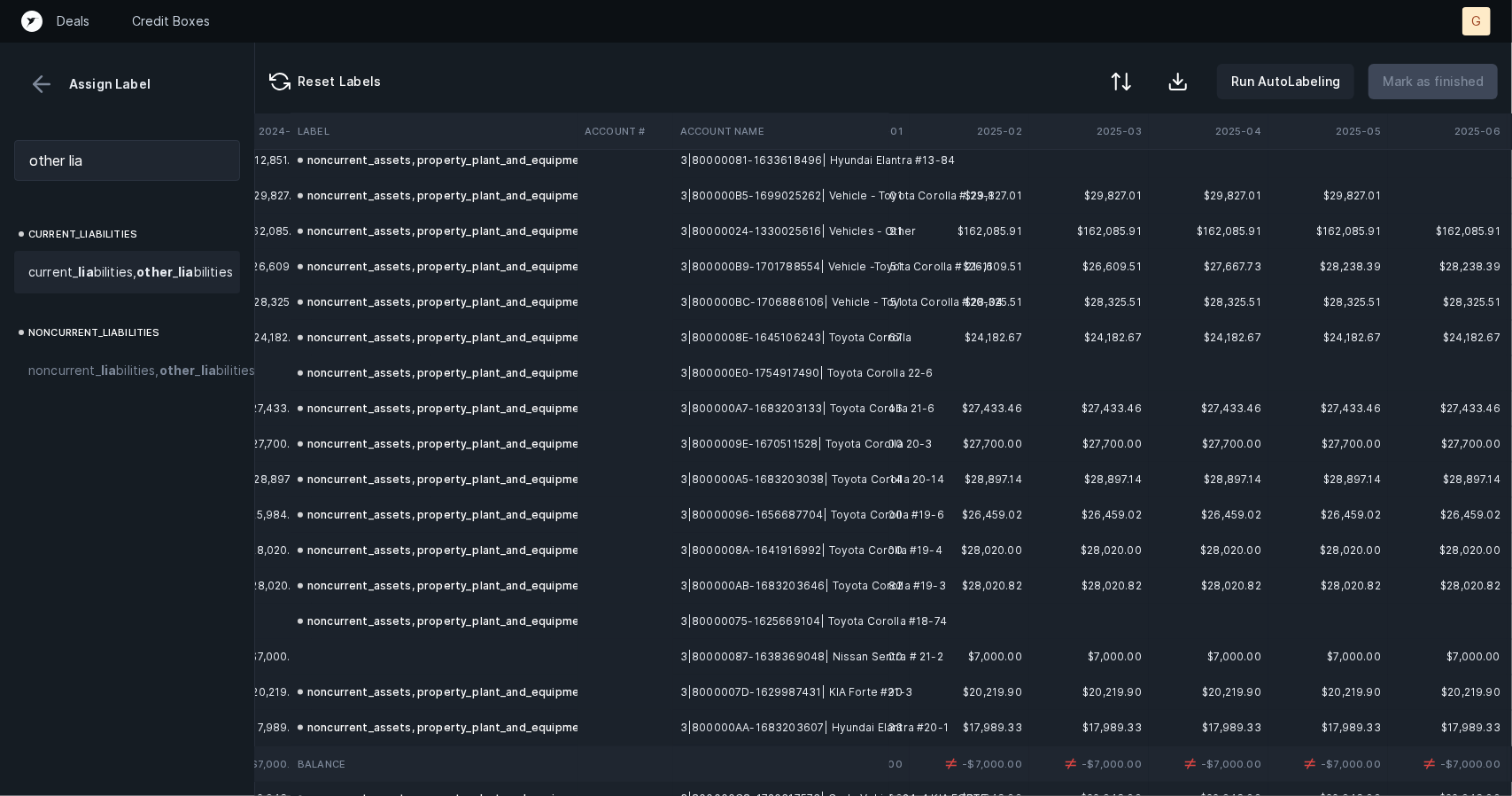
click at [346, 658] on td at bounding box center [434, 657] width 287 height 36
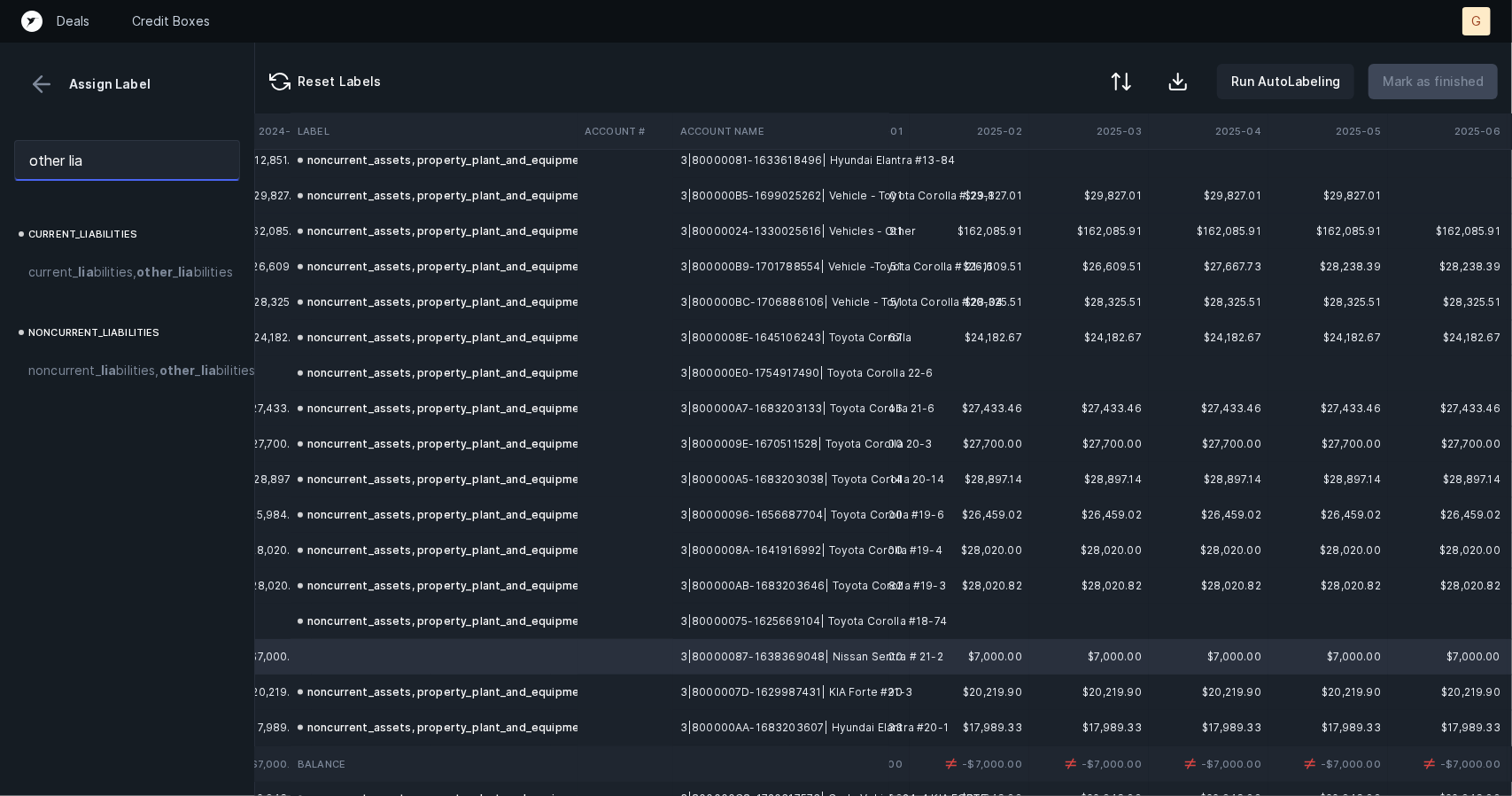
drag, startPoint x: 119, startPoint y: 170, endPoint x: 0, endPoint y: 199, distance: 122.5
click at [0, 129] on div "other lia" at bounding box center [127, 160] width 254 height 70
type input "plant p"
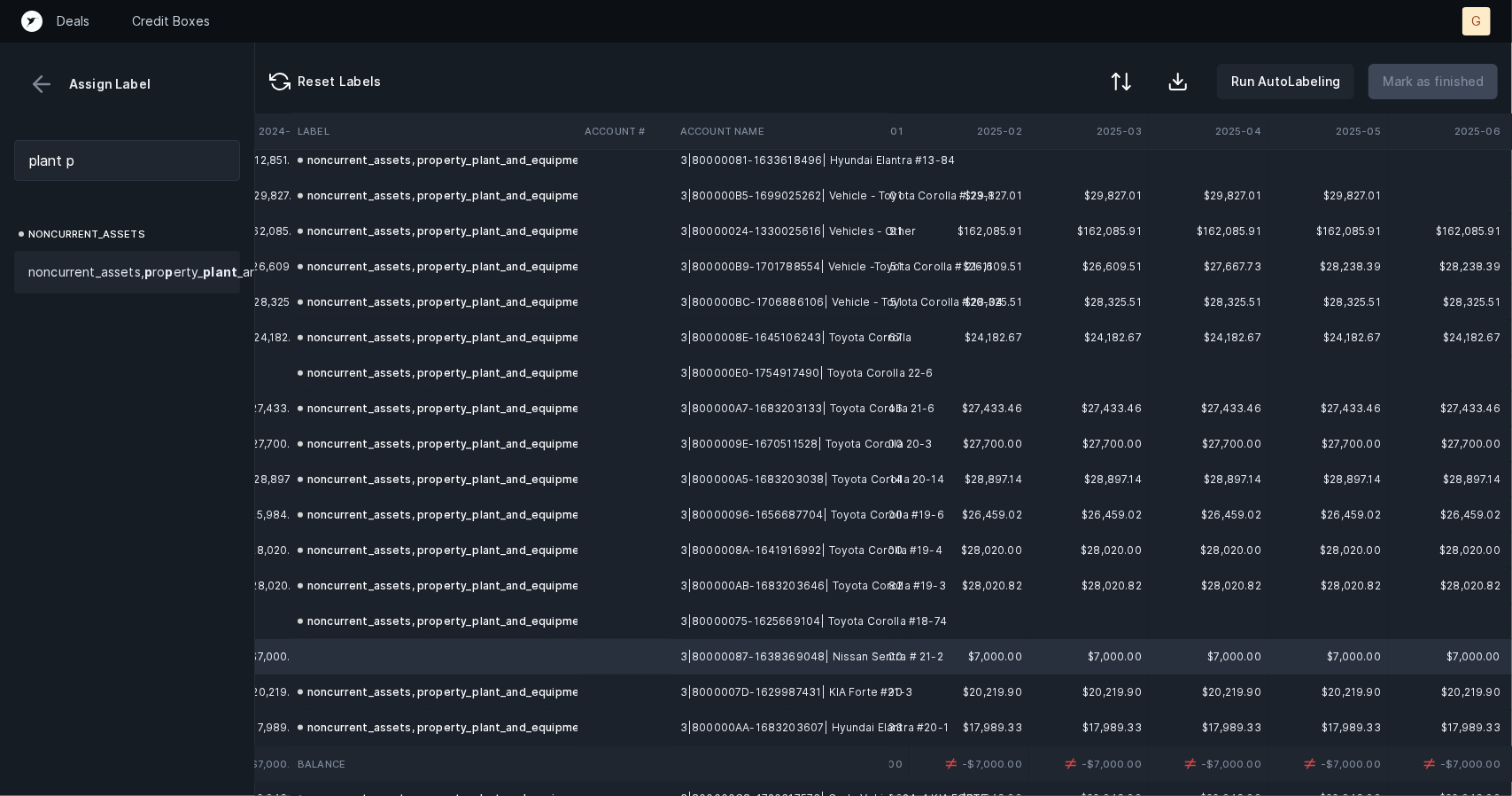
click at [94, 275] on span "noncurrent_assets, p ro p erty_ plant _and_equi p ment" at bounding box center [182, 272] width 307 height 21
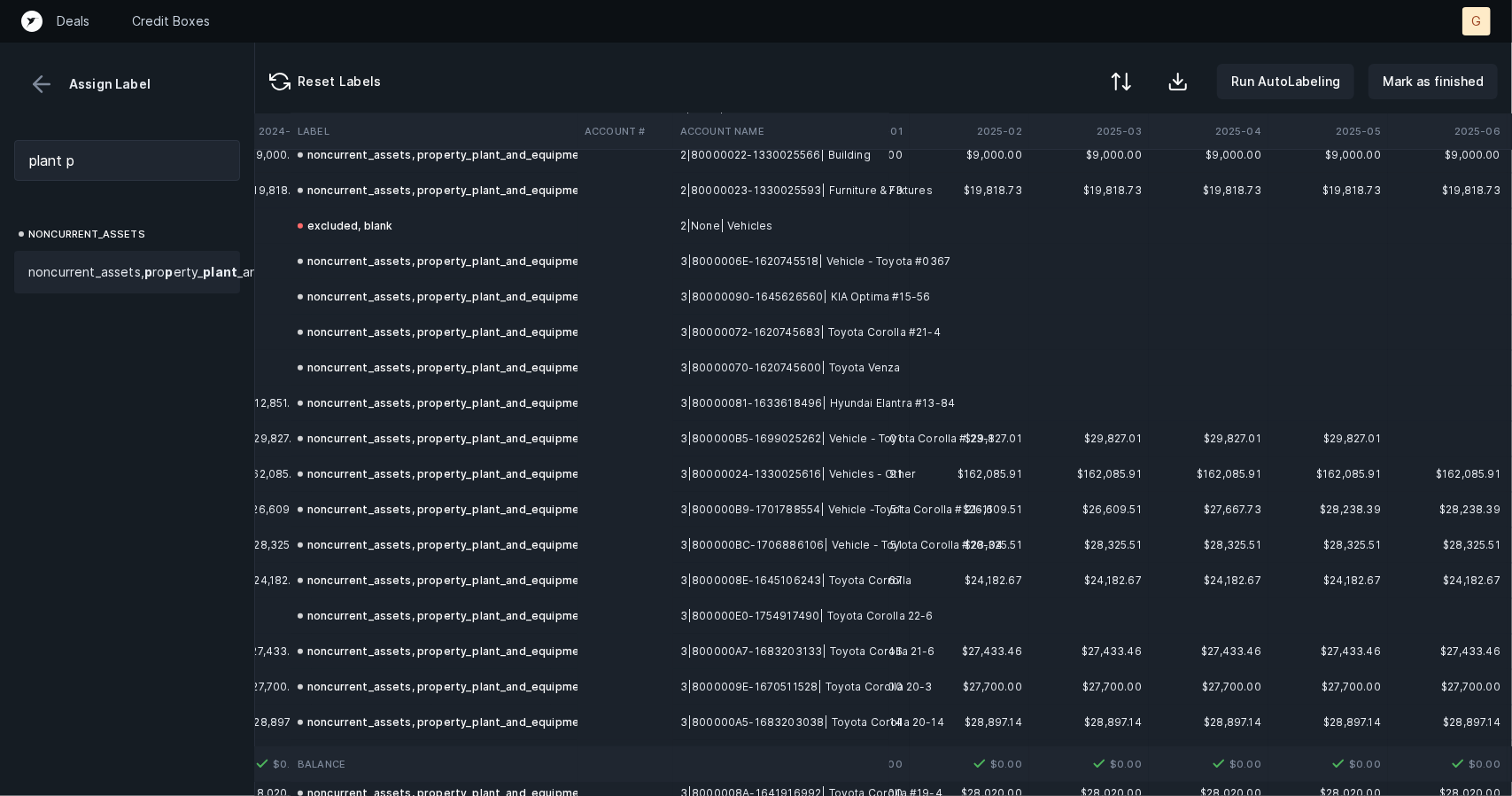
scroll to position [913, 4769]
click at [1416, 70] on button "Mark as finished" at bounding box center [1433, 82] width 129 height 36
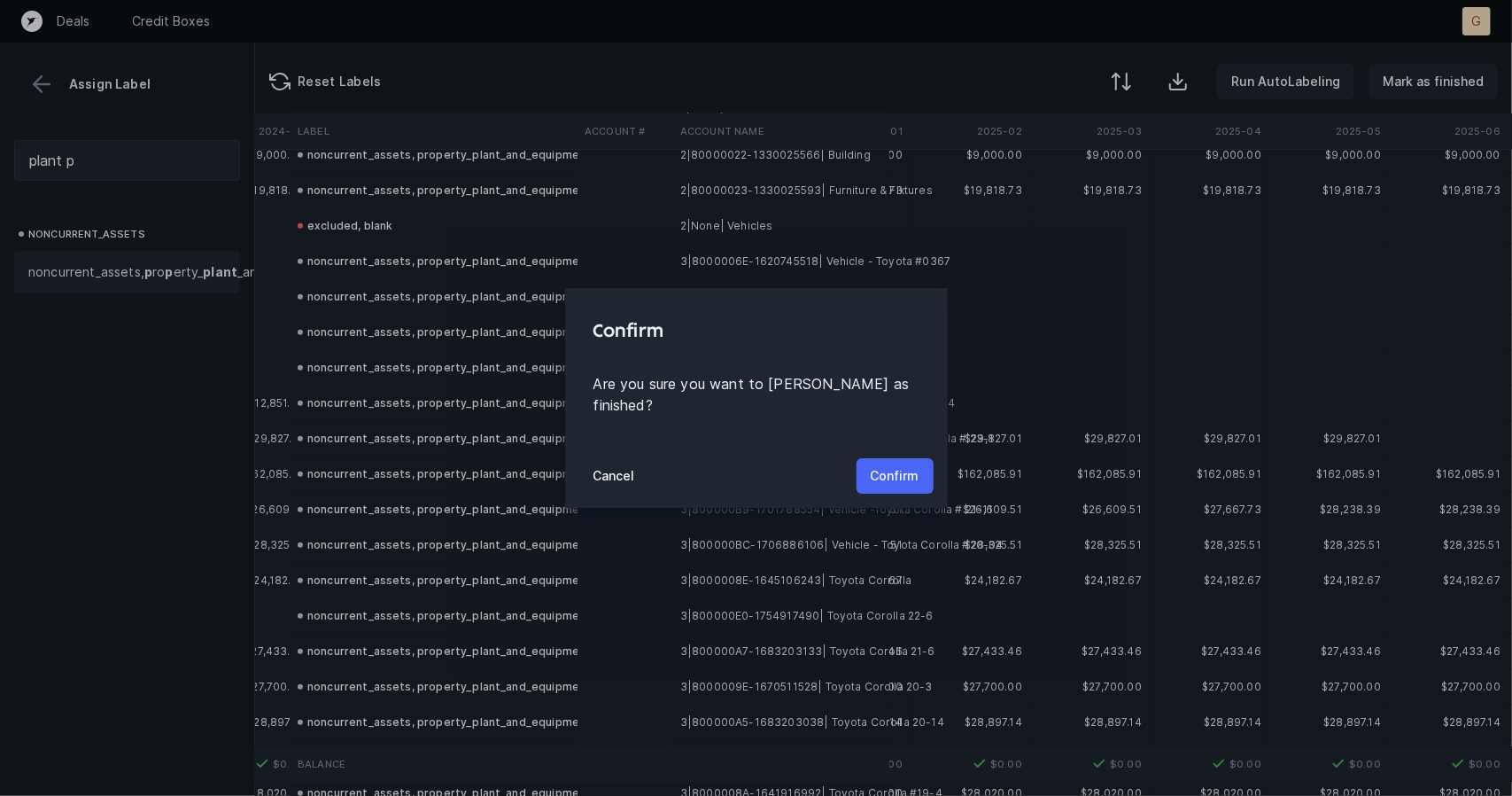
click at [891, 465] on p "Confirm" at bounding box center [895, 476] width 49 height 21
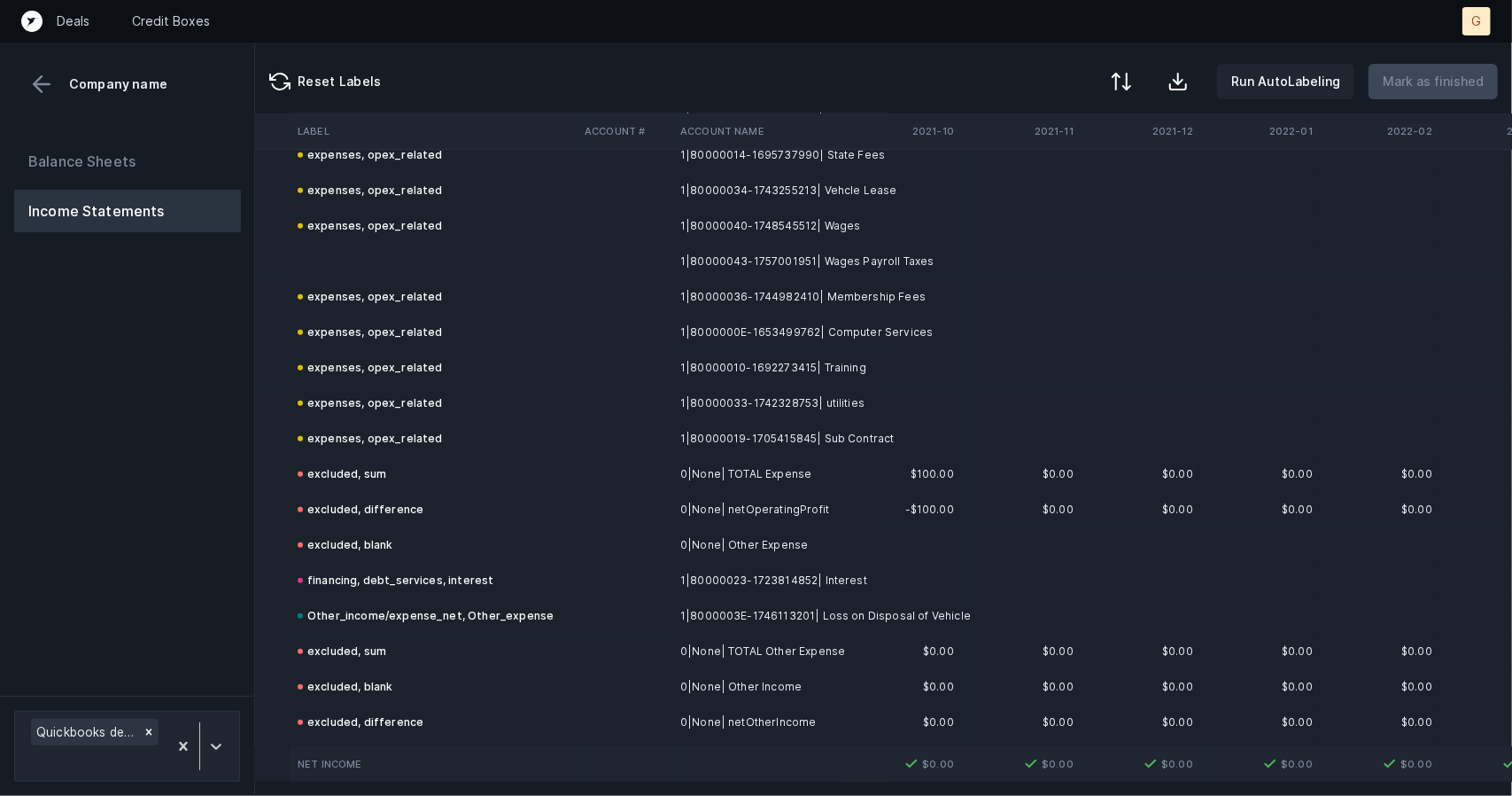
scroll to position [615, 53]
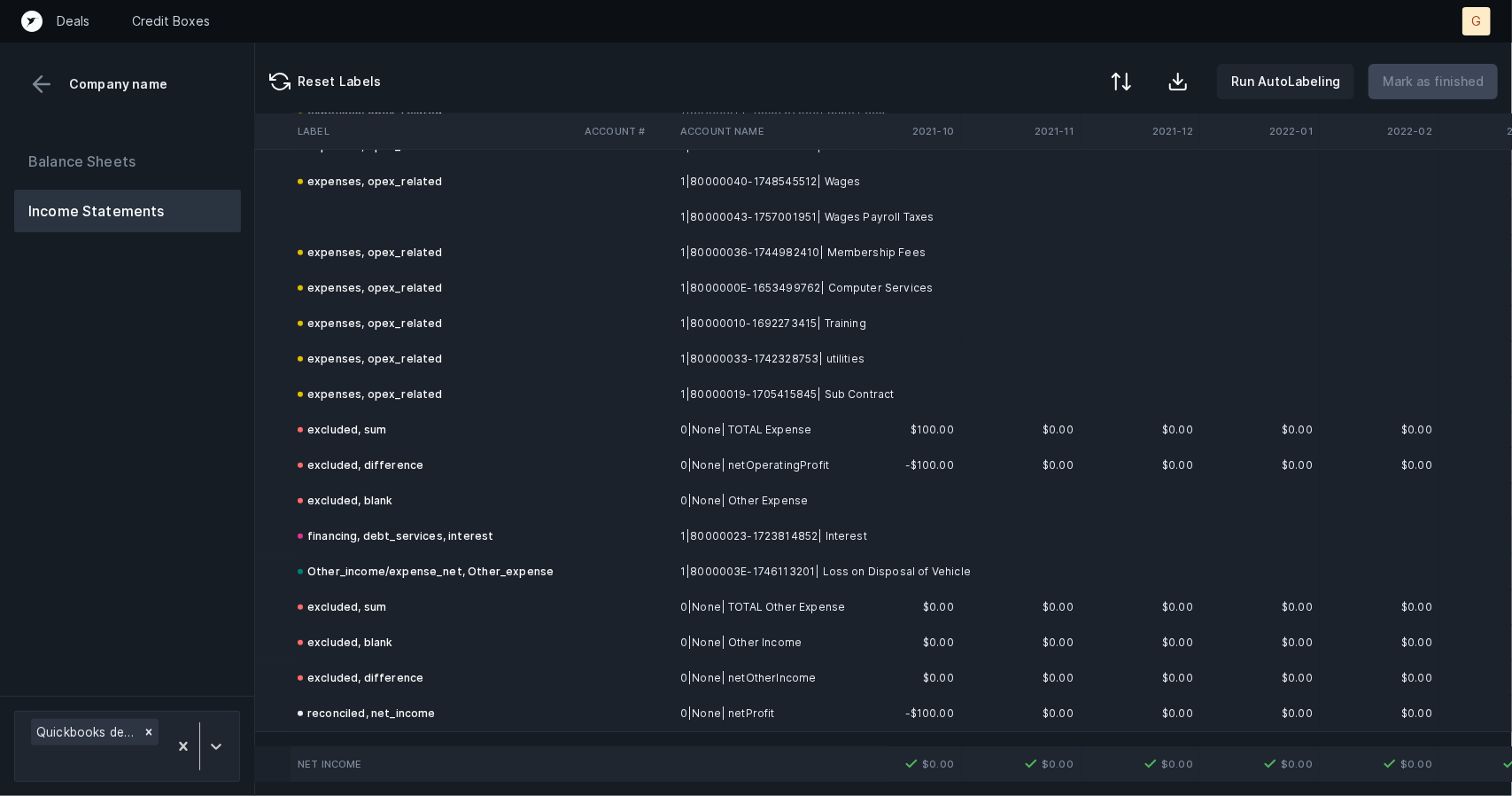
click at [345, 219] on td at bounding box center [434, 217] width 287 height 36
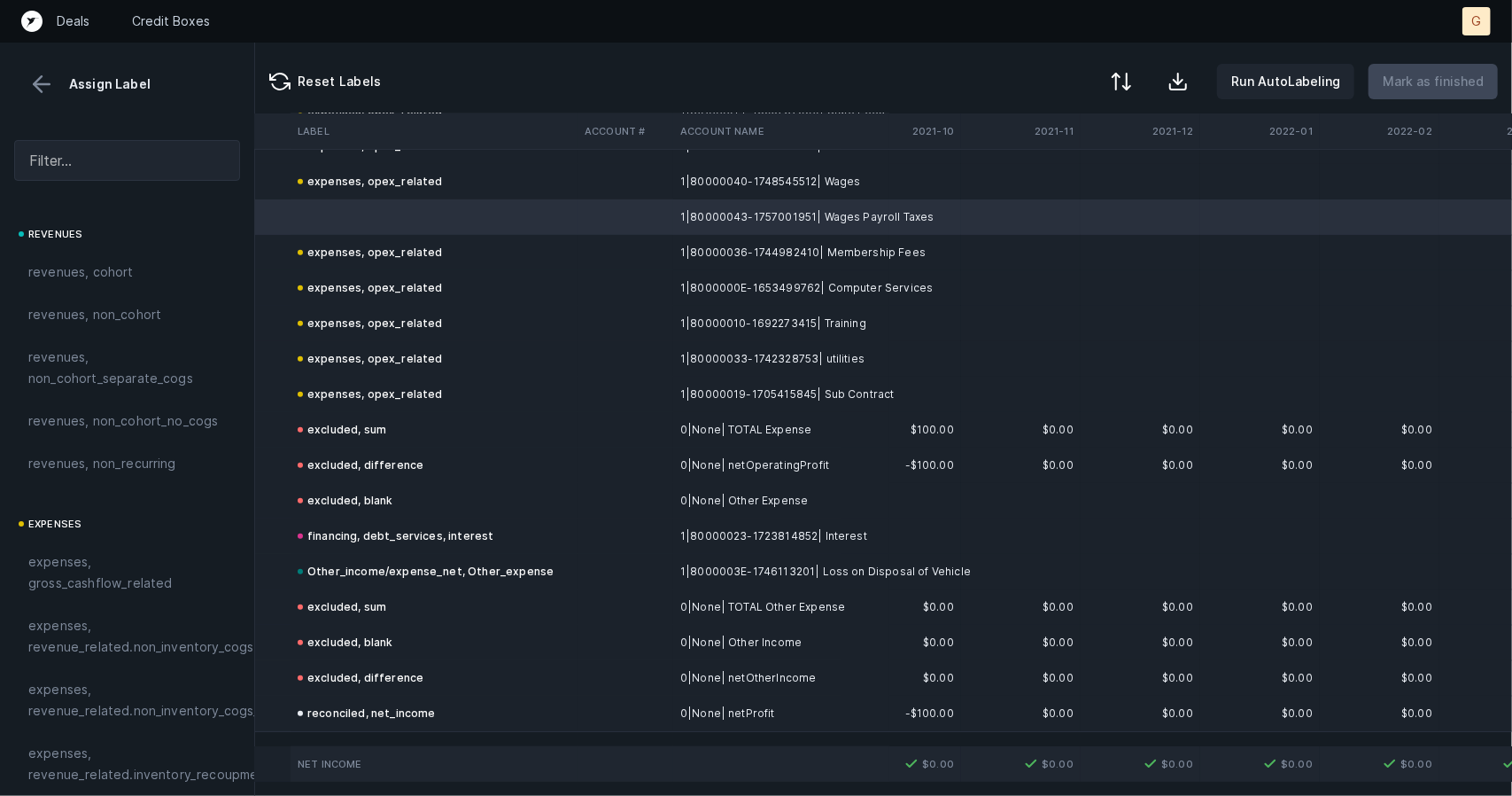
click at [69, 136] on div at bounding box center [127, 160] width 254 height 70
click at [69, 137] on div at bounding box center [127, 160] width 254 height 70
click at [81, 166] on input "text" at bounding box center [127, 160] width 226 height 41
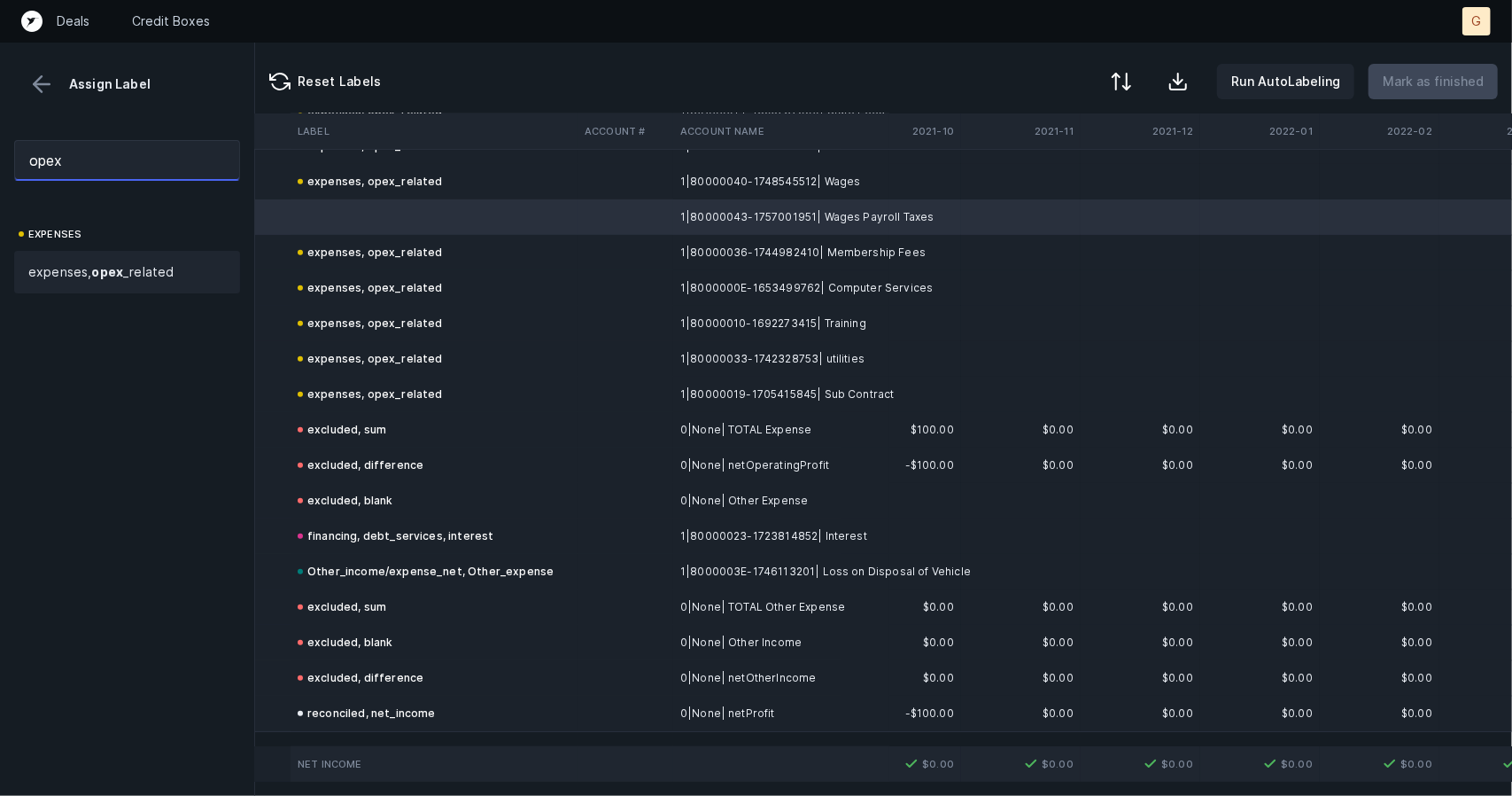
type input "opex"
click at [85, 272] on span "expenses, opex _related" at bounding box center [101, 272] width 145 height 21
click at [1449, 81] on p "Mark as finished" at bounding box center [1433, 82] width 101 height 21
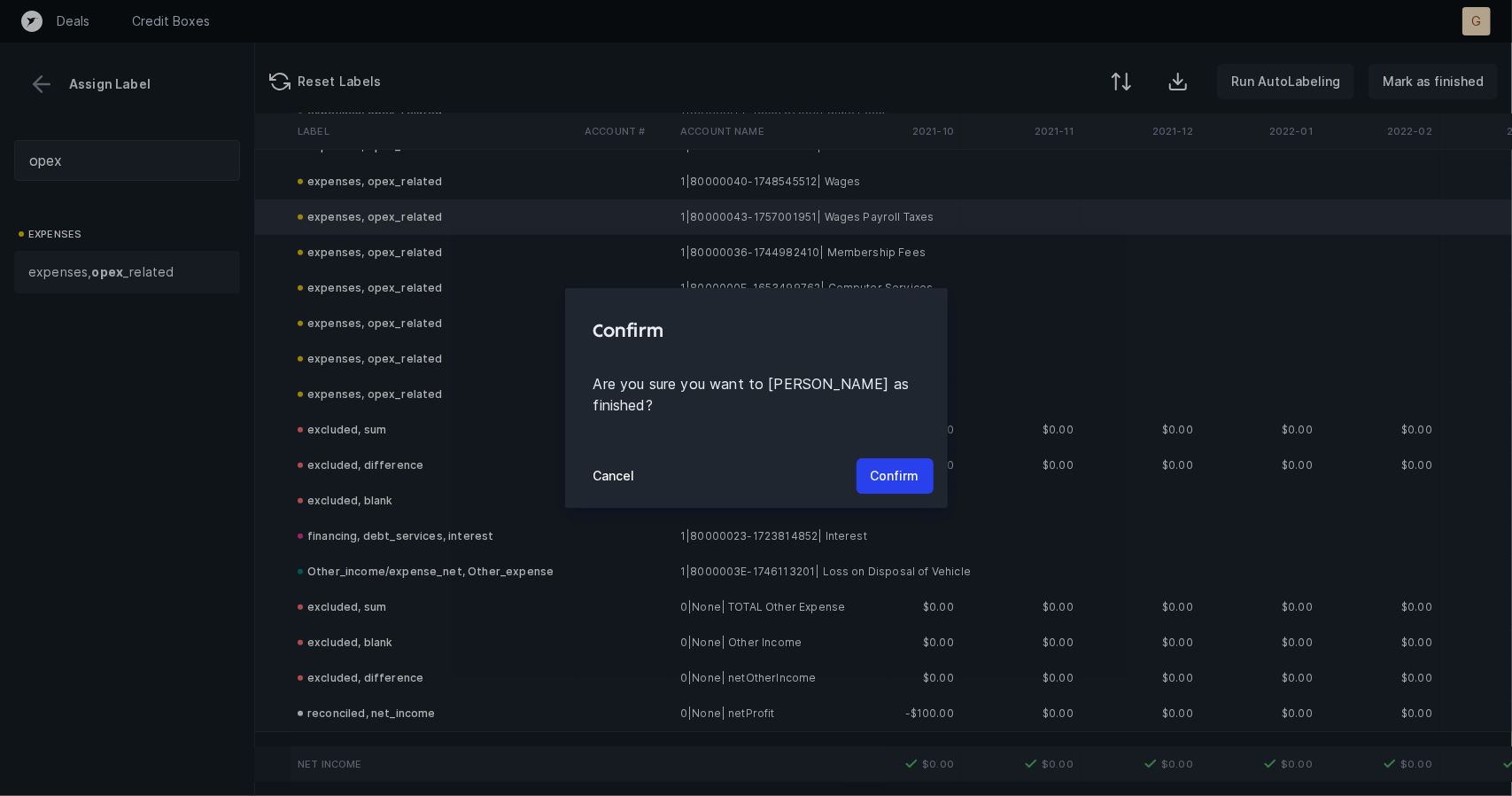
click at [902, 444] on div "Cancel Confirm" at bounding box center [756, 476] width 382 height 64
click at [903, 458] on button "Confirm" at bounding box center [895, 476] width 77 height 36
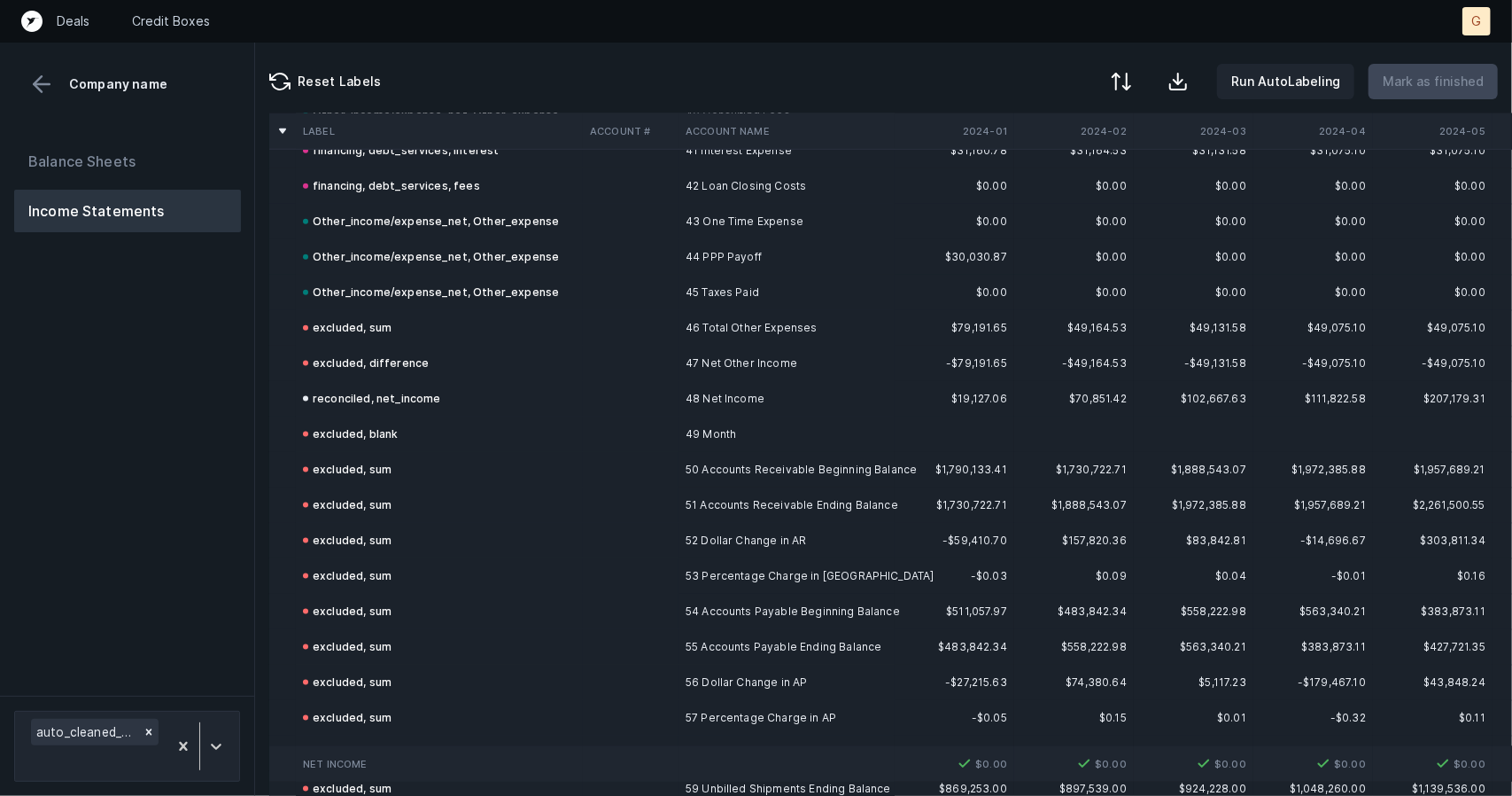
scroll to position [1643, 0]
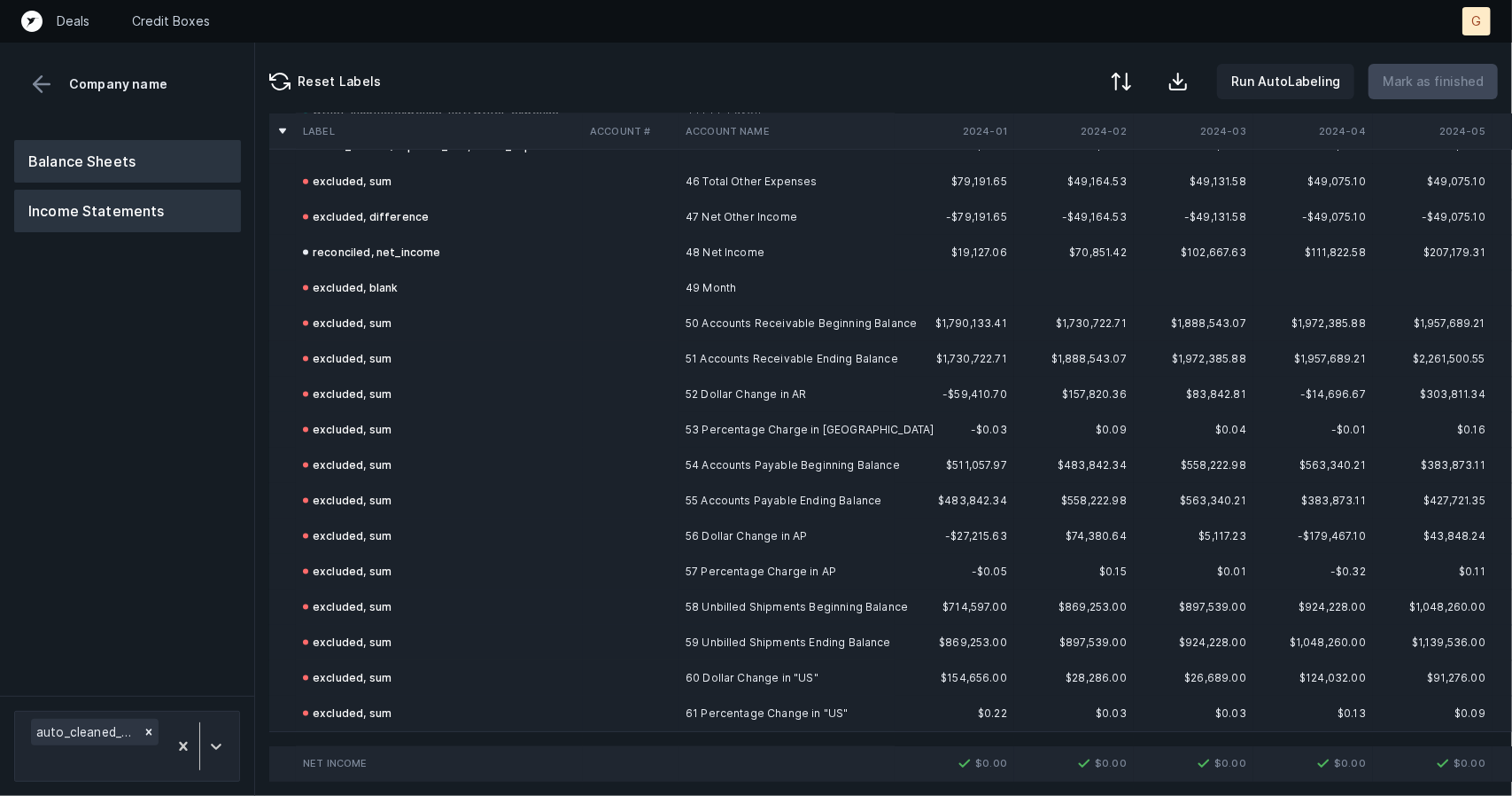
click at [143, 144] on button "Balance Sheets" at bounding box center [127, 161] width 227 height 43
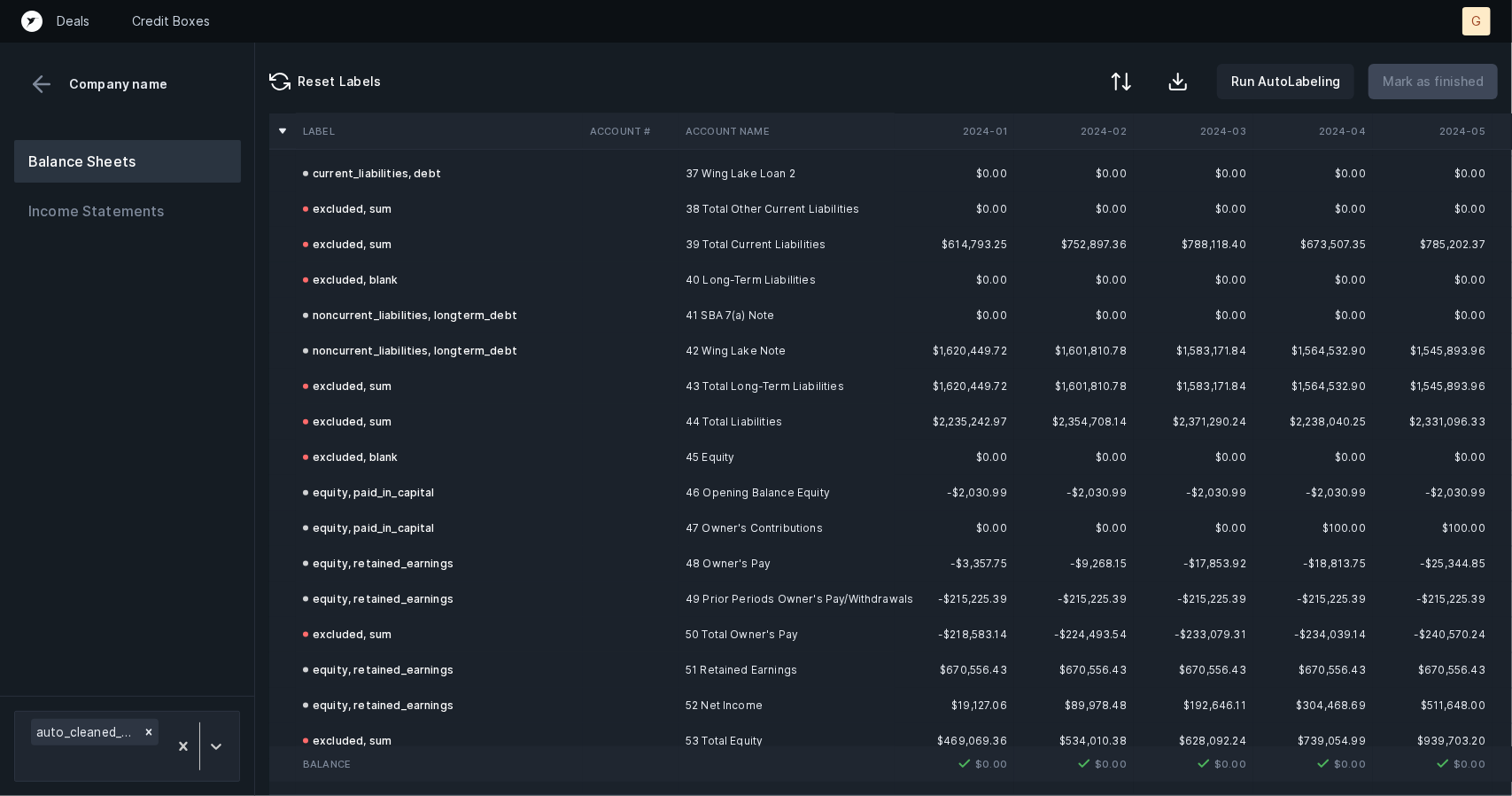
scroll to position [1395, 0]
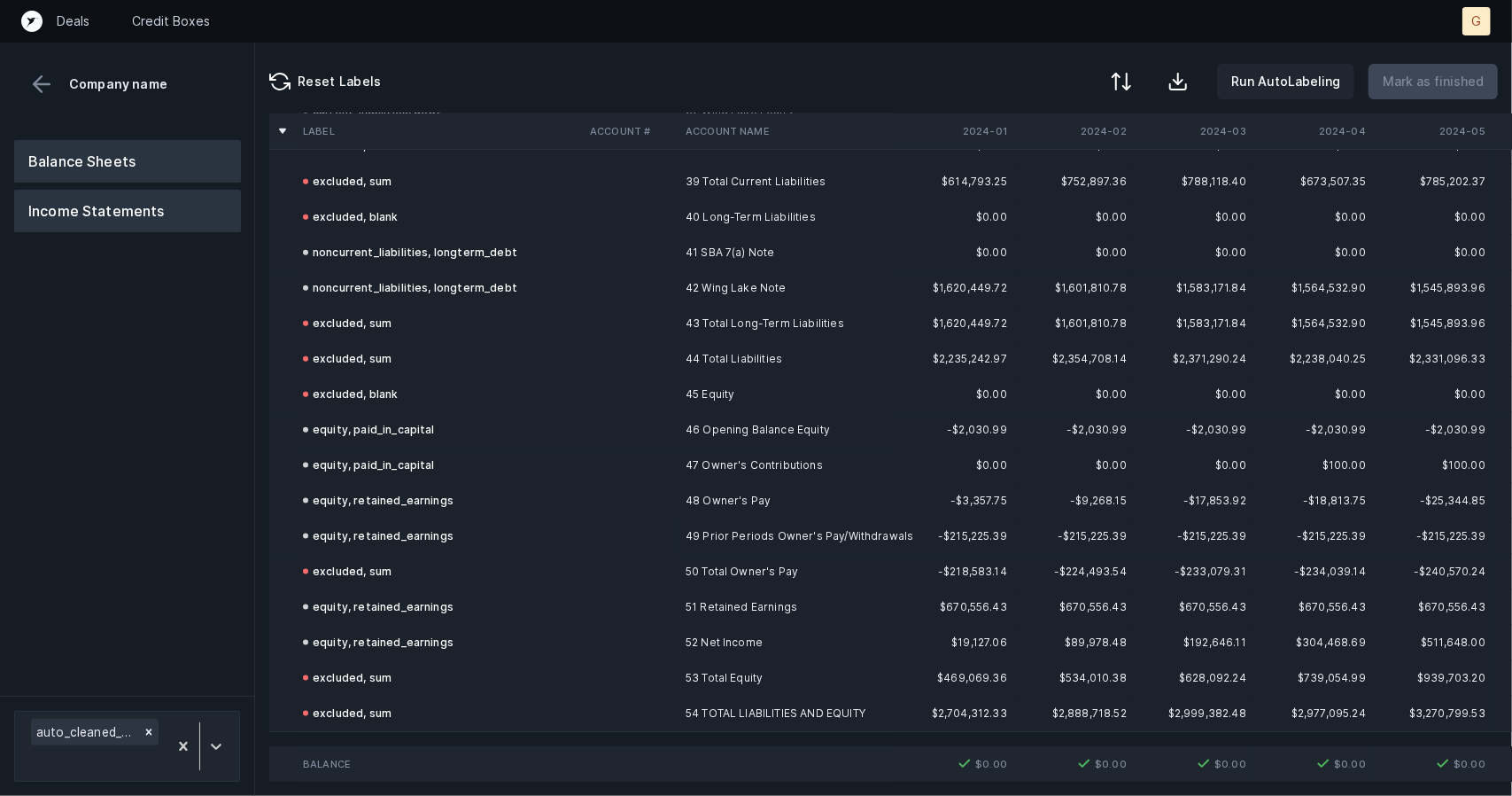
click at [158, 210] on button "Income Statements" at bounding box center [127, 211] width 227 height 43
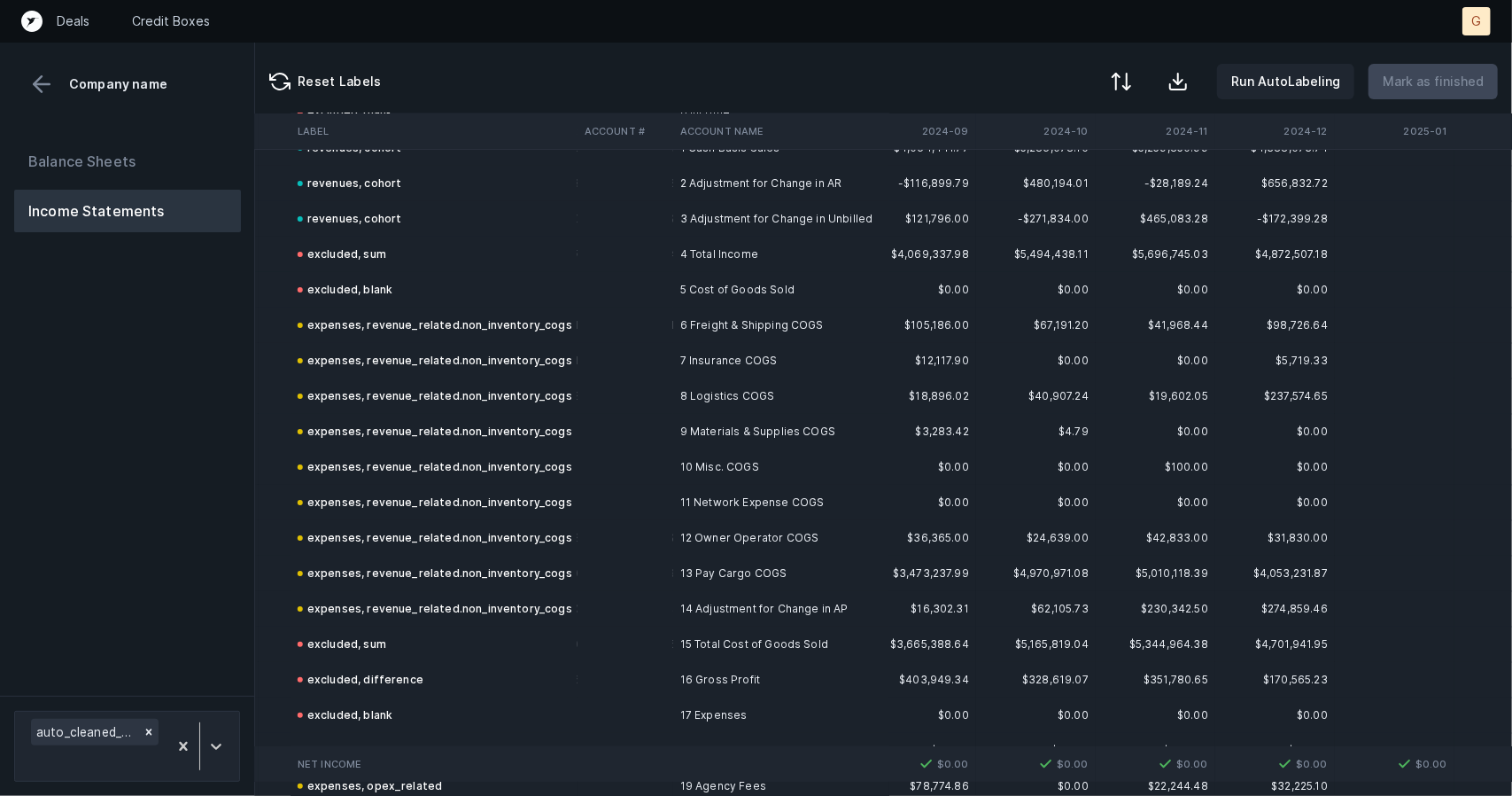
scroll to position [0, 994]
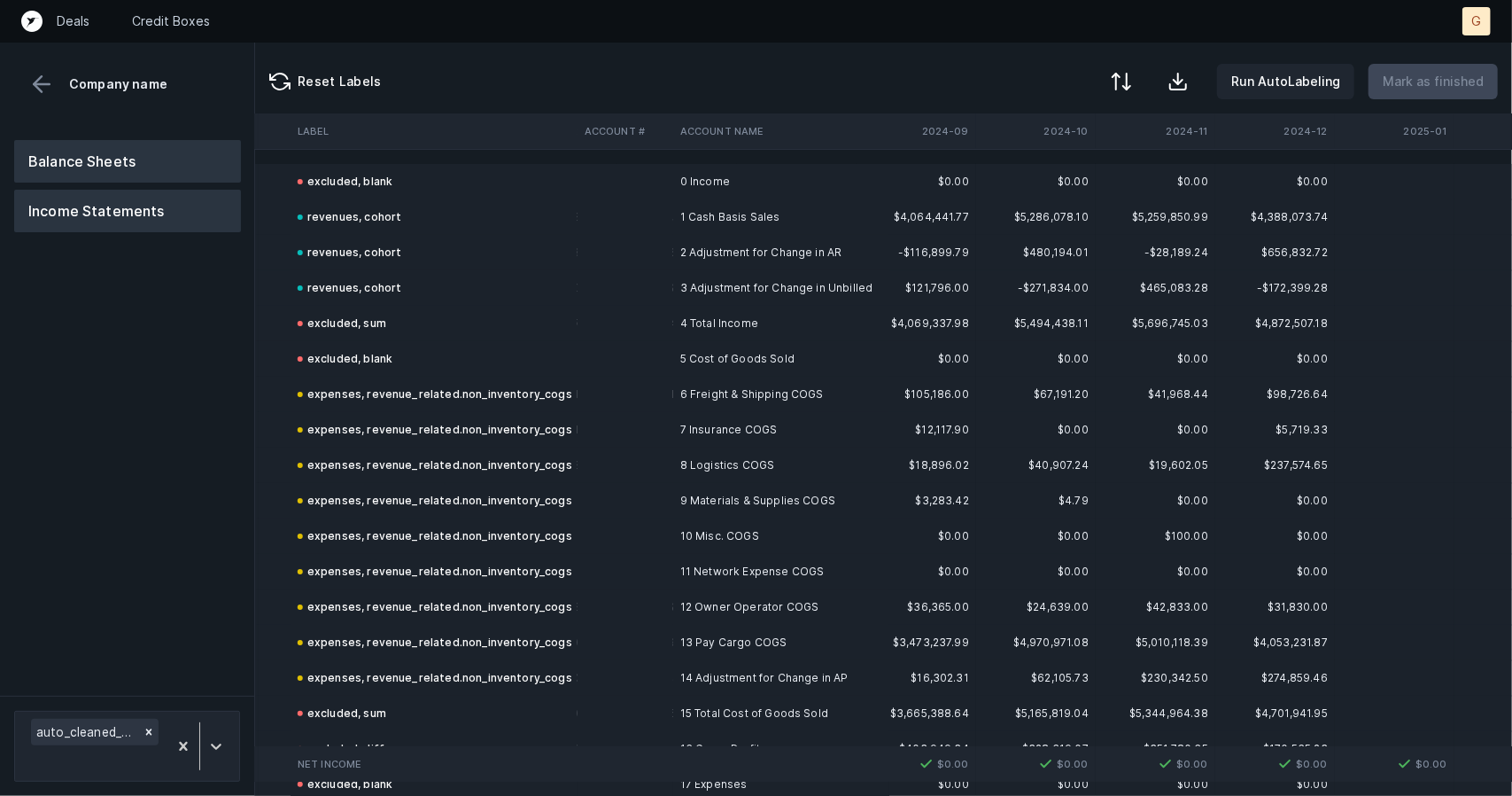
click at [111, 155] on button "Balance Sheets" at bounding box center [127, 161] width 227 height 43
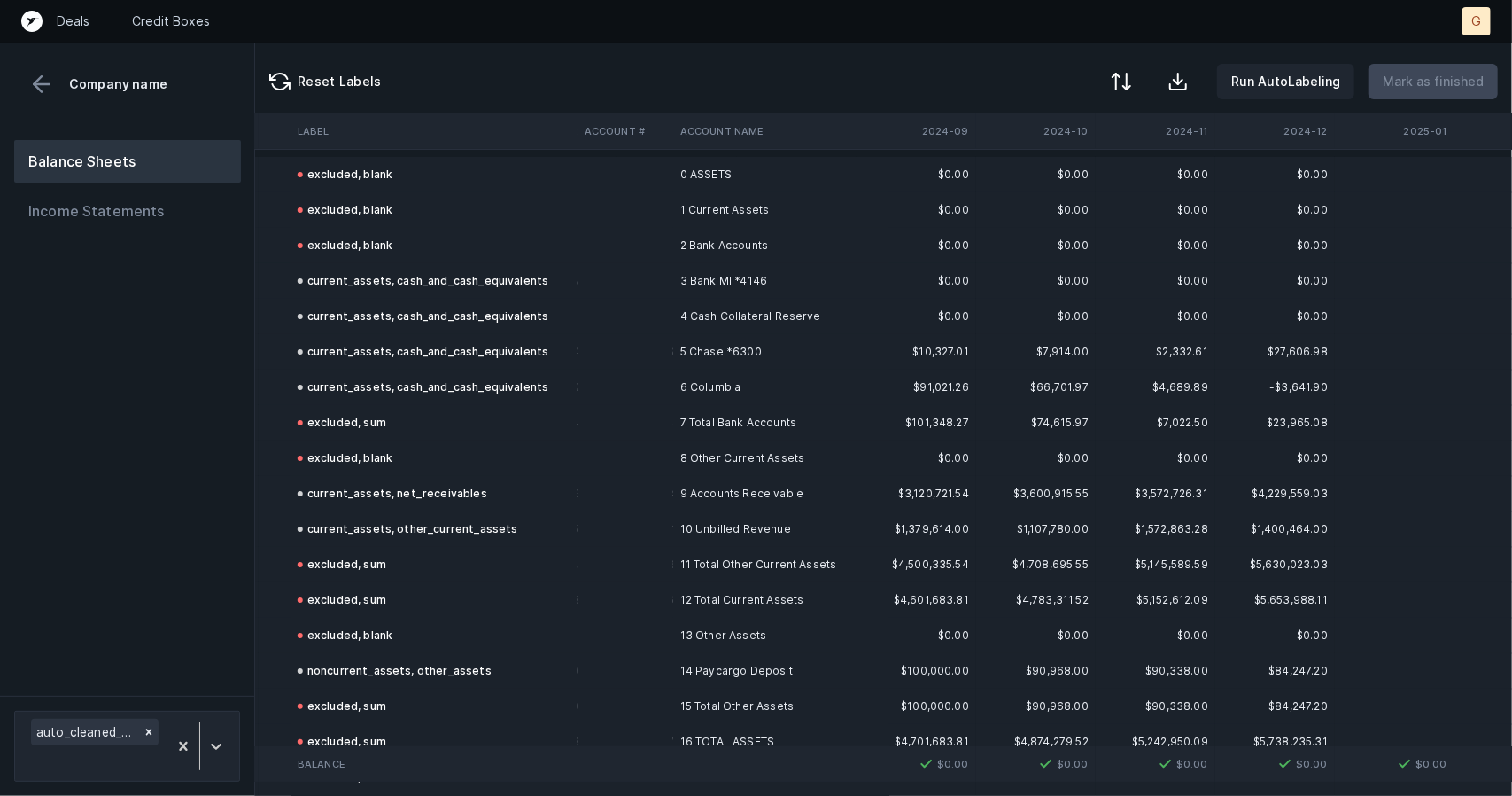
scroll to position [0, 994]
